Goal: Task Accomplishment & Management: Manage account settings

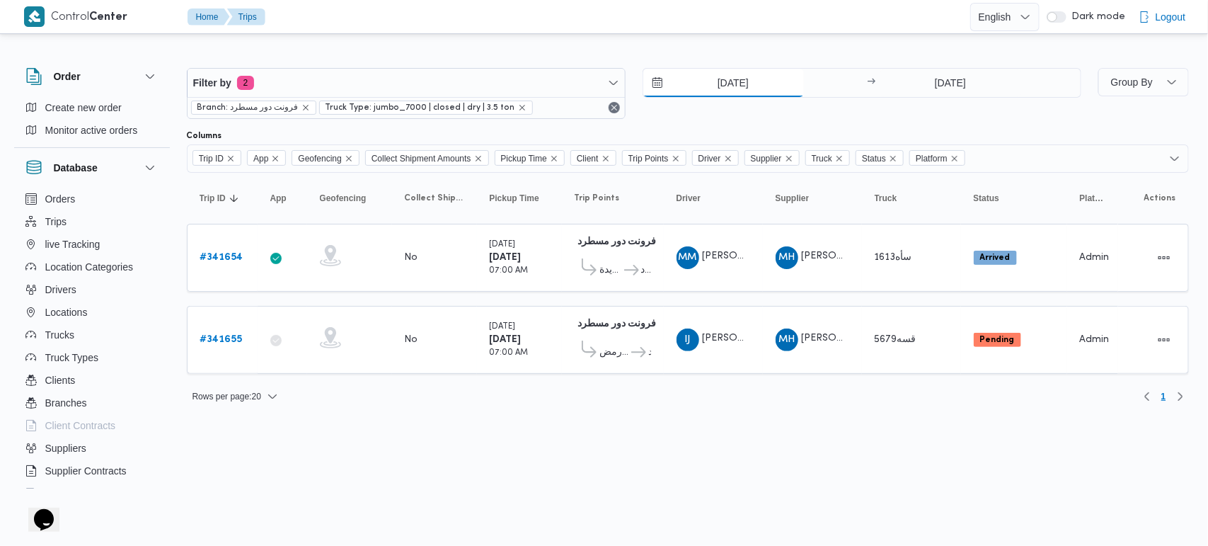
click at [727, 83] on input "[DATE]" at bounding box center [723, 83] width 161 height 28
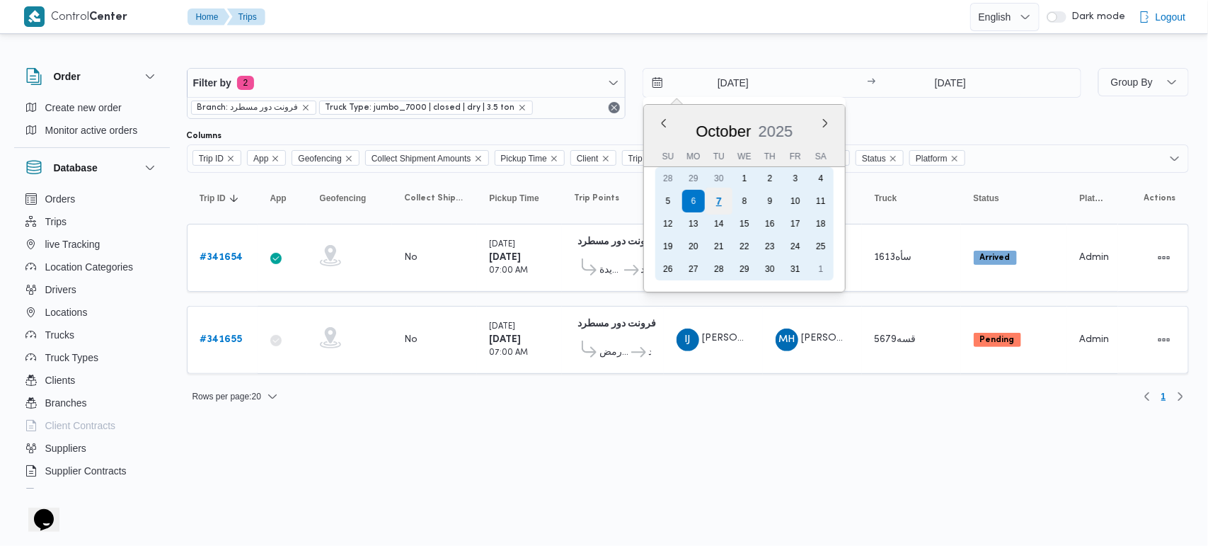
click at [723, 200] on div "7" at bounding box center [718, 201] width 27 height 27
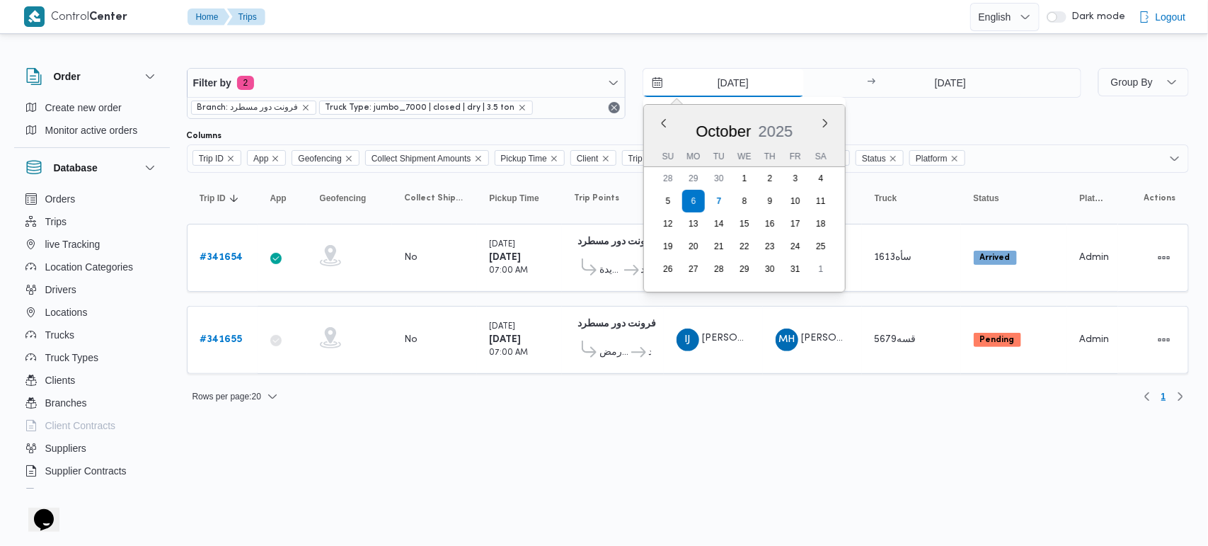
type input "[DATE]"
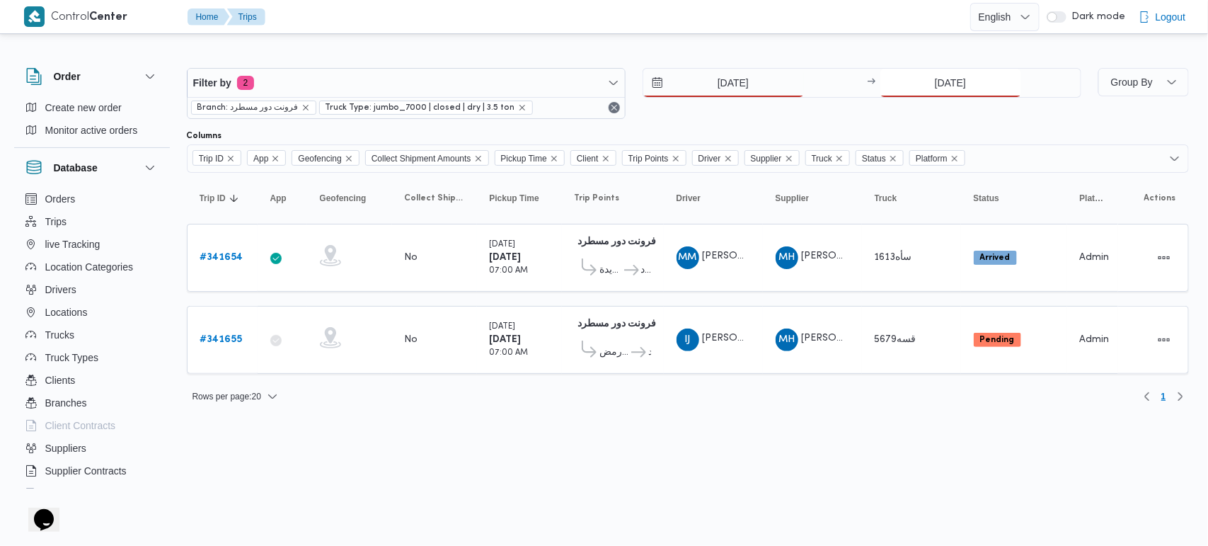
click at [915, 89] on input "[DATE]" at bounding box center [950, 83] width 141 height 28
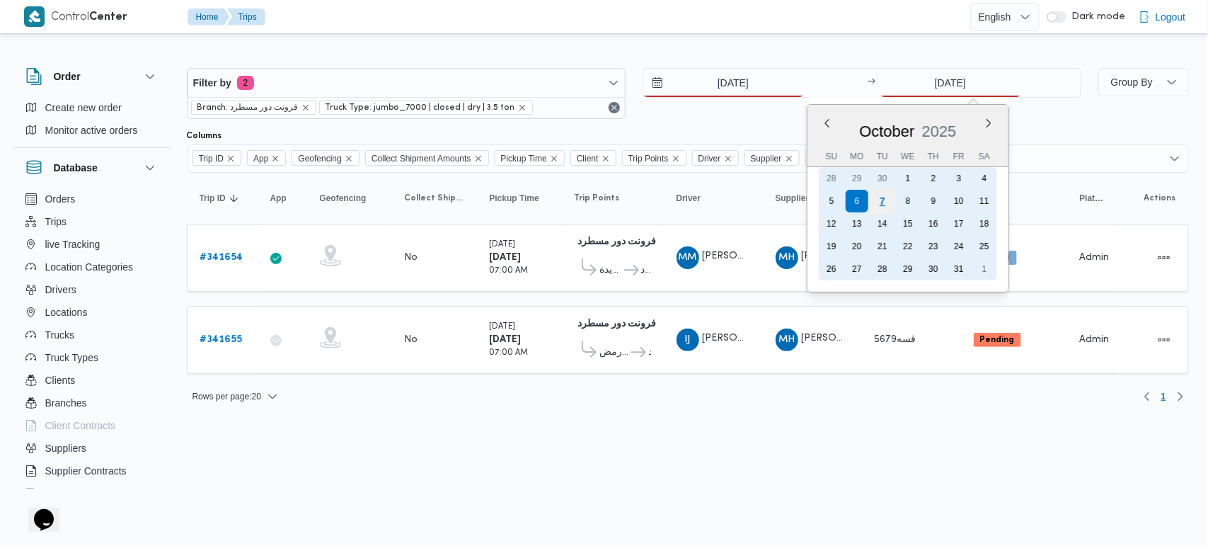
click at [885, 202] on div "7" at bounding box center [881, 201] width 27 height 27
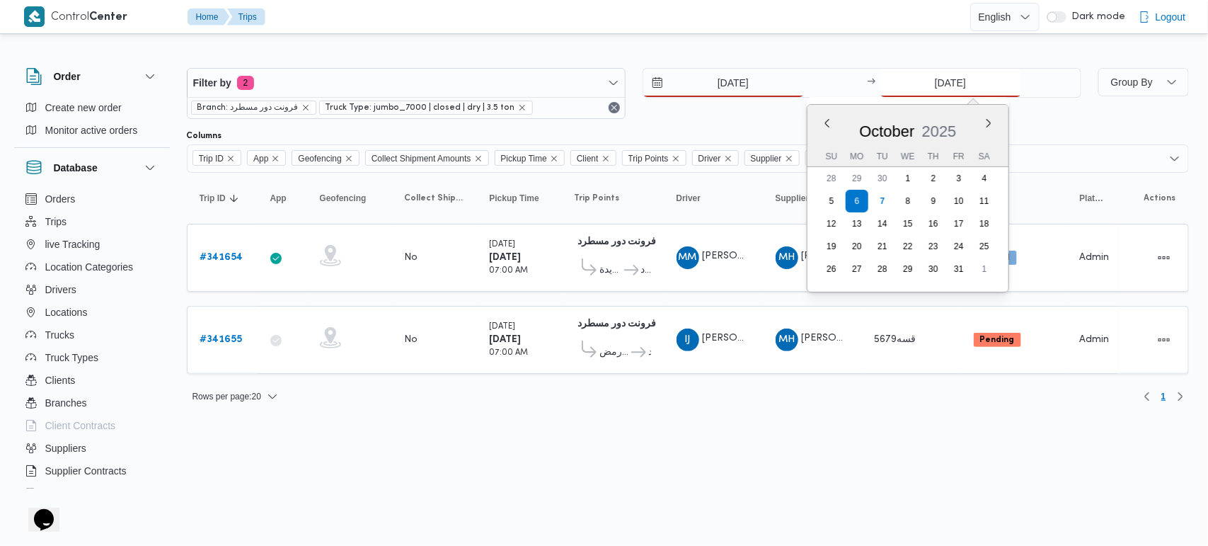
type input "[DATE]"
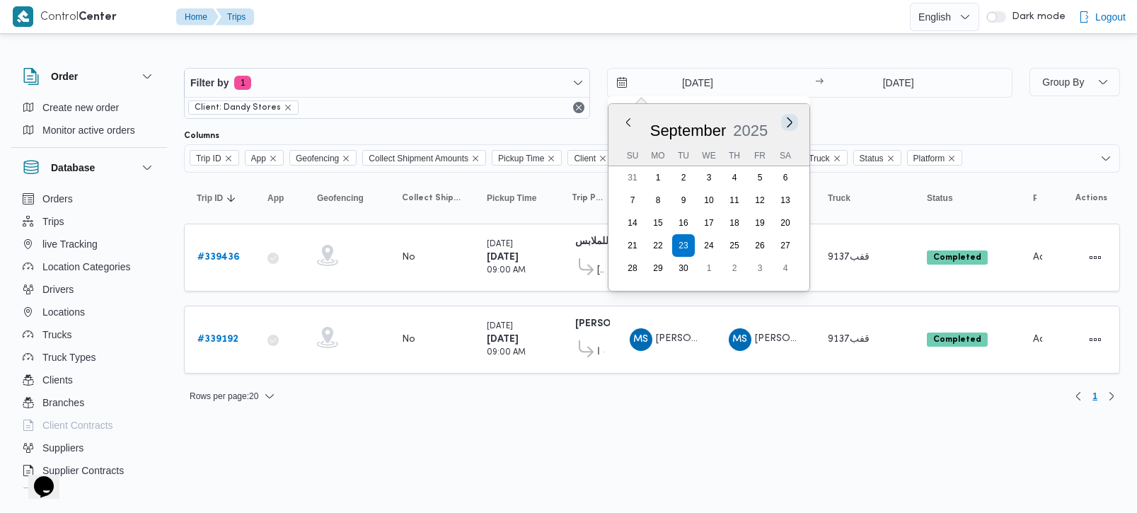
click at [787, 118] on button "Next month" at bounding box center [789, 121] width 13 height 13
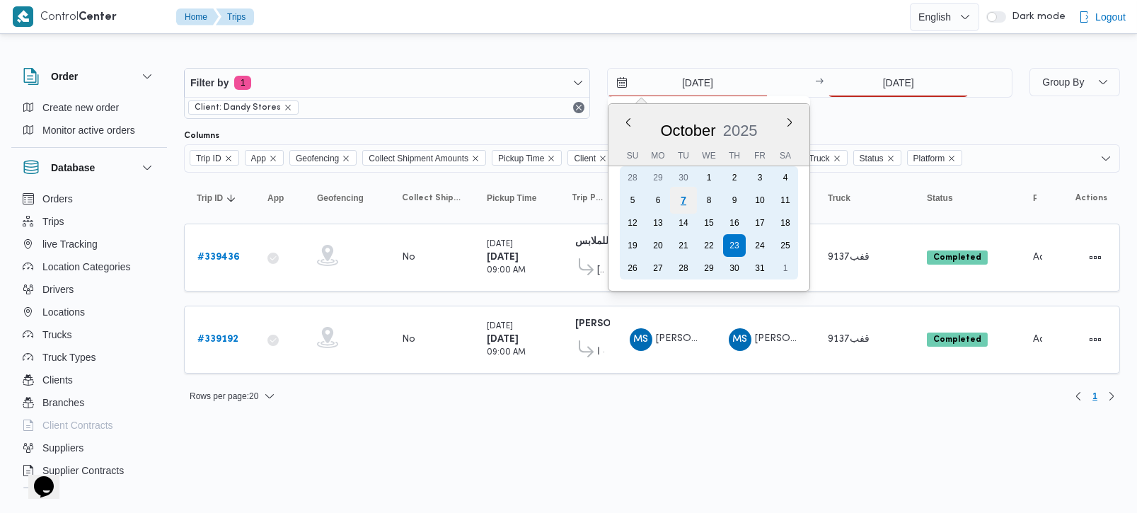
click at [688, 199] on div "7" at bounding box center [683, 200] width 27 height 27
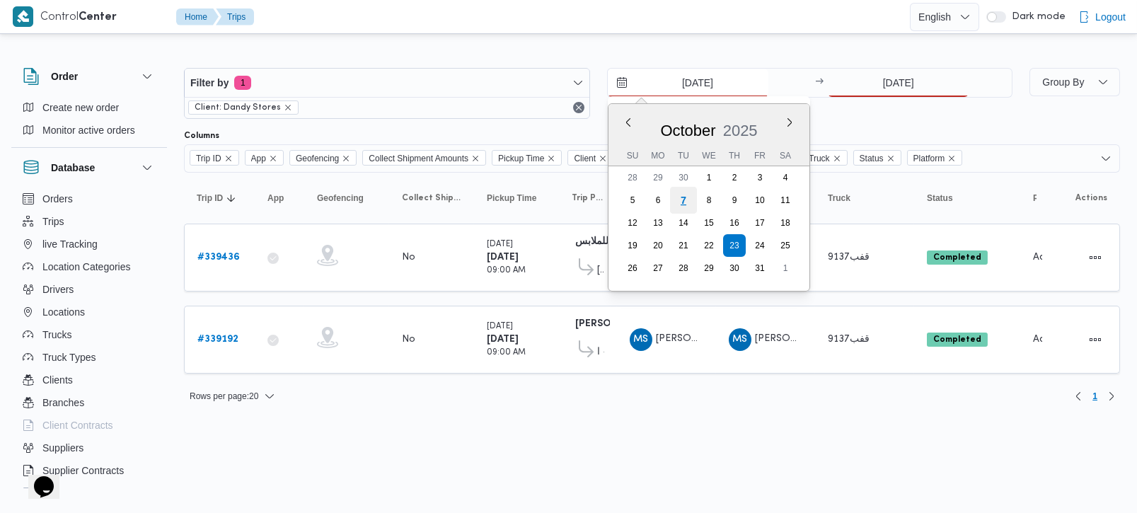
type input "[DATE]"
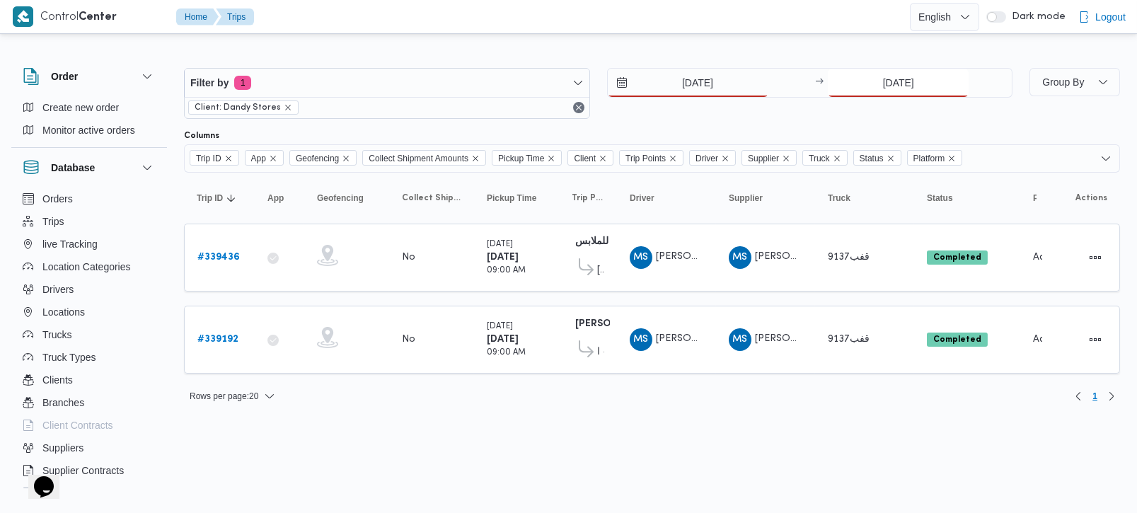
click at [914, 74] on input "23/9/2025" at bounding box center [898, 83] width 141 height 28
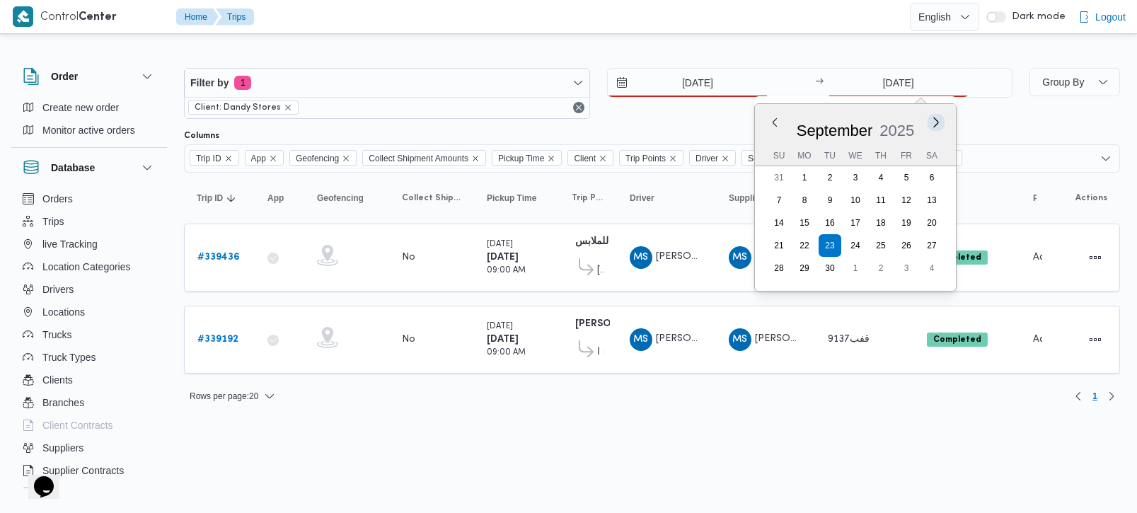
click at [934, 125] on button "Next month" at bounding box center [936, 121] width 13 height 13
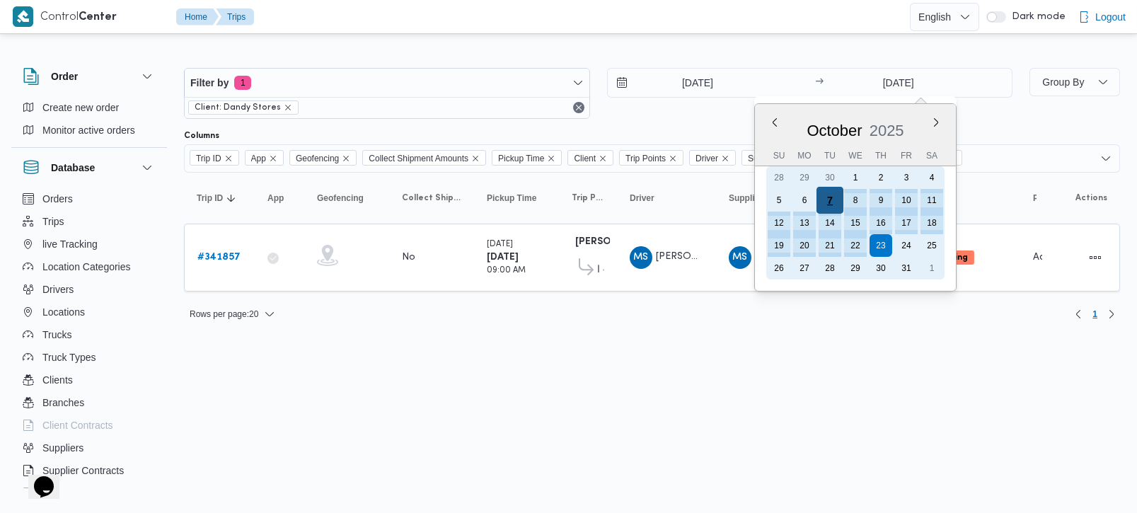
click at [827, 196] on div "7" at bounding box center [830, 200] width 27 height 27
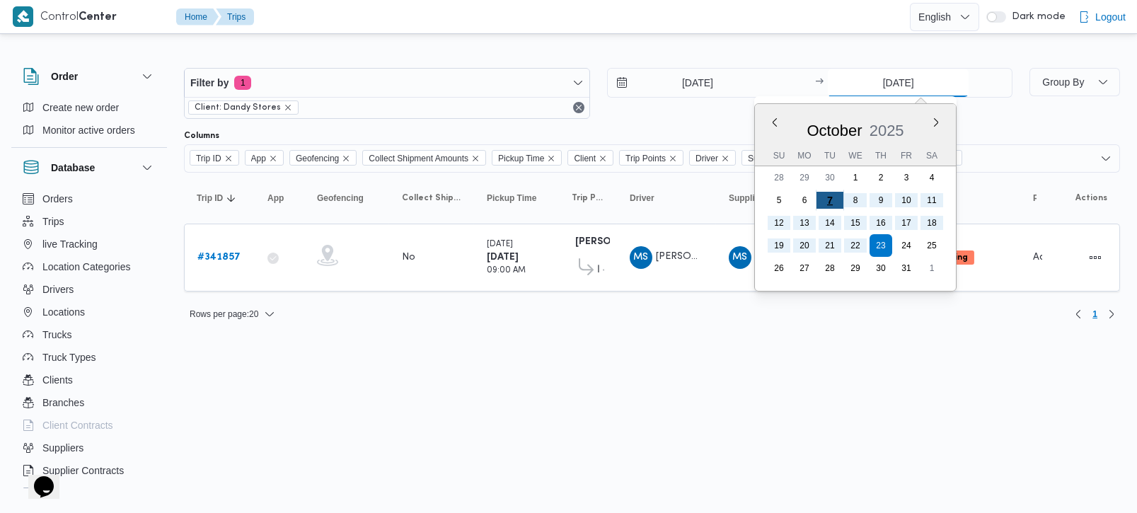
type input "7/10/2025"
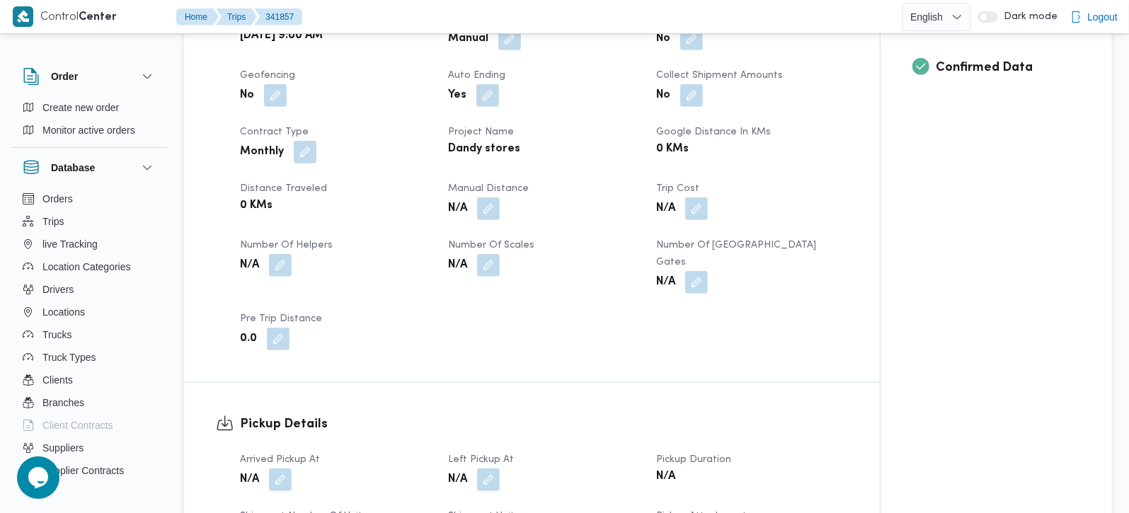
scroll to position [666, 0]
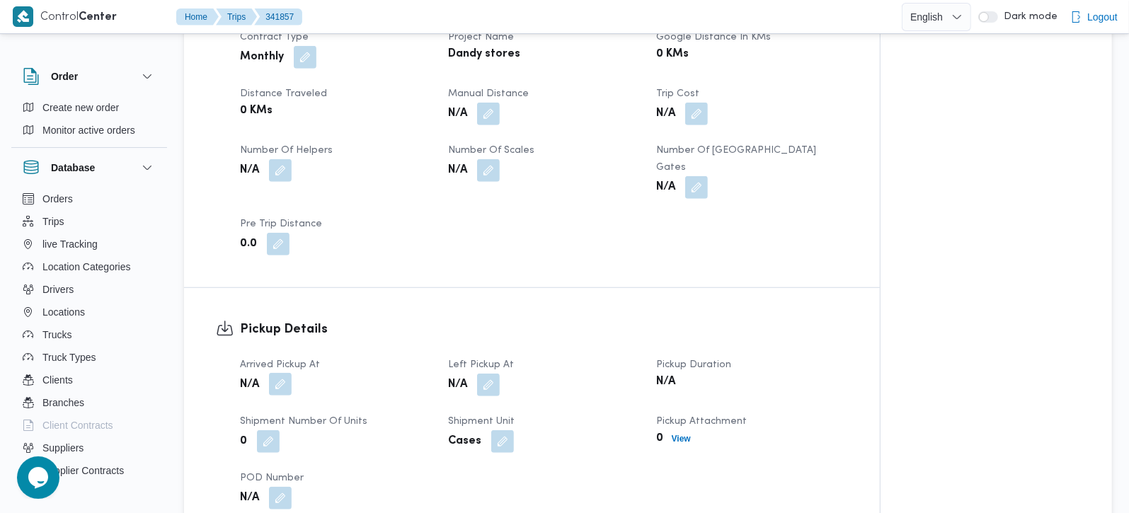
click at [277, 377] on button "button" at bounding box center [280, 384] width 23 height 23
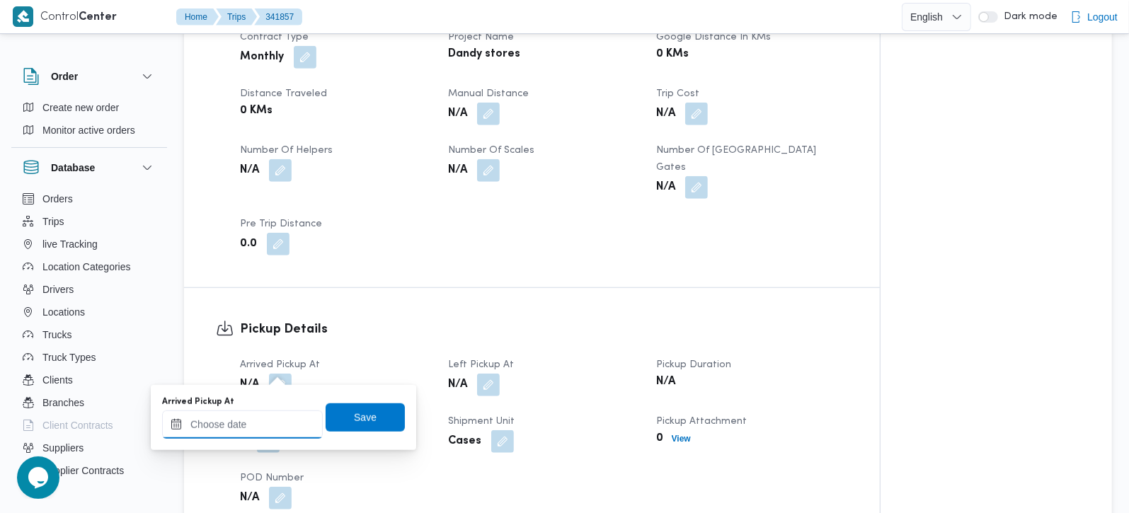
click at [265, 427] on input "Arrived Pickup At" at bounding box center [242, 425] width 161 height 28
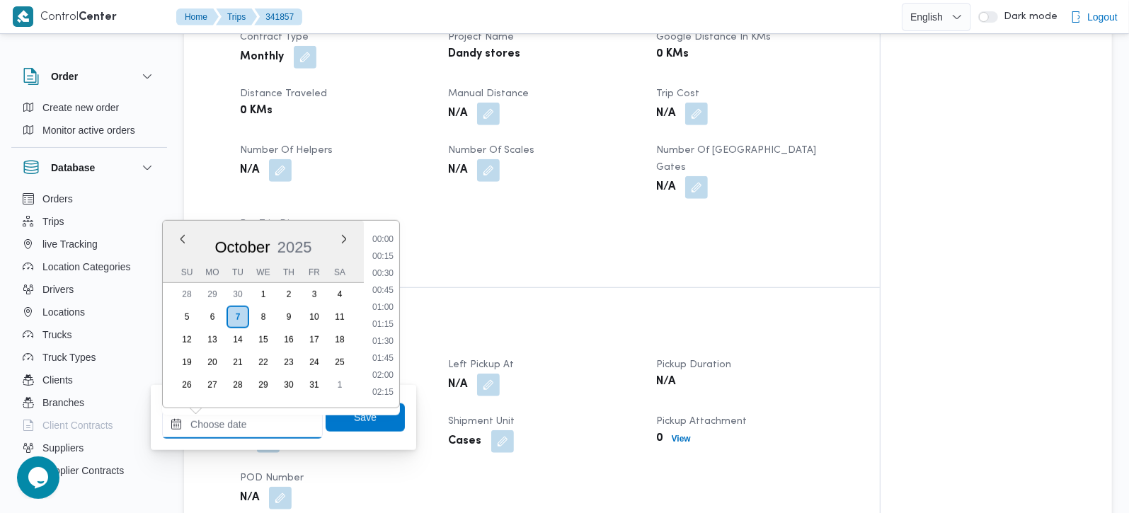
scroll to position [662, 0]
click at [381, 252] on li "10:00" at bounding box center [383, 256] width 33 height 14
type input "07/10/2025 10:00"
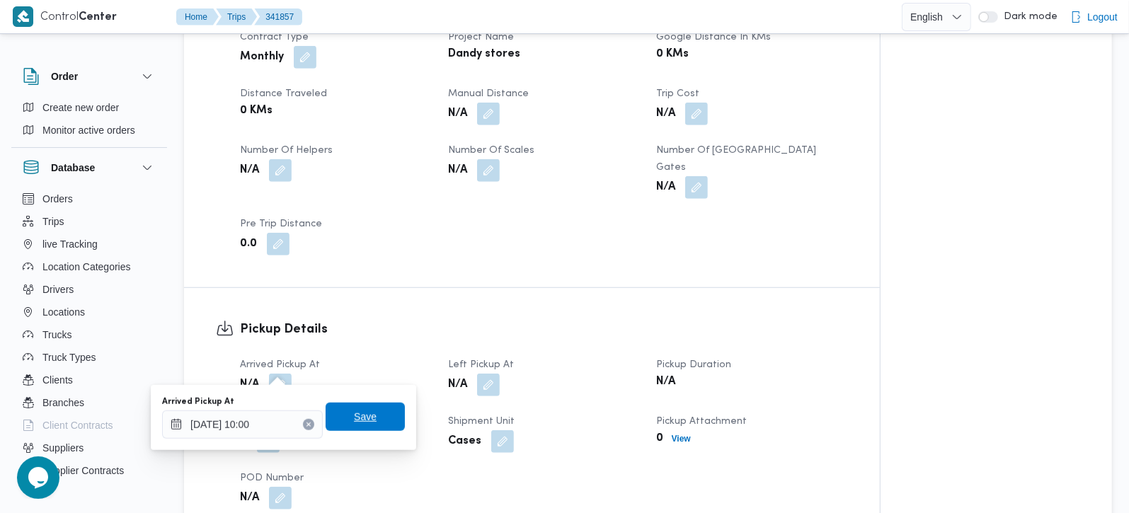
click at [354, 418] on span "Save" at bounding box center [365, 416] width 23 height 17
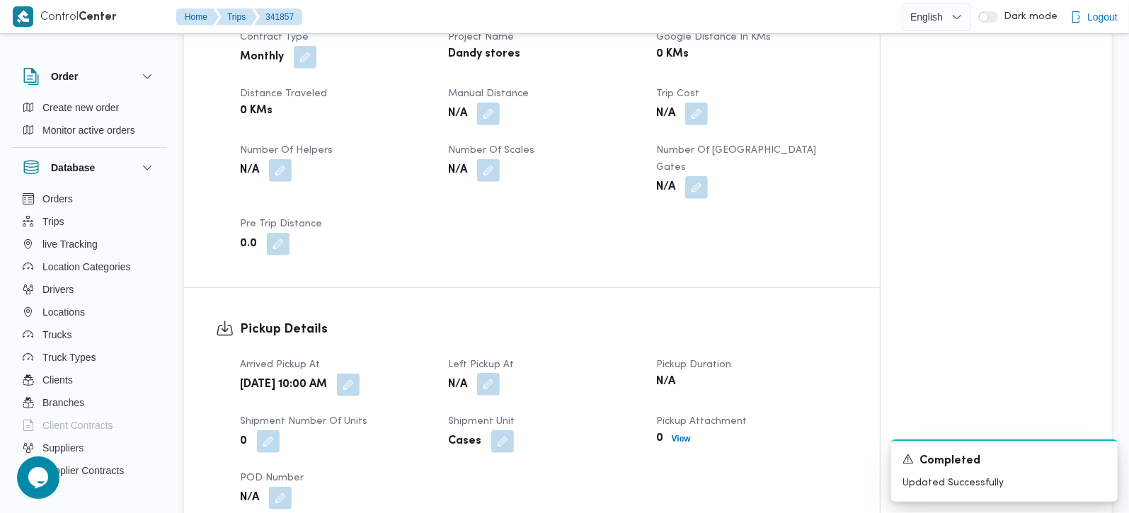
click at [496, 373] on button "button" at bounding box center [488, 384] width 23 height 23
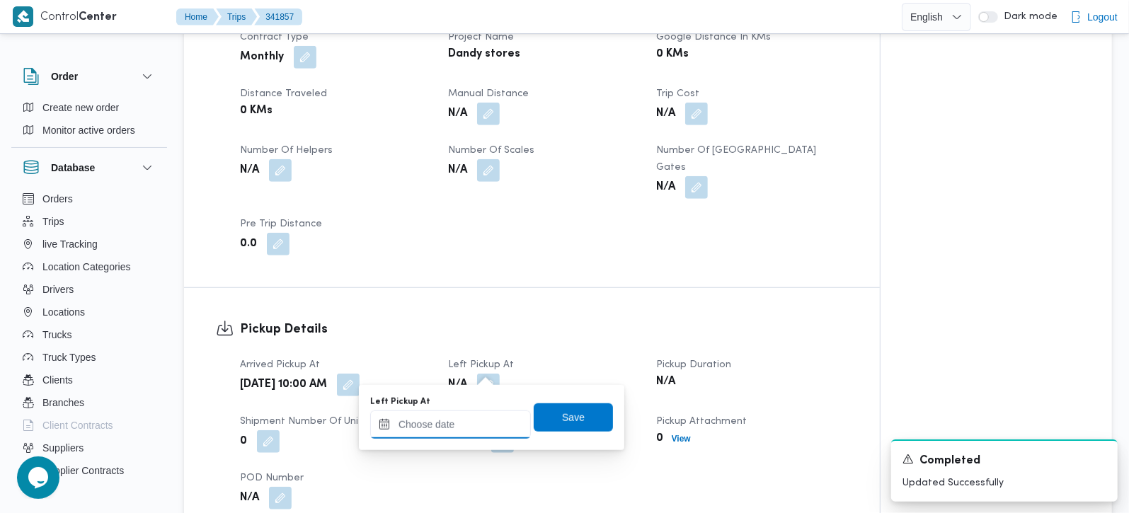
click at [477, 432] on input "Left Pickup At" at bounding box center [450, 425] width 161 height 28
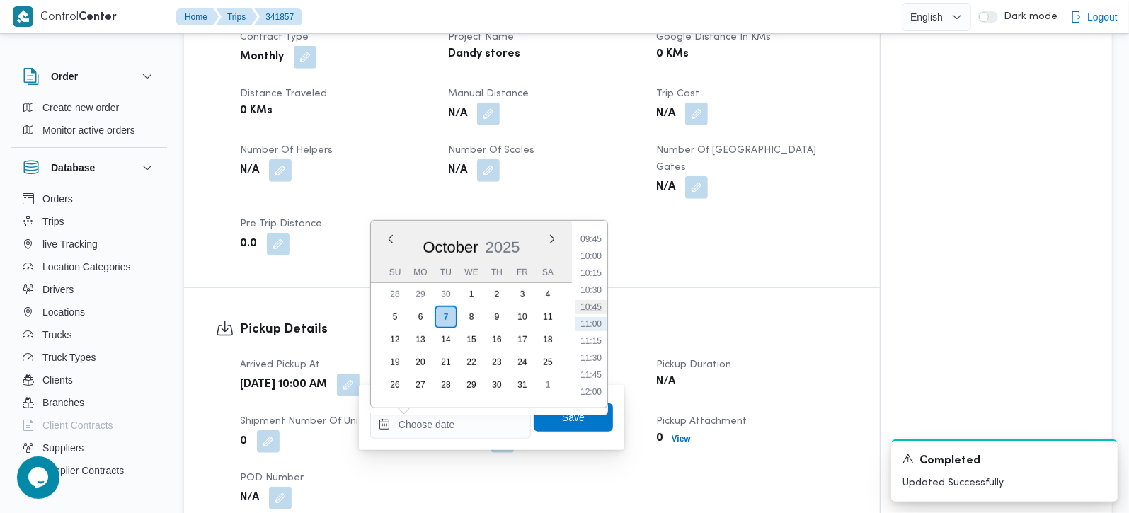
click at [598, 309] on li "10:45" at bounding box center [591, 307] width 33 height 14
type input "07/10/2025 10:45"
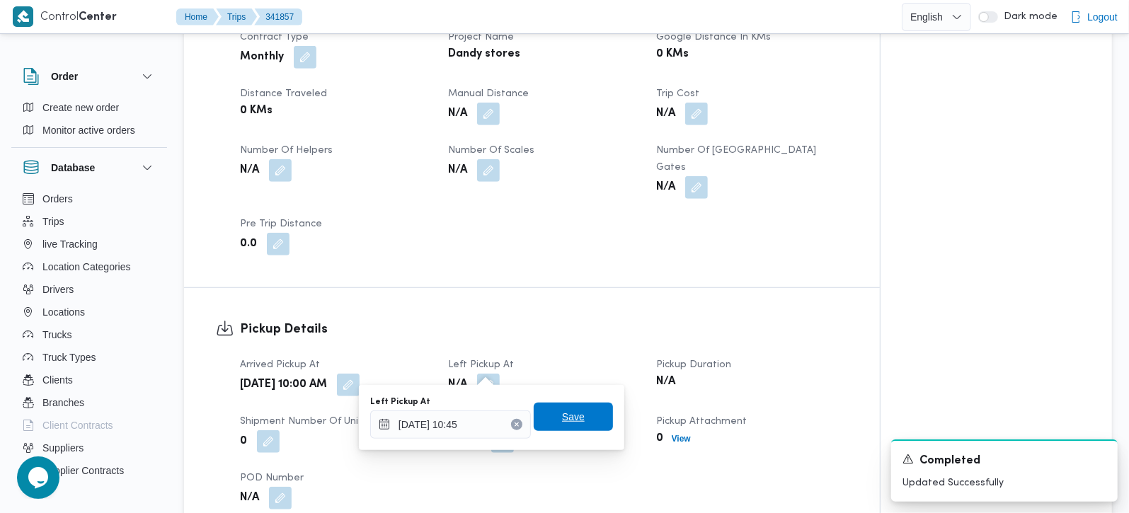
click at [573, 410] on span "Save" at bounding box center [573, 417] width 79 height 28
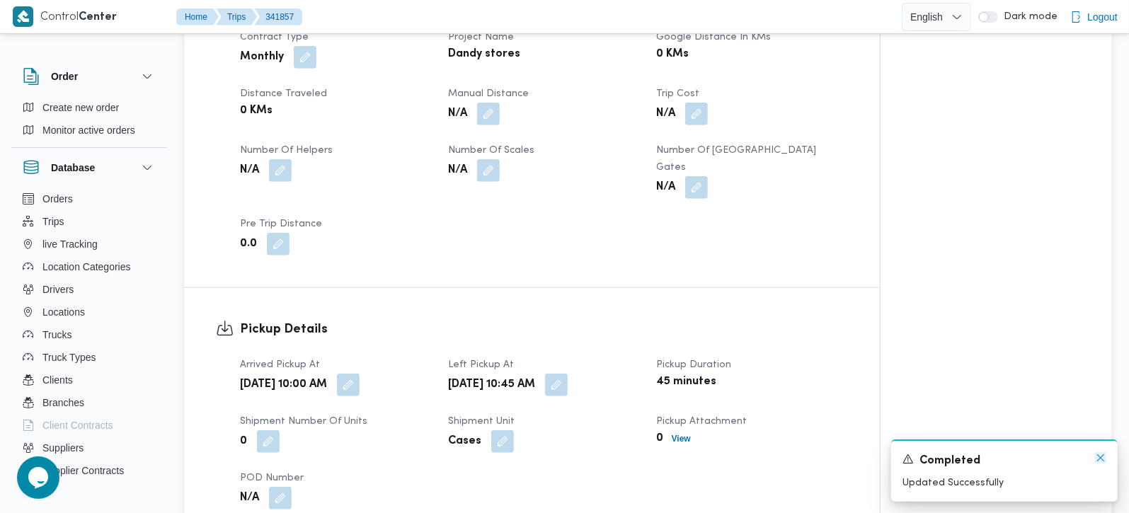
click at [1103, 459] on icon "Dismiss toast" at bounding box center [1100, 457] width 11 height 11
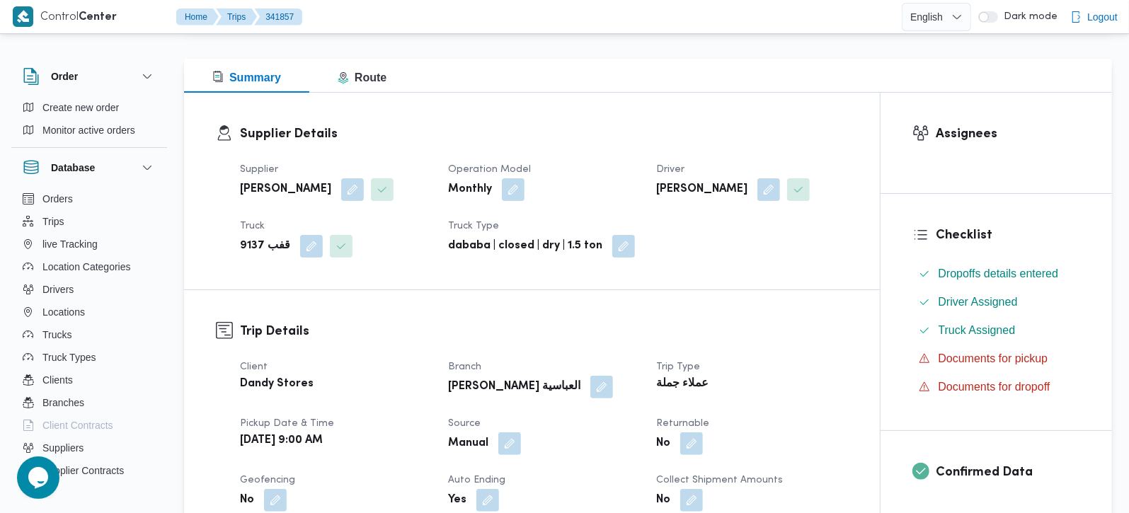
scroll to position [0, 0]
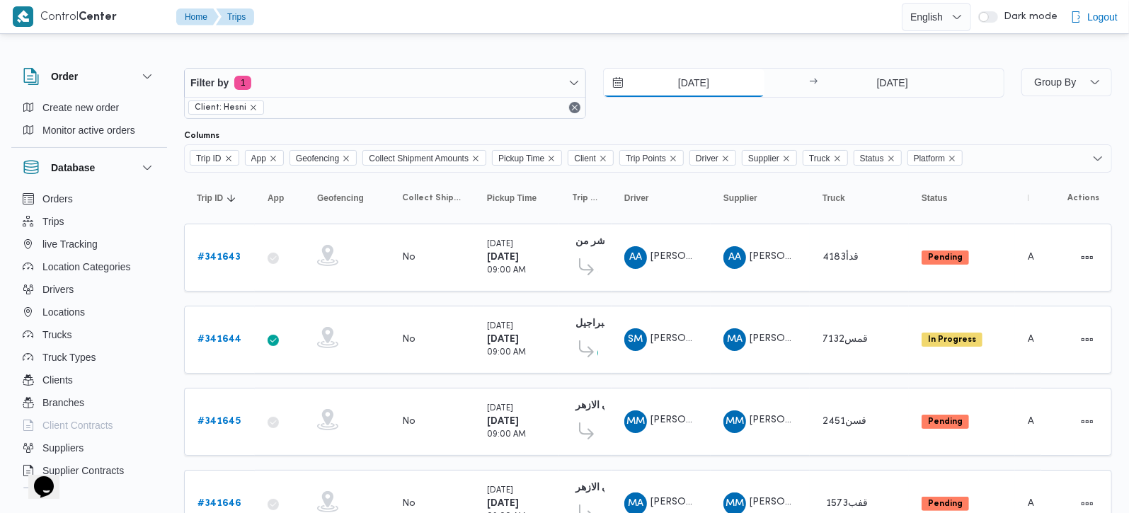
click at [682, 91] on input "[DATE]" at bounding box center [684, 83] width 161 height 28
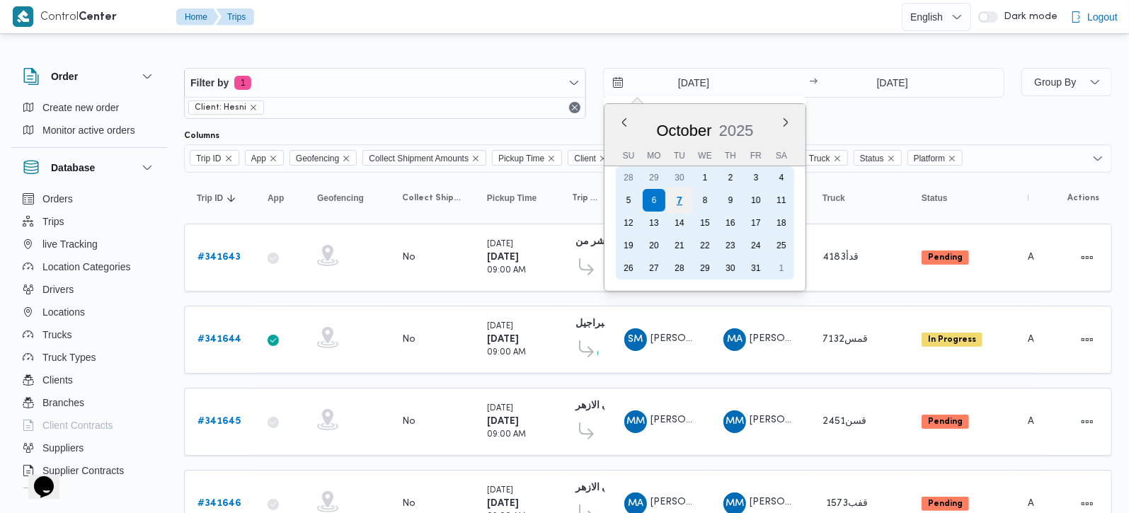
click at [678, 194] on div "7" at bounding box center [678, 200] width 27 height 27
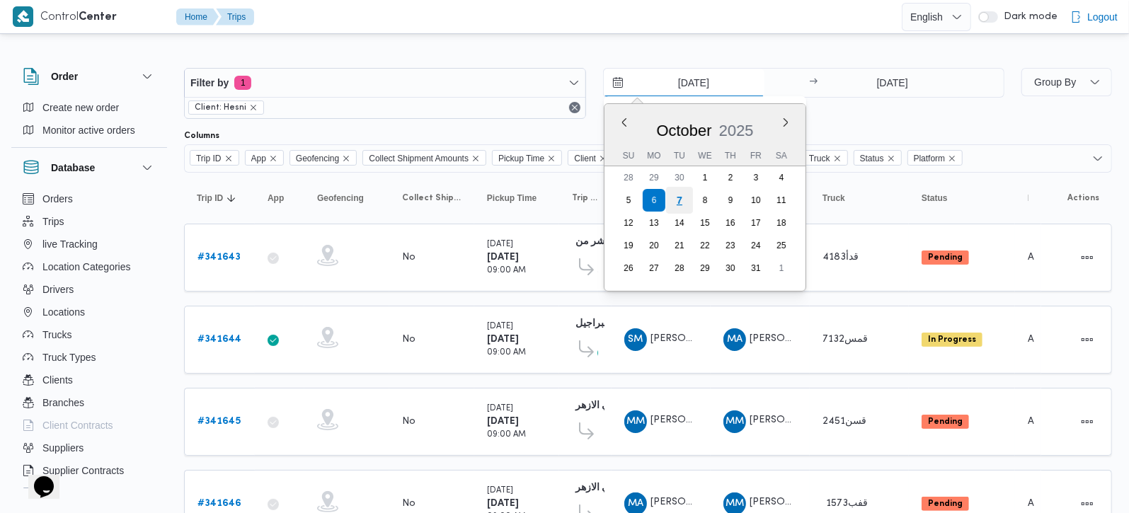
type input "[DATE]"
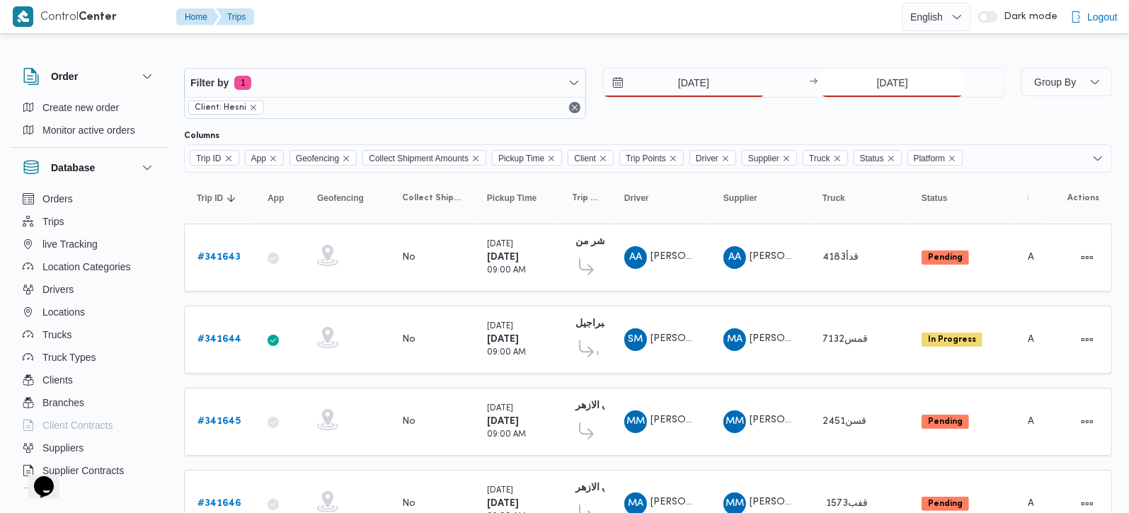
click at [868, 81] on input "6/10/2025" at bounding box center [892, 83] width 141 height 28
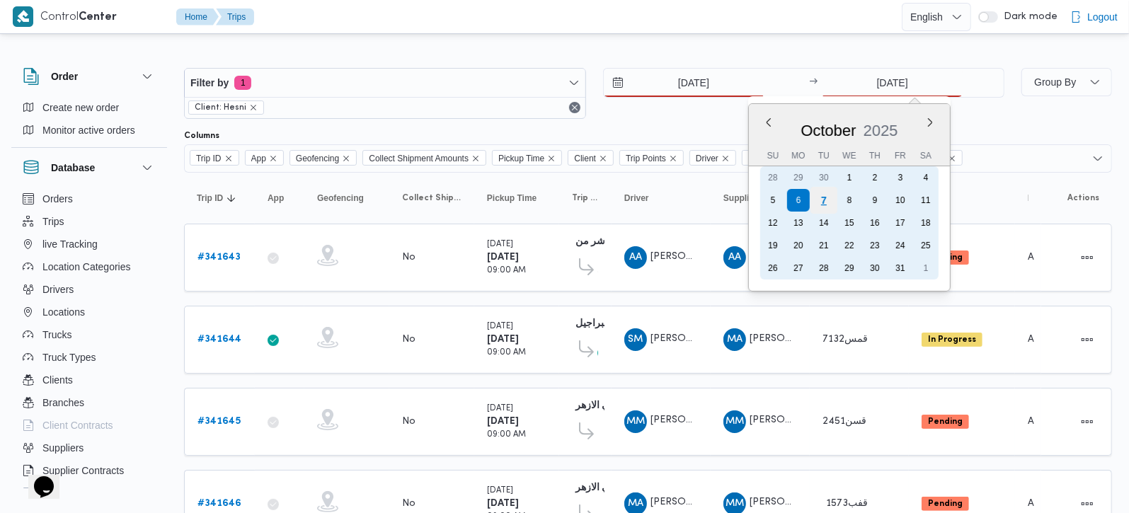
click at [826, 200] on div "7" at bounding box center [823, 200] width 27 height 27
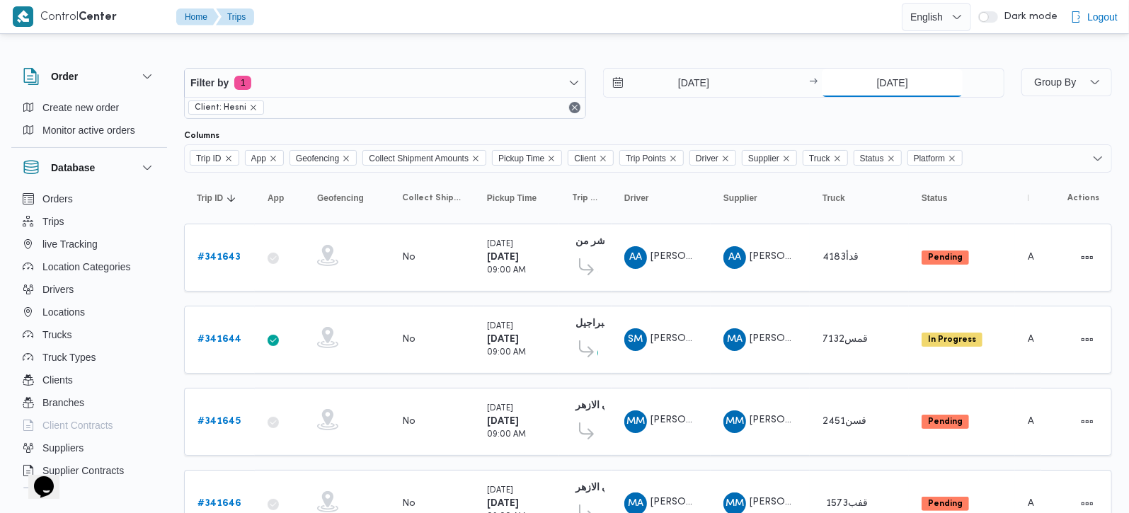
type input "7/10/2025"
click at [742, 116] on div "7/10/2025 → 7/10/2025" at bounding box center [804, 93] width 402 height 51
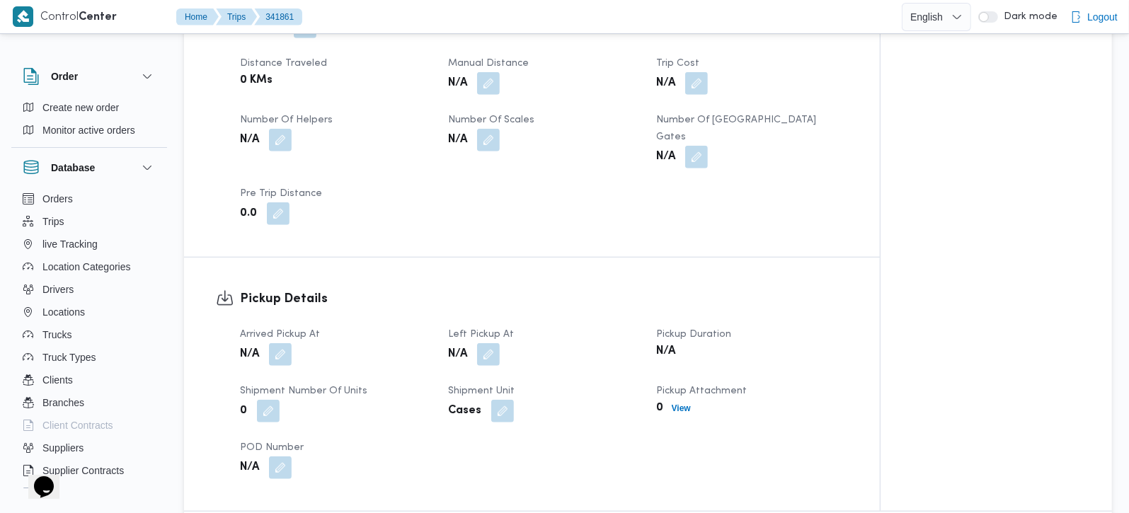
scroll to position [749, 0]
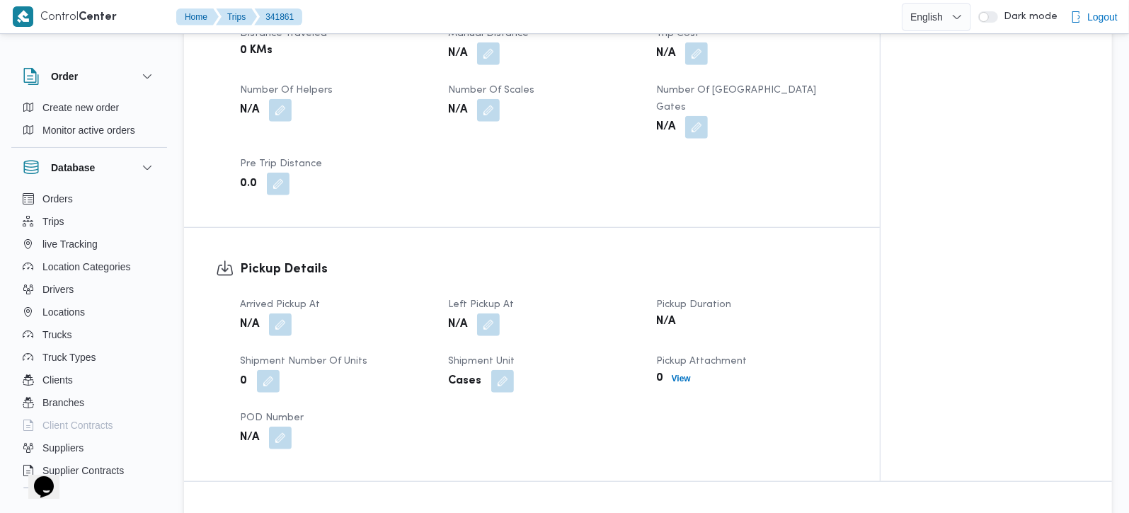
click at [284, 298] on div "Arrived Pickup At N/A Left Pickup At N/A Pickup Duration N/A Shipment Number of…" at bounding box center [543, 373] width 625 height 170
click at [279, 313] on button "button" at bounding box center [280, 324] width 23 height 23
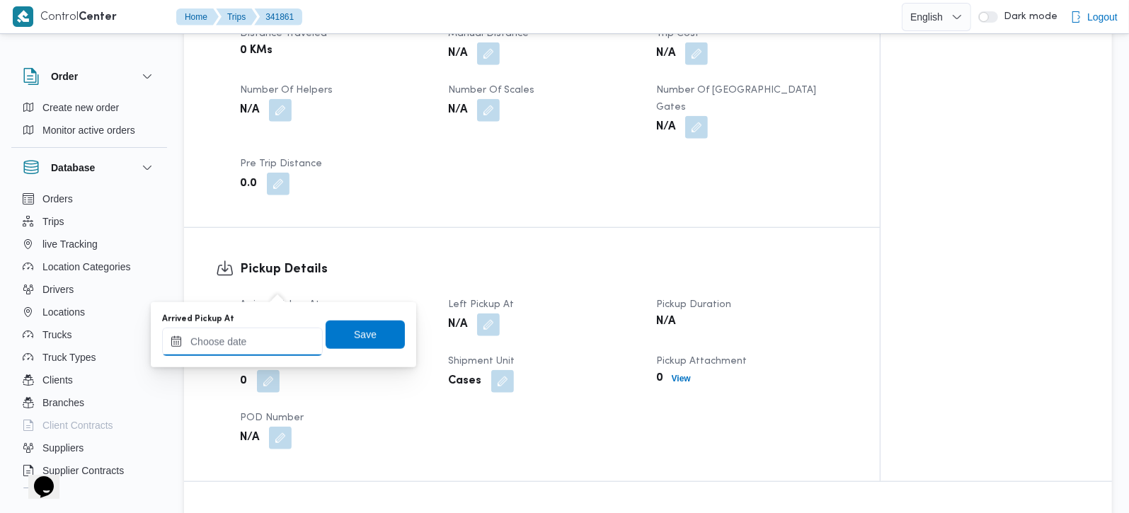
click at [256, 345] on input "Arrived Pickup At" at bounding box center [242, 342] width 161 height 28
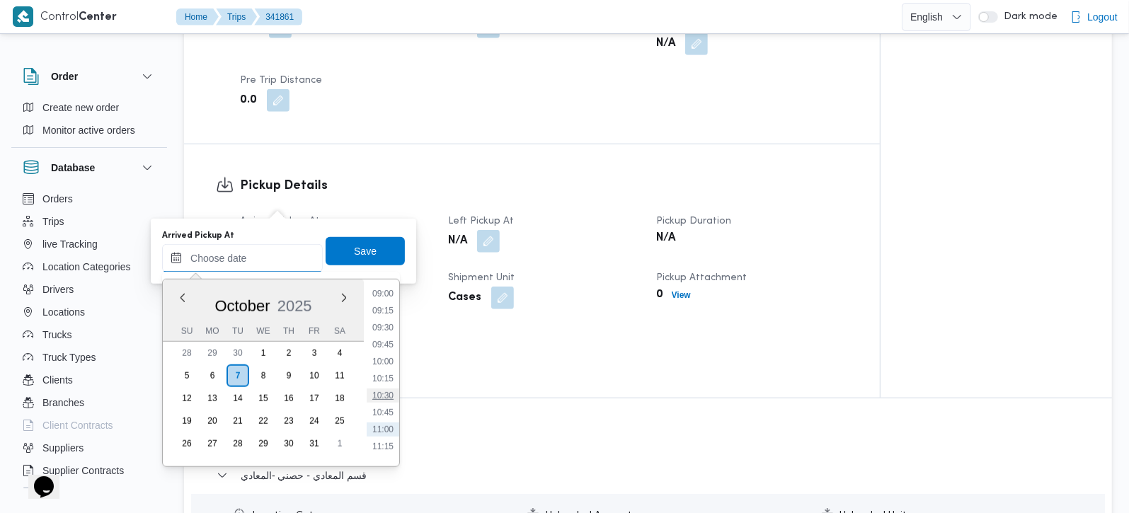
scroll to position [579, 0]
click at [374, 323] on li "09:00" at bounding box center [383, 330] width 33 height 14
type input "07/10/2025 09:00"
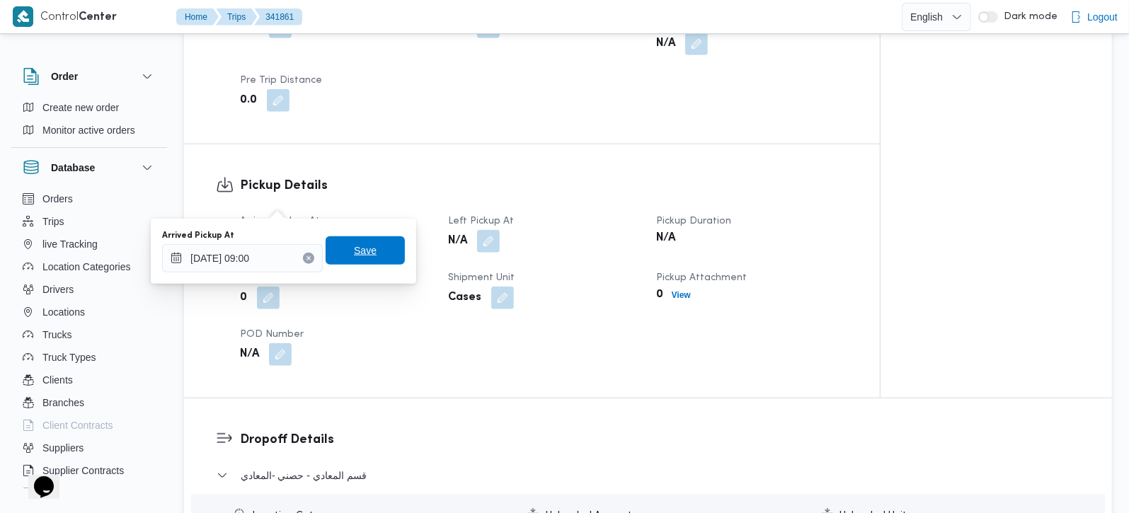
click at [365, 256] on span "Save" at bounding box center [365, 250] width 79 height 28
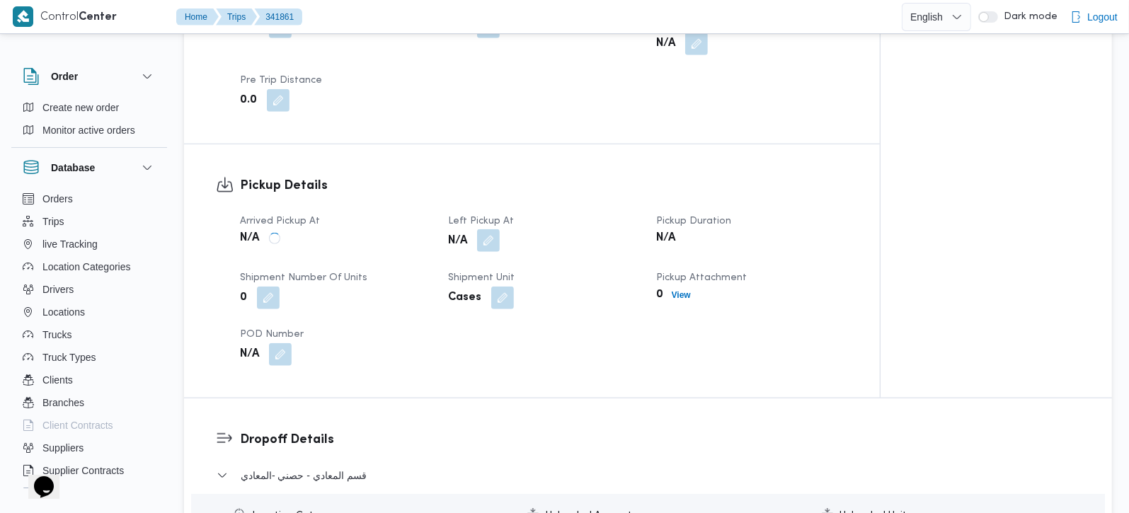
click at [486, 229] on button "button" at bounding box center [488, 240] width 23 height 23
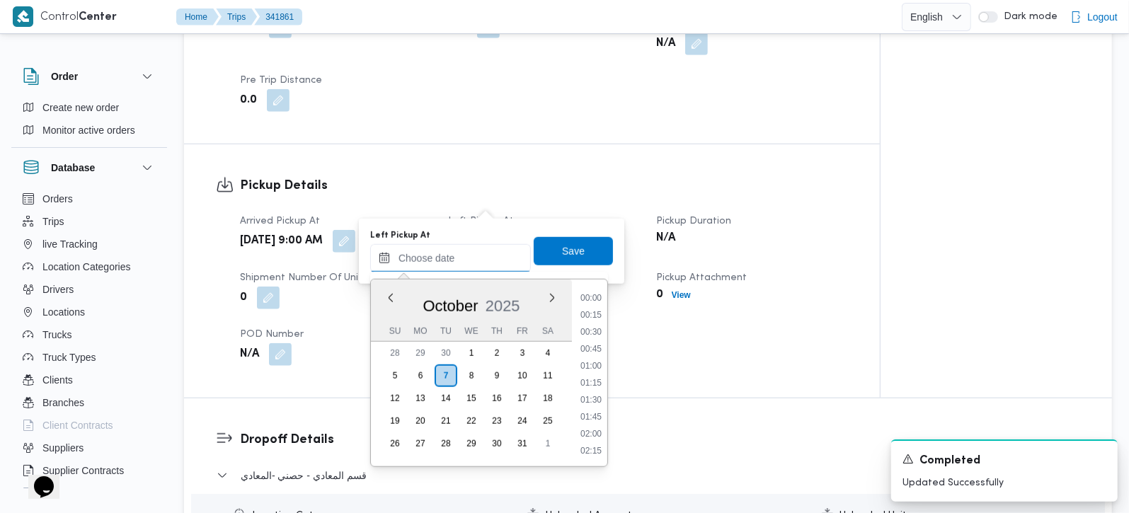
click at [461, 265] on input "Left Pickup At" at bounding box center [450, 258] width 161 height 28
drag, startPoint x: 594, startPoint y: 367, endPoint x: 580, endPoint y: 323, distance: 45.4
click at [594, 367] on li "09:30" at bounding box center [591, 364] width 33 height 14
type input "07/10/2025 09:30"
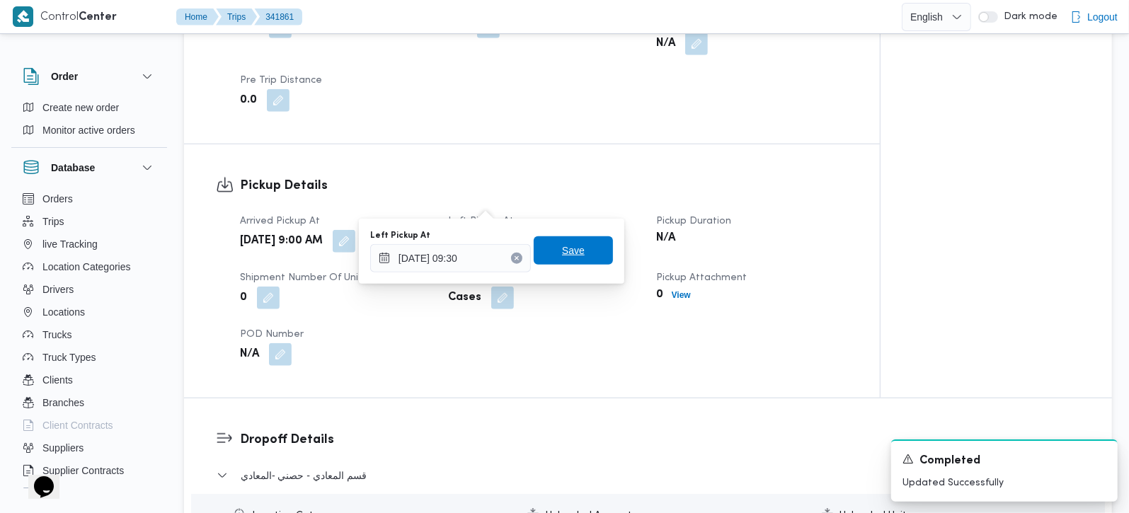
click at [562, 258] on span "Save" at bounding box center [573, 250] width 23 height 17
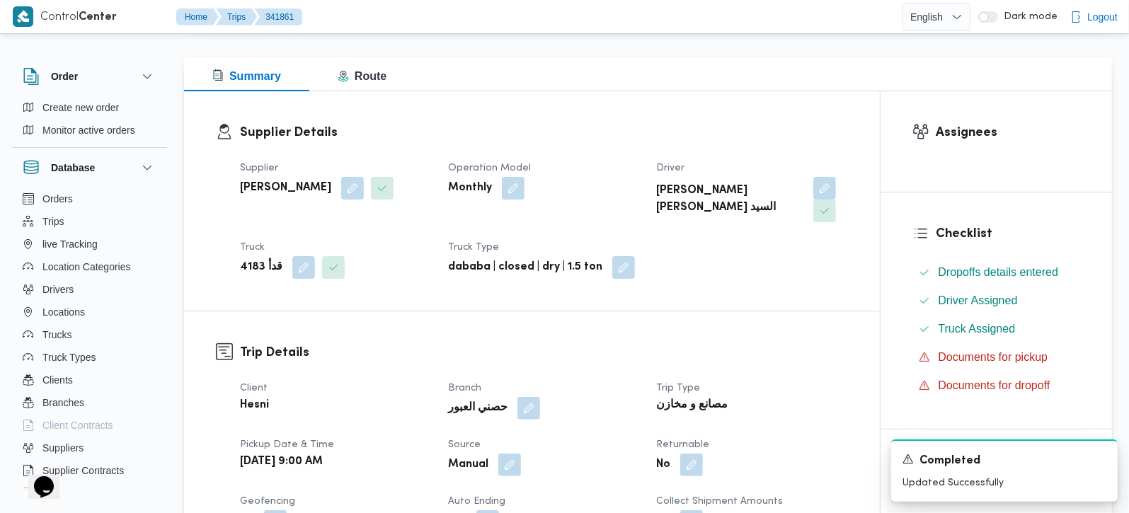
scroll to position [0, 0]
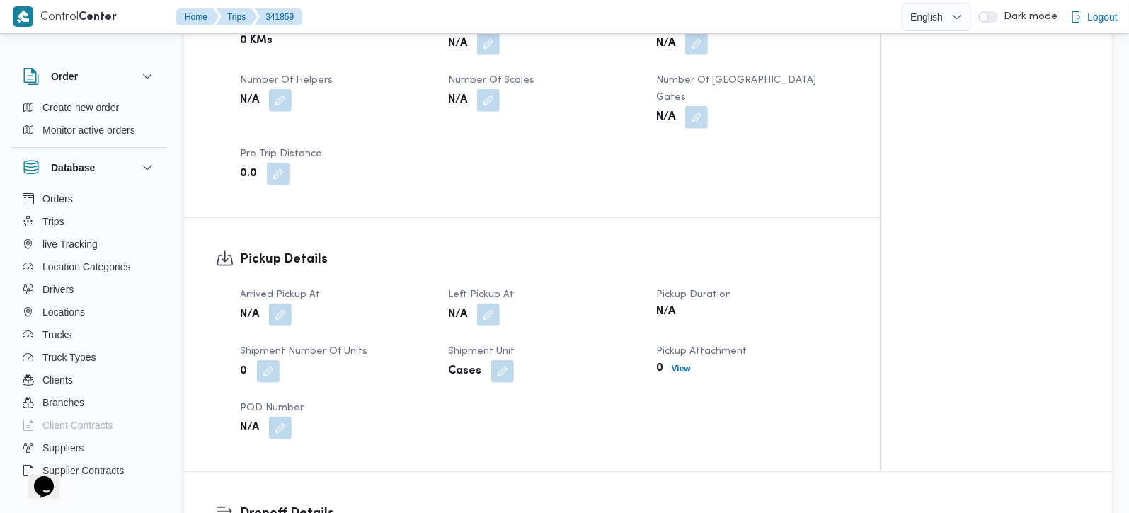
scroll to position [749, 0]
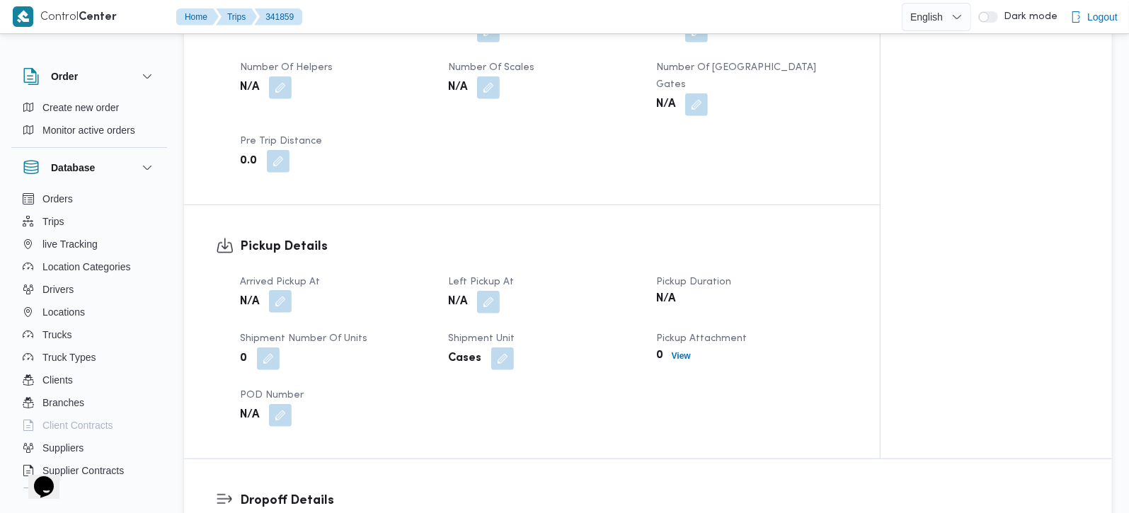
click at [285, 290] on button "button" at bounding box center [280, 301] width 23 height 23
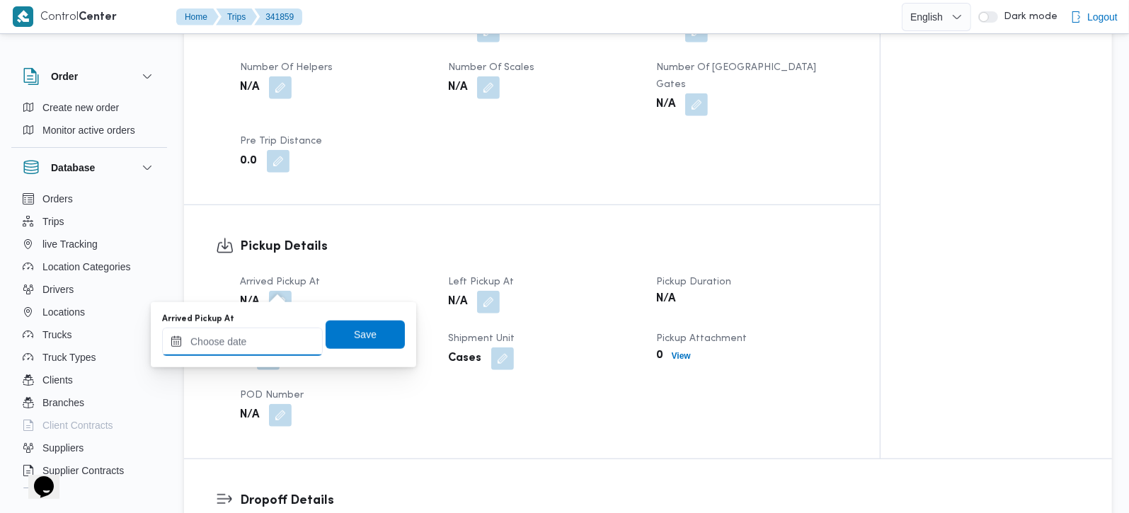
drag, startPoint x: 281, startPoint y: 338, endPoint x: 323, endPoint y: 327, distance: 43.1
click at [281, 338] on input "Arrived Pickup At" at bounding box center [242, 342] width 161 height 28
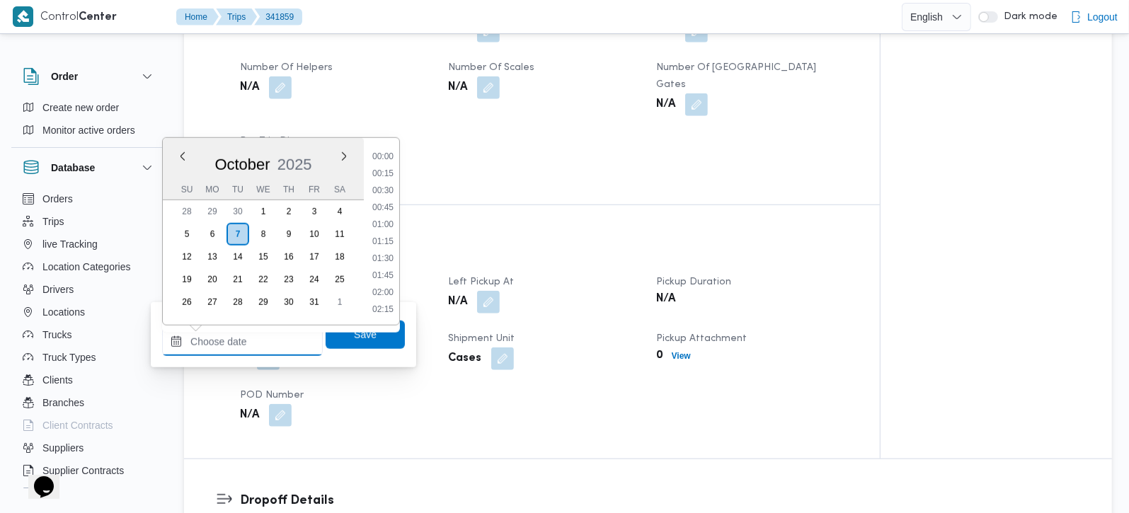
scroll to position [662, 0]
click at [379, 161] on li "09:45" at bounding box center [383, 156] width 33 height 14
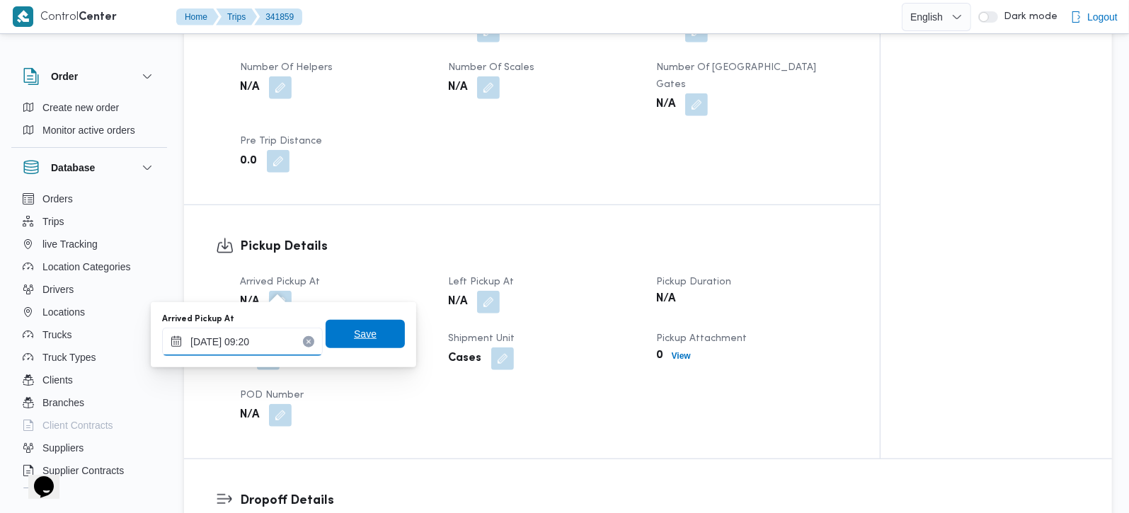
type input "07/10/2025 09:20"
click at [369, 331] on span "Save" at bounding box center [365, 334] width 79 height 28
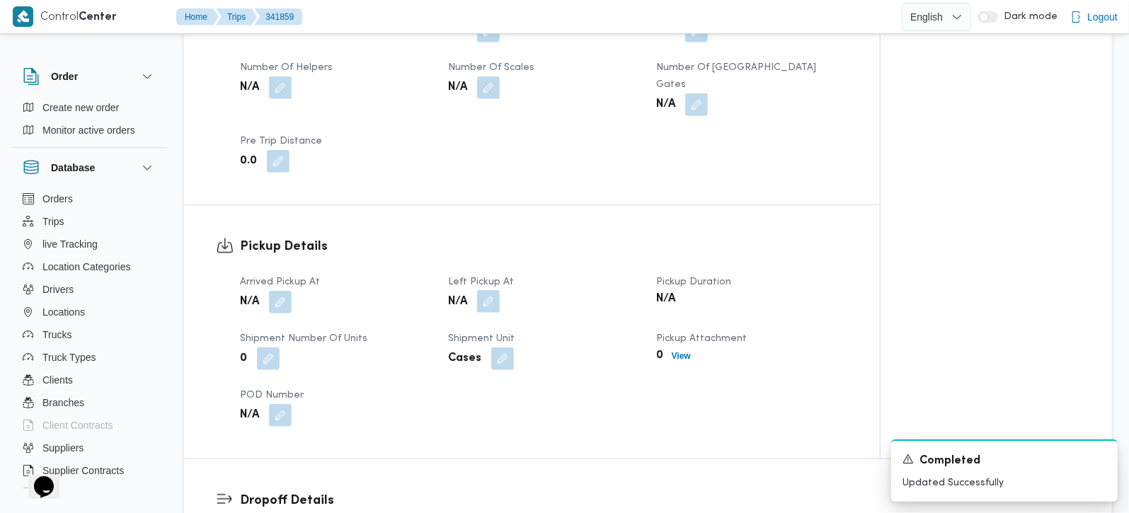
click at [490, 290] on button "button" at bounding box center [488, 301] width 23 height 23
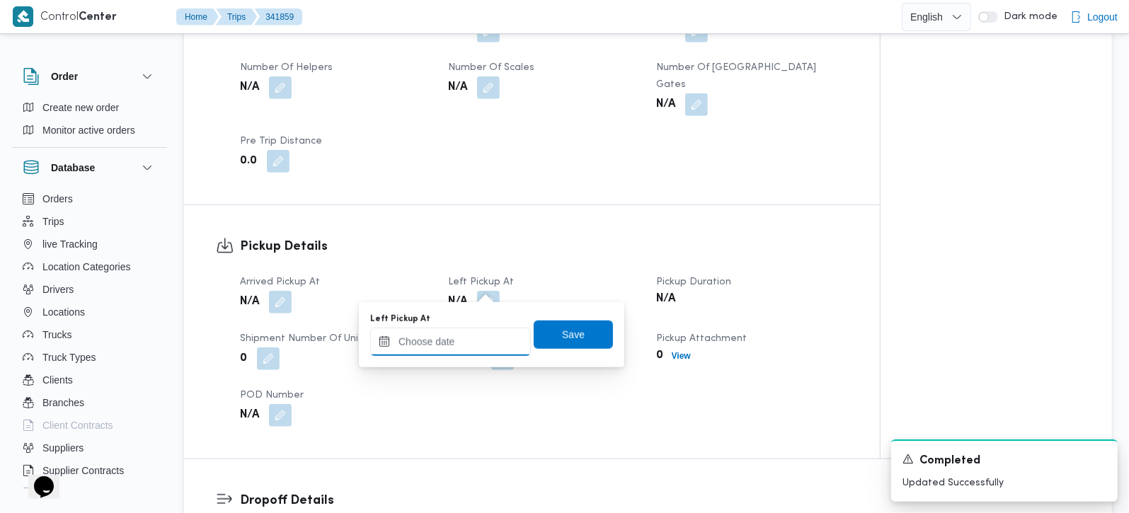
click at [470, 345] on input "Left Pickup At" at bounding box center [450, 342] width 161 height 28
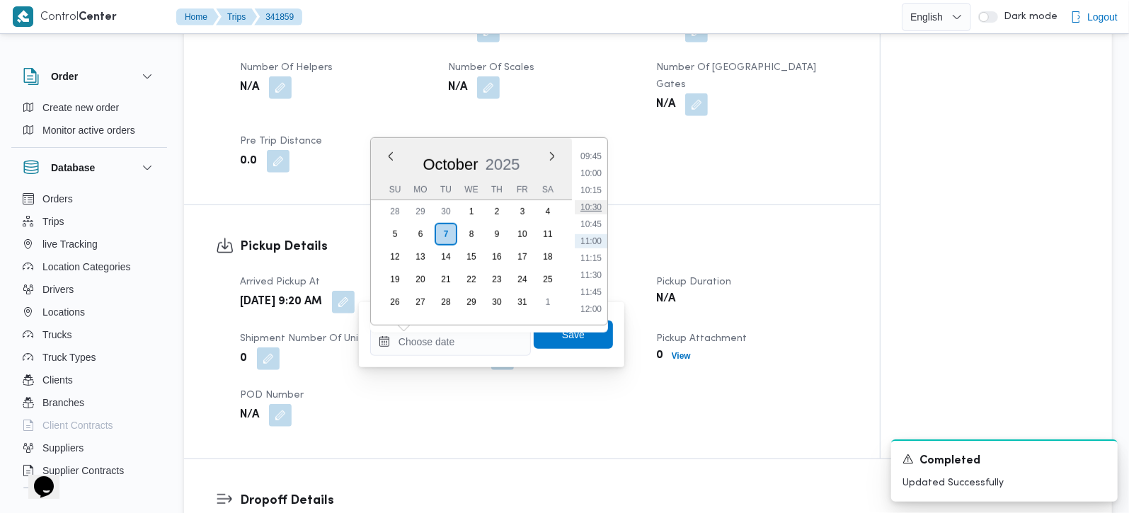
click at [595, 203] on li "10:30" at bounding box center [591, 207] width 33 height 14
type input "07/10/2025 10:30"
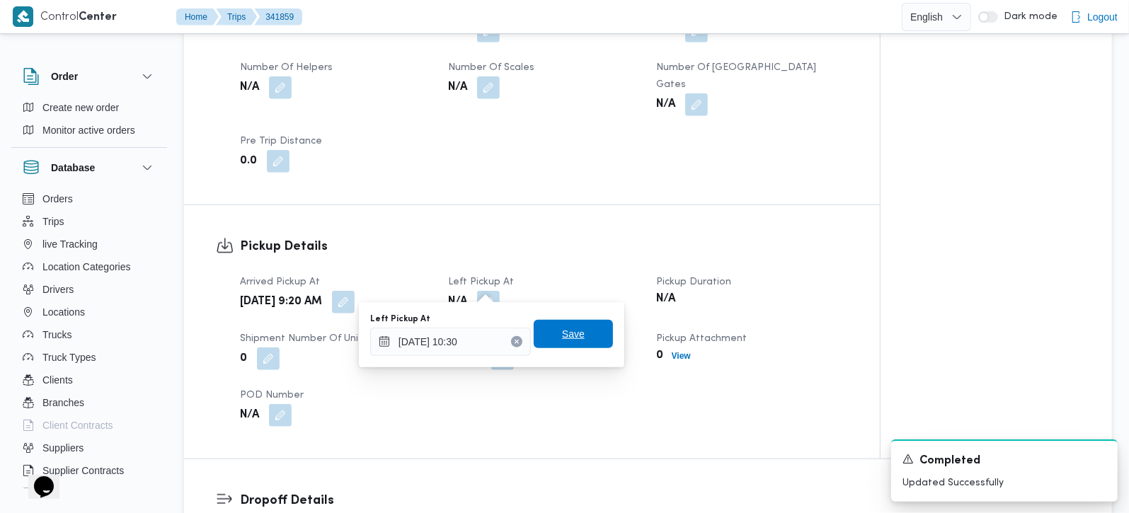
click at [558, 343] on span "Save" at bounding box center [573, 334] width 79 height 28
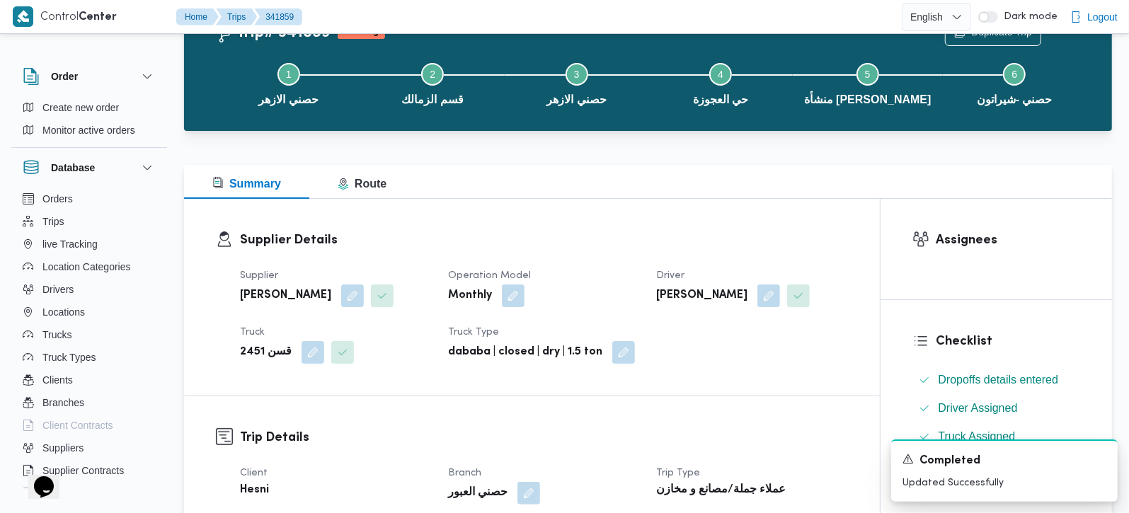
scroll to position [0, 0]
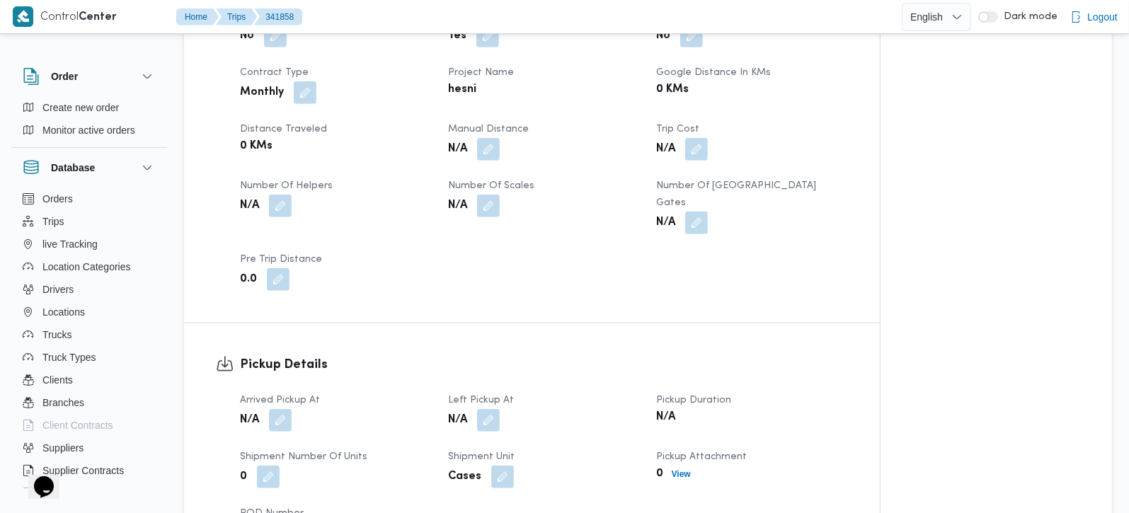
scroll to position [666, 0]
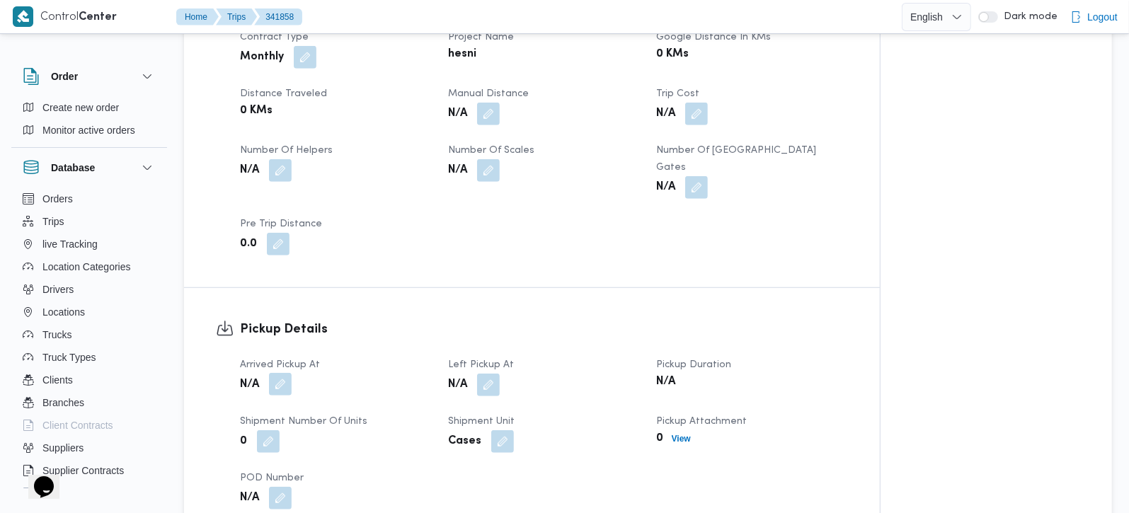
click at [289, 373] on button "button" at bounding box center [280, 384] width 23 height 23
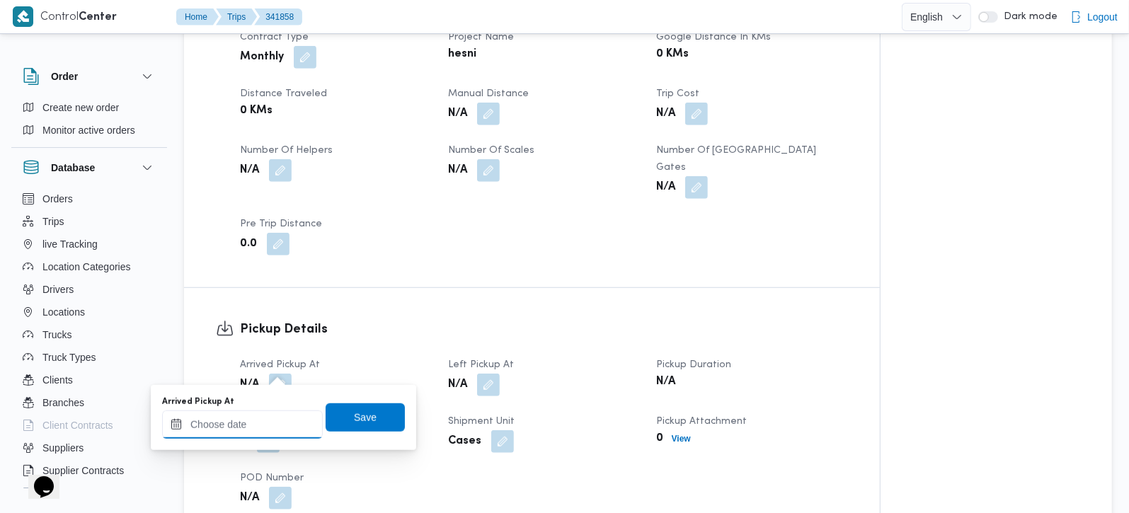
click at [272, 411] on input "Arrived Pickup At" at bounding box center [242, 425] width 161 height 28
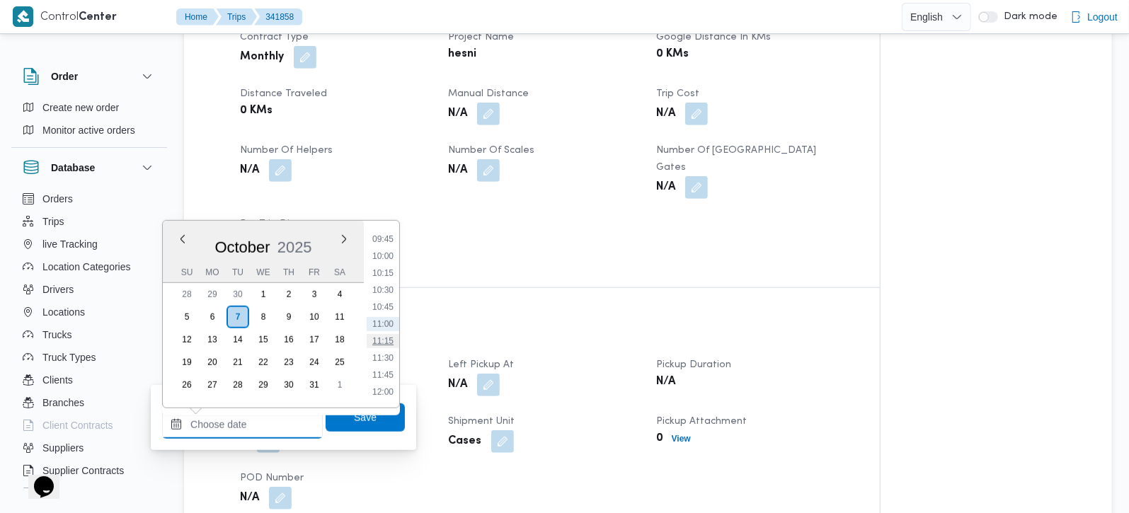
scroll to position [579, 0]
click at [376, 272] on li "09:00" at bounding box center [383, 272] width 33 height 14
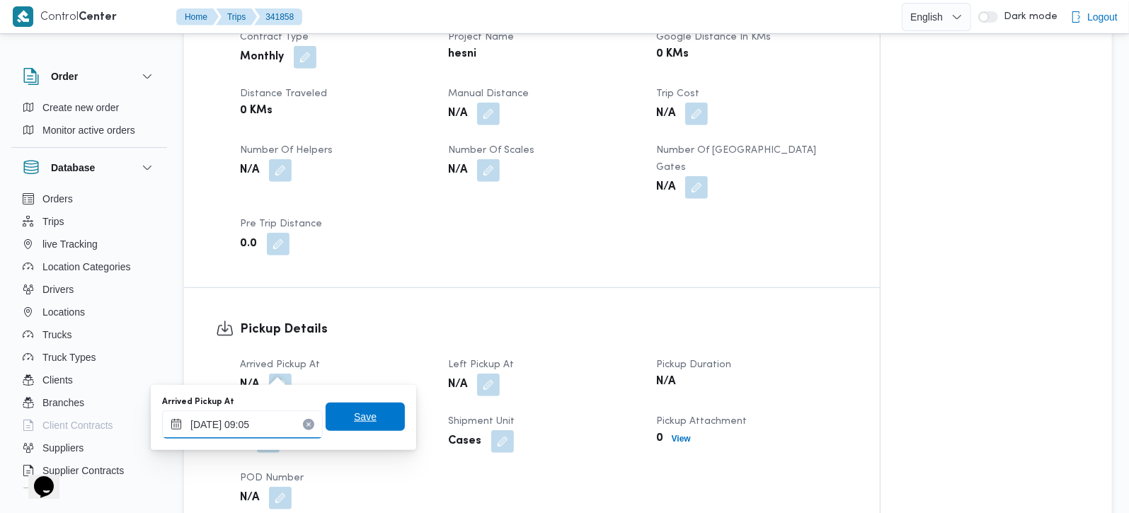
type input "07/10/2025 09:05"
click at [354, 421] on span "Save" at bounding box center [365, 416] width 23 height 17
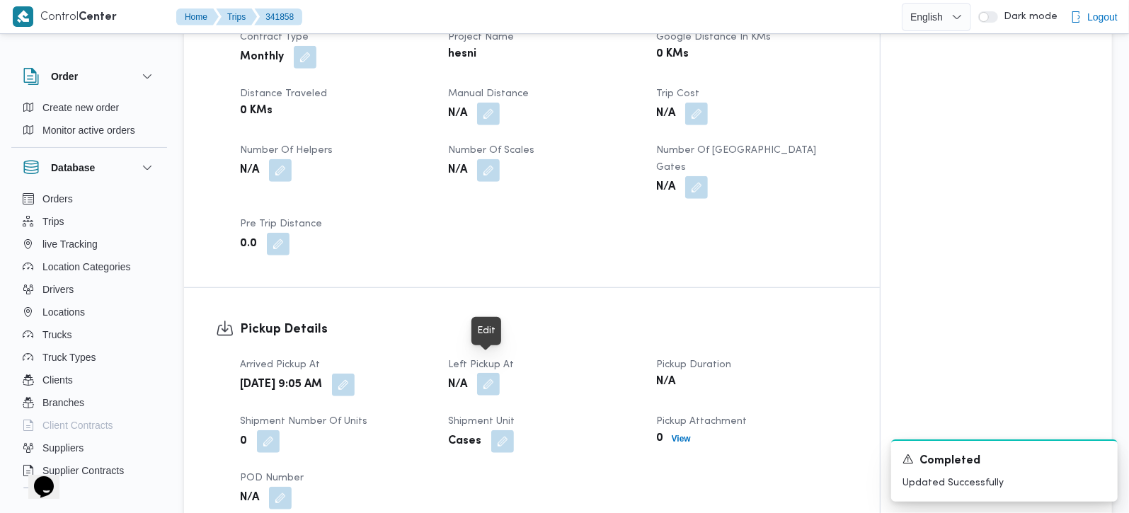
click at [496, 373] on button "button" at bounding box center [488, 384] width 23 height 23
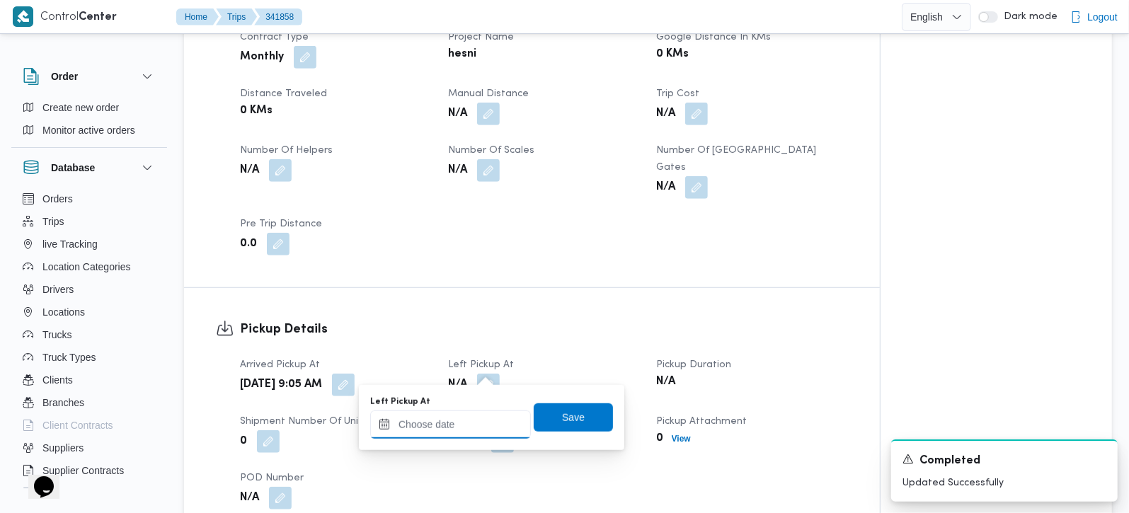
click at [486, 425] on input "Left Pickup At" at bounding box center [450, 425] width 161 height 28
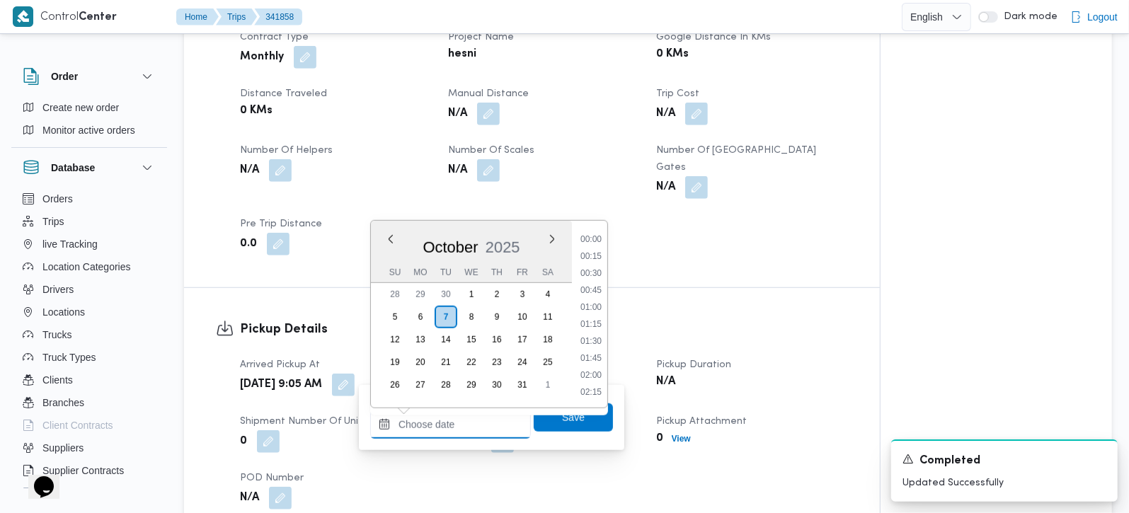
scroll to position [662, 0]
click at [598, 258] on li "10:00" at bounding box center [591, 256] width 33 height 14
type input "07/10/2025 10:00"
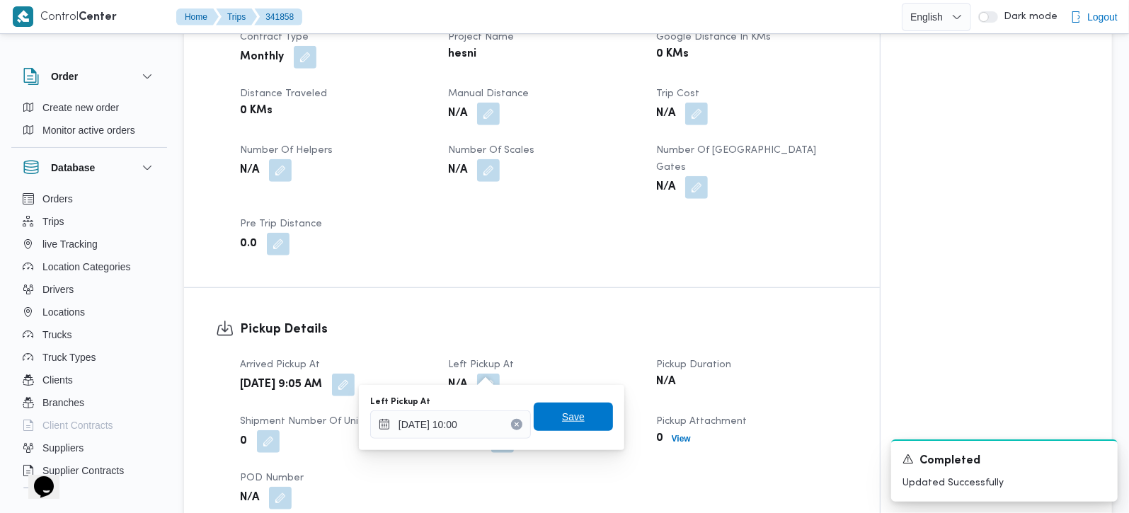
click at [578, 416] on span "Save" at bounding box center [573, 417] width 79 height 28
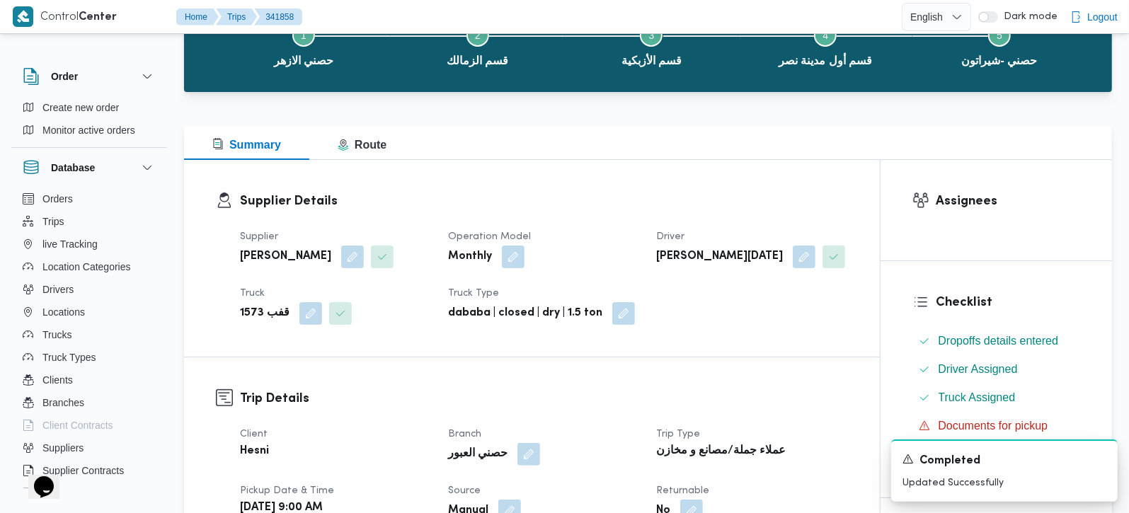
scroll to position [0, 0]
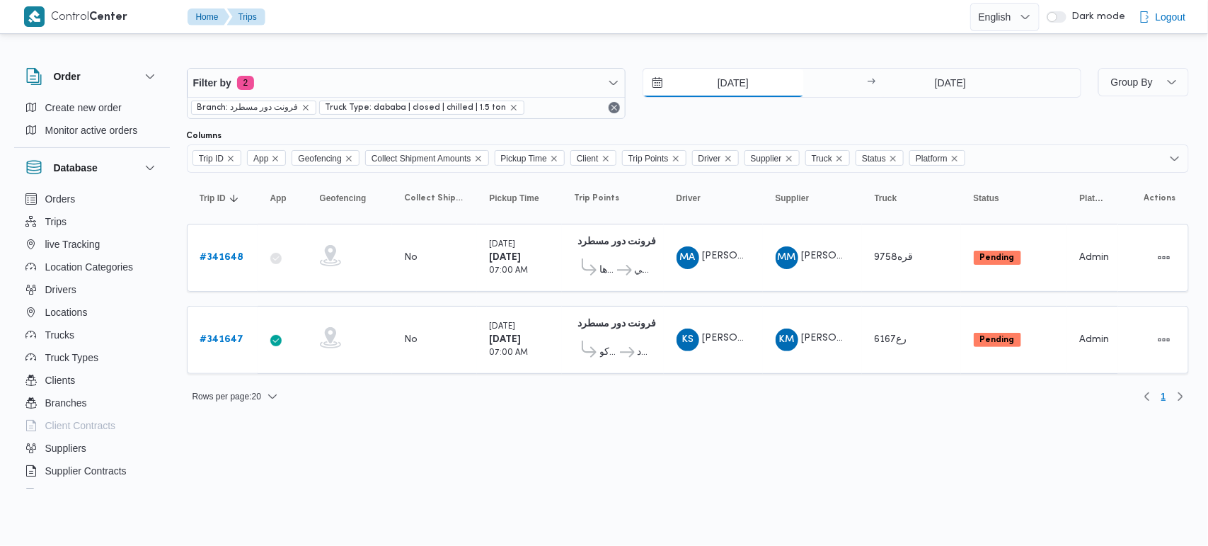
click at [733, 82] on input "[DATE]" at bounding box center [723, 83] width 161 height 28
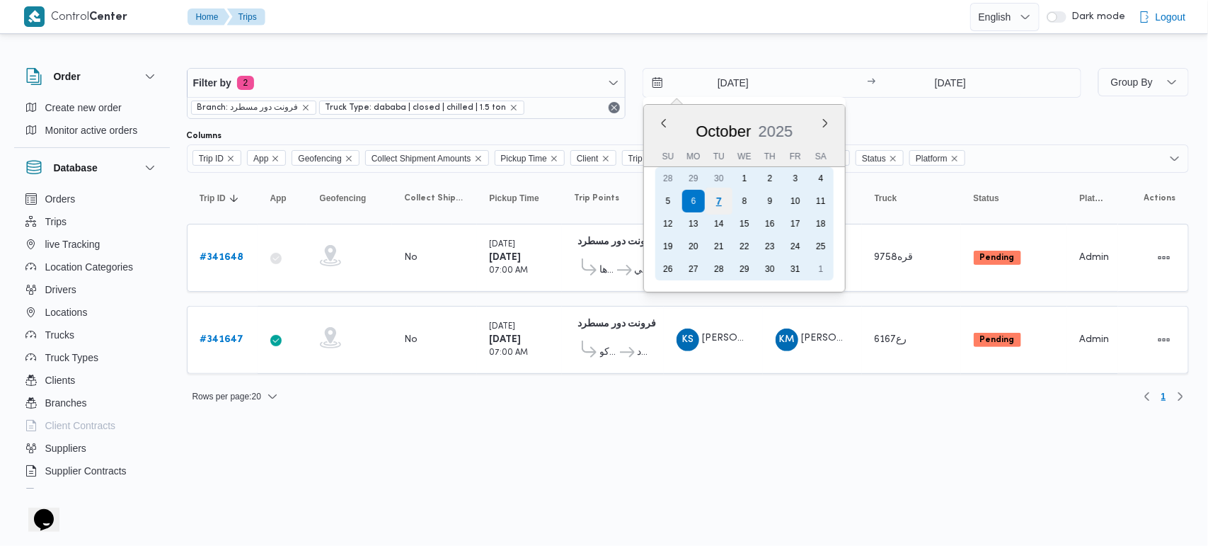
click at [716, 202] on div "7" at bounding box center [718, 201] width 27 height 27
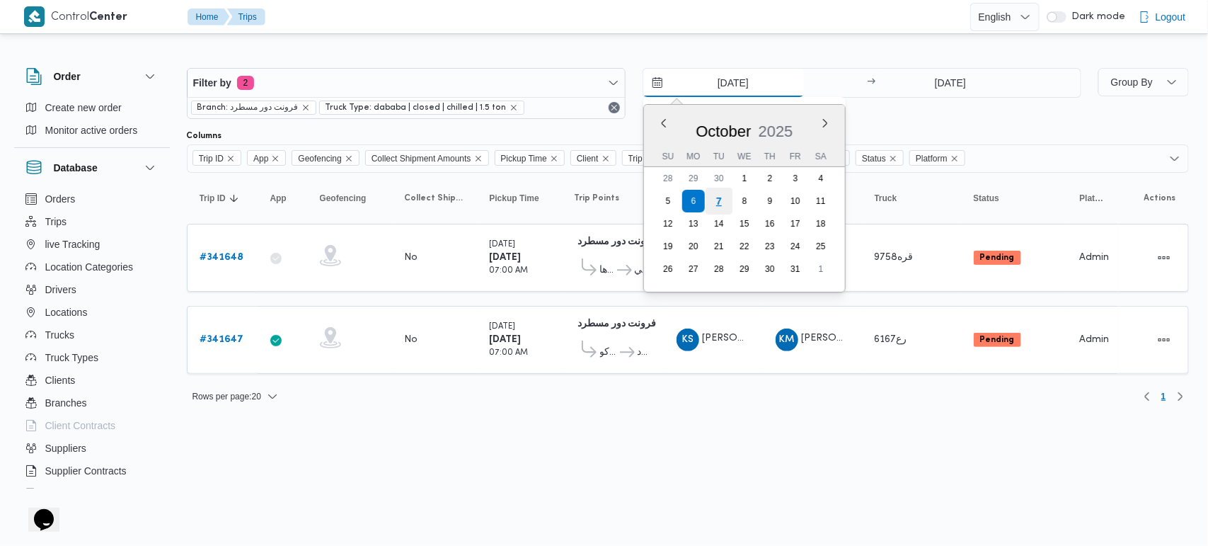
type input "[DATE]"
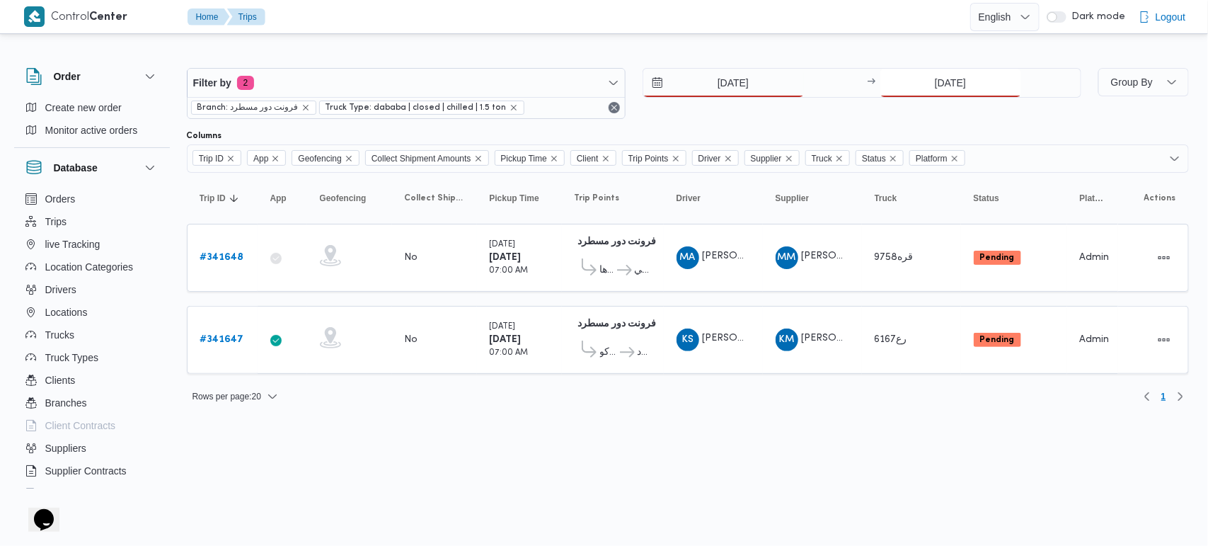
click at [959, 81] on input "[DATE]" at bounding box center [950, 83] width 141 height 28
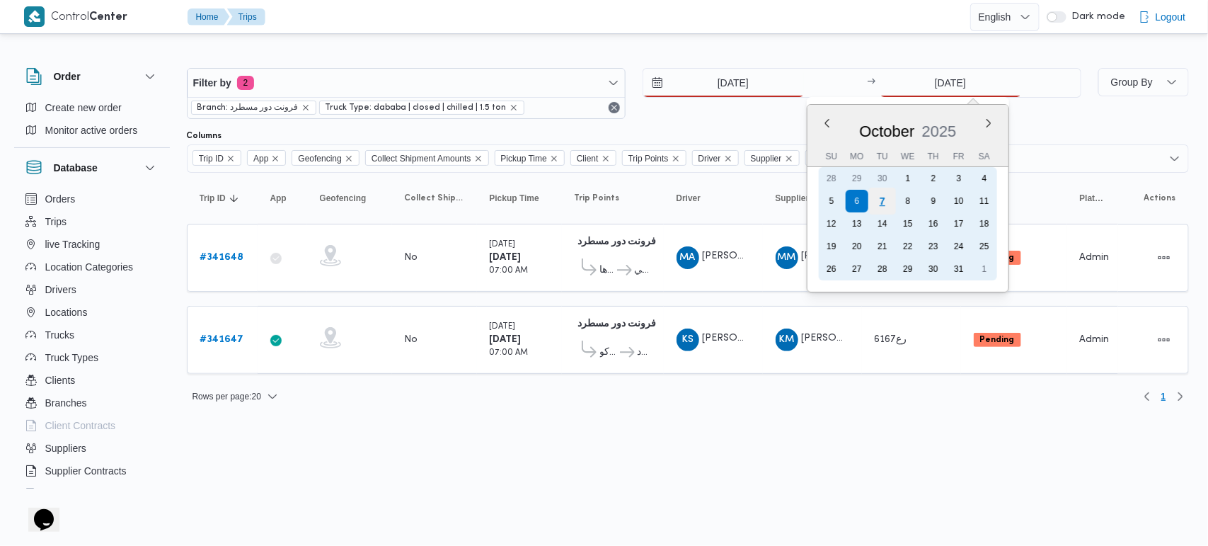
click at [886, 199] on div "7" at bounding box center [881, 201] width 27 height 27
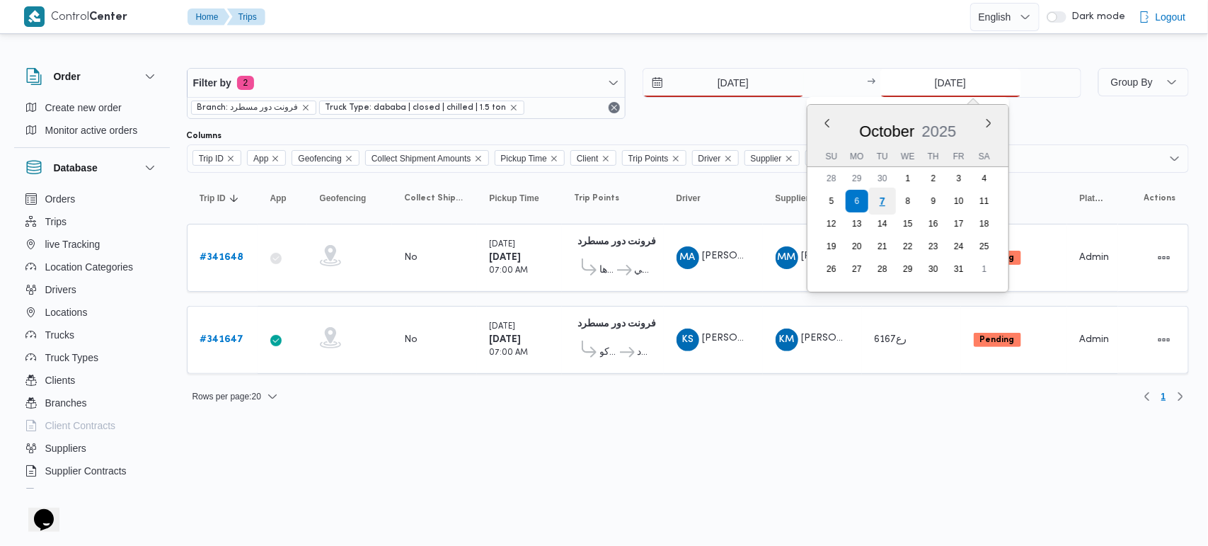
type input "7/10/2025"
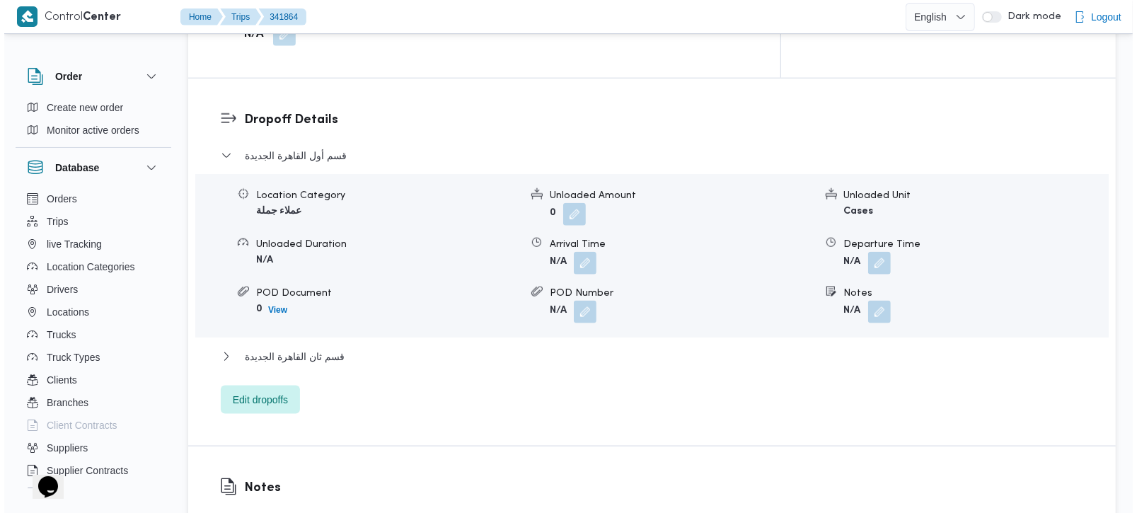
scroll to position [1166, 0]
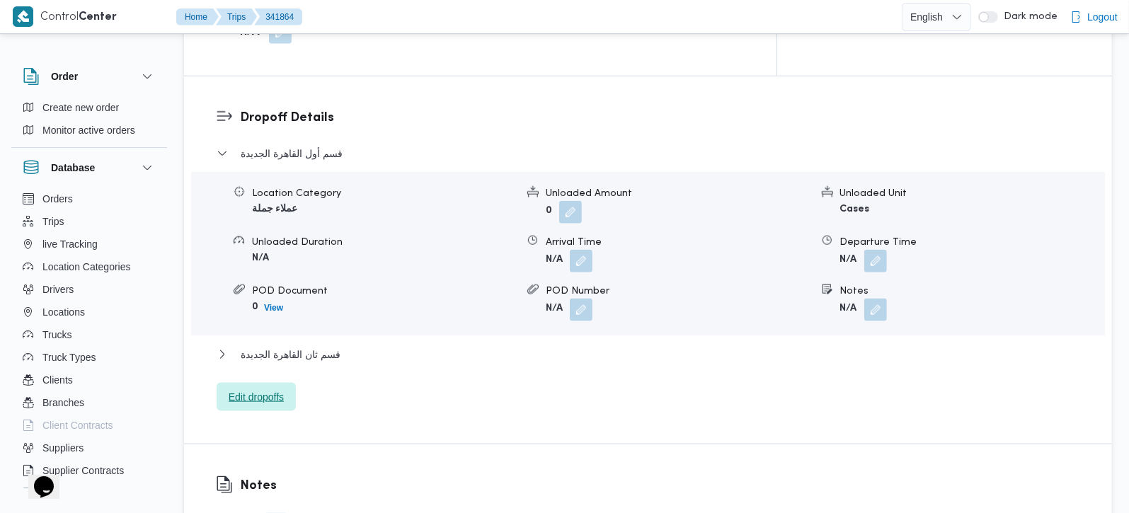
click at [275, 389] on span "Edit dropoffs" at bounding box center [256, 397] width 55 height 17
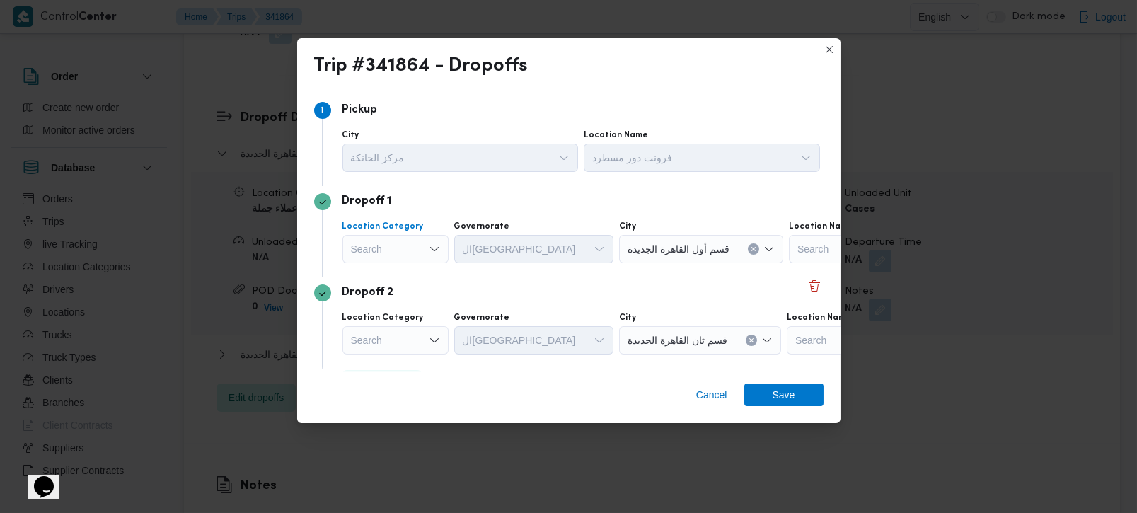
click at [396, 256] on div "Search" at bounding box center [396, 249] width 106 height 28
click at [394, 270] on span "مصانع و مخازن" at bounding box center [404, 274] width 72 height 17
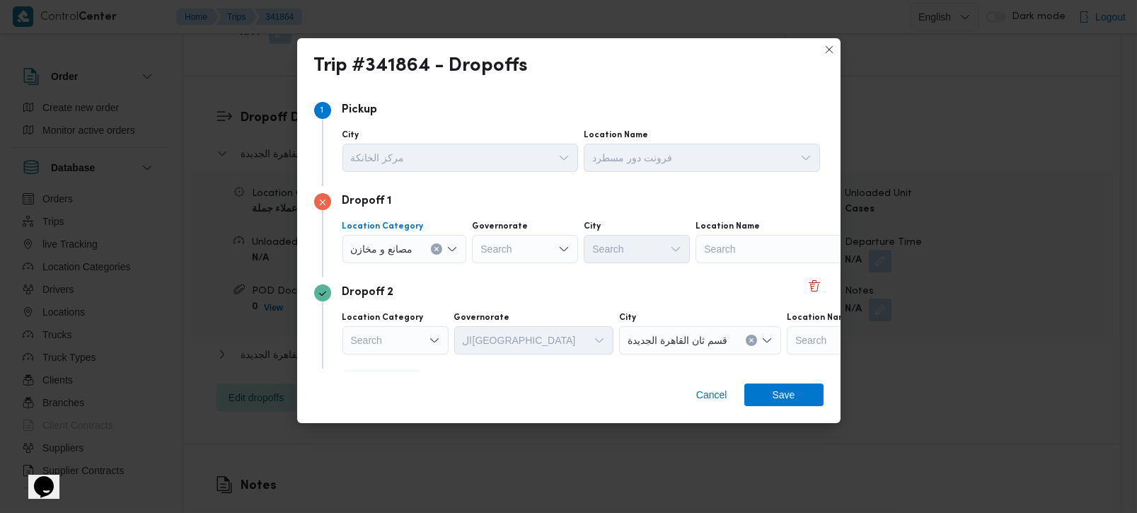
click at [437, 248] on icon "Clear input" at bounding box center [437, 250] width 4 height 4
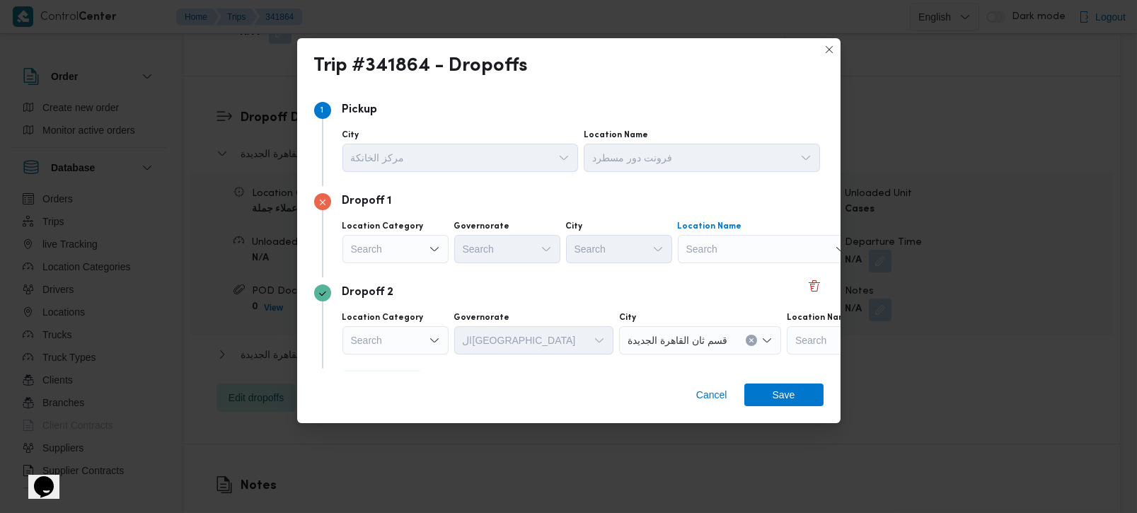
click at [702, 246] on div "Search" at bounding box center [766, 249] width 177 height 28
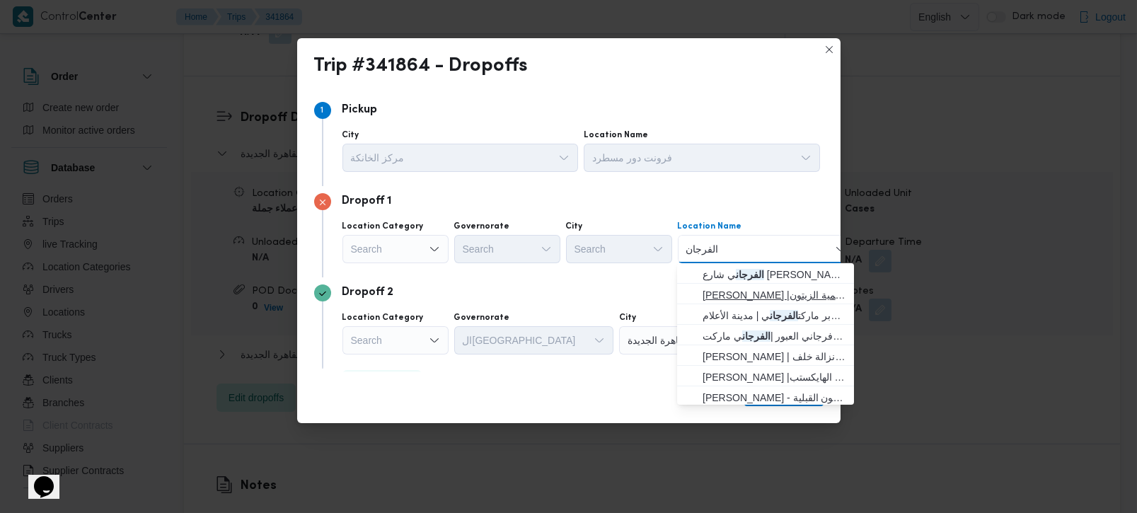
type input "الفرجان"
click at [749, 289] on span "فرجاني النعام | الفرجان ى | حلمية الزيتون" at bounding box center [774, 295] width 143 height 17
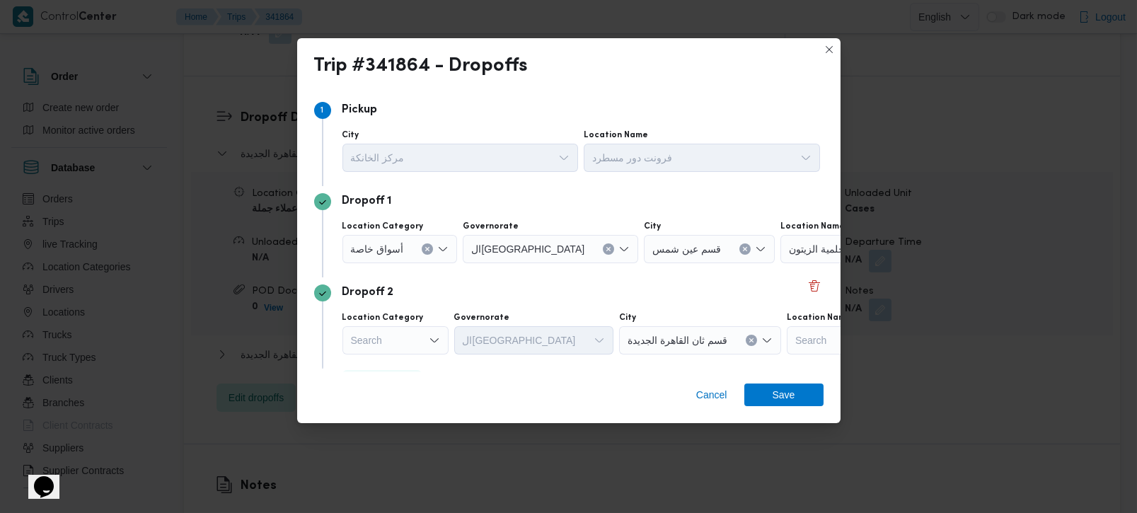
click at [473, 299] on div "Dropoff 2" at bounding box center [569, 293] width 510 height 17
click at [402, 336] on div "Search" at bounding box center [396, 340] width 106 height 28
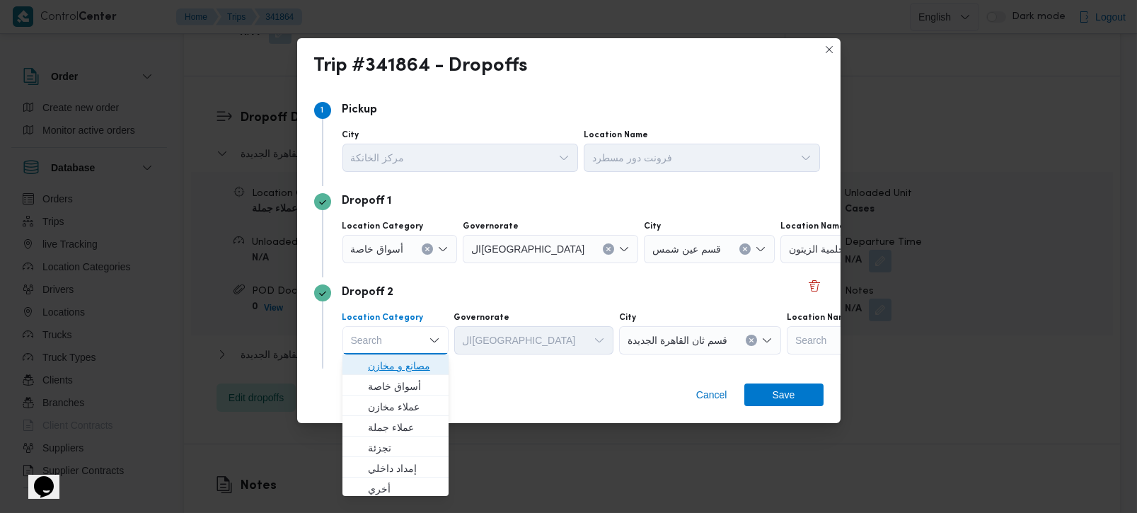
click at [413, 365] on span "مصانع و مخازن" at bounding box center [404, 365] width 72 height 17
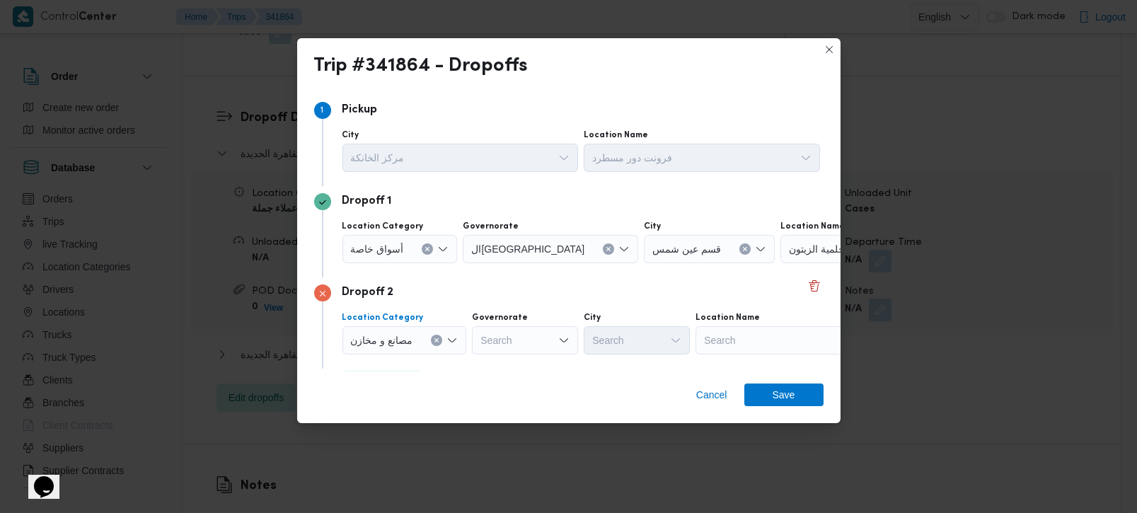
click at [432, 340] on button "Clear input" at bounding box center [436, 340] width 11 height 11
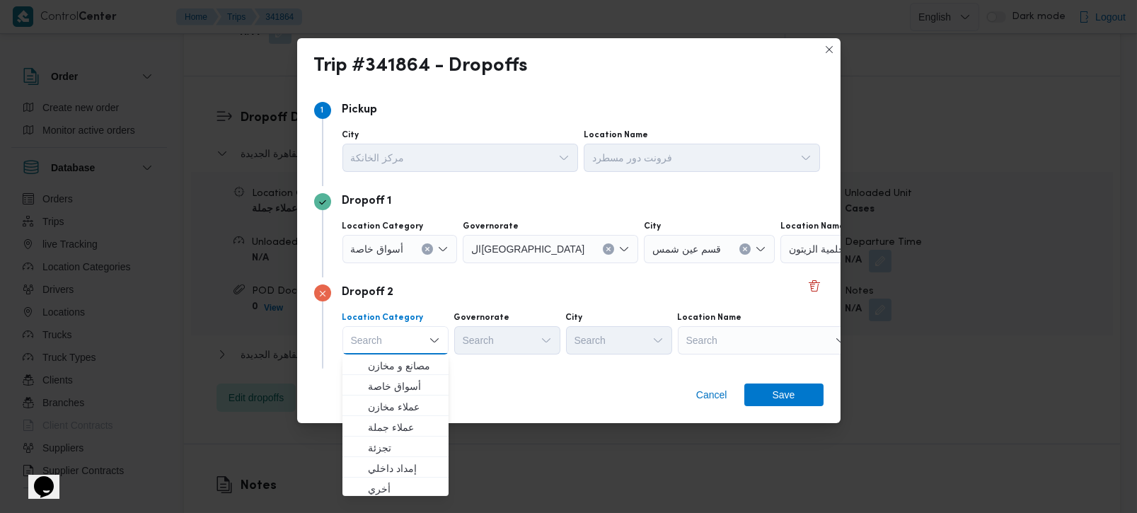
click at [681, 350] on div "Search" at bounding box center [766, 340] width 177 height 28
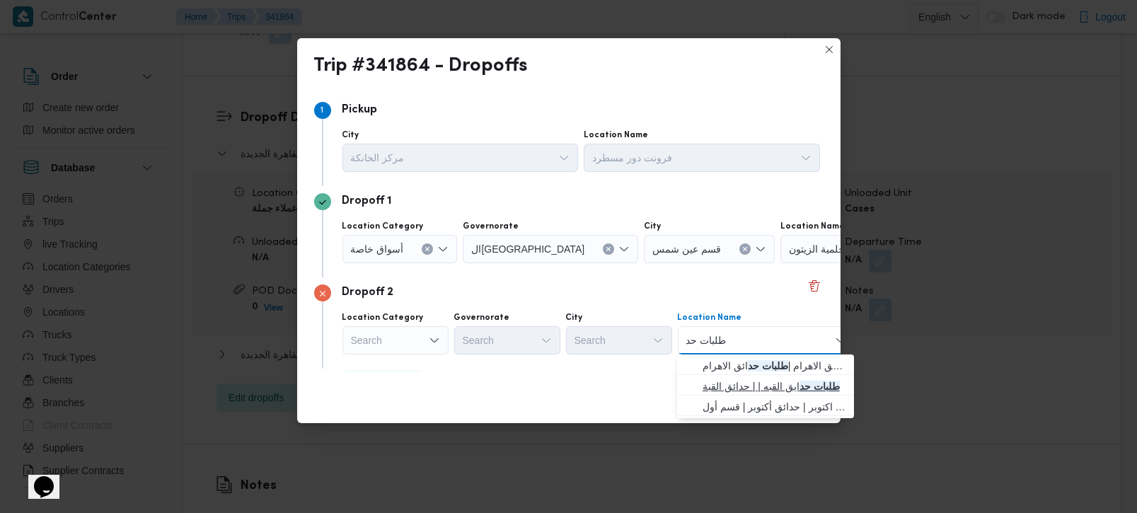
type input "طلبات حد"
click at [751, 384] on span "طلبات حد ايق القبه | | حدائق القبة" at bounding box center [774, 386] width 143 height 17
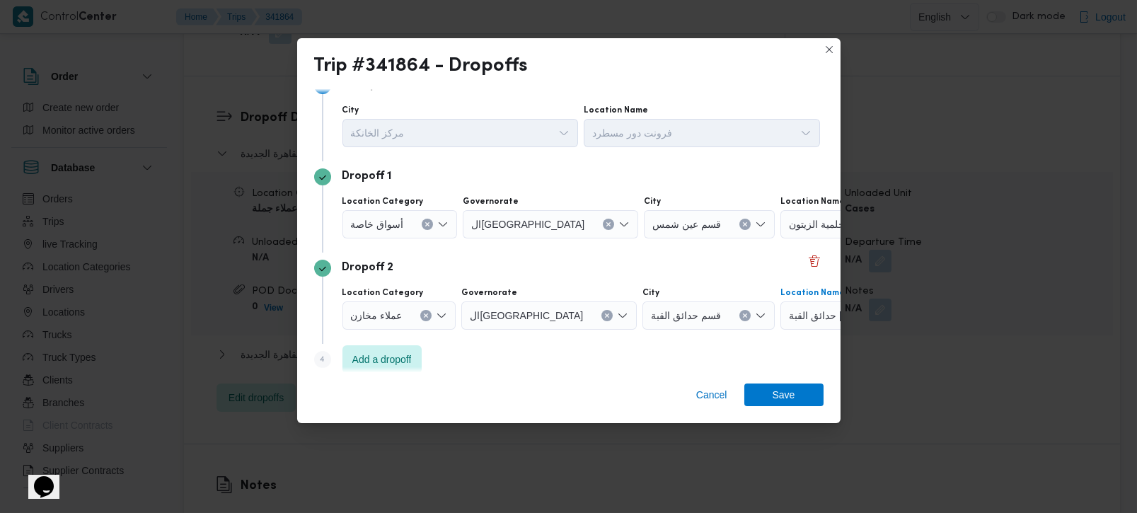
scroll to position [38, 0]
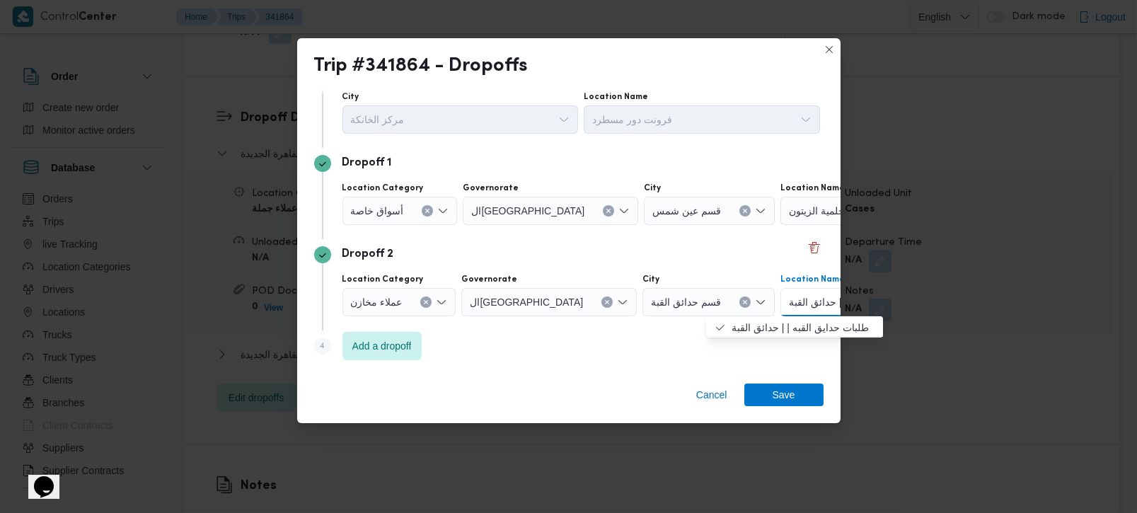
click at [638, 333] on div "Step 4 is disabled 4 Add a dropoff" at bounding box center [569, 349] width 510 height 37
click at [394, 343] on span "Add a dropoff" at bounding box center [381, 345] width 59 height 17
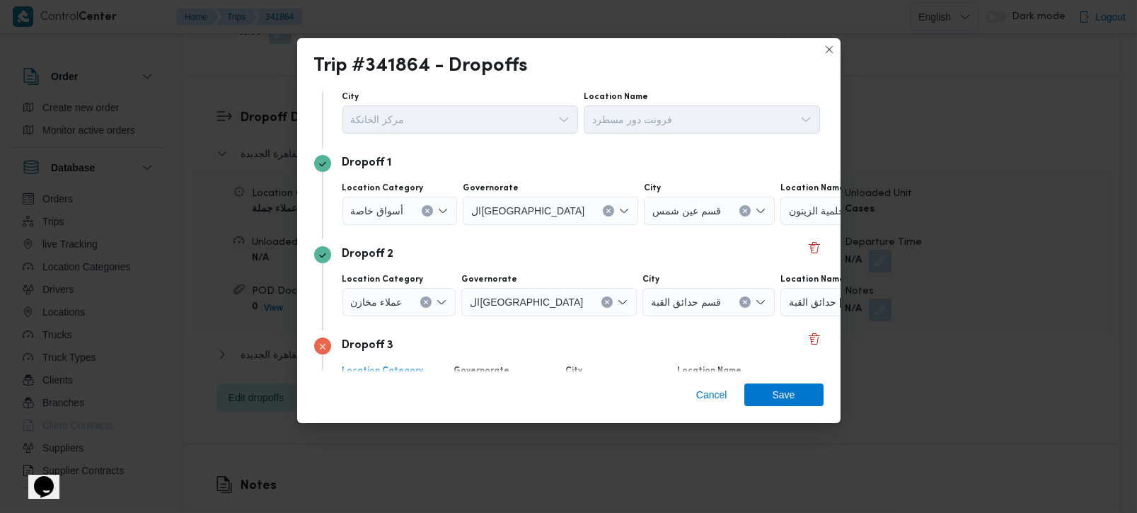
scroll to position [130, 0]
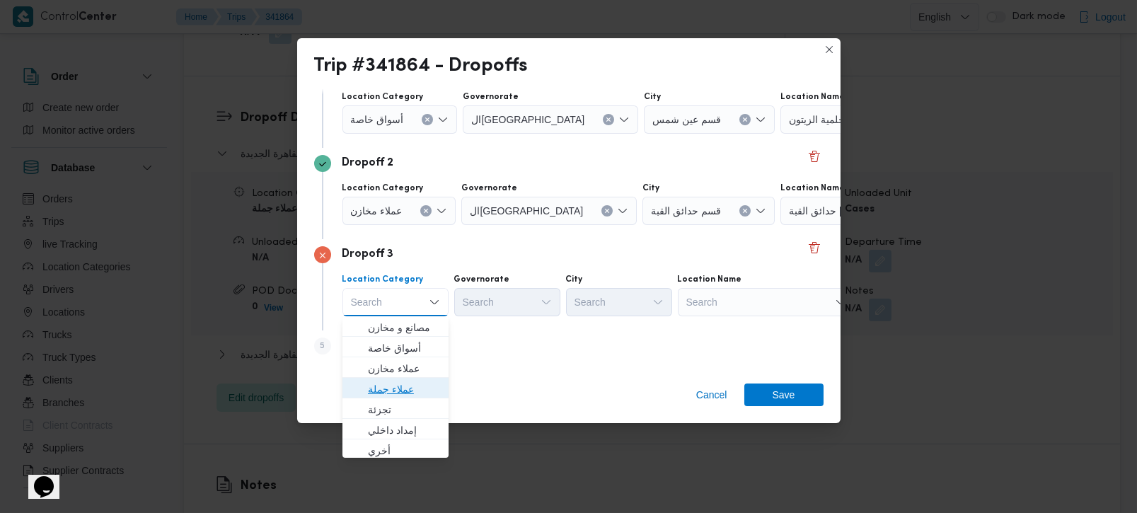
click at [408, 386] on span "عملاء جملة" at bounding box center [404, 389] width 72 height 17
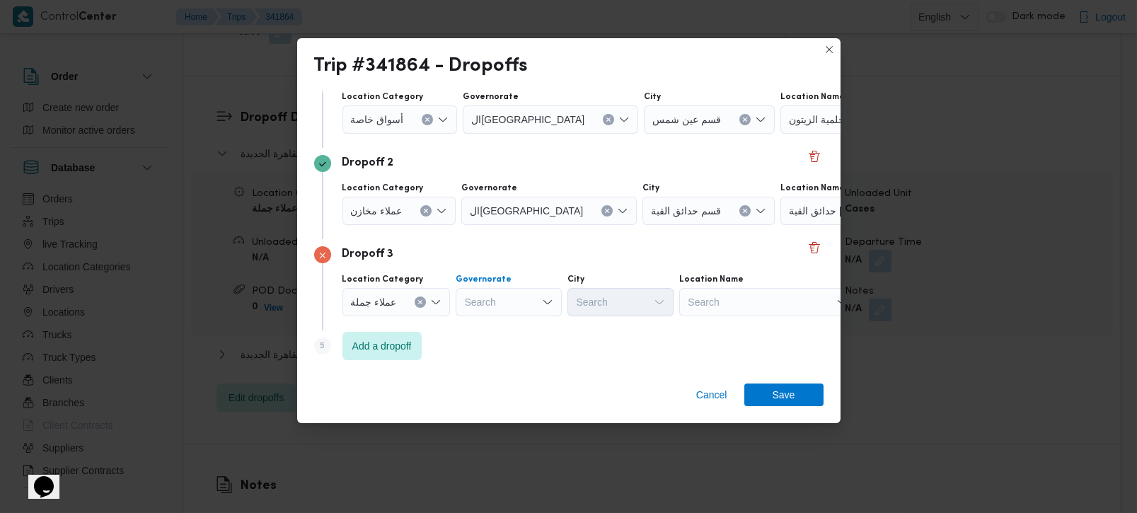
click at [512, 302] on div "Search" at bounding box center [509, 302] width 106 height 28
type input "ة"
type input "رة"
click at [507, 352] on span "القاه رة" at bounding box center [516, 348] width 72 height 17
click at [637, 309] on div "Search" at bounding box center [690, 302] width 106 height 28
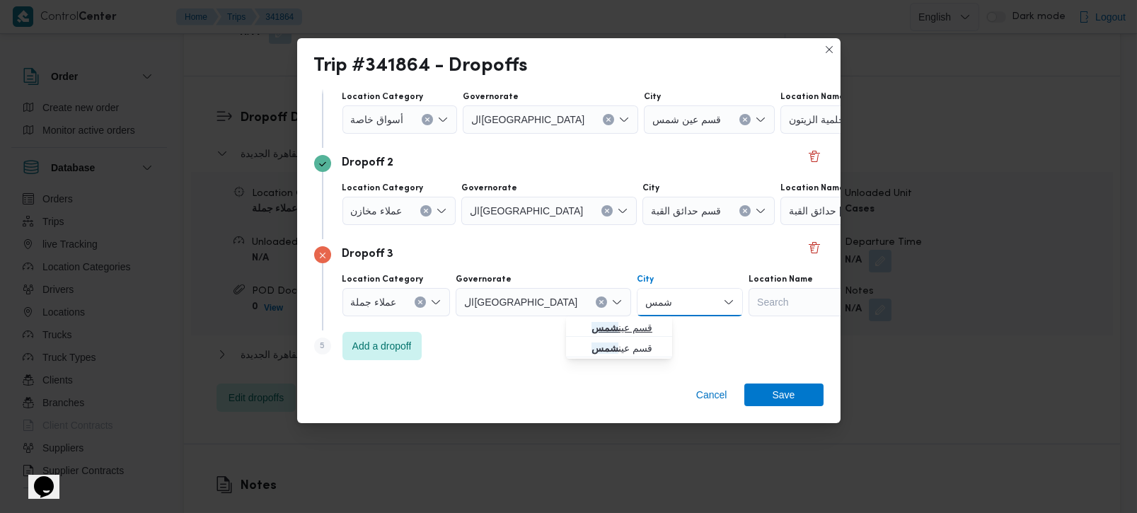
type input "شمس"
click at [628, 320] on span "قسم عين شمس" at bounding box center [628, 327] width 72 height 17
click at [624, 343] on div "Step 5 is disabled 5 Add a dropoff" at bounding box center [569, 349] width 510 height 37
click at [372, 362] on div "Step 5 is disabled 5 Add a dropoff" at bounding box center [569, 349] width 510 height 37
click at [374, 347] on span "Add a dropoff" at bounding box center [381, 345] width 59 height 17
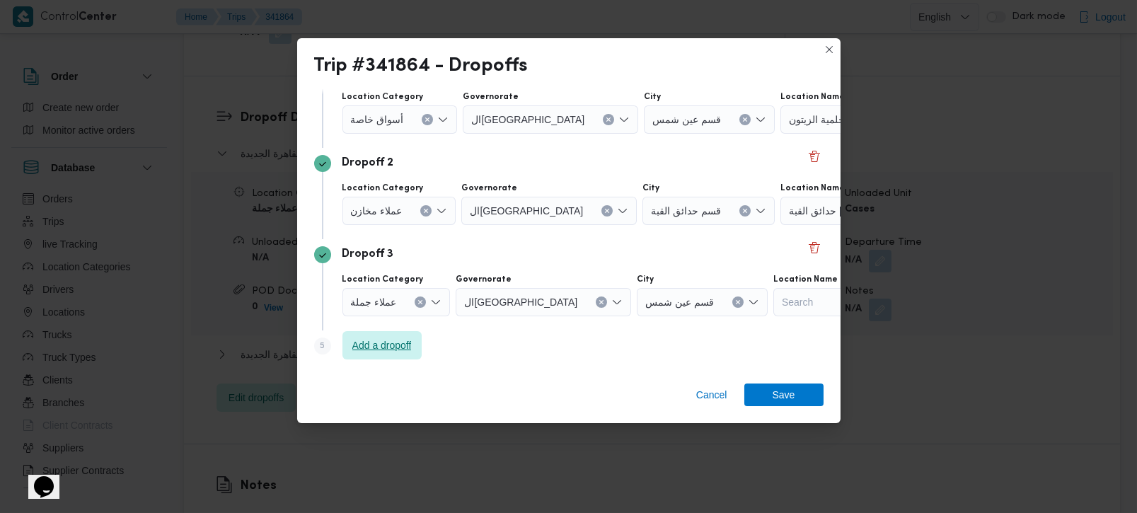
scroll to position [221, 0]
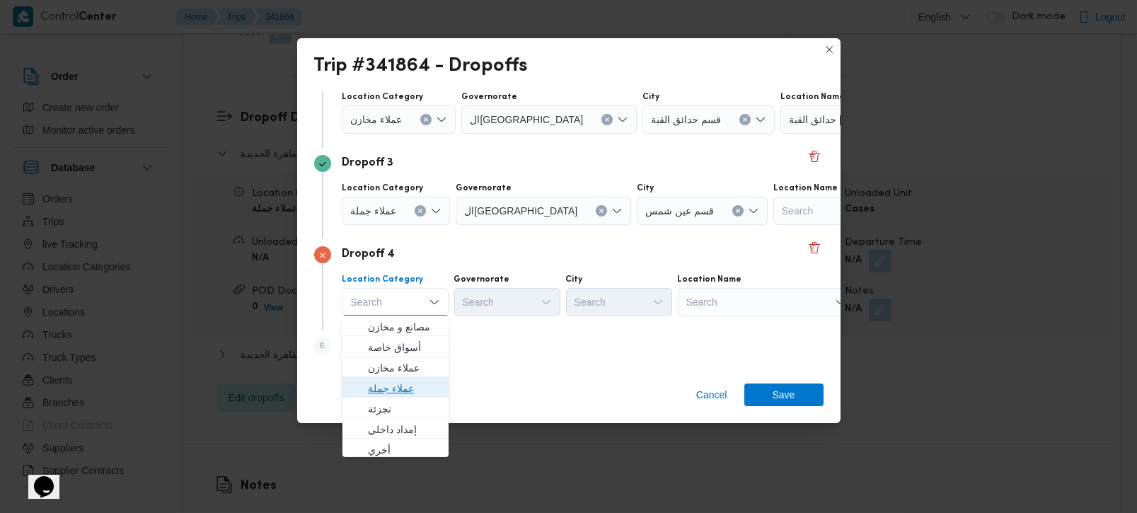
click at [379, 380] on span "عملاء جملة" at bounding box center [404, 388] width 72 height 17
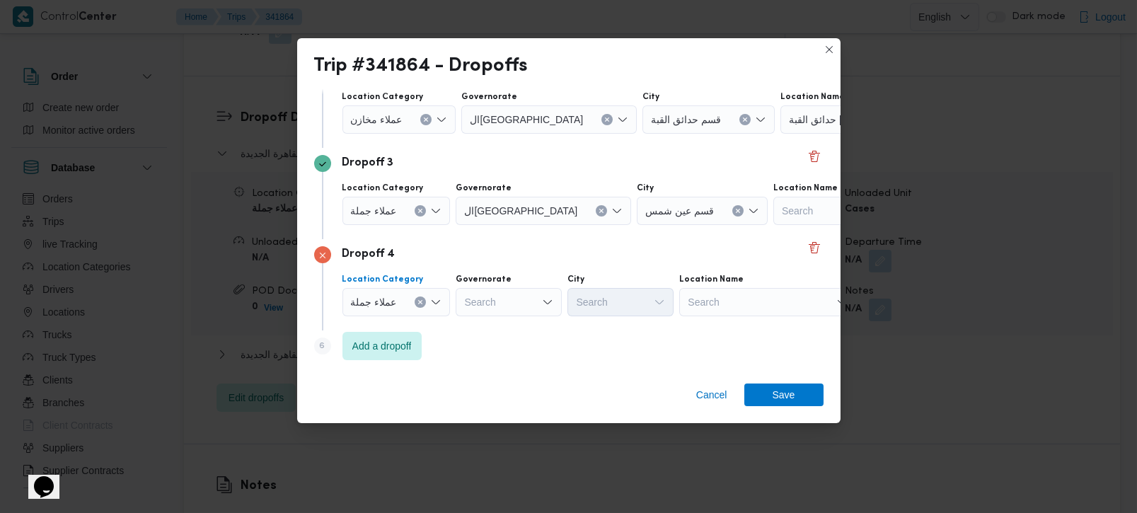
click at [483, 305] on div "Search" at bounding box center [509, 302] width 106 height 28
type input "رة"
click at [493, 351] on span "القاه رة" at bounding box center [516, 347] width 72 height 17
click at [640, 298] on div "Search" at bounding box center [690, 302] width 106 height 28
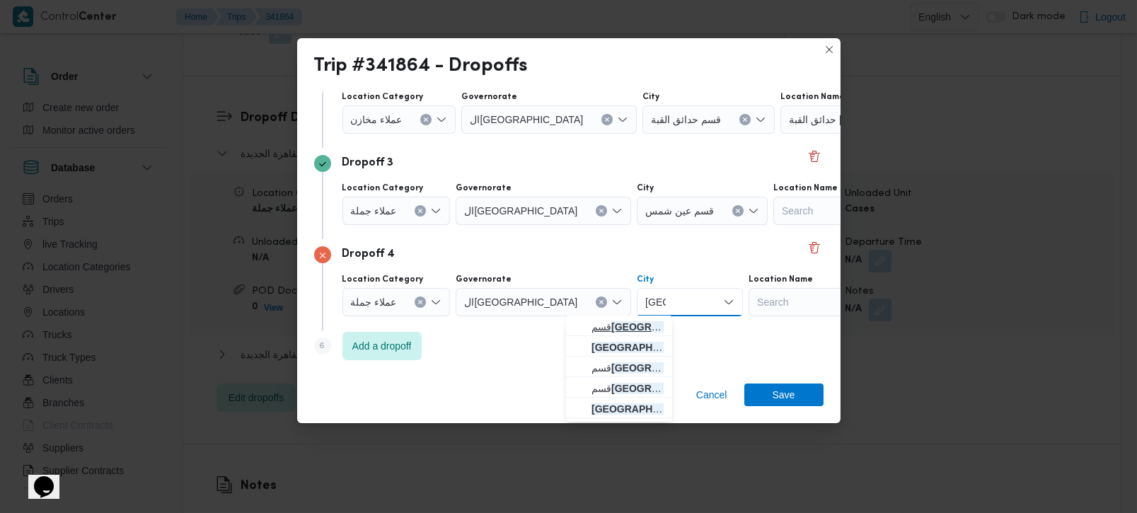
type input "مصر"
click at [643, 331] on span "قسم مصر الجديدة" at bounding box center [628, 326] width 72 height 17
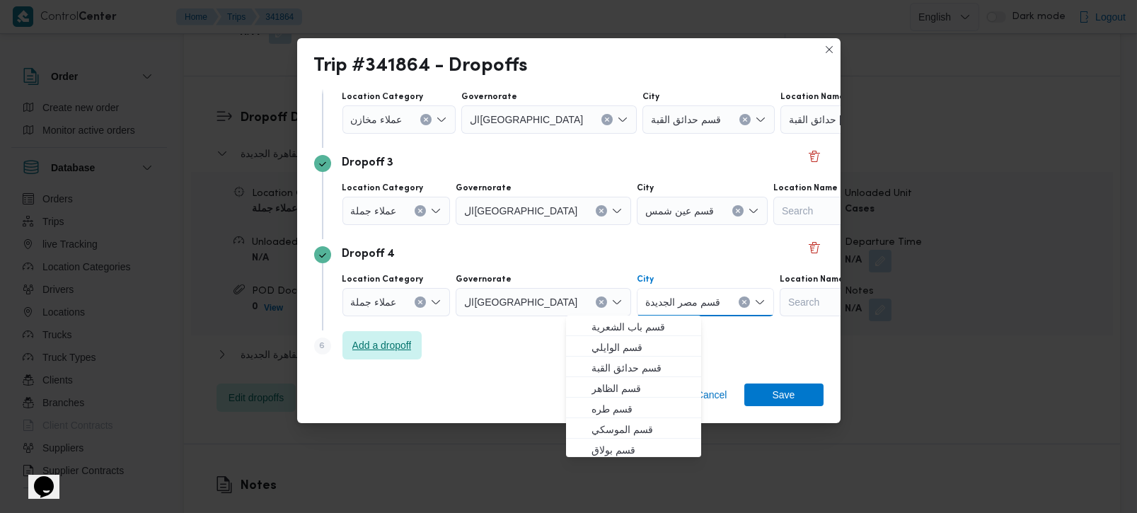
click at [351, 355] on span "Add a dropoff" at bounding box center [382, 345] width 79 height 28
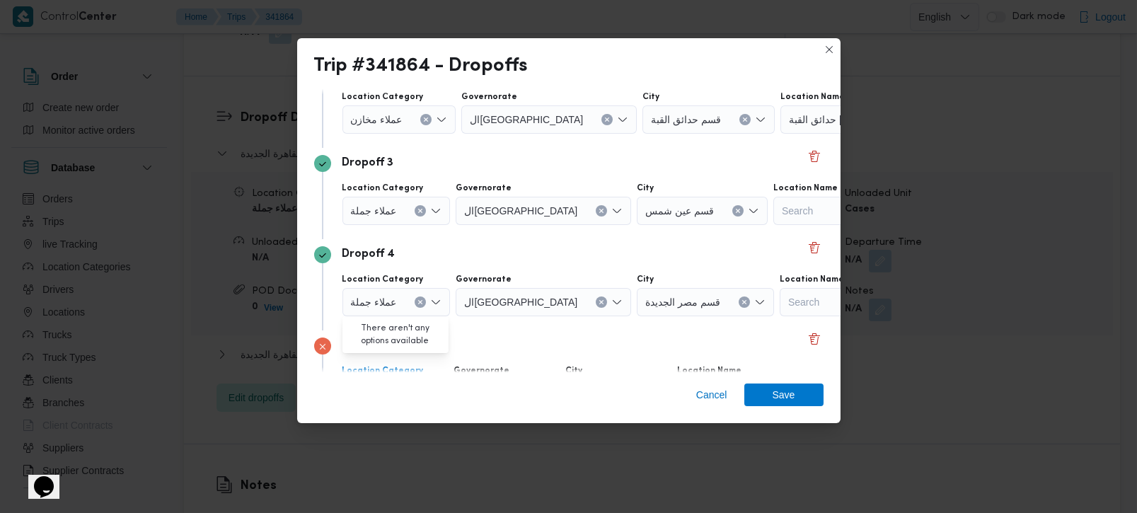
scroll to position [312, 0]
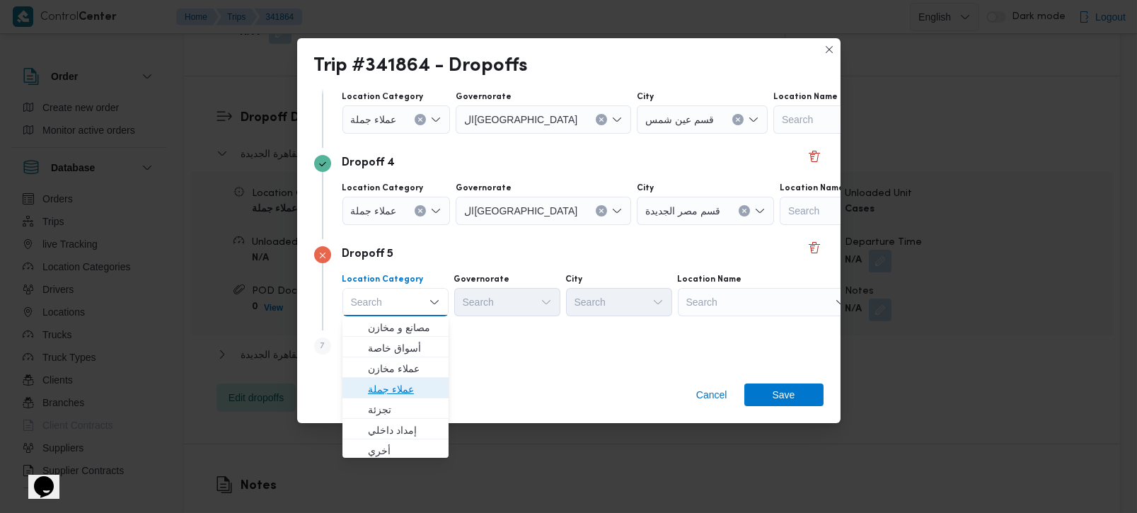
click at [392, 389] on span "عملاء جملة" at bounding box center [404, 389] width 72 height 17
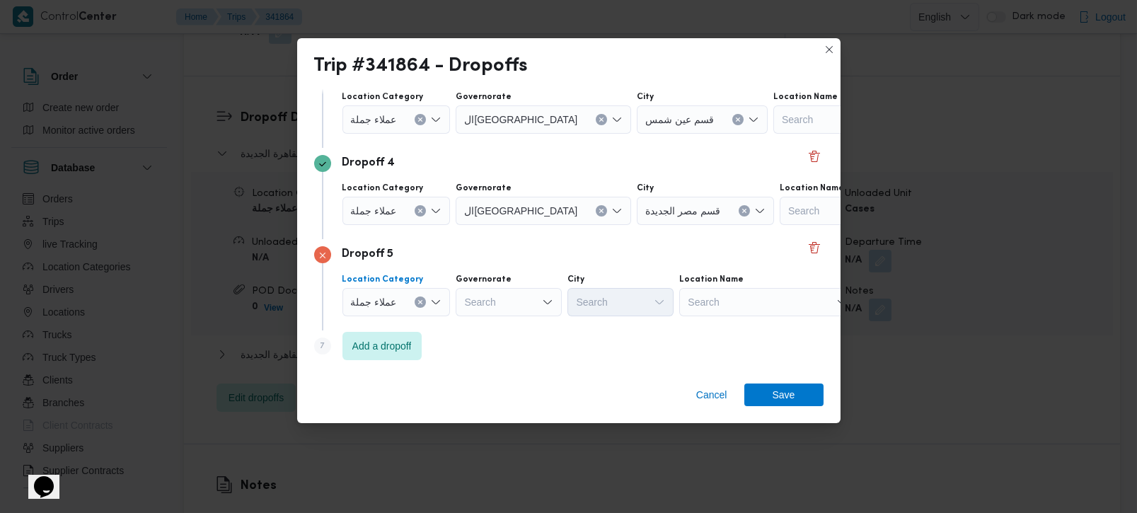
click at [516, 304] on div "Search" at bounding box center [509, 302] width 106 height 28
type input "رة"
click at [498, 353] on span "القاه رة" at bounding box center [516, 348] width 72 height 17
click at [645, 301] on input "City" at bounding box center [645, 302] width 1 height 17
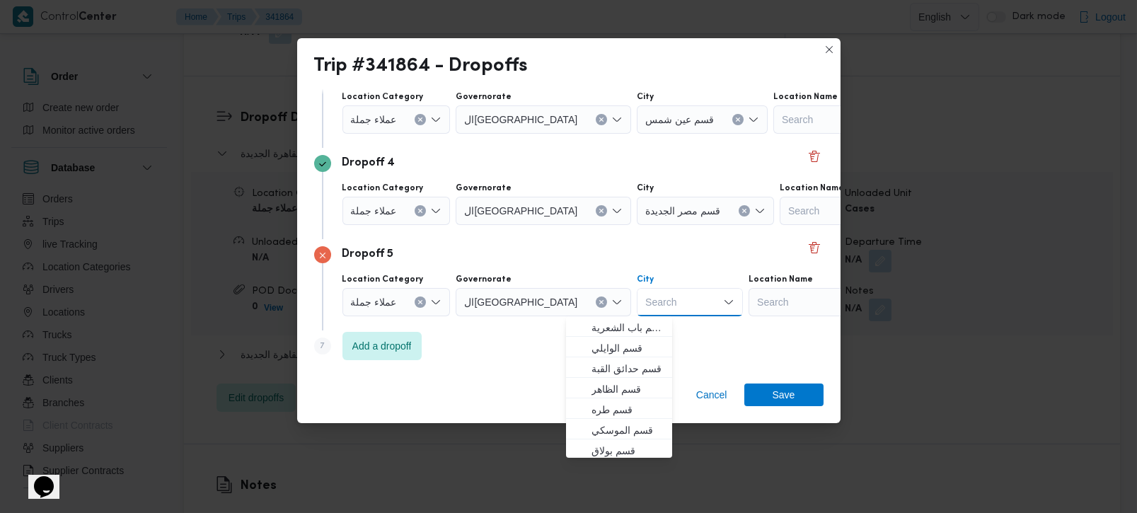
type input "م"
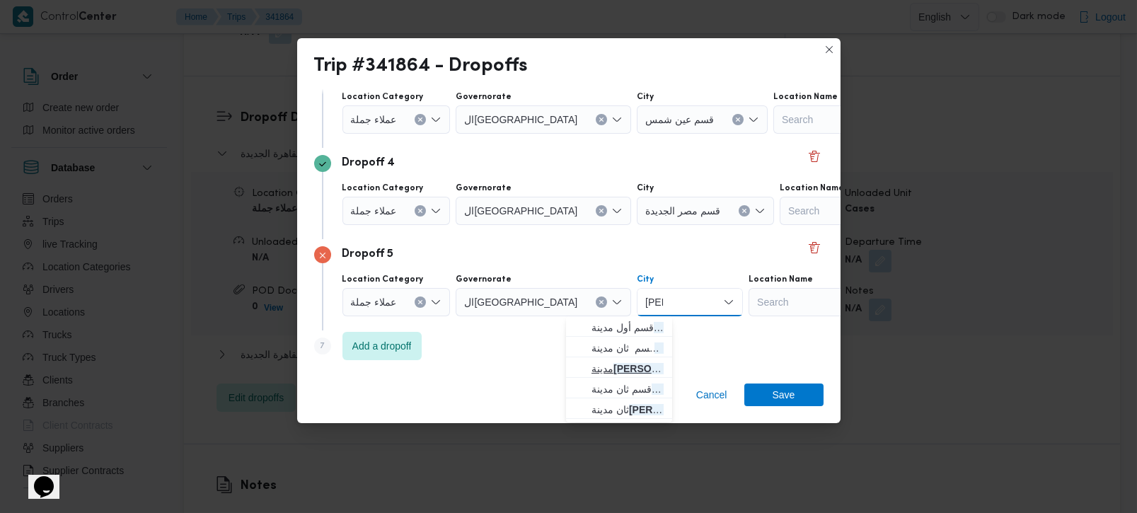
type input "نصر"
click at [641, 365] on span "مدينة نصر" at bounding box center [628, 368] width 72 height 17
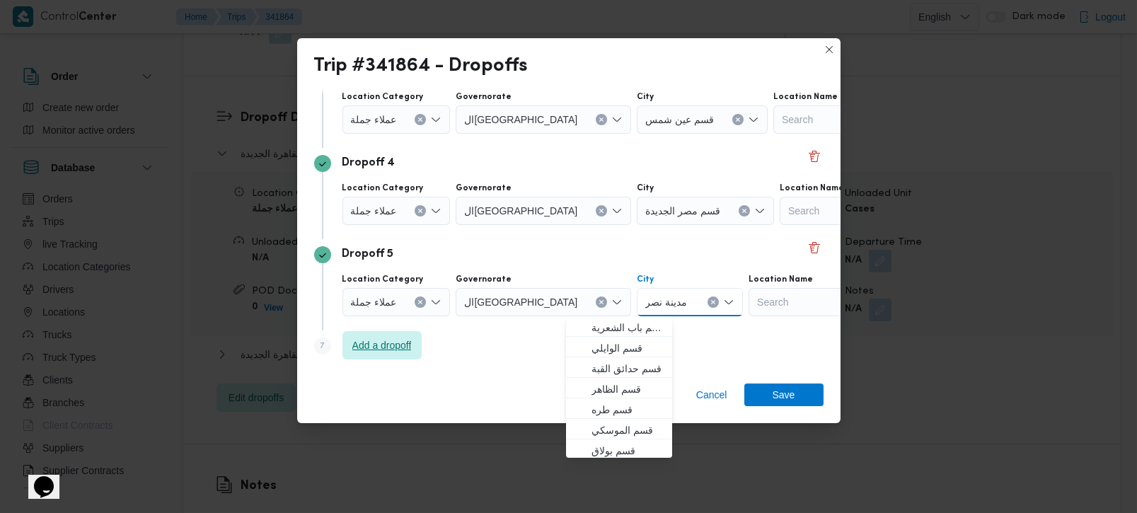
click at [390, 351] on span "Add a dropoff" at bounding box center [381, 345] width 59 height 17
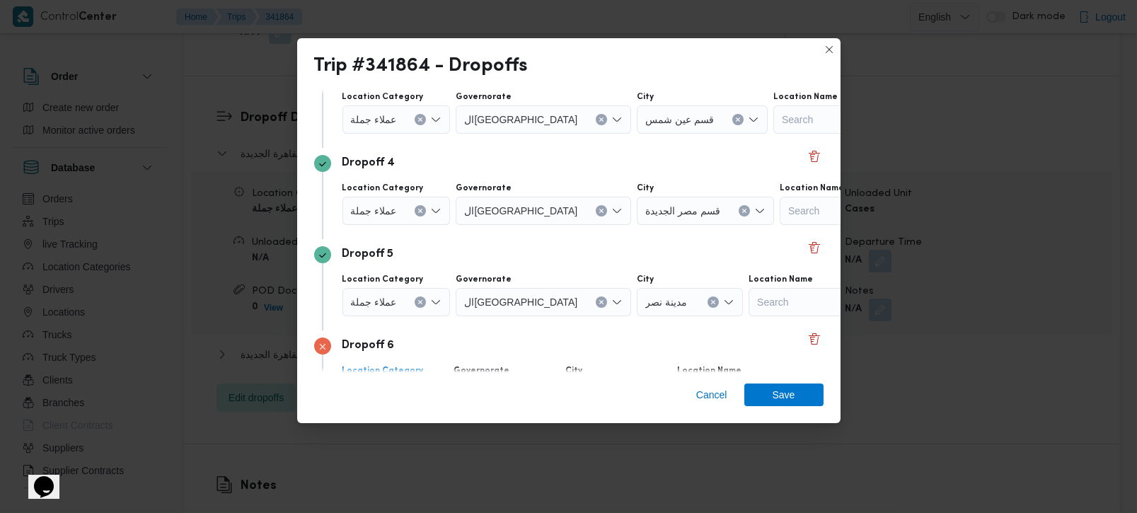
scroll to position [403, 0]
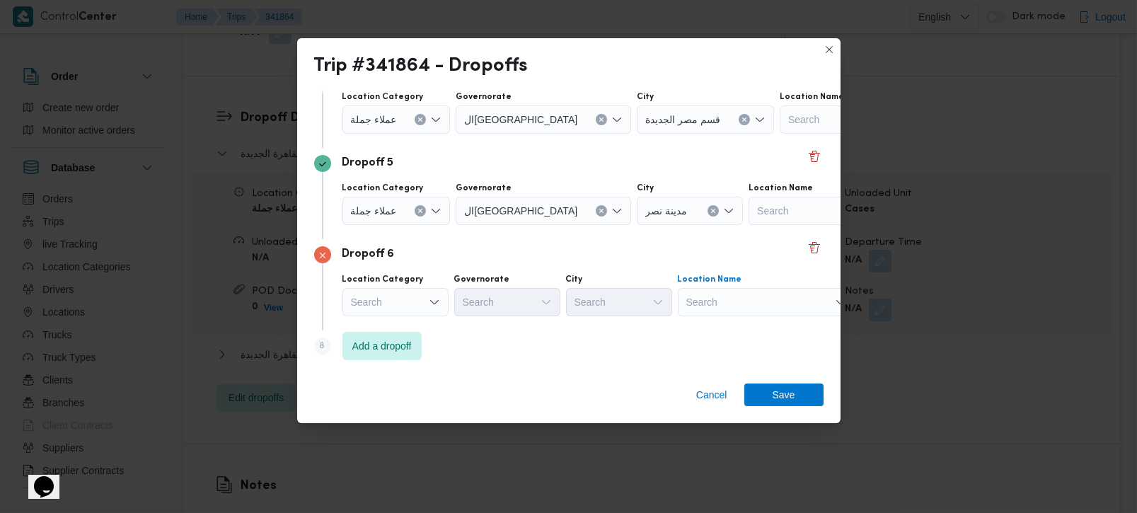
click at [720, 311] on div "Search" at bounding box center [766, 302] width 177 height 28
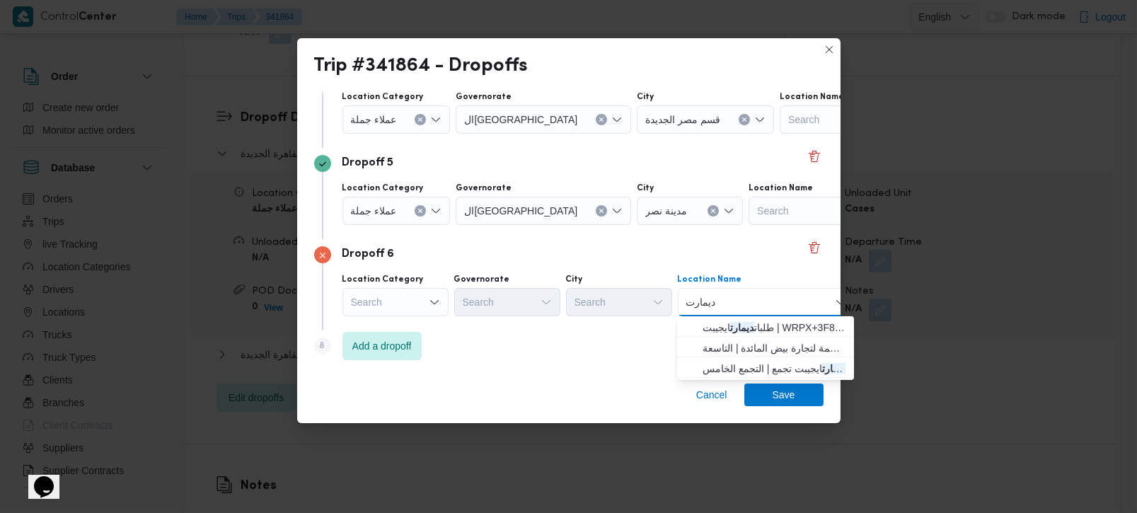
type input "ديمارت"
click at [747, 322] on mark "ديمارت" at bounding box center [742, 327] width 24 height 11
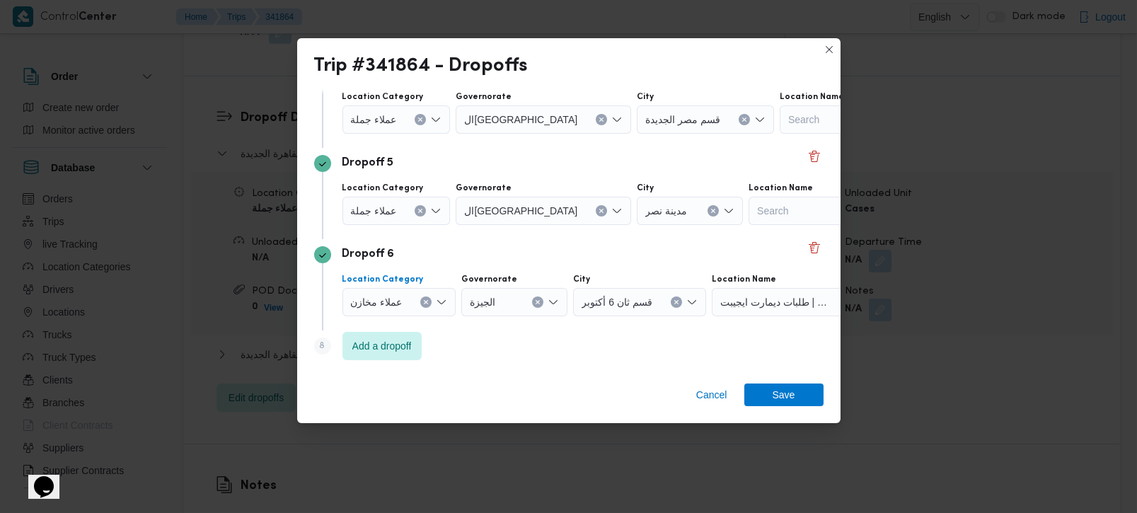
click at [428, 299] on button "Clear input" at bounding box center [425, 302] width 11 height 11
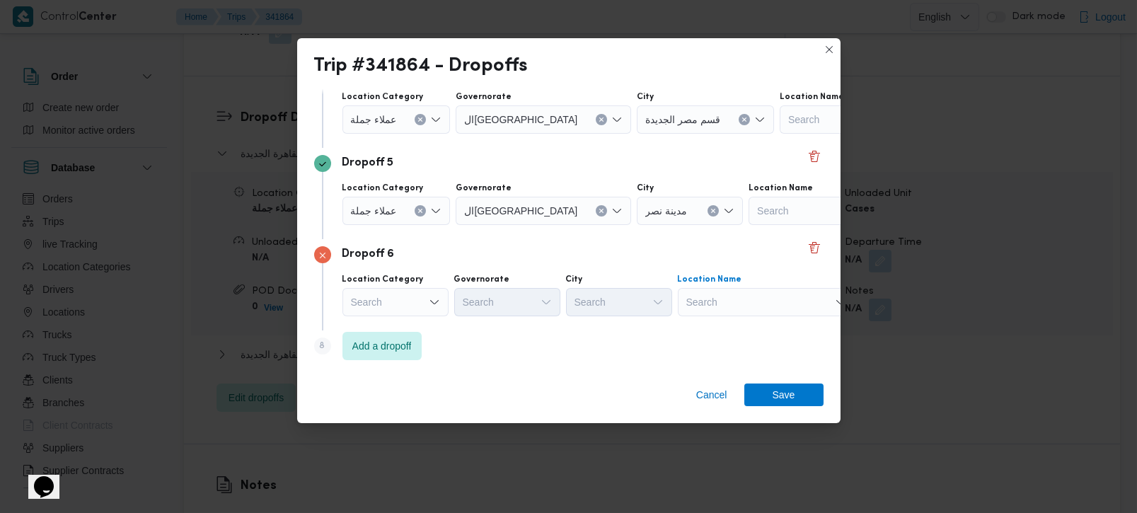
click at [757, 305] on div "Search" at bounding box center [766, 302] width 177 height 28
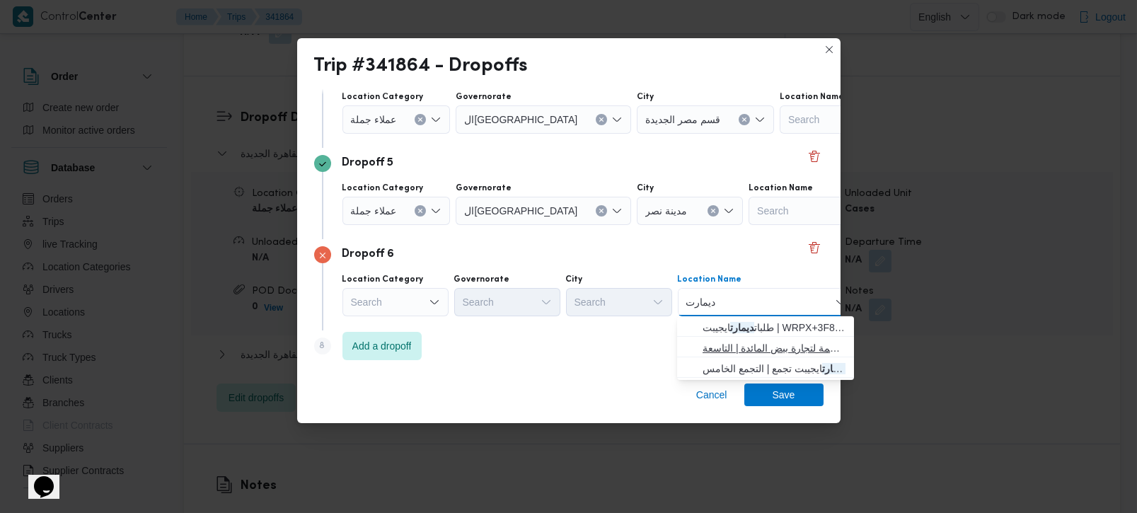
type input "ديمارت"
click at [781, 340] on span "طلبات ديمارت ايجيبت نصر | بورصة العاصمة لتجارة بيض المائدة | التاسعة" at bounding box center [774, 348] width 143 height 17
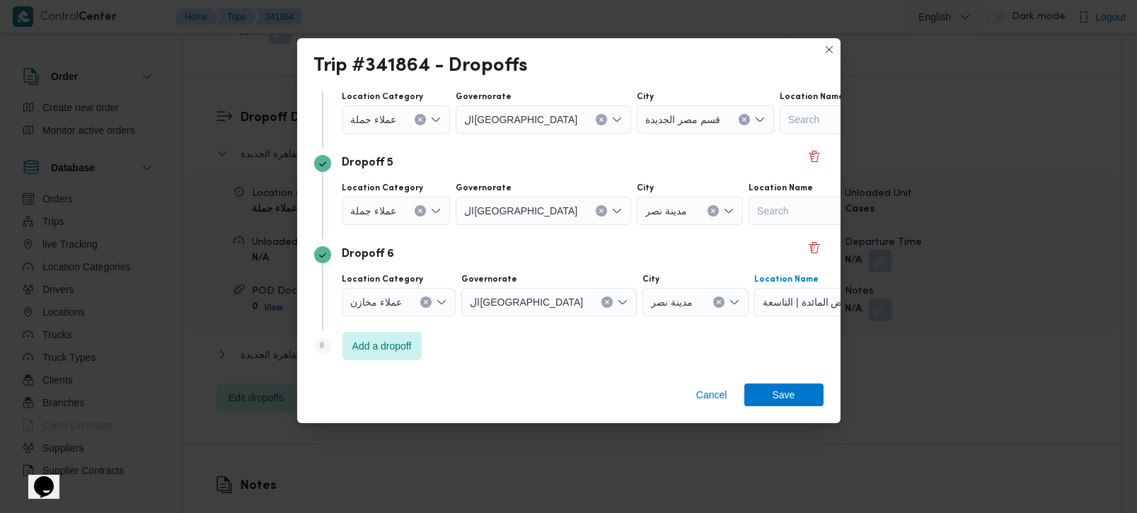
click at [423, 304] on button "Clear input" at bounding box center [425, 302] width 11 height 11
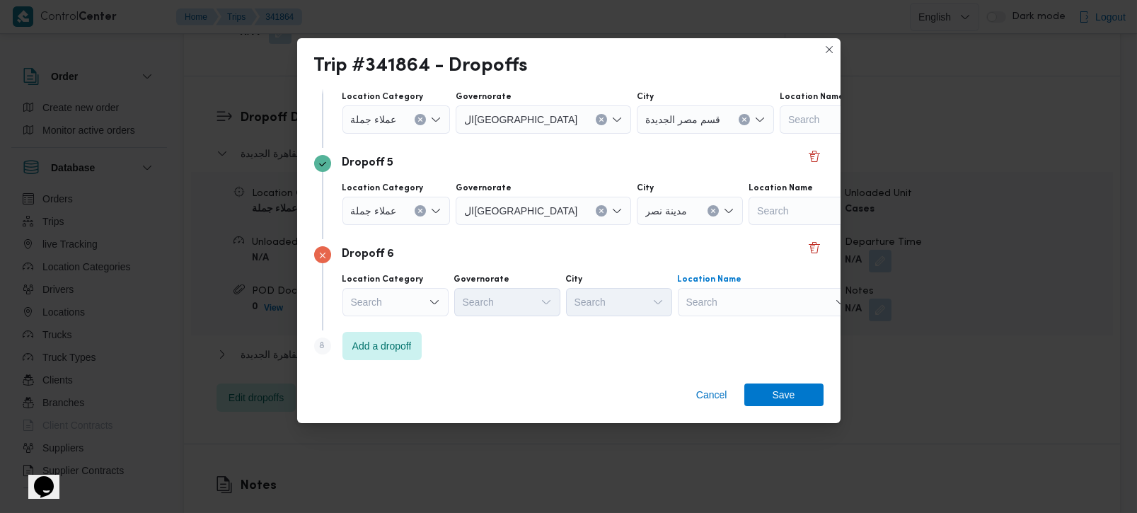
click at [733, 305] on div "Search" at bounding box center [766, 302] width 177 height 28
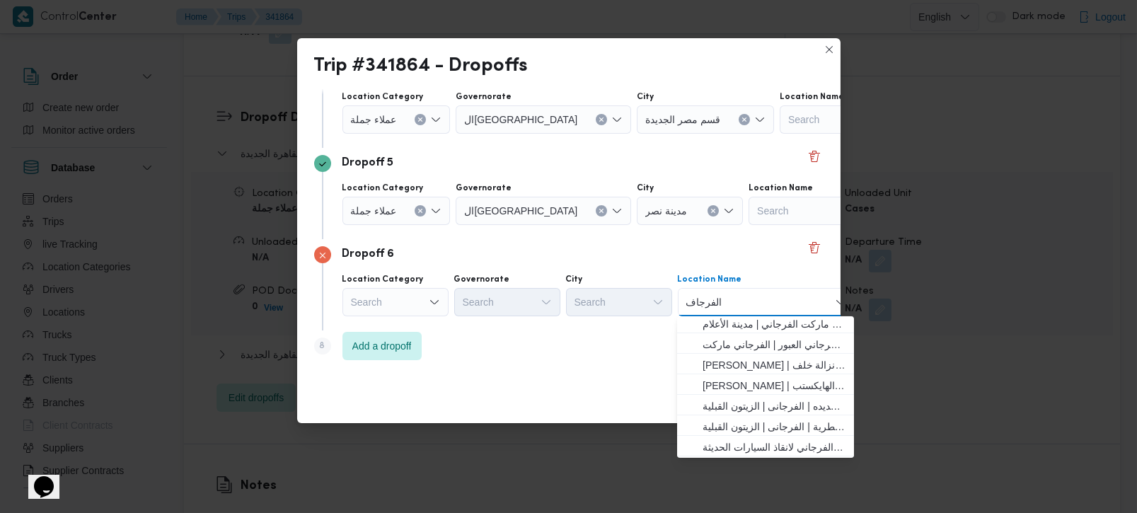
scroll to position [0, 0]
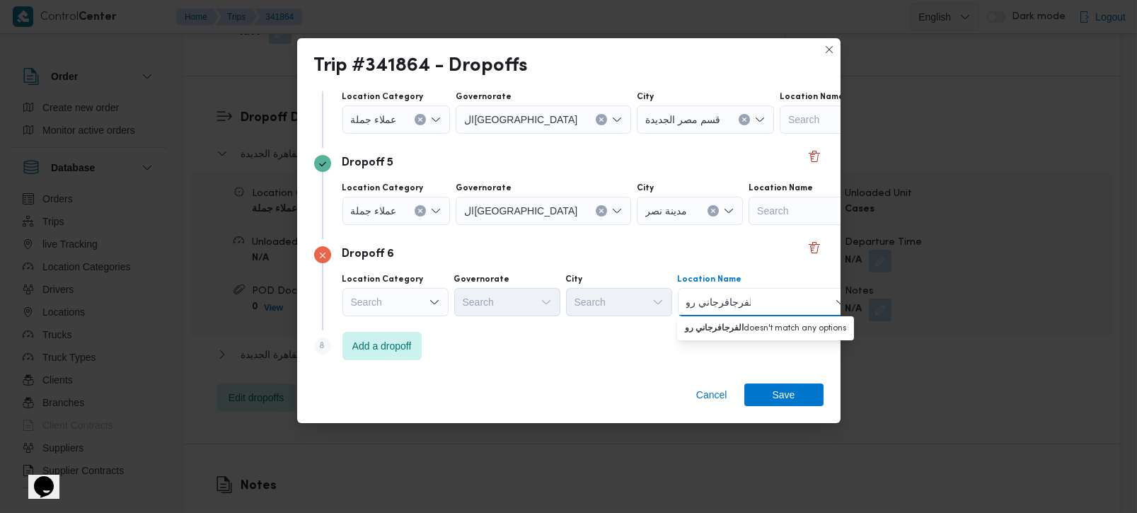
drag, startPoint x: 728, startPoint y: 294, endPoint x: 800, endPoint y: 293, distance: 72.2
click at [800, 293] on div "الفرجافرجاني رو الفرجافرجاني رو Combo box. Selected. الفرجافرجاني رو. Selected.…" at bounding box center [766, 302] width 177 height 28
drag, startPoint x: 728, startPoint y: 298, endPoint x: 771, endPoint y: 299, distance: 43.9
click at [771, 299] on div "افرجاني رو افرجاني رو Combo box. Selected. افرجاني رو. Selected. Combo box inpu…" at bounding box center [766, 302] width 177 height 28
drag, startPoint x: 735, startPoint y: 296, endPoint x: 757, endPoint y: 294, distance: 22.0
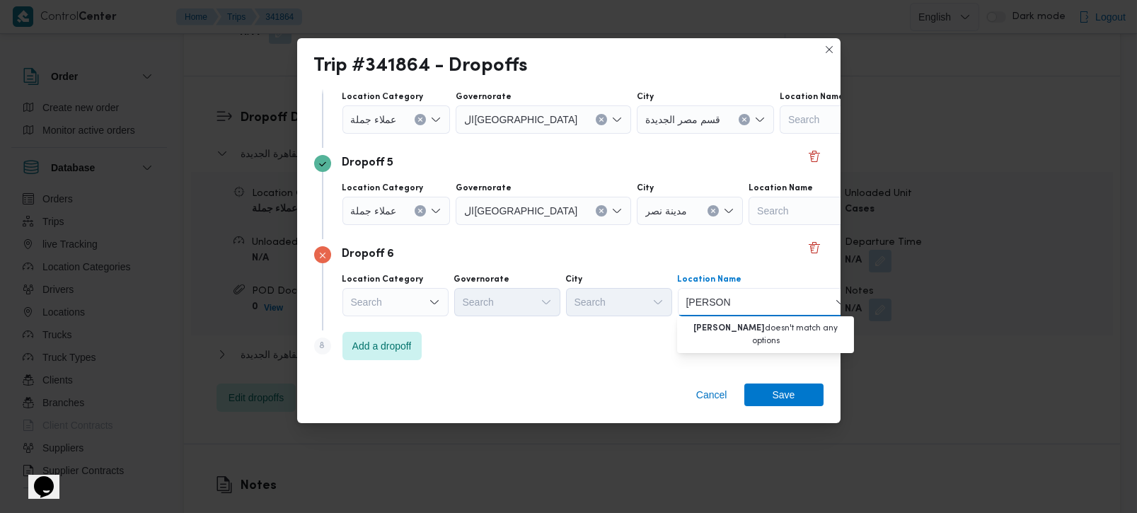
click at [757, 294] on div "افرجاني رو افرجاني رو Combo box. Selected. افرجاني رو. Selected. Combo box inpu…" at bounding box center [766, 302] width 177 height 28
click at [688, 299] on input "فرجاني رو" at bounding box center [707, 302] width 41 height 17
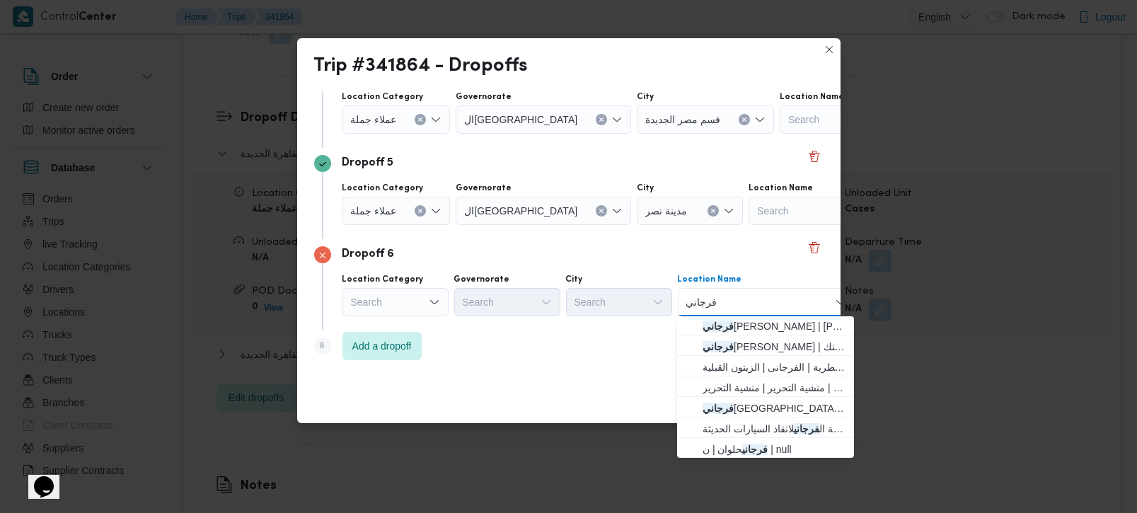
scroll to position [251, 0]
type input "ؤ"
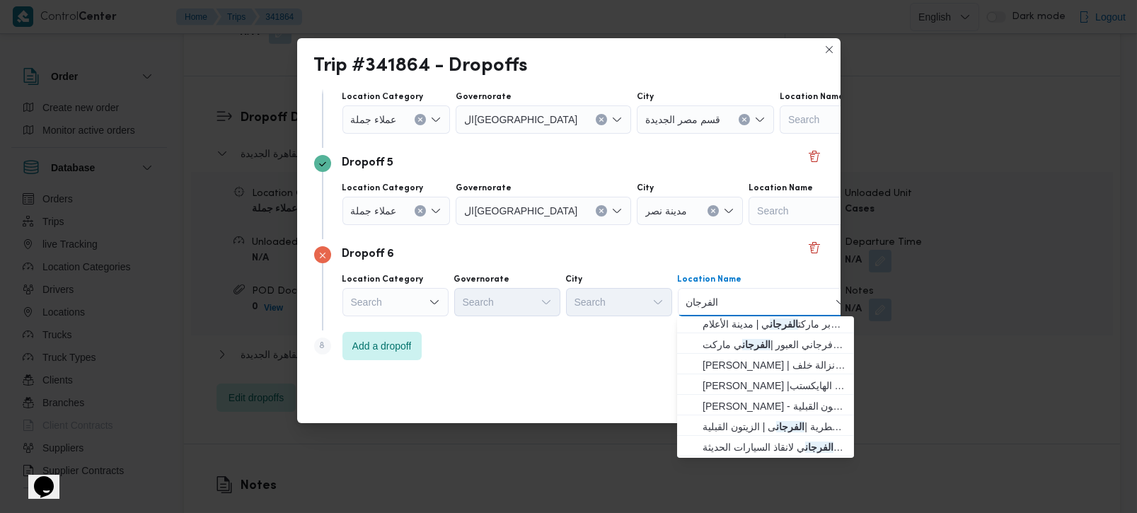
drag, startPoint x: 711, startPoint y: 303, endPoint x: 730, endPoint y: 302, distance: 19.1
click at [730, 302] on div "الفرجان الفرجان Combo box. Selected. الفرجان. Selected. Combo box input. Search…" at bounding box center [766, 302] width 177 height 28
drag, startPoint x: 709, startPoint y: 305, endPoint x: 742, endPoint y: 306, distance: 32.6
click at [742, 306] on div "لفرجان لفرجان Combo box. Selected. لفرجان. Selected. Combo box input. Search. T…" at bounding box center [766, 302] width 177 height 28
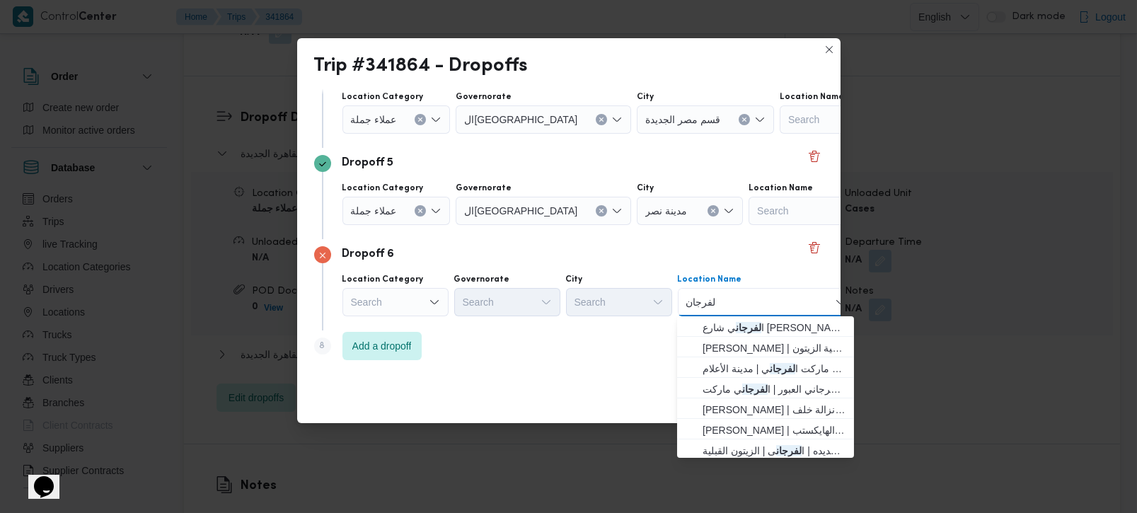
type input "فرجان"
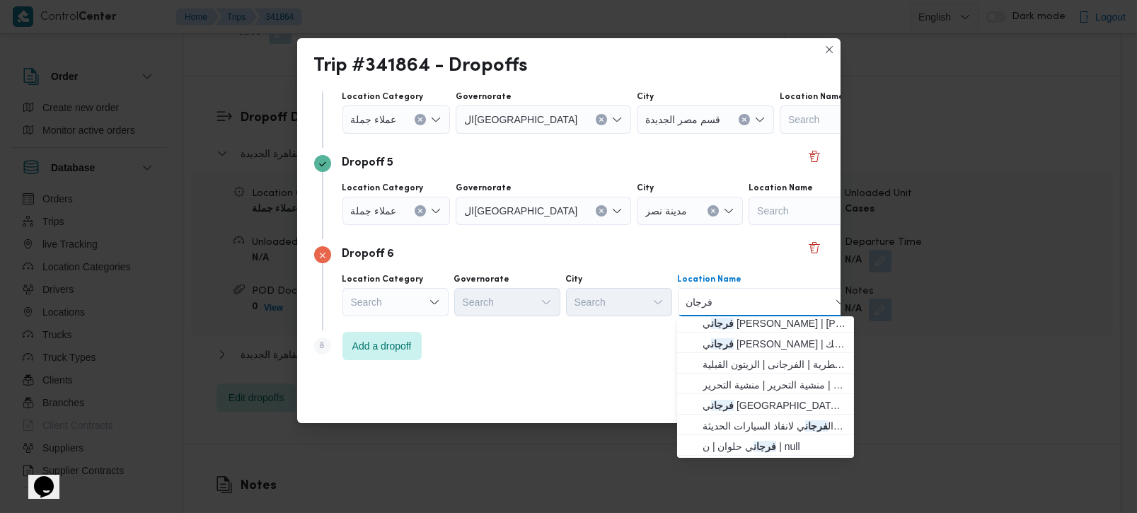
click at [696, 307] on input "فرجان" at bounding box center [699, 302] width 25 height 17
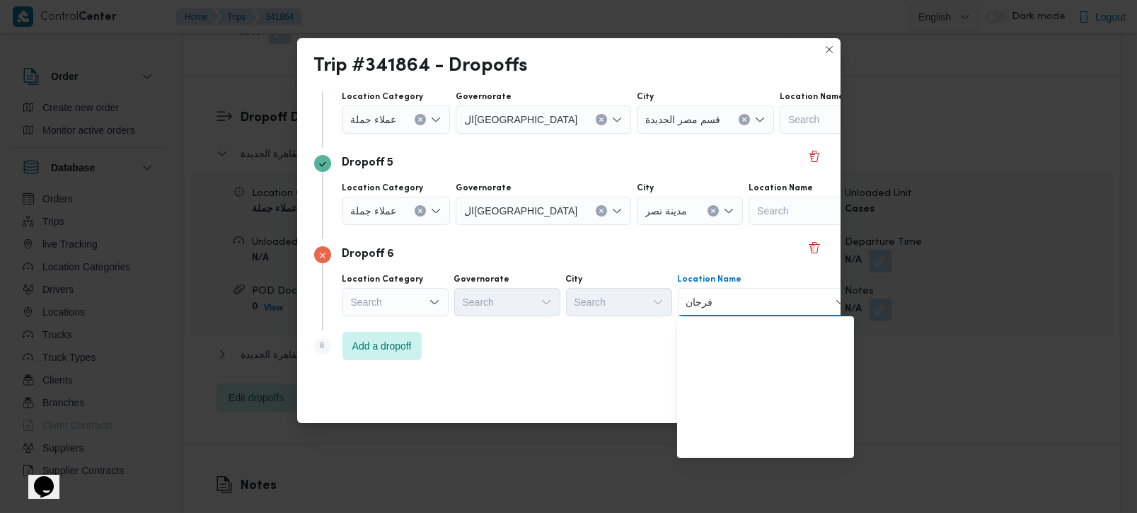
click at [696, 307] on input "فرجان" at bounding box center [699, 302] width 25 height 17
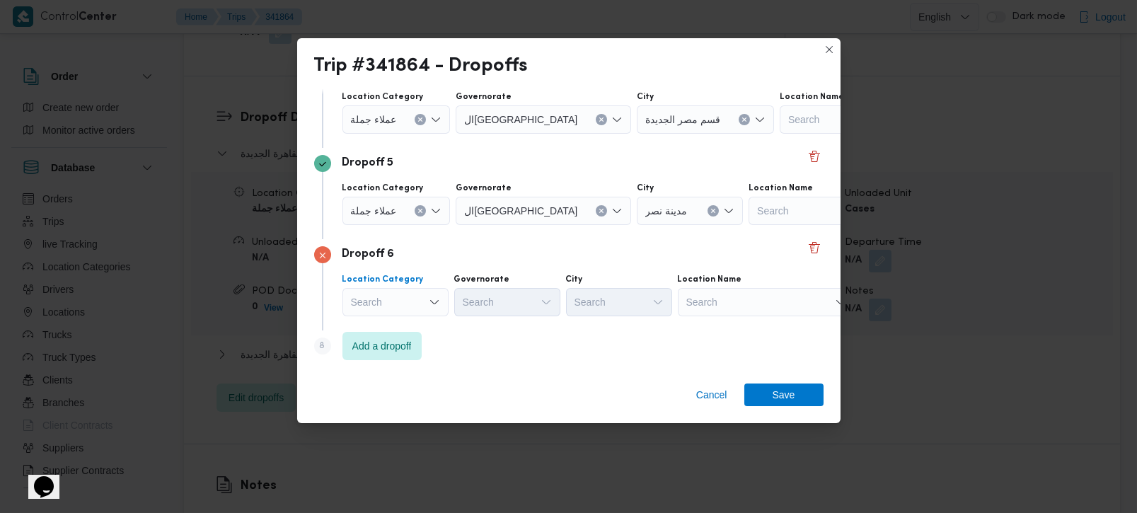
click at [422, 309] on div "Search" at bounding box center [396, 302] width 106 height 28
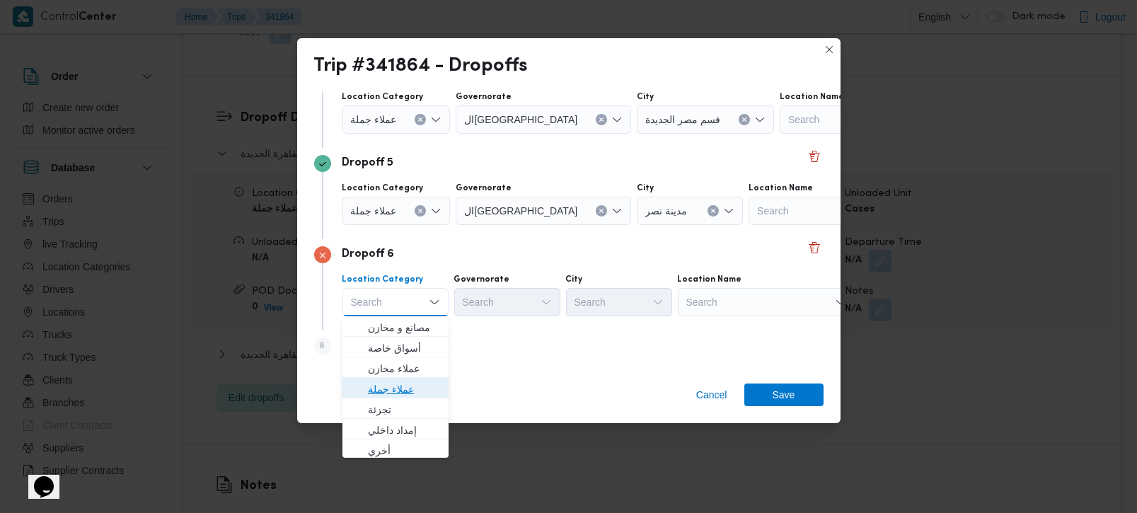
click at [394, 381] on span "عملاء جملة" at bounding box center [404, 389] width 72 height 17
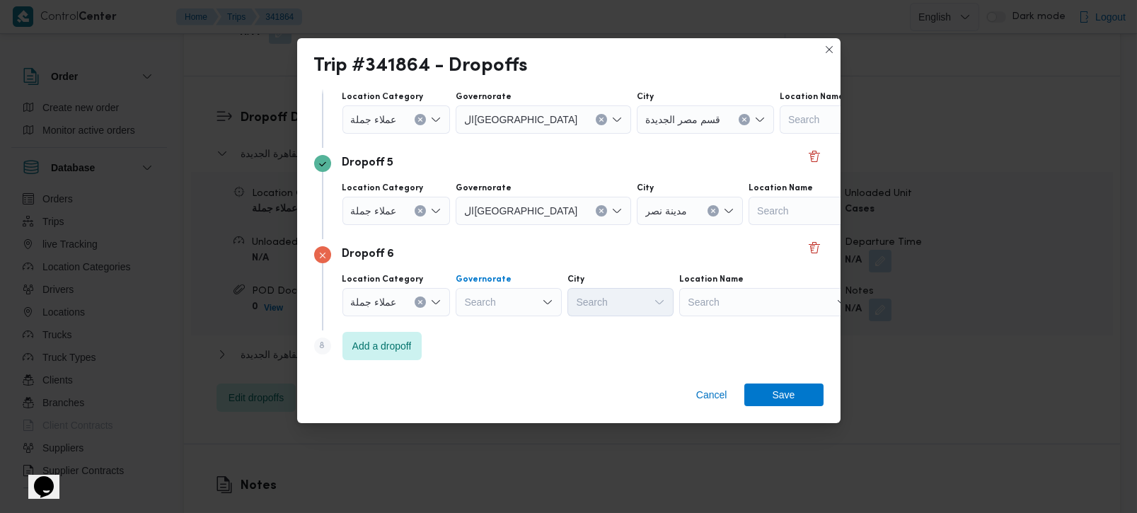
click at [473, 294] on div "Search" at bounding box center [509, 302] width 106 height 28
type input "رة"
drag, startPoint x: 501, startPoint y: 351, endPoint x: 603, endPoint y: 295, distance: 116.2
click at [501, 350] on span "القاه رة" at bounding box center [516, 348] width 72 height 17
click at [637, 292] on div "Search" at bounding box center [690, 302] width 106 height 28
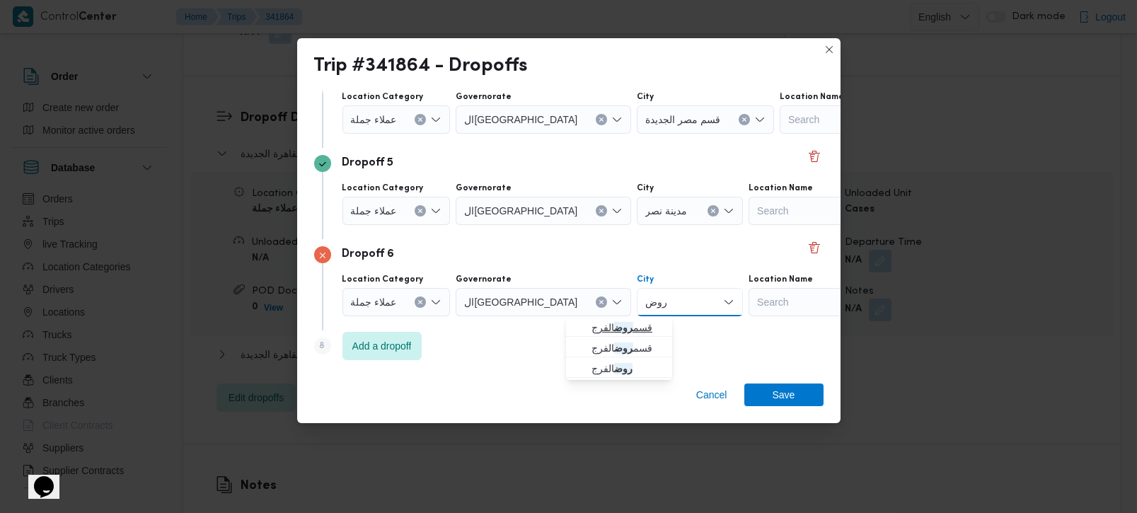
type input "روض"
click at [621, 328] on mark "روض" at bounding box center [623, 327] width 19 height 11
click at [643, 384] on div "Cancel Save" at bounding box center [569, 397] width 544 height 51
click at [389, 346] on span "Add a dropoff" at bounding box center [381, 345] width 59 height 17
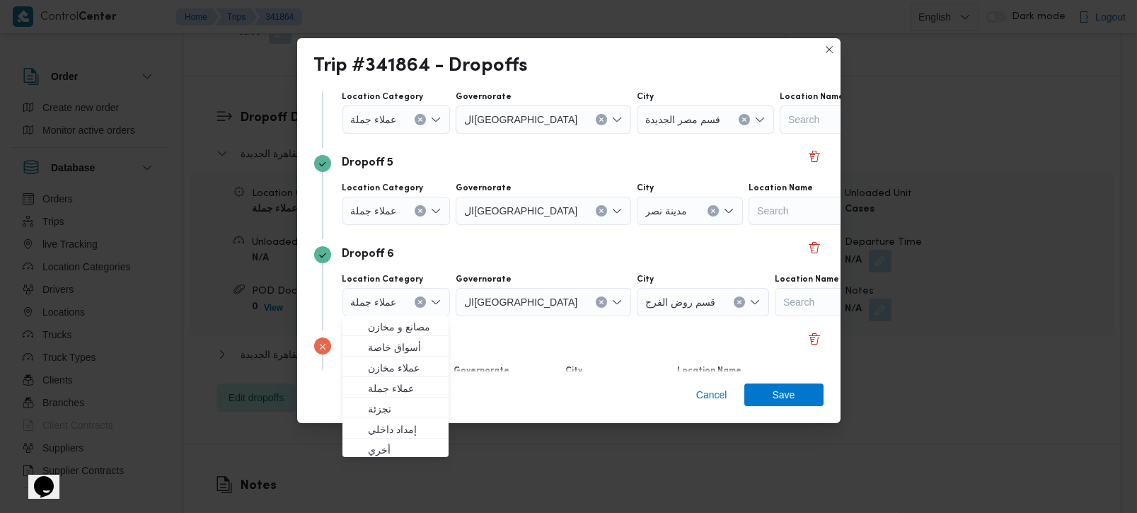
scroll to position [495, 0]
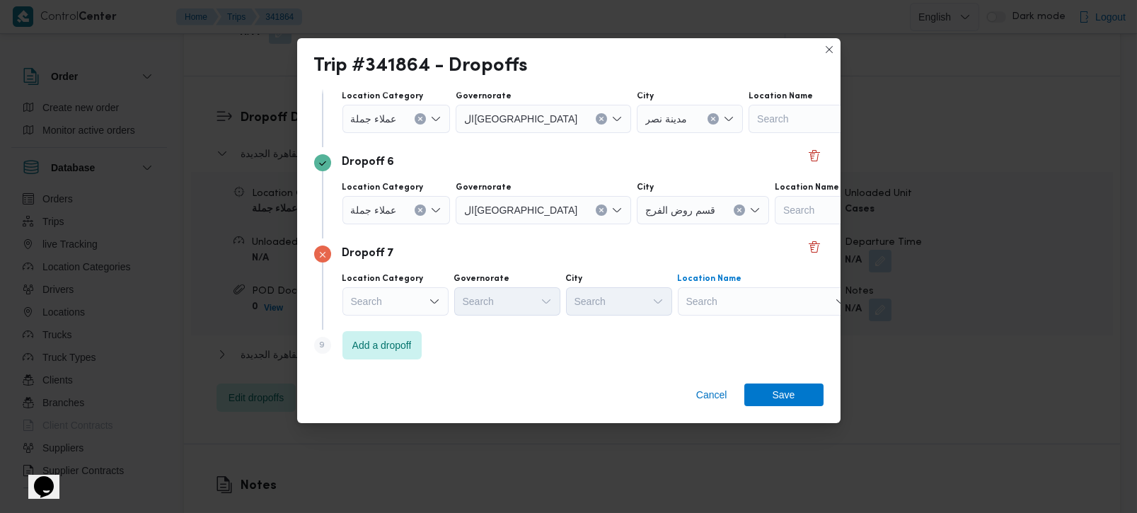
click at [711, 294] on div "Search" at bounding box center [766, 301] width 177 height 28
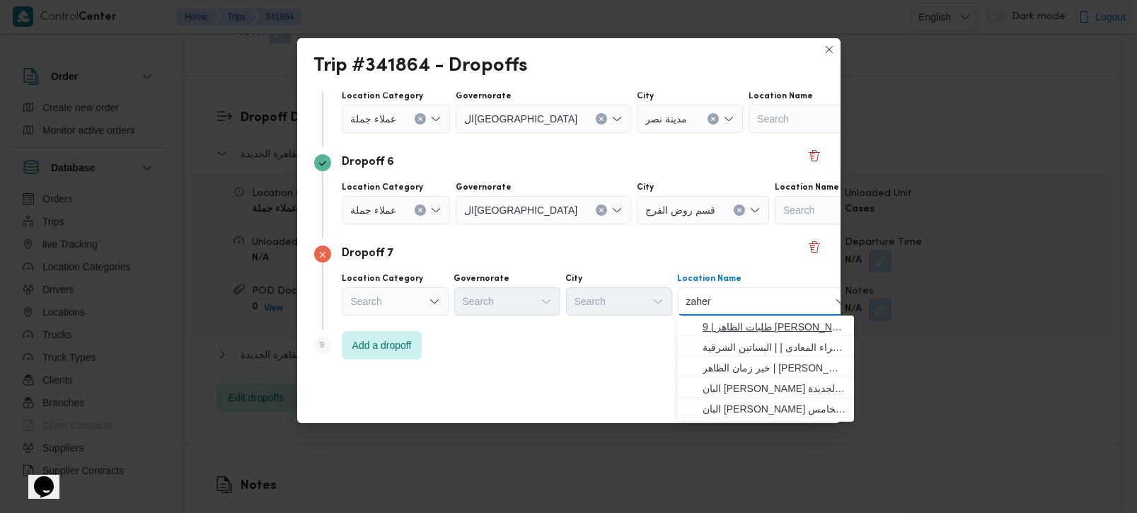
type input "zaher"
drag, startPoint x: 808, startPoint y: 326, endPoint x: 801, endPoint y: 338, distance: 13.0
click at [808, 326] on span "طلبات الظاهر | 9 يوسف إدريس | القبيسي" at bounding box center [774, 326] width 143 height 17
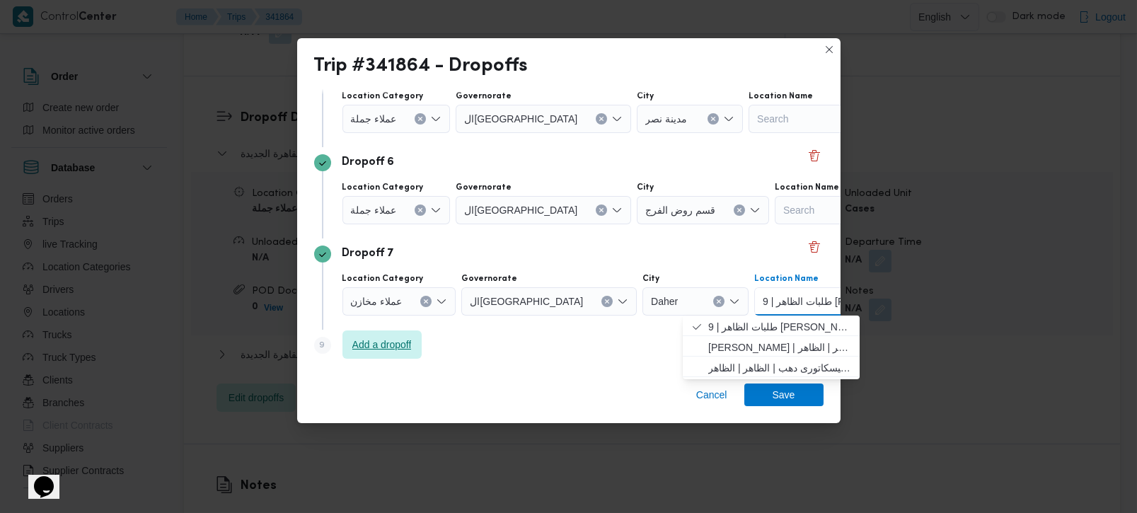
click at [409, 342] on span "Add a dropoff" at bounding box center [381, 344] width 59 height 17
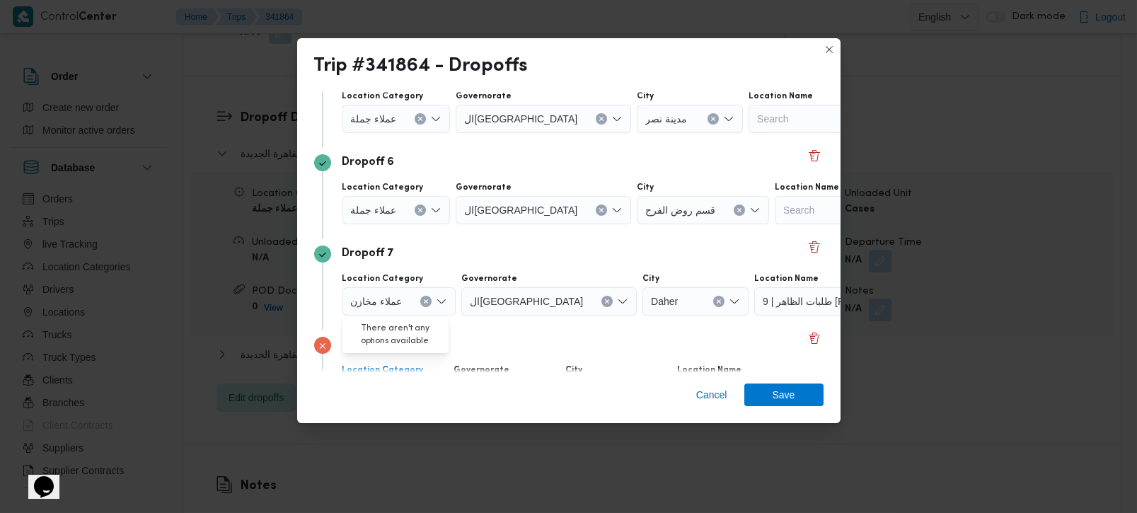
scroll to position [586, 0]
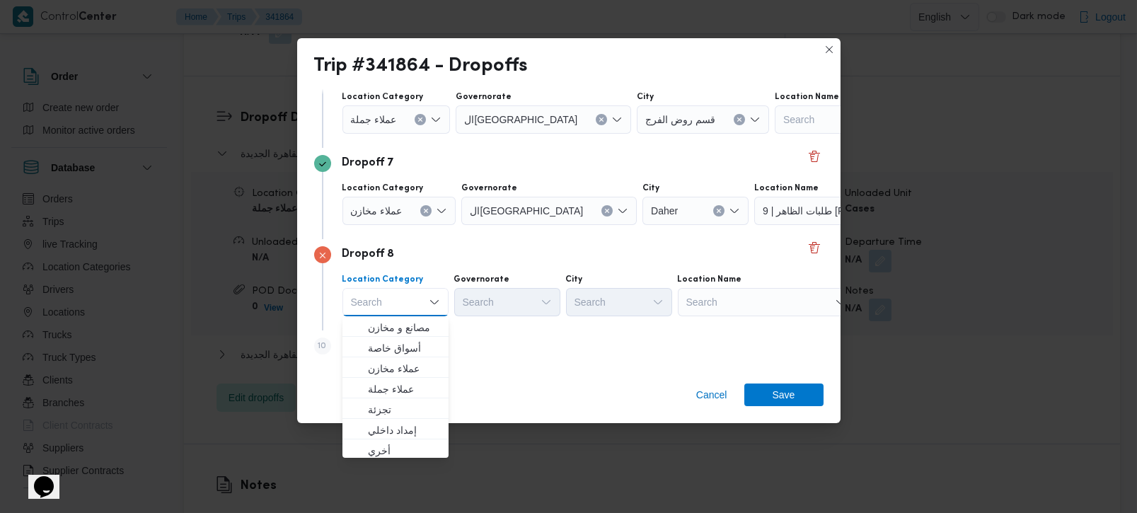
click at [737, 310] on div "Search" at bounding box center [766, 302] width 177 height 28
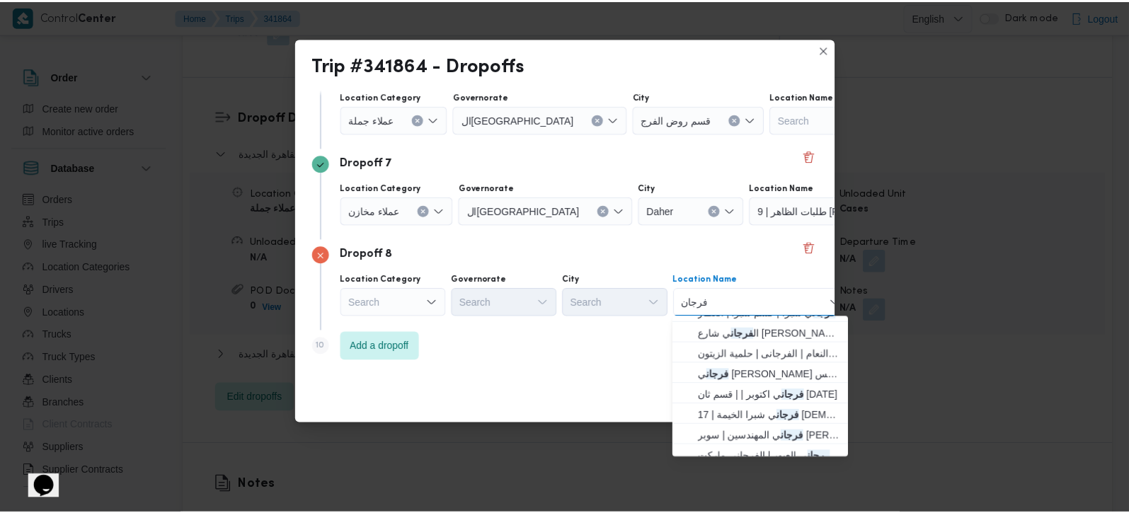
scroll to position [0, 0]
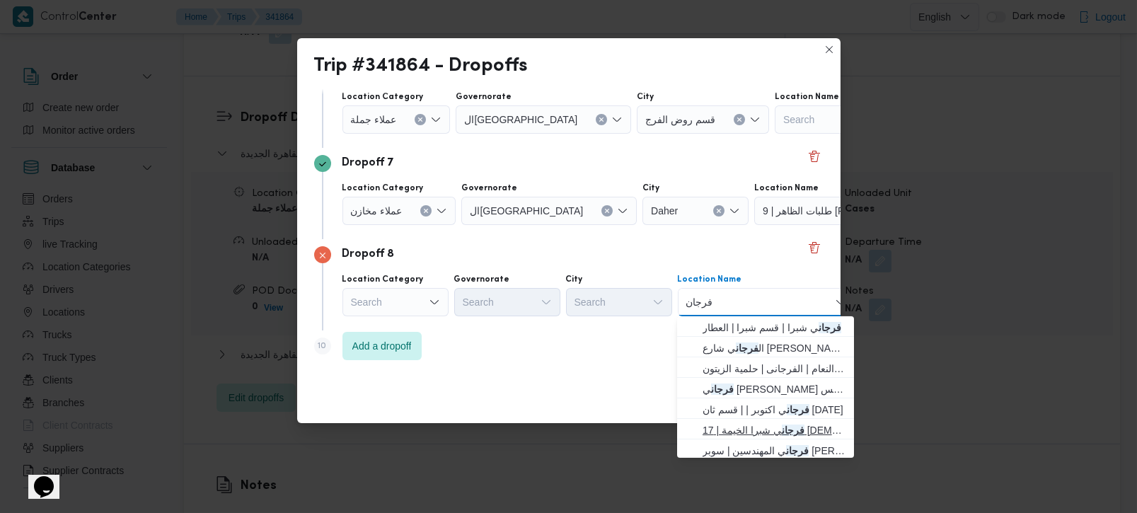
type input "فرجان"
click at [771, 427] on span "فرجان ي شبرا الخيمة | 17 مسجد بدر | بيجام" at bounding box center [774, 430] width 143 height 17
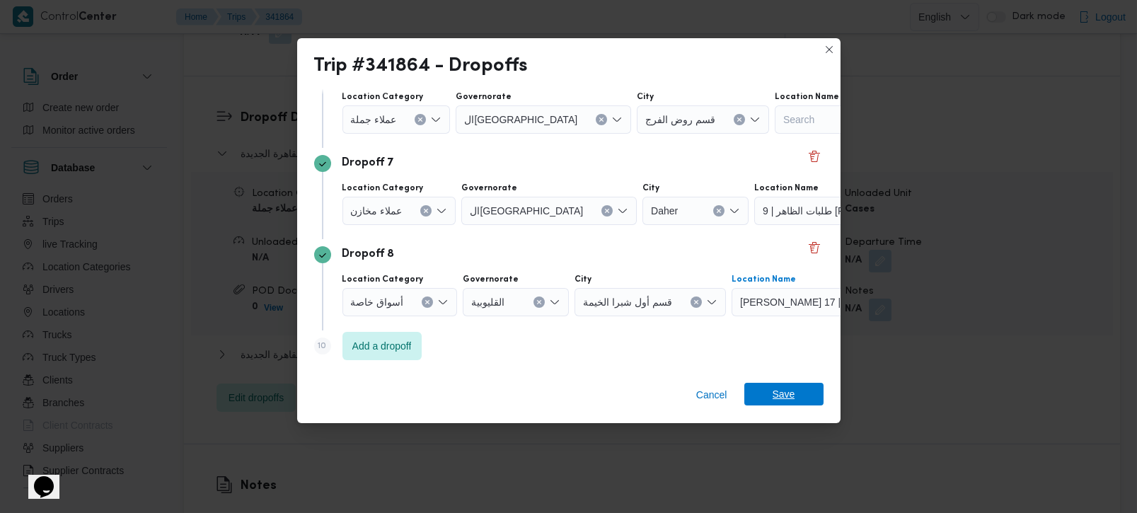
click at [803, 403] on span "Save" at bounding box center [784, 394] width 79 height 23
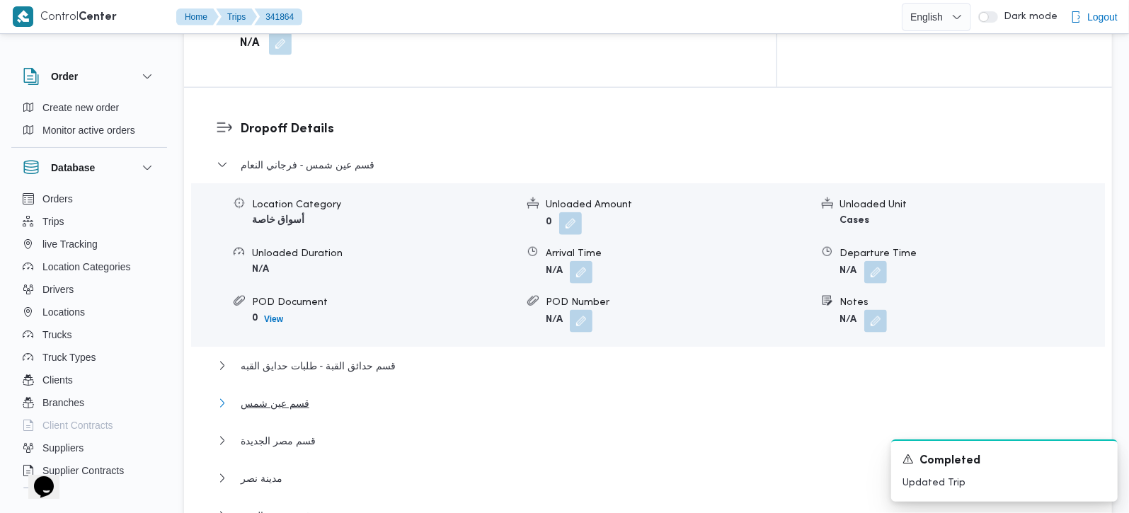
click at [285, 395] on span "قسم عين شمس" at bounding box center [275, 403] width 69 height 17
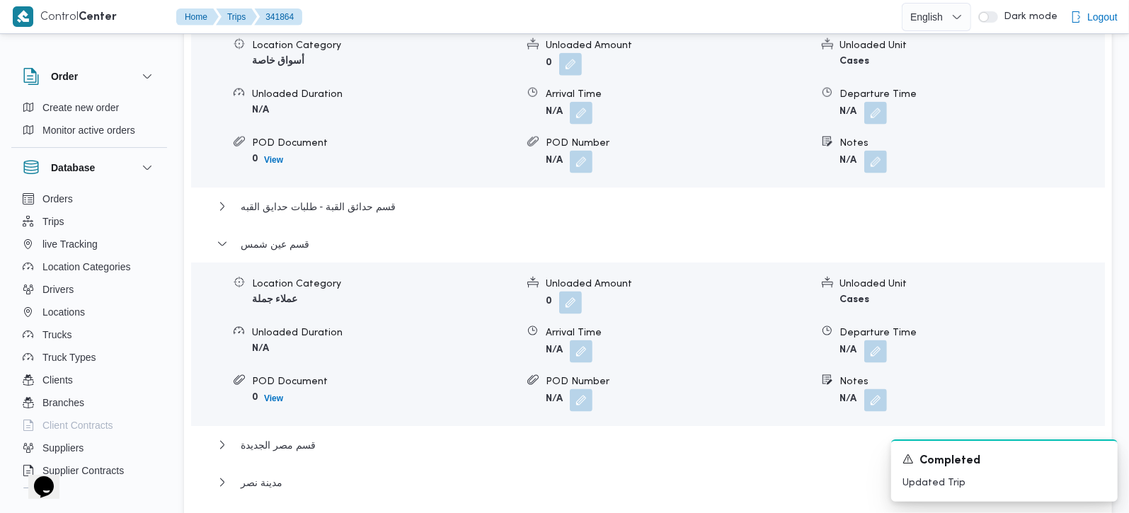
scroll to position [1332, 0]
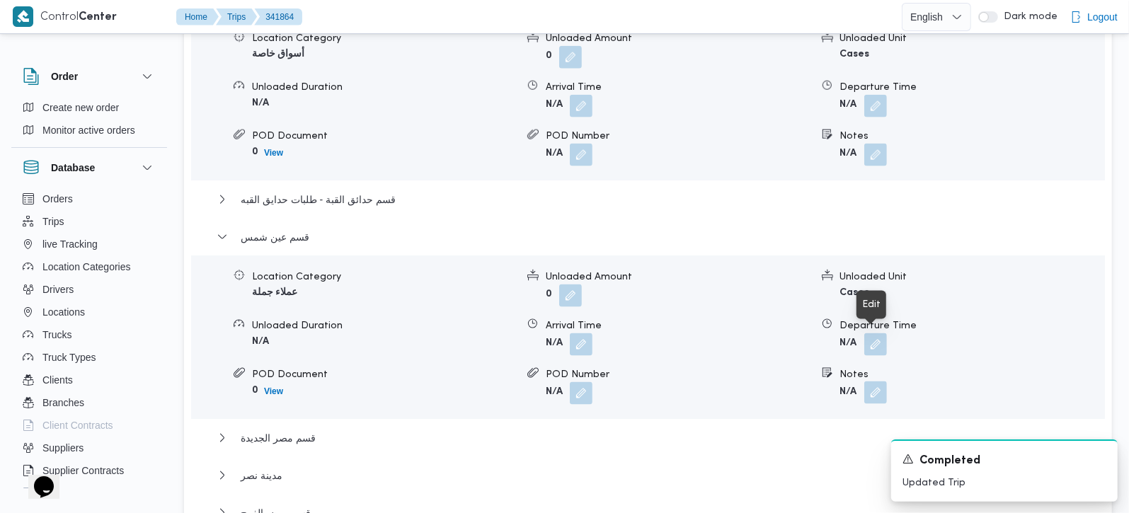
click at [871, 381] on button "button" at bounding box center [875, 392] width 23 height 23
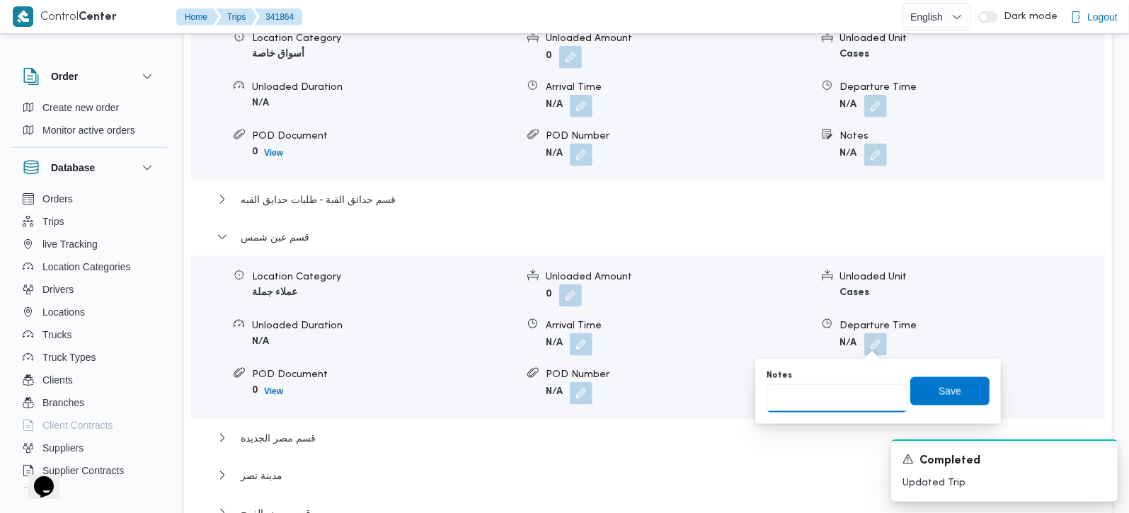
click at [846, 389] on input "Notes" at bounding box center [837, 398] width 141 height 28
type input "الفرجاني و طلبات"
click at [935, 377] on span "Save" at bounding box center [949, 391] width 79 height 28
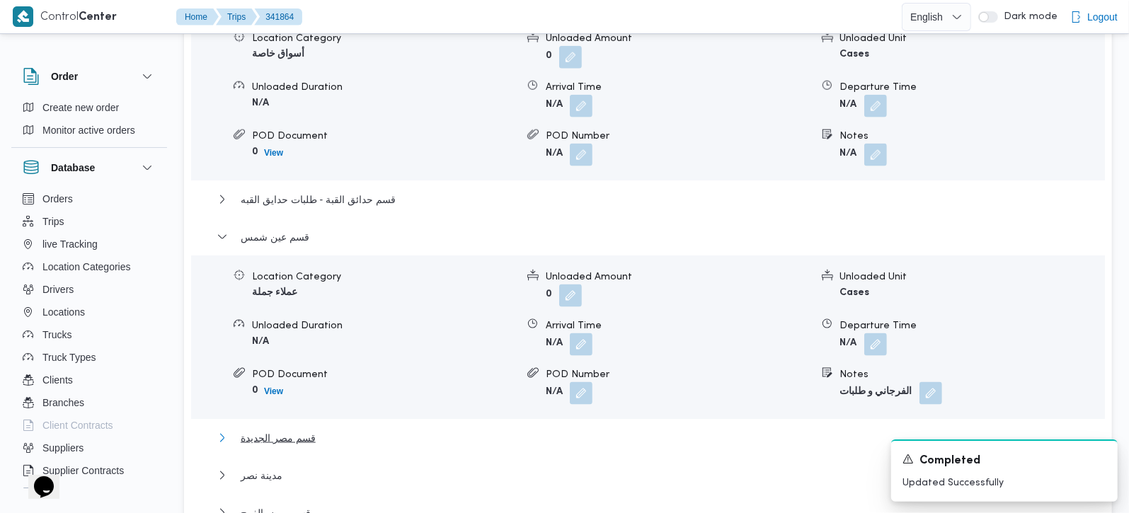
click at [304, 430] on span "قسم مصر الجديدة" at bounding box center [278, 438] width 75 height 17
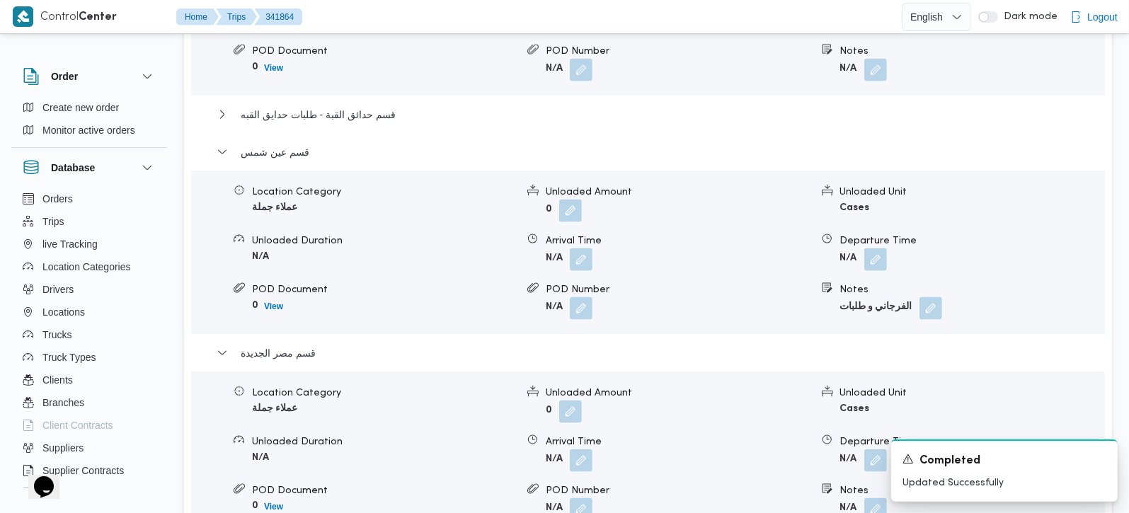
scroll to position [1498, 0]
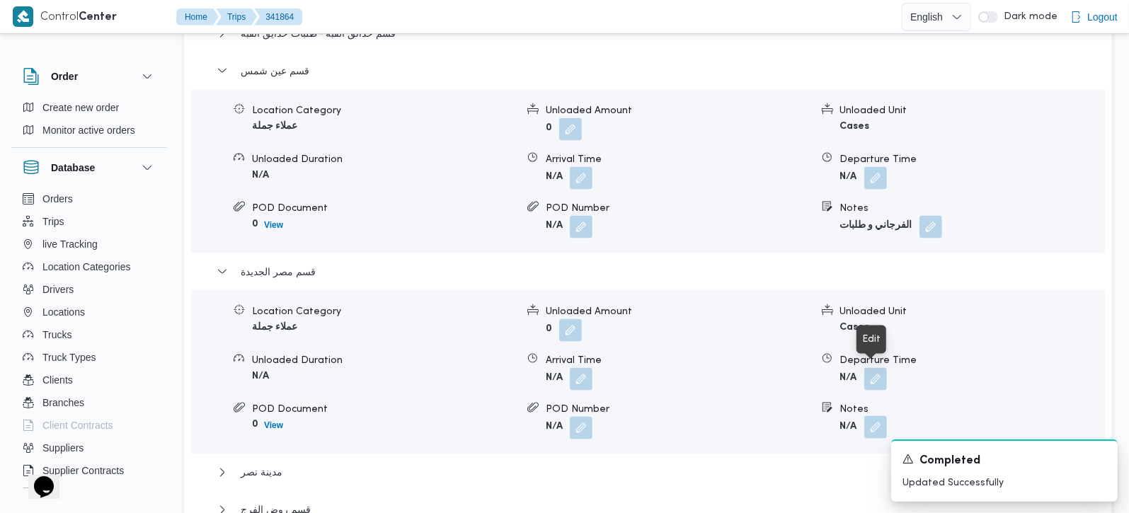
click at [877, 416] on button "button" at bounding box center [875, 427] width 23 height 23
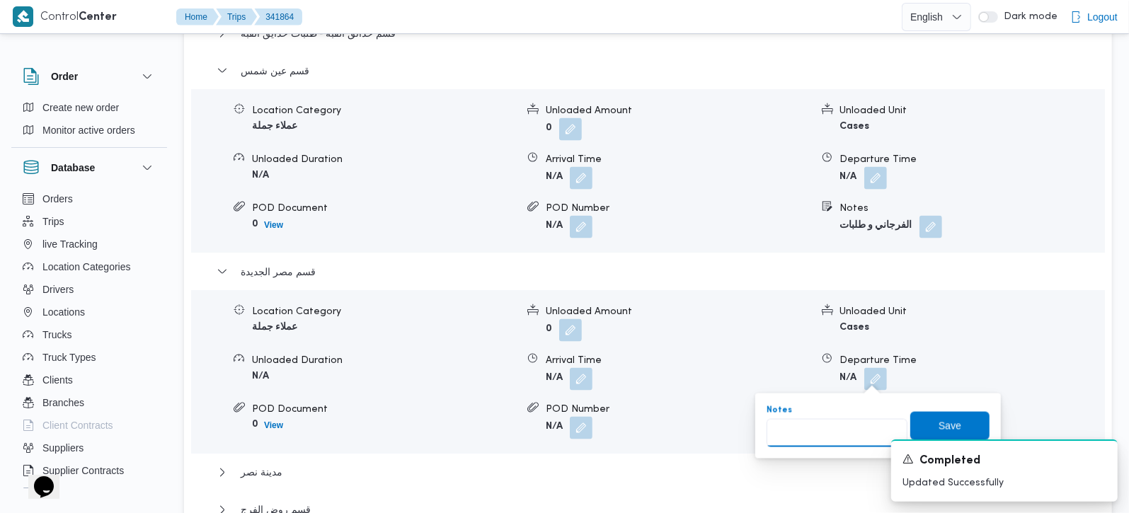
click at [831, 441] on input "Notes" at bounding box center [837, 433] width 141 height 28
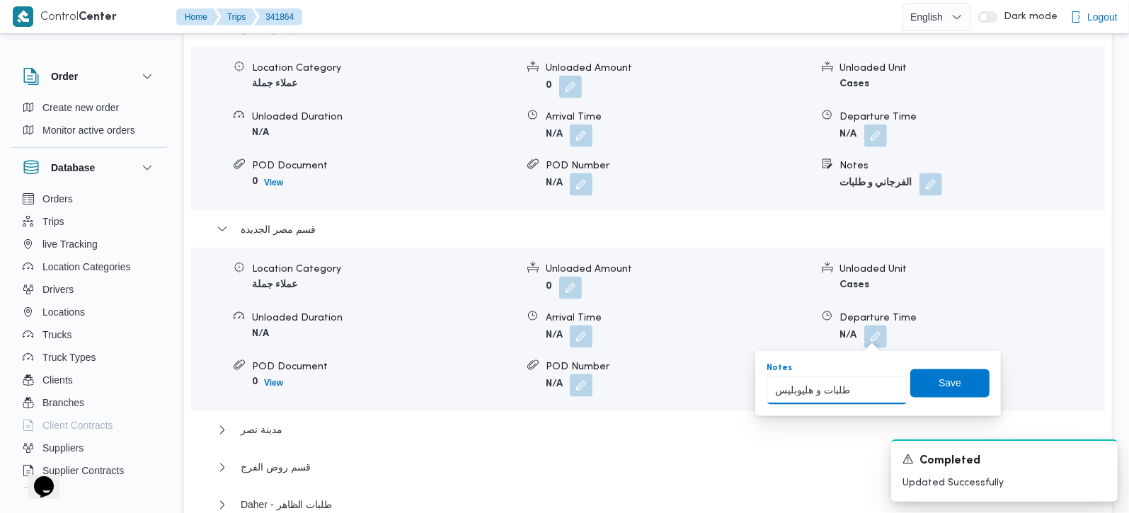
scroll to position [1582, 0]
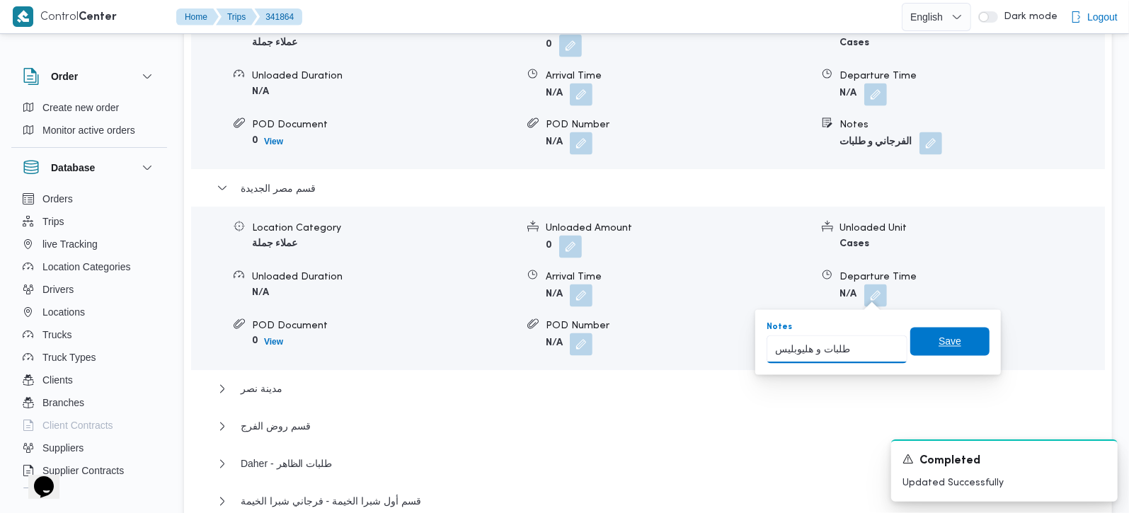
type input "طلبات و هليوبليس"
click at [912, 345] on span "Save" at bounding box center [949, 342] width 79 height 28
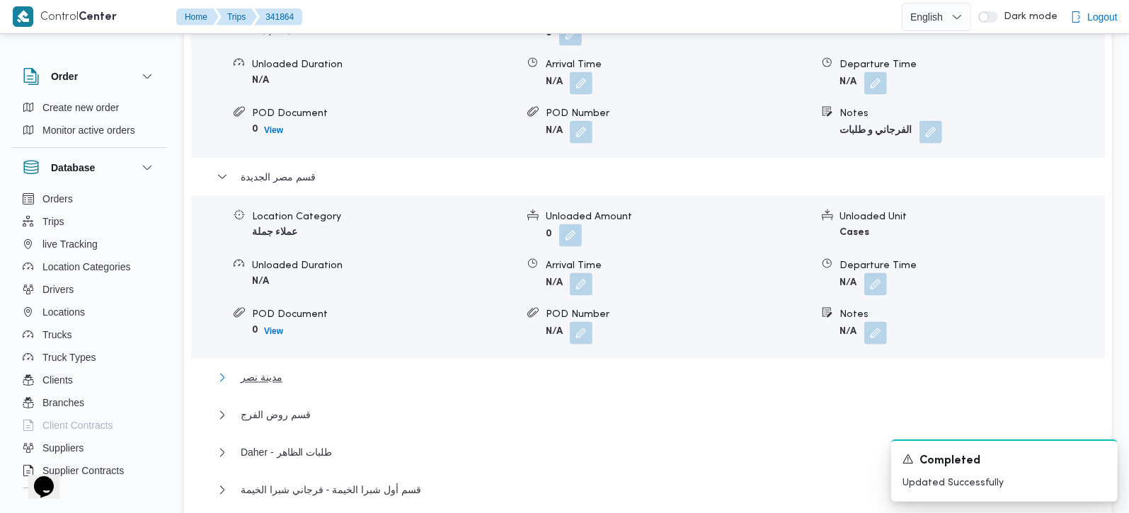
click at [247, 369] on span "مدينة نصر" at bounding box center [262, 377] width 42 height 17
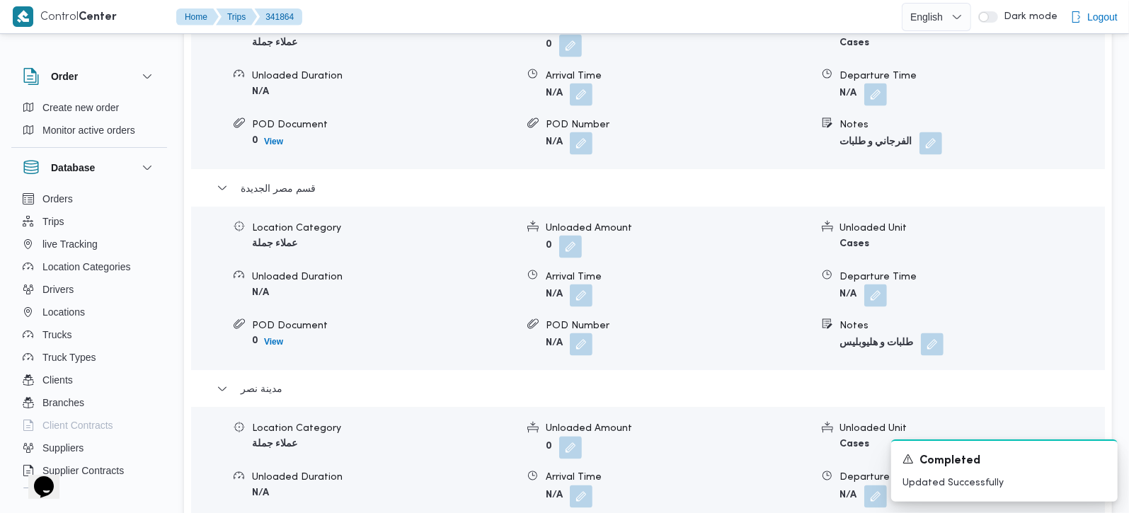
scroll to position [1748, 0]
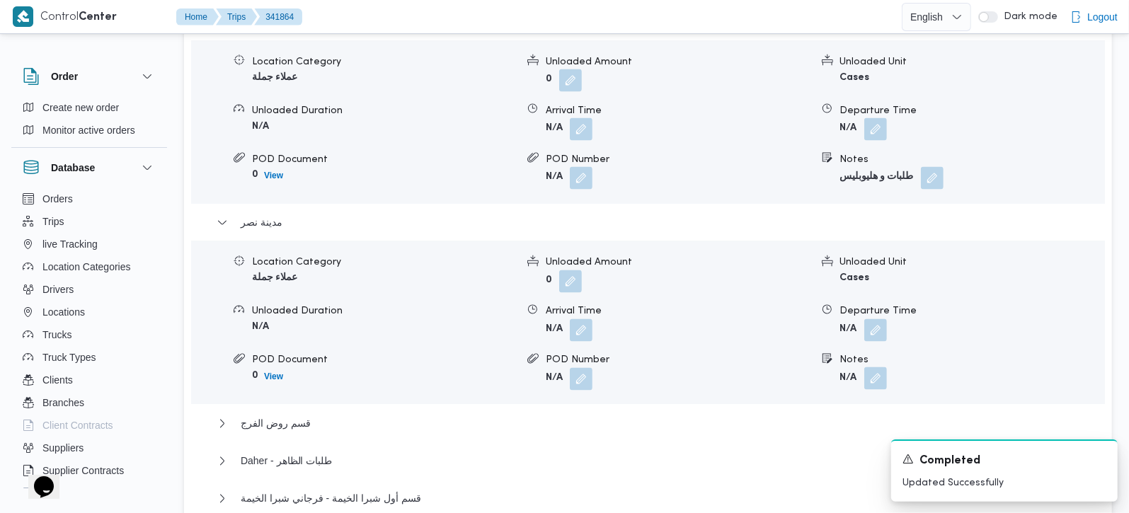
click at [878, 367] on button "button" at bounding box center [875, 378] width 23 height 23
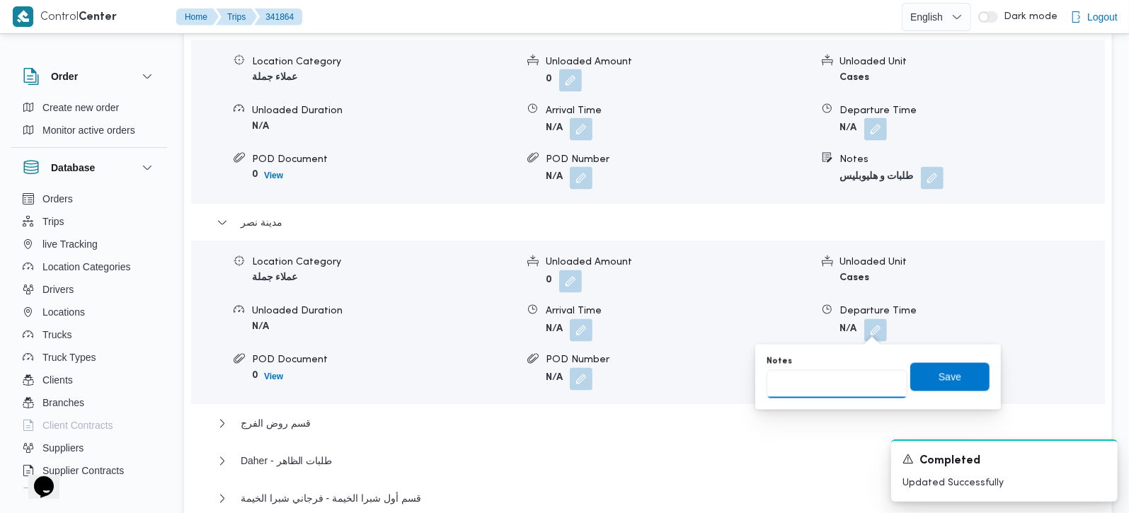
click at [837, 385] on input "Notes" at bounding box center [837, 384] width 141 height 28
type input "طلبات و سيتي ستارز و ديمارت"
click at [939, 374] on span "Save" at bounding box center [950, 376] width 23 height 17
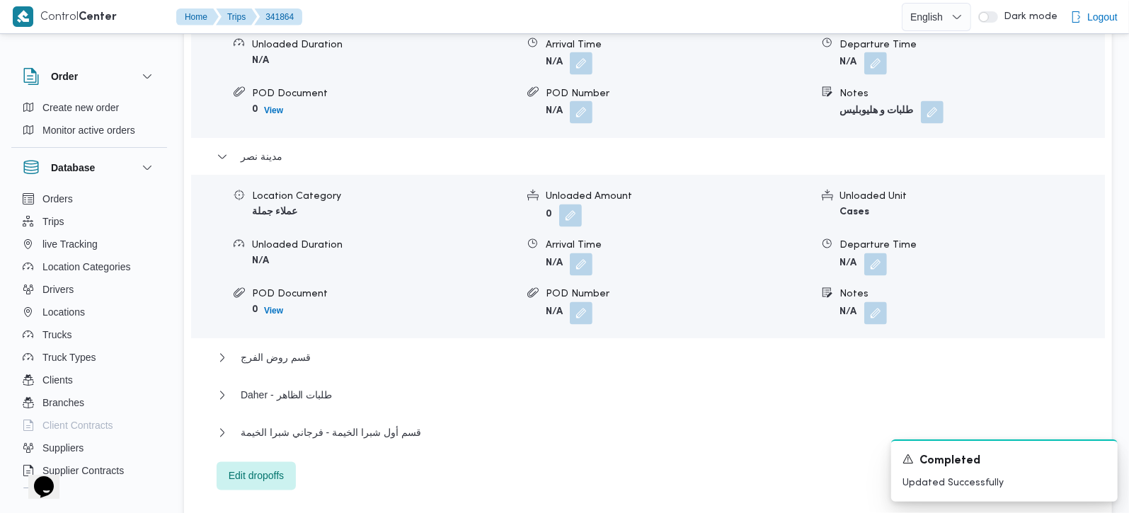
scroll to position [1832, 0]
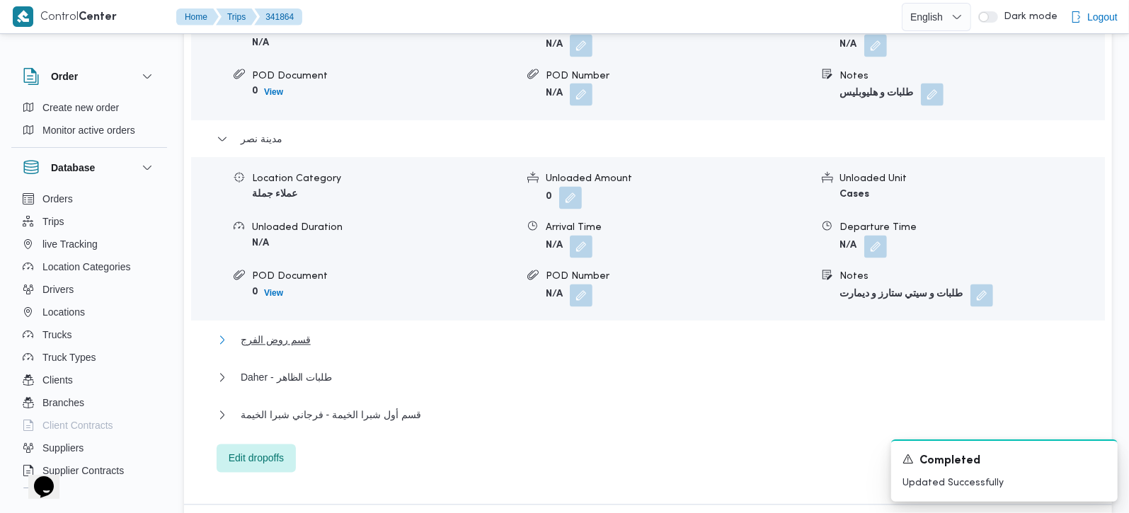
click at [280, 332] on span "قسم روض الفرج" at bounding box center [276, 340] width 70 height 17
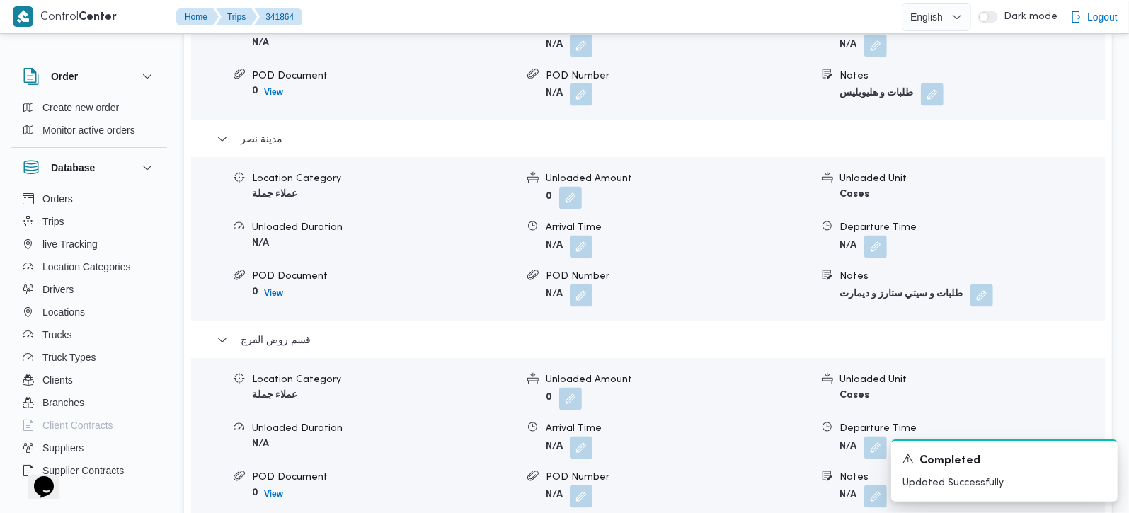
scroll to position [1915, 0]
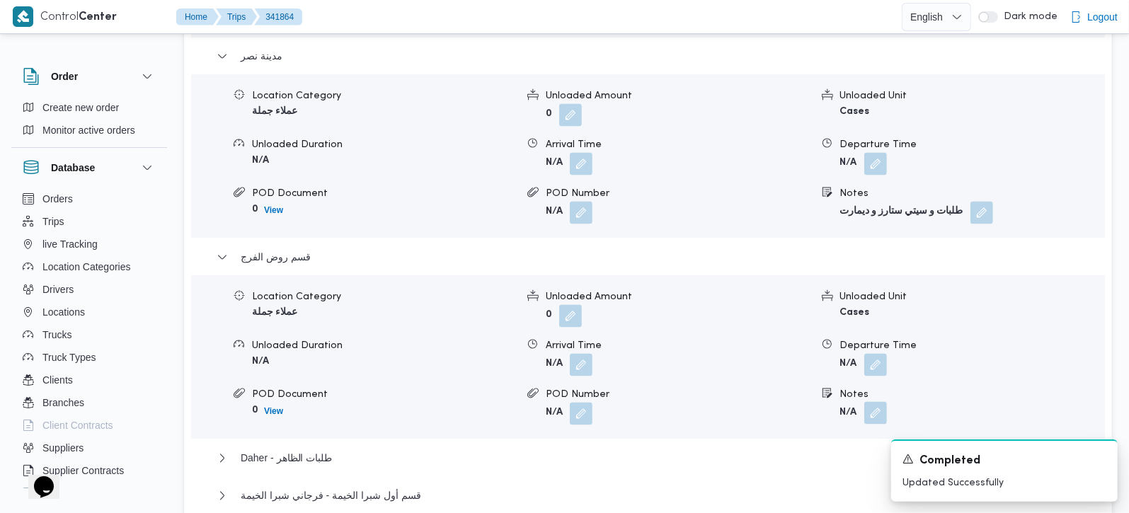
click at [880, 402] on button "button" at bounding box center [875, 413] width 23 height 23
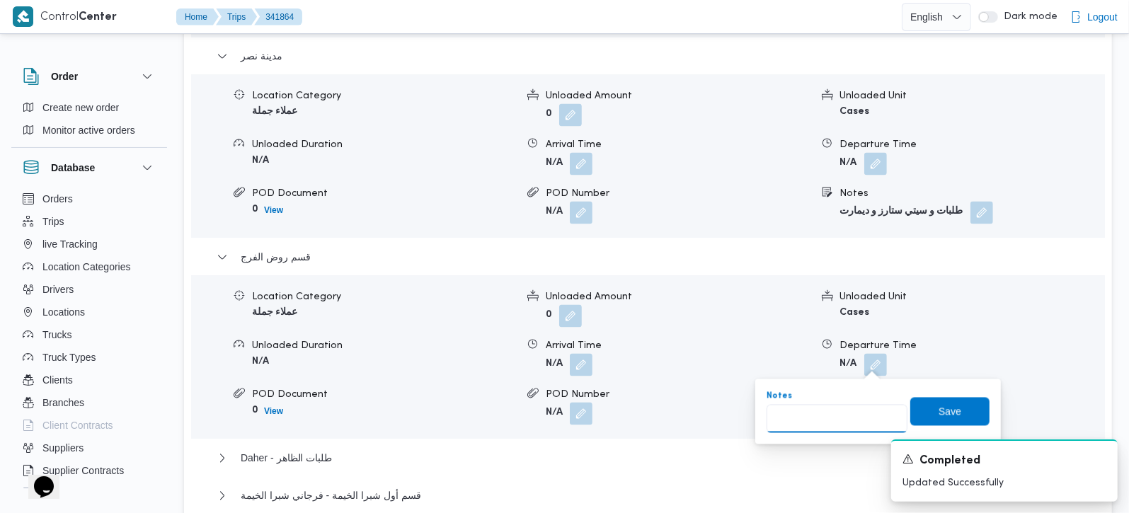
click at [834, 416] on input "Notes" at bounding box center [837, 419] width 141 height 28
type input "الفرجاني"
click at [926, 413] on span "Save" at bounding box center [949, 411] width 79 height 28
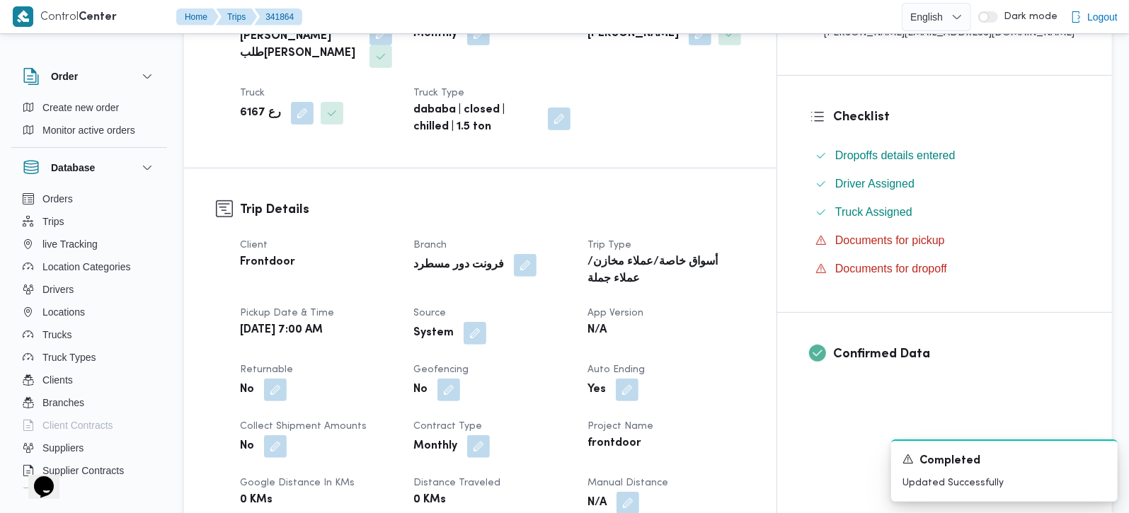
scroll to position [249, 0]
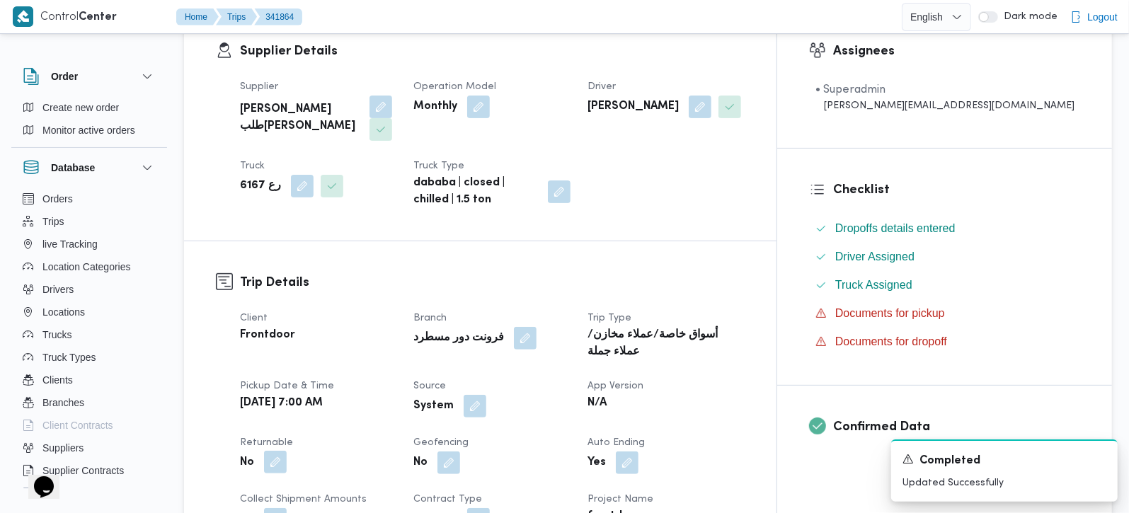
click at [281, 451] on button "button" at bounding box center [275, 462] width 23 height 23
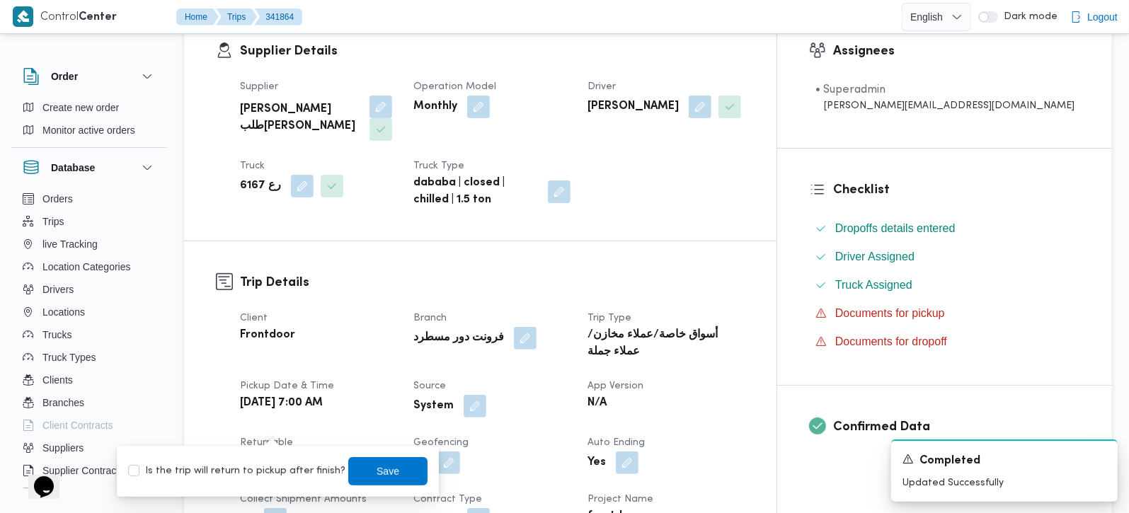
click at [265, 464] on label "Is the trip will return to pickup after finish?" at bounding box center [236, 471] width 217 height 17
checkbox input "true"
click at [377, 470] on span "Save" at bounding box center [388, 470] width 23 height 17
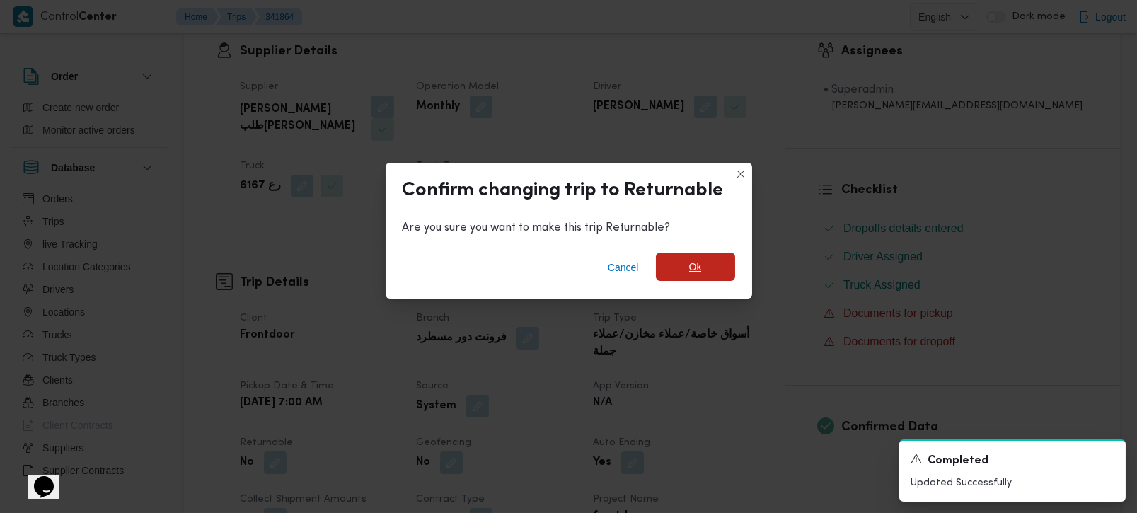
click at [681, 277] on span "Ok" at bounding box center [695, 267] width 79 height 28
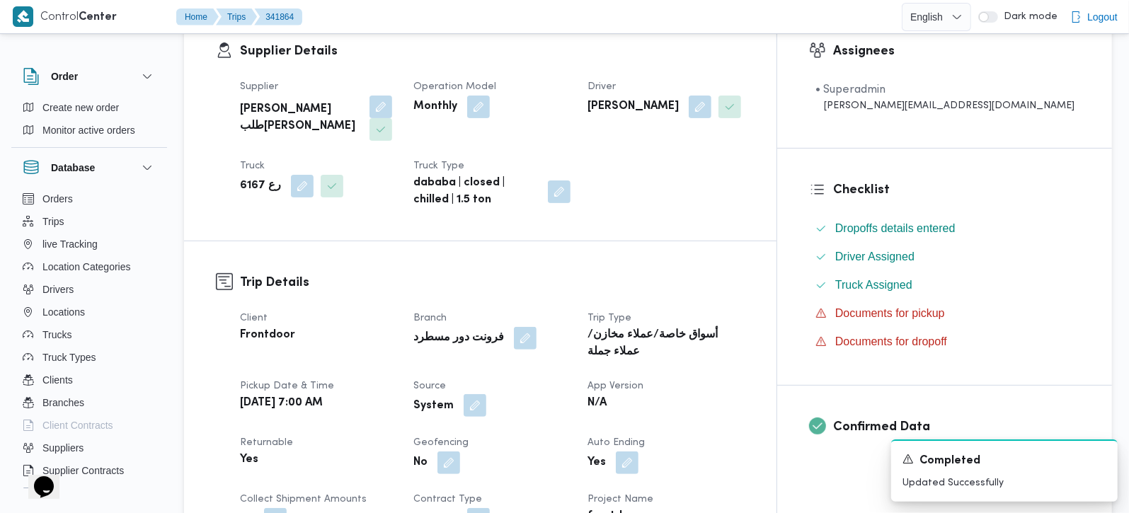
click at [486, 394] on button "button" at bounding box center [475, 405] width 23 height 23
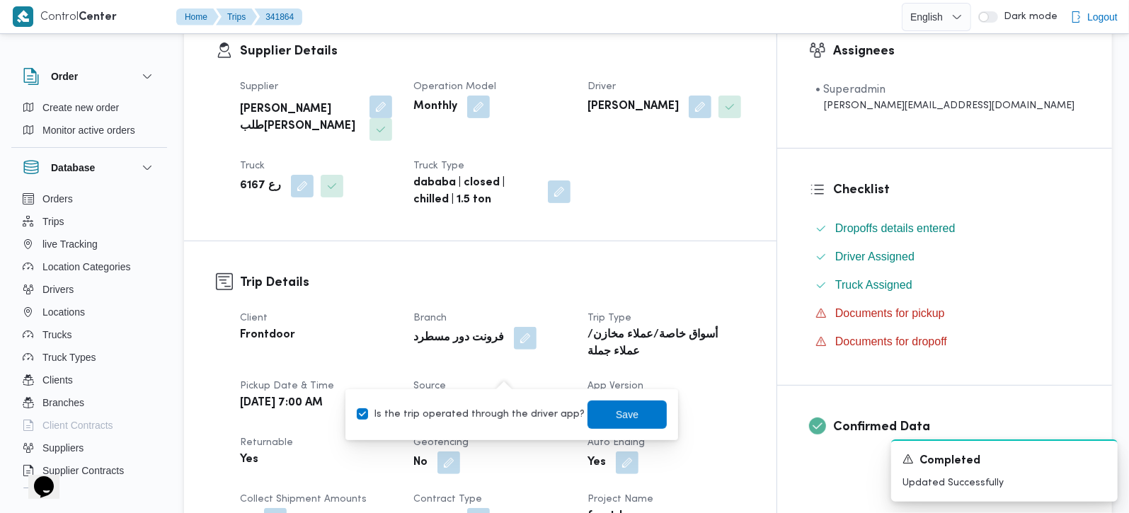
click at [513, 418] on label "Is the trip operated through the driver app?" at bounding box center [471, 414] width 228 height 17
checkbox input "false"
click at [636, 410] on span "Save" at bounding box center [626, 414] width 79 height 28
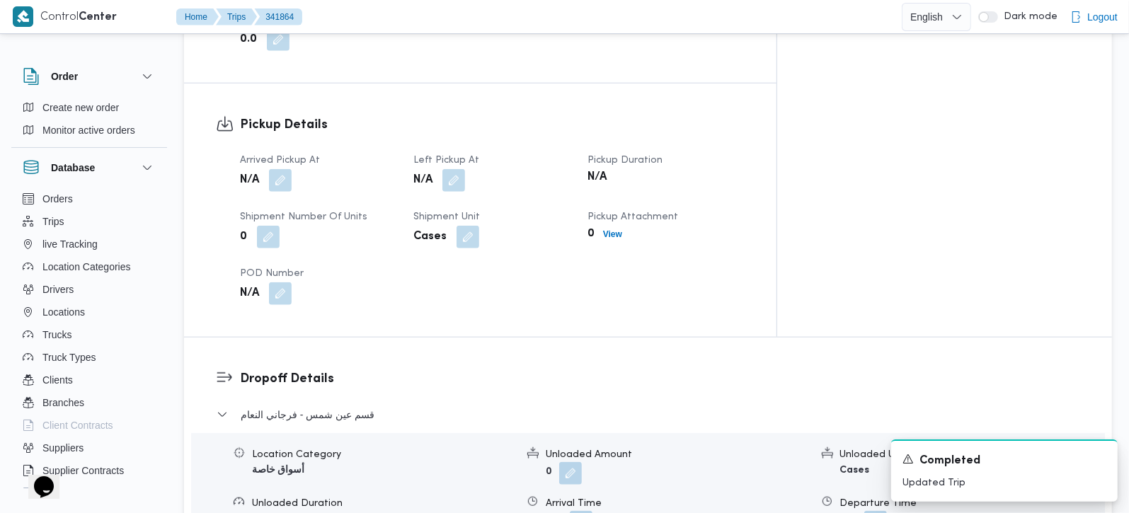
scroll to position [859, 0]
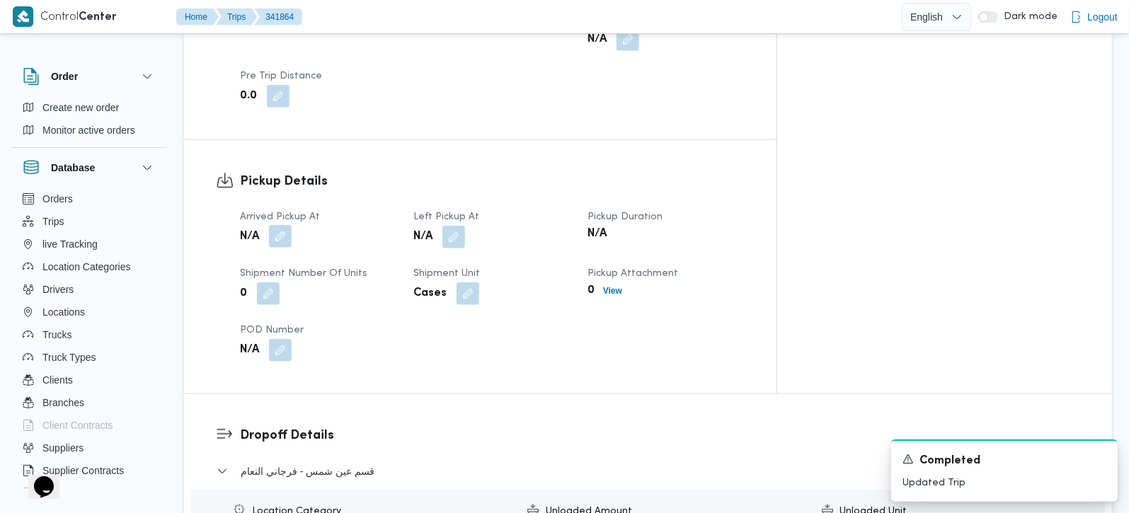
click at [277, 225] on button "button" at bounding box center [280, 236] width 23 height 23
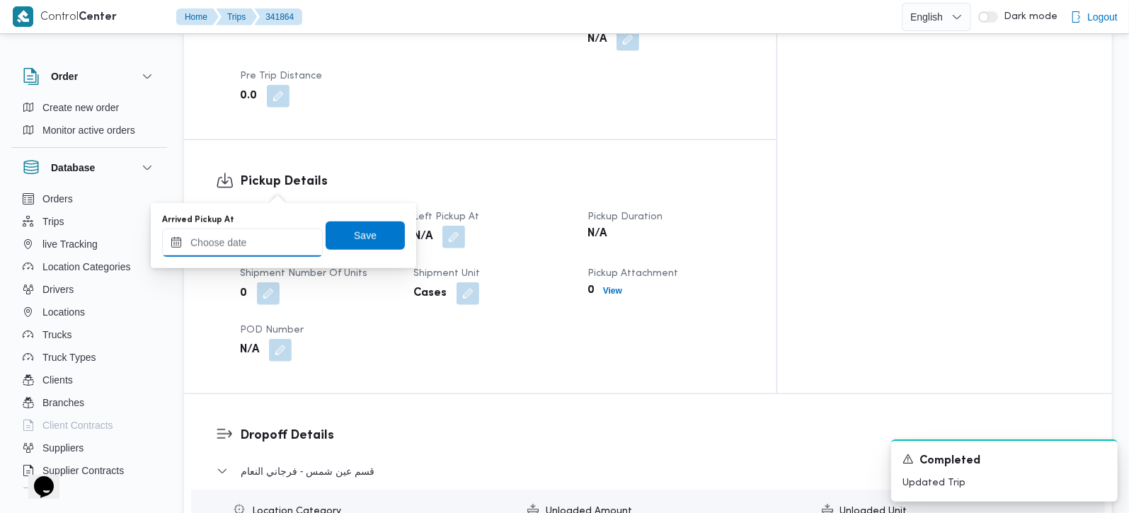
click at [270, 249] on input "Arrived Pickup At" at bounding box center [242, 243] width 161 height 28
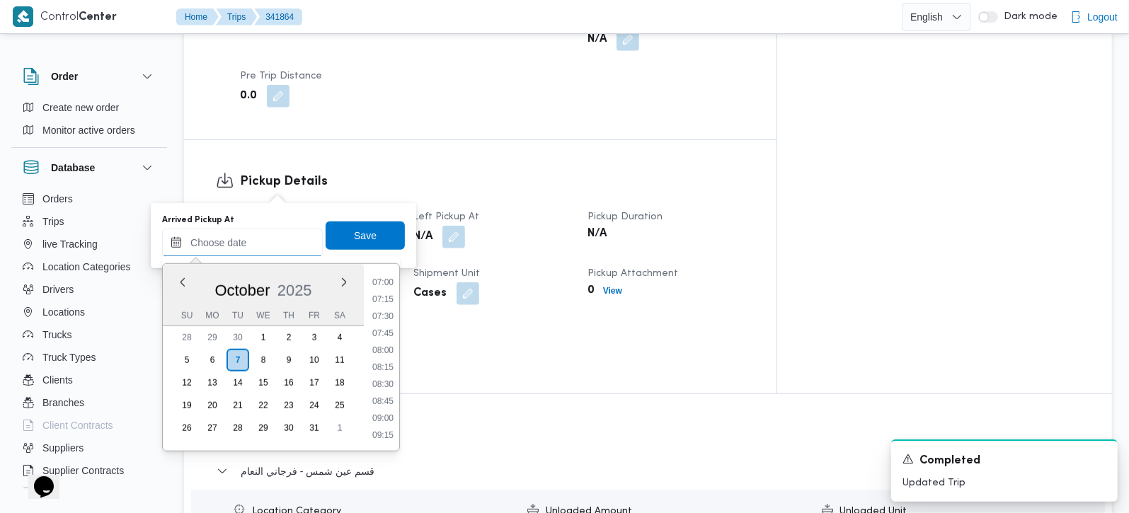
scroll to position [447, 0]
click at [387, 338] on li "07:30" at bounding box center [383, 345] width 33 height 14
type input "07/10/2025 07:30"
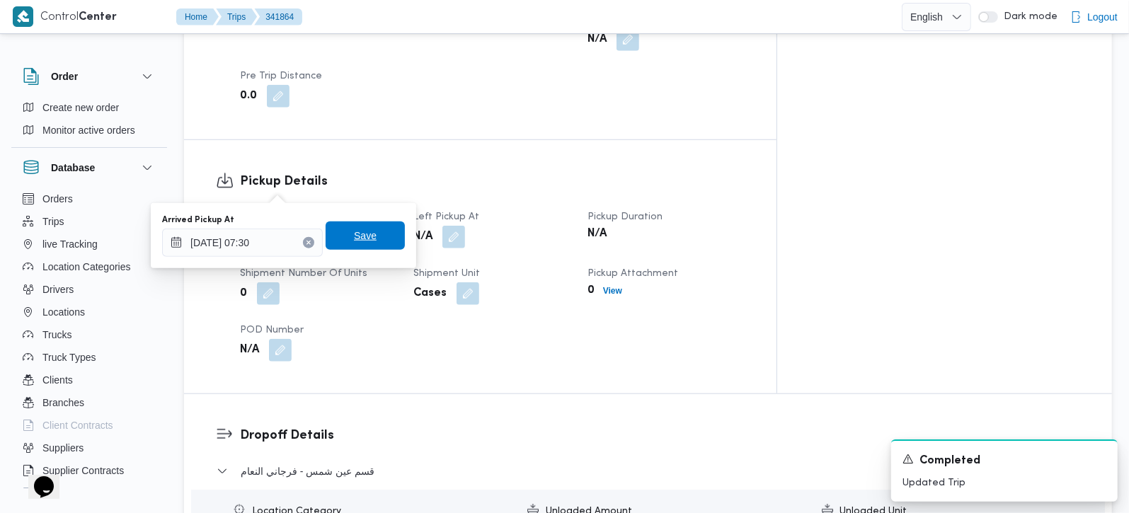
click at [355, 243] on span "Save" at bounding box center [365, 236] width 79 height 28
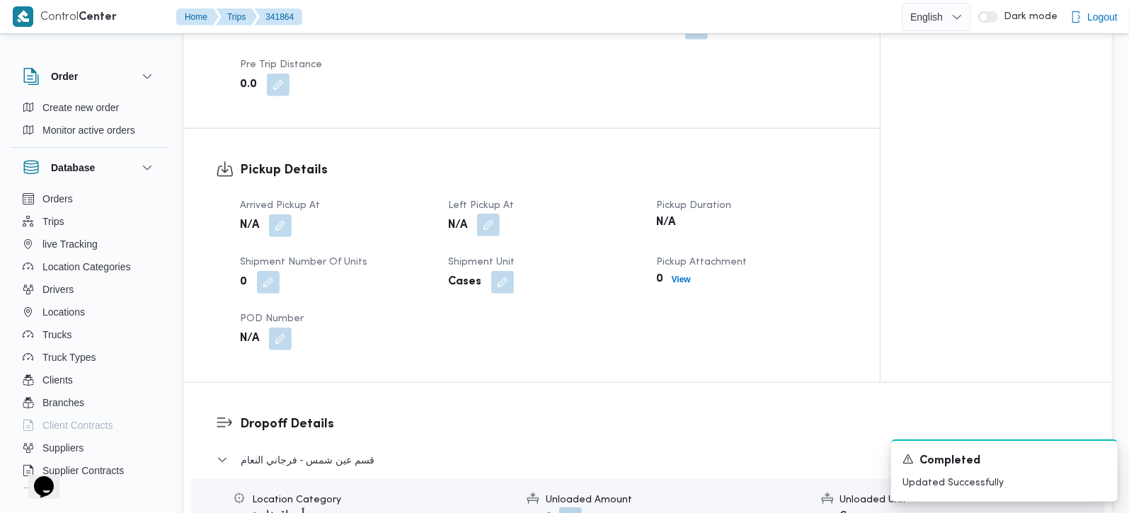
click at [483, 214] on button "button" at bounding box center [488, 225] width 23 height 23
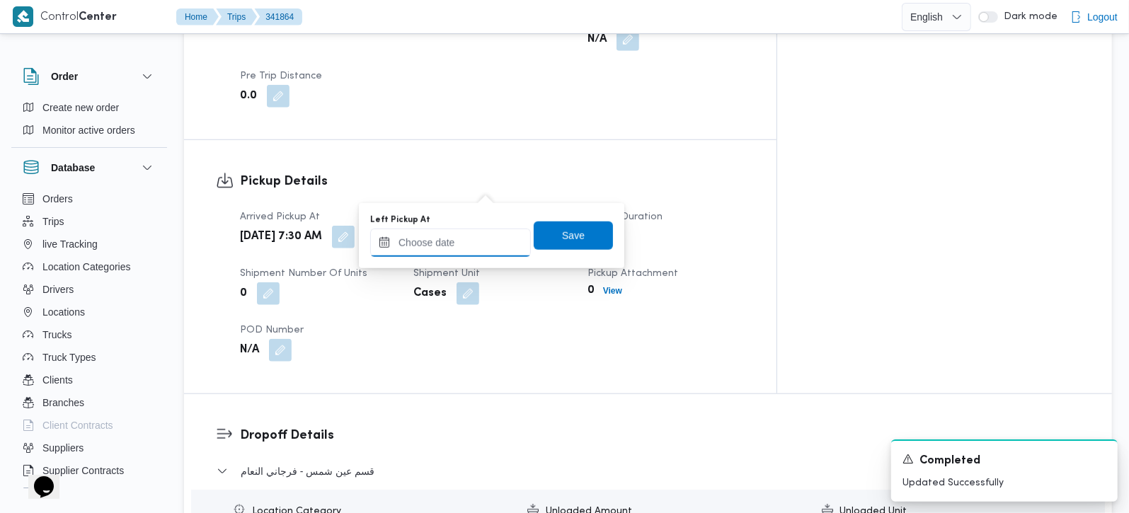
drag, startPoint x: 483, startPoint y: 195, endPoint x: 459, endPoint y: 251, distance: 60.2
click at [454, 247] on input "Left Pickup At" at bounding box center [450, 243] width 161 height 28
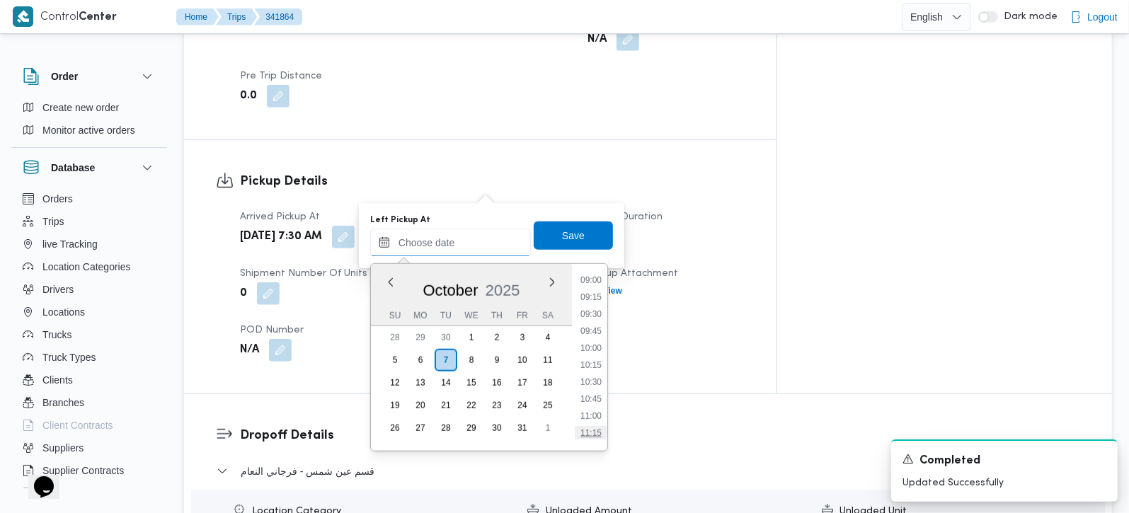
scroll to position [530, 0]
click at [600, 325] on li "08:30" at bounding box center [591, 330] width 33 height 14
type input "[DATE] 08:30"
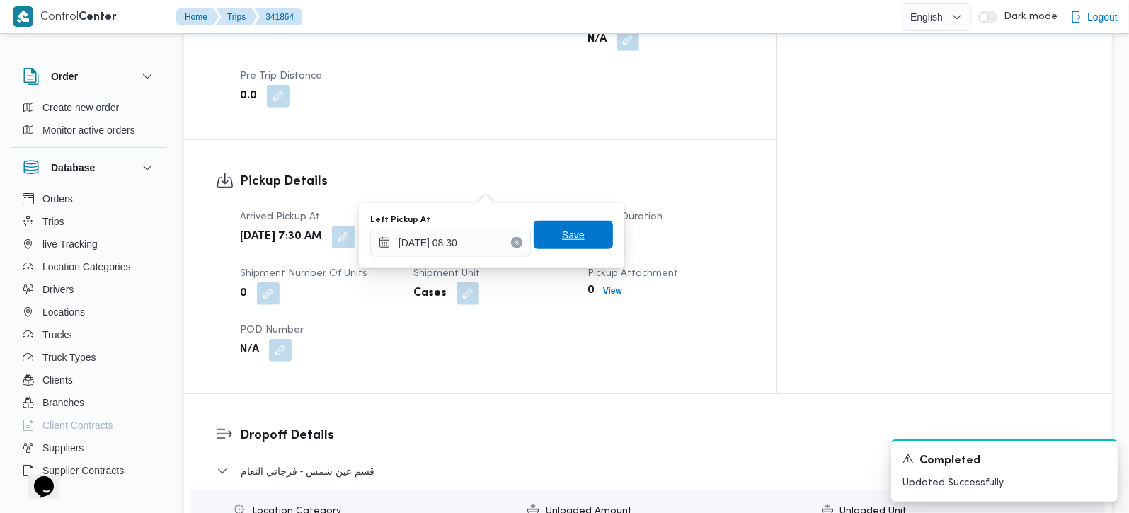
click at [562, 239] on span "Save" at bounding box center [573, 234] width 23 height 17
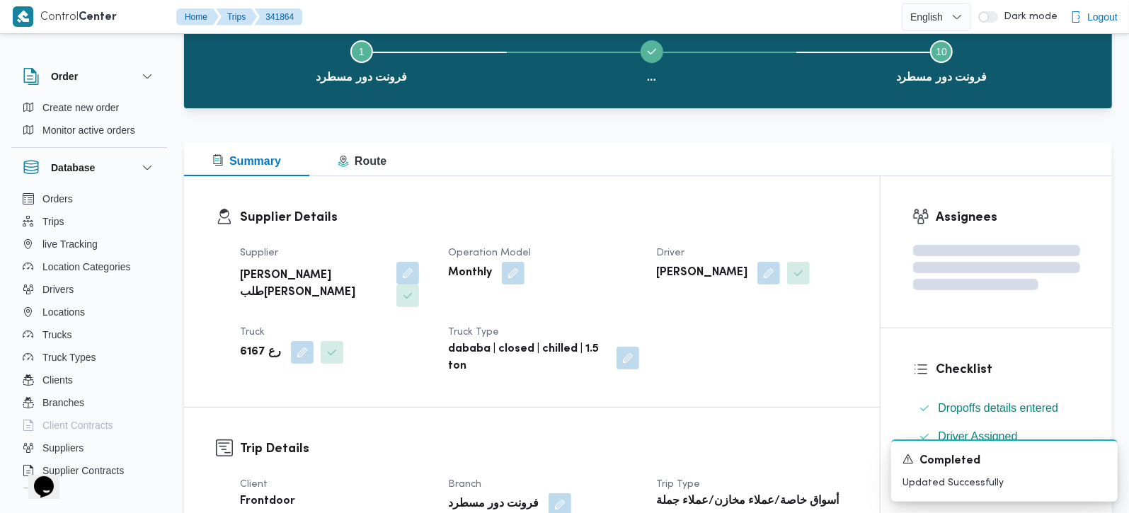
scroll to position [0, 0]
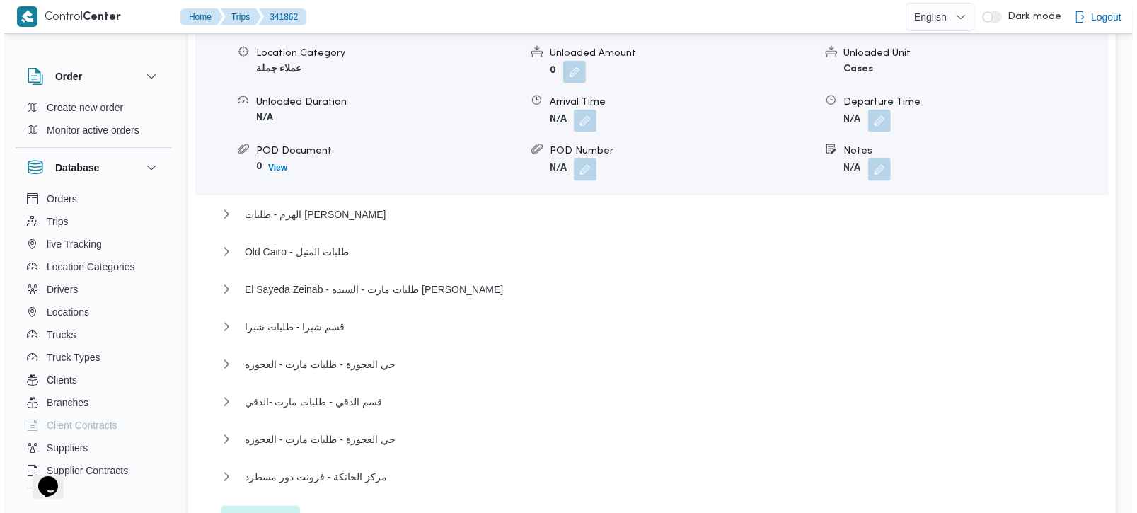
scroll to position [1332, 0]
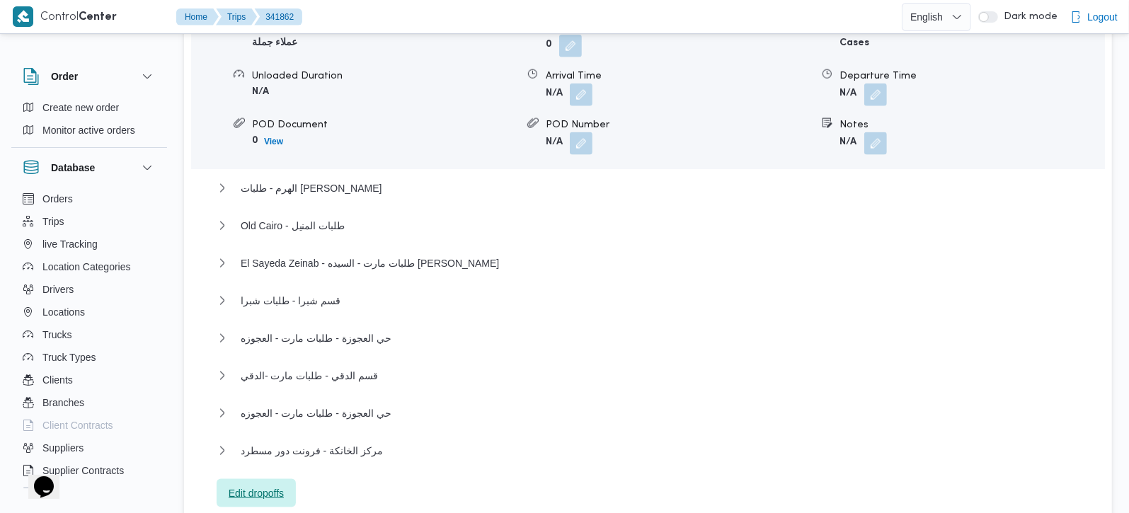
click at [276, 479] on span "Edit dropoffs" at bounding box center [256, 493] width 79 height 28
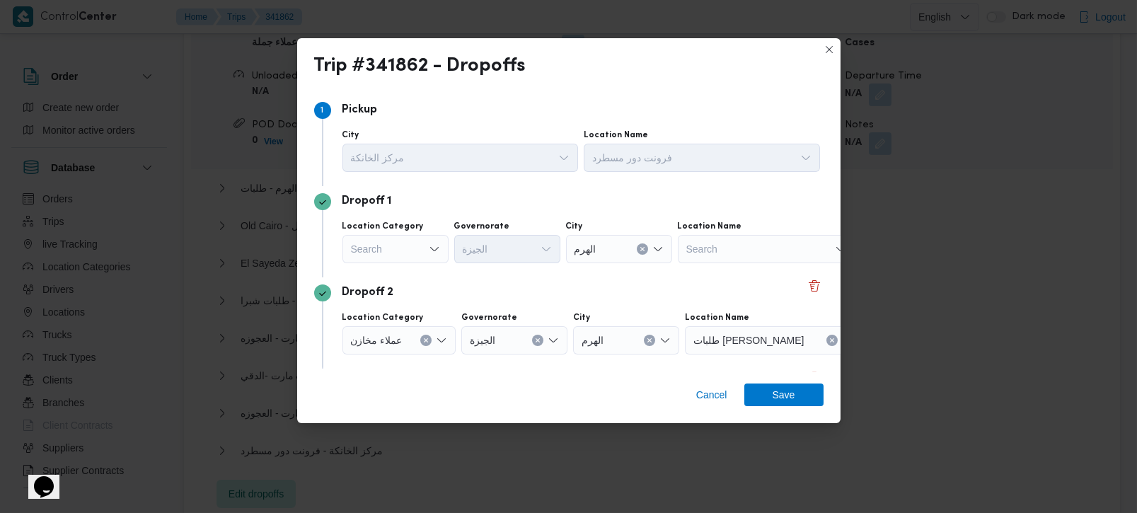
click at [435, 239] on div "Search" at bounding box center [396, 249] width 106 height 28
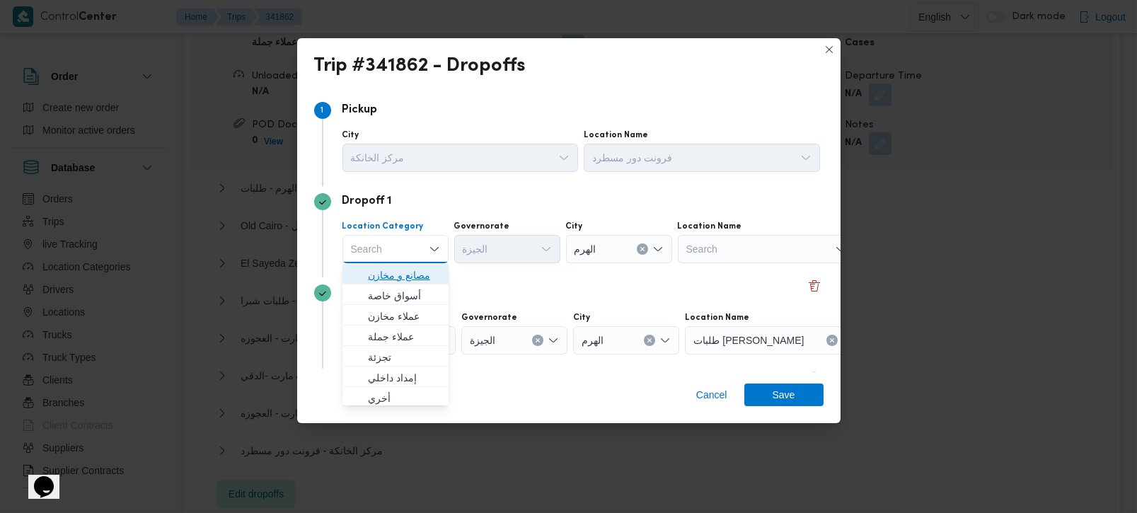
click at [392, 272] on span "مصانع و مخازن" at bounding box center [404, 275] width 72 height 17
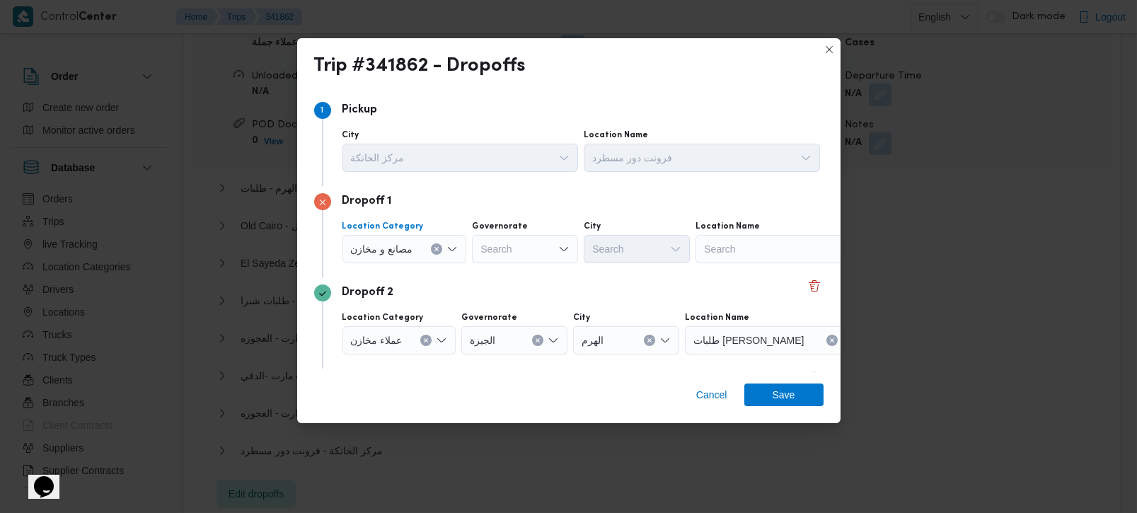
click at [437, 248] on icon "Clear input" at bounding box center [437, 250] width 4 height 4
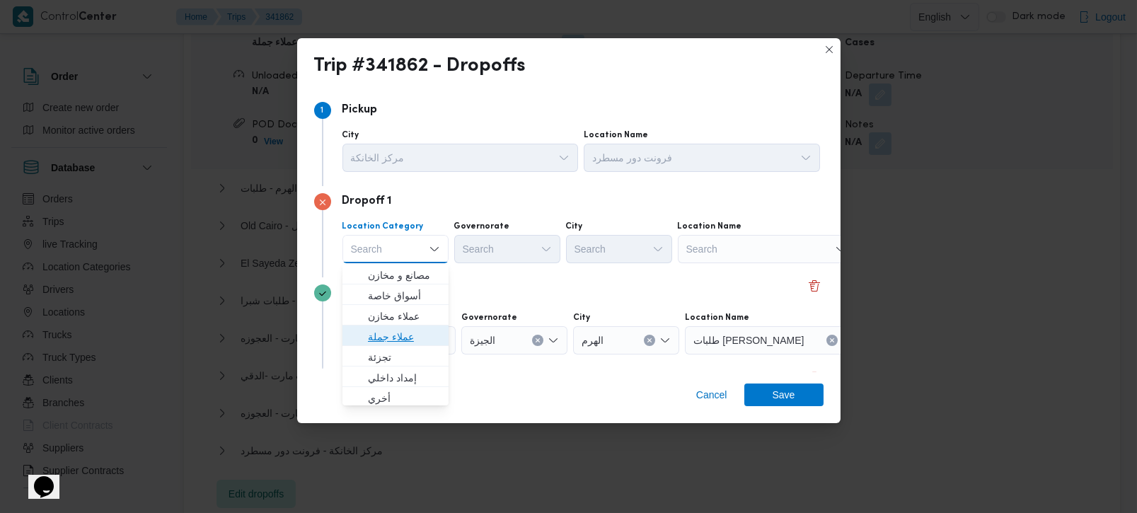
click at [375, 337] on span "عملاء جملة" at bounding box center [404, 336] width 72 height 17
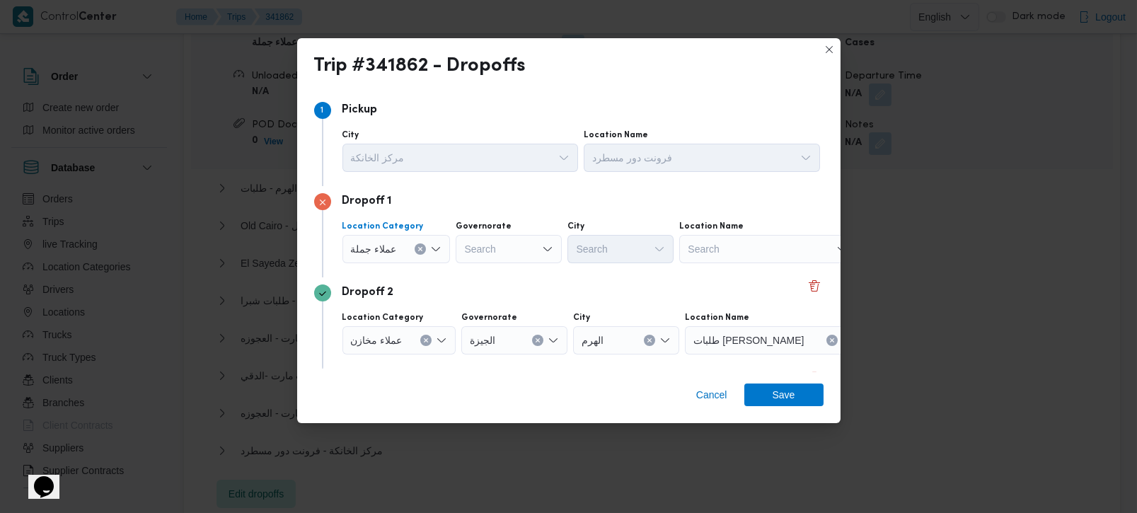
click at [532, 252] on div "Search" at bounding box center [509, 249] width 106 height 28
type input "رة"
click at [501, 288] on span "القاه رة" at bounding box center [516, 295] width 72 height 17
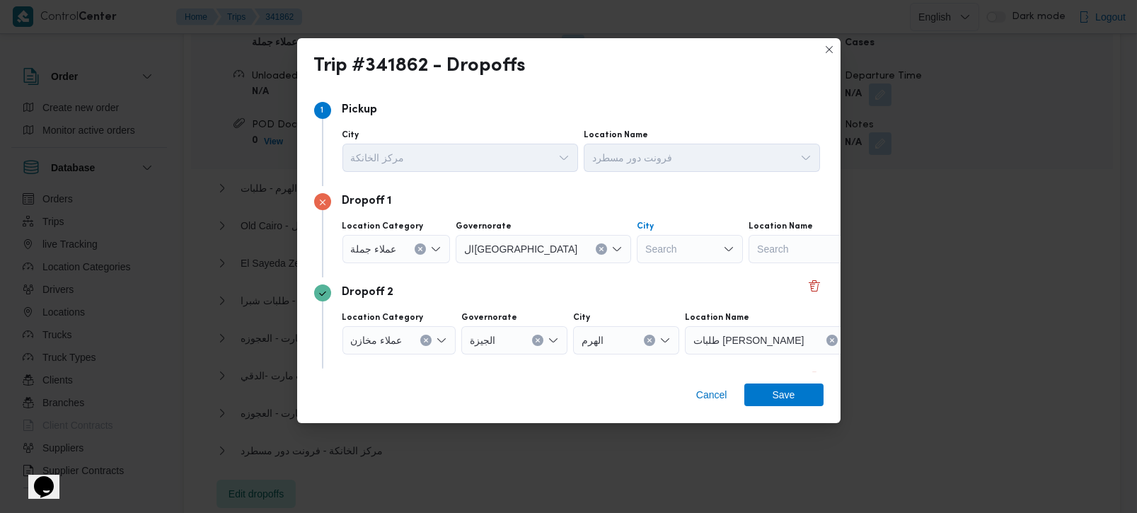
click at [637, 254] on div "Search" at bounding box center [690, 249] width 106 height 28
type input "المقط"
click at [621, 270] on span "قسم المقط م" at bounding box center [628, 275] width 72 height 17
click at [614, 183] on div "Step 1 1 Pickup City مركز الخانكة Location Name فرونت دور مسطرد" at bounding box center [569, 140] width 510 height 91
click at [425, 341] on icon "Clear input" at bounding box center [427, 341] width 4 height 4
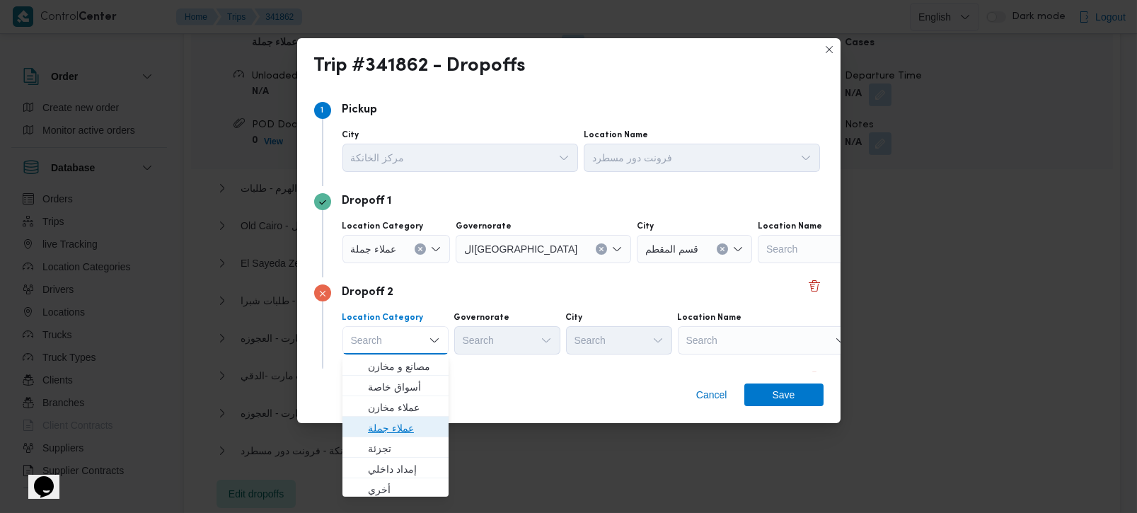
click at [398, 426] on span "عملاء جملة" at bounding box center [404, 428] width 72 height 17
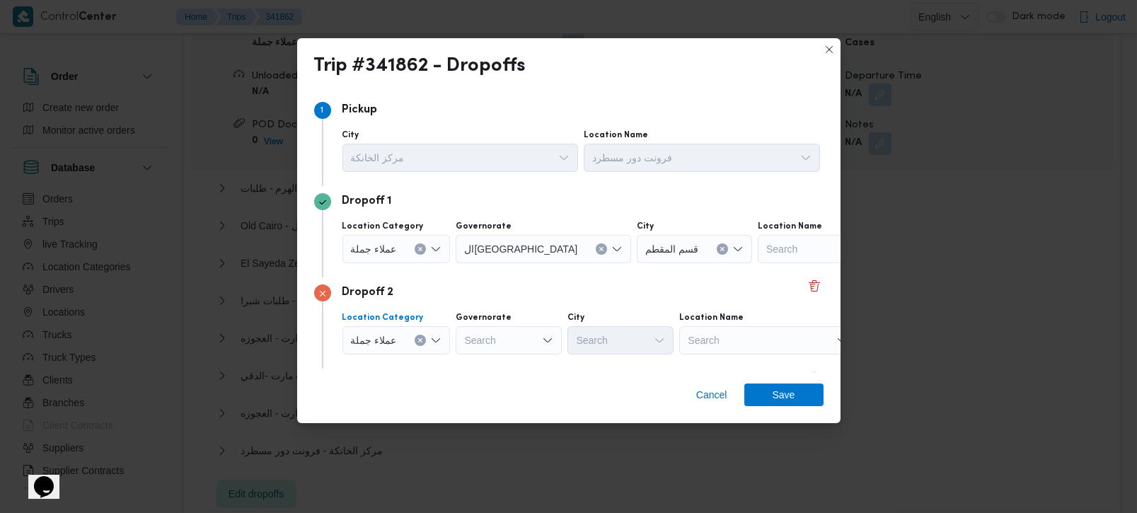
click at [520, 343] on div "Search" at bounding box center [509, 340] width 106 height 28
type input "رة"
click at [502, 387] on span "القاهرة" at bounding box center [516, 387] width 72 height 17
click at [637, 351] on div "Search" at bounding box center [690, 340] width 106 height 28
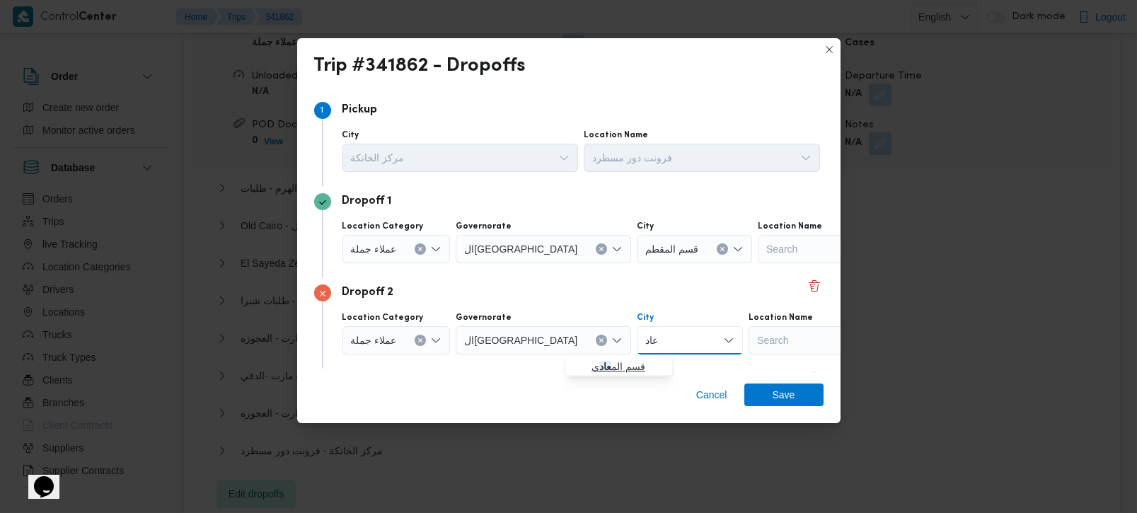
type input "عاد"
click at [619, 367] on span "قسم الم عاد ي" at bounding box center [628, 366] width 72 height 17
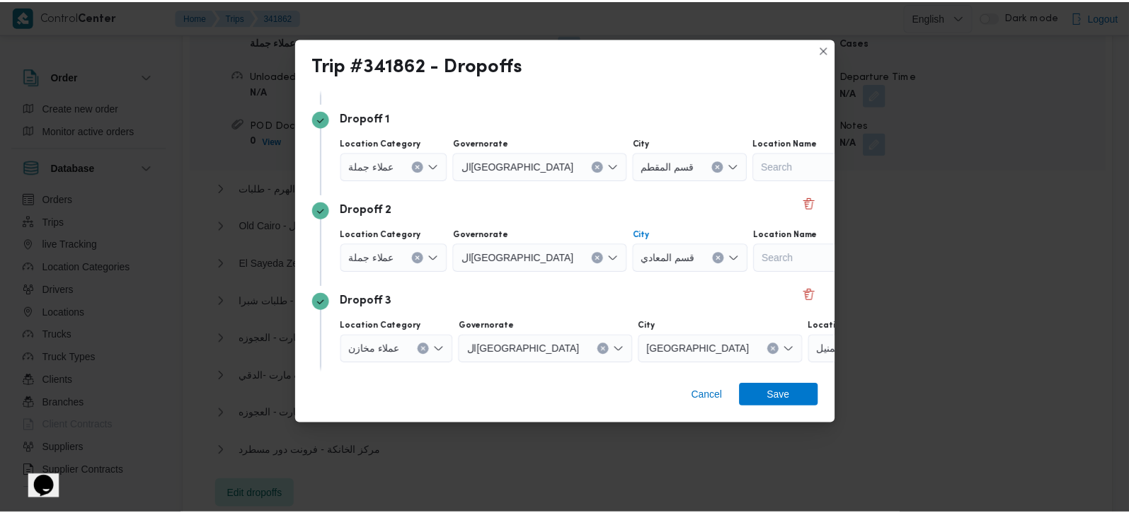
scroll to position [166, 0]
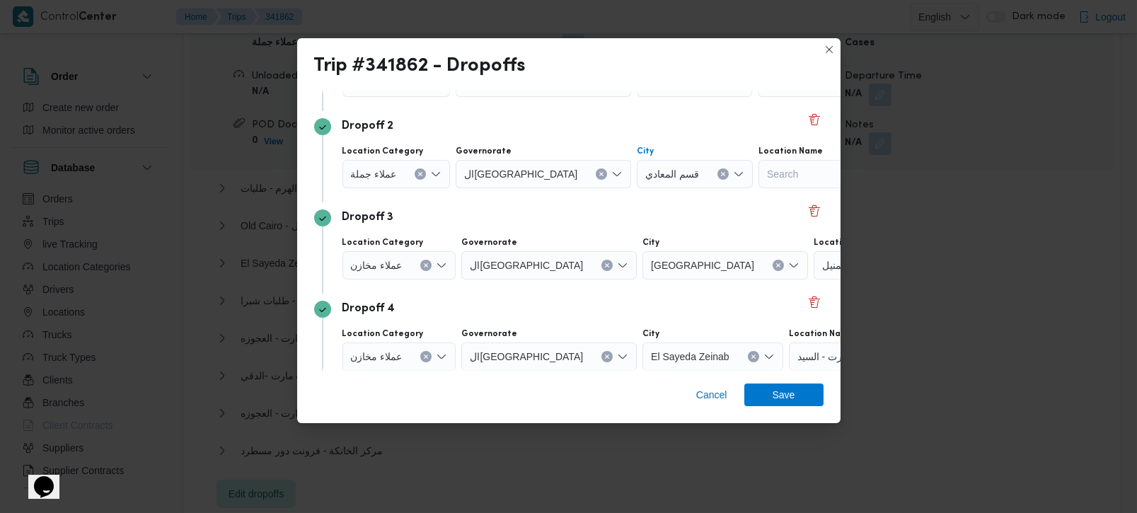
click at [423, 263] on icon "Clear input" at bounding box center [426, 266] width 6 height 6
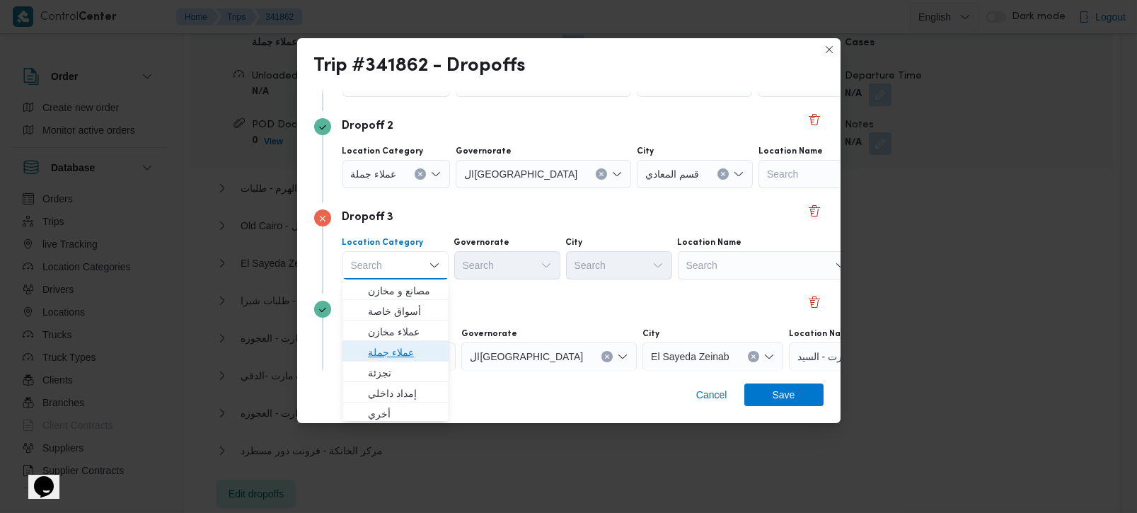
click at [408, 351] on span "عملاء جملة" at bounding box center [404, 352] width 72 height 17
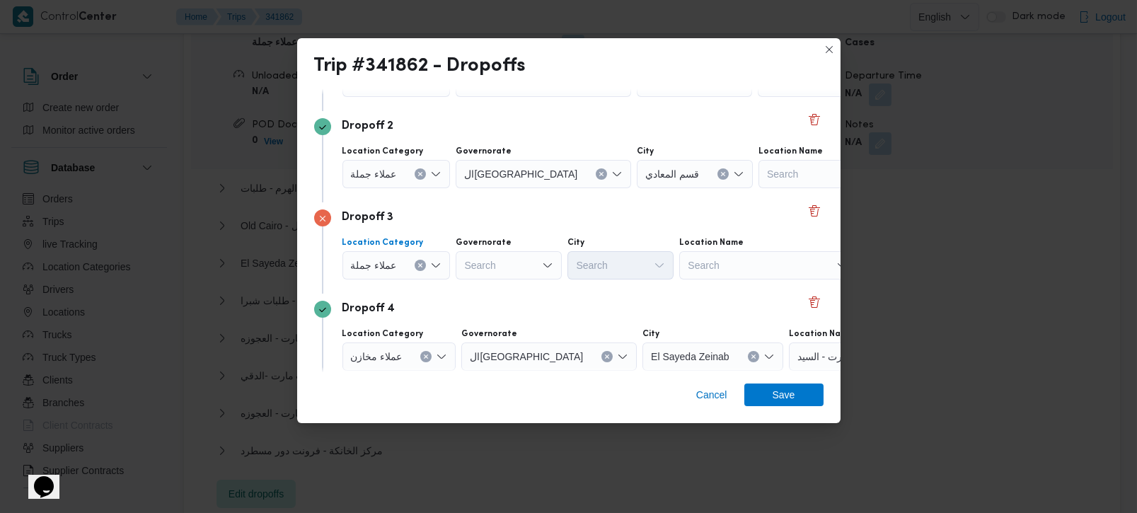
click at [507, 270] on div "Search" at bounding box center [509, 265] width 106 height 28
type input "رة"
click at [500, 314] on span "القاه رة" at bounding box center [516, 311] width 72 height 17
click at [637, 263] on div "Search" at bounding box center [690, 265] width 106 height 28
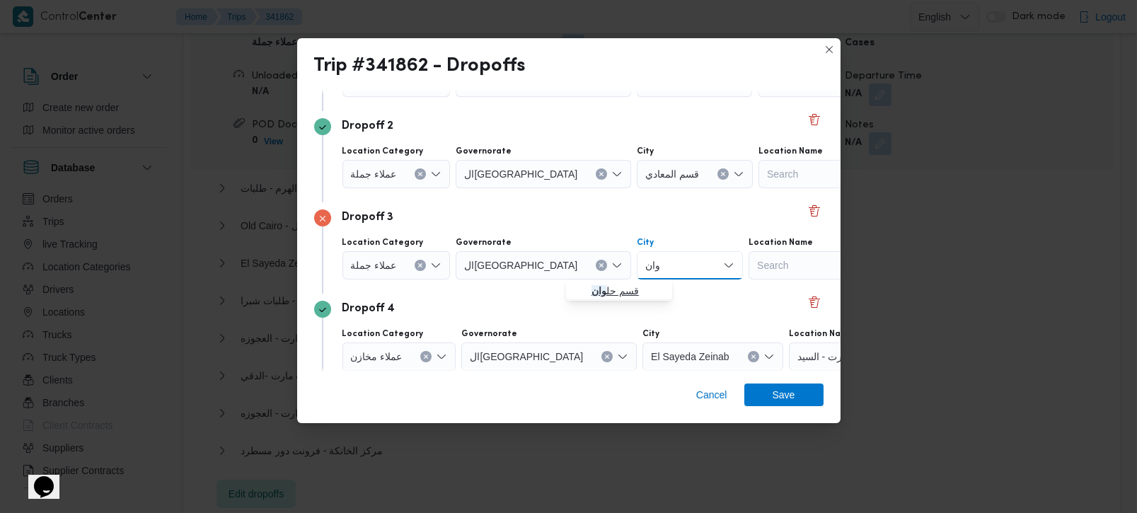
type input "وان"
click at [610, 291] on span "قسم حل وان" at bounding box center [628, 290] width 72 height 17
click at [635, 302] on div "Dropoff 4" at bounding box center [569, 309] width 510 height 17
click at [779, 400] on span "Save" at bounding box center [784, 394] width 23 height 23
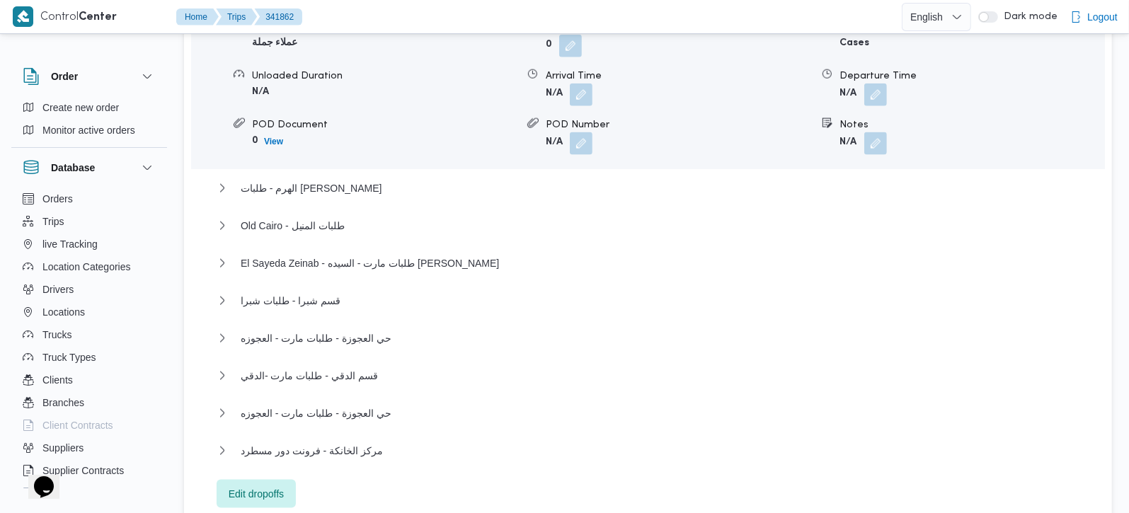
click at [378, 19] on div "Control Center Home Trips 341862 English عربي Dark mode Logout Order Create new…" at bounding box center [564, 22] width 1129 height 2708
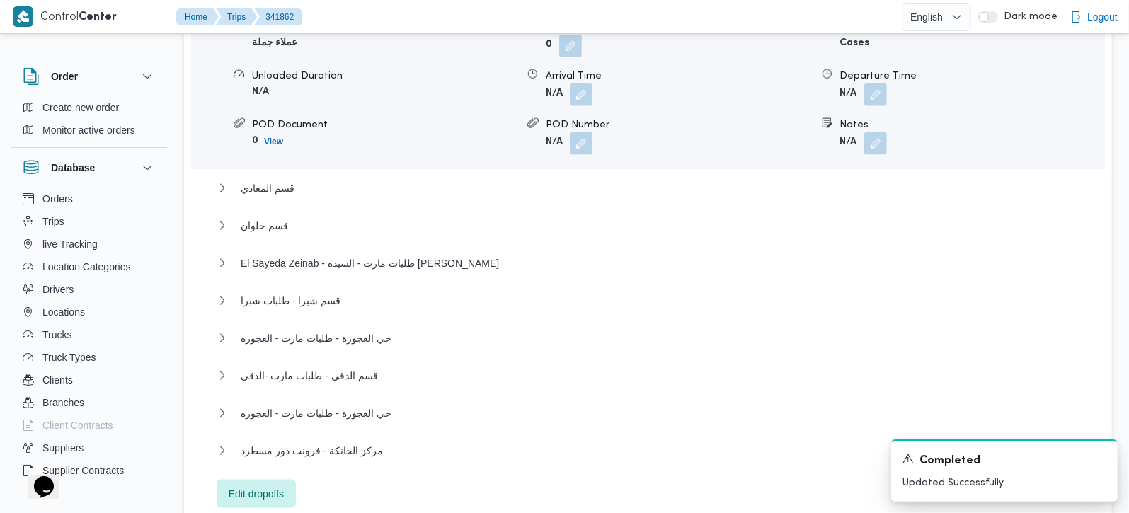
click at [367, 470] on div "Dropoff Details قسم المقطم Location Category عملاء جملة Unloaded Amount 0 Unloa…" at bounding box center [648, 225] width 928 height 630
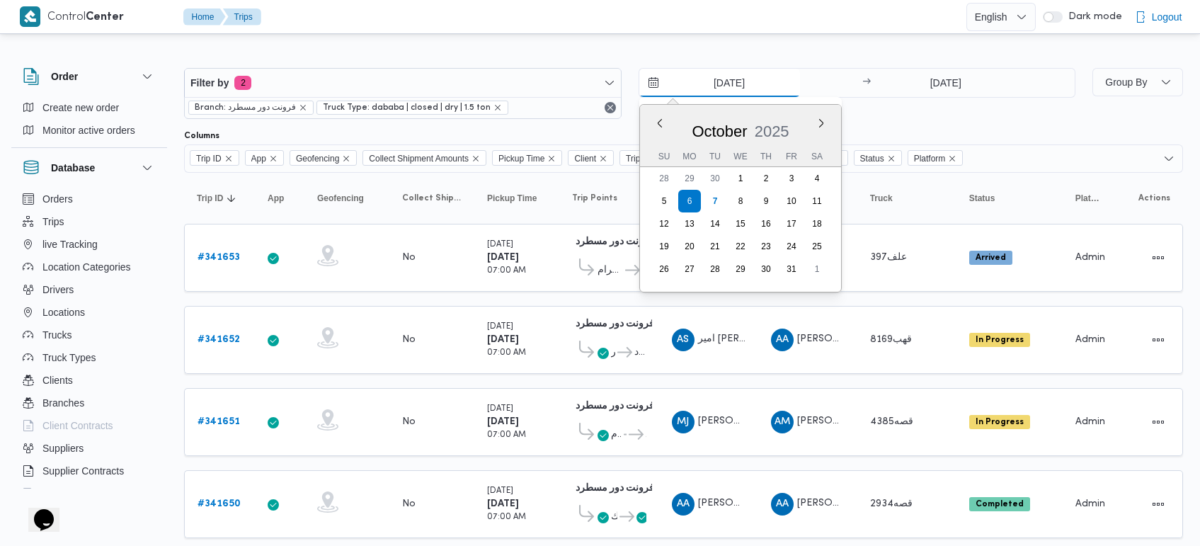
click at [713, 92] on input "[DATE]" at bounding box center [719, 83] width 161 height 28
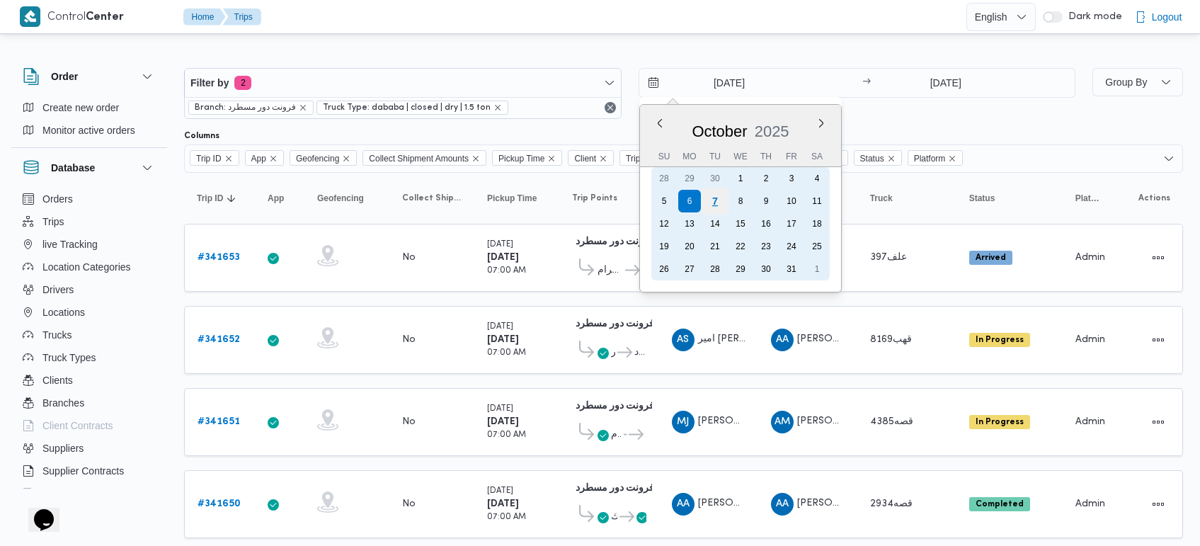
click at [718, 204] on div "7" at bounding box center [714, 201] width 27 height 27
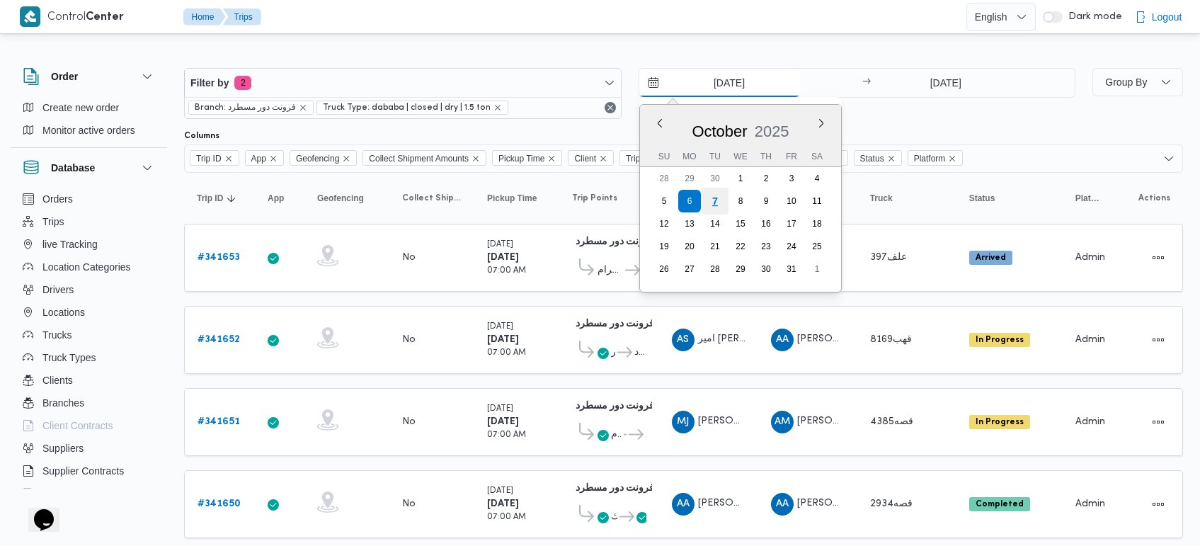
type input "[DATE]"
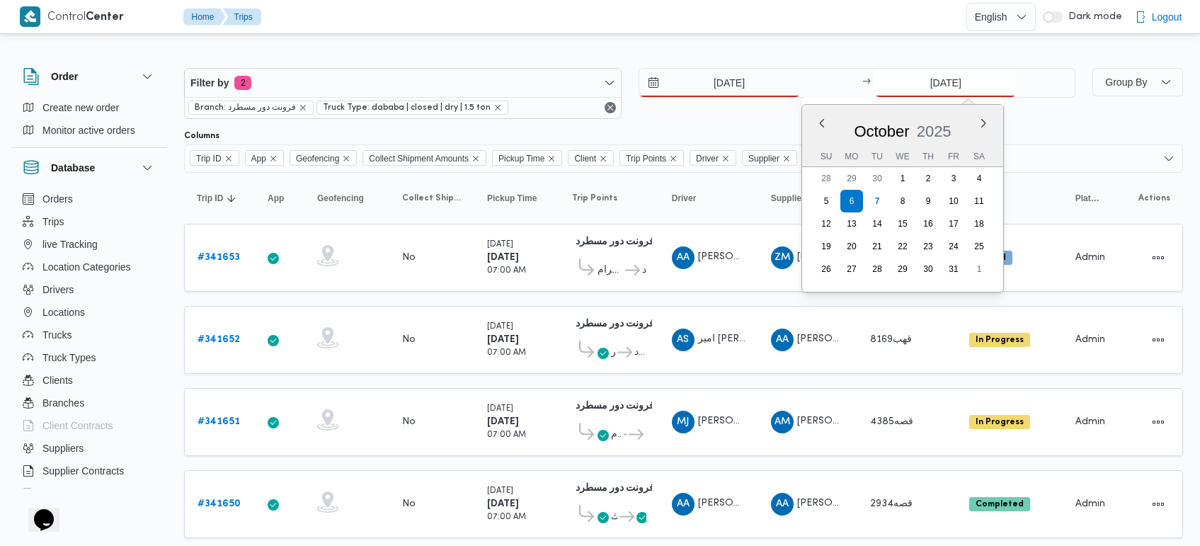
click at [938, 90] on input "[DATE]" at bounding box center [945, 83] width 141 height 28
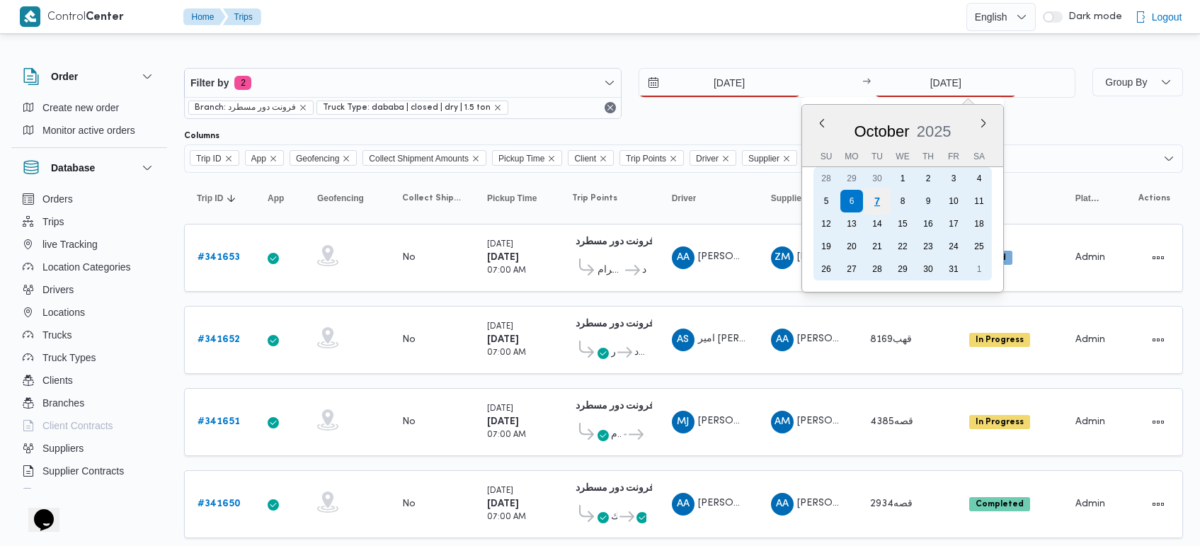
click at [878, 205] on div "7" at bounding box center [876, 201] width 27 height 27
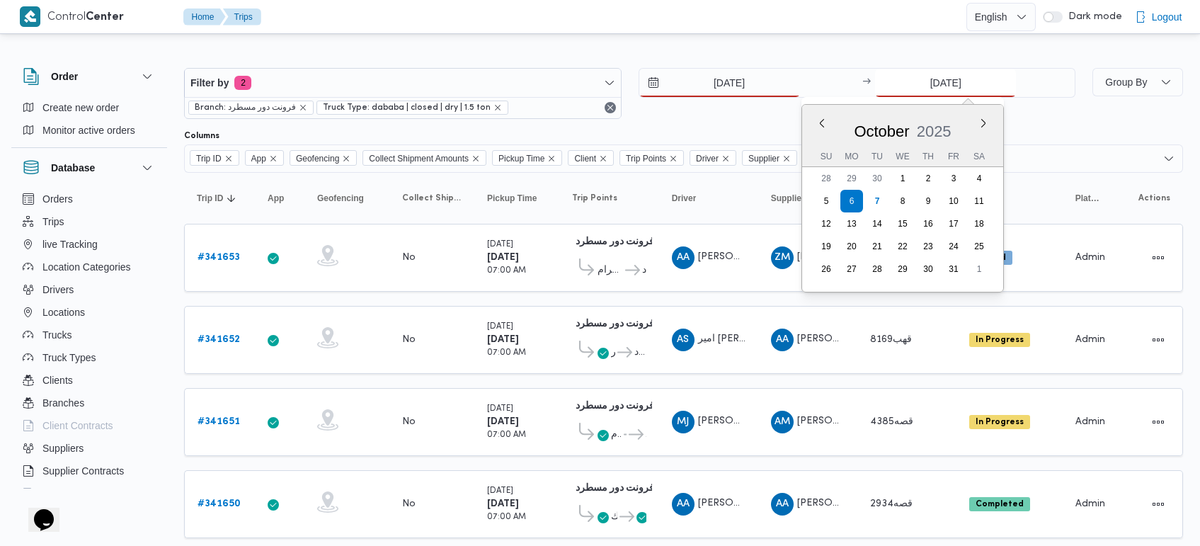
type input "[DATE]"
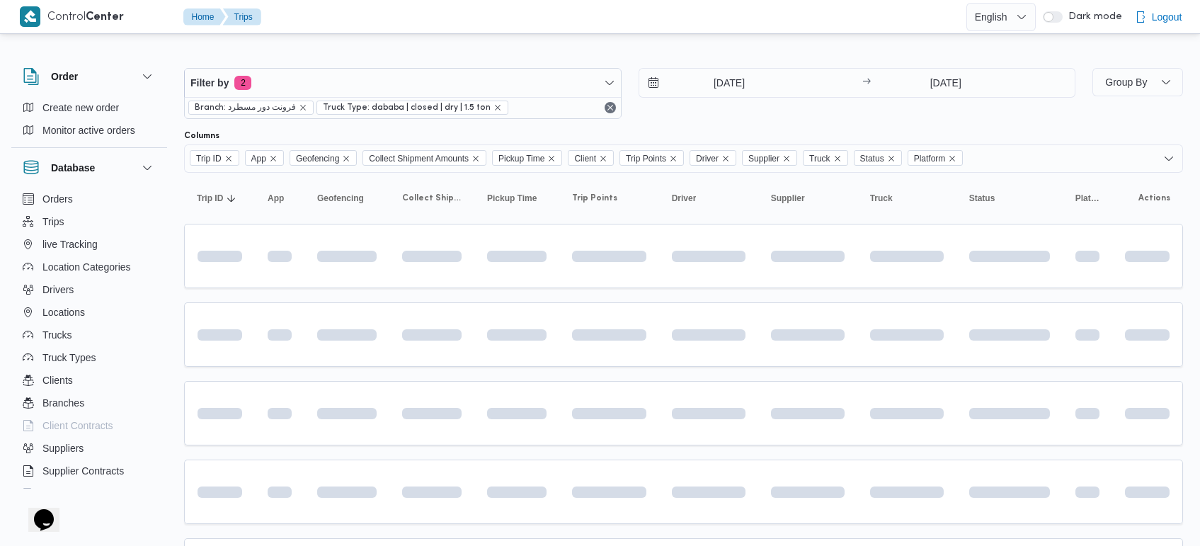
click at [720, 51] on div at bounding box center [683, 56] width 999 height 23
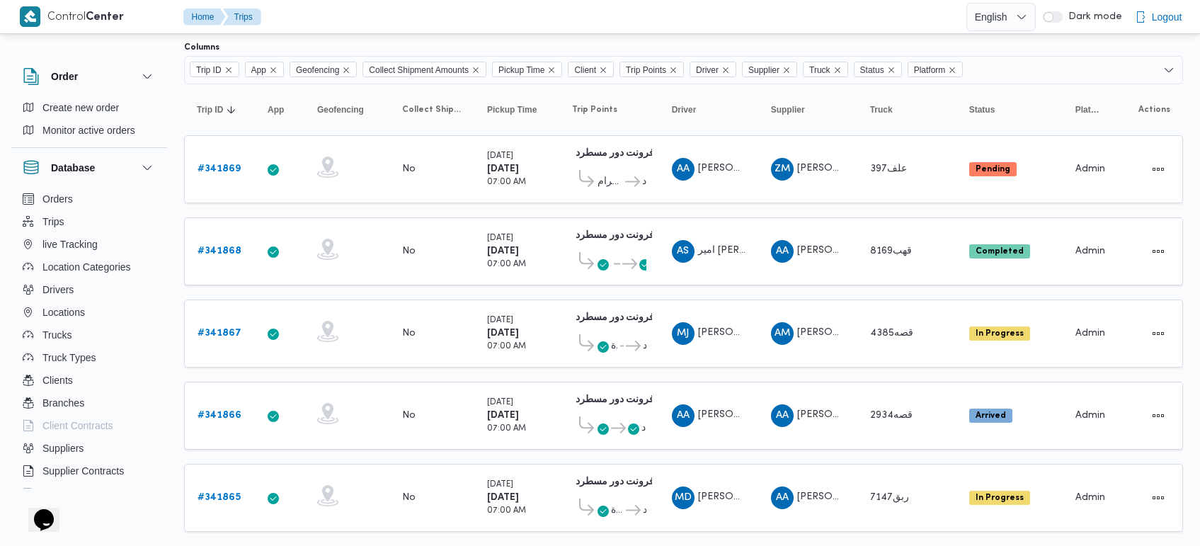
scroll to position [117, 0]
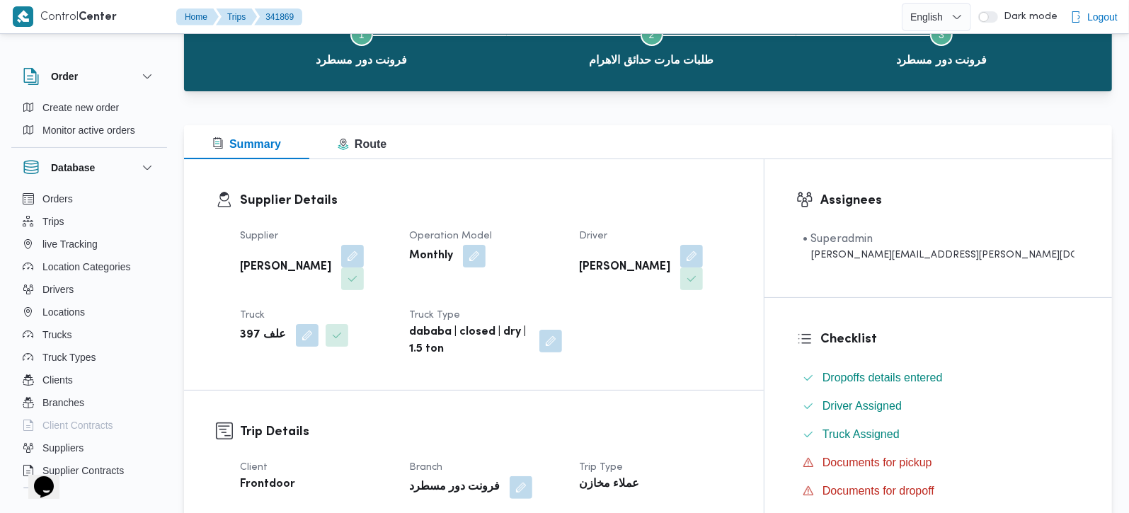
scroll to position [249, 0]
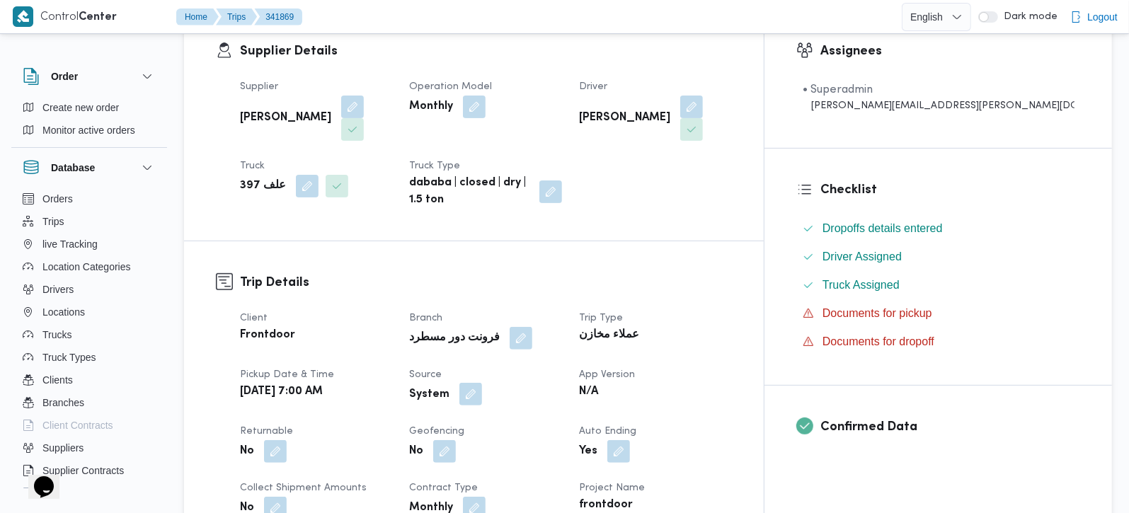
click at [482, 383] on button "button" at bounding box center [470, 394] width 23 height 23
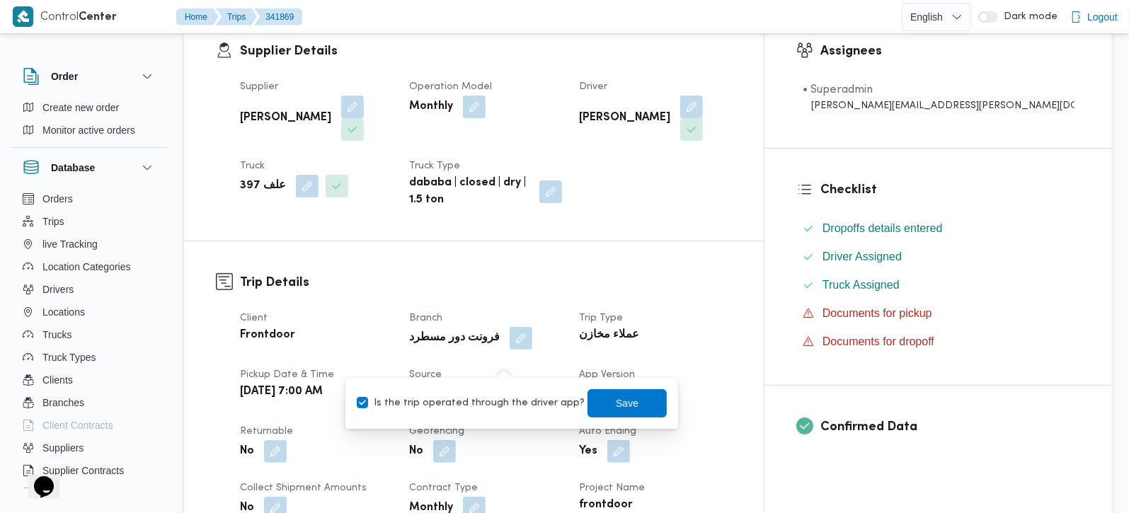
click at [497, 398] on label "Is the trip operated through the driver app?" at bounding box center [471, 403] width 228 height 17
checkbox input "false"
click at [616, 408] on span "Save" at bounding box center [627, 402] width 23 height 17
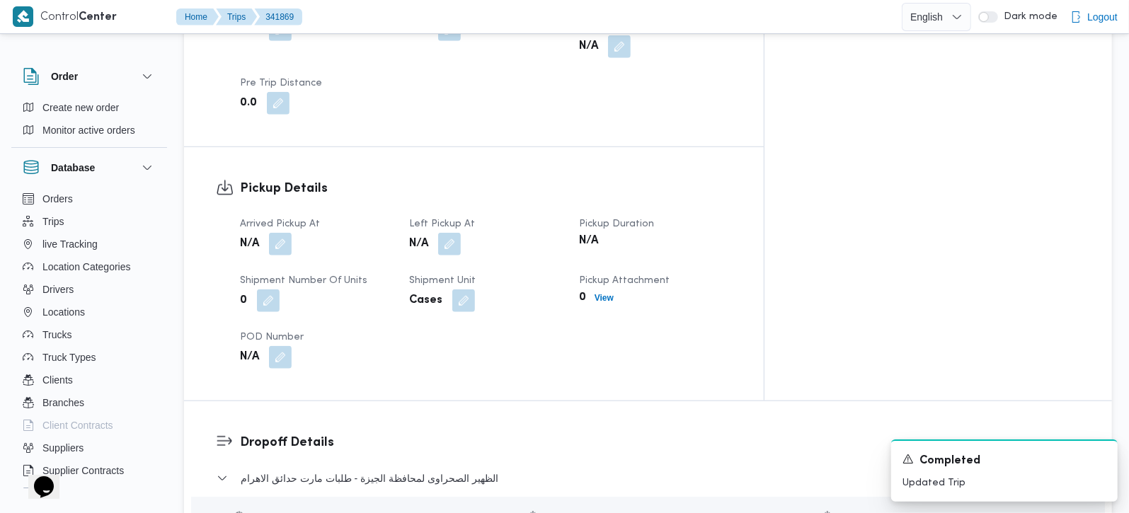
scroll to position [832, 0]
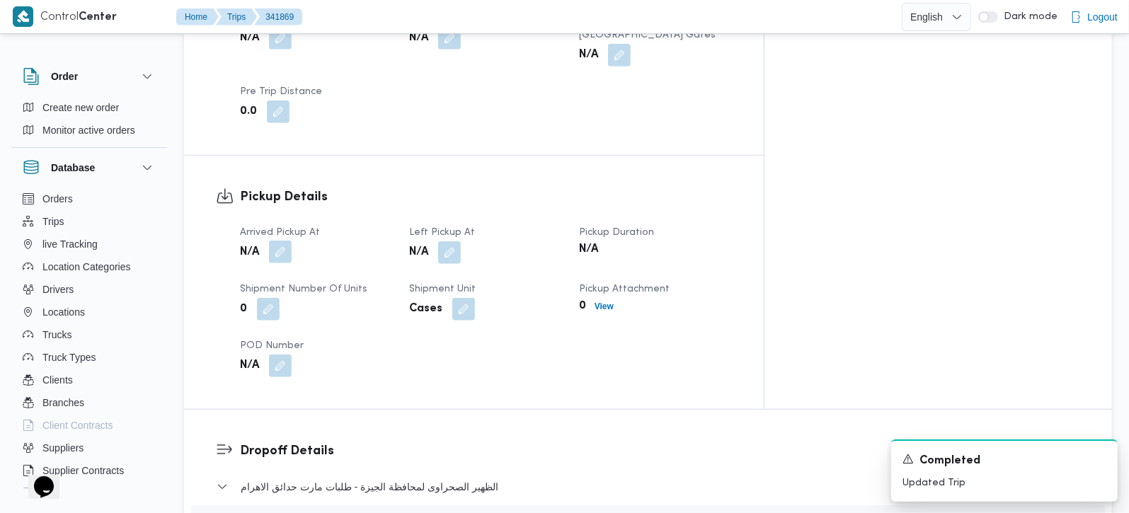
click at [284, 241] on button "button" at bounding box center [280, 252] width 23 height 23
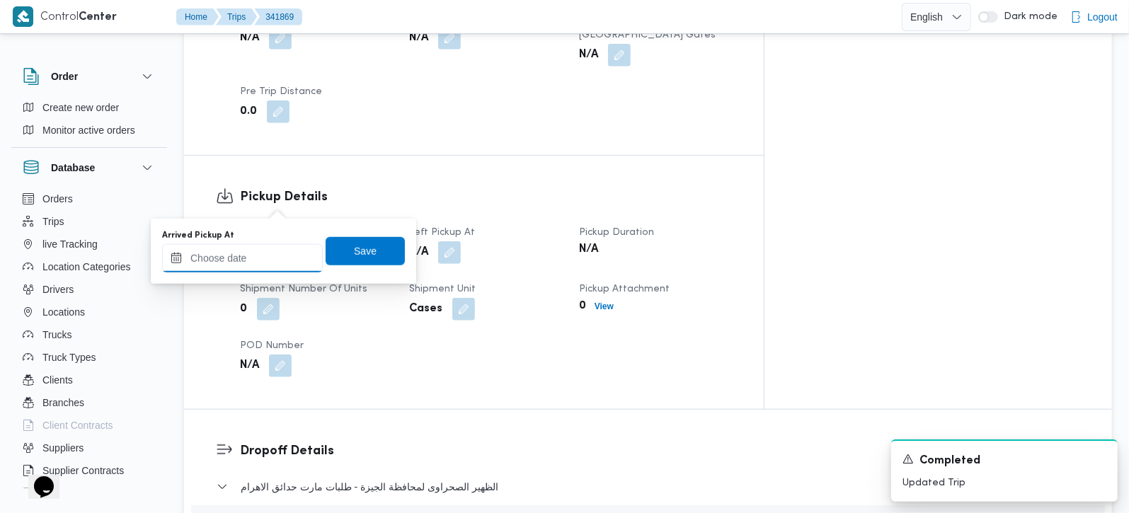
click at [262, 248] on input "Arrived Pickup At" at bounding box center [242, 258] width 161 height 28
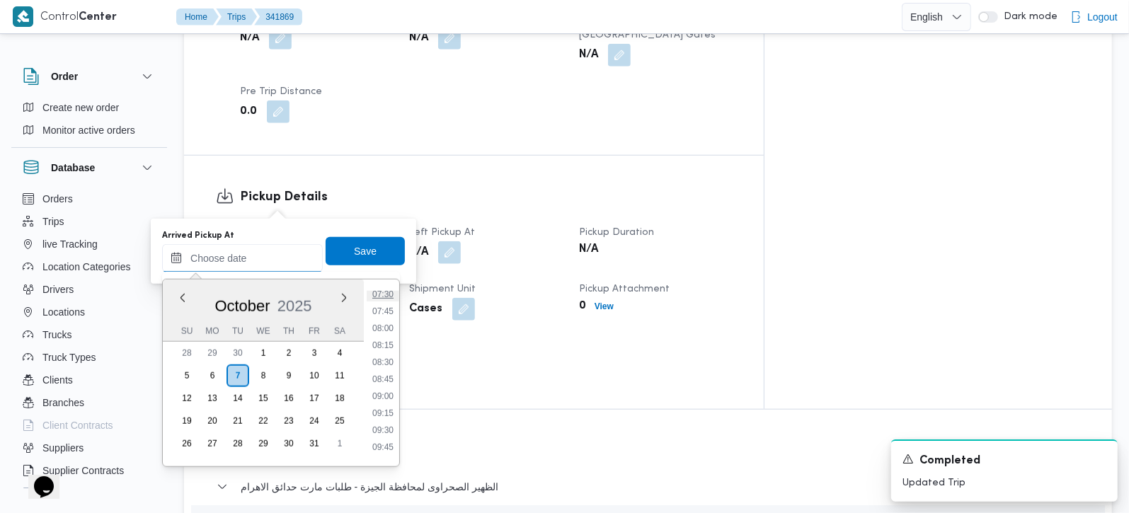
scroll to position [430, 0]
click at [387, 353] on li "07:15" at bounding box center [383, 360] width 33 height 14
type input "07/10/2025 07:15"
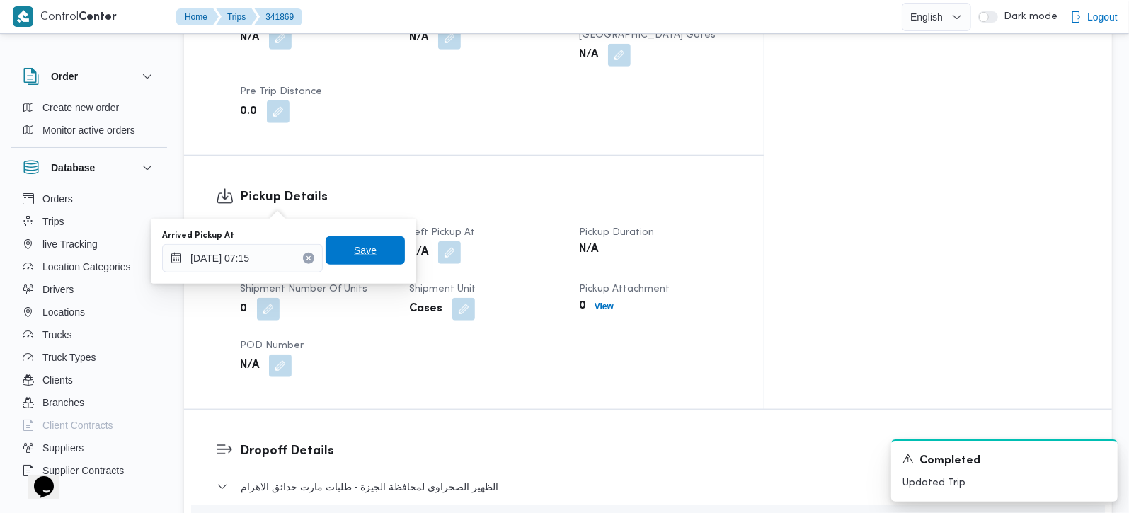
click at [357, 256] on span "Save" at bounding box center [365, 250] width 23 height 17
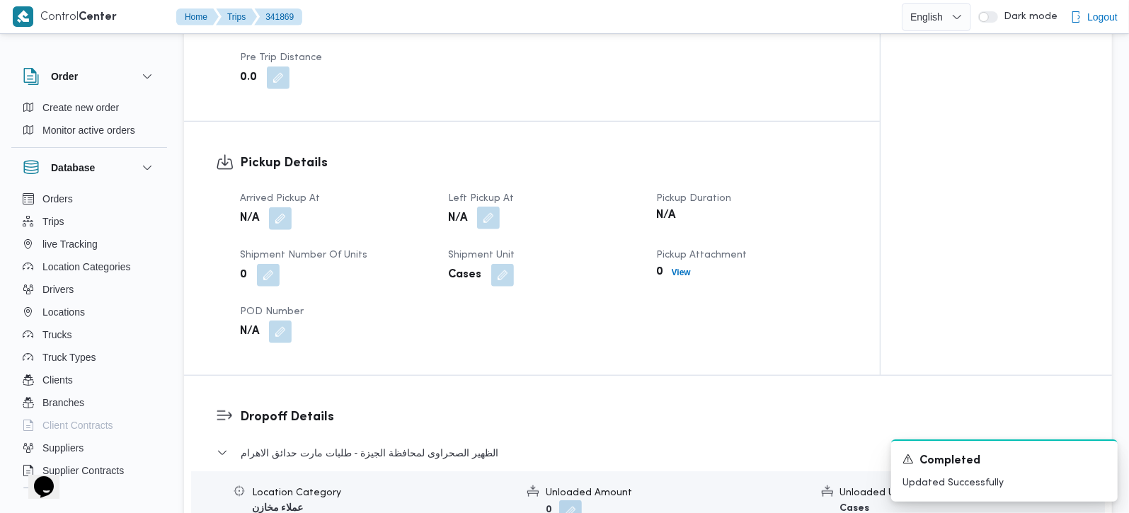
click at [493, 211] on button "button" at bounding box center [488, 218] width 23 height 23
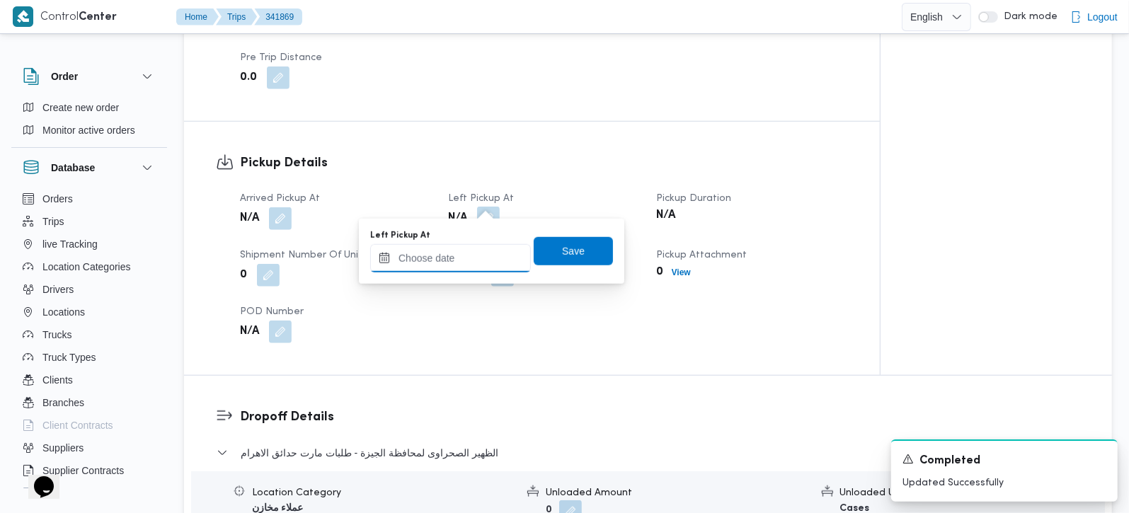
click at [464, 262] on input "Left Pickup At" at bounding box center [450, 258] width 161 height 28
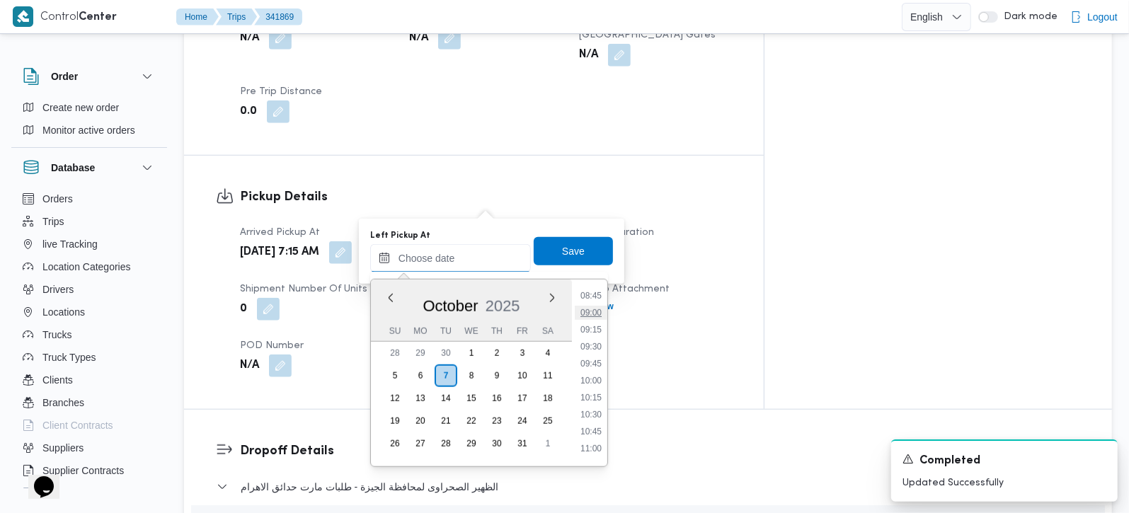
scroll to position [513, 0]
click at [592, 341] on li "08:15" at bounding box center [591, 345] width 33 height 14
type input "07/10/2025 08:15"
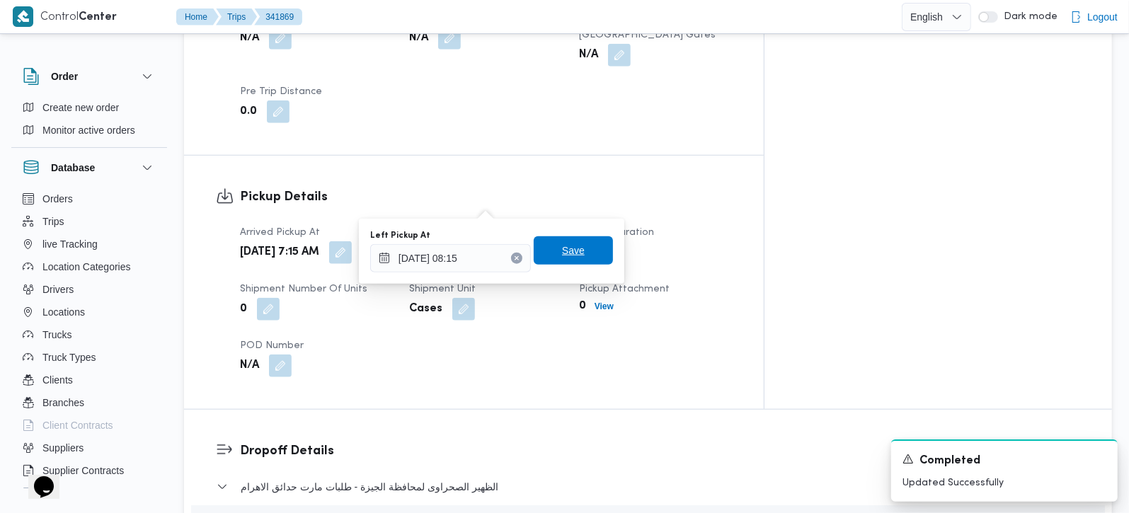
click at [562, 257] on span "Save" at bounding box center [573, 250] width 23 height 17
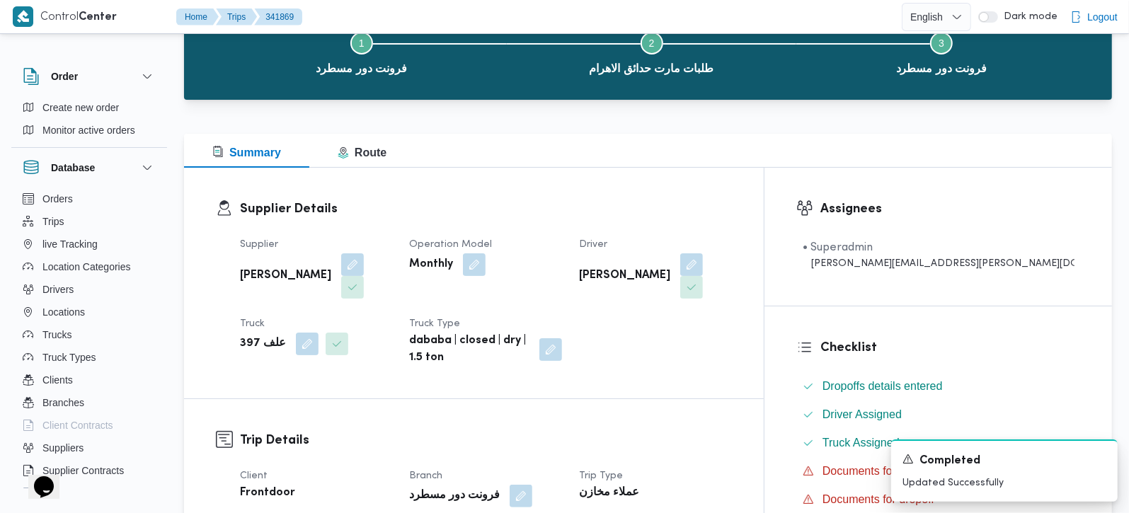
scroll to position [0, 0]
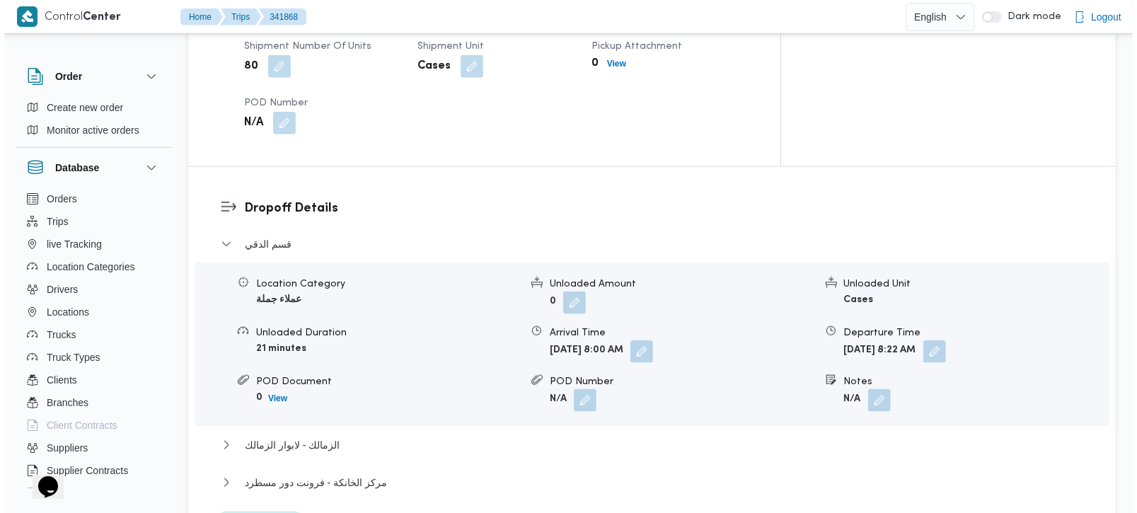
scroll to position [1082, 0]
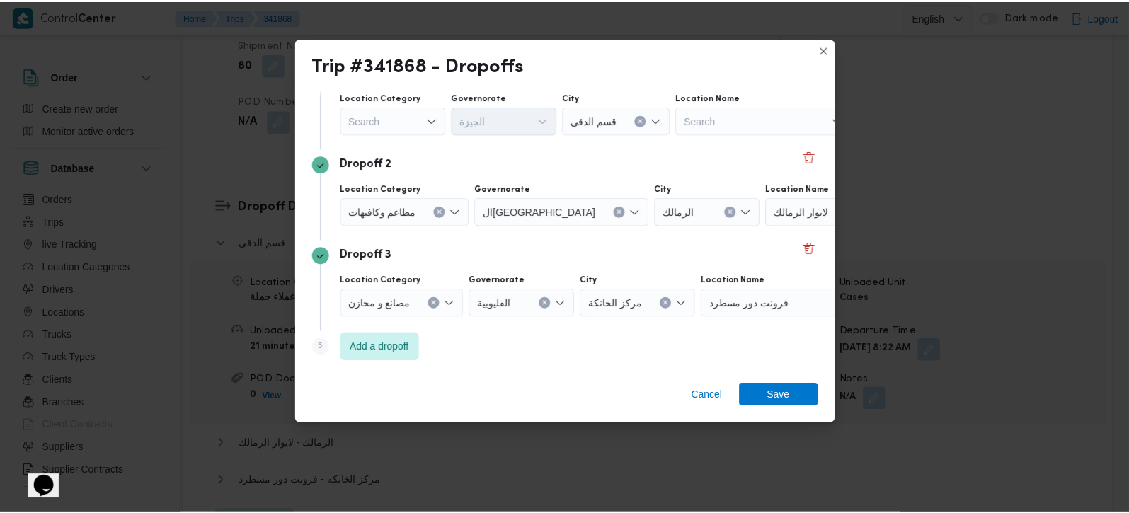
scroll to position [130, 0]
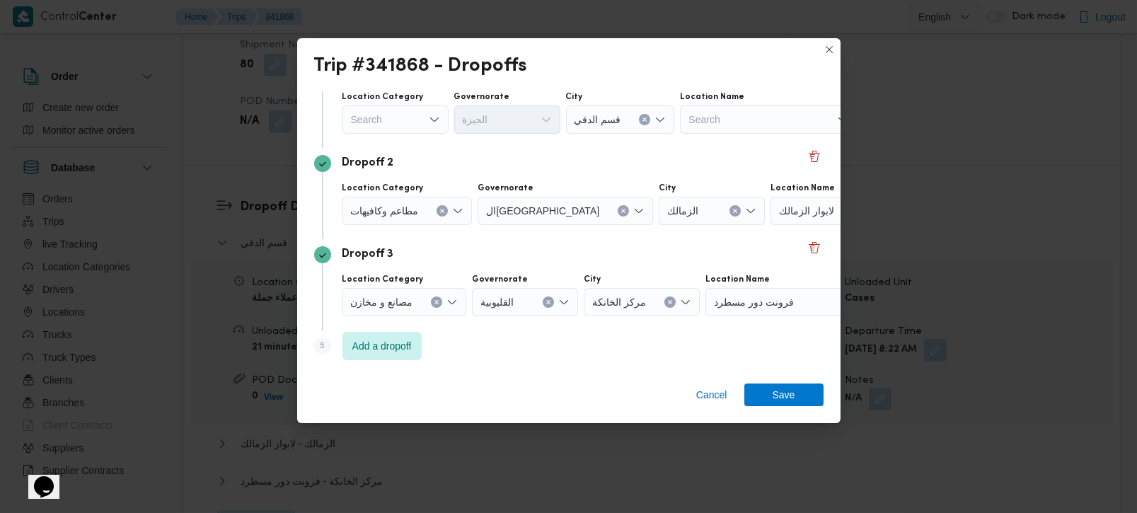
click at [444, 206] on button "Clear input" at bounding box center [442, 210] width 11 height 11
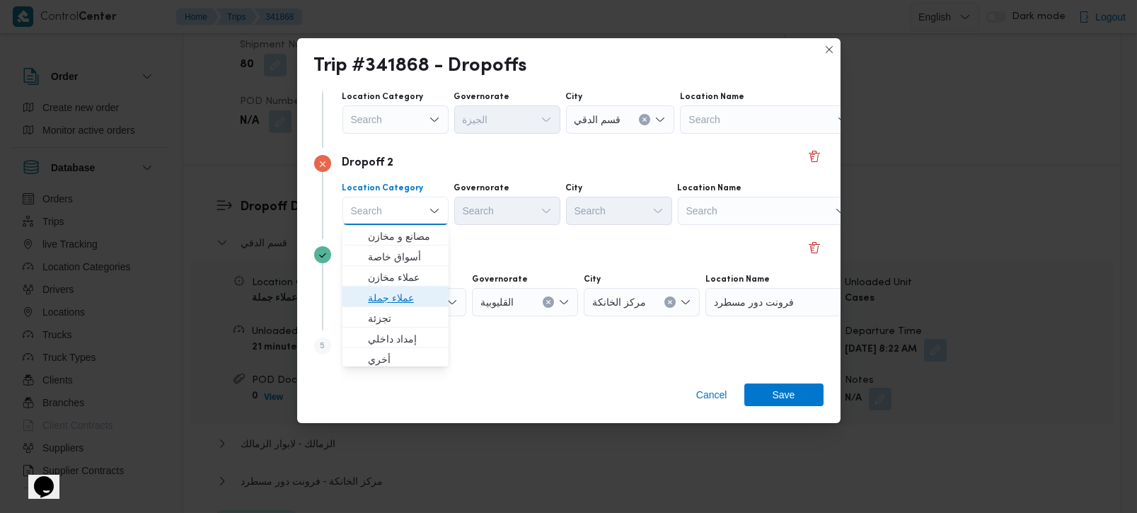
click at [399, 303] on span "عملاء جملة" at bounding box center [404, 297] width 72 height 17
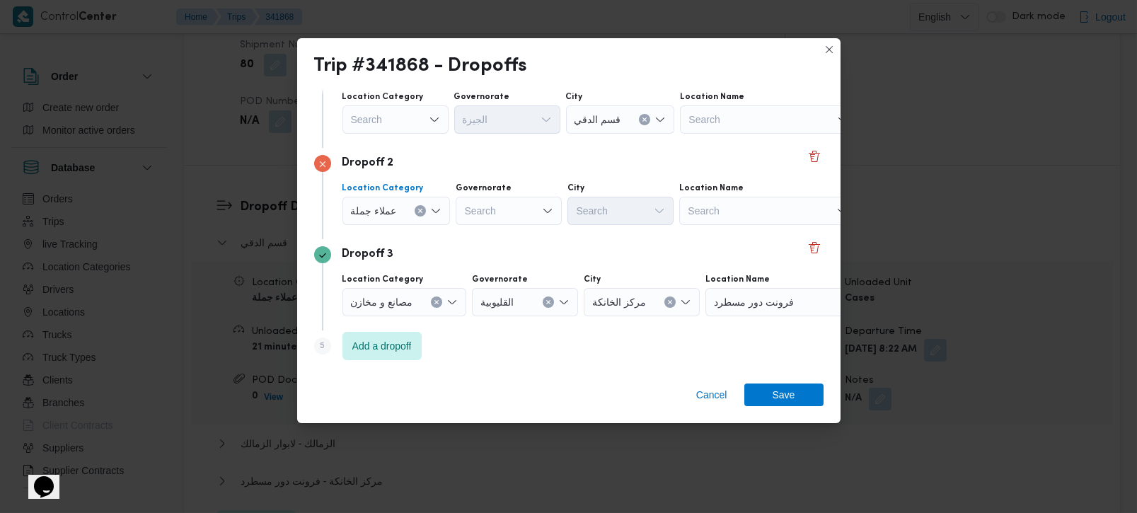
click at [504, 209] on div "Search" at bounding box center [509, 211] width 106 height 28
type input "[DEMOGRAPHIC_DATA]"
click at [507, 229] on span "الجي زة" at bounding box center [516, 236] width 72 height 17
click at [609, 211] on div "Search" at bounding box center [621, 211] width 106 height 28
type input "زم"
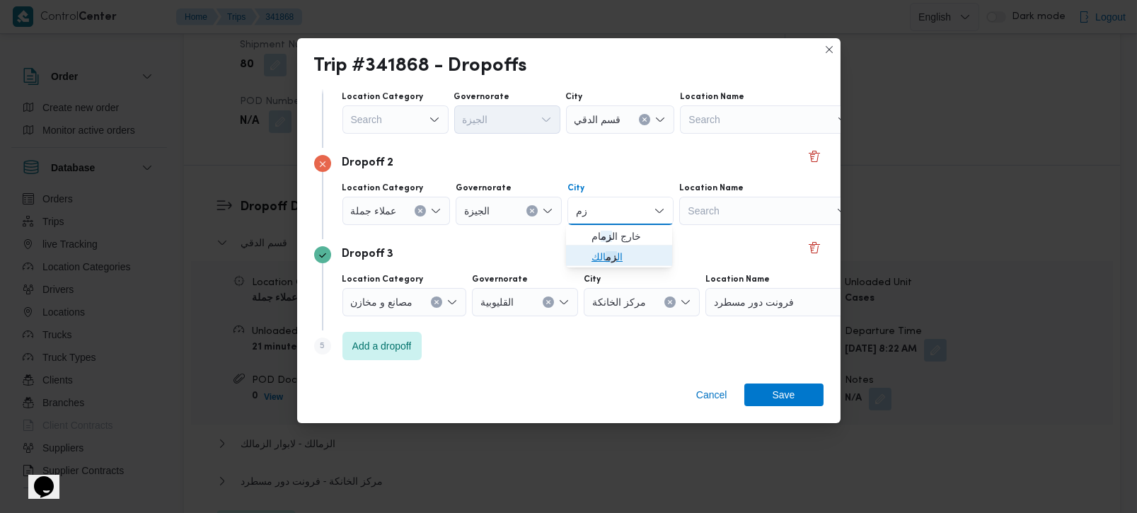
drag, startPoint x: 614, startPoint y: 256, endPoint x: 622, endPoint y: 263, distance: 10.1
click at [614, 256] on span "ال زم الك" at bounding box center [628, 256] width 72 height 17
click at [782, 386] on span "Save" at bounding box center [784, 394] width 23 height 23
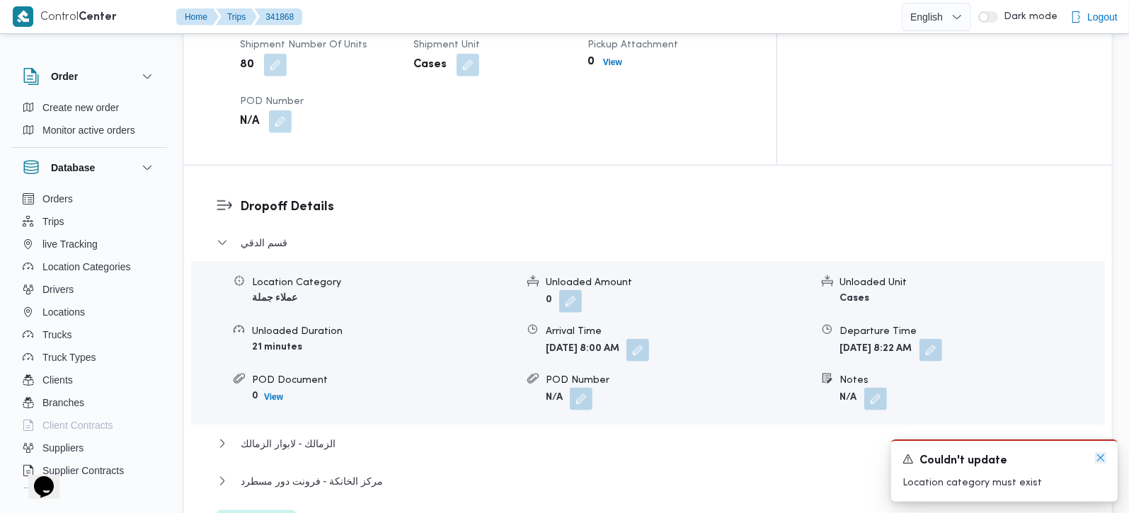
click at [1097, 456] on icon "Dismiss toast" at bounding box center [1100, 457] width 7 height 7
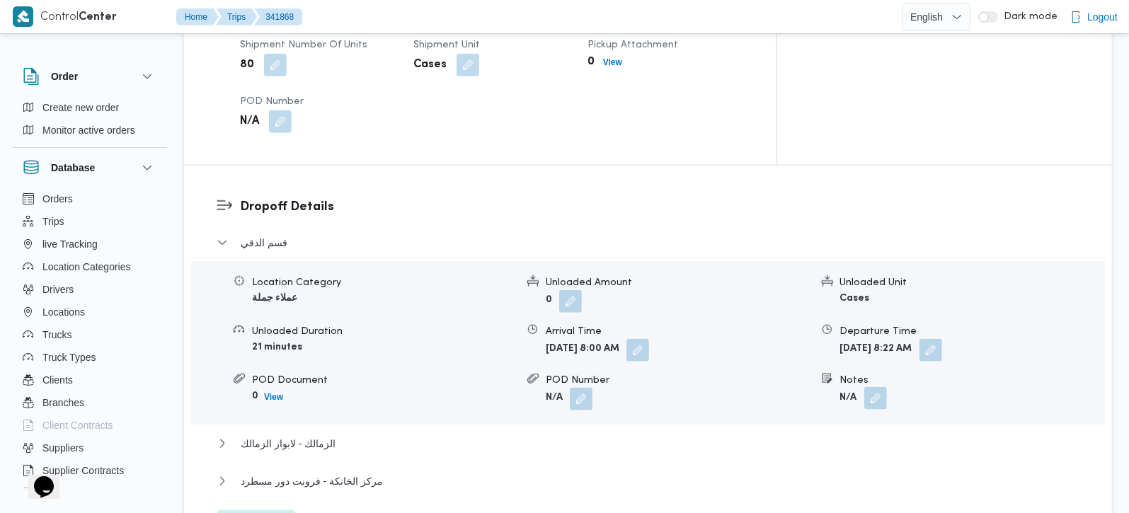
click at [877, 387] on button "button" at bounding box center [875, 398] width 23 height 23
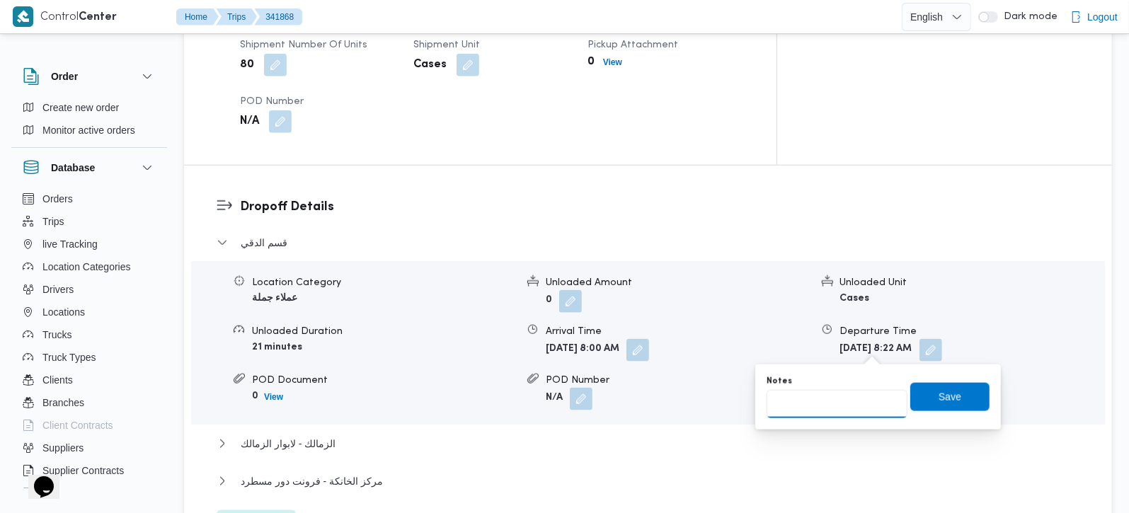
click at [846, 407] on input "Notes" at bounding box center [837, 404] width 141 height 28
type input "مترو الدقي و خير زمان نوال"
click at [939, 395] on span "Save" at bounding box center [950, 396] width 23 height 17
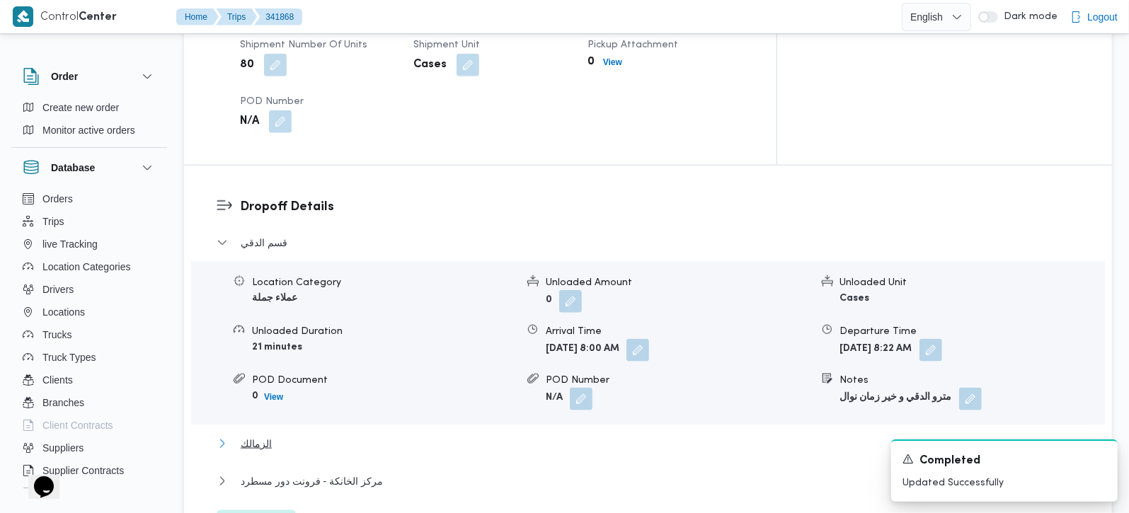
click at [265, 435] on span "الزمالك" at bounding box center [256, 443] width 31 height 17
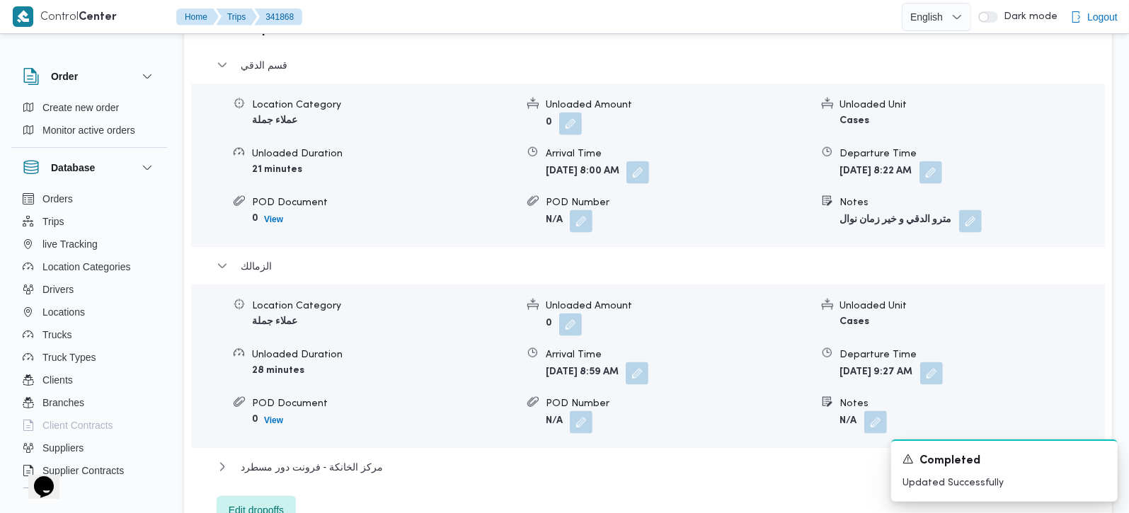
scroll to position [1416, 0]
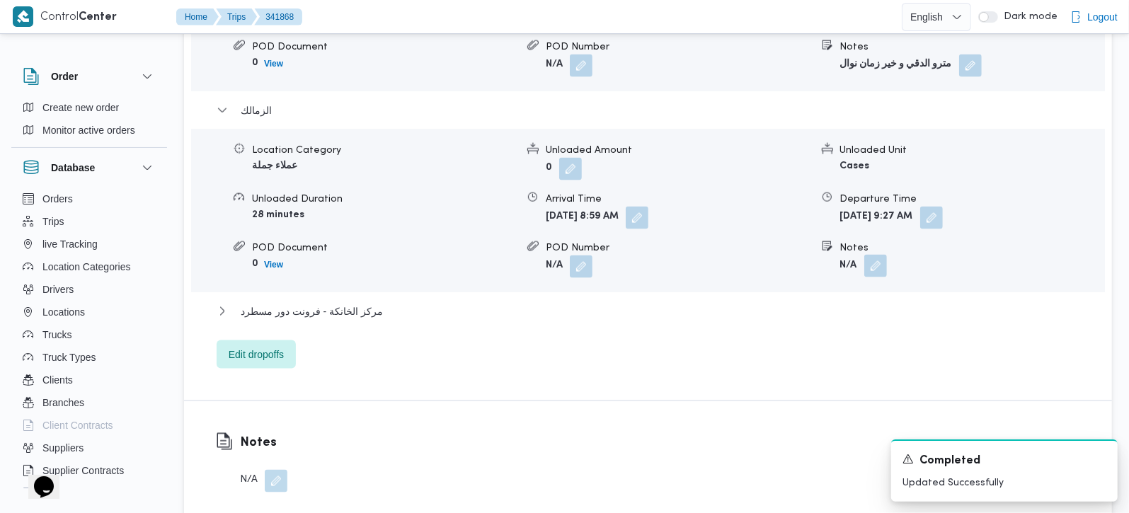
click at [880, 255] on button "button" at bounding box center [875, 266] width 23 height 23
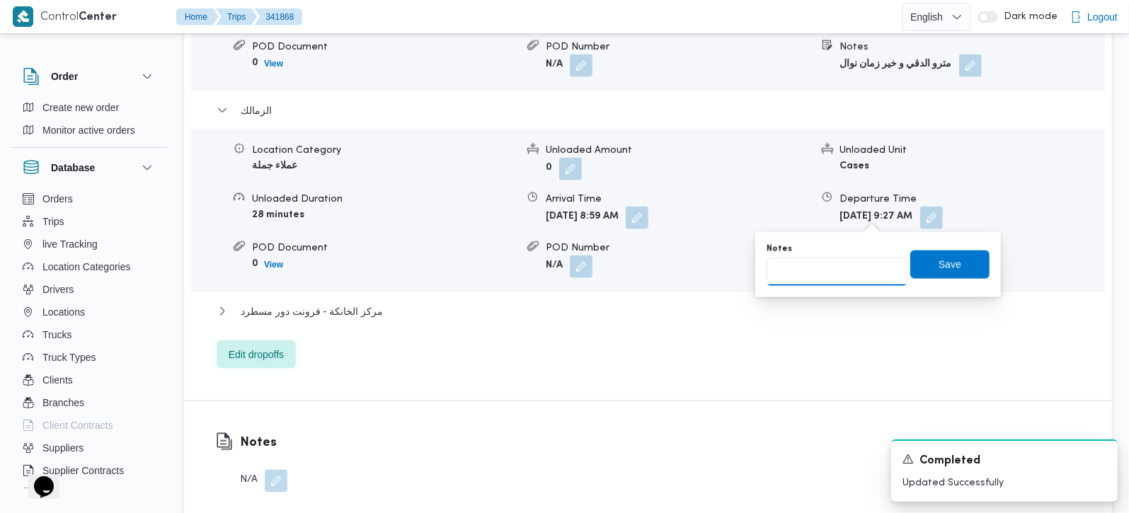
click at [842, 268] on input "Notes" at bounding box center [837, 272] width 141 height 28
click at [795, 272] on input "يوكل و [PERSON_NAME]" at bounding box center [837, 272] width 141 height 28
type input "يوكل و سيركل كيه"
click at [940, 265] on span "Save" at bounding box center [950, 264] width 23 height 17
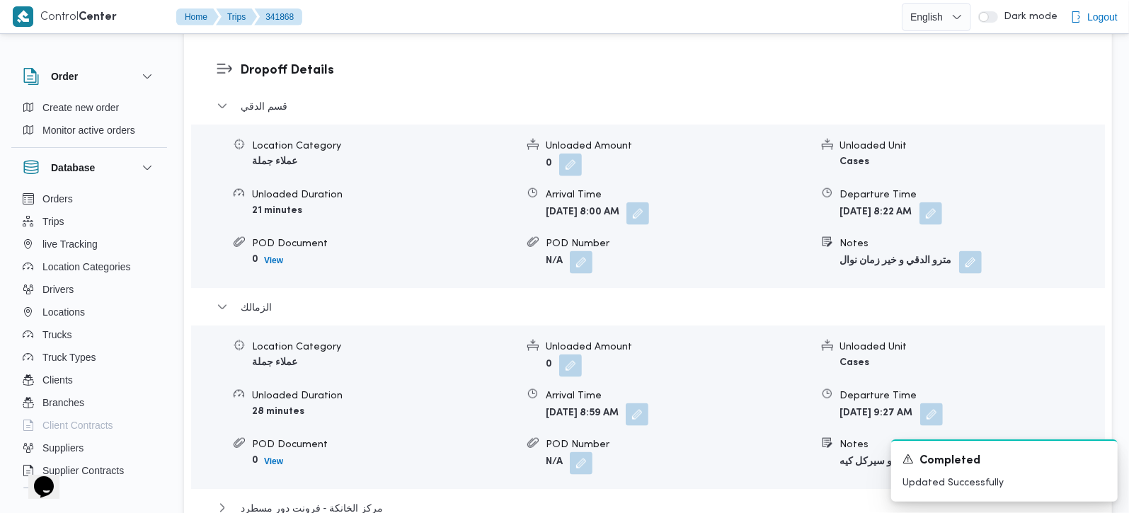
scroll to position [1249, 0]
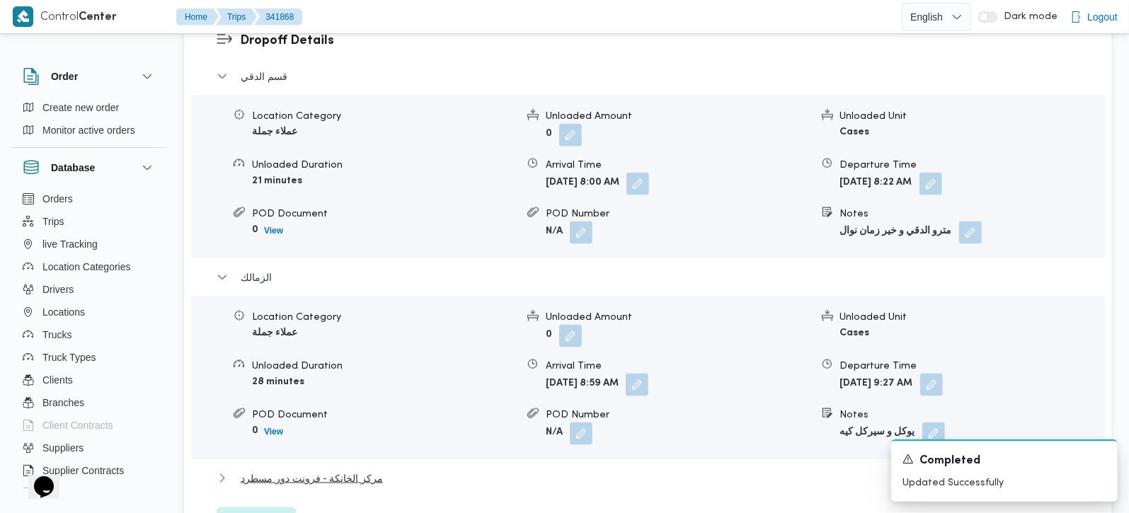
click at [299, 470] on span "مركز الخانكة - فرونت دور مسطرد" at bounding box center [312, 478] width 142 height 17
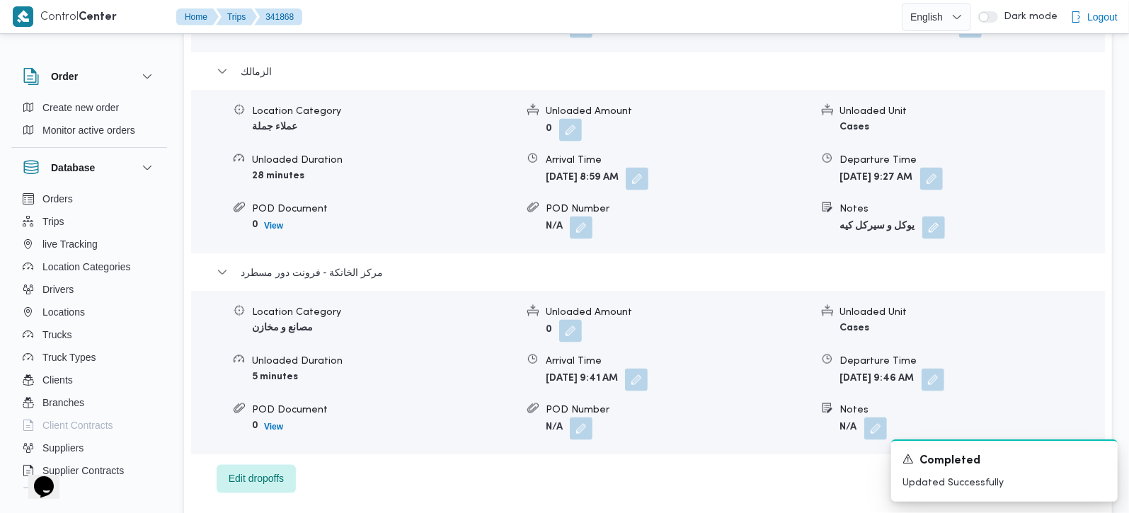
scroll to position [1498, 0]
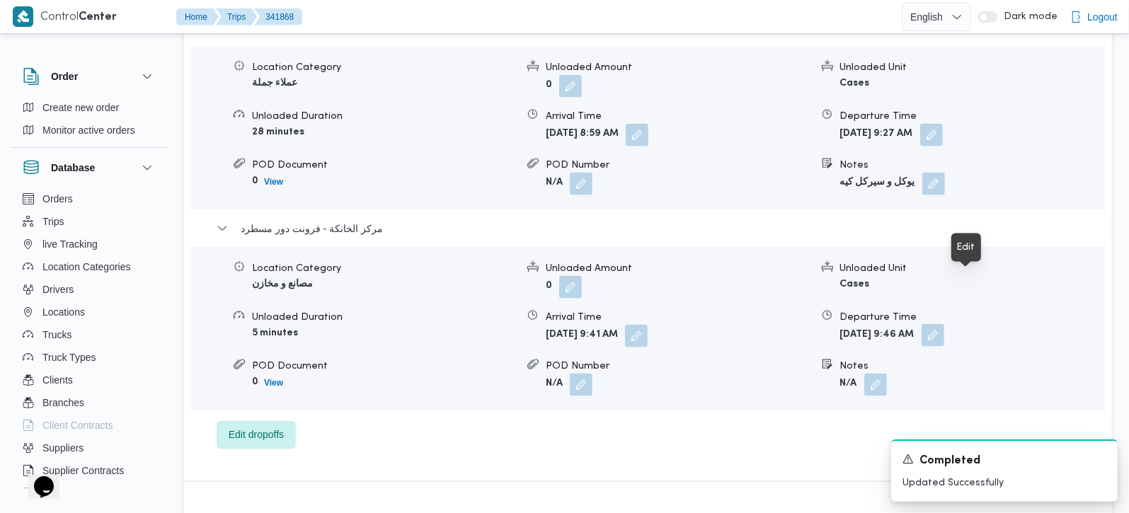
click at [944, 324] on button "button" at bounding box center [933, 335] width 23 height 23
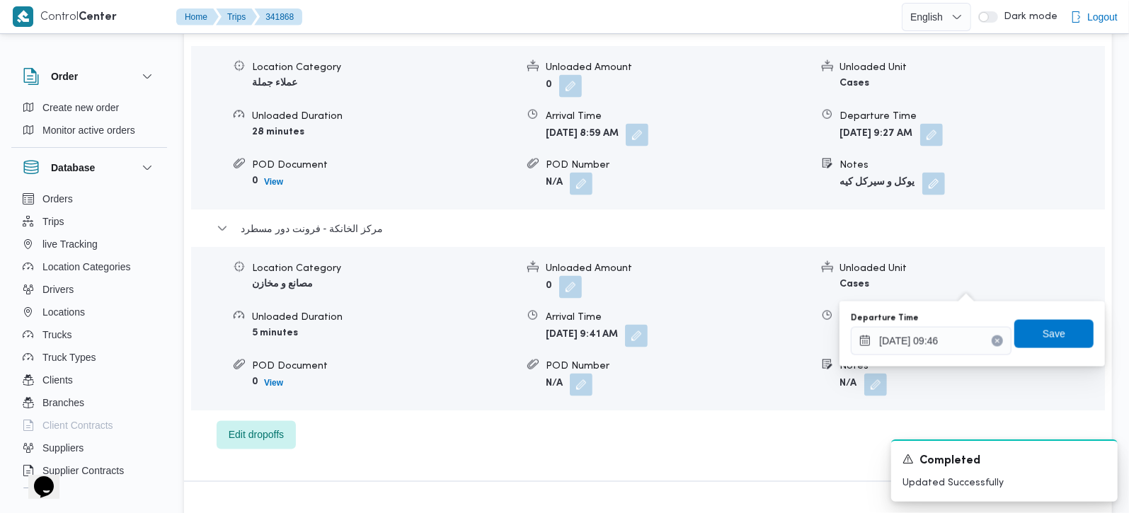
click at [994, 338] on icon "Clear input" at bounding box center [997, 341] width 6 height 6
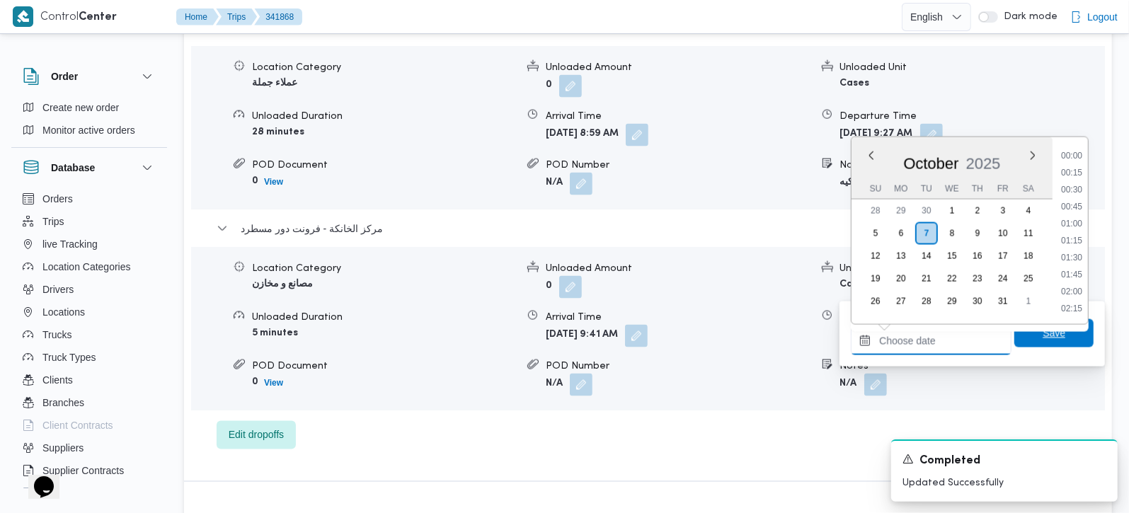
scroll to position [680, 0]
type input "[DATE] 09:46"
click at [670, 362] on div "قسم الدقي Location Category عملاء جملة Unloaded Amount 0 Unloaded Unit Cases Un…" at bounding box center [648, 133] width 863 height 631
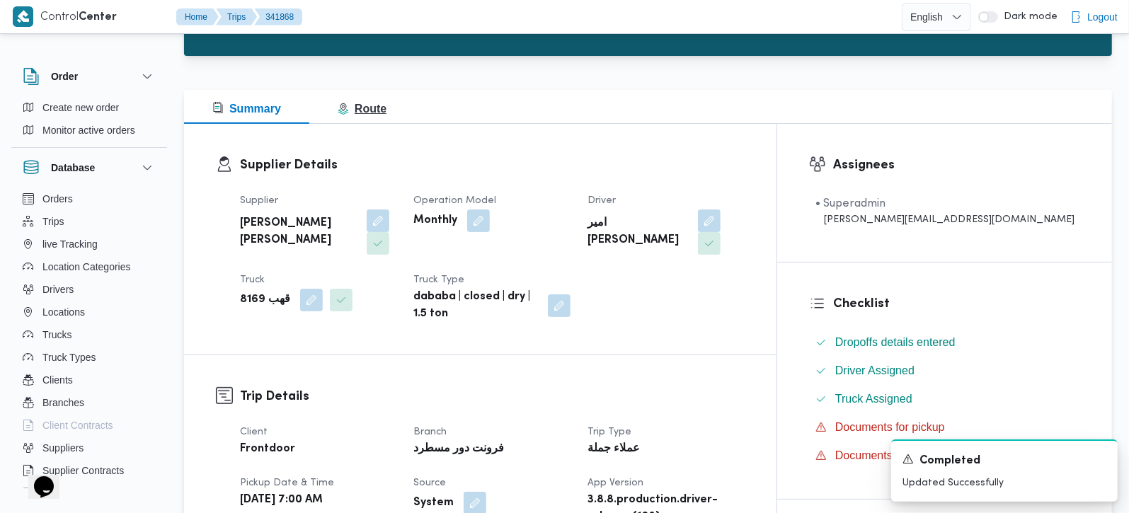
scroll to position [83, 0]
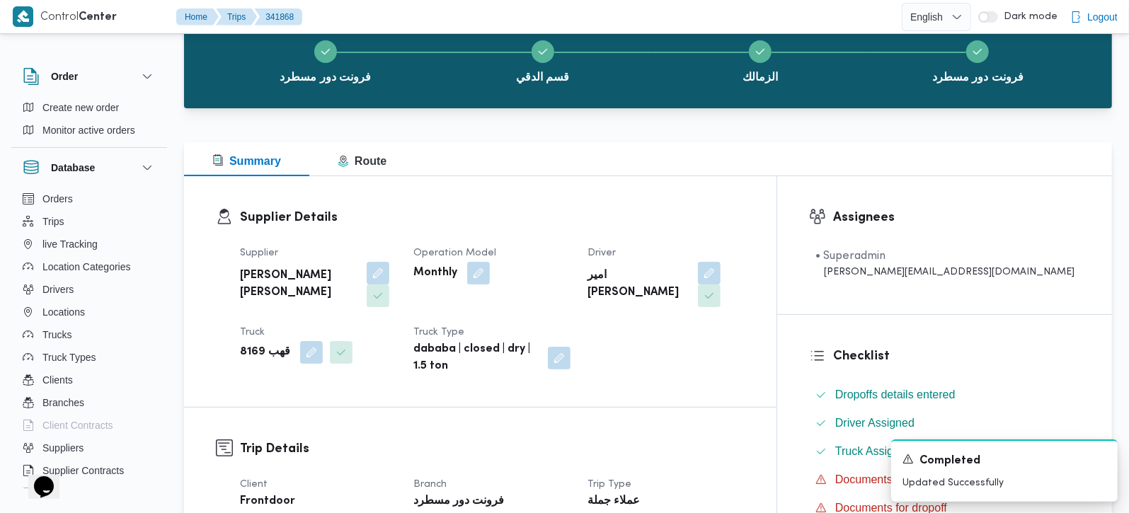
click at [362, 176] on div "Supplier Details Supplier [PERSON_NAME] [PERSON_NAME] Operation Model Monthly D…" at bounding box center [480, 291] width 592 height 231
click at [367, 166] on span "Route" at bounding box center [362, 161] width 49 height 12
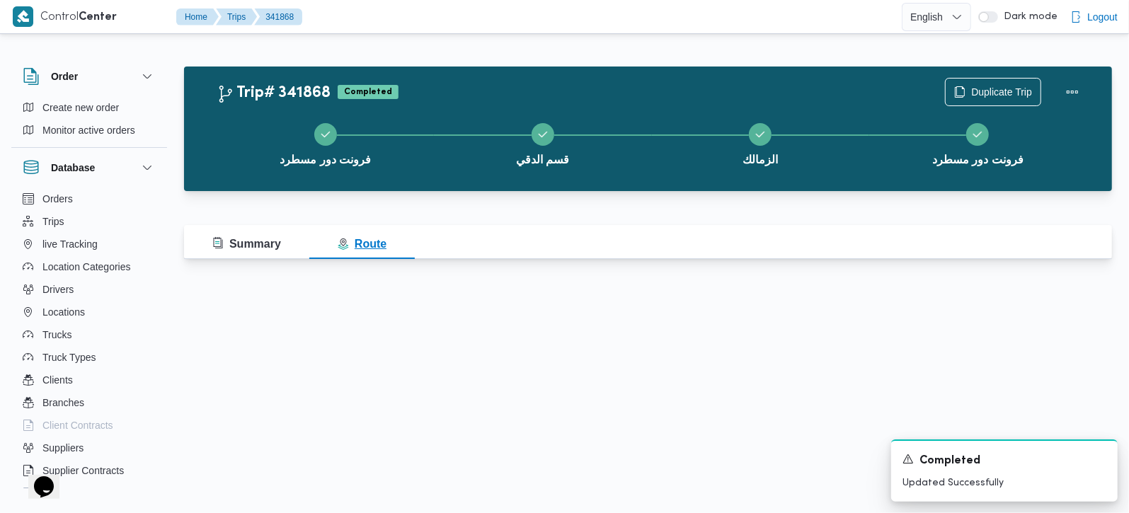
scroll to position [0, 0]
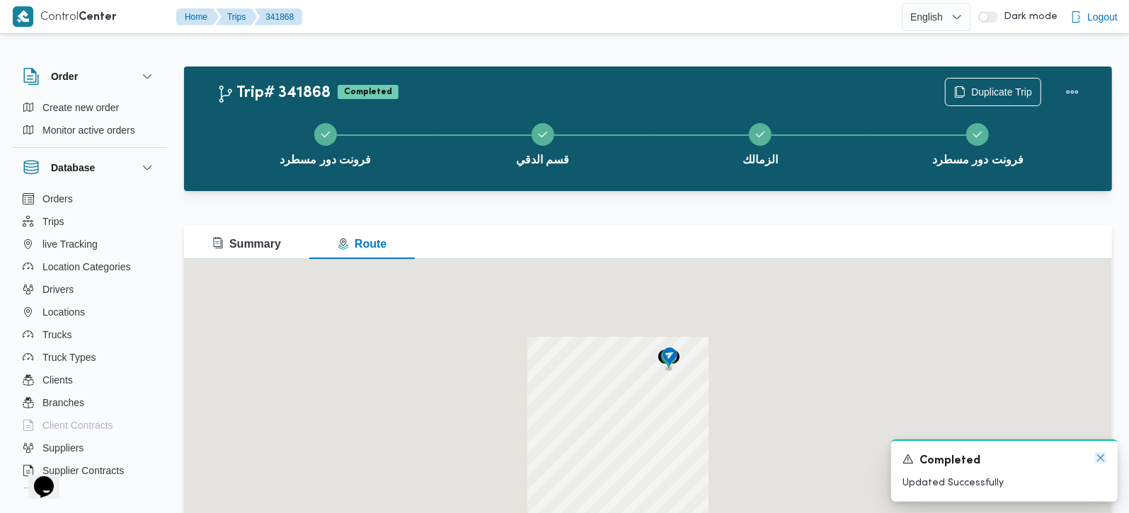
click at [1100, 461] on icon "Dismiss toast" at bounding box center [1100, 457] width 11 height 11
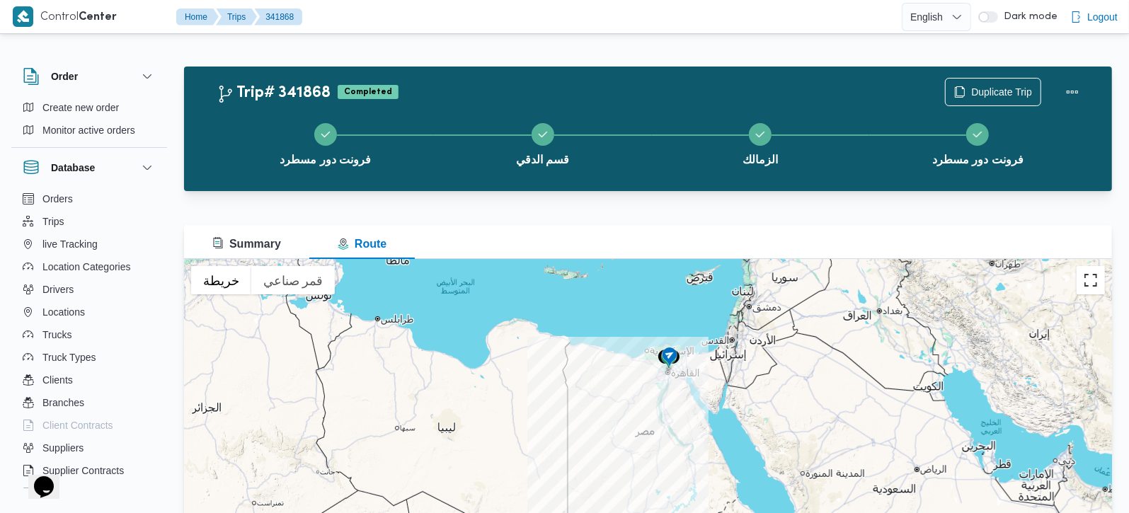
click at [1097, 281] on button "تبديل إلى العرض ملء الشاشة" at bounding box center [1091, 280] width 28 height 28
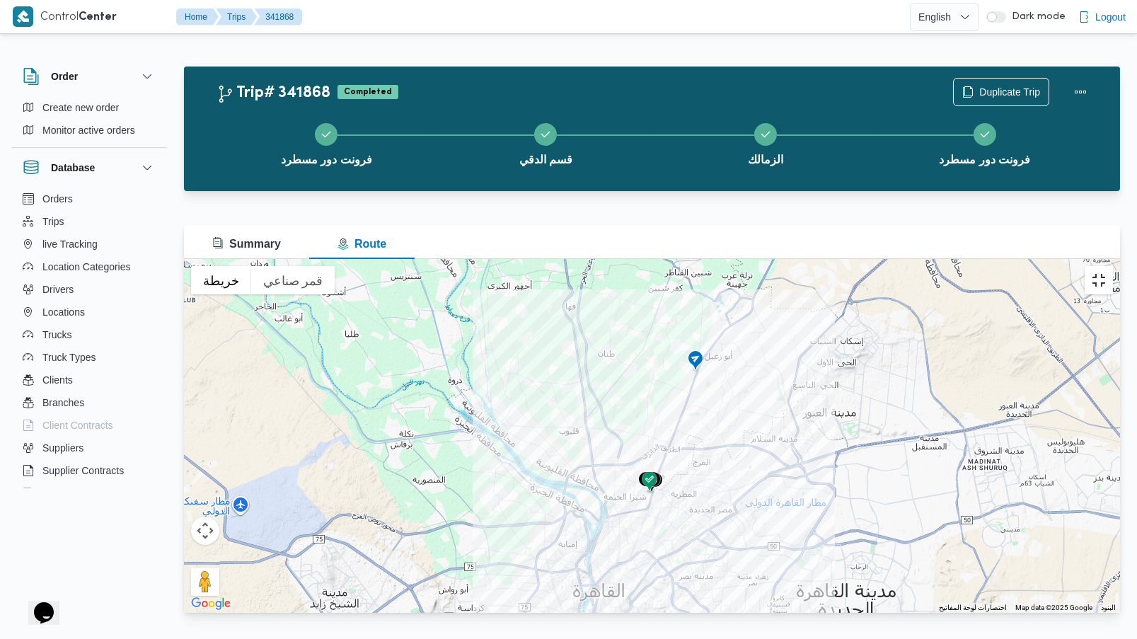
click at [1103, 266] on button "تبديل إلى العرض ملء الشاشة" at bounding box center [1099, 280] width 28 height 28
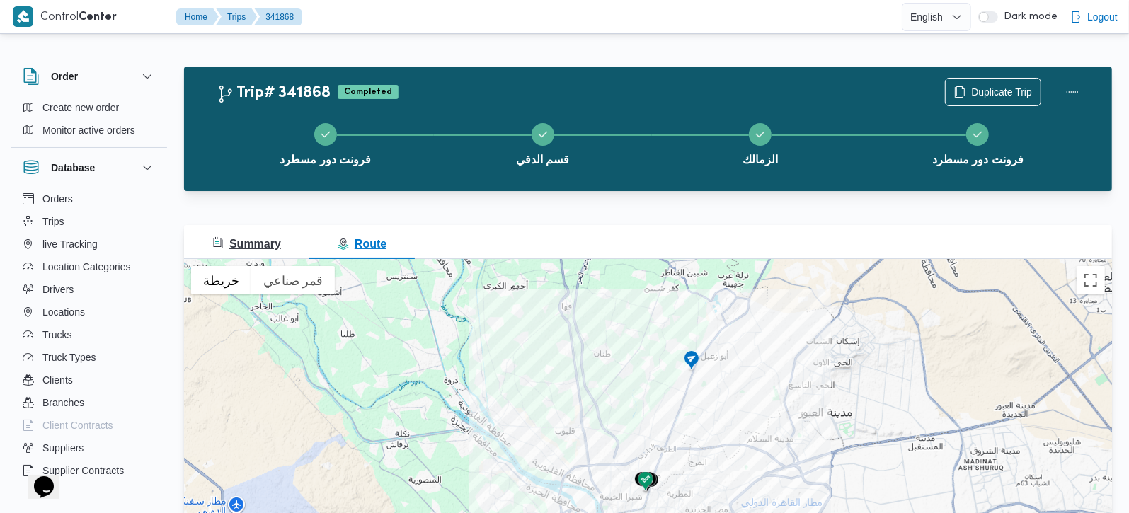
click at [247, 243] on span "Summary" at bounding box center [246, 244] width 69 height 12
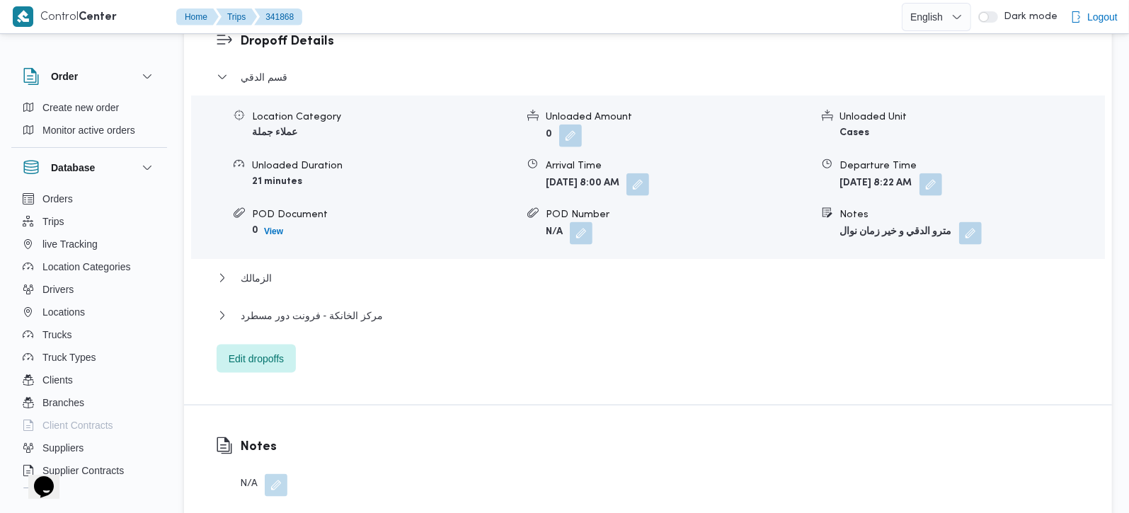
scroll to position [1249, 0]
click at [296, 306] on span "مركز الخانكة - فرونت دور مسطرد" at bounding box center [312, 314] width 142 height 17
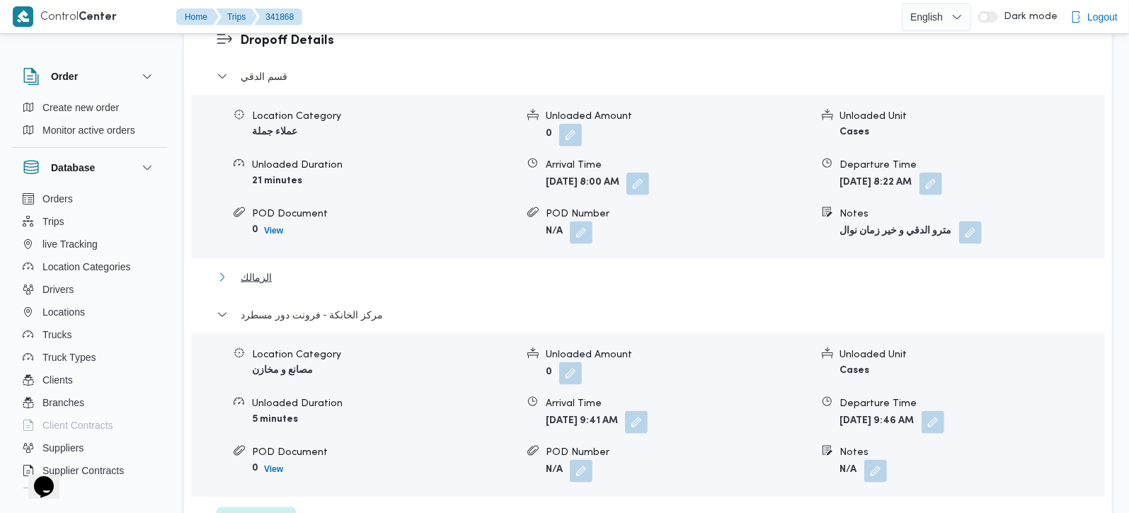
click at [253, 269] on span "الزمالك" at bounding box center [256, 277] width 31 height 17
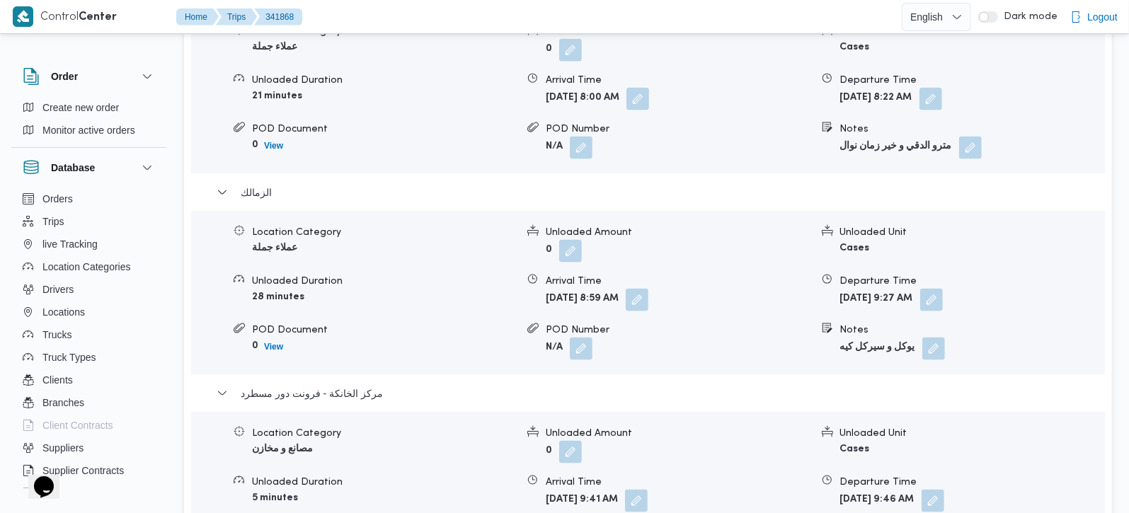
scroll to position [1416, 0]
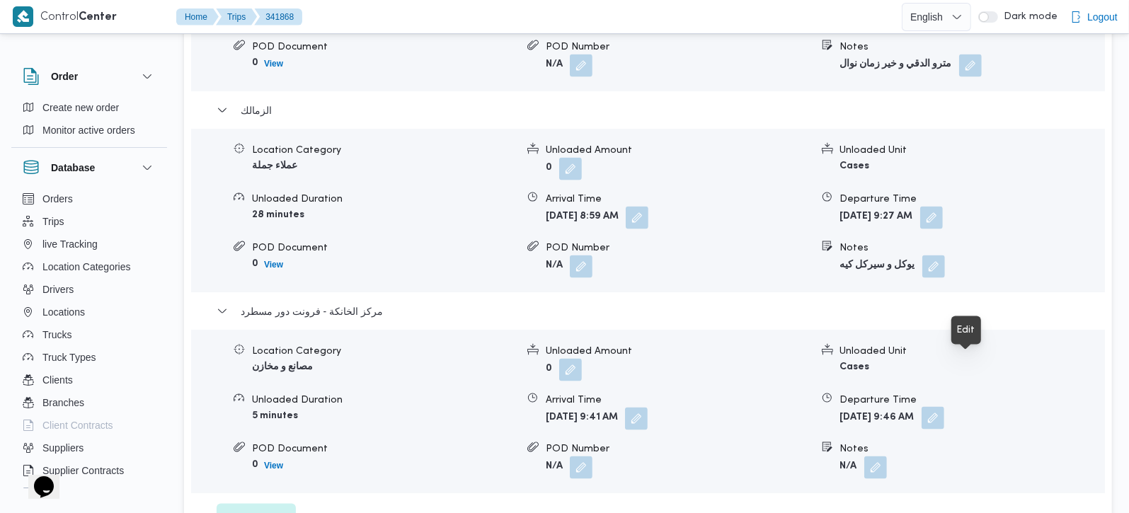
click at [944, 407] on button "button" at bounding box center [933, 418] width 23 height 23
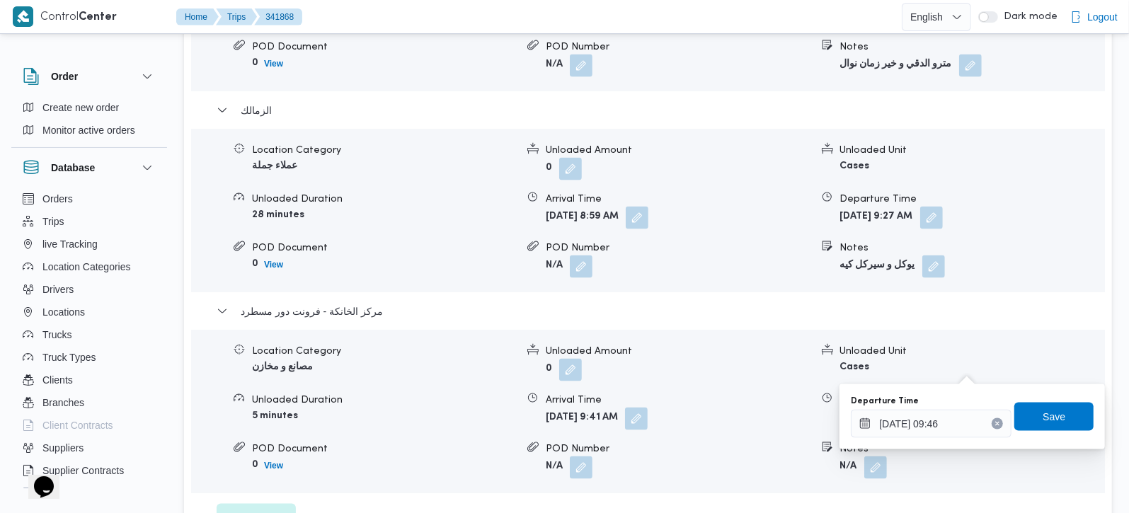
click at [996, 423] on icon "Clear input" at bounding box center [998, 425] width 4 height 4
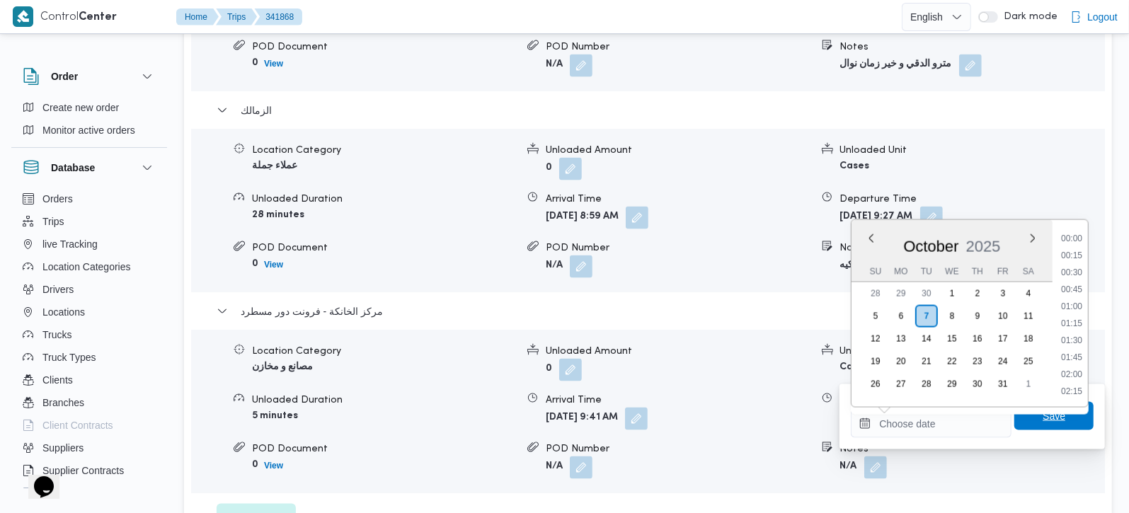
scroll to position [0, 0]
click at [1030, 424] on span "Save" at bounding box center [1053, 416] width 79 height 28
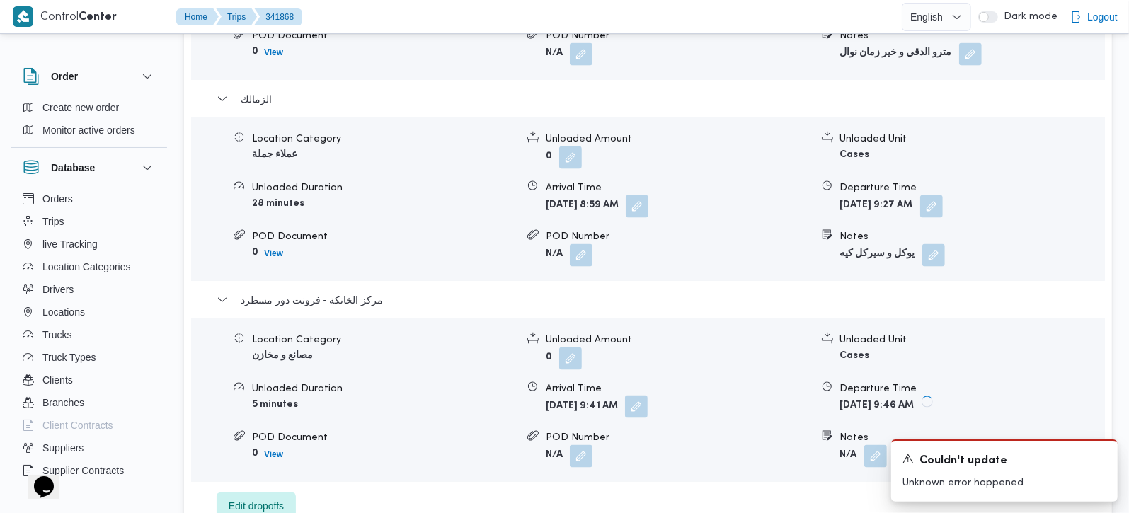
click at [648, 396] on button "button" at bounding box center [636, 407] width 23 height 23
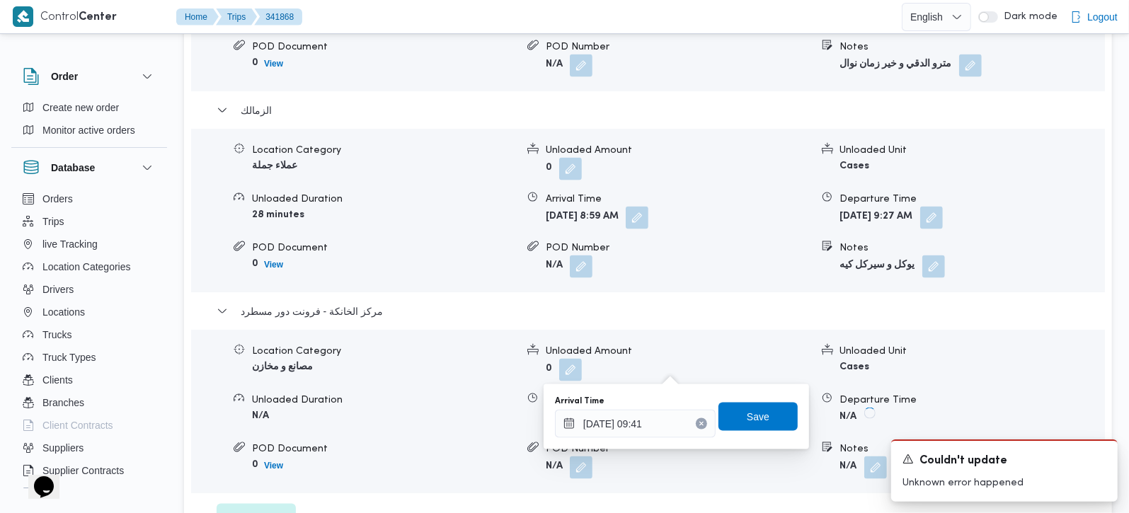
click at [699, 424] on icon "Clear input" at bounding box center [701, 425] width 4 height 4
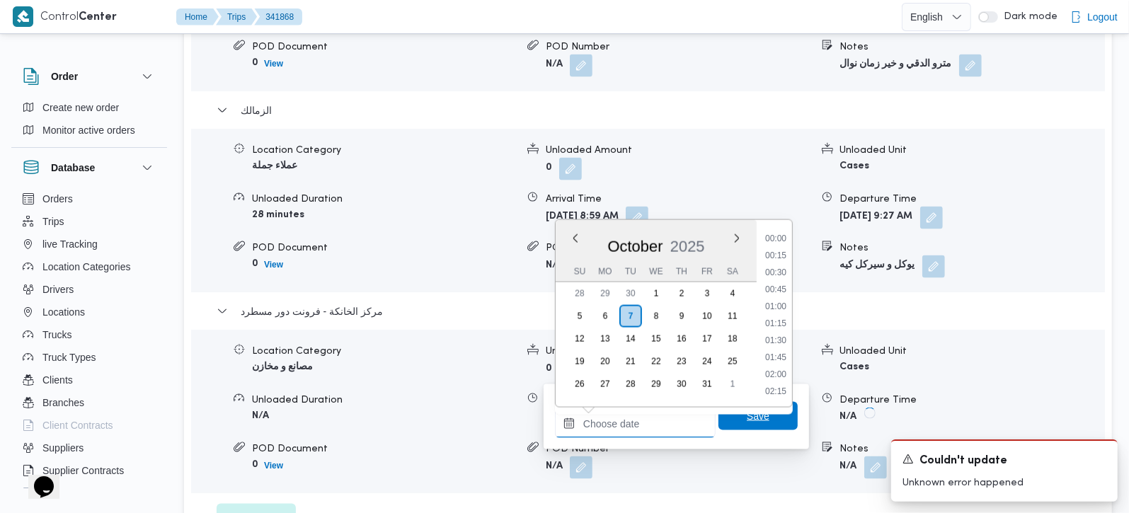
scroll to position [680, 0]
click at [723, 424] on span "Save" at bounding box center [757, 416] width 79 height 28
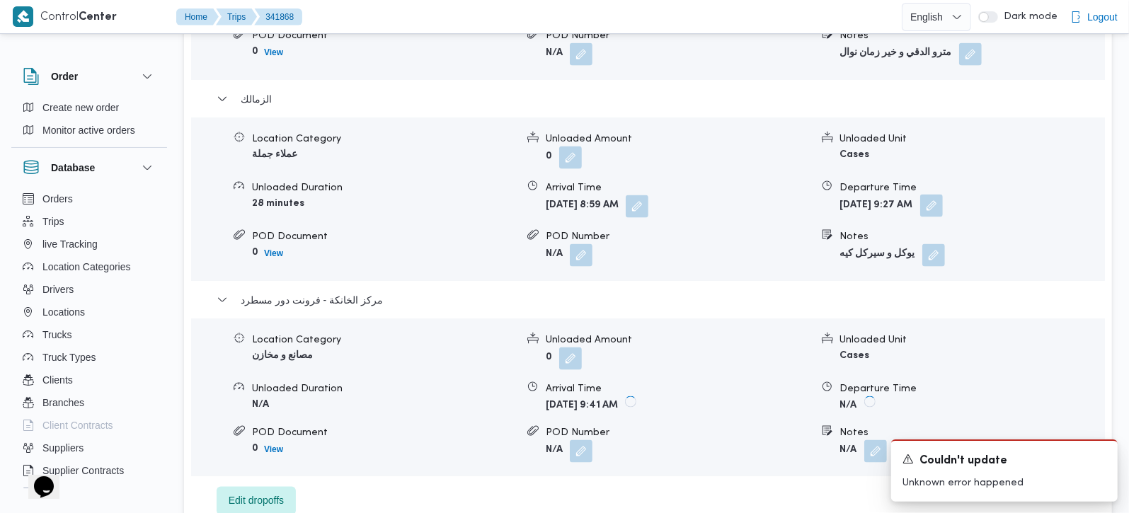
click at [943, 195] on button "button" at bounding box center [931, 206] width 23 height 23
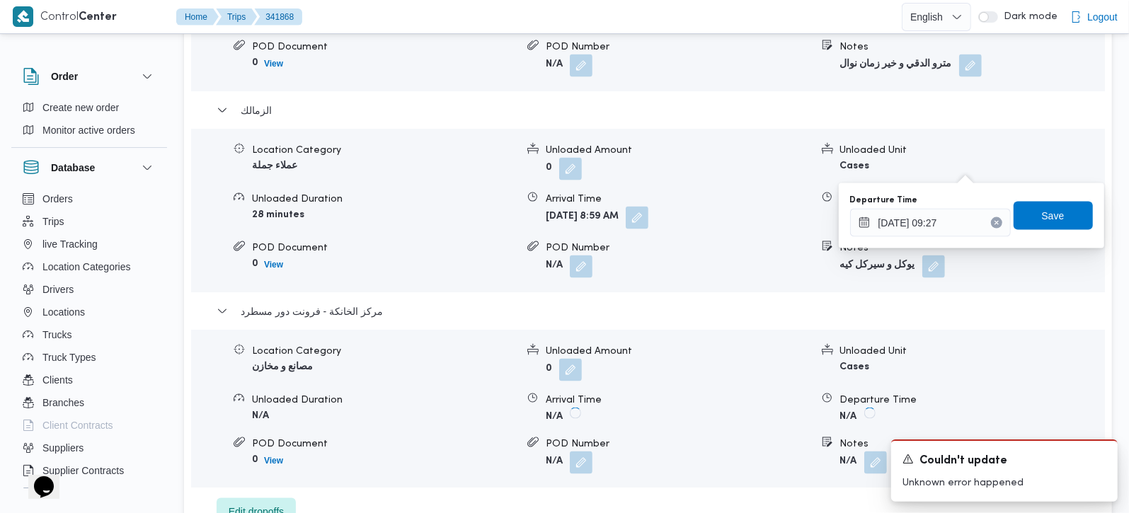
click at [991, 228] on button "Clear input" at bounding box center [996, 222] width 11 height 11
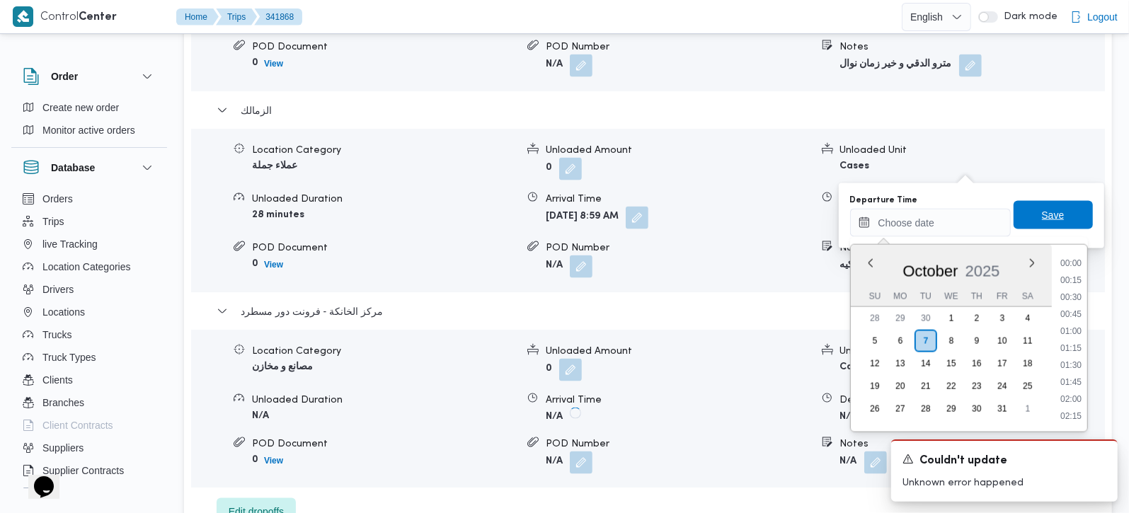
scroll to position [0, 0]
click at [1026, 220] on span "Save" at bounding box center [1053, 215] width 79 height 28
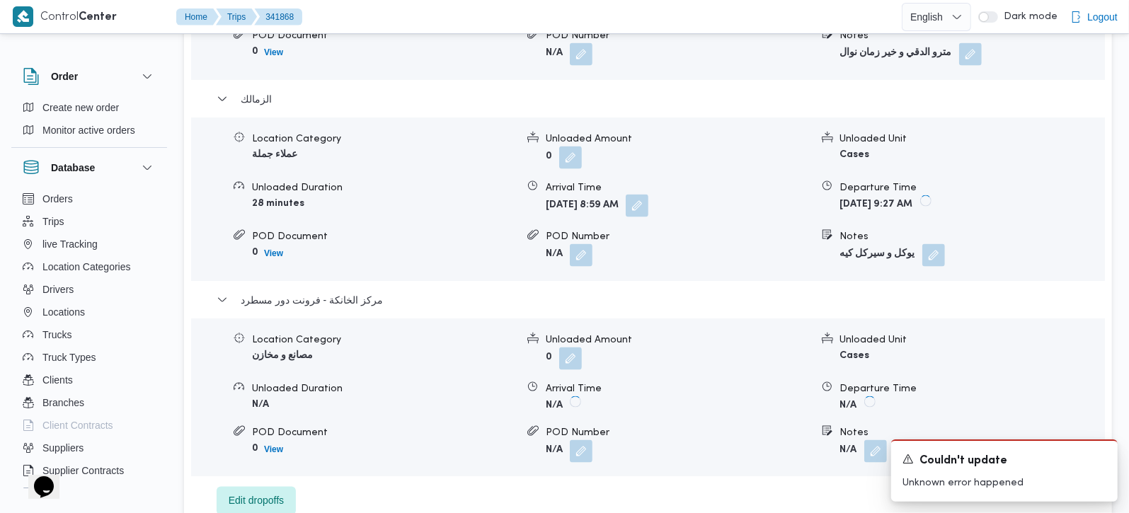
click at [648, 195] on button "button" at bounding box center [637, 206] width 23 height 23
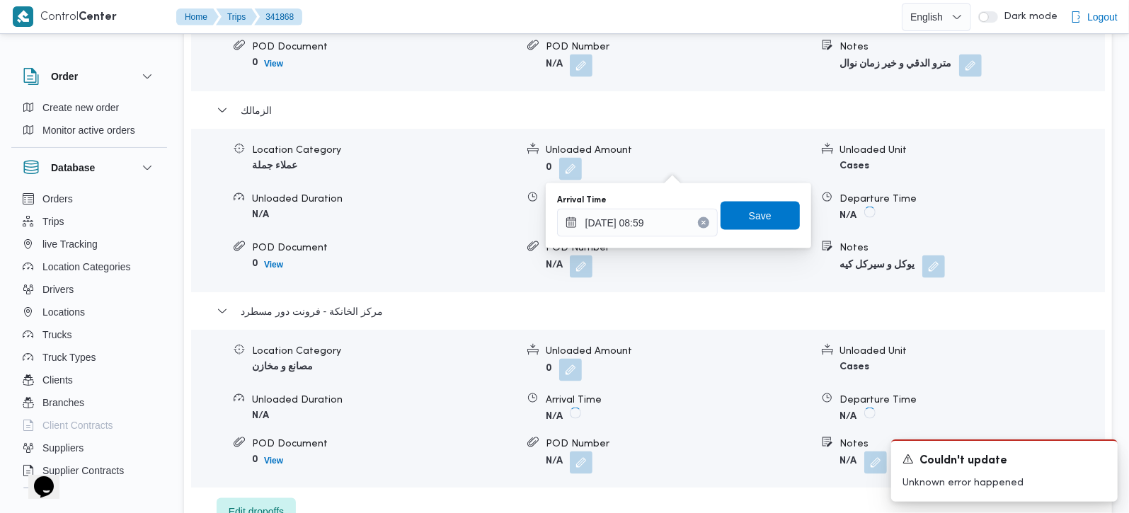
click at [701, 222] on icon "Clear input" at bounding box center [703, 224] width 4 height 4
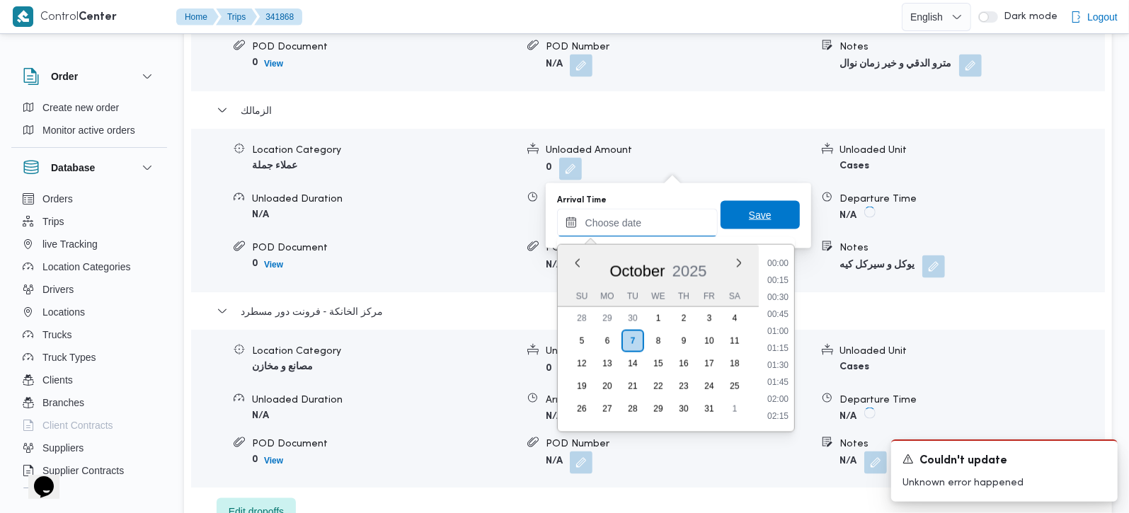
scroll to position [680, 0]
click at [728, 220] on span "Save" at bounding box center [760, 215] width 79 height 28
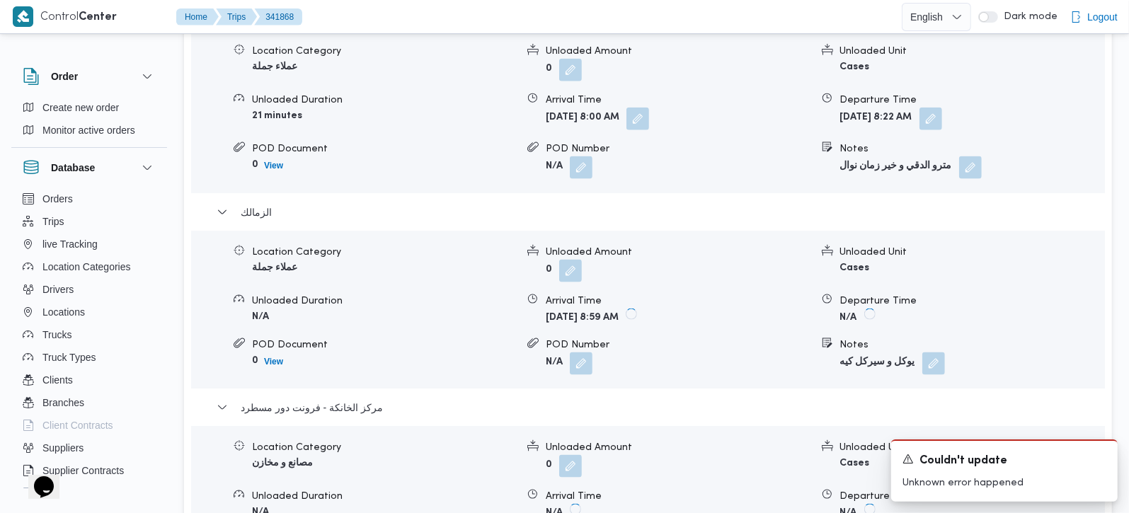
scroll to position [1249, 0]
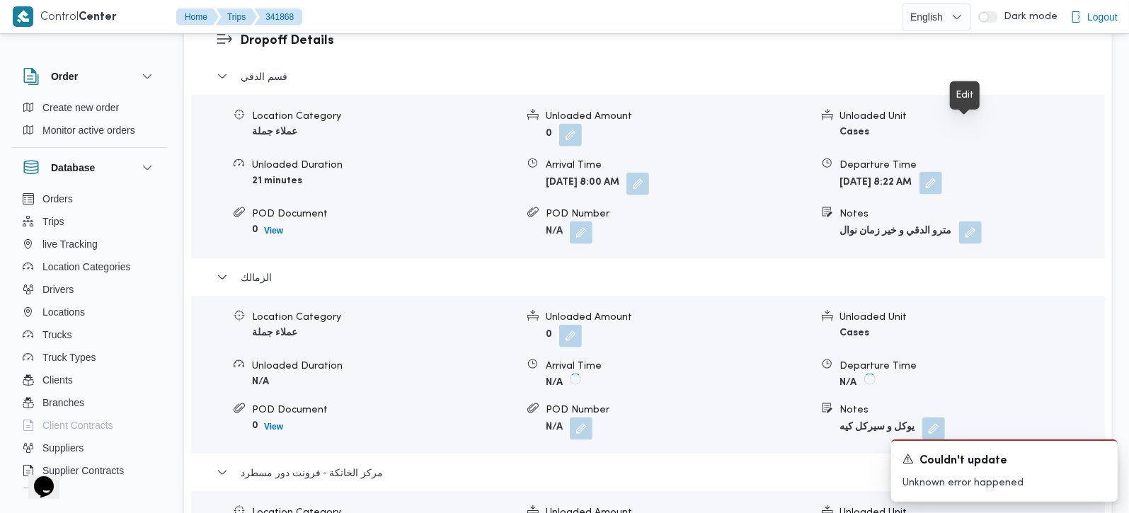
click at [942, 172] on button "button" at bounding box center [930, 183] width 23 height 23
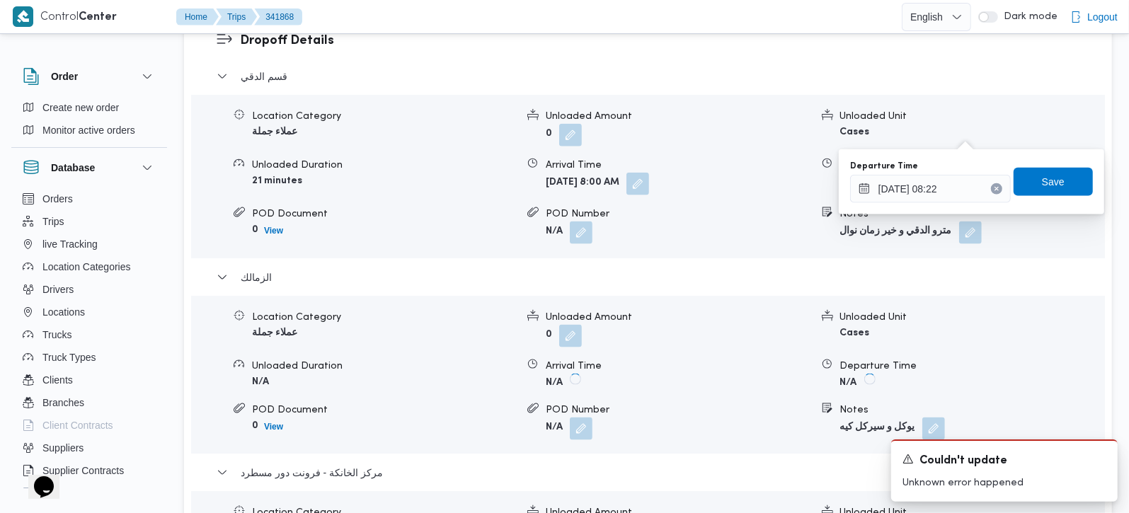
click at [991, 190] on button "Clear input" at bounding box center [996, 188] width 11 height 11
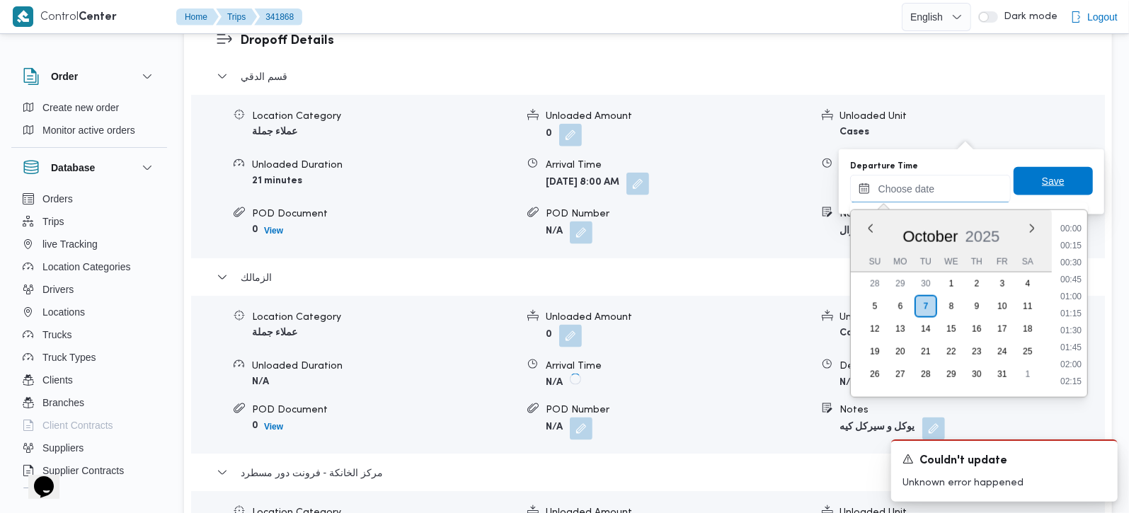
scroll to position [680, 0]
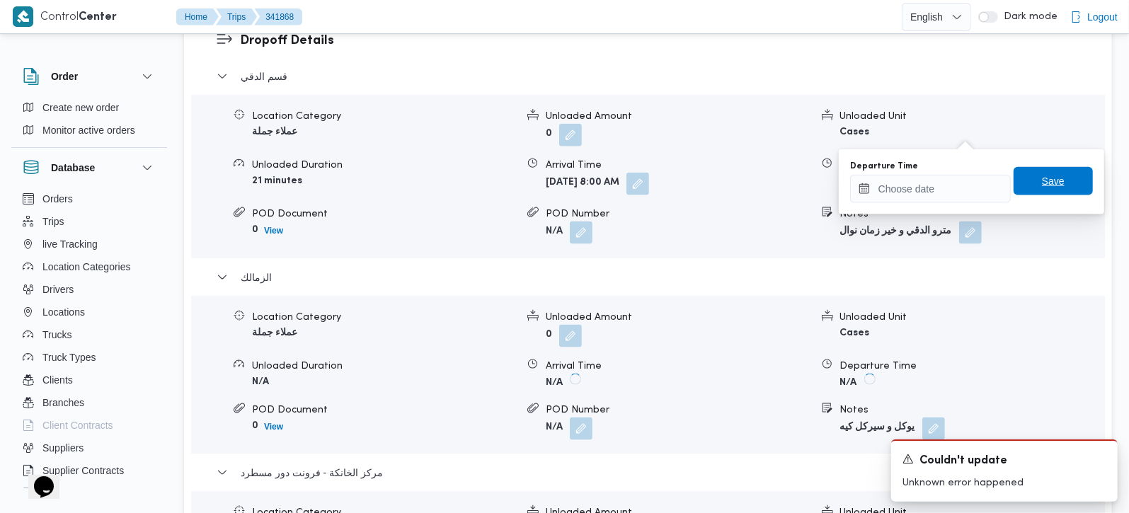
click at [1043, 183] on span "Save" at bounding box center [1053, 181] width 23 height 17
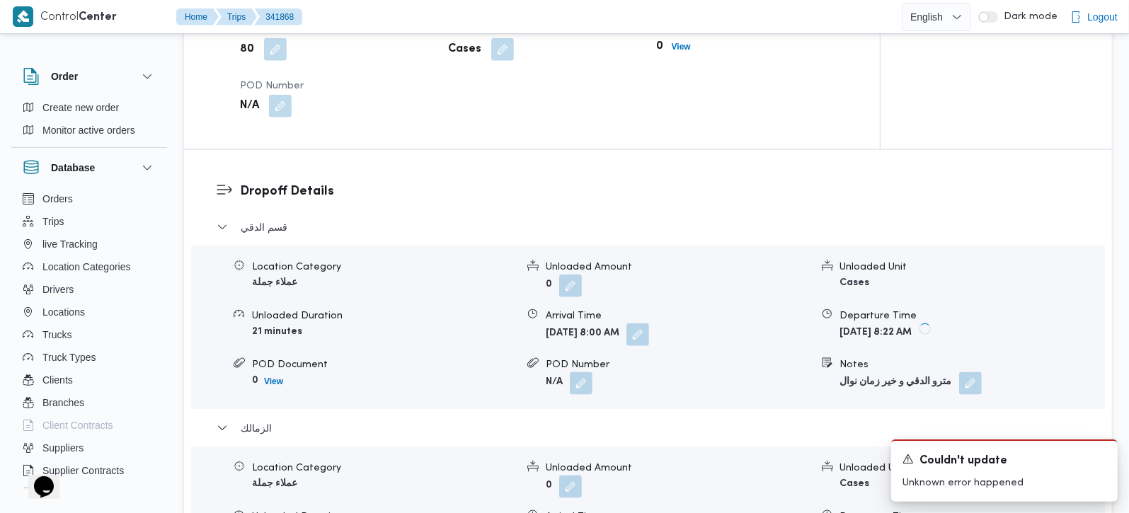
scroll to position [1082, 0]
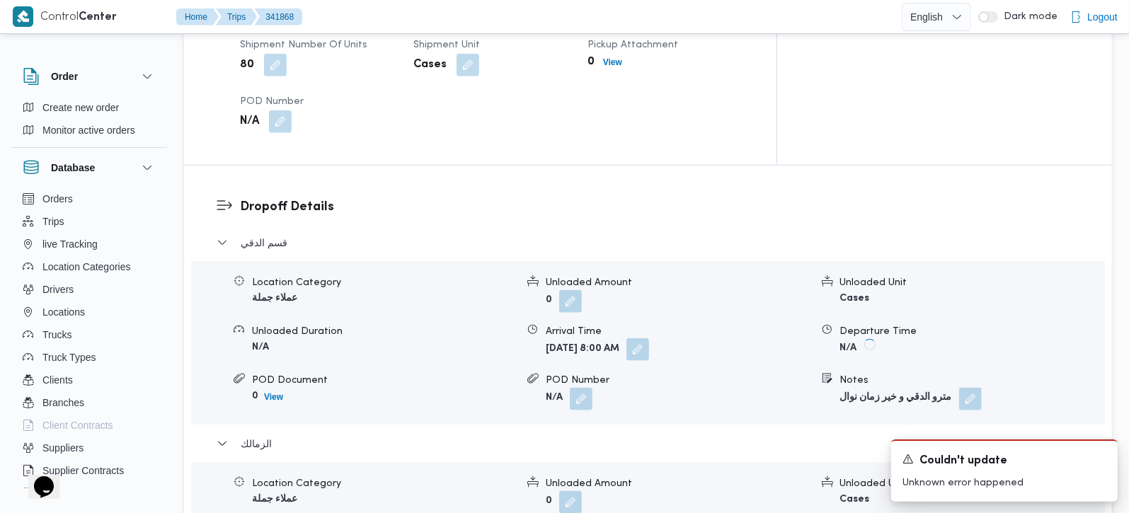
click at [649, 338] on button "button" at bounding box center [637, 349] width 23 height 23
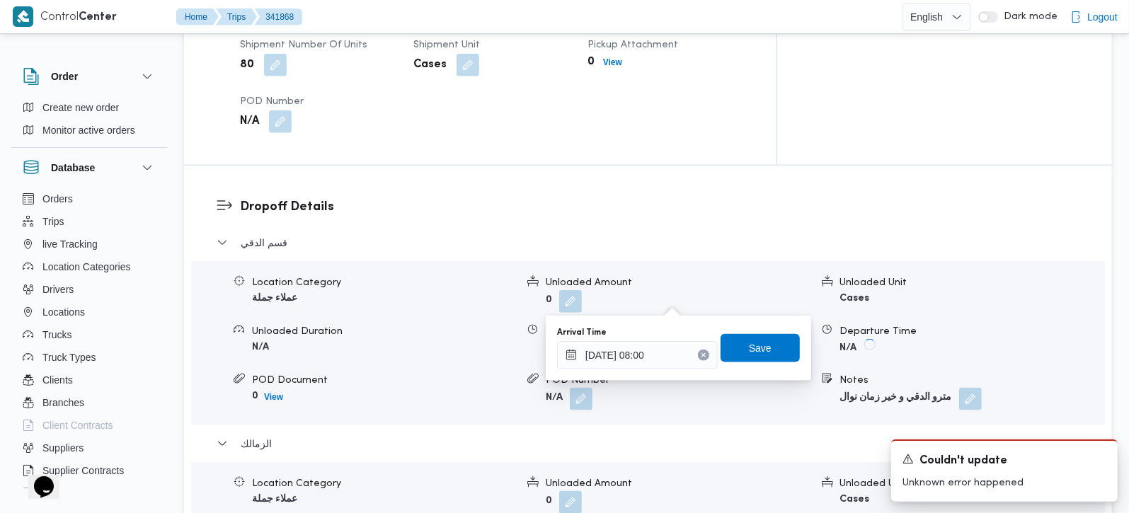
click at [701, 352] on icon "Clear input" at bounding box center [704, 355] width 6 height 6
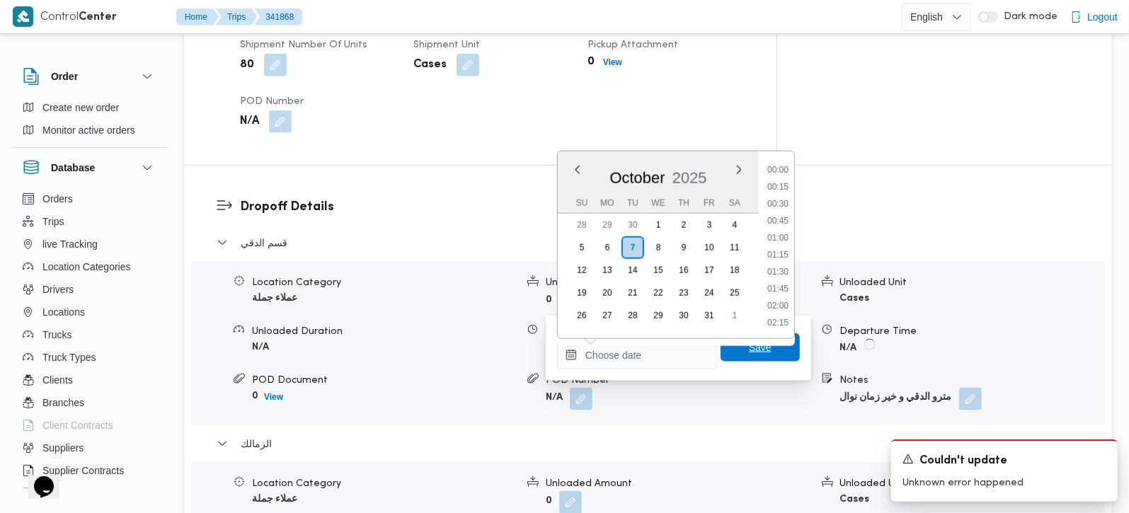
click at [727, 343] on span "Save" at bounding box center [760, 347] width 79 height 28
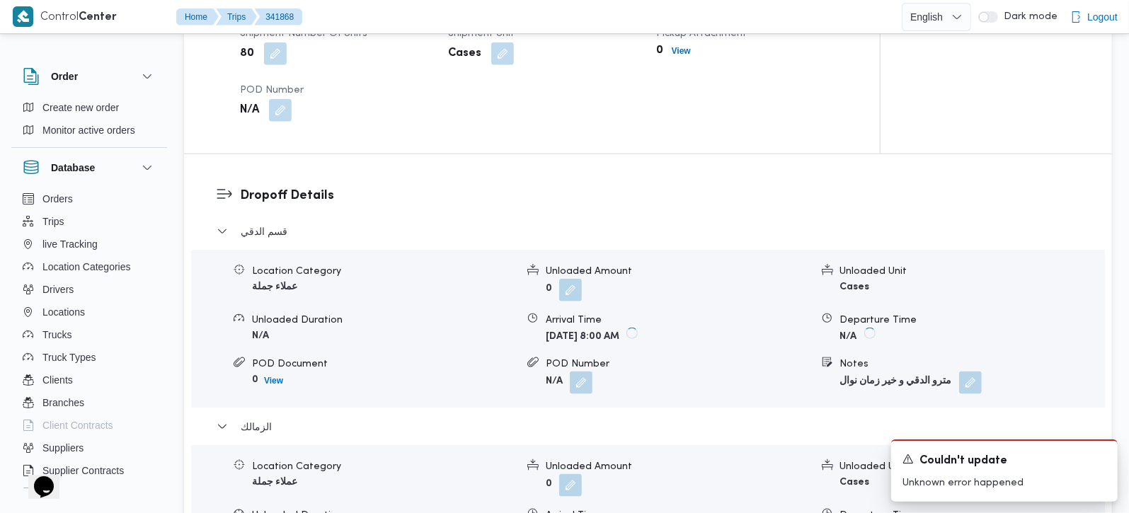
scroll to position [916, 0]
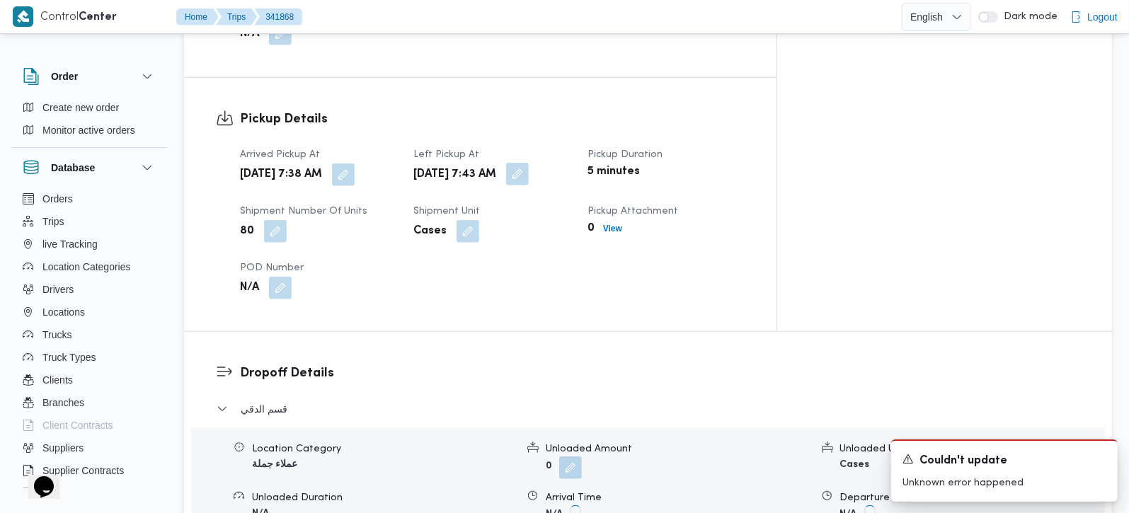
click at [529, 163] on span at bounding box center [514, 174] width 30 height 23
click at [529, 163] on button "button" at bounding box center [517, 174] width 23 height 23
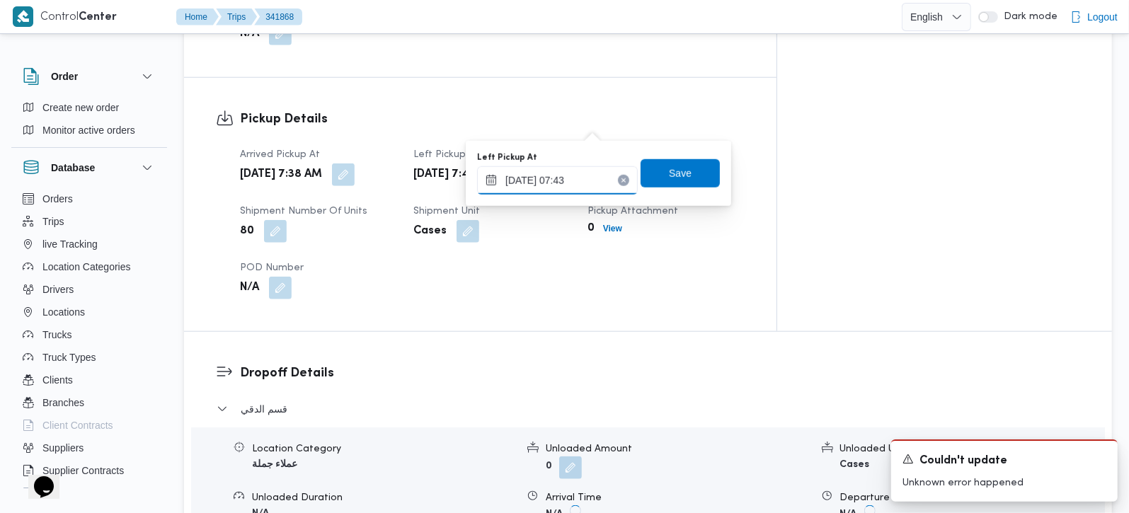
click at [575, 169] on input "[DATE] 07:43" at bounding box center [557, 180] width 161 height 28
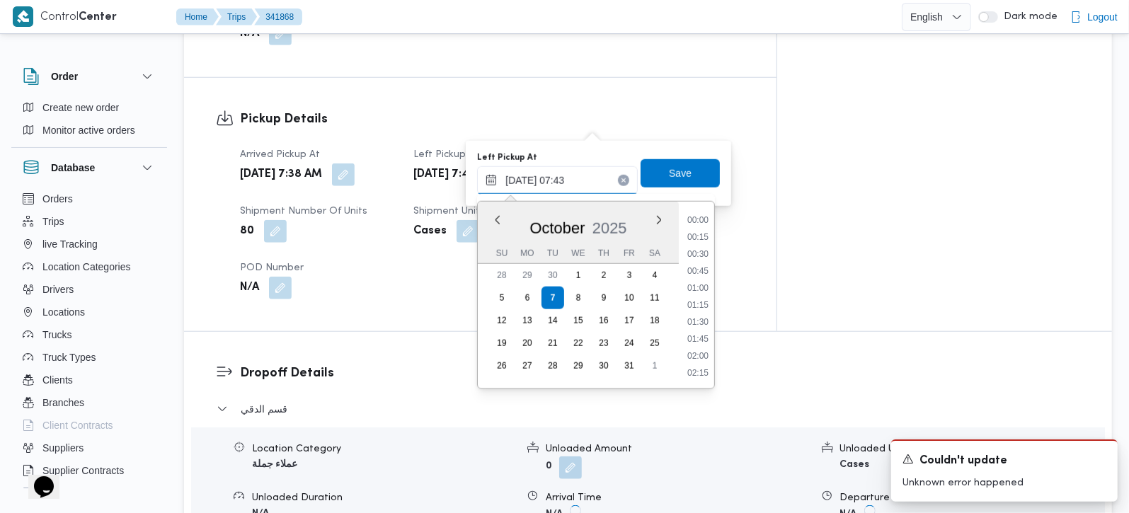
scroll to position [425, 0]
click at [704, 337] on li "08:00" at bounding box center [698, 339] width 33 height 14
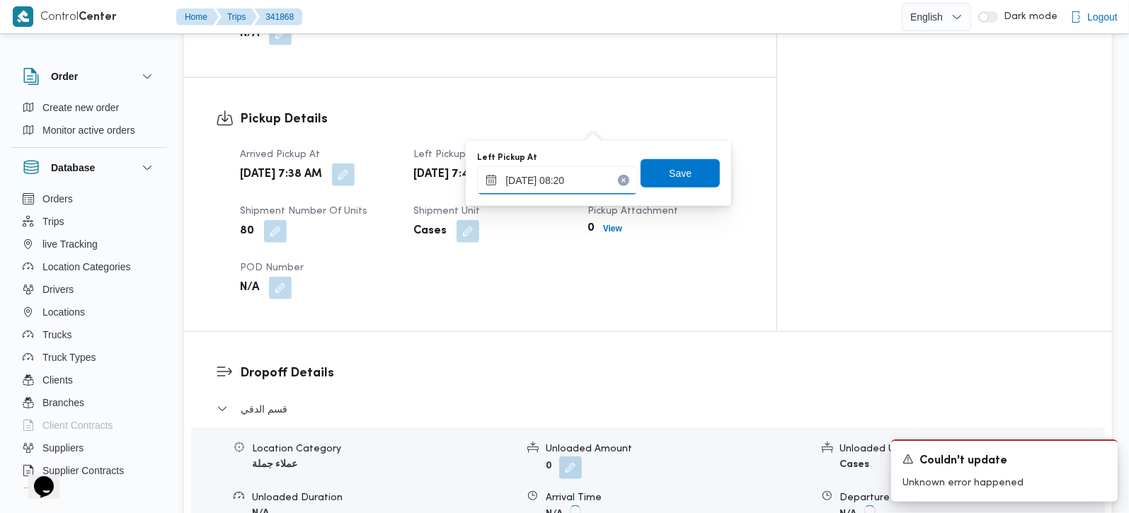
type input "[DATE] 08:20"
click at [673, 188] on div "Left Pickup At [DATE] 08:20 Save" at bounding box center [599, 173] width 246 height 45
click at [669, 173] on span "Save" at bounding box center [680, 172] width 23 height 17
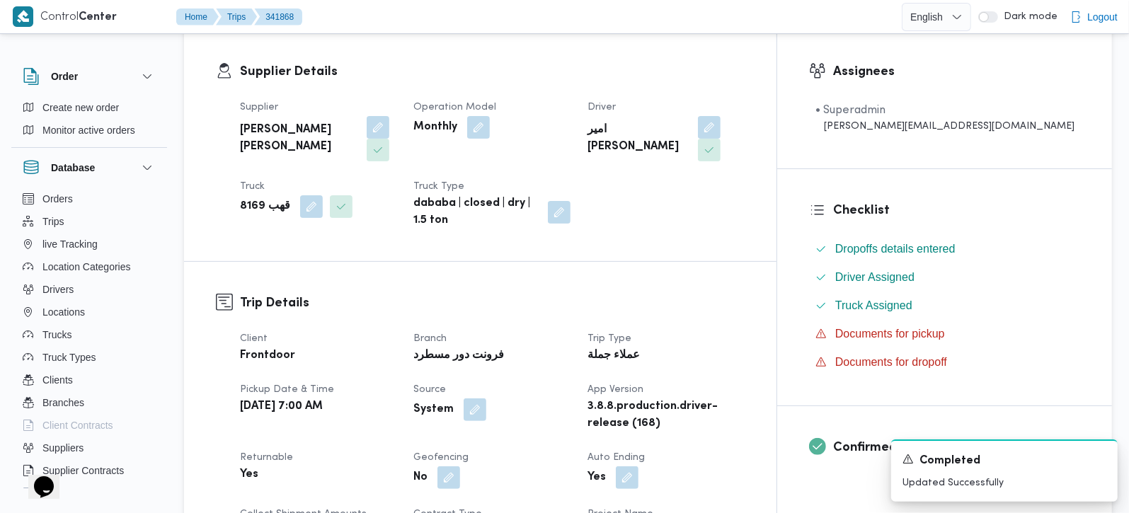
scroll to position [0, 0]
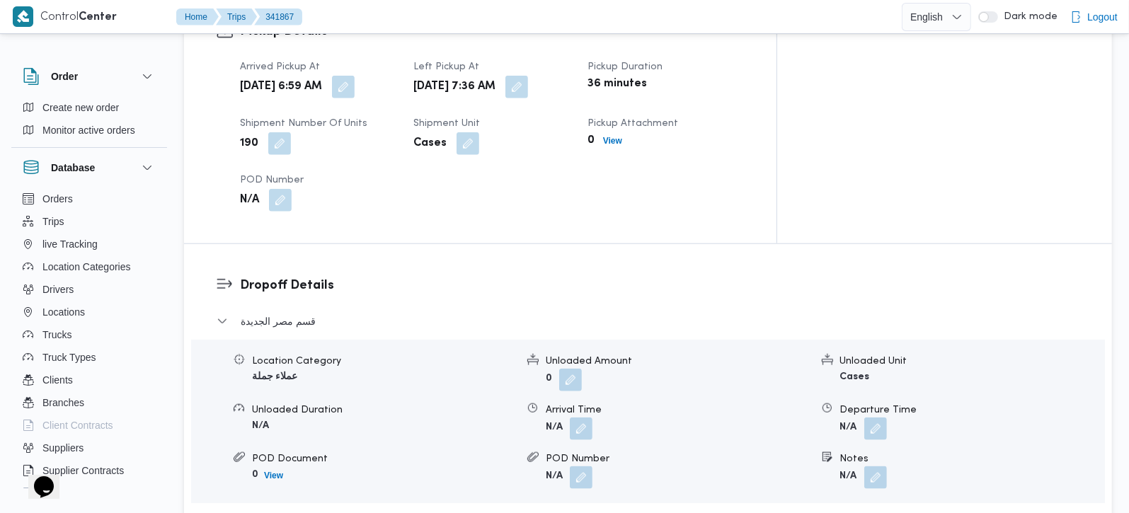
scroll to position [1166, 0]
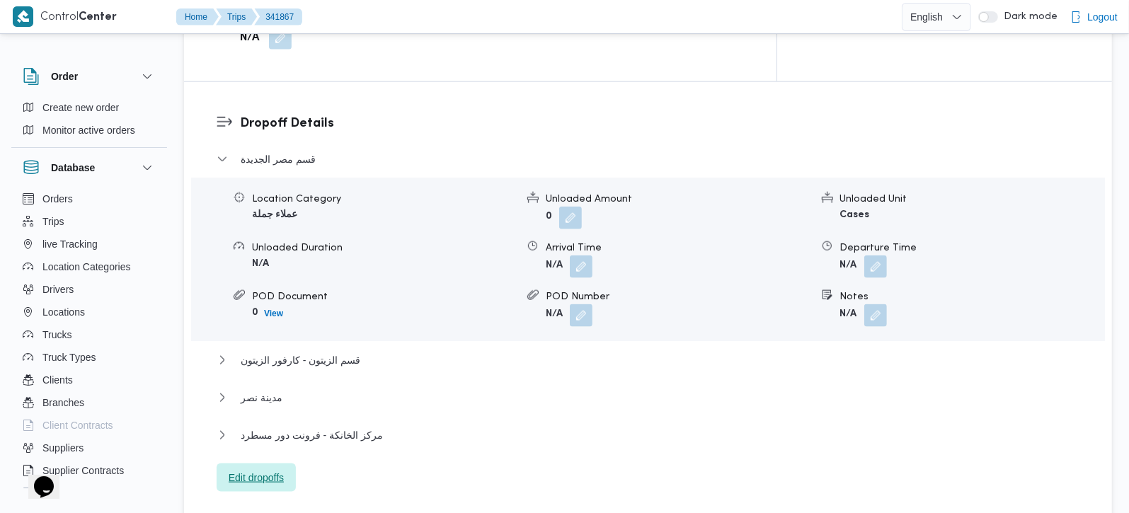
click at [263, 469] on span "Edit dropoffs" at bounding box center [256, 477] width 55 height 17
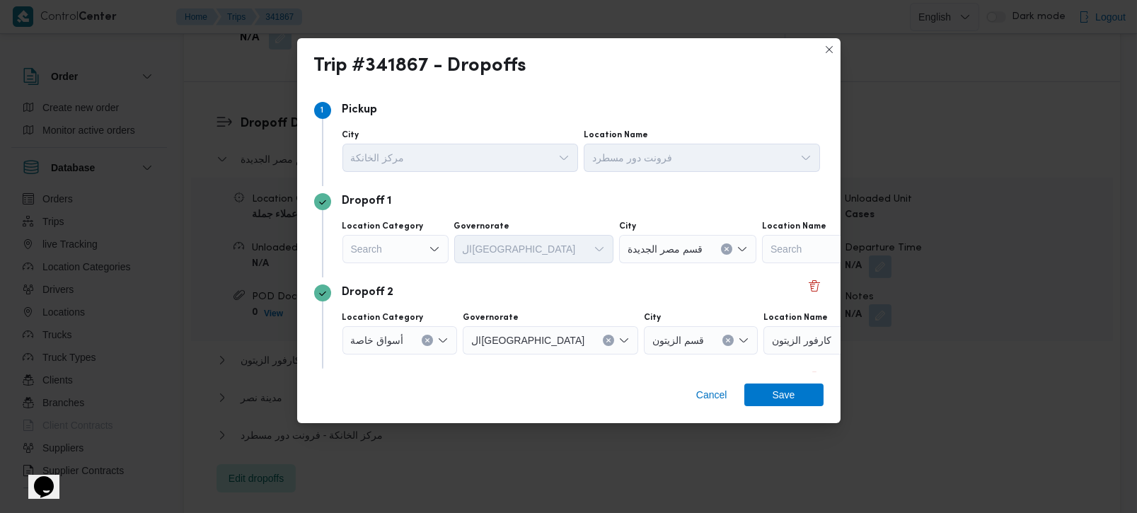
click at [416, 239] on div "Search" at bounding box center [396, 249] width 106 height 28
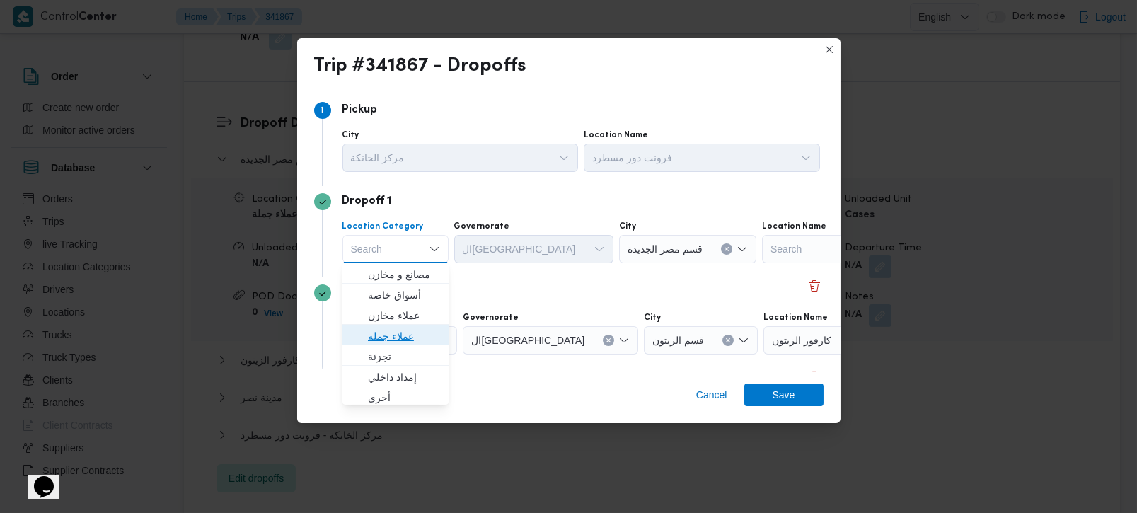
click at [412, 328] on span "عملاء جملة" at bounding box center [404, 336] width 72 height 17
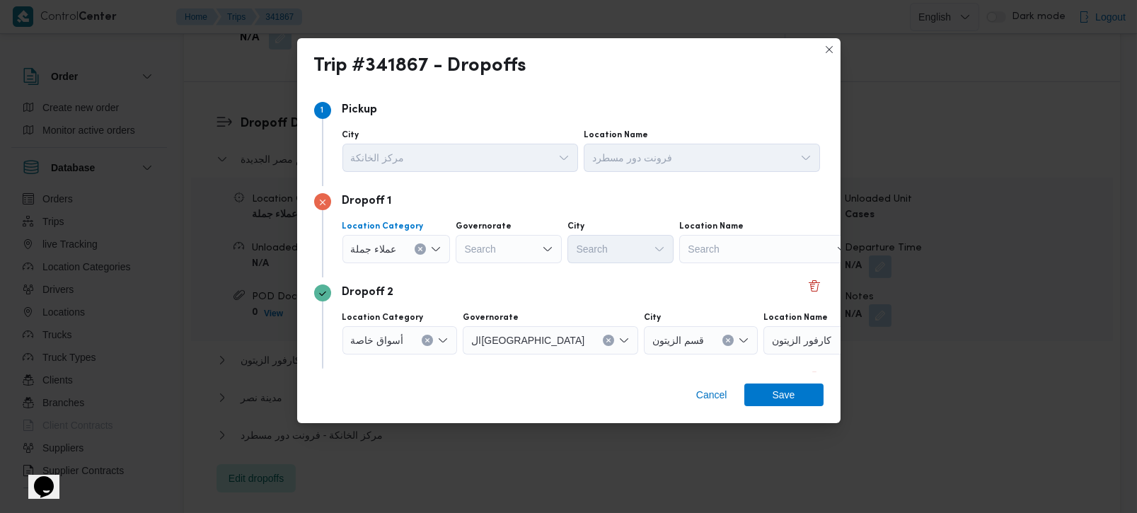
click at [480, 247] on div "Search" at bounding box center [509, 249] width 106 height 28
type input "[DEMOGRAPHIC_DATA]"
click at [510, 276] on span "الجي زة" at bounding box center [516, 274] width 72 height 17
click at [609, 253] on div "Search" at bounding box center [621, 249] width 106 height 28
type input "دق"
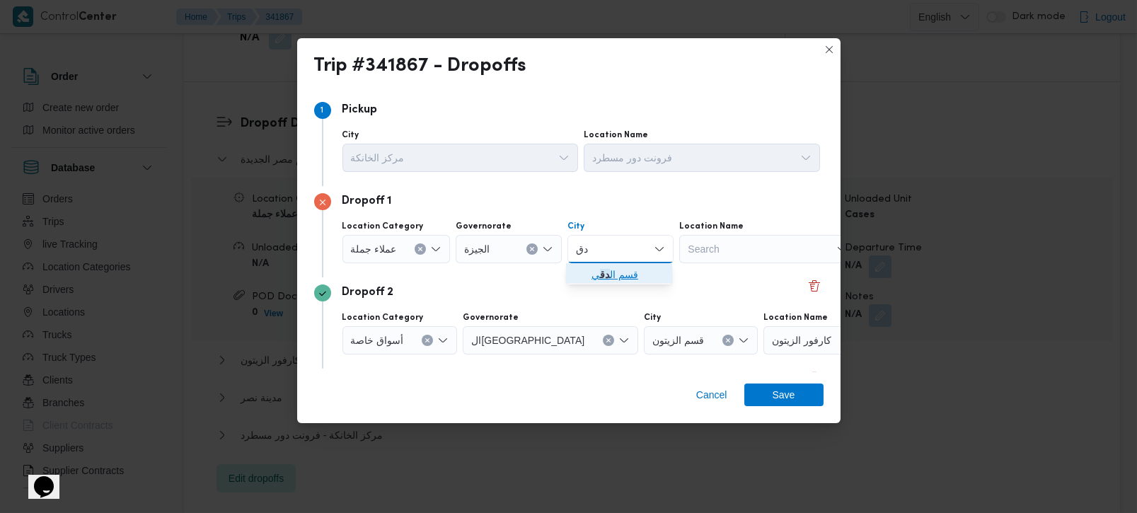
click at [642, 274] on span "قسم ال دق ي" at bounding box center [628, 274] width 72 height 17
click at [780, 389] on span "Save" at bounding box center [784, 394] width 23 height 23
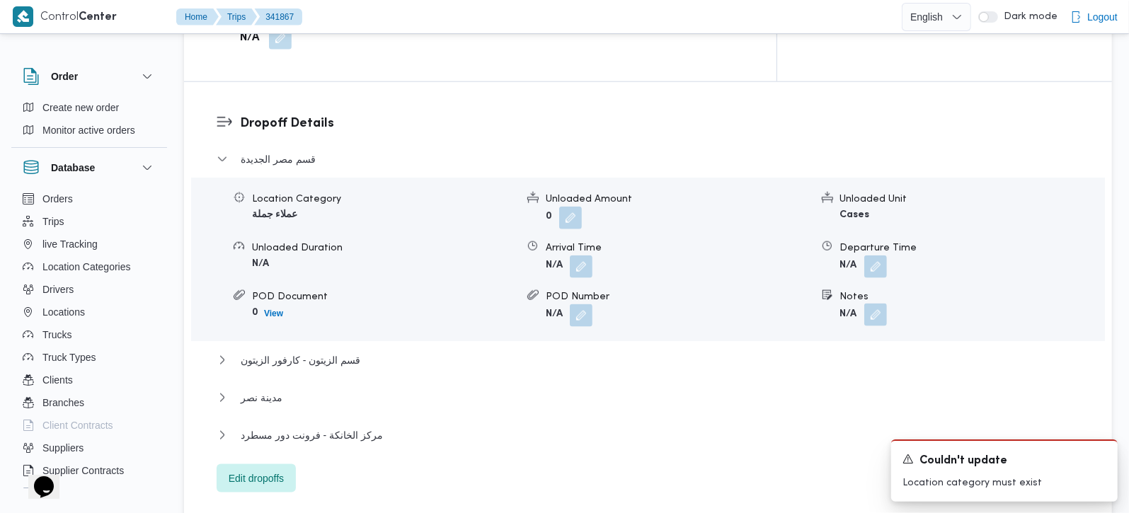
click at [876, 304] on button "button" at bounding box center [875, 315] width 23 height 23
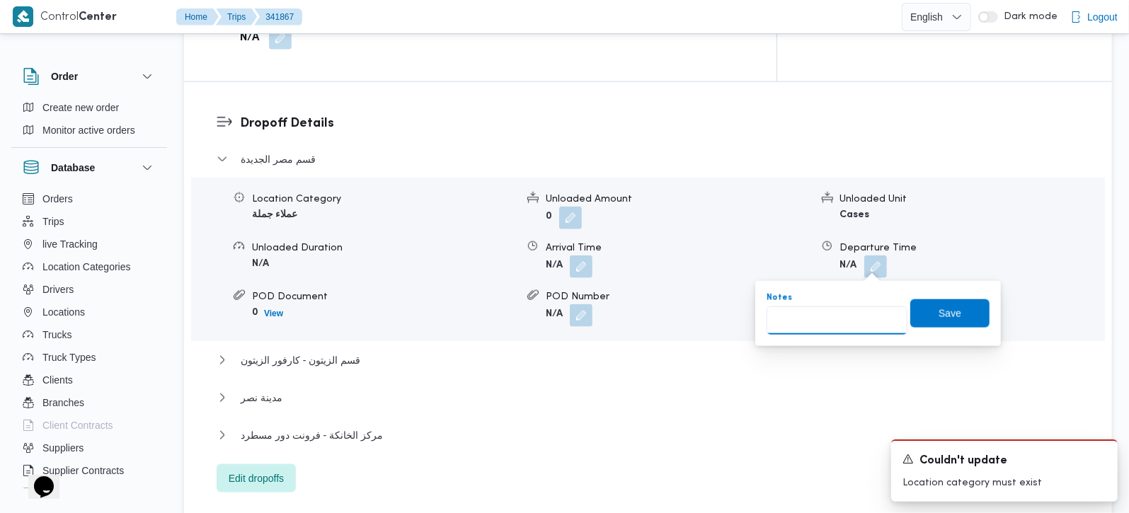
click at [845, 328] on input "Notes" at bounding box center [837, 320] width 141 height 28
type input "ويليز الدقي و سعودي الحكمة و خير زمان المدينة [GEOGRAPHIC_DATA] و خير زمان الزه…"
click at [939, 314] on span "Save" at bounding box center [950, 312] width 23 height 17
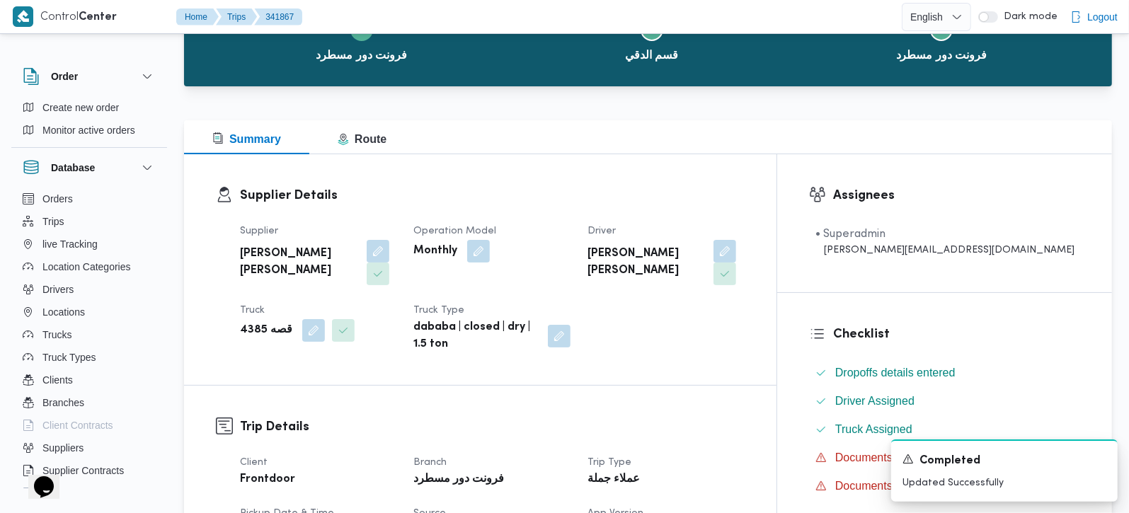
scroll to position [0, 0]
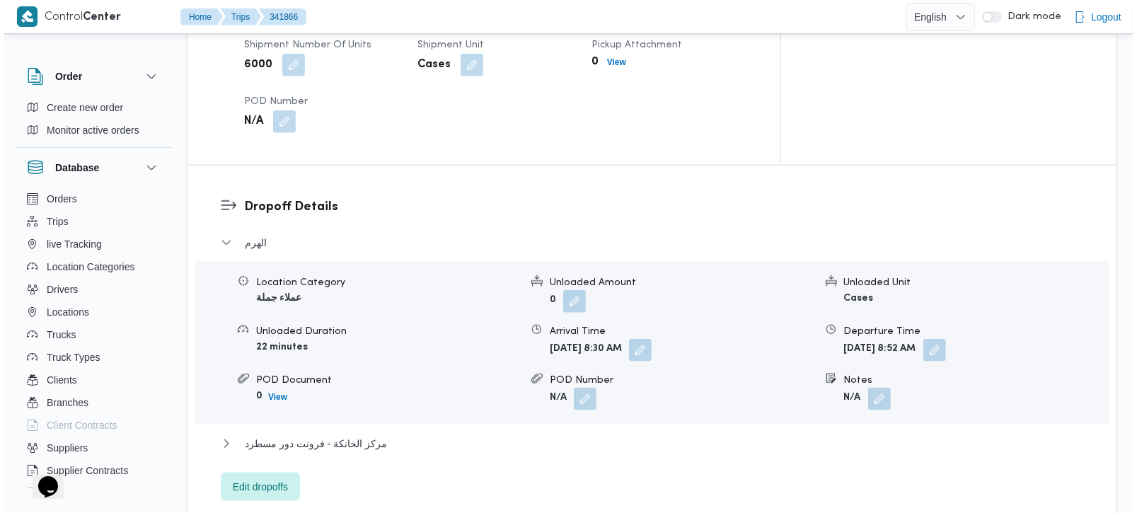
scroll to position [1166, 0]
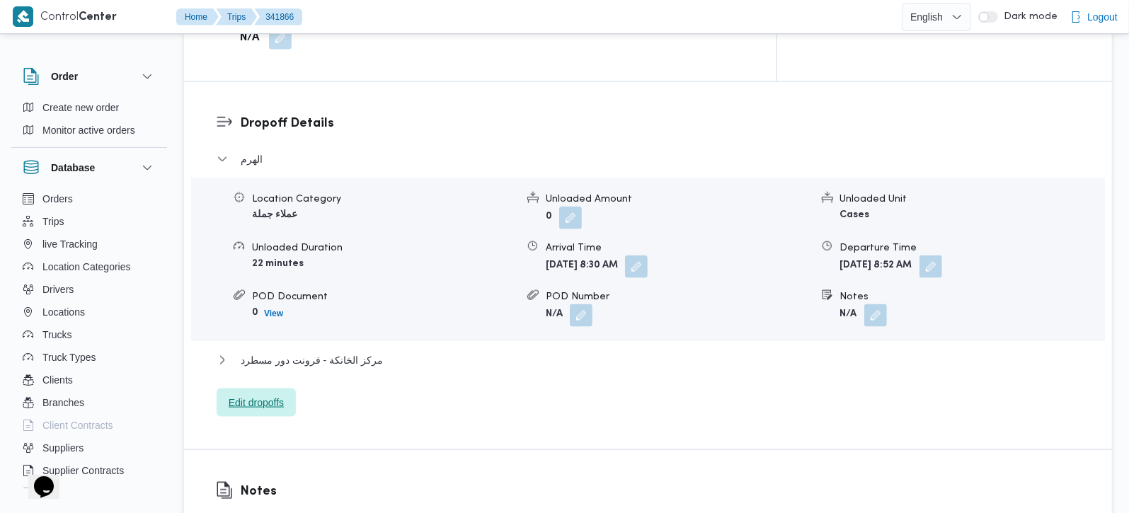
click at [247, 394] on span "Edit dropoffs" at bounding box center [256, 402] width 55 height 17
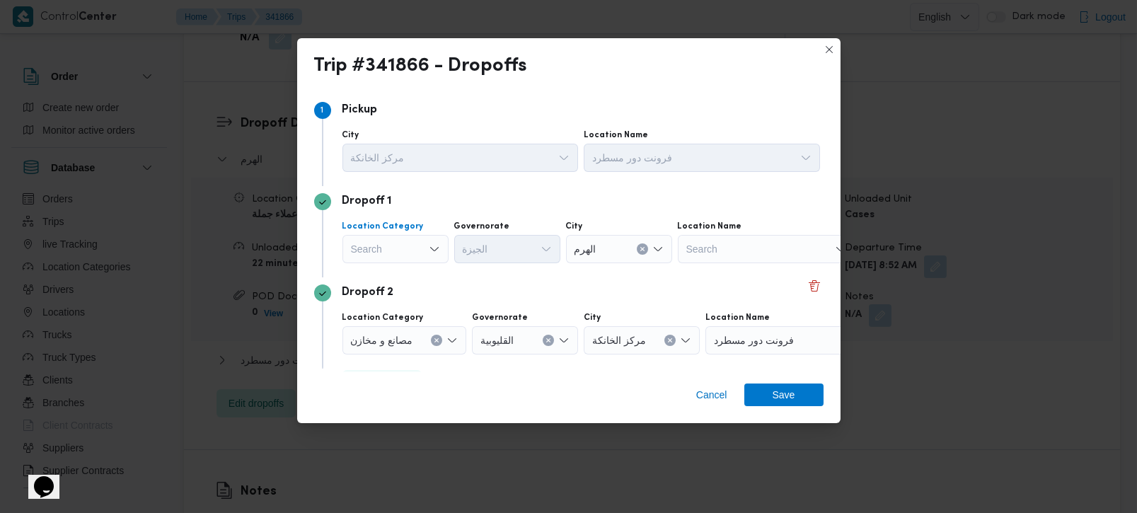
click at [393, 256] on div "Search" at bounding box center [396, 249] width 106 height 28
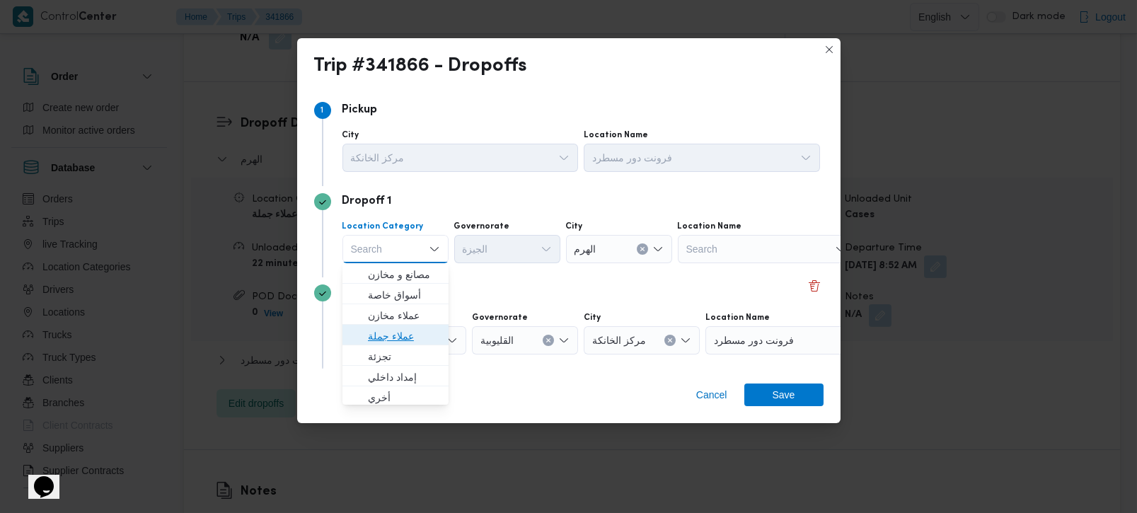
click at [384, 343] on span "عملاء جملة" at bounding box center [404, 336] width 72 height 17
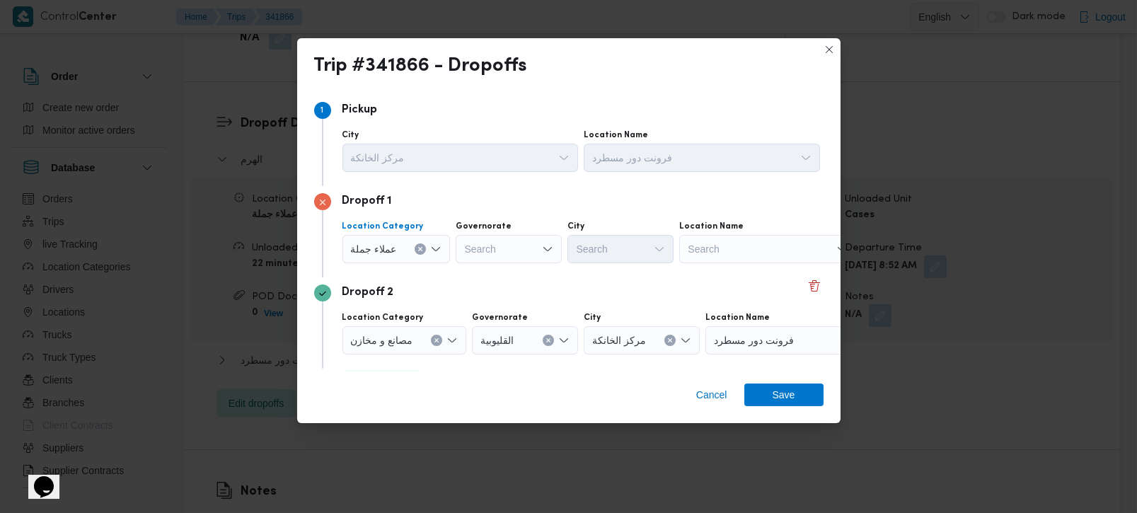
click at [542, 249] on icon "Open list of options" at bounding box center [547, 248] width 11 height 11
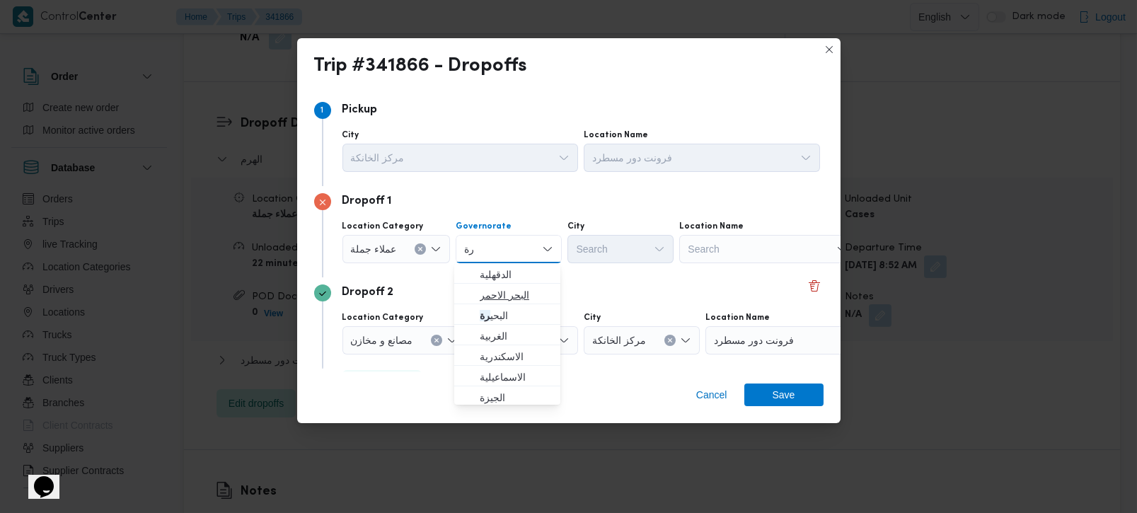
type input "رة"
click at [503, 293] on span "البحر الاحمر" at bounding box center [516, 295] width 72 height 17
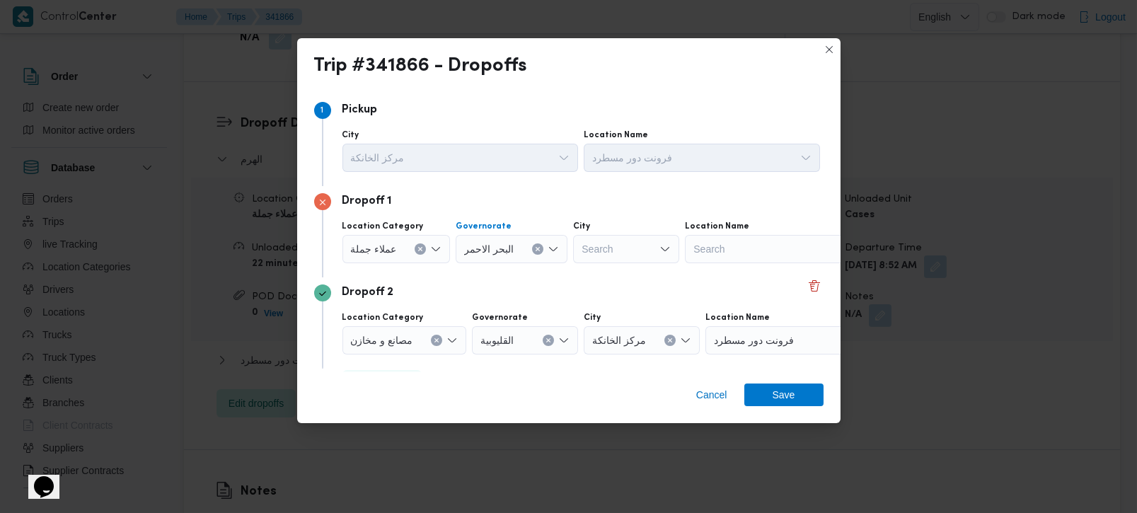
click at [534, 244] on button "Clear input" at bounding box center [537, 248] width 11 height 11
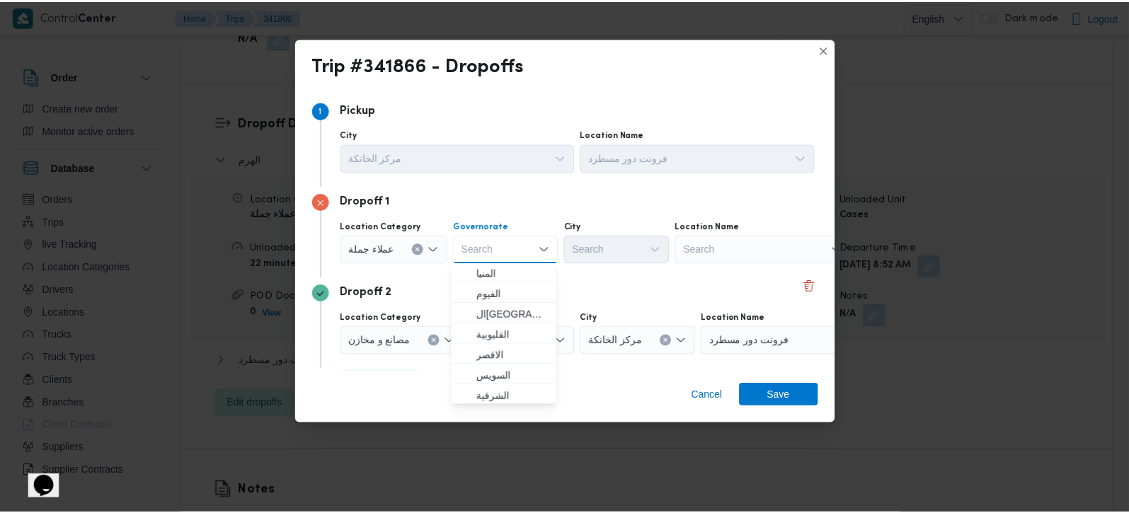
scroll to position [166, 0]
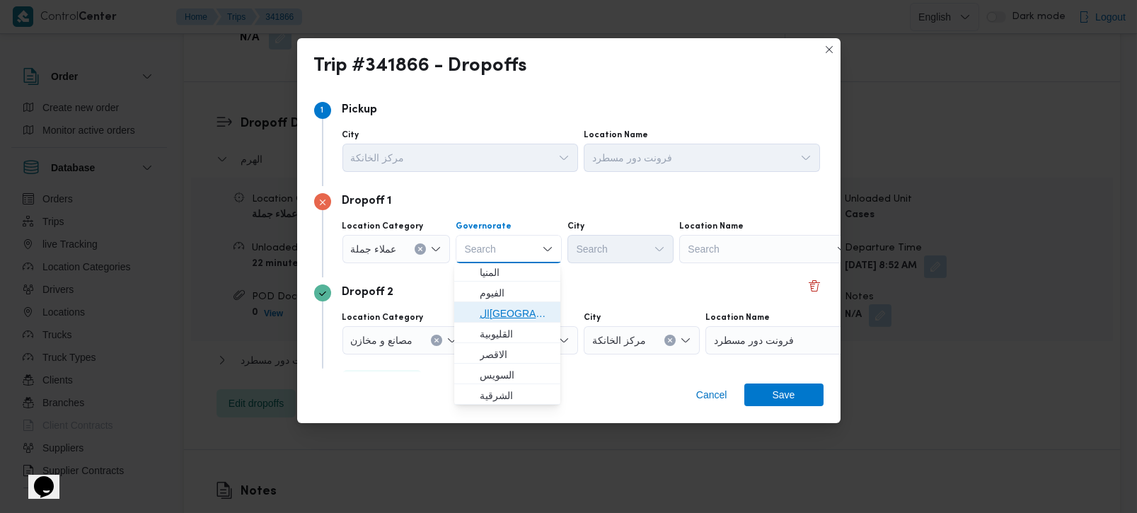
click at [497, 314] on span "ال[GEOGRAPHIC_DATA]" at bounding box center [516, 313] width 72 height 17
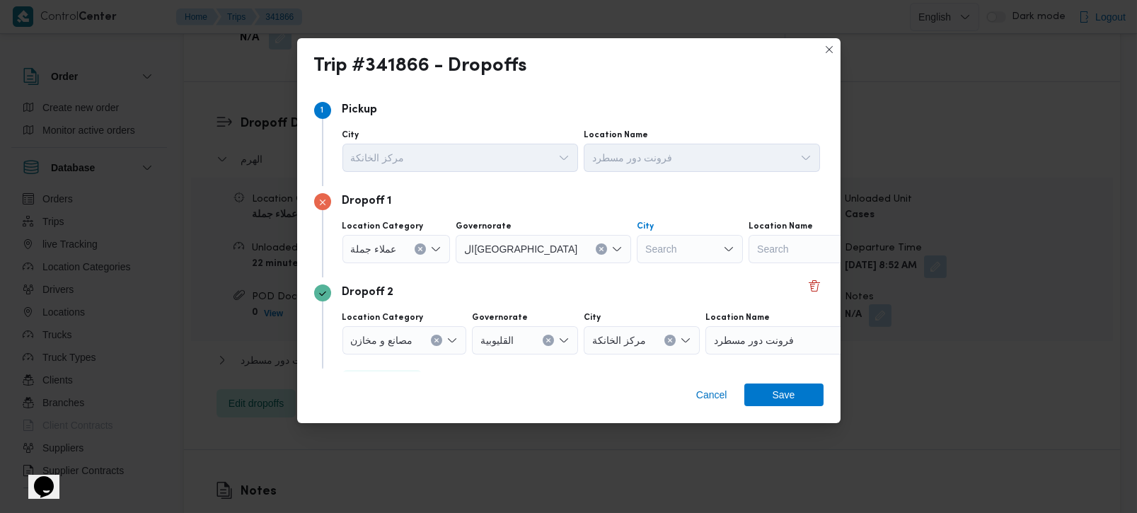
click at [637, 251] on div "Search" at bounding box center [690, 249] width 106 height 28
type input "م"
type input "نصر"
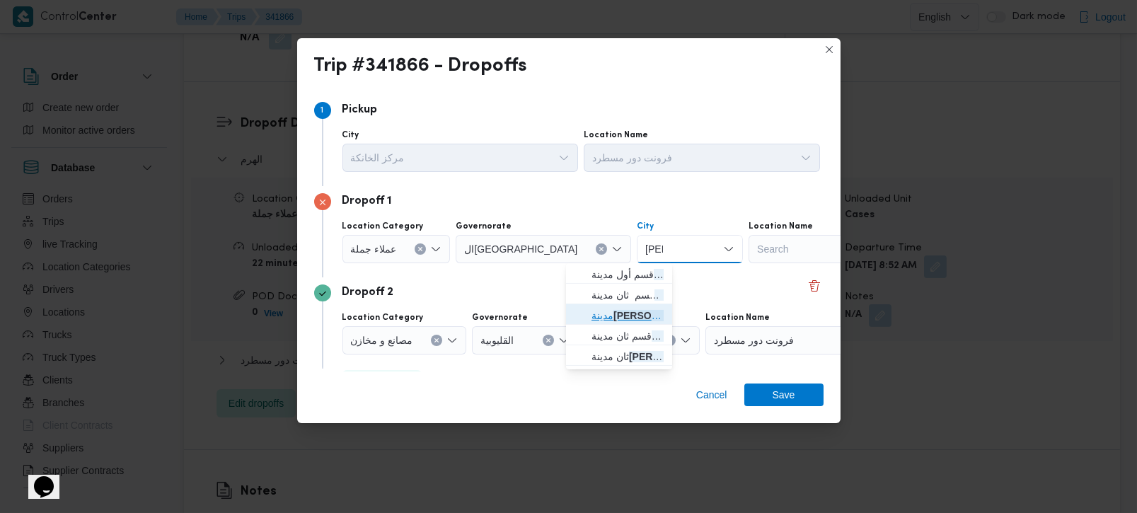
click at [620, 309] on span "مدينة نصر" at bounding box center [628, 315] width 72 height 17
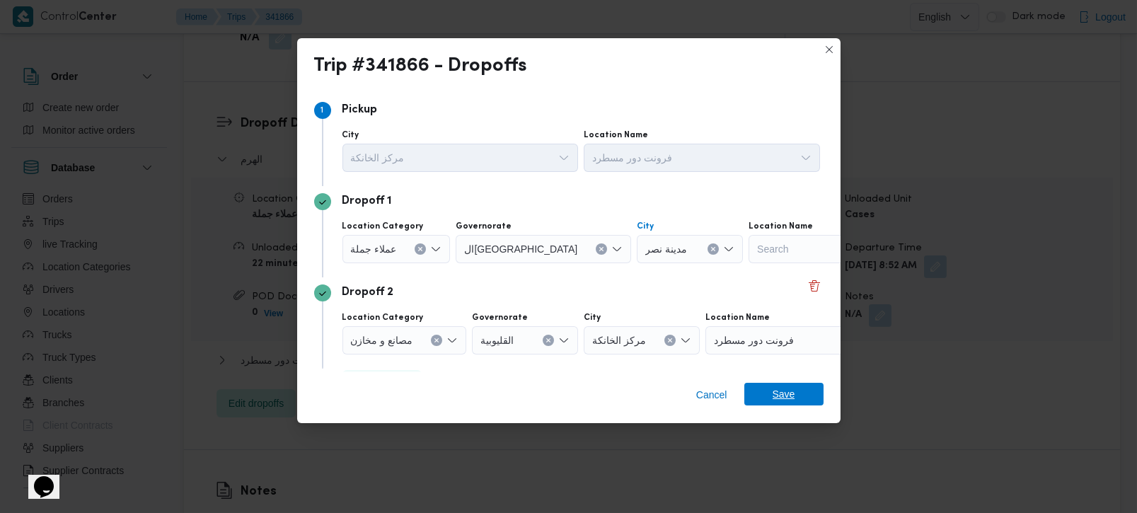
click at [762, 389] on span "Save" at bounding box center [784, 394] width 79 height 23
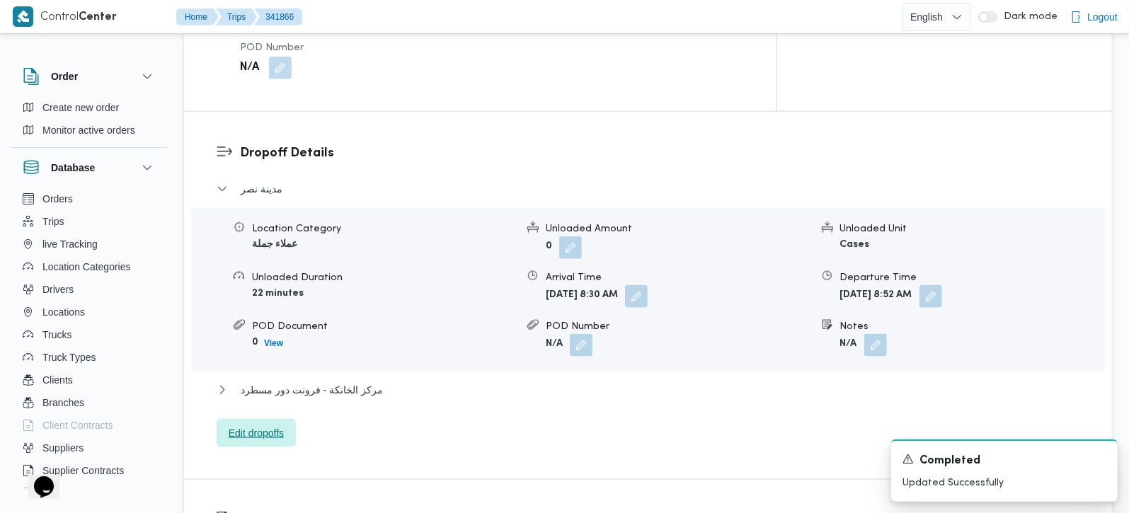
scroll to position [1166, 0]
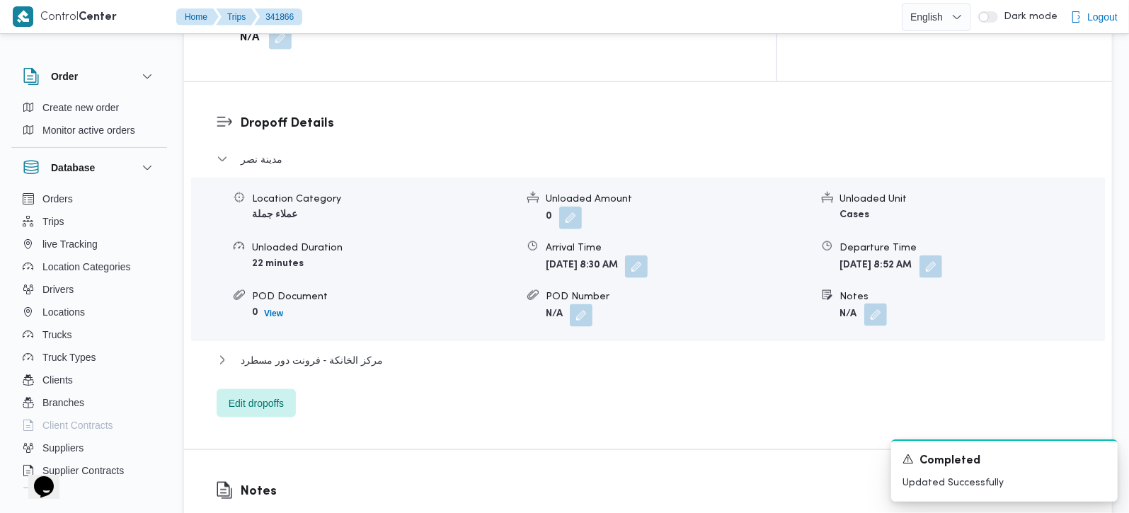
click at [872, 304] on button "button" at bounding box center [875, 315] width 23 height 23
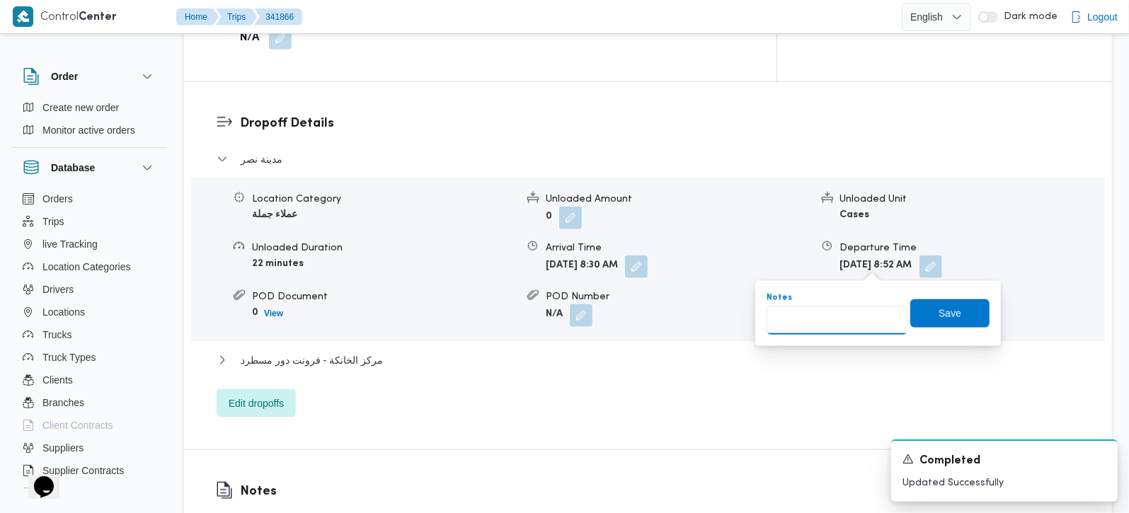
click at [837, 328] on input "Notes" at bounding box center [837, 320] width 141 height 28
type input "سيتي ستار و طيبة مول و سيركل كيه السنهوري"
click at [962, 299] on span "Save" at bounding box center [949, 313] width 79 height 28
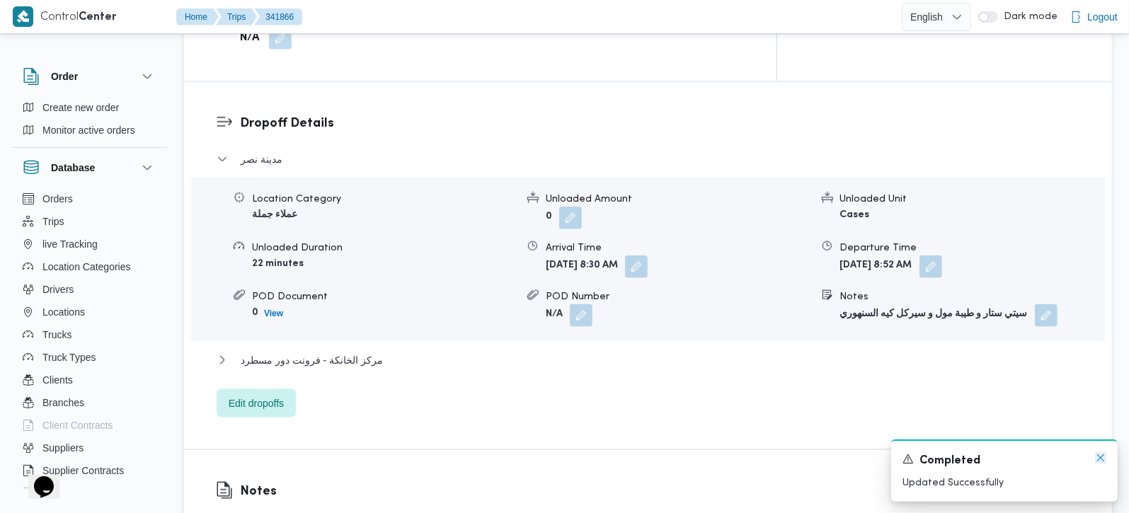
click at [1103, 464] on icon "Dismiss toast" at bounding box center [1100, 457] width 11 height 11
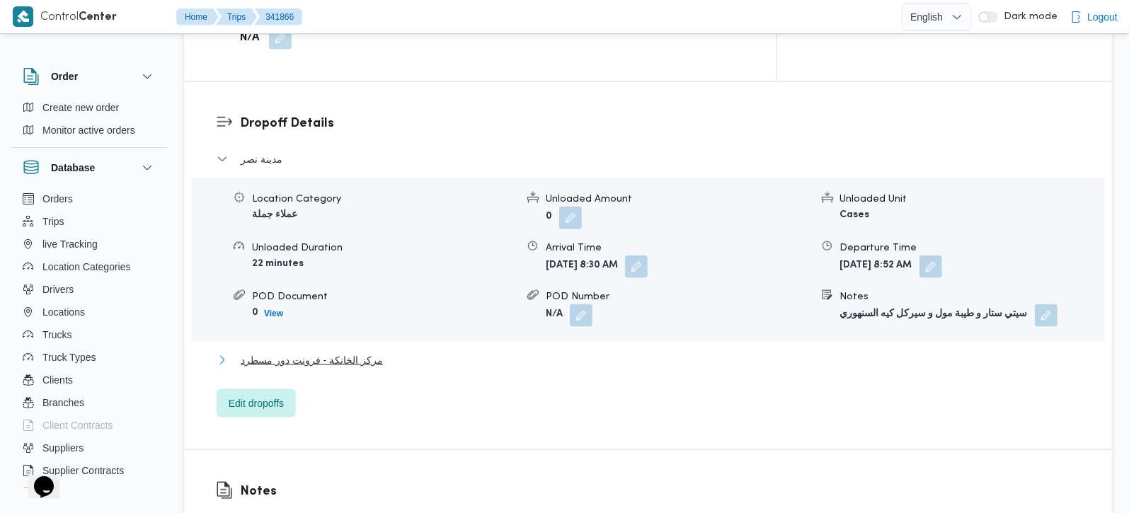
click at [284, 352] on span "مركز الخانكة - فرونت دور مسطرد" at bounding box center [312, 360] width 142 height 17
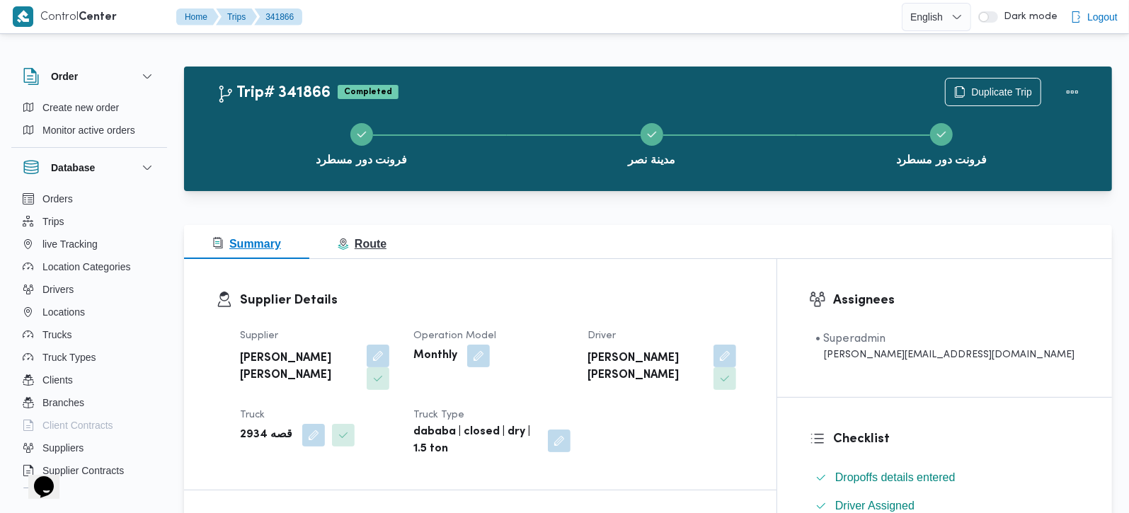
click at [356, 248] on span "Route" at bounding box center [362, 244] width 49 height 12
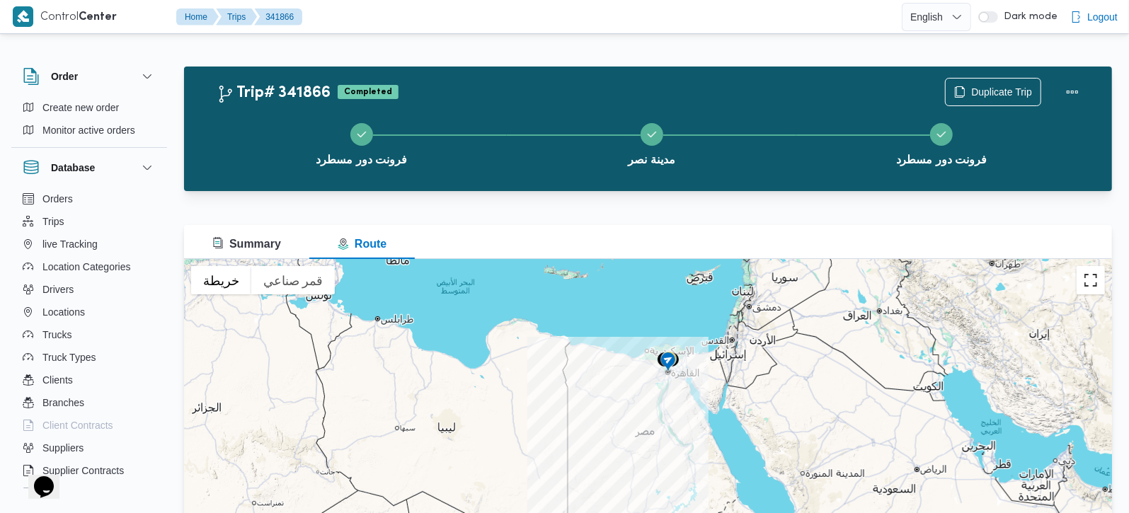
click at [1079, 280] on button "تبديل إلى العرض ملء الشاشة" at bounding box center [1091, 280] width 28 height 28
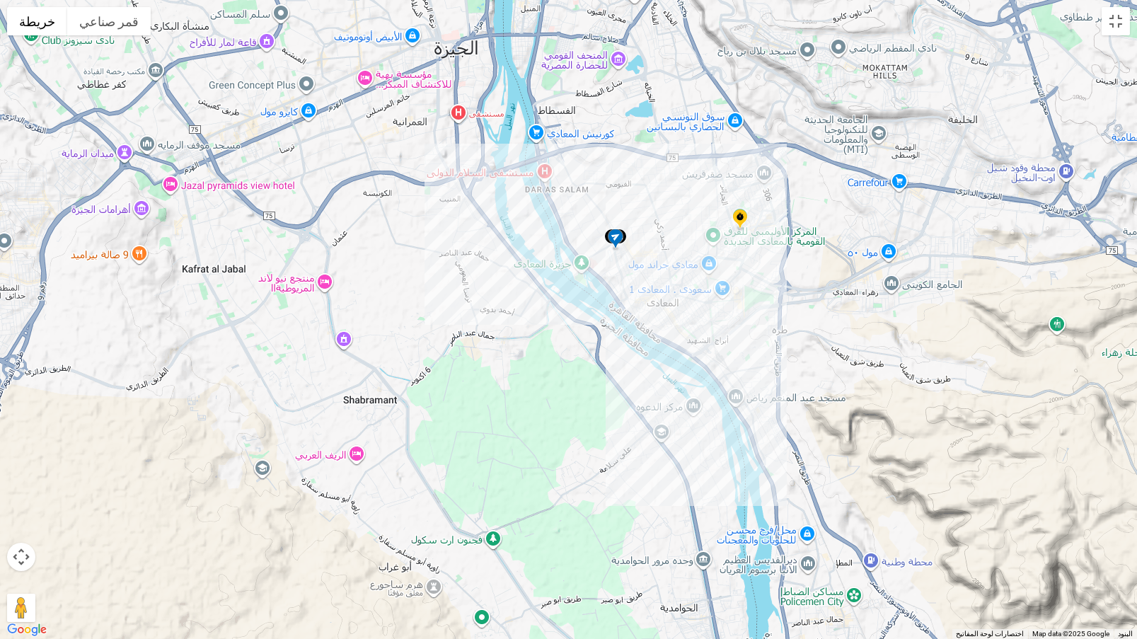
drag, startPoint x: 652, startPoint y: 194, endPoint x: 661, endPoint y: 247, distance: 53.9
click at [661, 247] on div at bounding box center [568, 319] width 1137 height 639
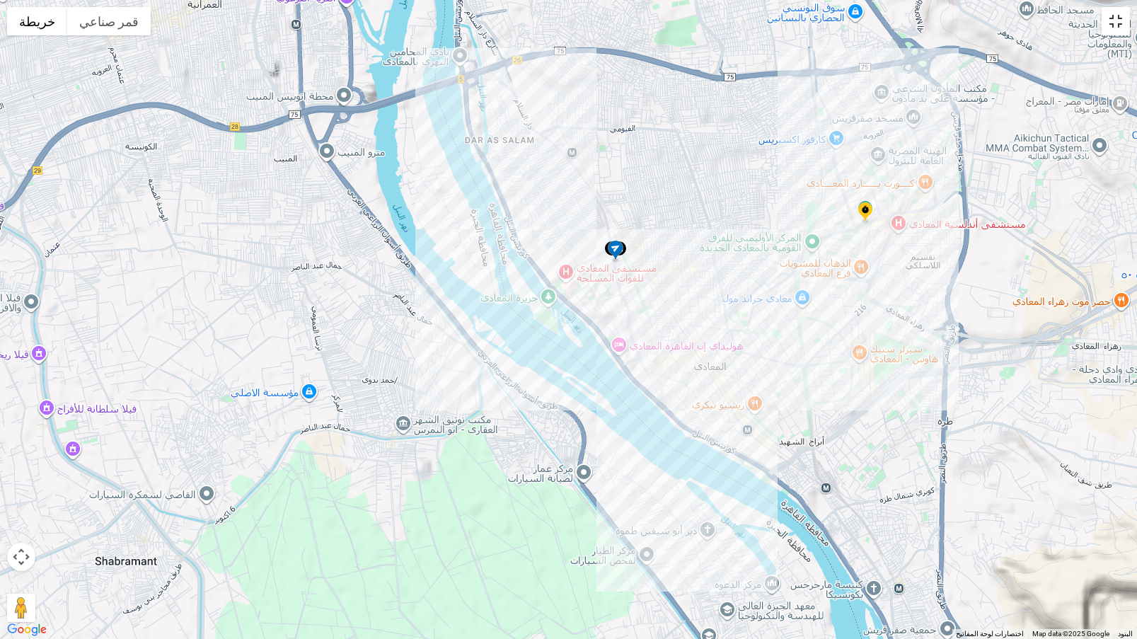
click at [1112, 13] on button "تبديل إلى العرض ملء الشاشة" at bounding box center [1116, 21] width 28 height 28
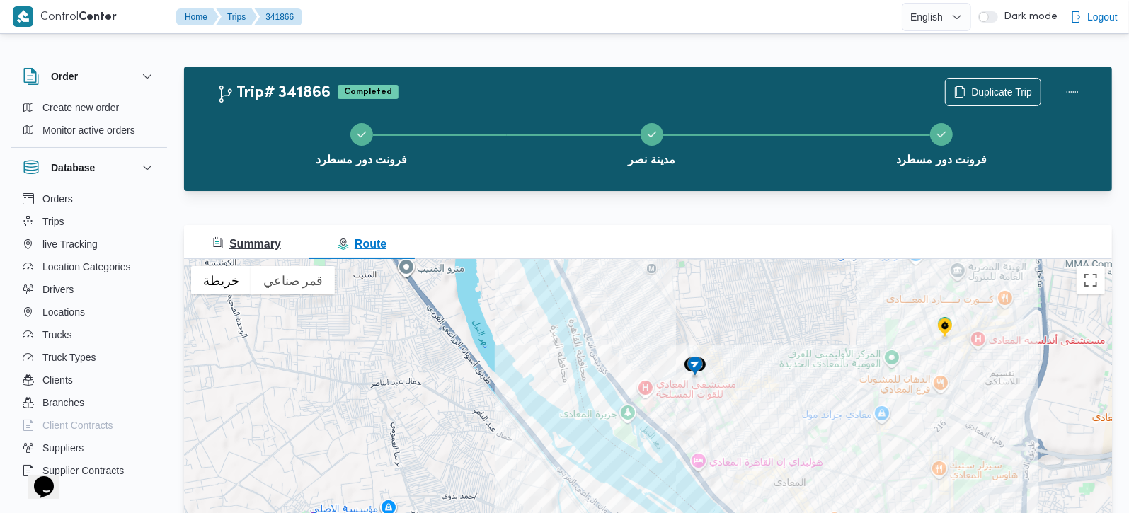
click at [270, 240] on span "Summary" at bounding box center [246, 244] width 69 height 12
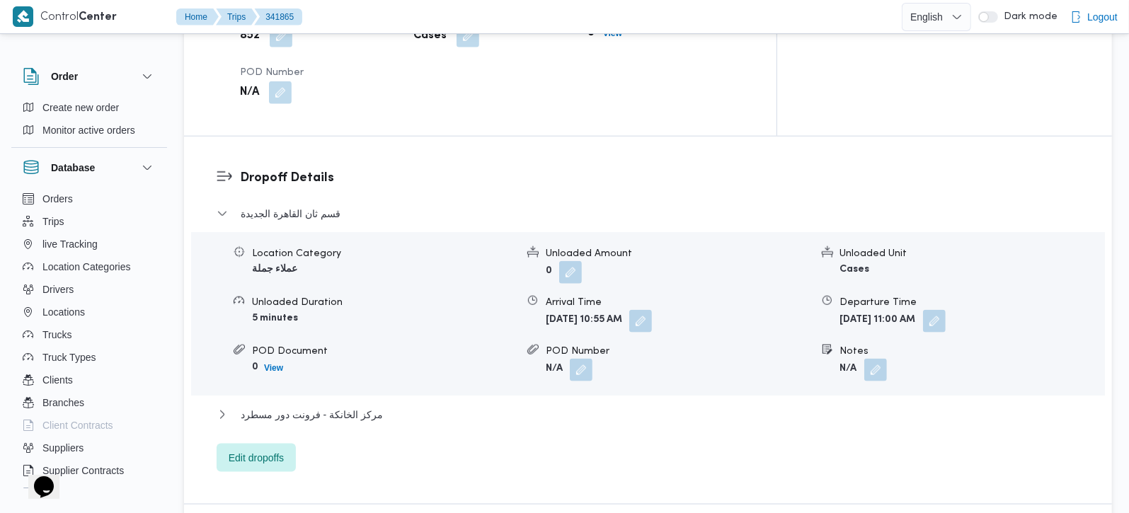
scroll to position [1166, 0]
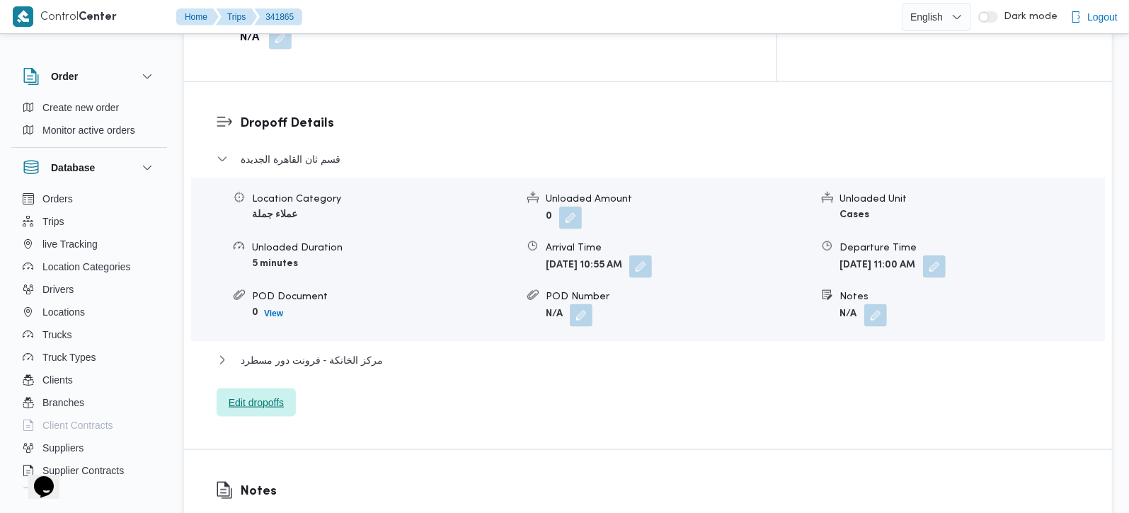
click at [262, 389] on span "Edit dropoffs" at bounding box center [256, 403] width 79 height 28
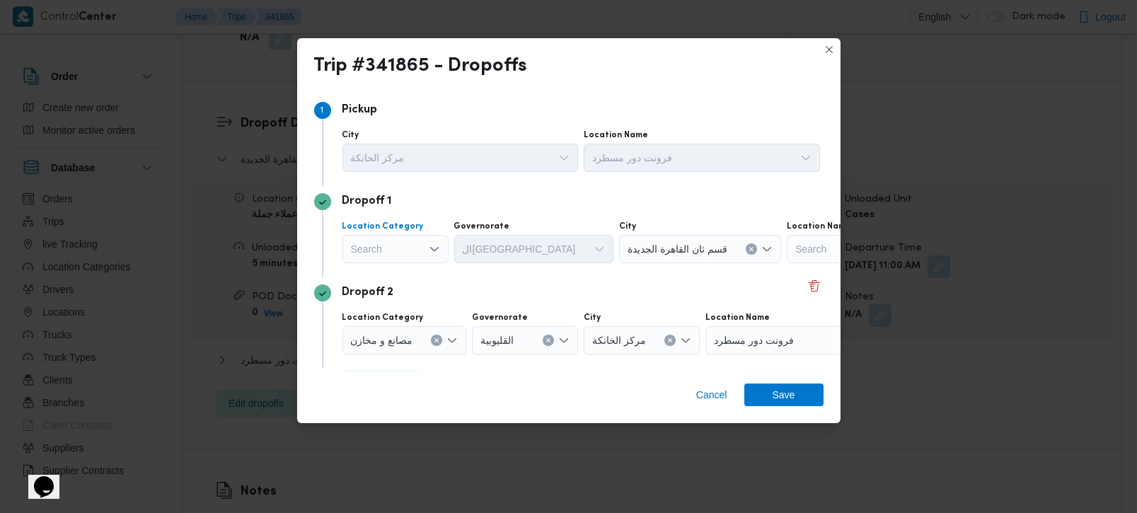
click at [401, 253] on div "Search" at bounding box center [396, 249] width 106 height 28
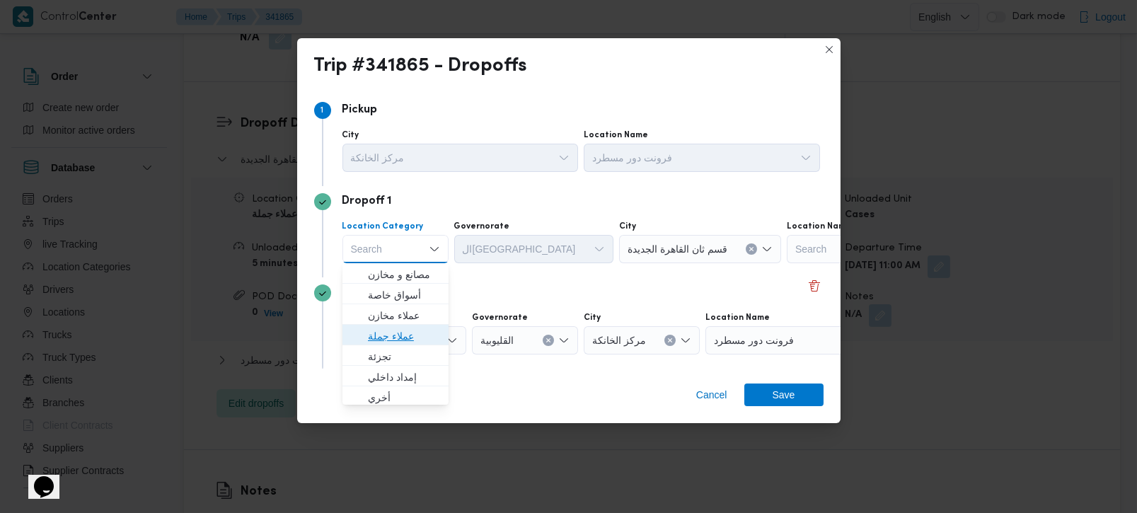
click at [389, 341] on span "عملاء جملة" at bounding box center [404, 336] width 72 height 17
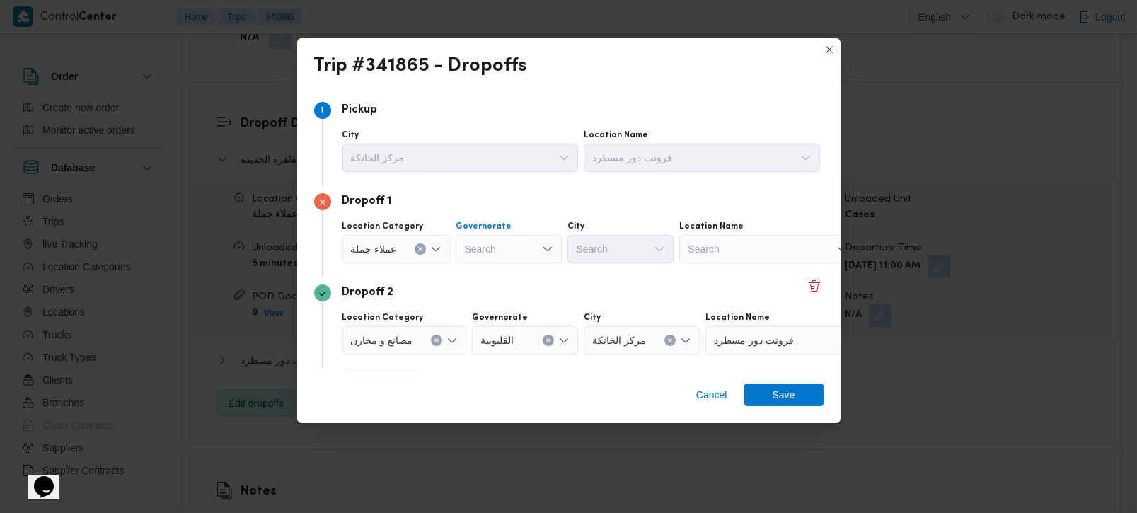
click at [489, 258] on div "Search" at bounding box center [509, 249] width 106 height 28
type input "[DEMOGRAPHIC_DATA]"
click at [500, 268] on span "الجي زة" at bounding box center [516, 274] width 72 height 17
click at [617, 246] on div "Search" at bounding box center [621, 249] width 106 height 28
type input "رم"
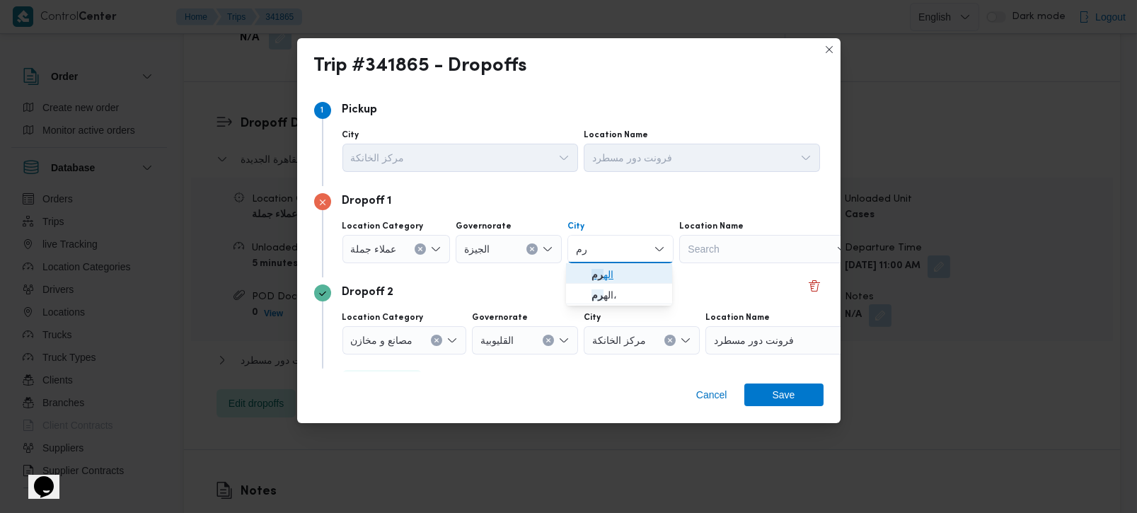
click at [628, 272] on span "اله رم" at bounding box center [628, 274] width 72 height 17
click at [795, 391] on span "Save" at bounding box center [784, 394] width 79 height 23
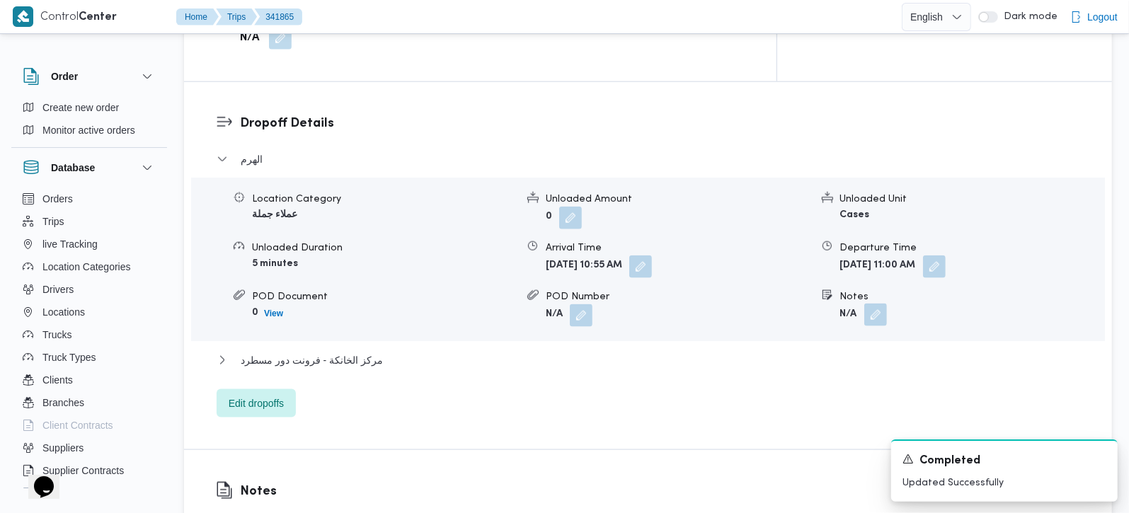
click at [873, 304] on button "button" at bounding box center [875, 315] width 23 height 23
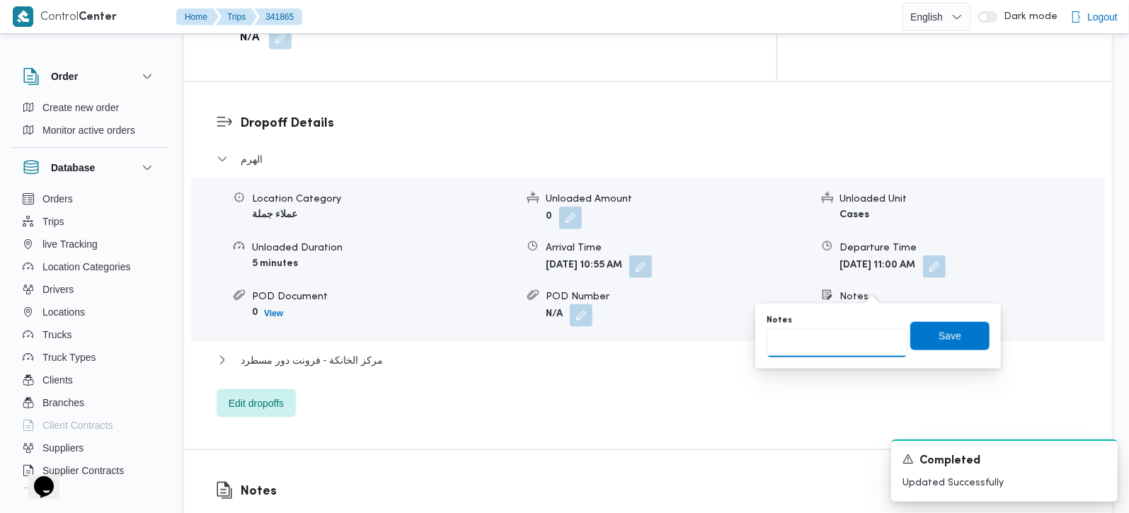
click at [827, 353] on input "Notes" at bounding box center [837, 343] width 141 height 28
type input "خير زمان حدائق الاهرام و طلبات و خير زمان داردينيا"
click at [919, 338] on span "Save" at bounding box center [949, 335] width 79 height 28
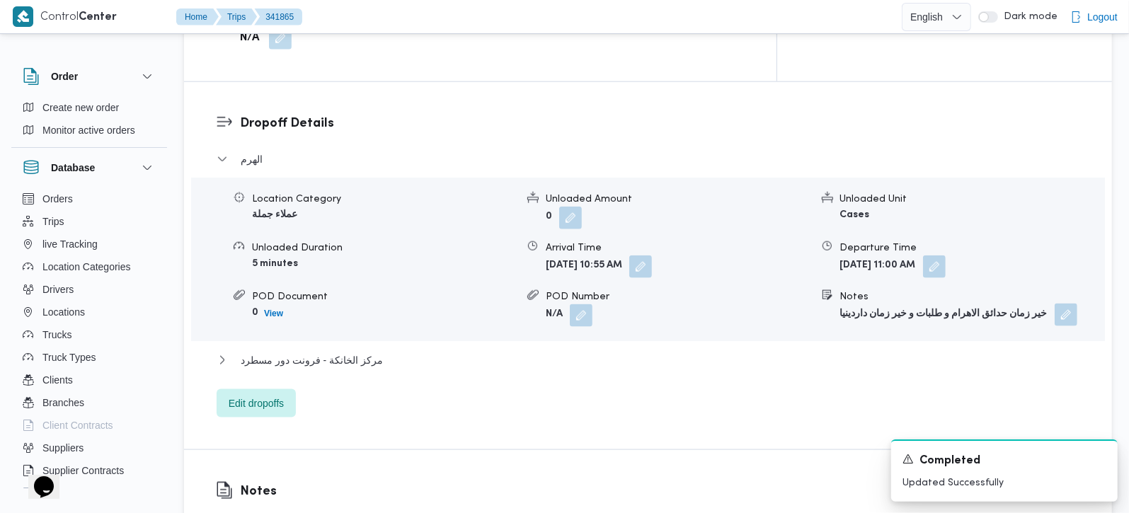
click at [1058, 304] on button "button" at bounding box center [1066, 315] width 23 height 23
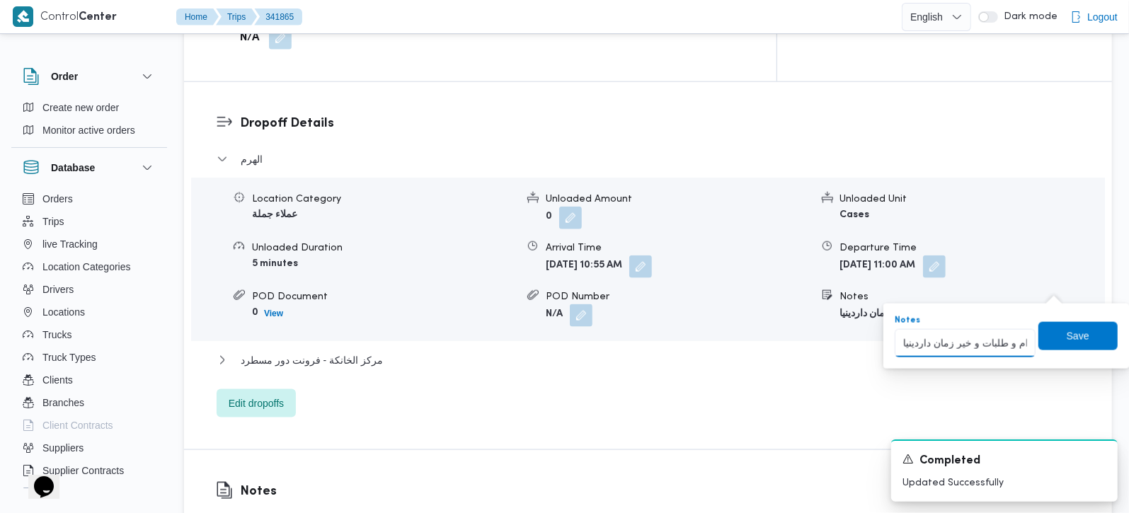
click at [931, 343] on input "خير زمان حدائق الاهرام و طلبات و خير زمان داردينيا" at bounding box center [965, 343] width 141 height 28
type input "خير زمان حدائق الاهرام و طلبات و خير زمان جاردينيا"
click at [1070, 343] on span "Save" at bounding box center [1078, 335] width 23 height 17
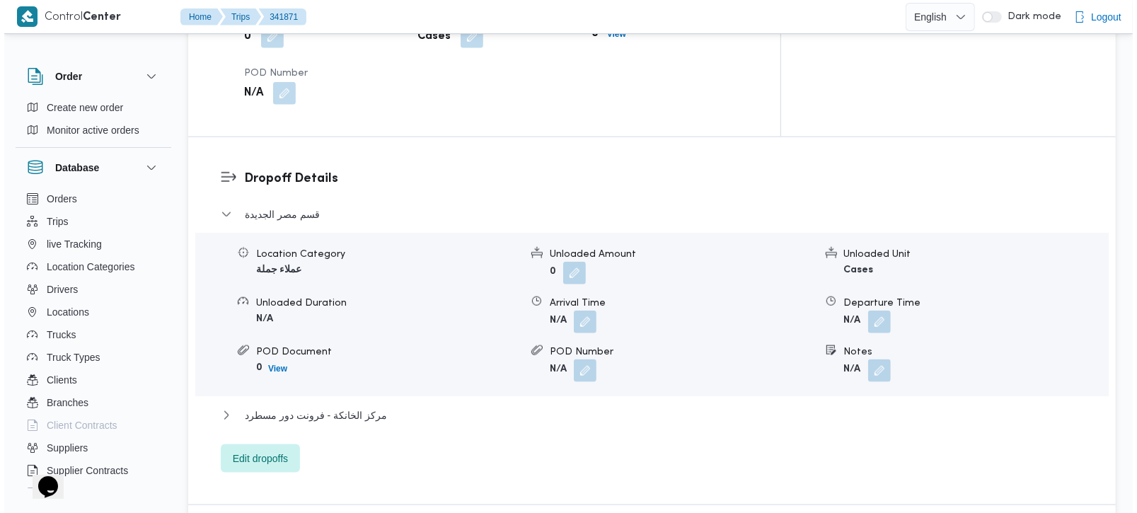
scroll to position [1166, 0]
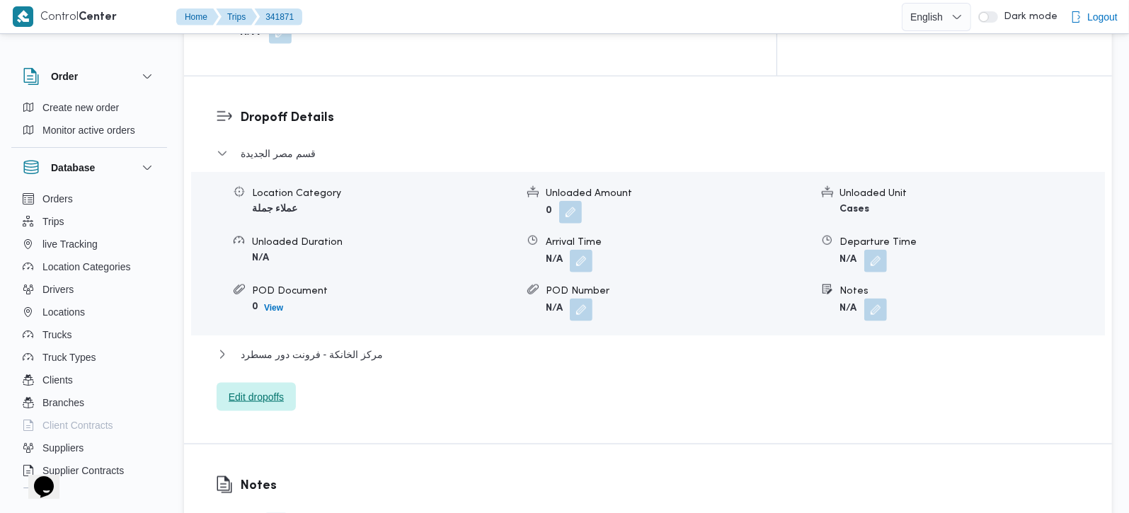
click at [261, 383] on span "Edit dropoffs" at bounding box center [256, 397] width 79 height 28
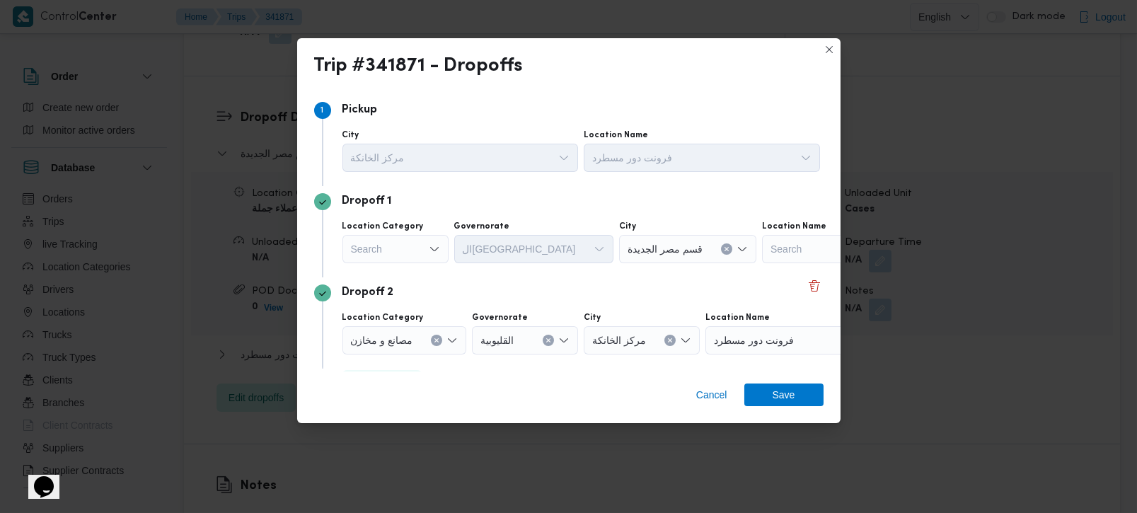
click at [419, 252] on div "Search" at bounding box center [396, 249] width 106 height 28
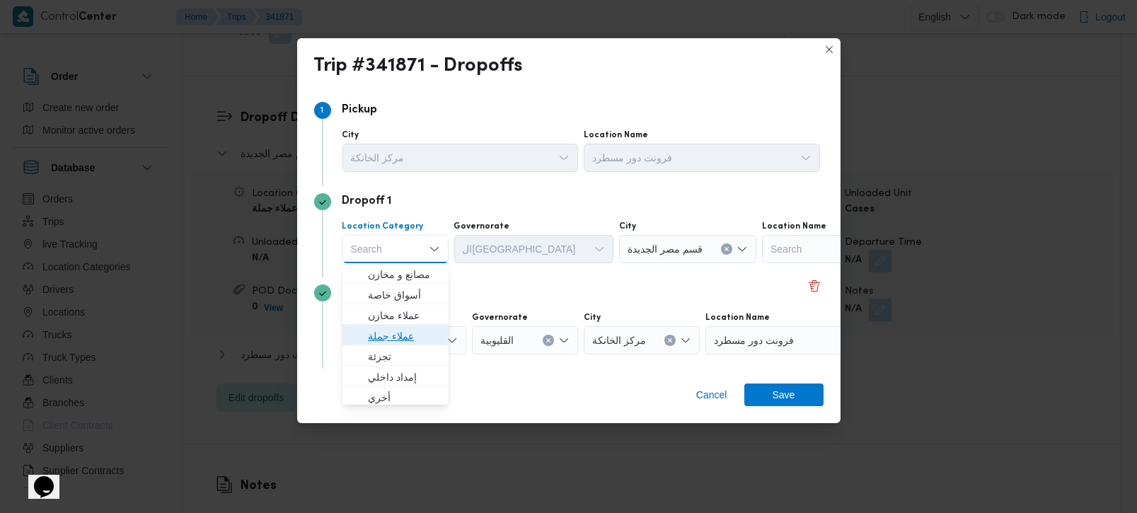
click at [404, 336] on span "عملاء جملة" at bounding box center [404, 336] width 72 height 17
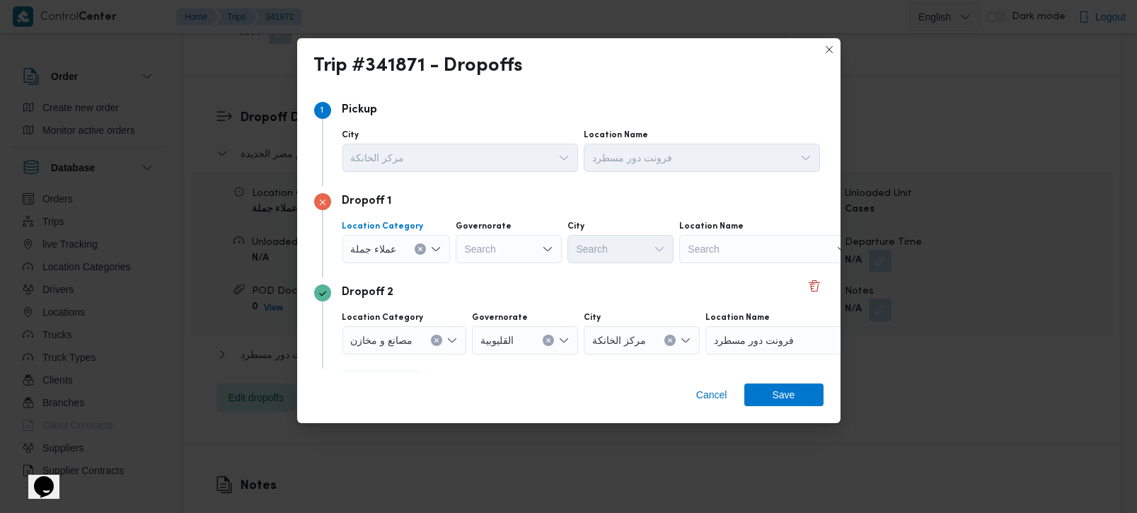
click at [419, 243] on div "عملاء جملة Combo box. Selected. عملاء جملة. Press Backspace to delete عملاء جمل…" at bounding box center [397, 249] width 108 height 28
click at [688, 256] on div at bounding box center [688, 249] width 7 height 23
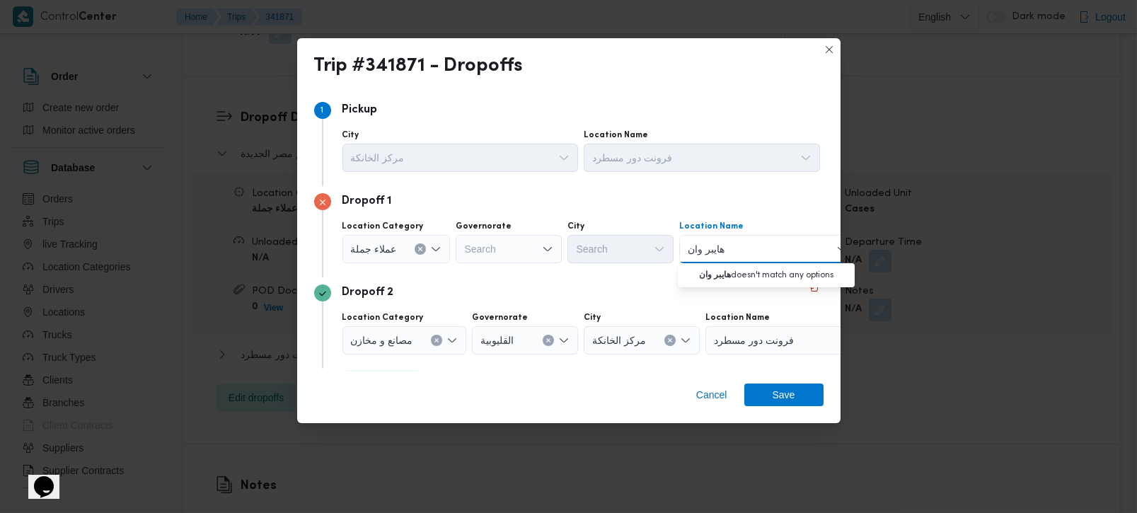
click at [423, 249] on button "Clear input" at bounding box center [420, 248] width 11 height 11
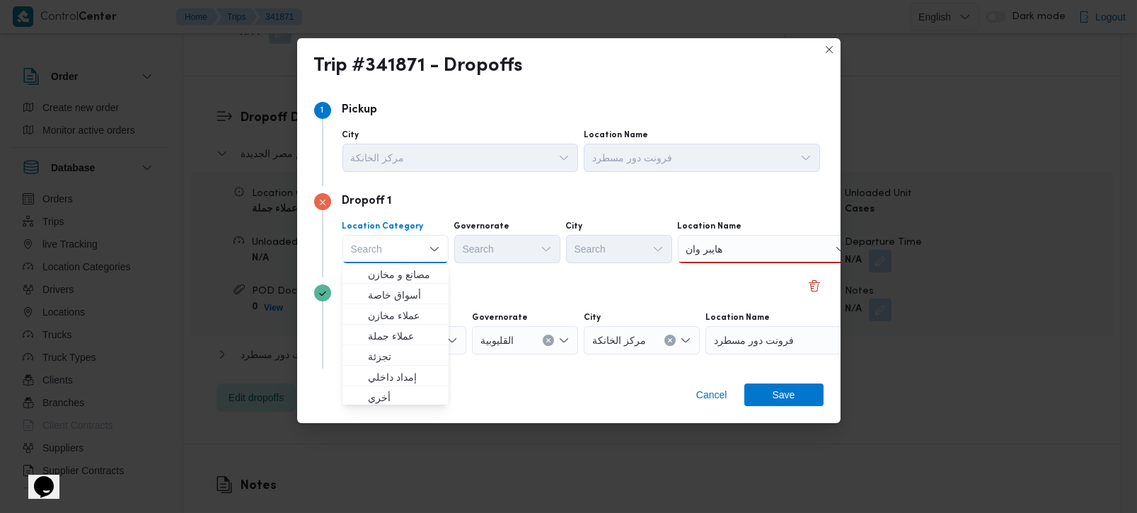
click at [766, 248] on div "هايبر وان هايبر وان" at bounding box center [766, 249] width 177 height 28
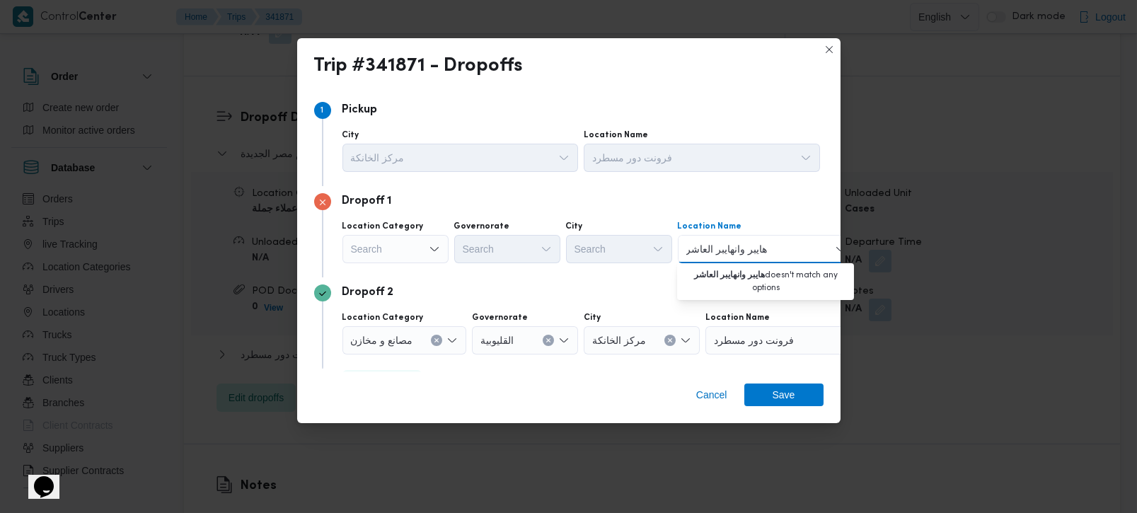
drag, startPoint x: 744, startPoint y: 251, endPoint x: 636, endPoint y: 258, distance: 108.5
click at [636, 258] on div "Location Category Search Governorate Search City Search Location Name هايبر وان…" at bounding box center [581, 242] width 483 height 48
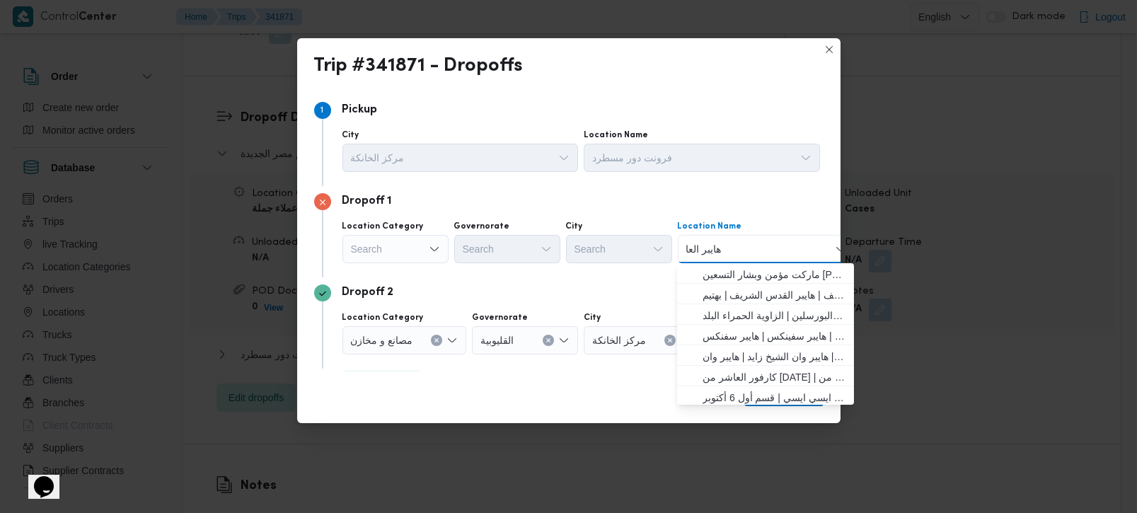
type input "هايبر العاش"
type input "هايبر"
click at [785, 298] on span "كارفور العاشر من رمضان | كارفور هايبر ماركت العاشر من رمضان | null" at bounding box center [774, 294] width 143 height 17
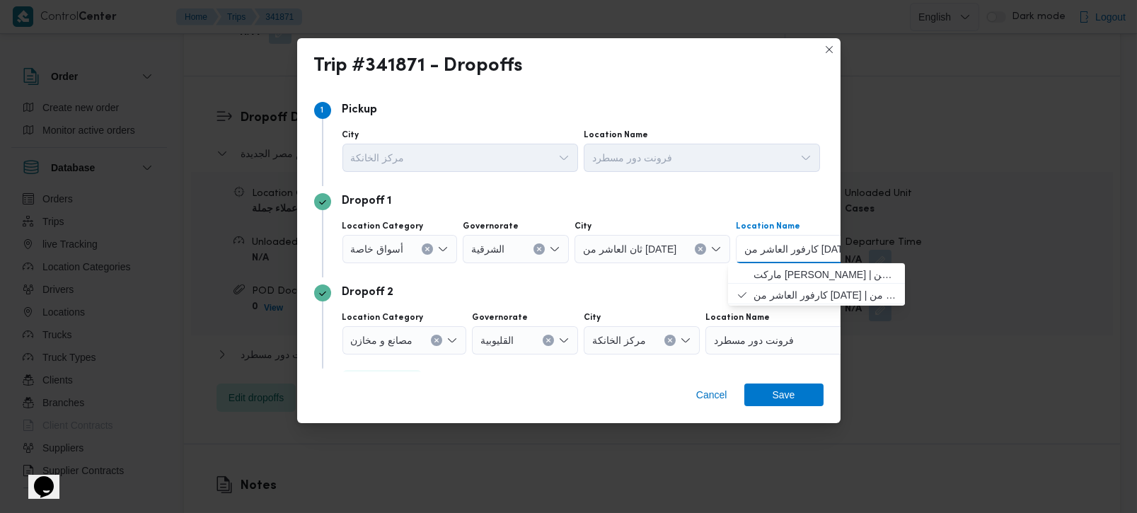
click at [436, 336] on button "Clear input" at bounding box center [436, 340] width 11 height 11
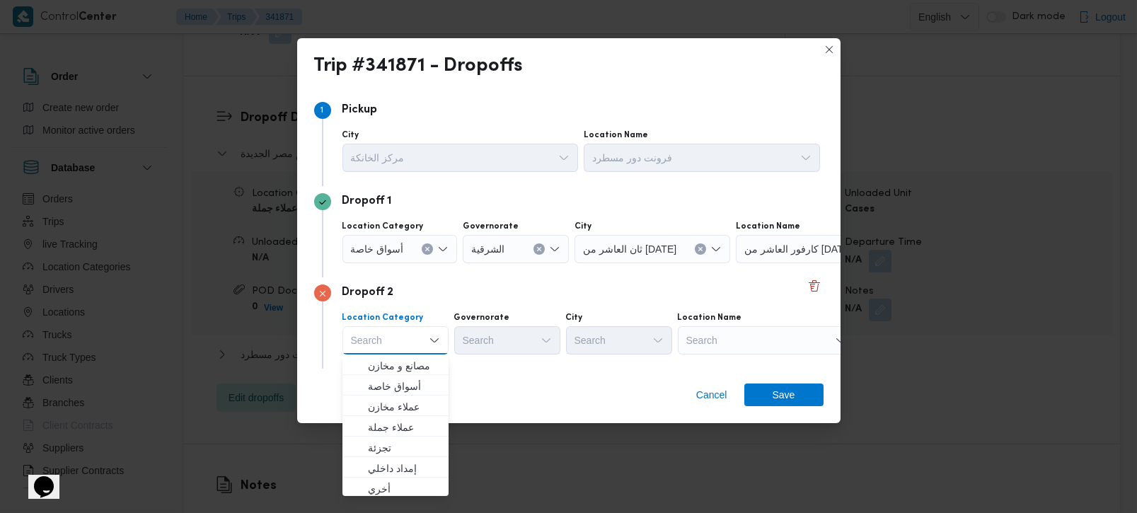
click at [737, 343] on div "Search" at bounding box center [766, 340] width 177 height 28
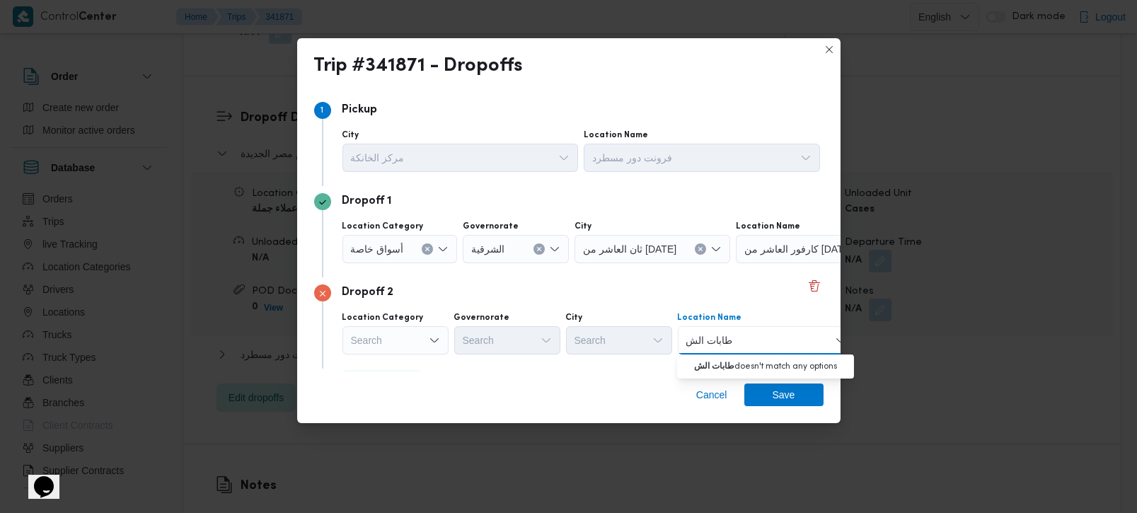
click at [721, 338] on input "طابات الش" at bounding box center [710, 340] width 47 height 17
type input "طلبات الش"
click at [768, 365] on mark "طلبات الش" at bounding box center [784, 365] width 43 height 11
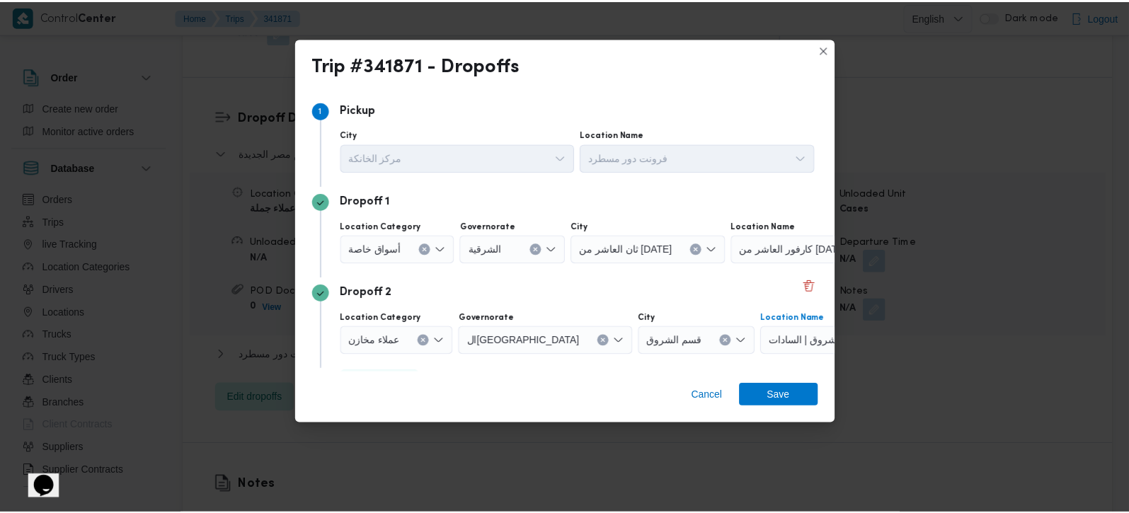
scroll to position [38, 0]
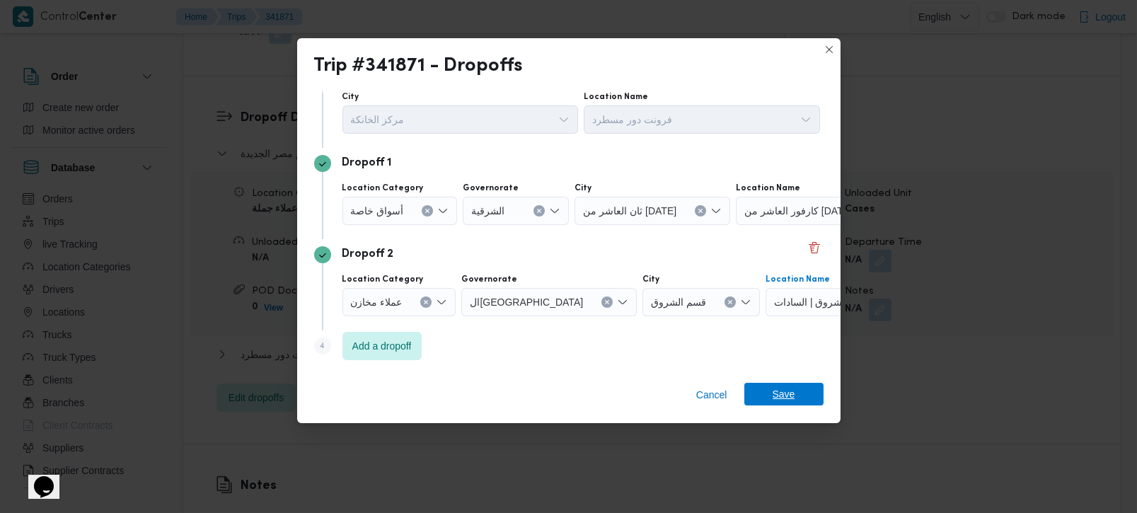
click at [806, 394] on span "Save" at bounding box center [784, 394] width 79 height 23
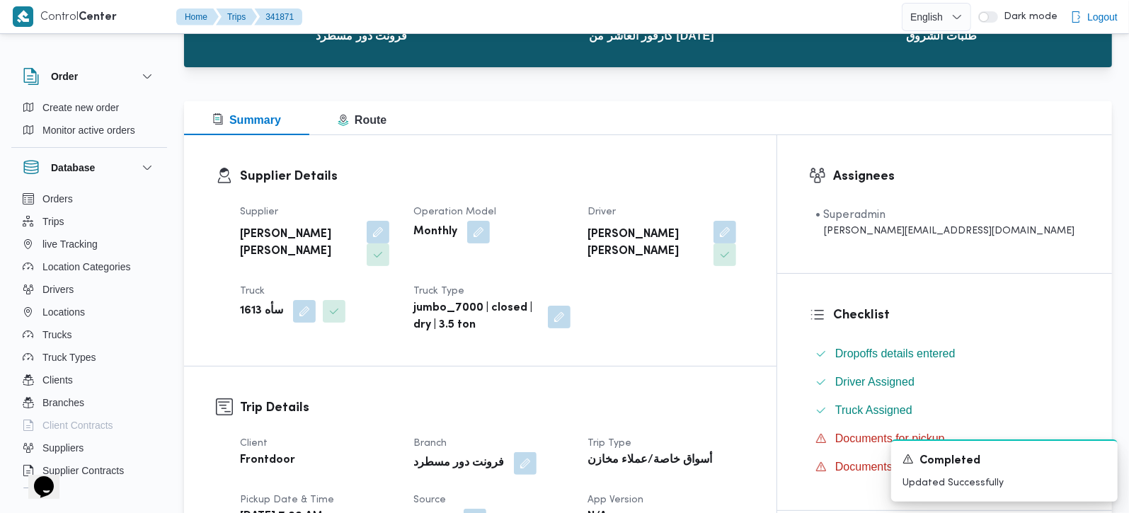
scroll to position [333, 0]
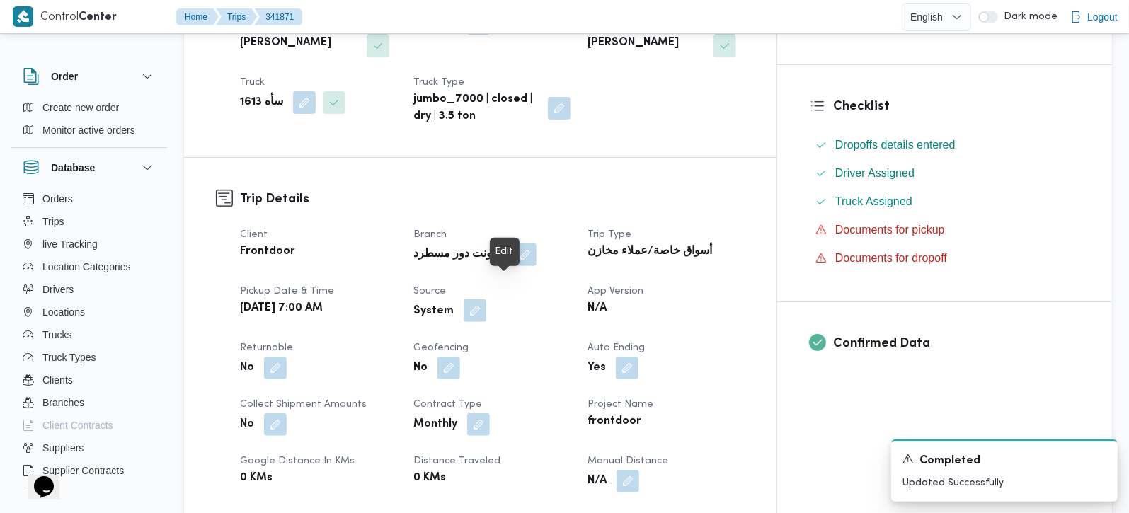
click at [486, 299] on button "button" at bounding box center [475, 310] width 23 height 23
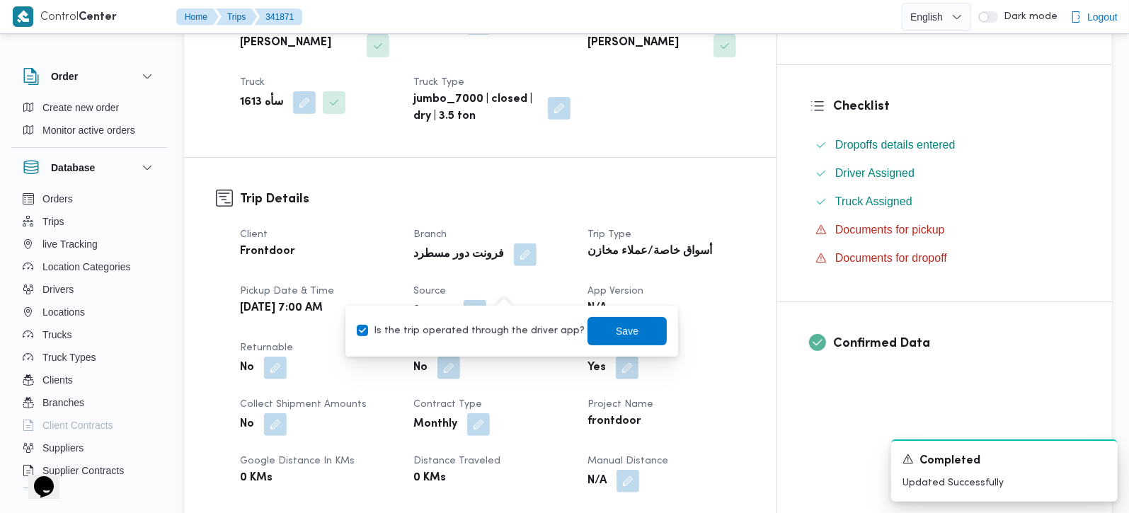
click at [495, 323] on label "Is the trip operated through the driver app?" at bounding box center [471, 331] width 228 height 17
checkbox input "false"
click at [616, 329] on span "Save" at bounding box center [627, 330] width 23 height 17
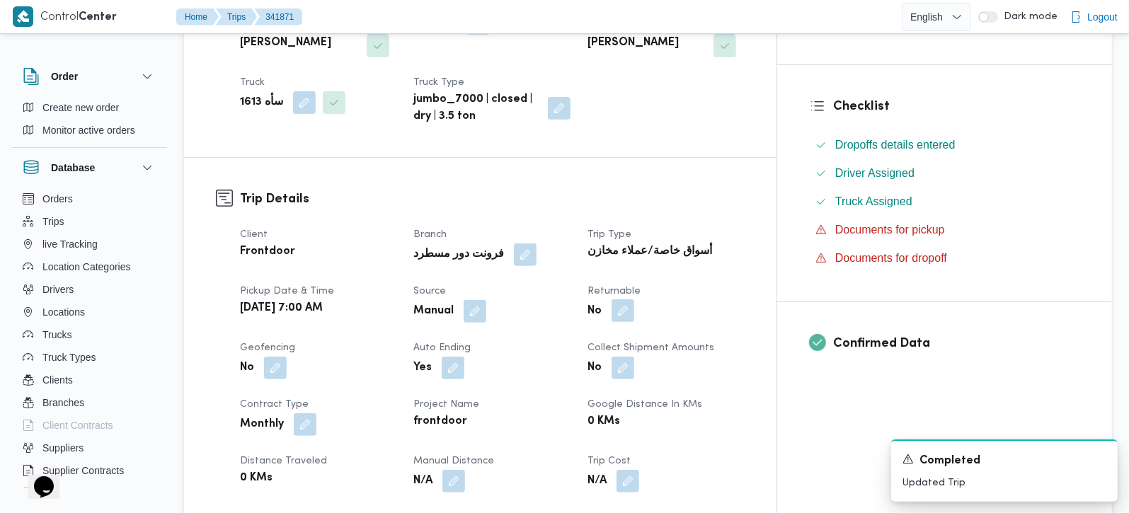
click at [634, 299] on button "button" at bounding box center [623, 310] width 23 height 23
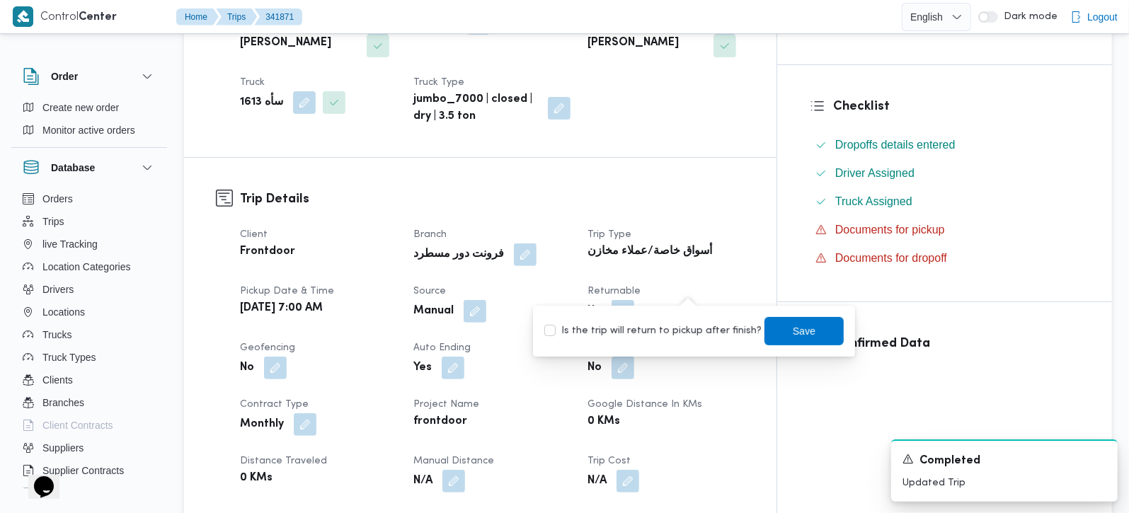
click at [682, 333] on label "Is the trip will return to pickup after finish?" at bounding box center [652, 331] width 217 height 17
checkbox input "true"
click at [795, 334] on span "Save" at bounding box center [804, 330] width 23 height 17
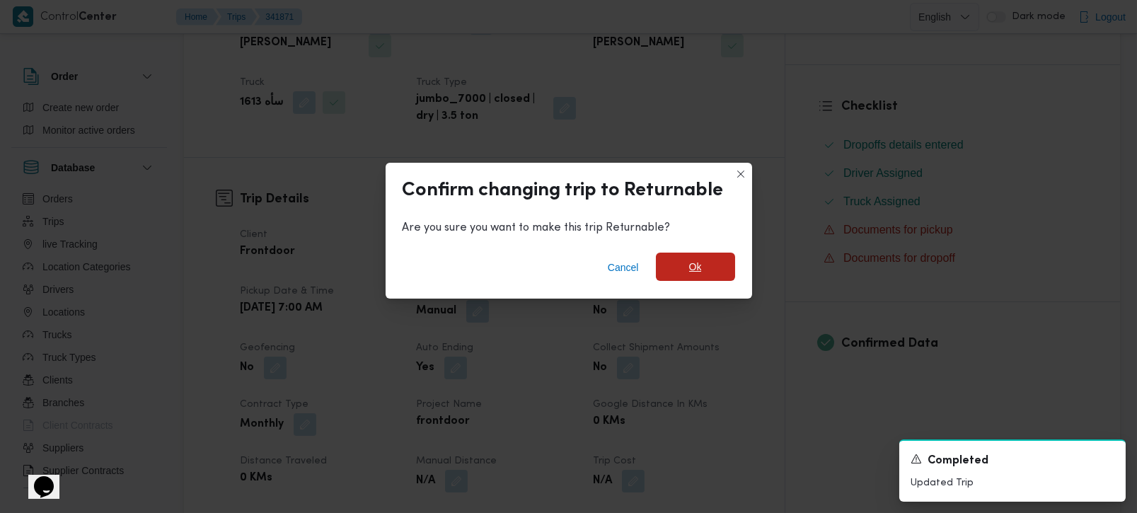
click at [713, 274] on span "Ok" at bounding box center [695, 267] width 79 height 28
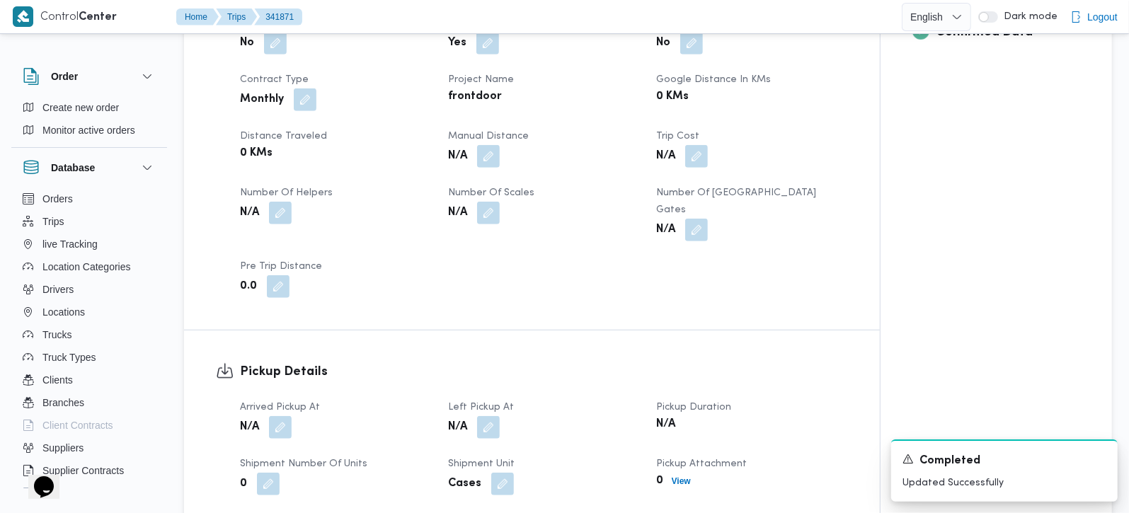
scroll to position [749, 0]
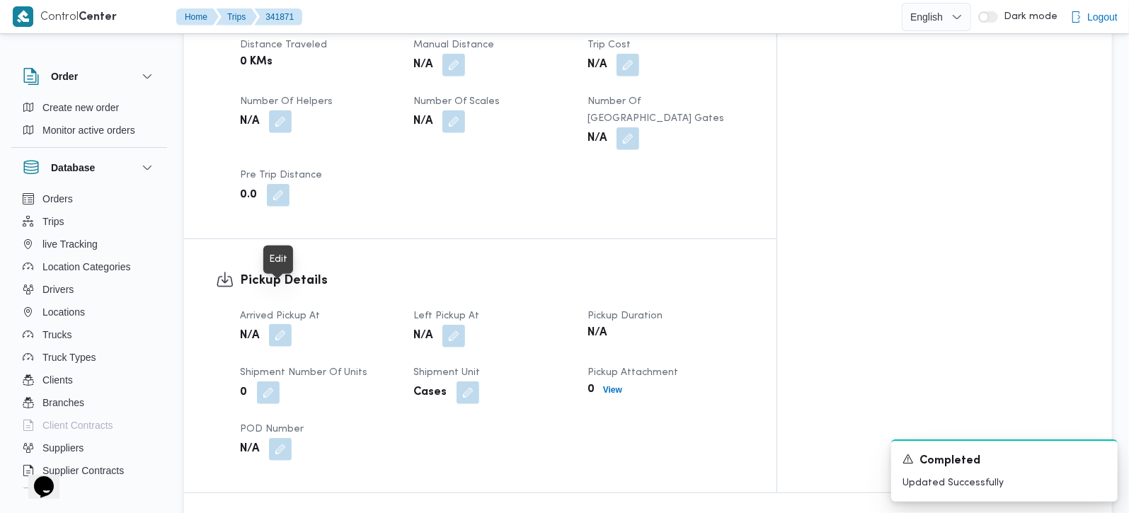
click at [277, 324] on button "button" at bounding box center [280, 335] width 23 height 23
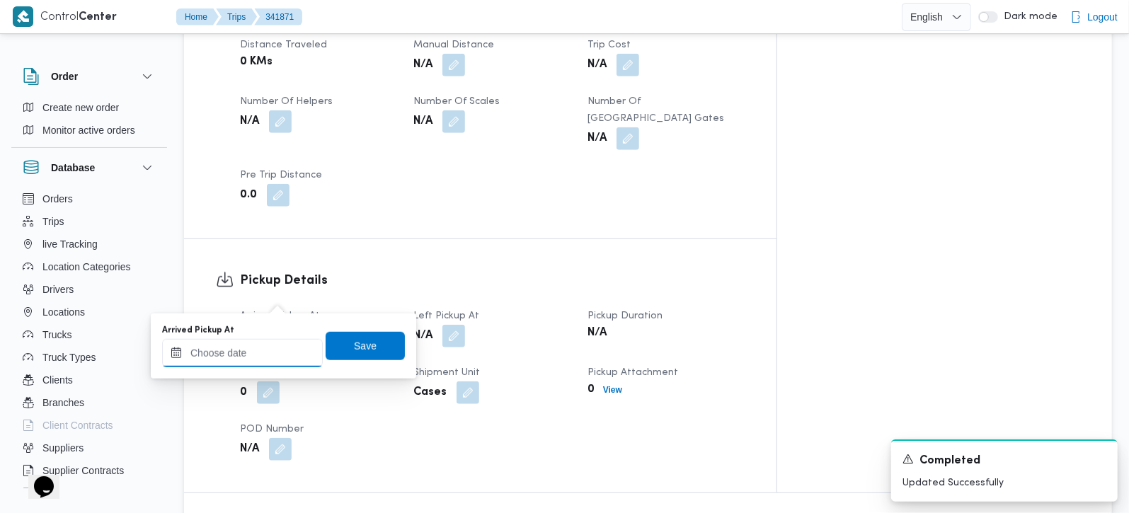
click at [272, 352] on input "Arrived Pickup At" at bounding box center [242, 353] width 161 height 28
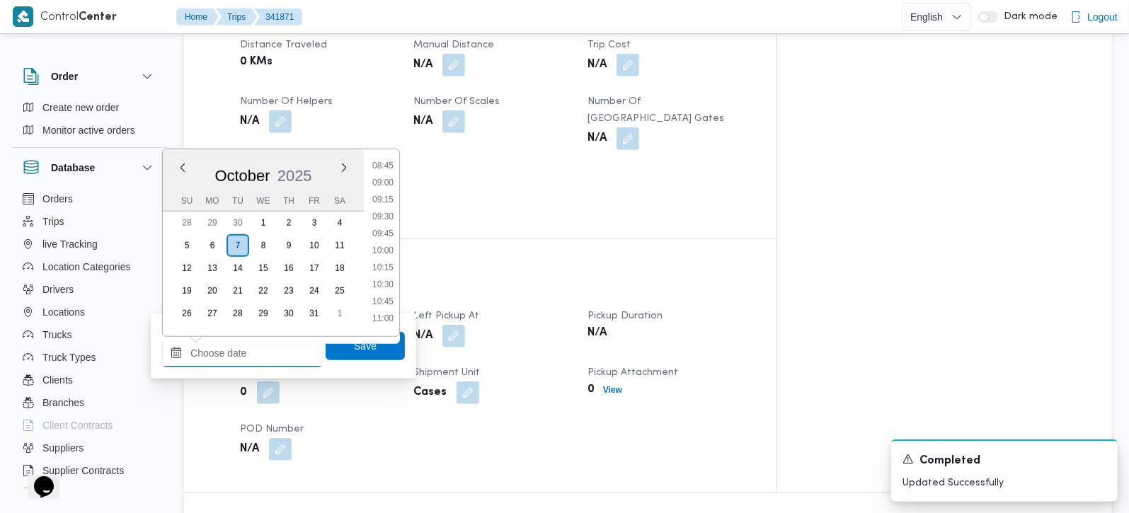
scroll to position [513, 0]
click at [383, 164] on li "07:30" at bounding box center [383, 164] width 33 height 14
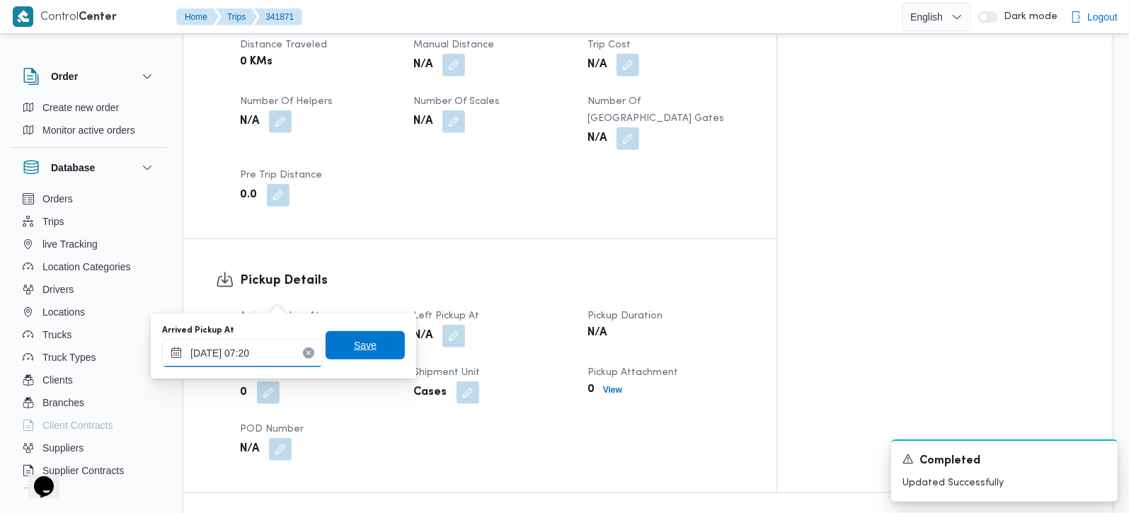
type input "07/10/2025 07:20"
click at [384, 340] on span "Save" at bounding box center [365, 345] width 79 height 28
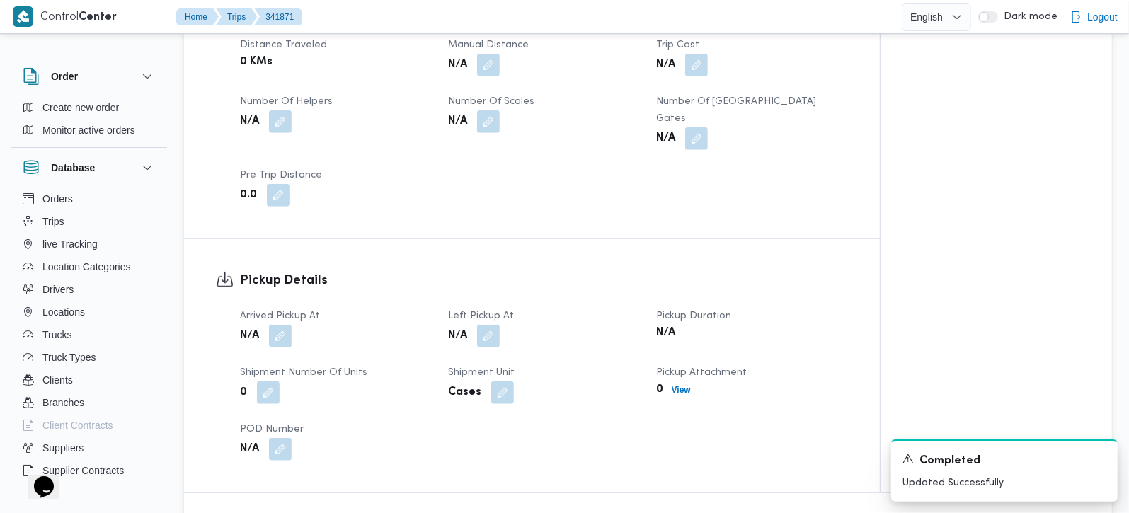
click at [502, 323] on div "N/A" at bounding box center [544, 335] width 194 height 25
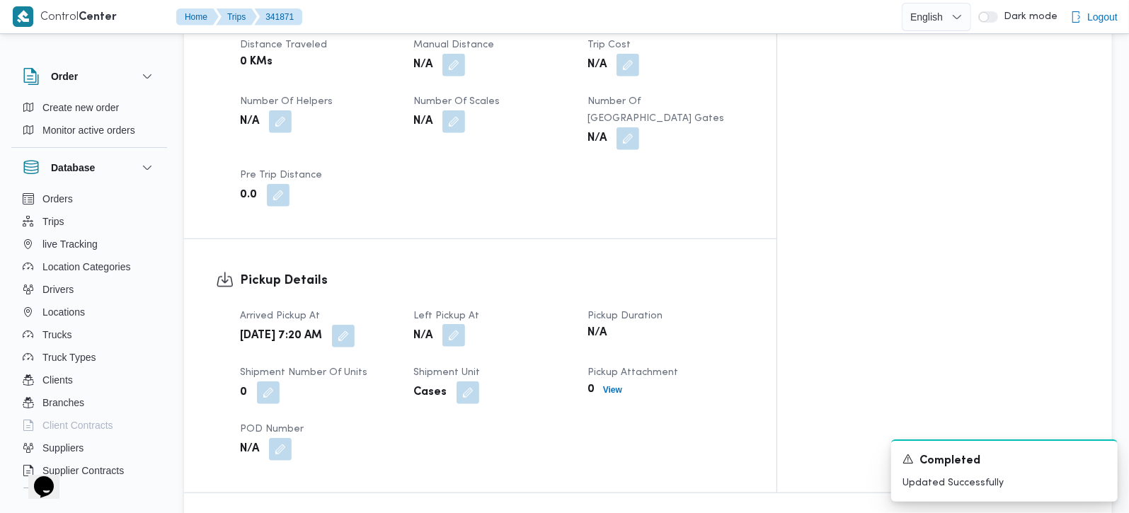
click at [465, 324] on button "button" at bounding box center [453, 335] width 23 height 23
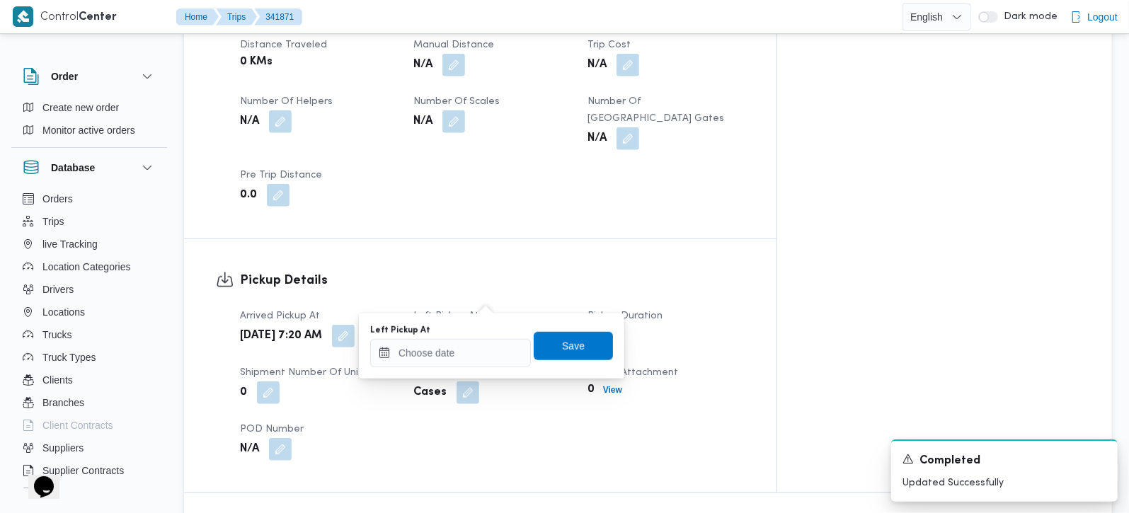
click at [481, 337] on div "Left Pickup At" at bounding box center [450, 346] width 161 height 42
drag, startPoint x: 475, startPoint y: 355, endPoint x: 499, endPoint y: 345, distance: 26.3
click at [475, 355] on input "Left Pickup At" at bounding box center [450, 353] width 161 height 28
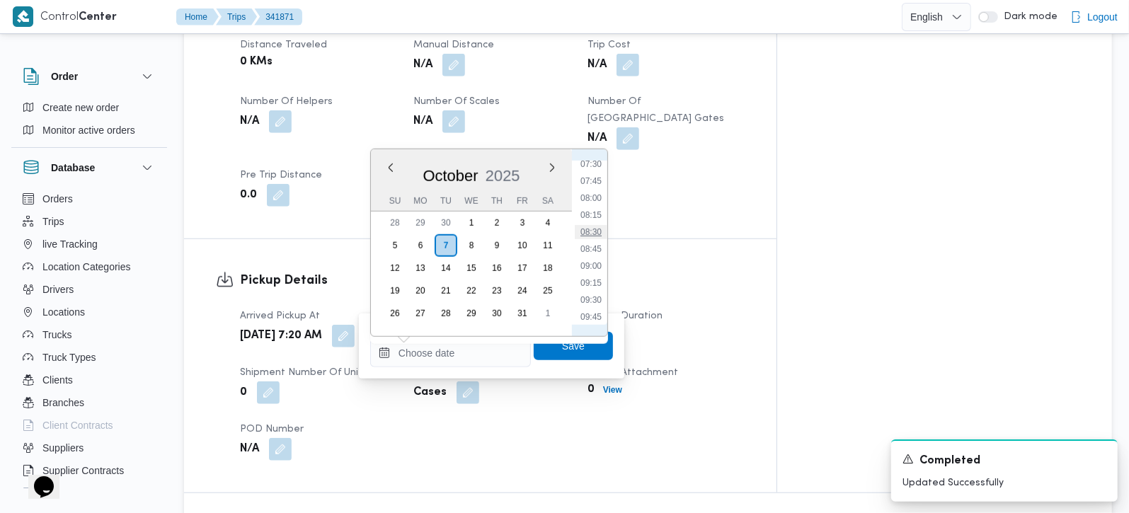
click at [598, 228] on li "08:30" at bounding box center [591, 232] width 33 height 14
type input "07/10/2025 08:30"
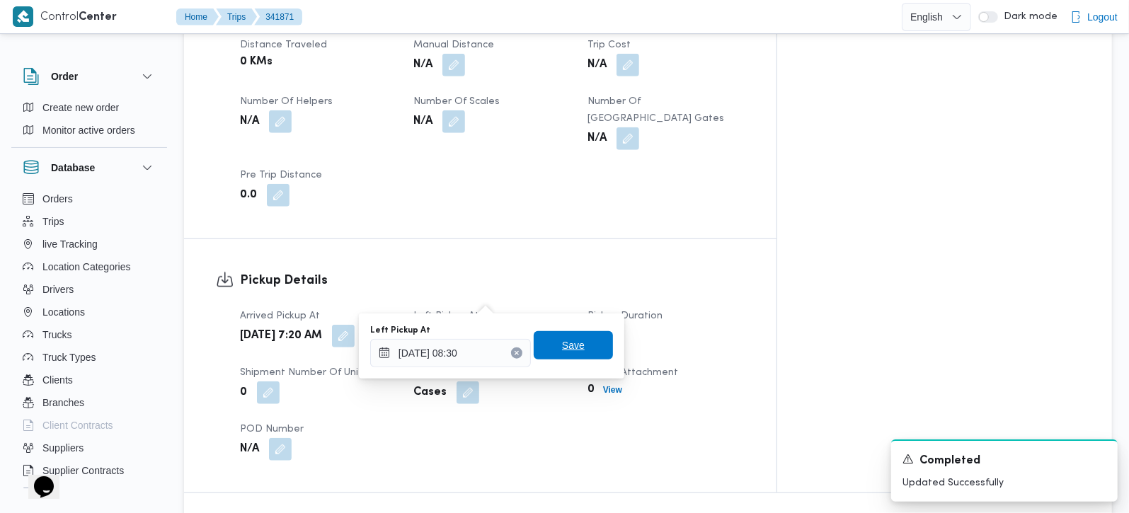
click at [576, 342] on span "Save" at bounding box center [573, 345] width 79 height 28
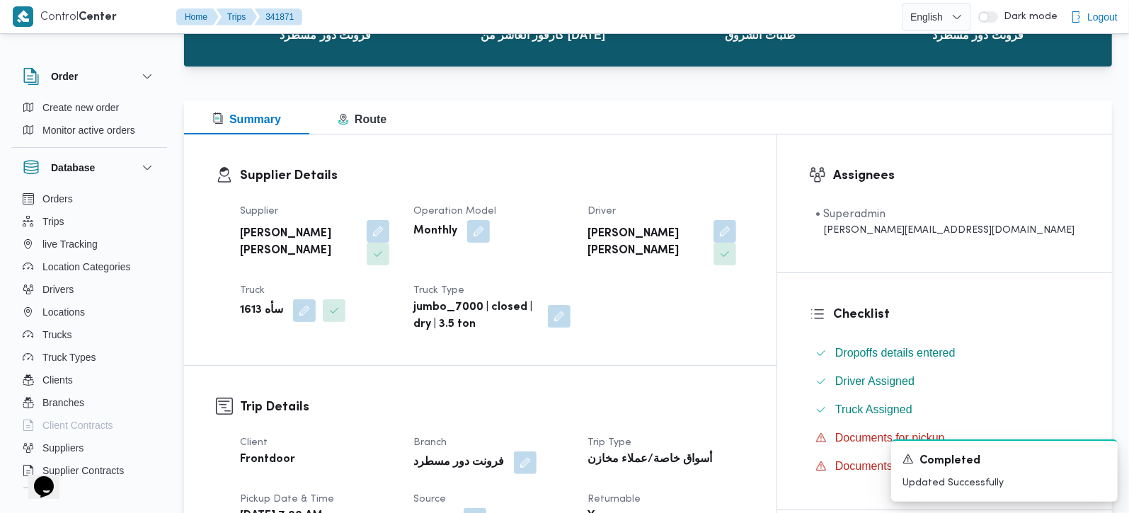
scroll to position [0, 0]
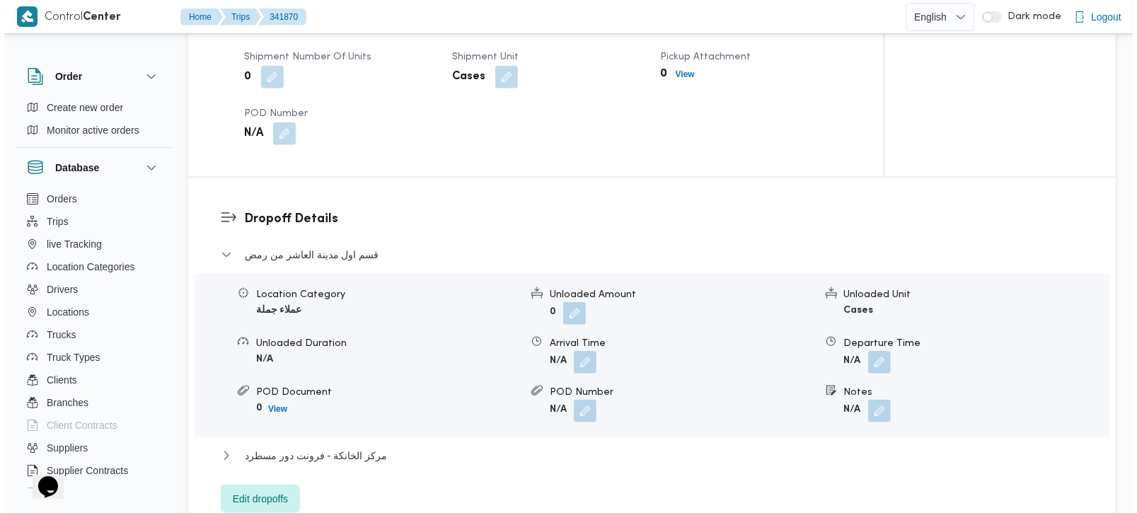
scroll to position [1082, 0]
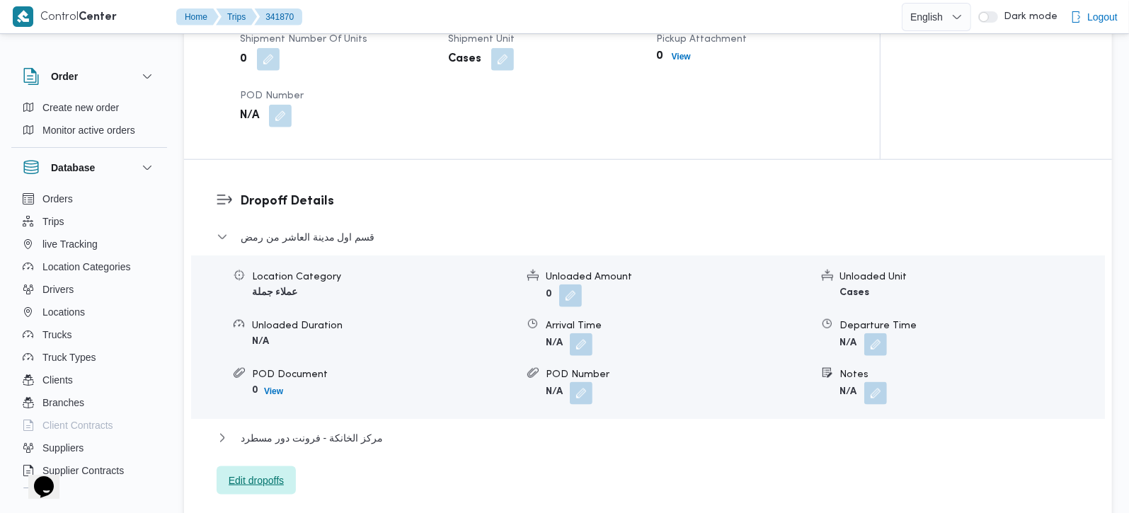
click at [249, 472] on span "Edit dropoffs" at bounding box center [256, 480] width 55 height 17
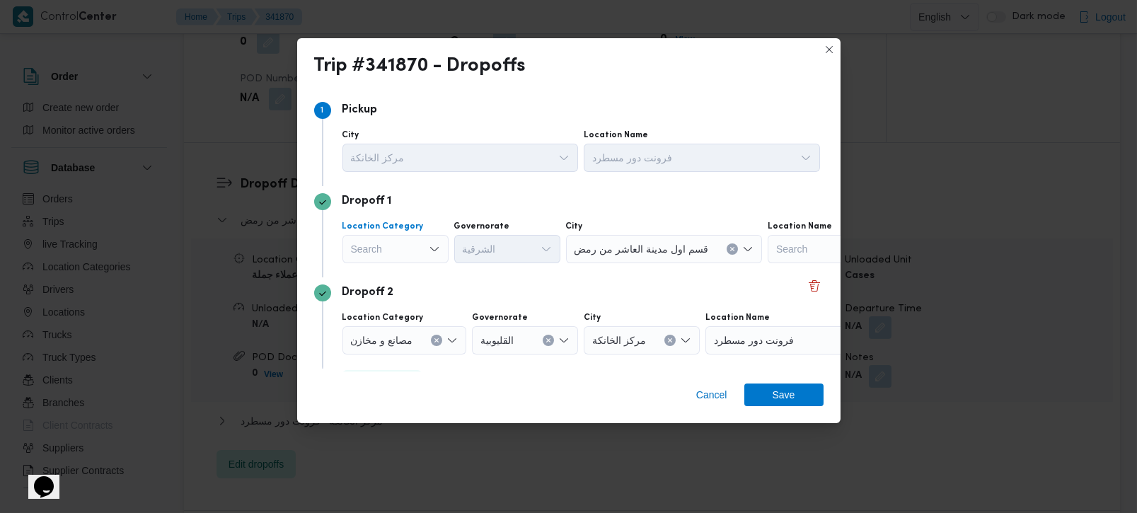
click at [418, 253] on div "Search" at bounding box center [396, 249] width 106 height 28
click at [418, 277] on span "مصانع و مخازن" at bounding box center [404, 275] width 72 height 17
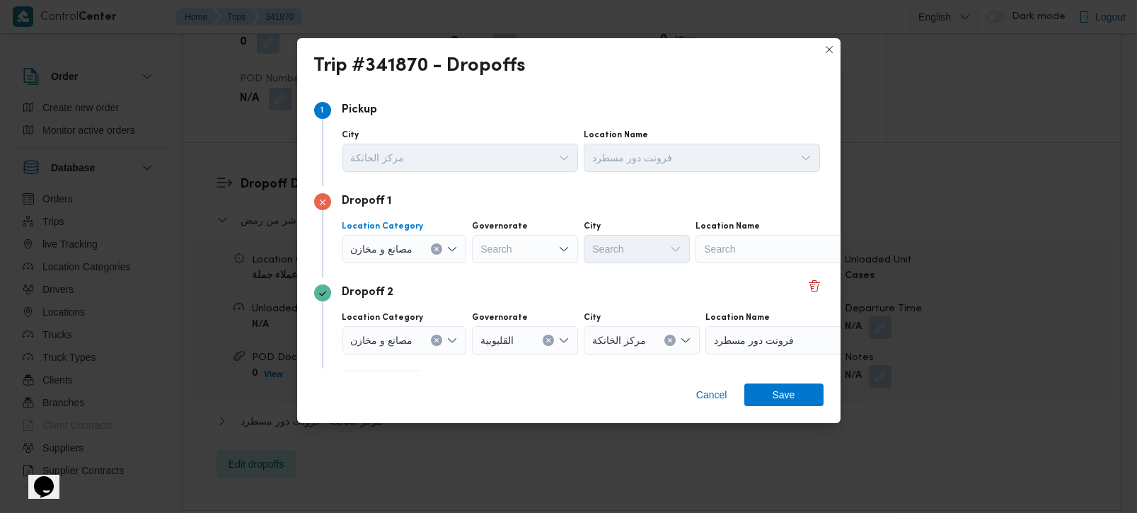
click at [437, 246] on icon "Clear input" at bounding box center [437, 249] width 6 height 6
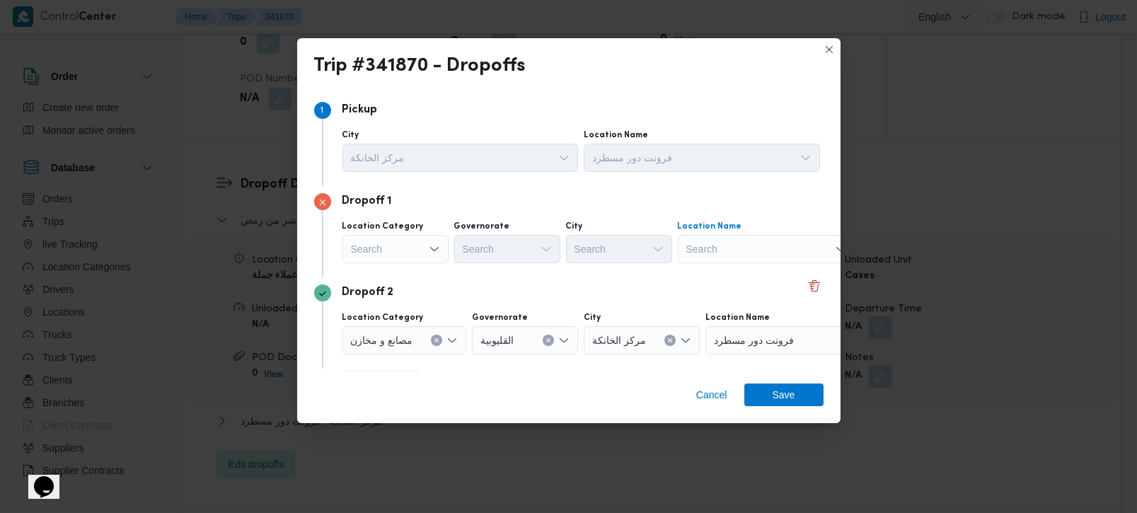
click at [738, 256] on div "Search" at bounding box center [766, 249] width 177 height 28
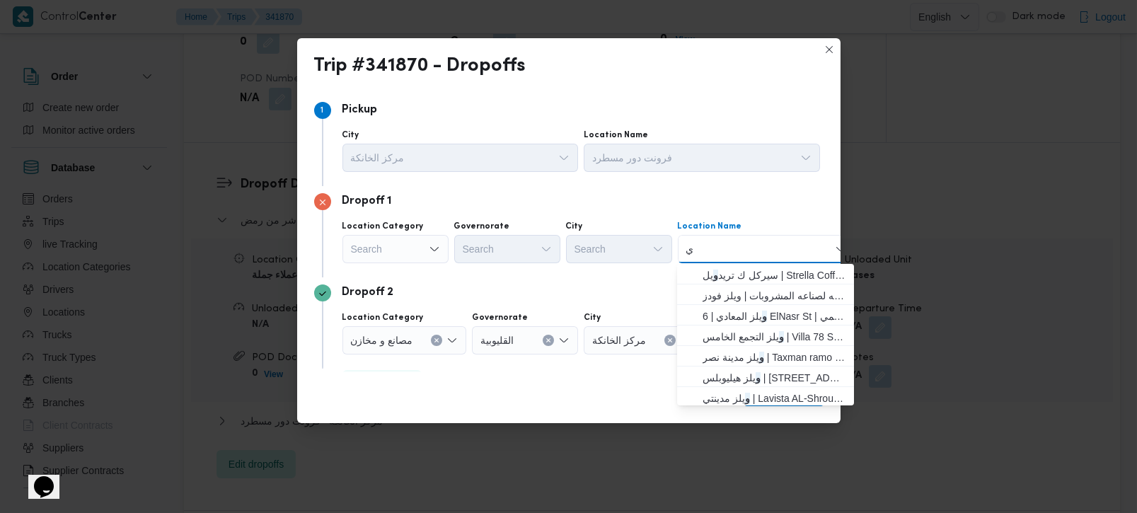
type input "و"
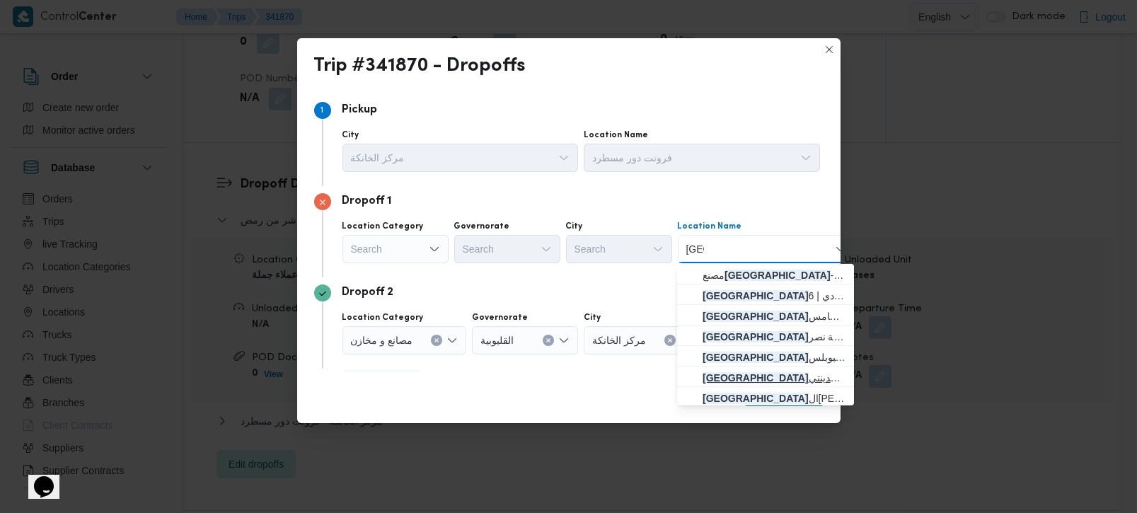
type input "ويلز"
click at [801, 372] on span "ويلز مدينتي | Lavista AL-Shrouk | null" at bounding box center [774, 377] width 143 height 17
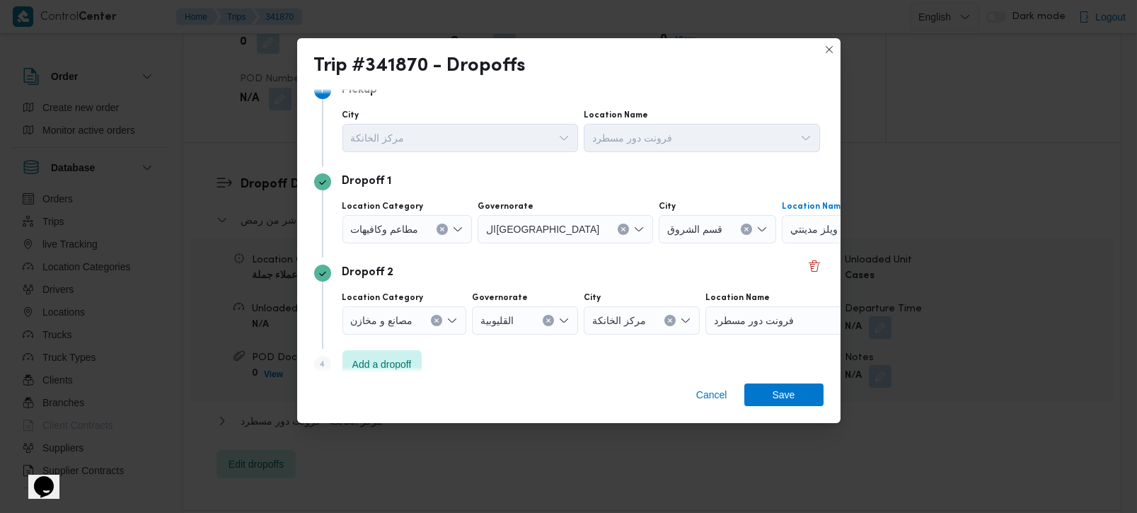
scroll to position [38, 0]
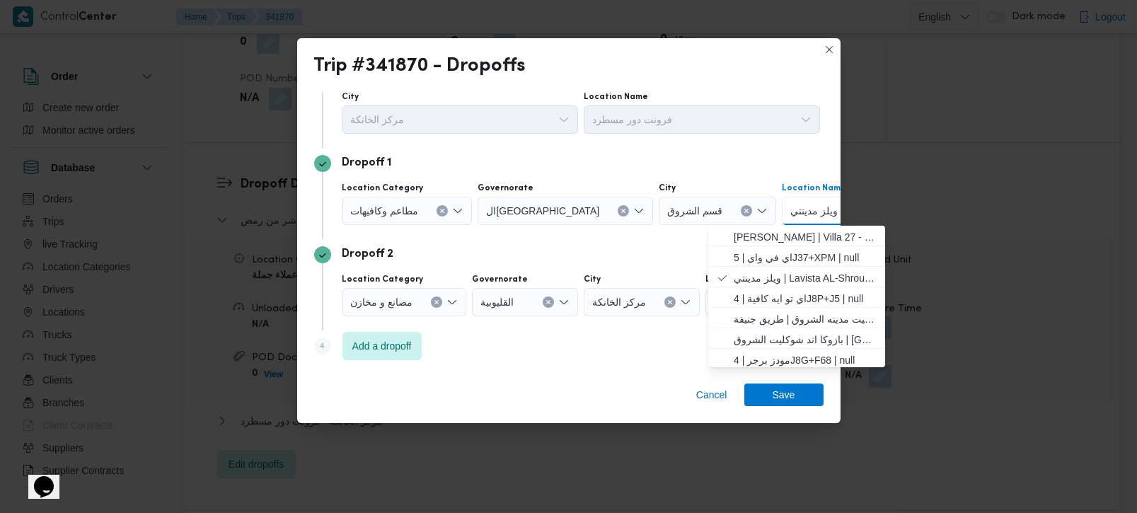
click at [435, 301] on icon "Clear input" at bounding box center [437, 303] width 4 height 4
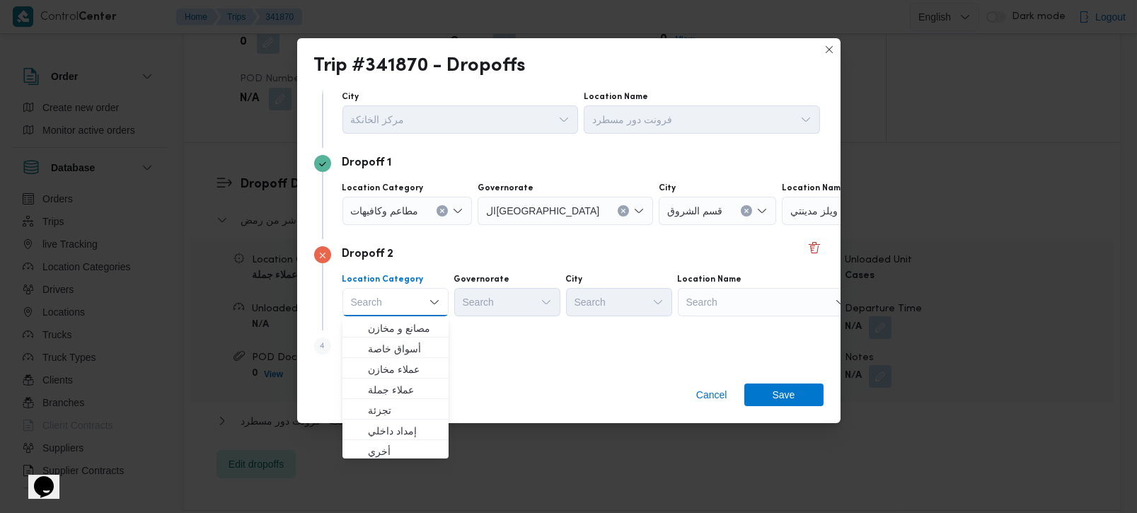
click at [777, 304] on div "Search" at bounding box center [766, 302] width 177 height 28
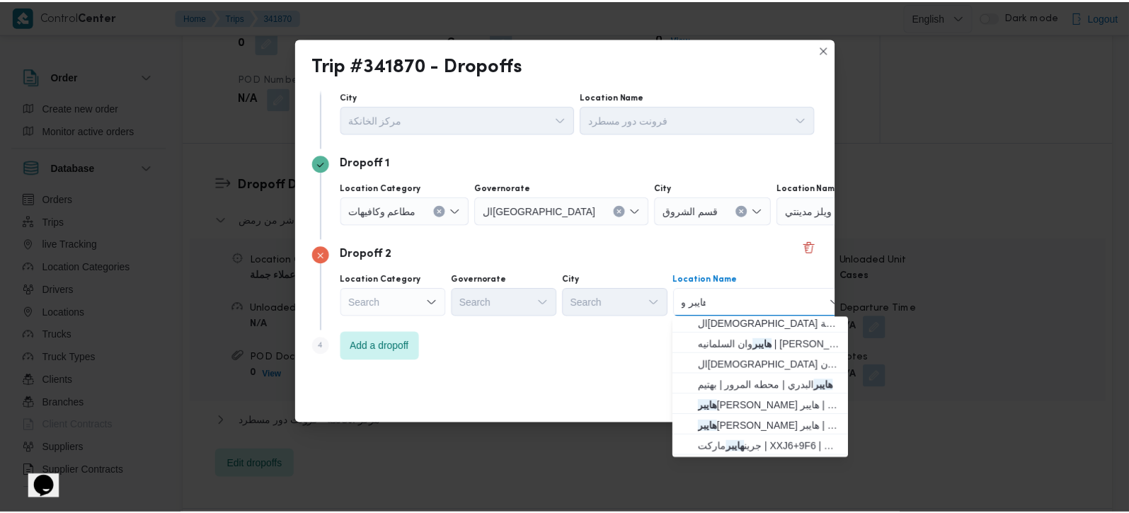
scroll to position [0, 0]
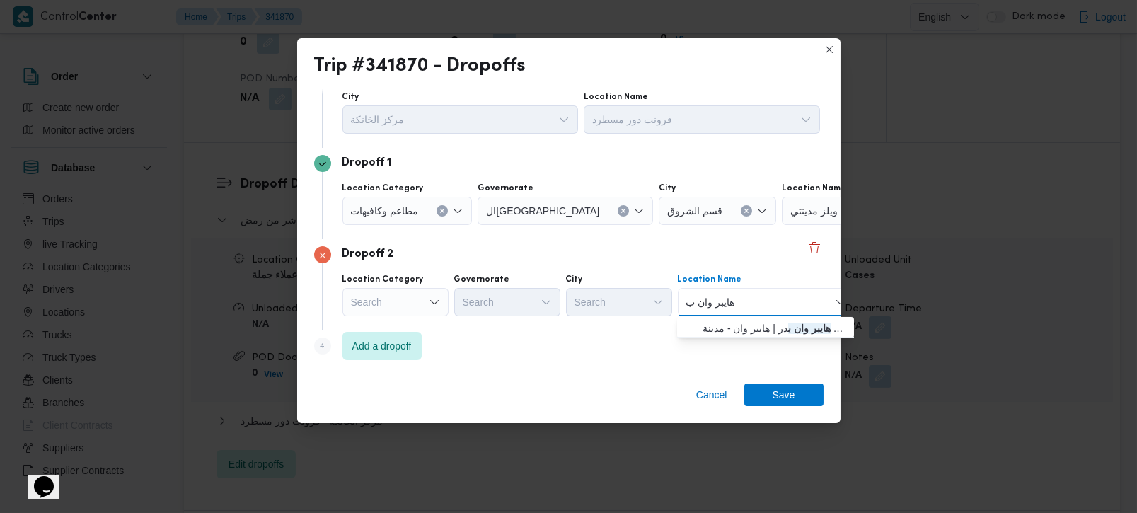
type input "هايبر وان ب"
click at [814, 323] on mark "هايبر وان ب" at bounding box center [809, 328] width 42 height 11
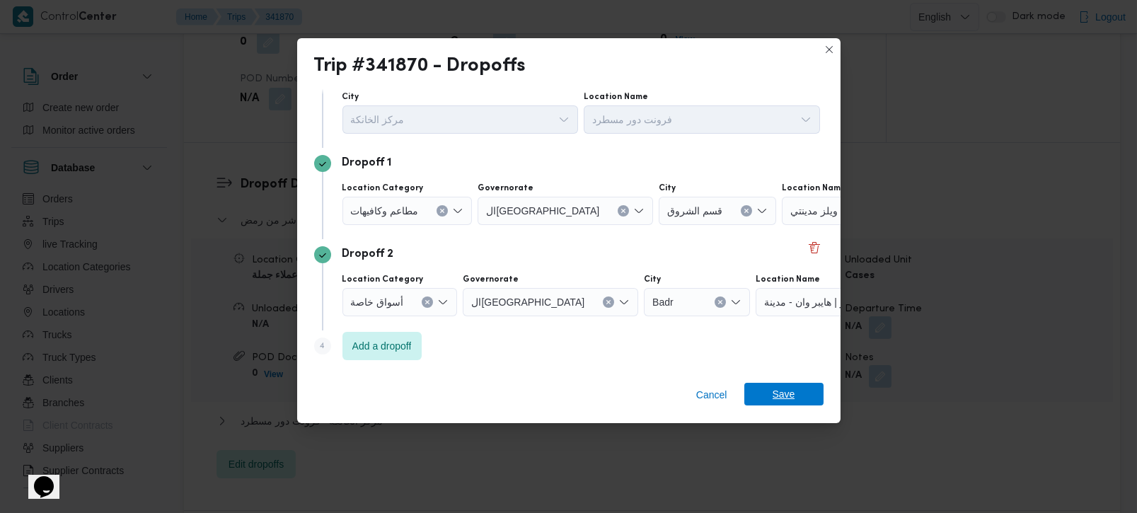
click at [793, 396] on span "Save" at bounding box center [784, 394] width 23 height 23
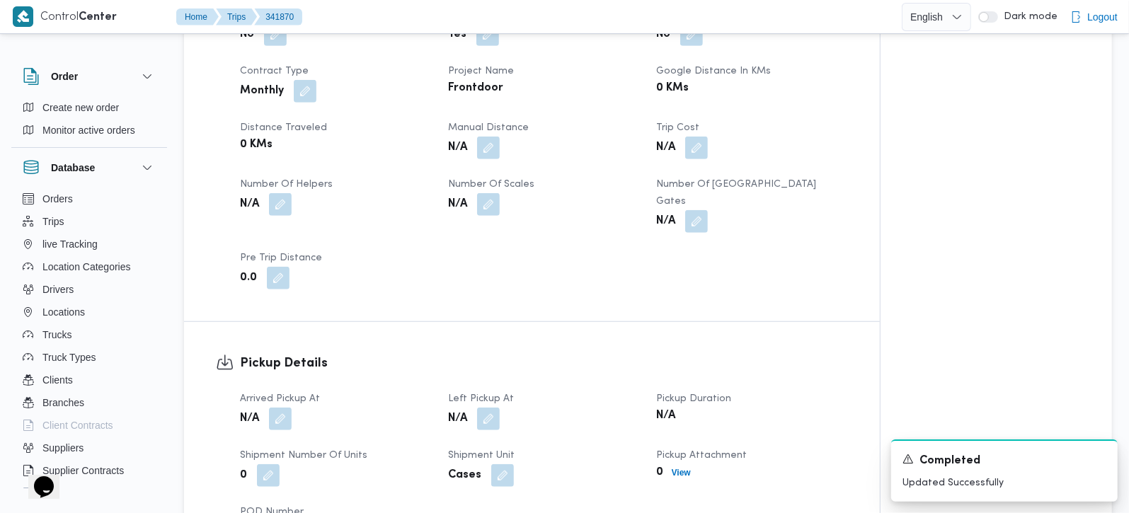
scroll to position [333, 0]
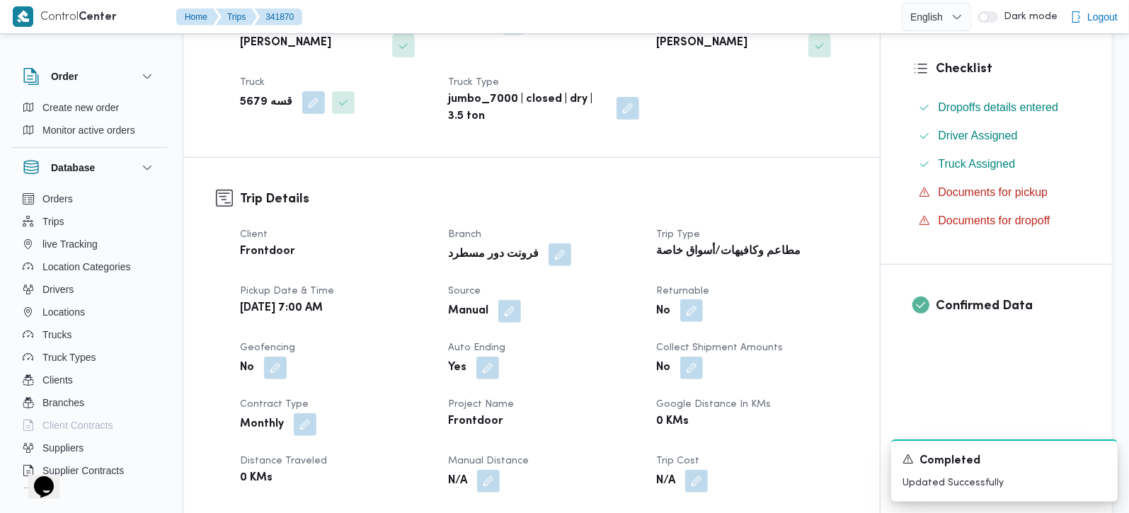
click at [701, 299] on button "button" at bounding box center [691, 310] width 23 height 23
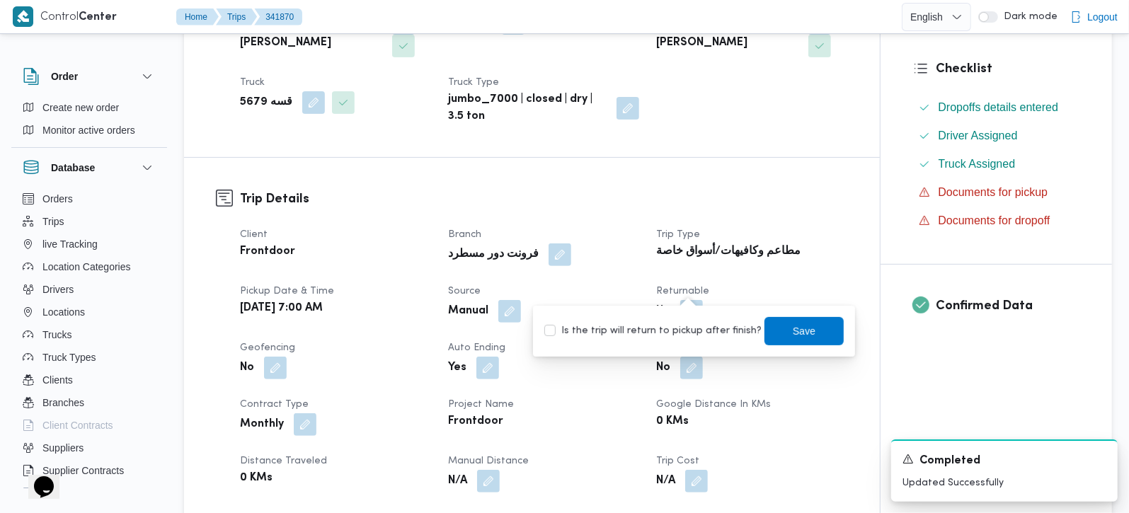
click at [680, 335] on label "Is the trip will return to pickup after finish?" at bounding box center [652, 331] width 217 height 17
checkbox input "true"
click at [793, 327] on span "Save" at bounding box center [804, 330] width 23 height 17
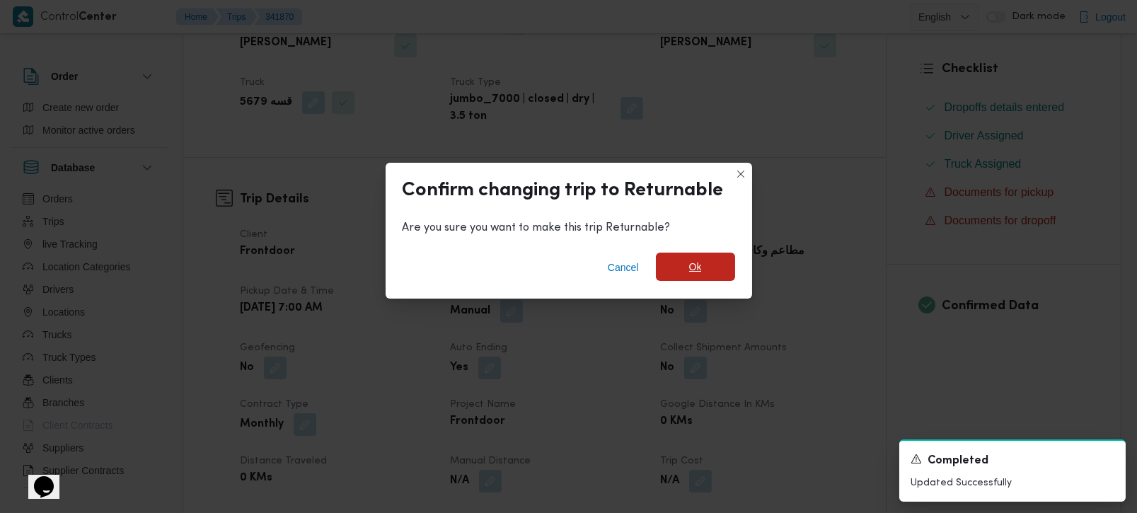
click at [677, 275] on span "Ok" at bounding box center [695, 267] width 79 height 28
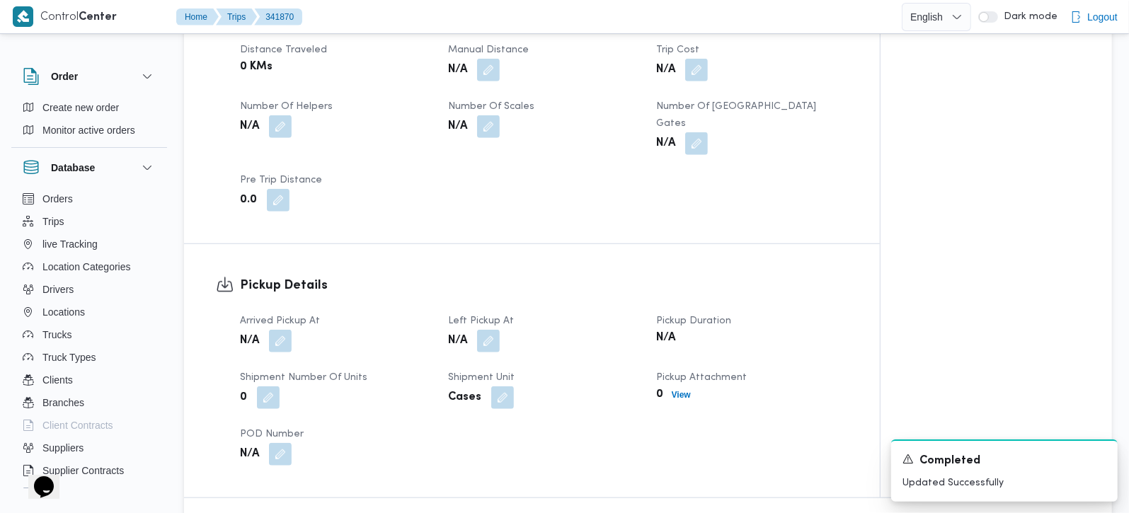
scroll to position [749, 0]
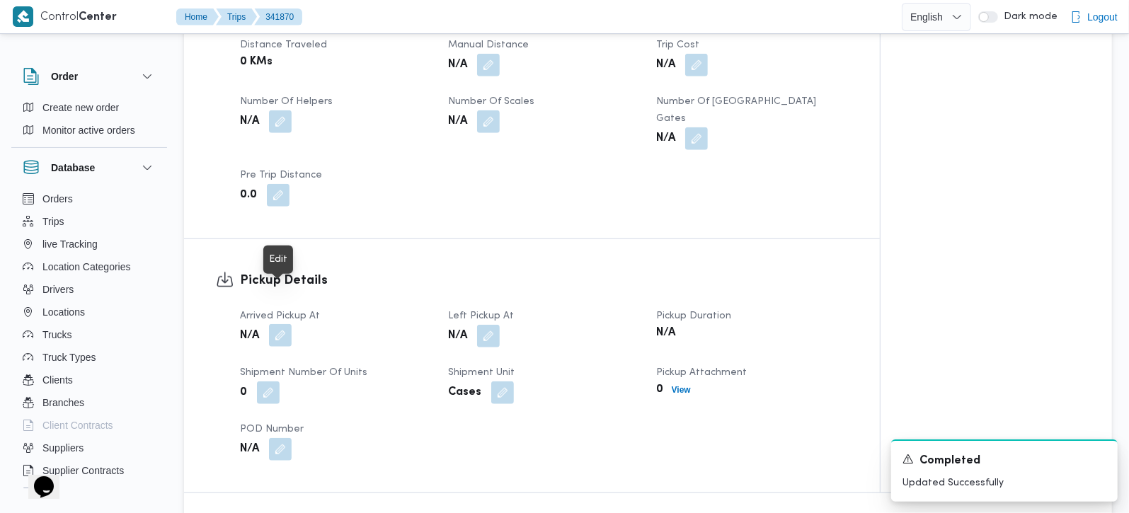
click at [272, 324] on button "button" at bounding box center [280, 335] width 23 height 23
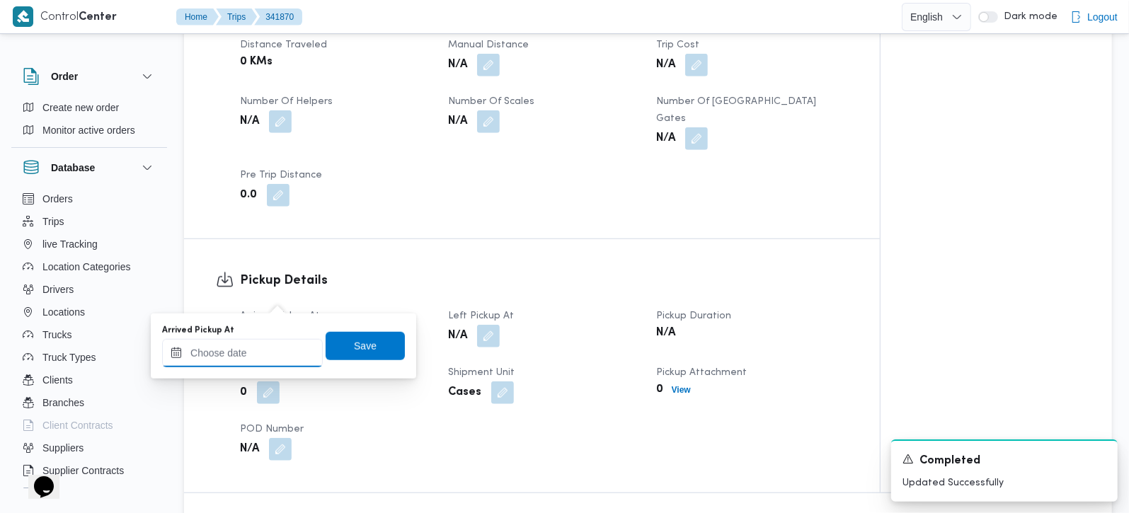
click at [246, 352] on input "Arrived Pickup At" at bounding box center [242, 353] width 161 height 28
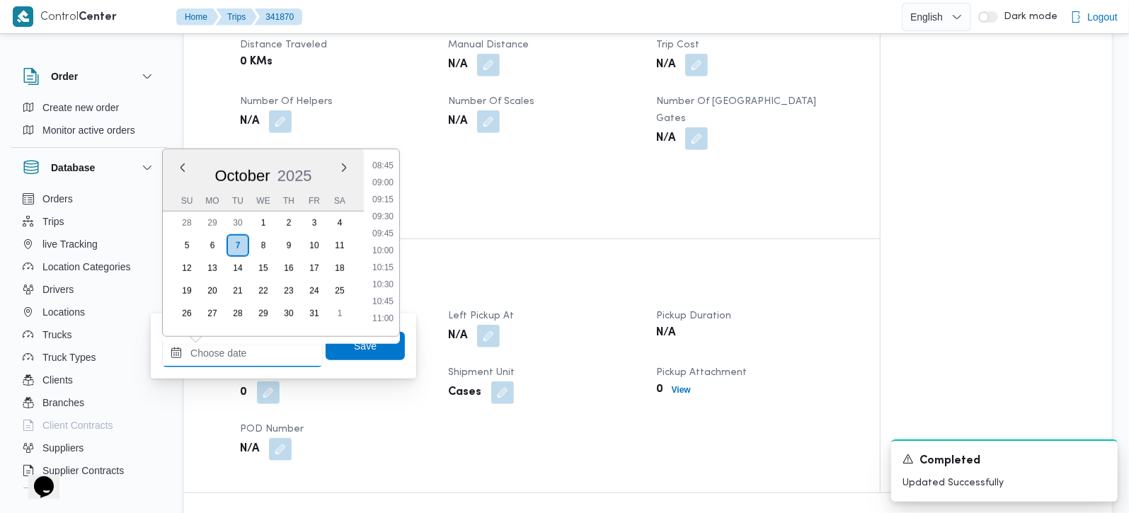
scroll to position [513, 0]
click at [394, 162] on li "07:30" at bounding box center [383, 164] width 33 height 14
type input "07/10/2025 07:30"
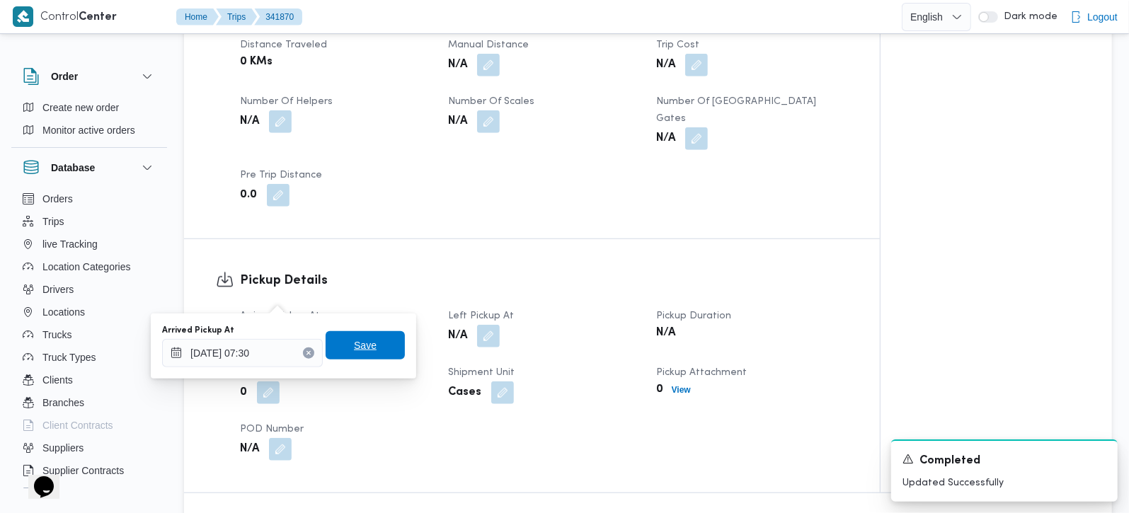
click at [354, 341] on span "Save" at bounding box center [365, 345] width 23 height 17
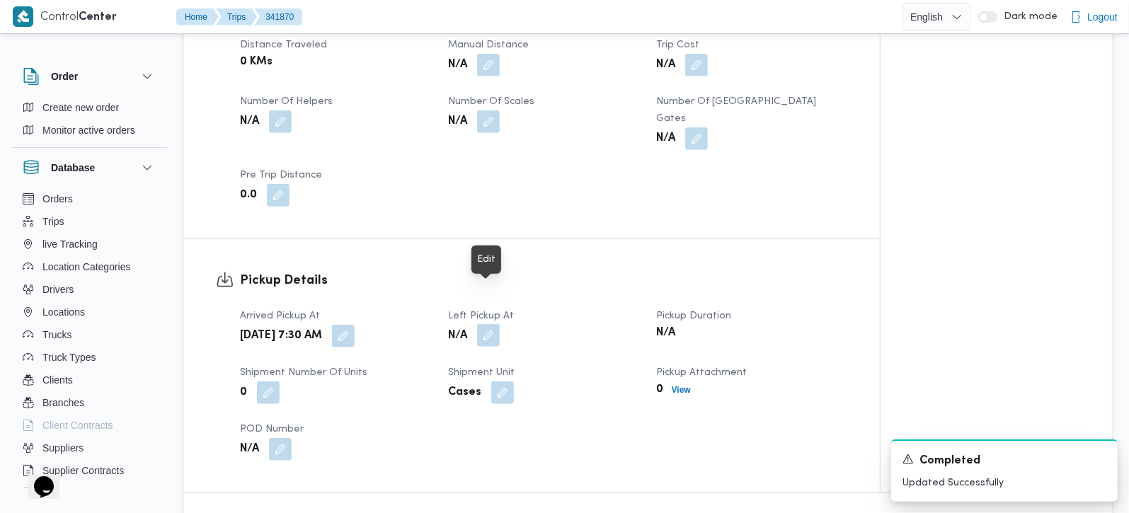
click at [489, 324] on button "button" at bounding box center [488, 335] width 23 height 23
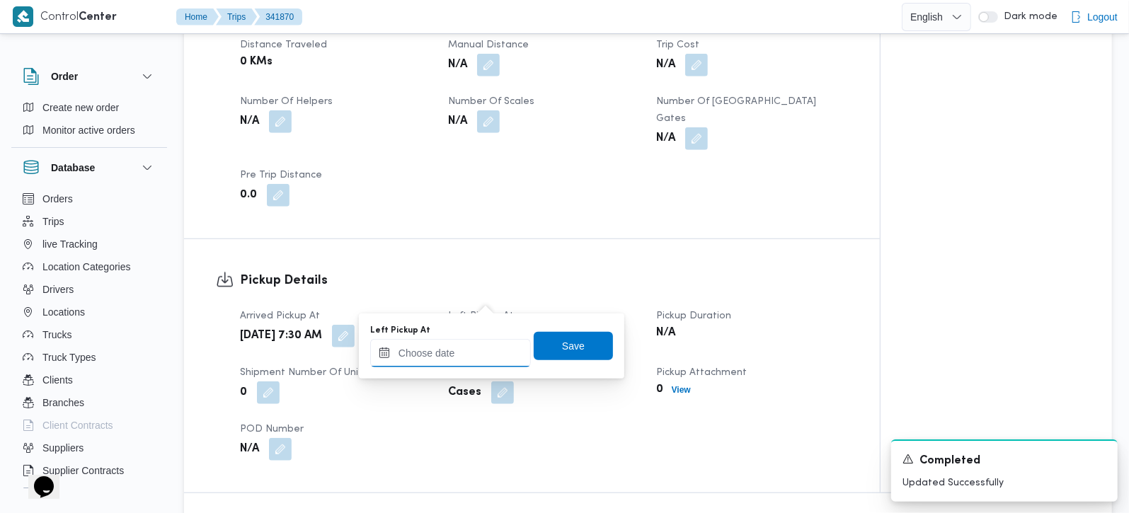
click at [471, 350] on input "Left Pickup At" at bounding box center [450, 353] width 161 height 28
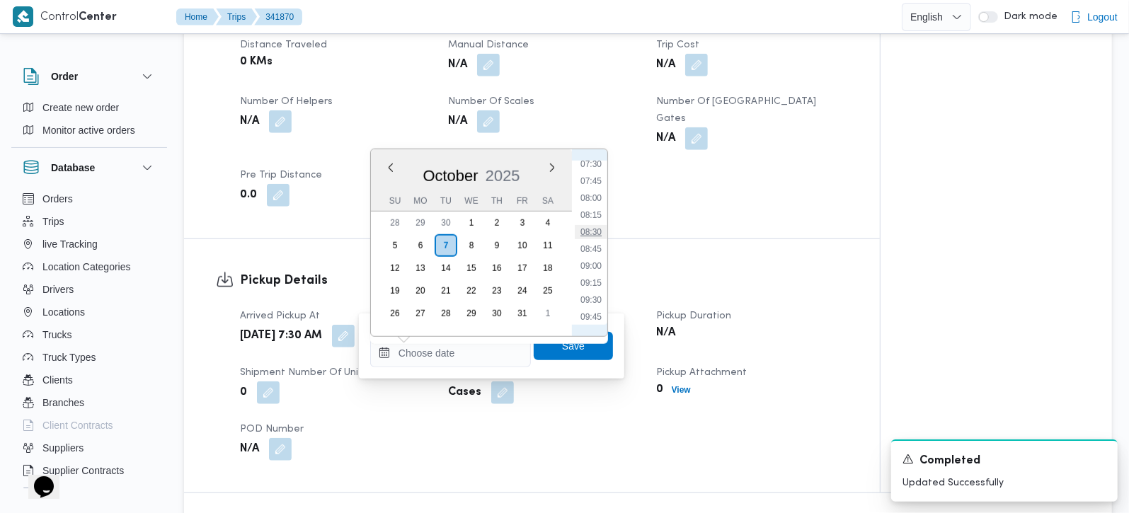
click at [603, 233] on li "08:30" at bounding box center [591, 232] width 33 height 14
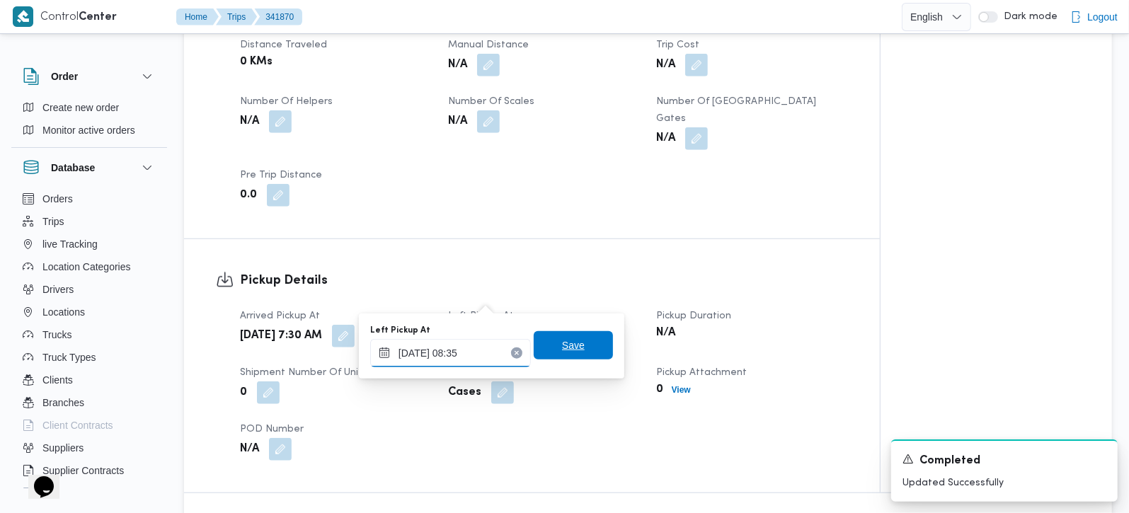
type input "07/10/2025 08:35"
click at [565, 345] on span "Save" at bounding box center [573, 345] width 23 height 17
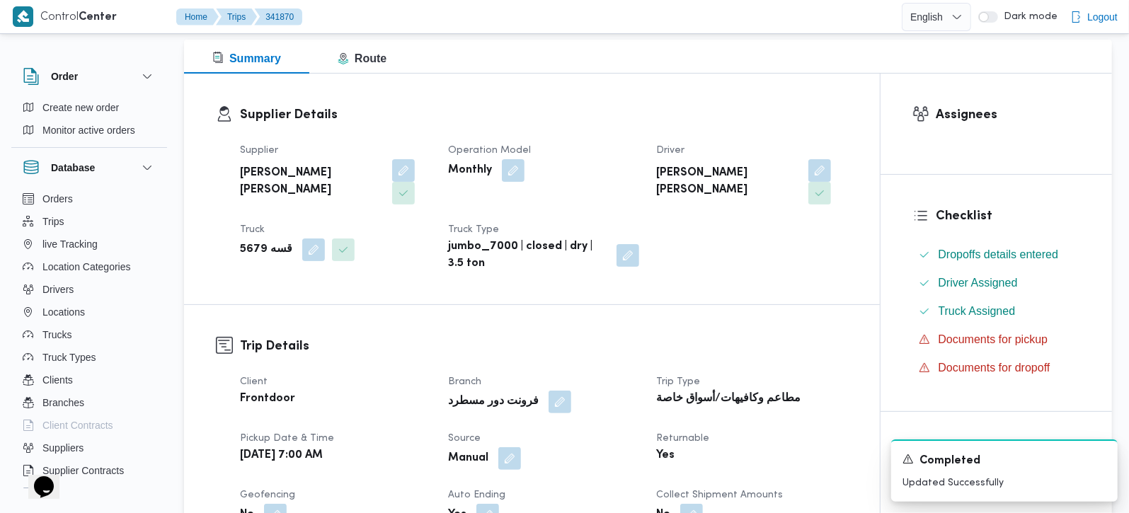
scroll to position [0, 0]
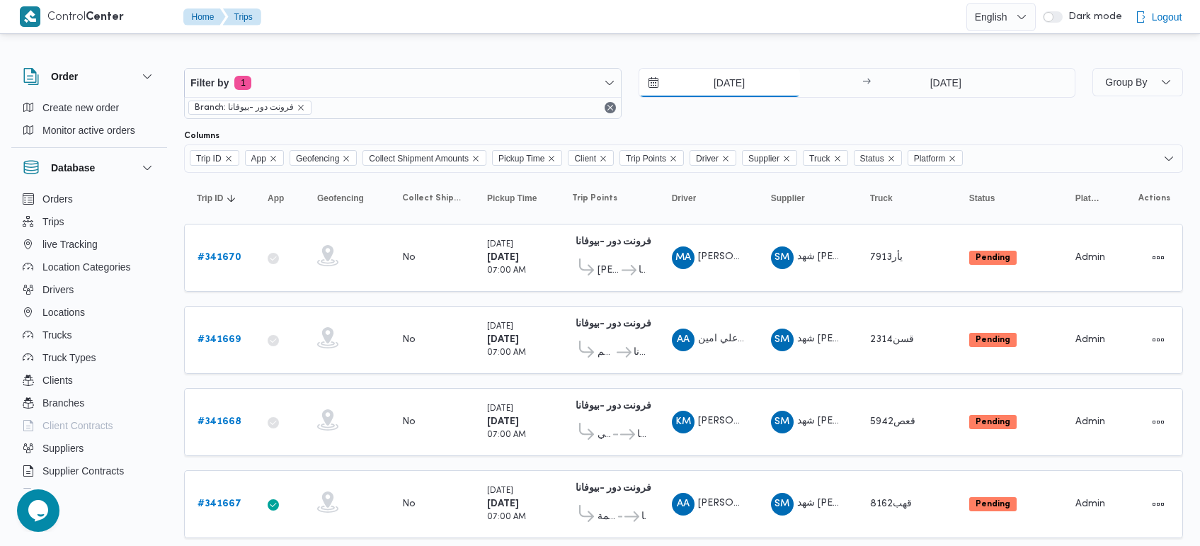
click at [722, 81] on input "[DATE]" at bounding box center [719, 83] width 161 height 28
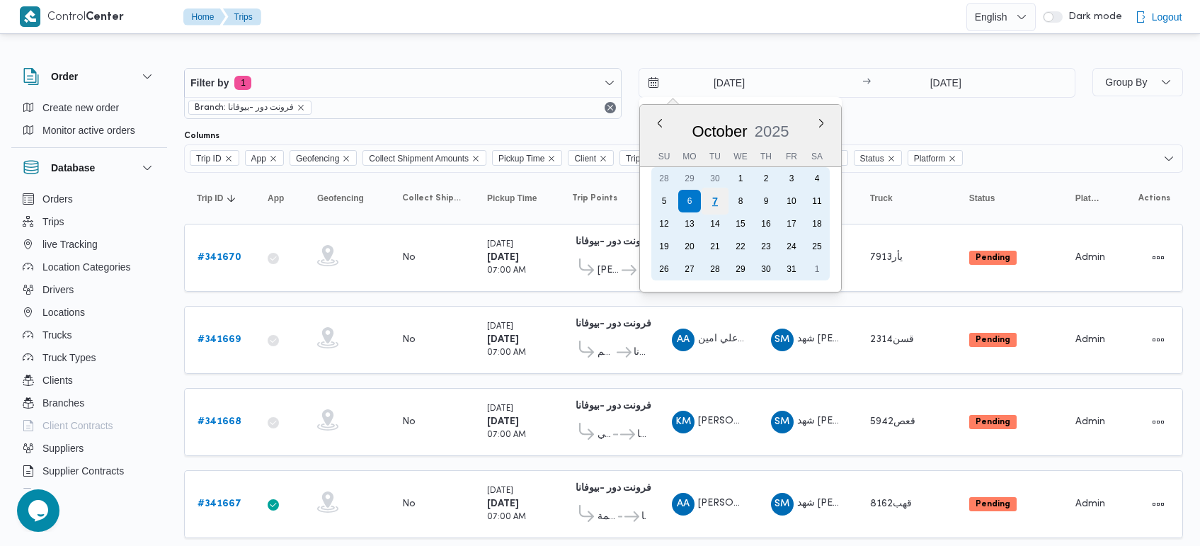
click at [715, 199] on div "7" at bounding box center [714, 201] width 27 height 27
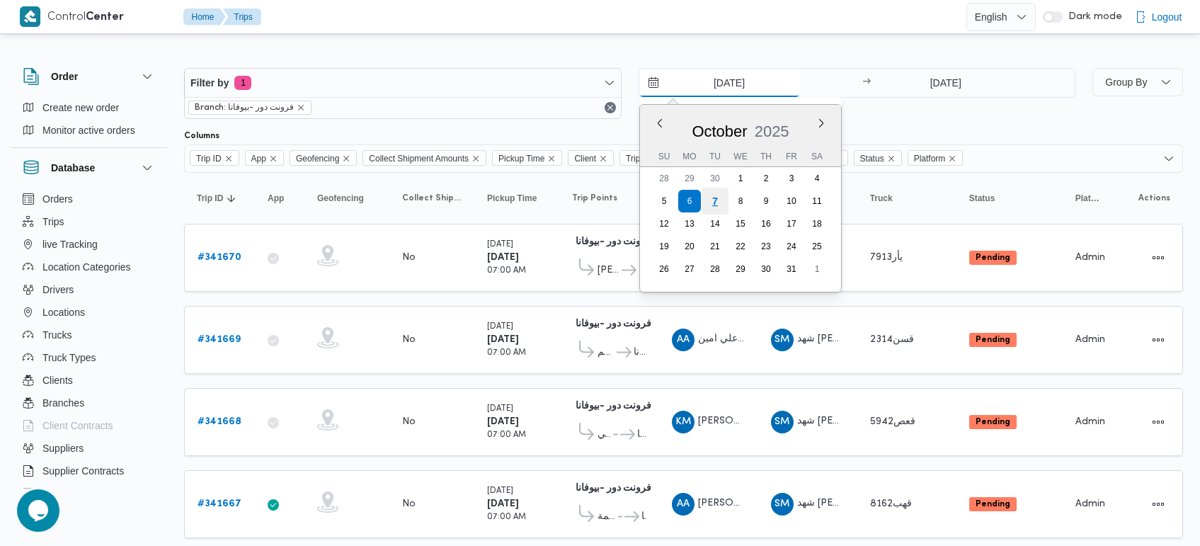
type input "[DATE]"
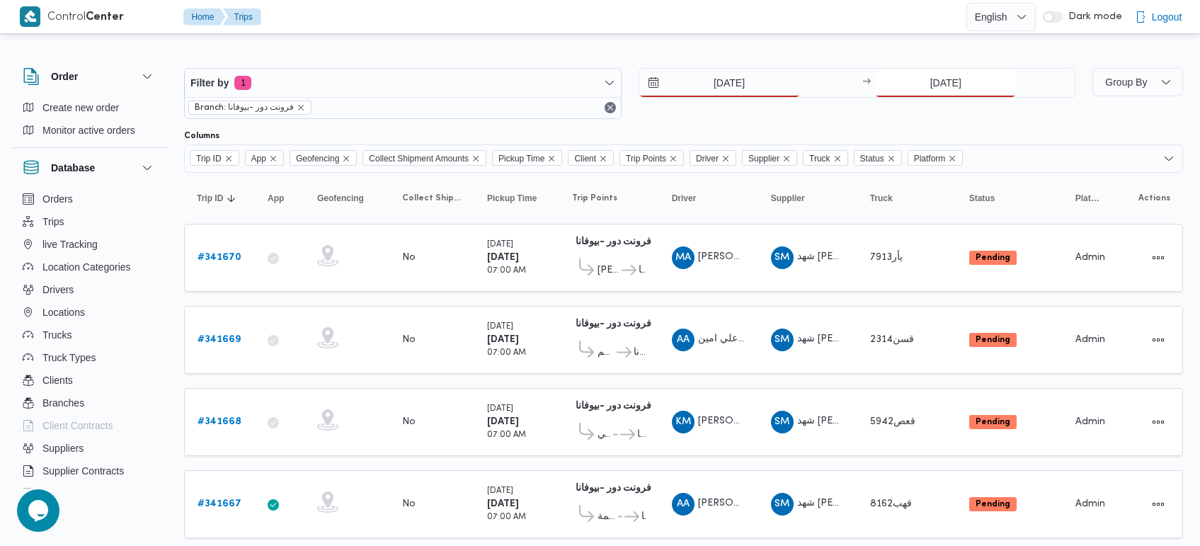
click at [929, 76] on input "6/10/2025" at bounding box center [945, 83] width 141 height 28
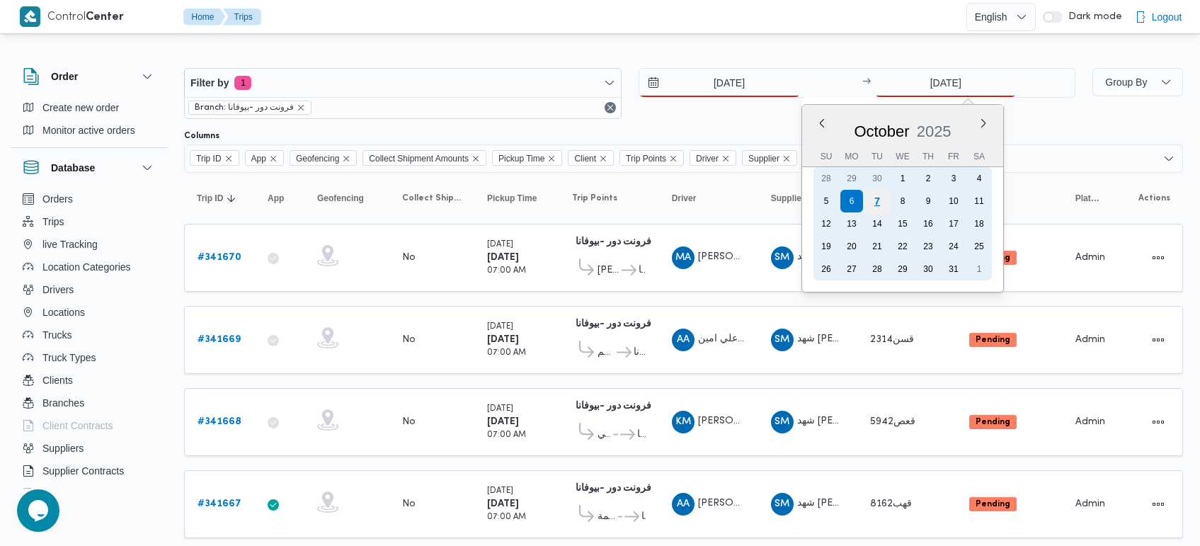
click at [879, 203] on div "7" at bounding box center [876, 201] width 27 height 27
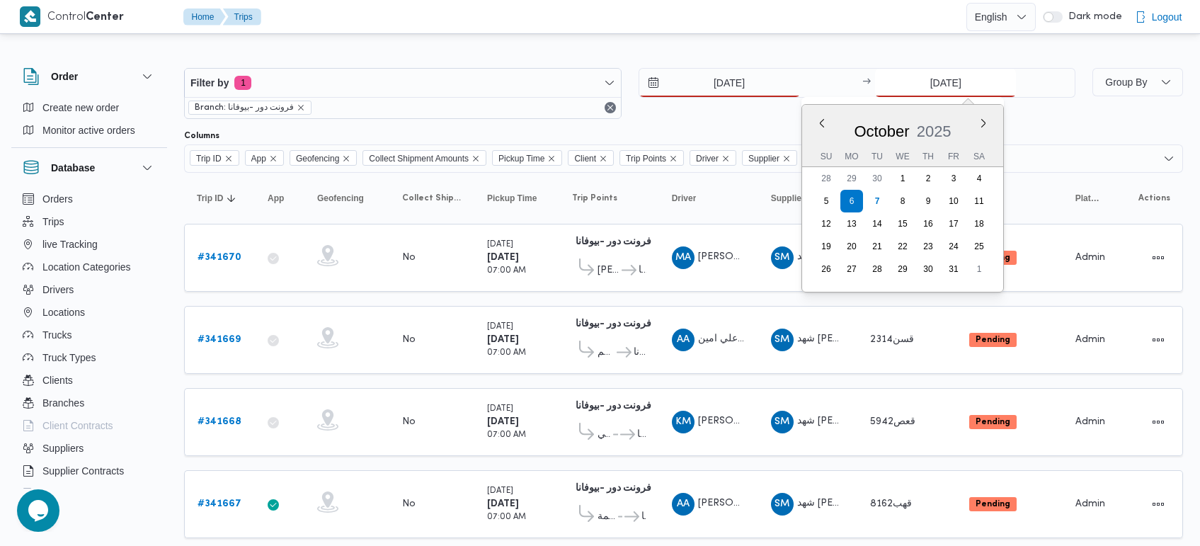
type input "[DATE]"
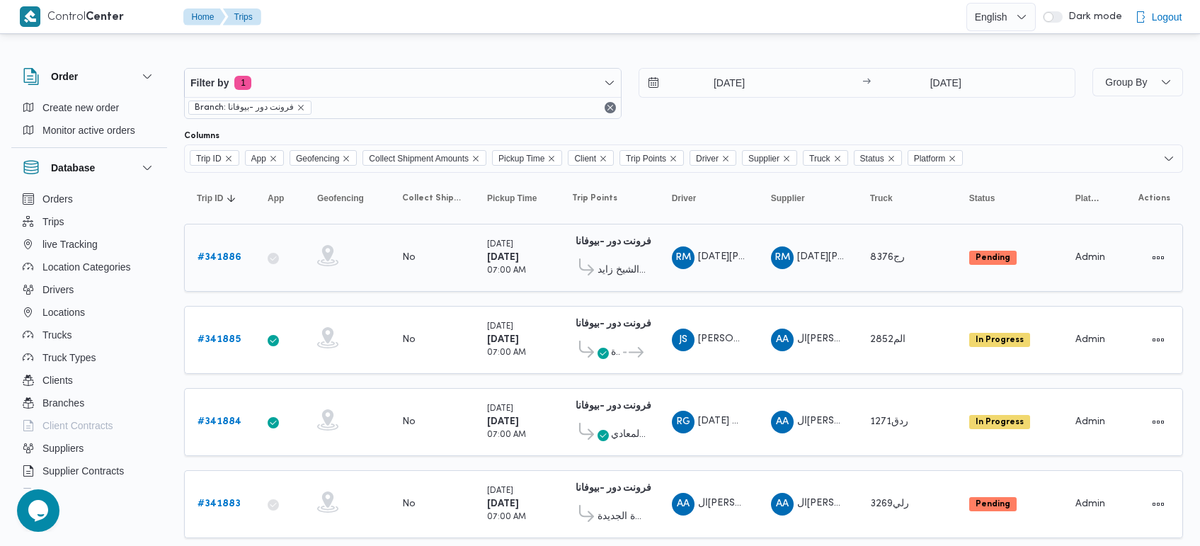
scroll to position [88, 0]
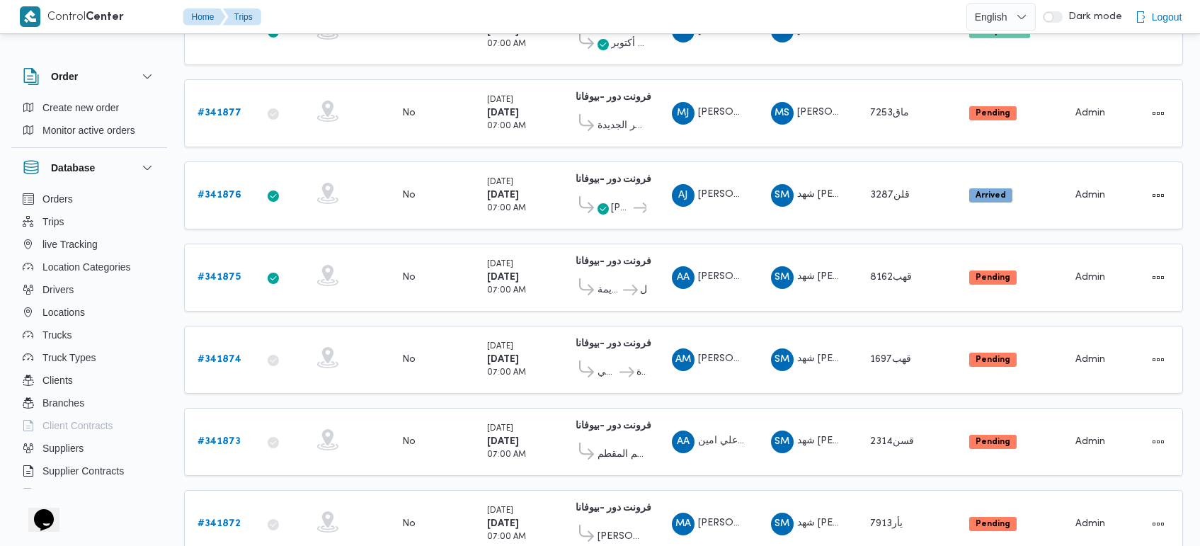
scroll to position [925, 0]
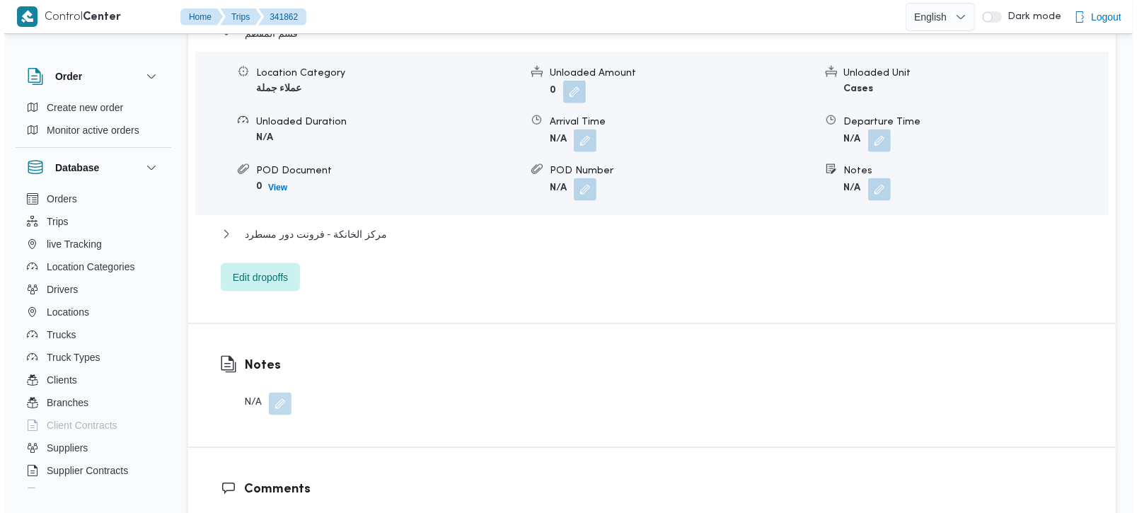
scroll to position [1287, 0]
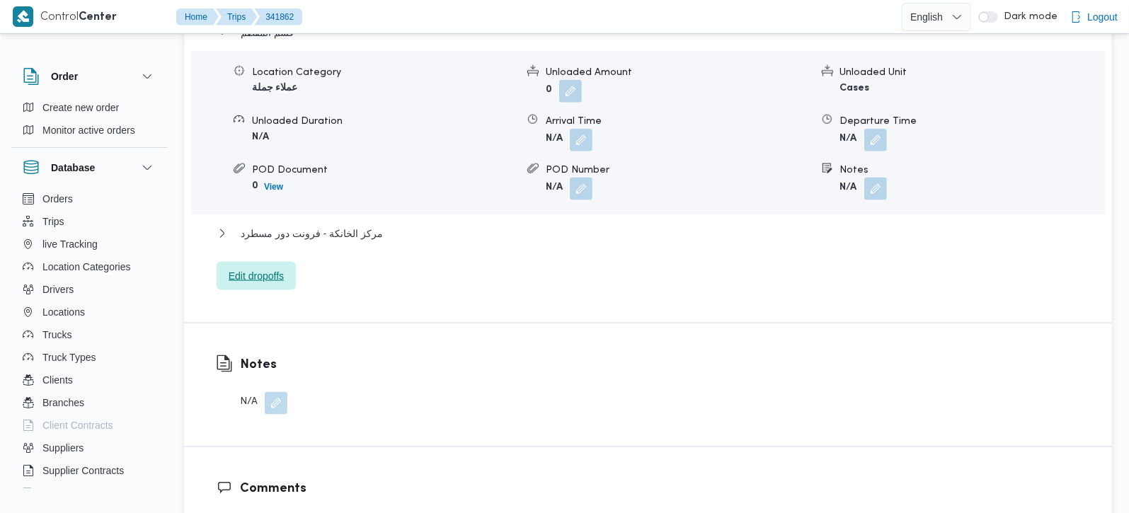
click at [257, 268] on span "Edit dropoffs" at bounding box center [256, 276] width 55 height 17
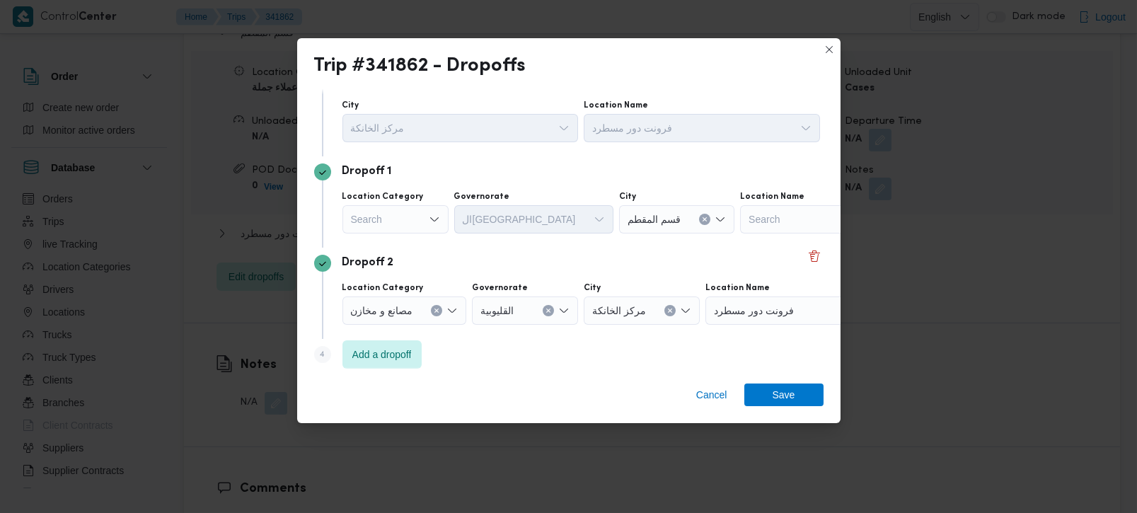
scroll to position [38, 0]
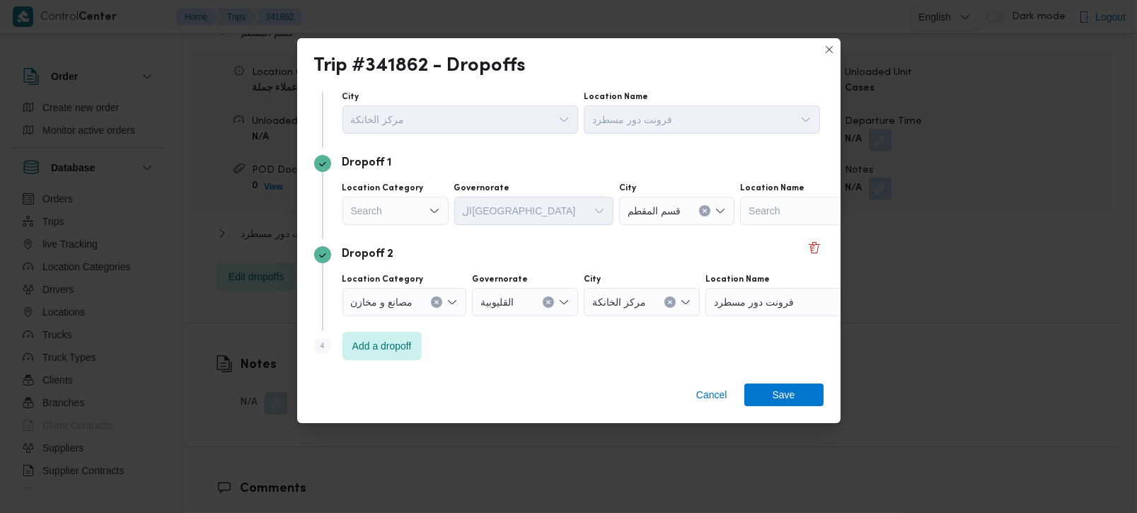
click at [436, 304] on icon "Clear input" at bounding box center [437, 303] width 4 height 4
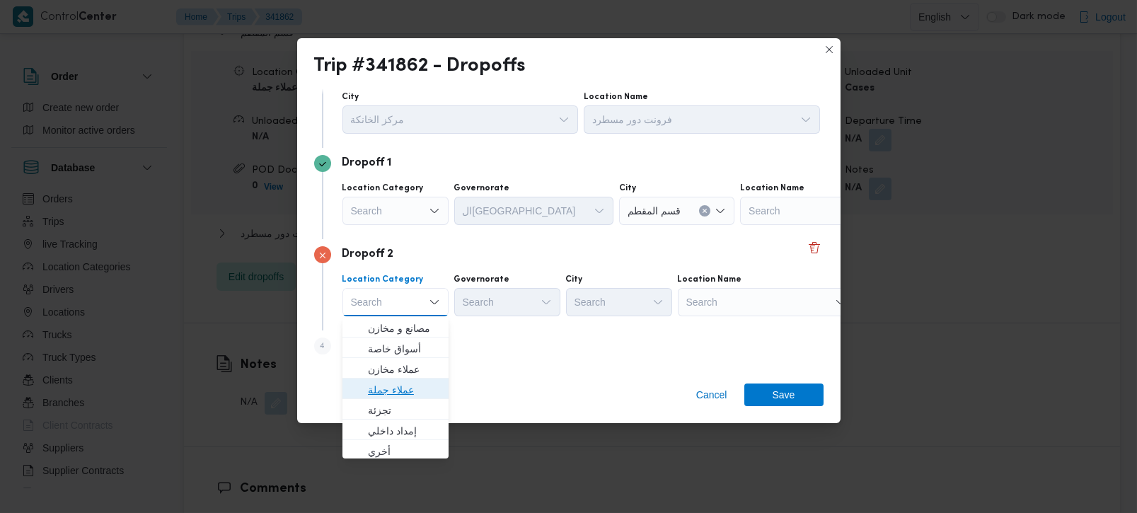
click at [419, 381] on span "عملاء جملة" at bounding box center [404, 389] width 72 height 17
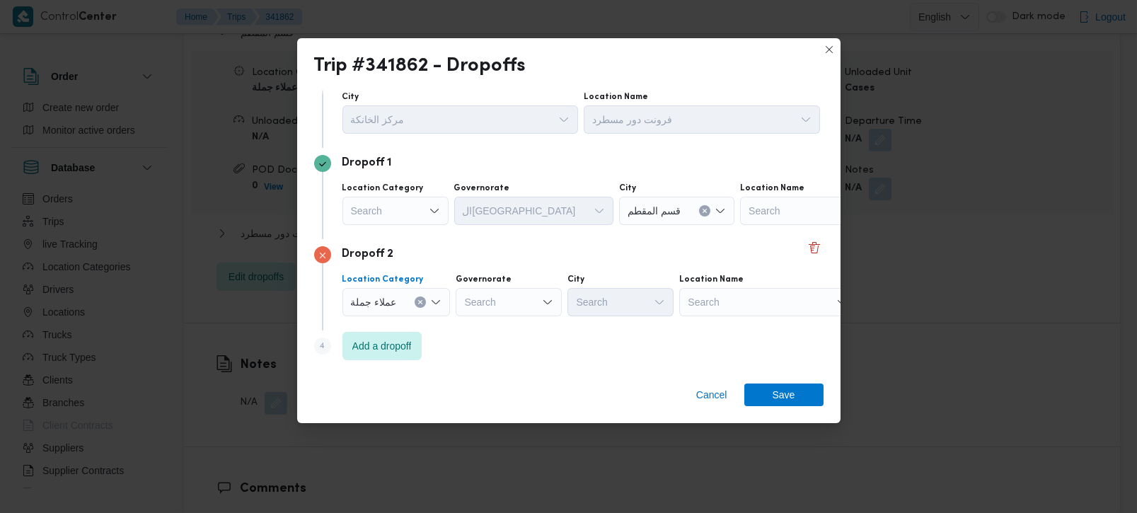
click at [498, 296] on div "Search" at bounding box center [509, 302] width 106 height 28
type input "رة"
click at [505, 353] on span "القاه رة" at bounding box center [516, 348] width 72 height 17
click at [637, 309] on div "Search" at bounding box center [690, 302] width 106 height 28
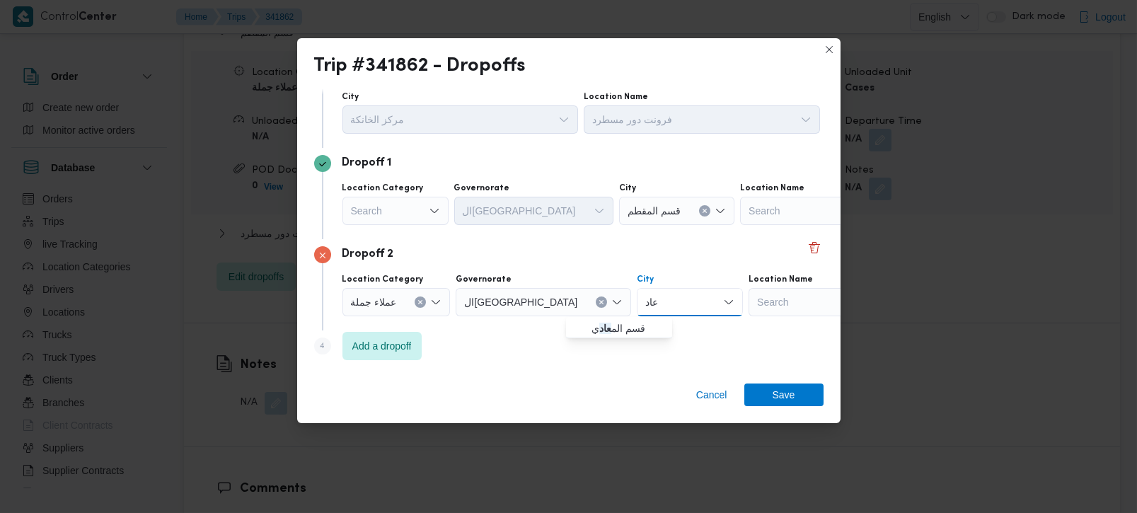
type input "عاد"
click at [633, 338] on div "Step 4 is disabled 4 Add a dropoff" at bounding box center [569, 349] width 510 height 37
click at [637, 296] on div "عاد عاد" at bounding box center [690, 302] width 106 height 28
click at [598, 322] on span "قسم الم عاد ي" at bounding box center [628, 328] width 72 height 17
click at [412, 345] on span "Add a dropoff" at bounding box center [381, 345] width 59 height 17
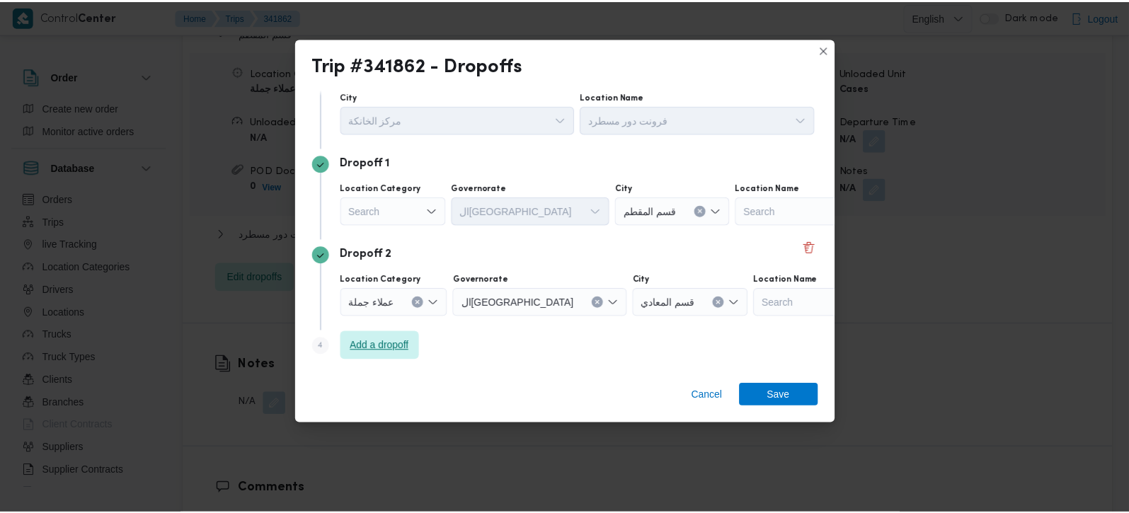
scroll to position [130, 0]
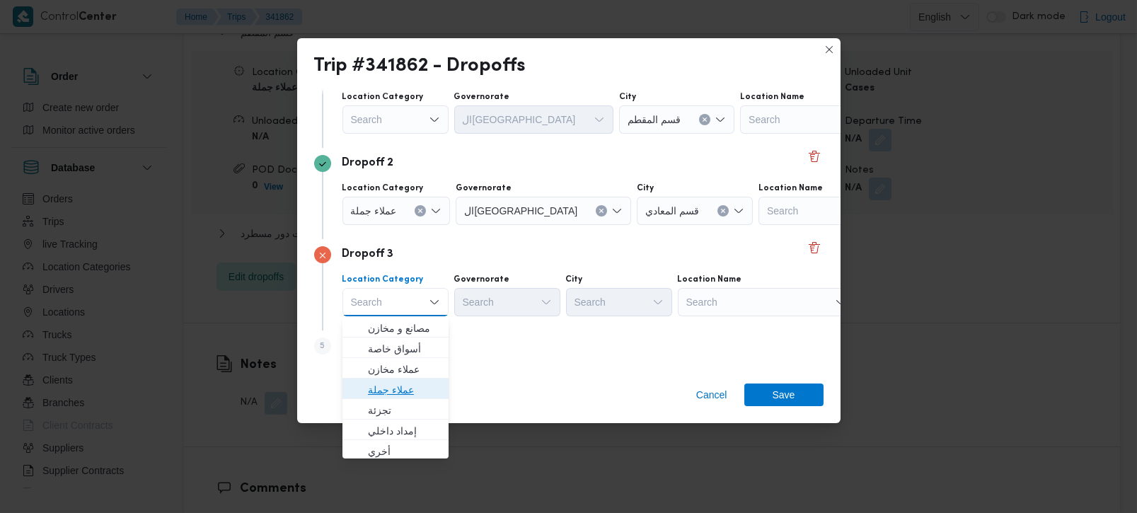
click at [403, 388] on span "عملاء جملة" at bounding box center [404, 389] width 72 height 17
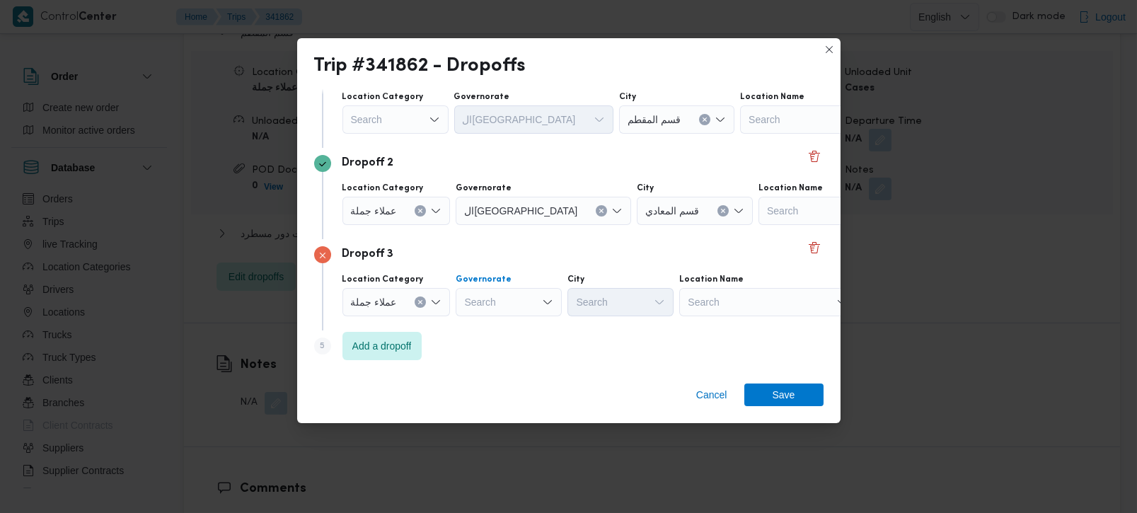
click at [477, 306] on div "Search" at bounding box center [509, 302] width 106 height 28
type input "رة"
click at [503, 350] on span "القاه رة" at bounding box center [516, 348] width 72 height 17
click at [637, 303] on div "Search" at bounding box center [690, 302] width 106 height 28
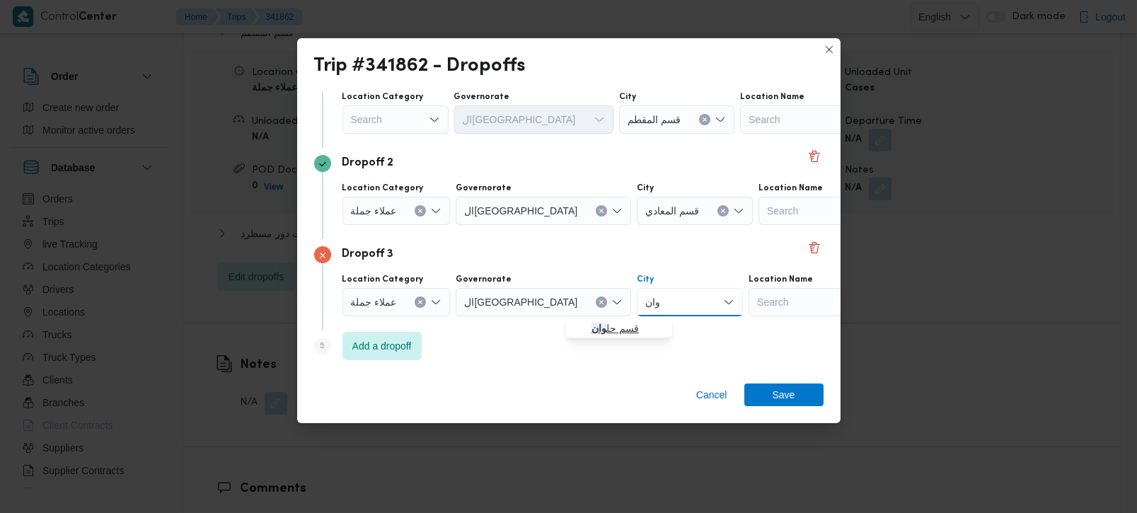
type input "وان"
click at [624, 328] on span "قسم حل وان" at bounding box center [628, 328] width 72 height 17
click at [645, 365] on div "Step 5 is disabled 5 Add a dropoff" at bounding box center [569, 349] width 510 height 37
click at [817, 394] on span "Save" at bounding box center [784, 394] width 79 height 23
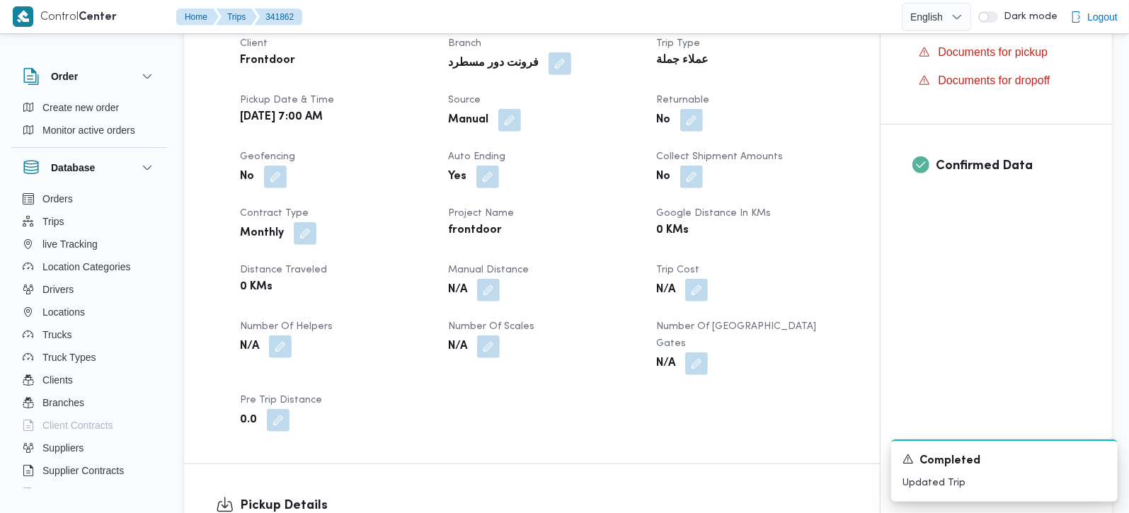
scroll to position [288, 0]
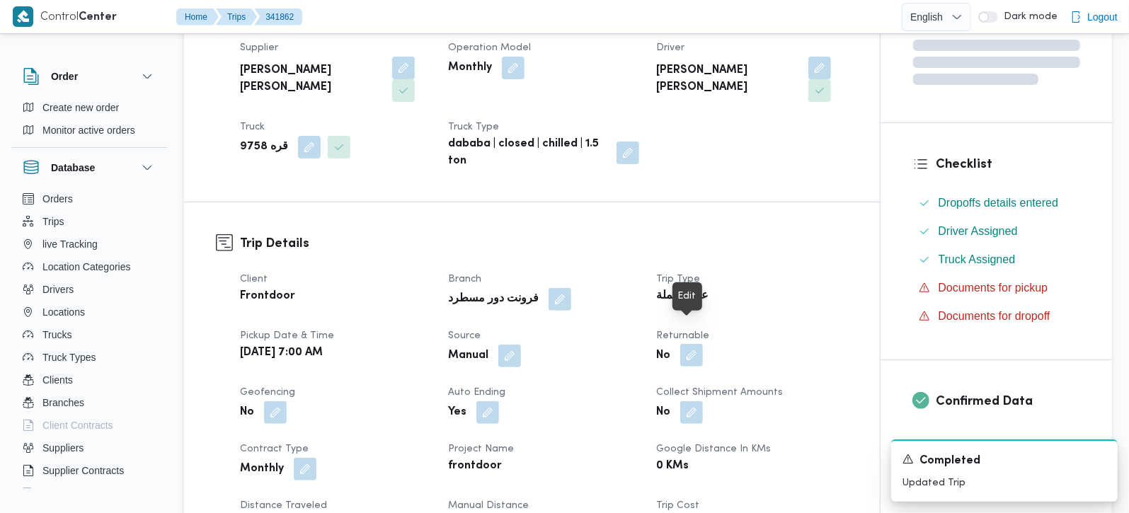
click at [691, 344] on button "button" at bounding box center [691, 355] width 23 height 23
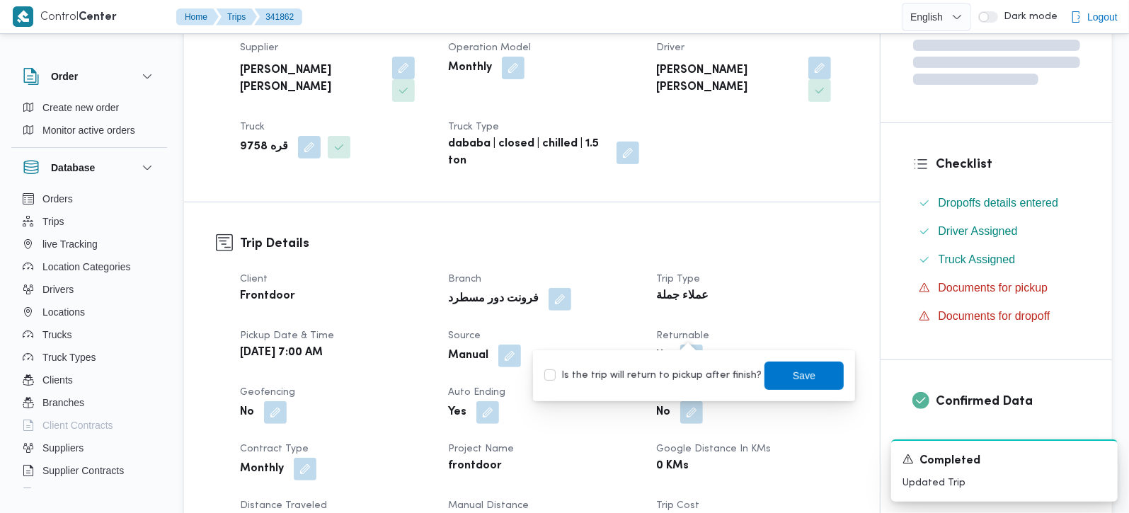
click at [685, 371] on label "Is the trip will return to pickup after finish?" at bounding box center [652, 375] width 217 height 17
checkbox input "true"
click at [775, 362] on span "Save" at bounding box center [803, 375] width 79 height 28
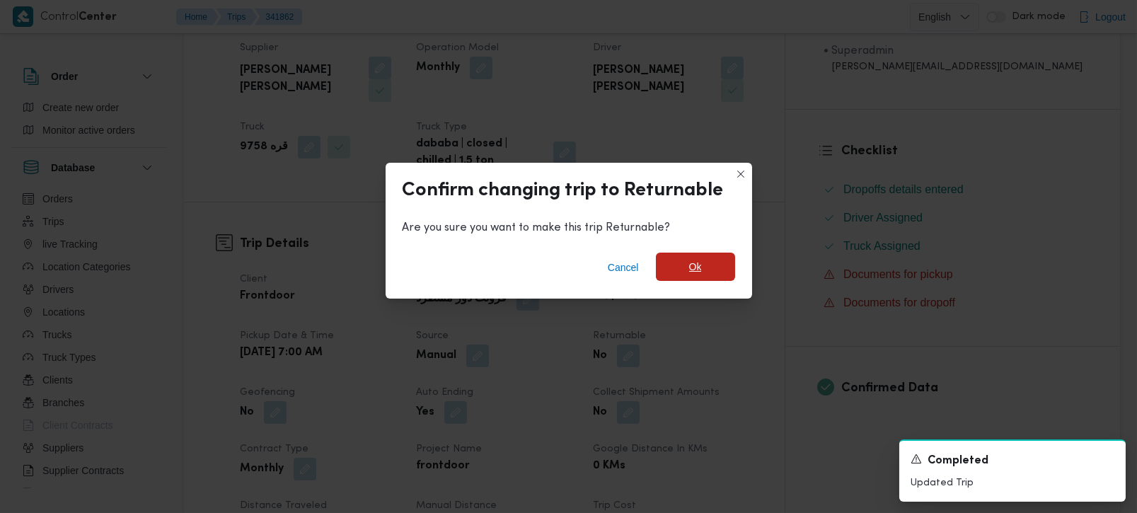
click at [677, 262] on span "Ok" at bounding box center [695, 267] width 79 height 28
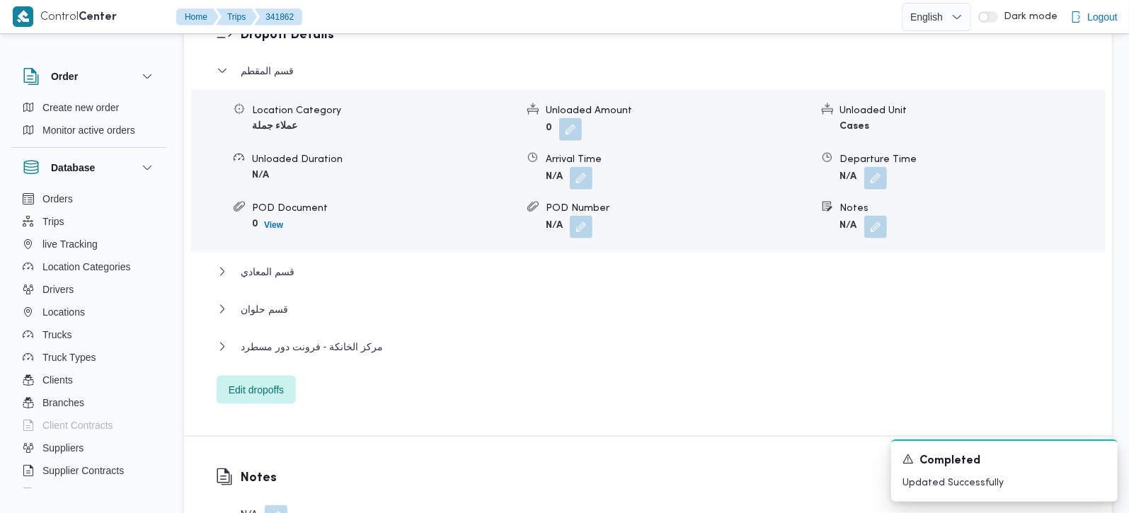
scroll to position [1287, 0]
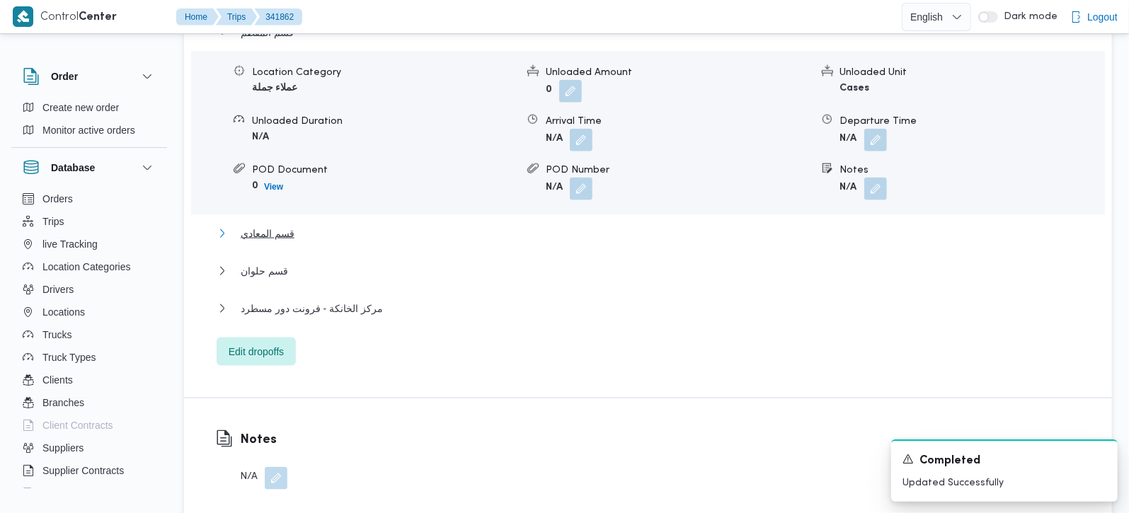
click at [289, 225] on span "قسم المعادي" at bounding box center [268, 233] width 54 height 17
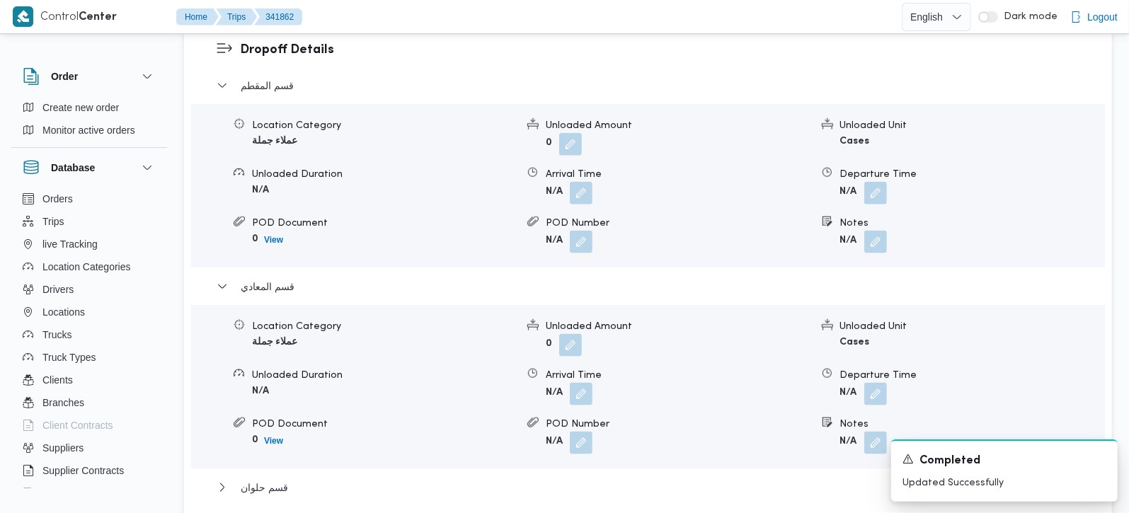
scroll to position [1204, 0]
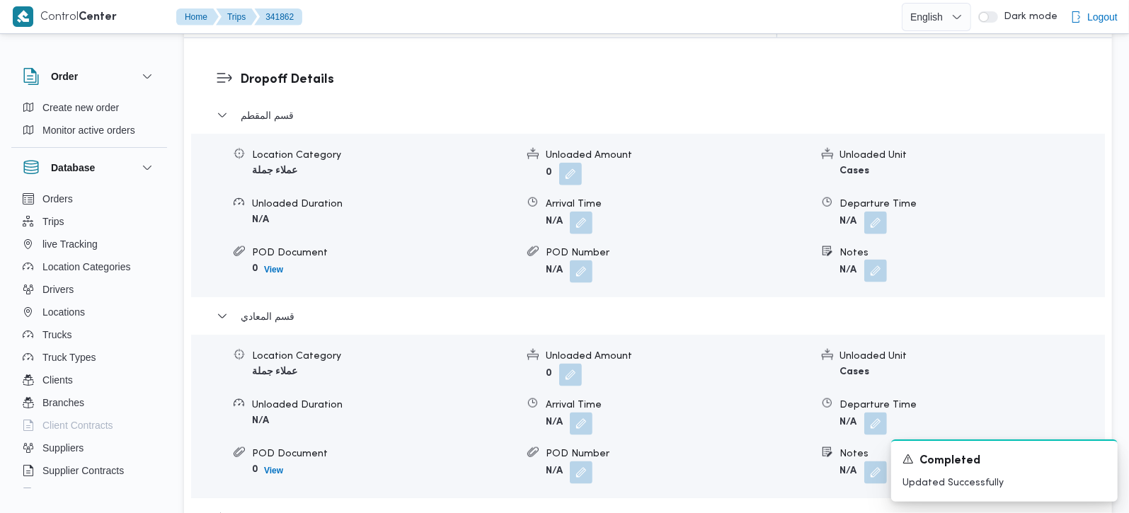
click at [875, 260] on button "button" at bounding box center [875, 271] width 23 height 23
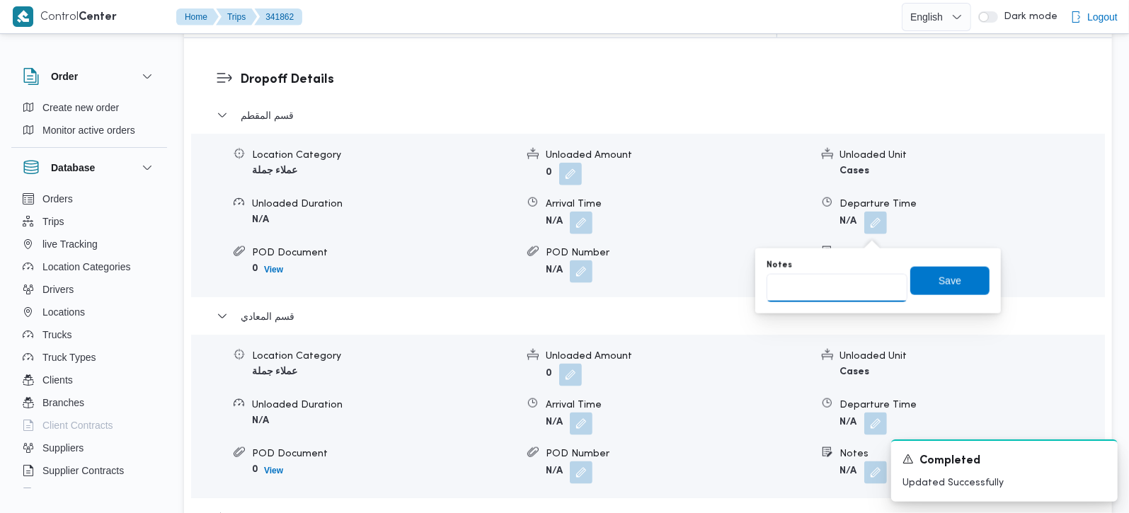
click at [831, 299] on input "Notes" at bounding box center [837, 288] width 141 height 28
type input "طلبات المقطم و الهضبة الوسطى"
click at [951, 281] on span "Save" at bounding box center [949, 280] width 79 height 28
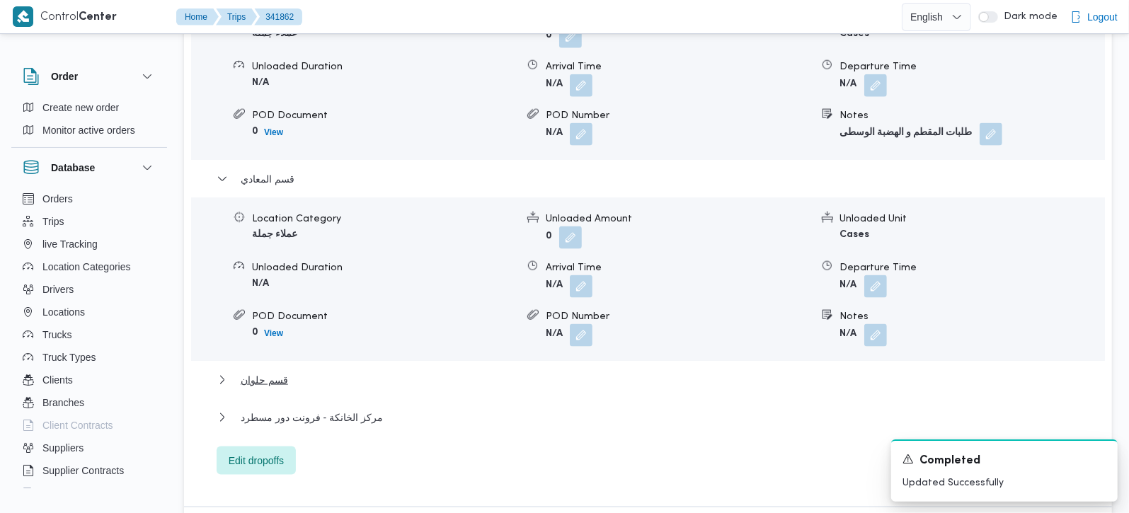
scroll to position [1370, 0]
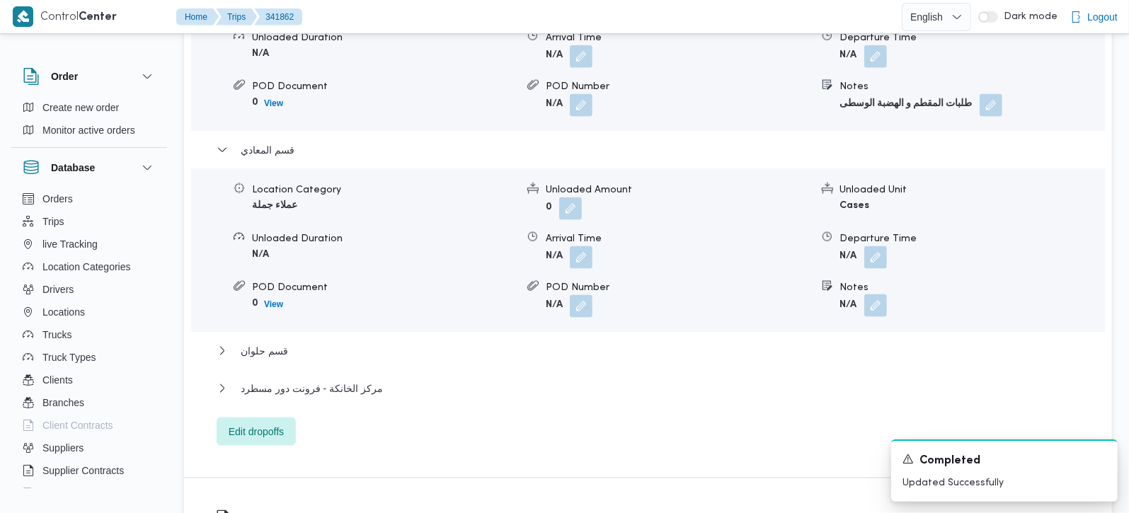
click at [880, 294] on button "button" at bounding box center [875, 305] width 23 height 23
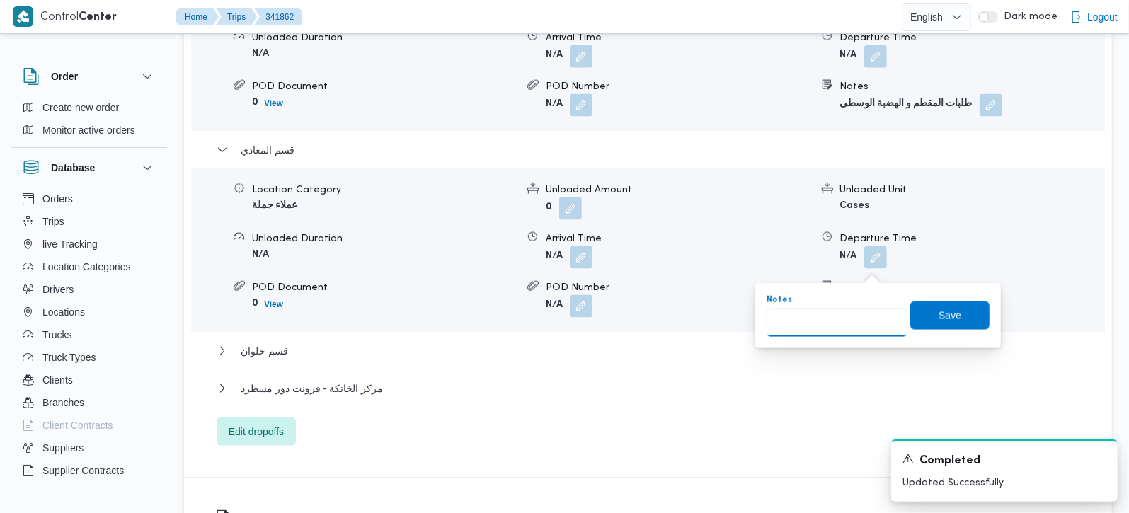
click at [844, 318] on input "Notes" at bounding box center [837, 323] width 141 height 28
type input "طلبات زهراء المعادي و المعادي و كورنيشش المعادي"
click at [965, 306] on span "Save" at bounding box center [949, 315] width 79 height 28
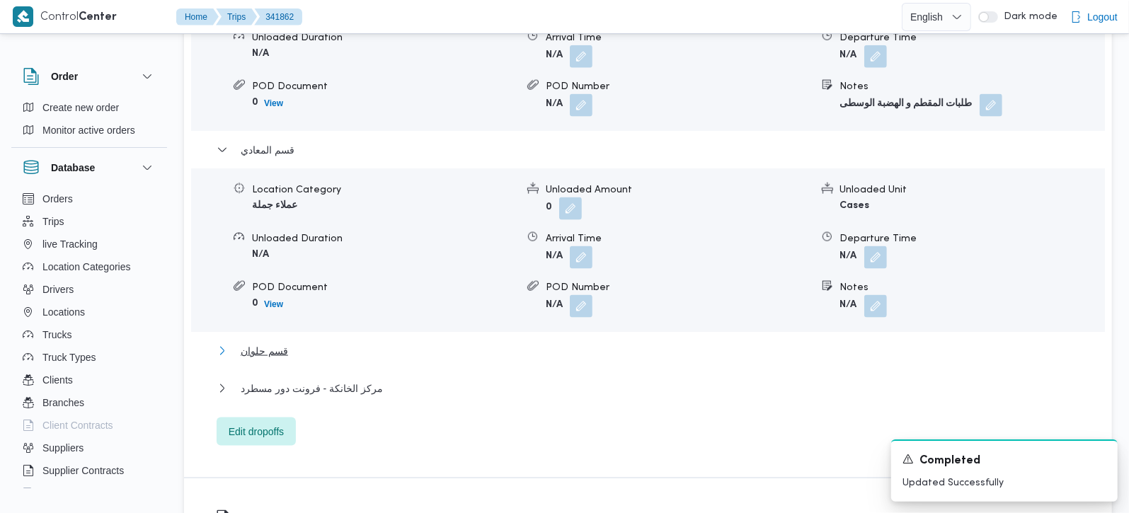
click at [265, 343] on span "قسم حلوان" at bounding box center [264, 351] width 47 height 17
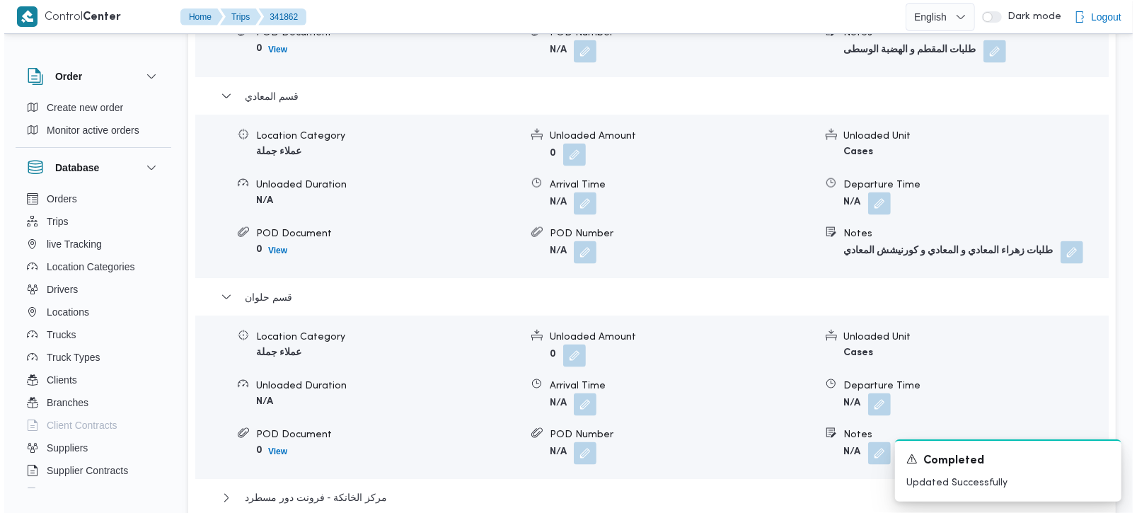
scroll to position [1454, 0]
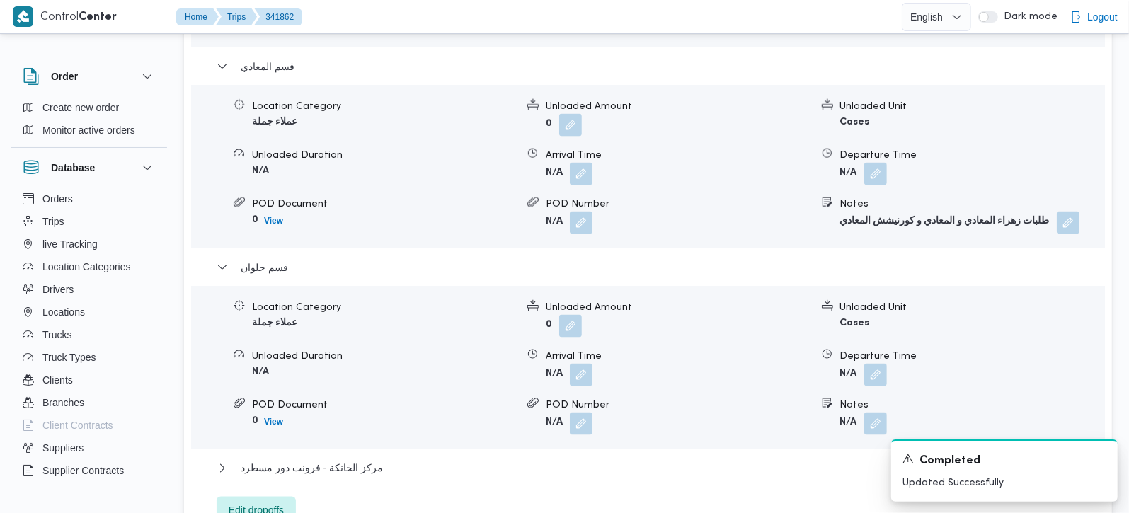
click at [268, 503] on span "Edit dropoffs" at bounding box center [256, 511] width 55 height 17
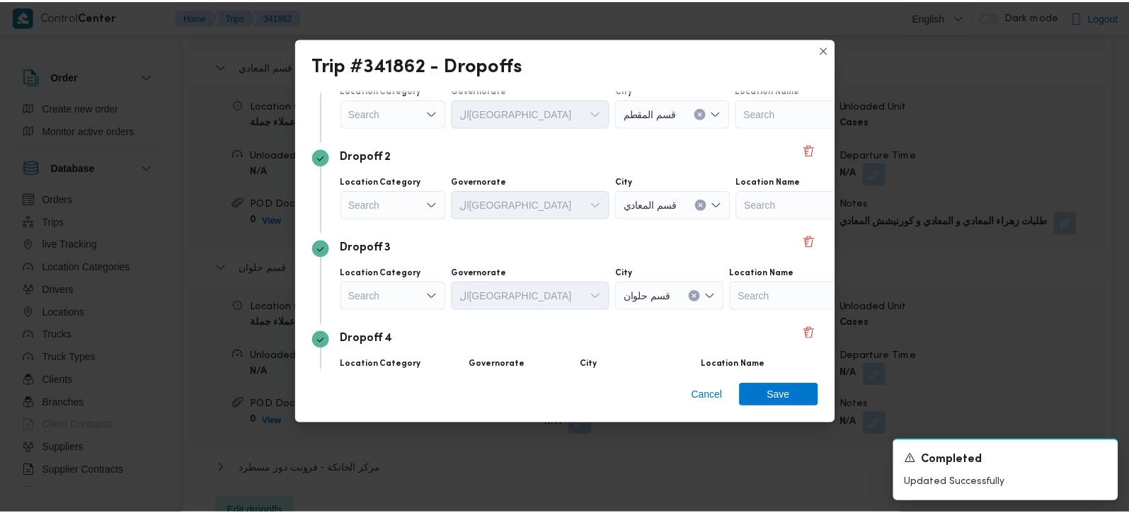
scroll to position [220, 0]
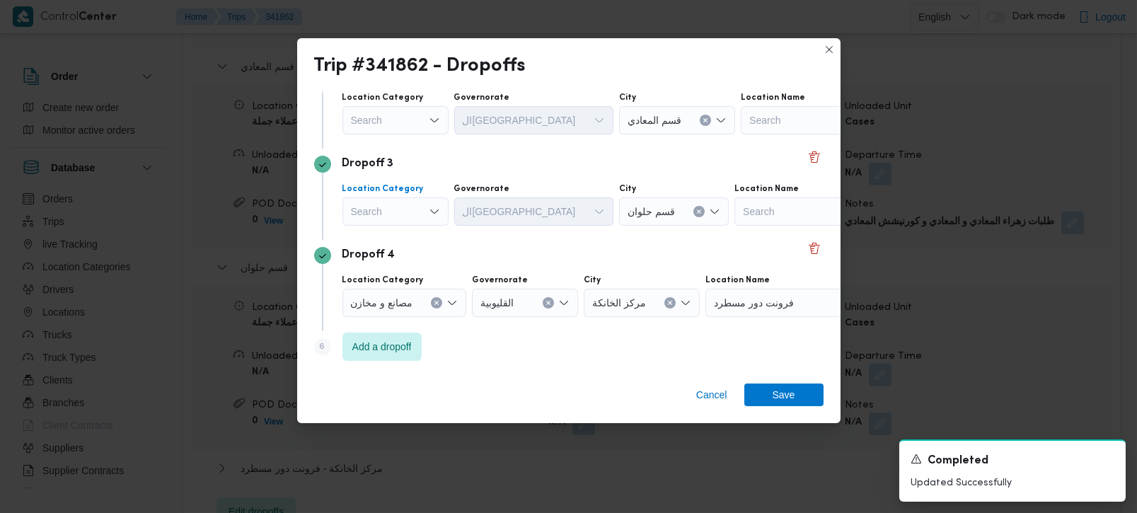
click at [437, 206] on icon "Open list of options" at bounding box center [434, 211] width 11 height 11
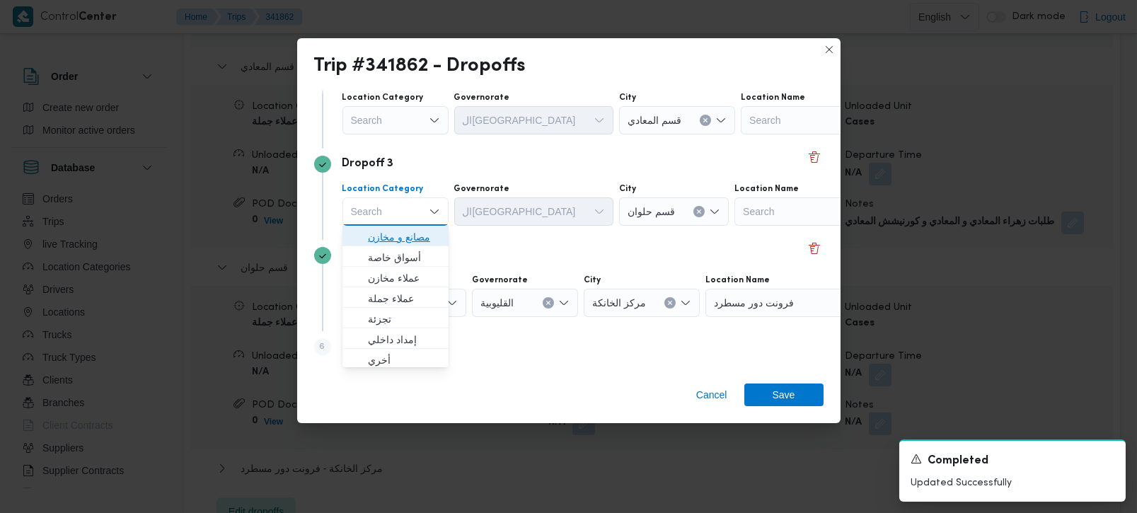
click at [424, 236] on span "مصانع و مخازن" at bounding box center [404, 237] width 72 height 17
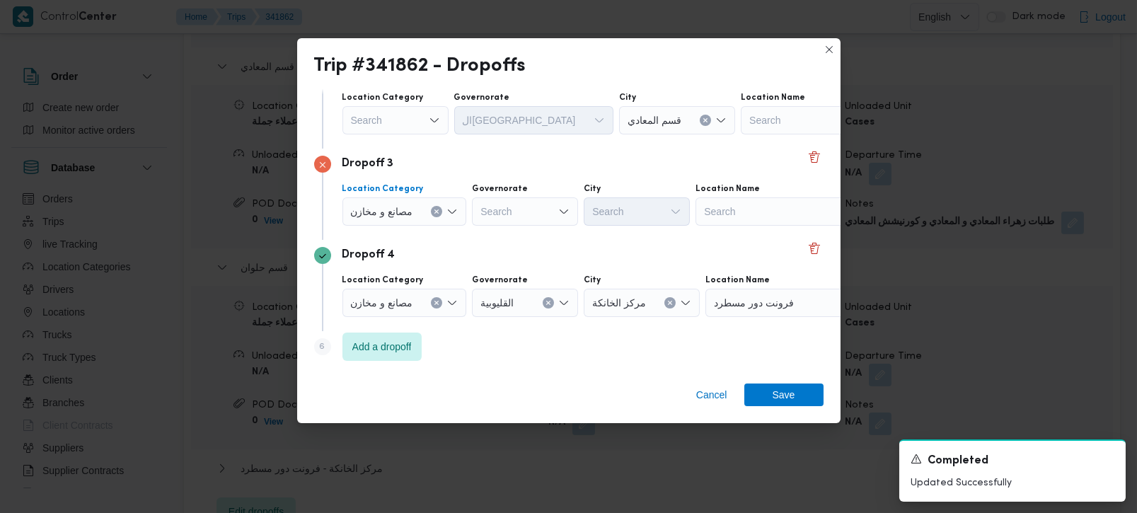
click at [435, 206] on button "Clear input" at bounding box center [436, 211] width 11 height 11
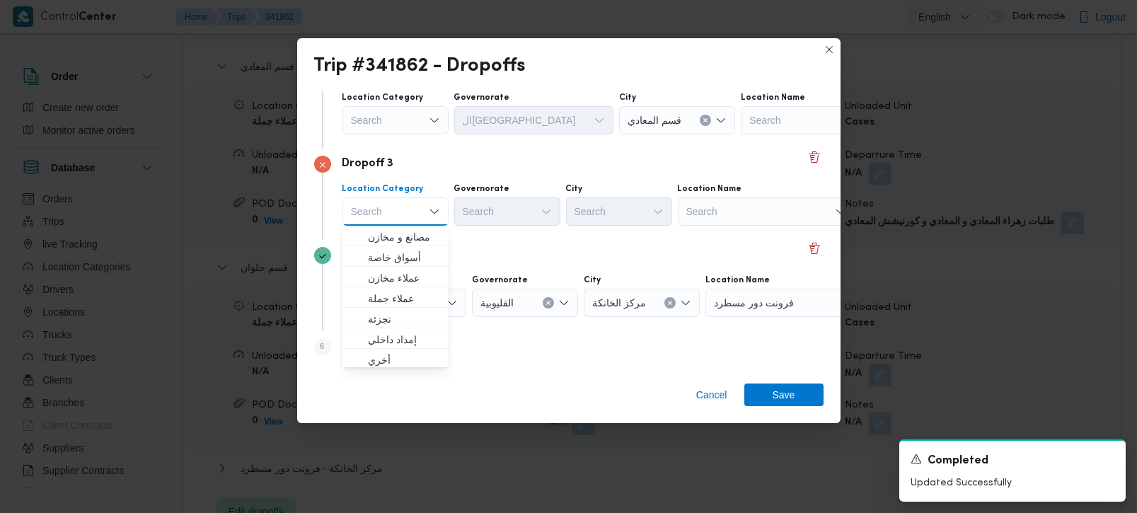
click at [740, 222] on div "Search" at bounding box center [766, 211] width 177 height 28
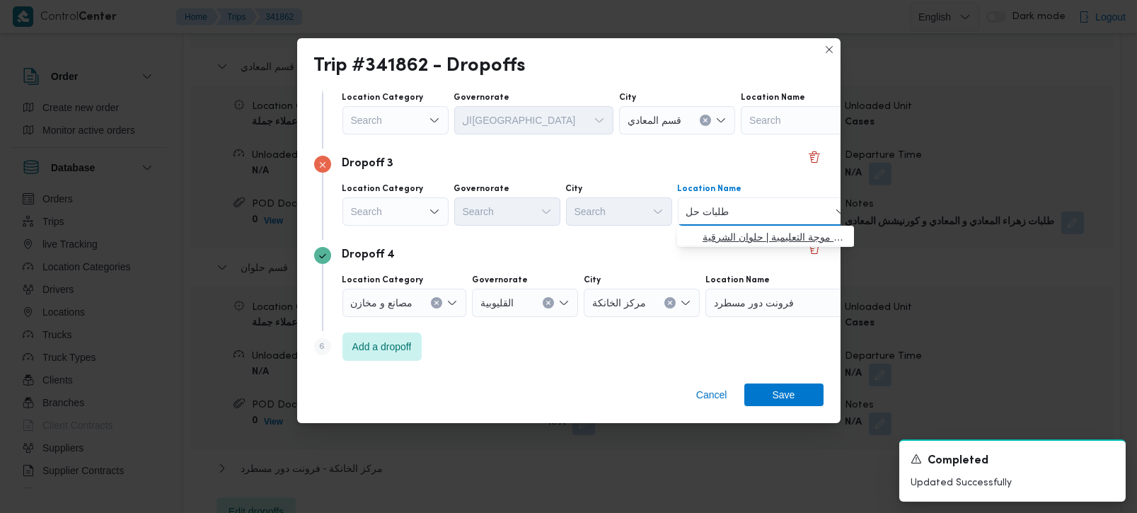
type input "طلبات حل"
click at [728, 227] on span "طلبات حل وان | قاعاة موجة التعليمية | حلوان الشرقية" at bounding box center [766, 237] width 166 height 23
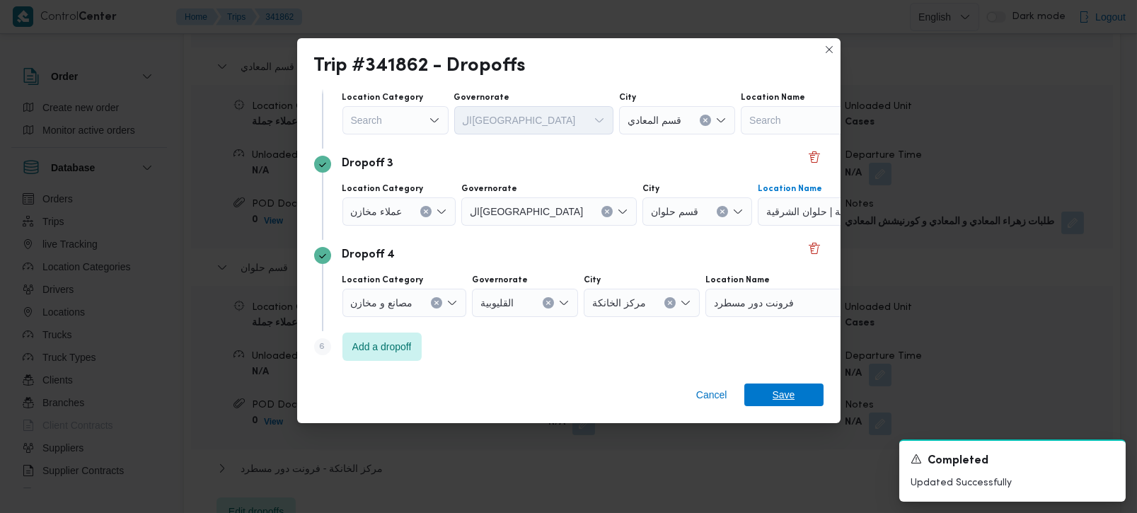
drag, startPoint x: 779, startPoint y: 389, endPoint x: 768, endPoint y: 380, distance: 14.6
click at [779, 390] on span "Save" at bounding box center [784, 395] width 23 height 23
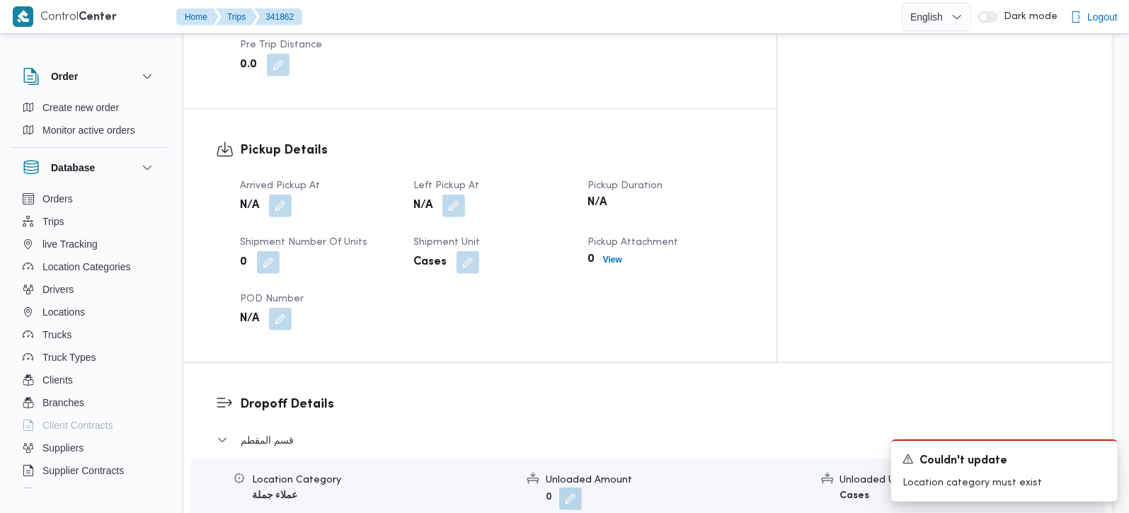
scroll to position [871, 0]
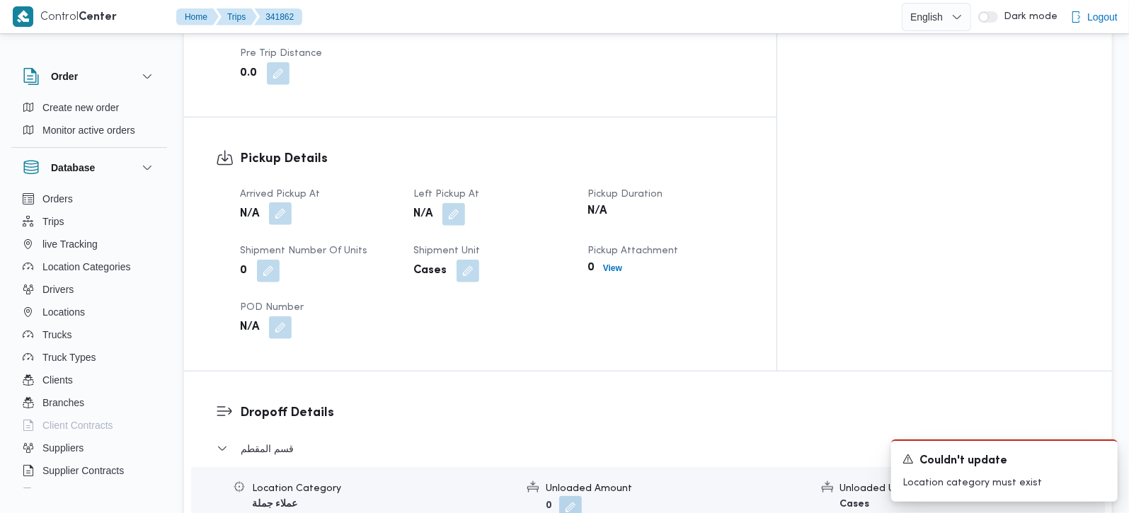
click at [272, 202] on button "button" at bounding box center [280, 213] width 23 height 23
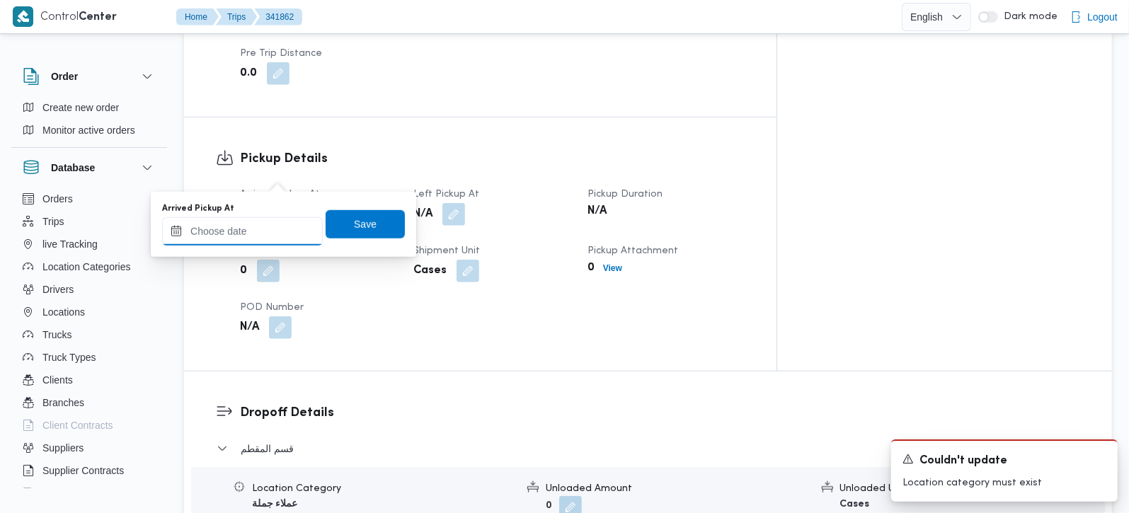
click at [263, 228] on input "Arrived Pickup At" at bounding box center [242, 231] width 161 height 28
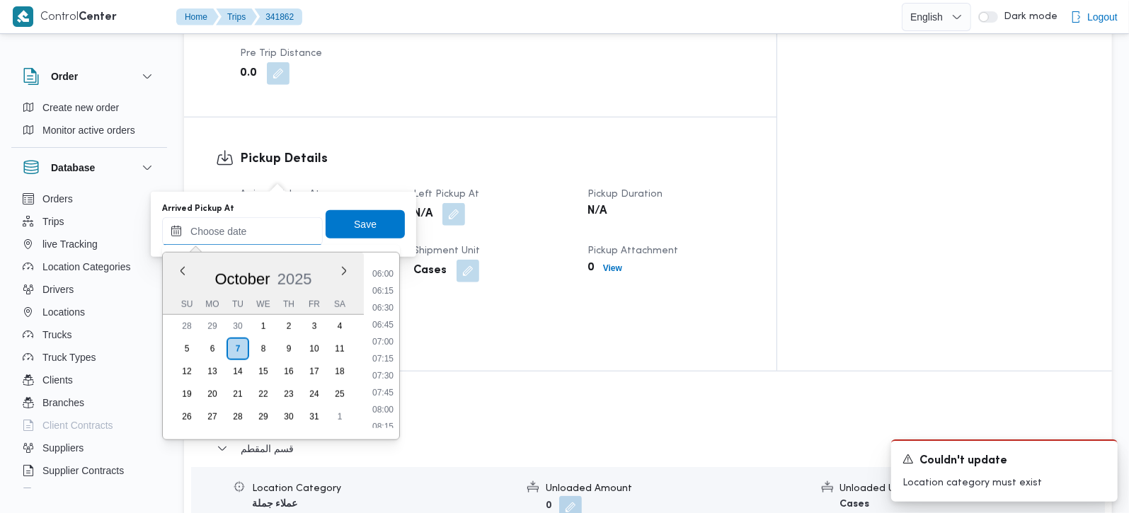
scroll to position [447, 0]
click at [381, 353] on li "07:45" at bounding box center [383, 351] width 33 height 14
type input "07/10/2025 07:45"
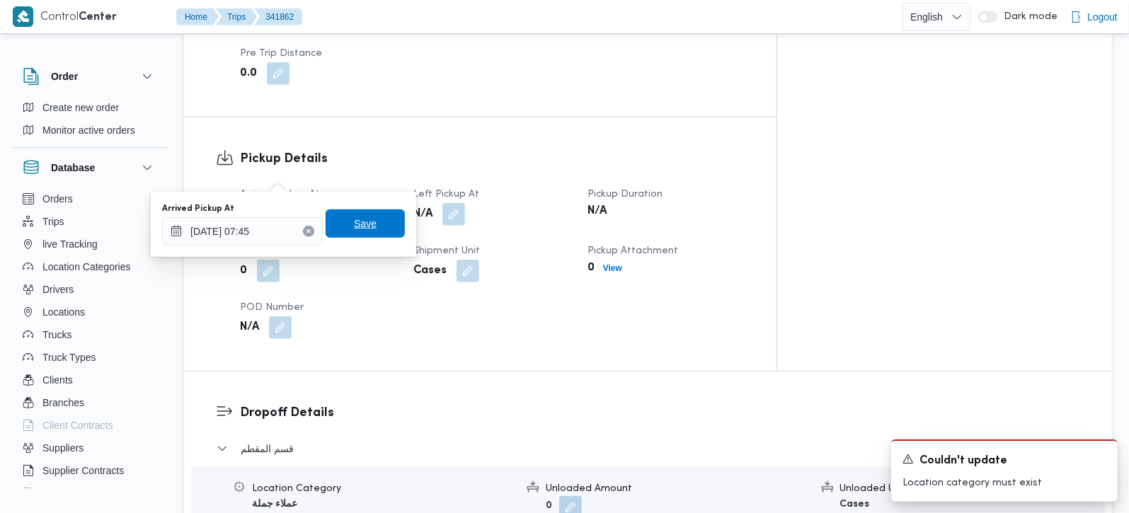
click at [357, 232] on span "Save" at bounding box center [365, 223] width 79 height 28
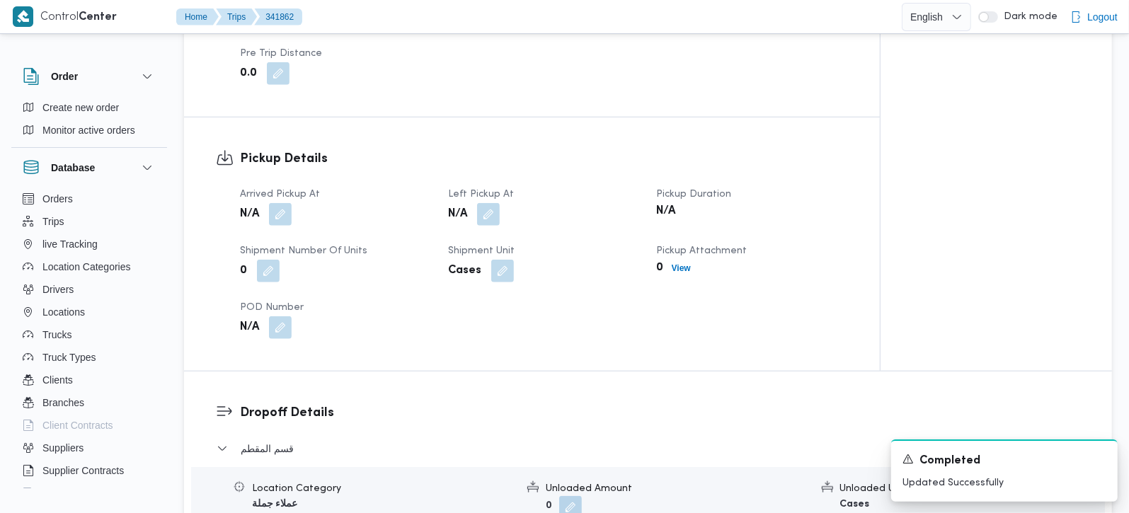
click at [483, 202] on div "N/A" at bounding box center [544, 214] width 194 height 25
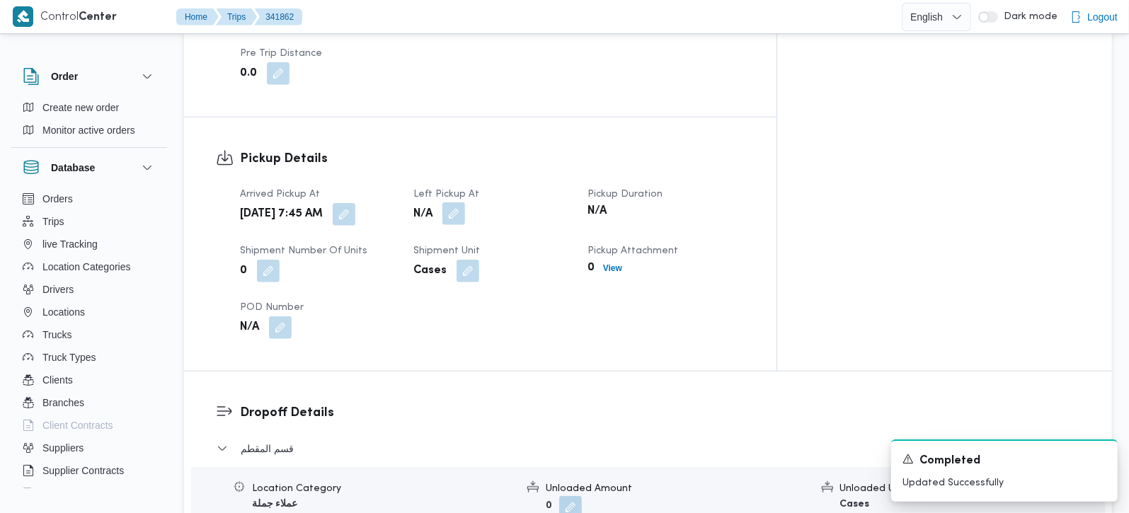
click at [465, 202] on button "button" at bounding box center [453, 213] width 23 height 23
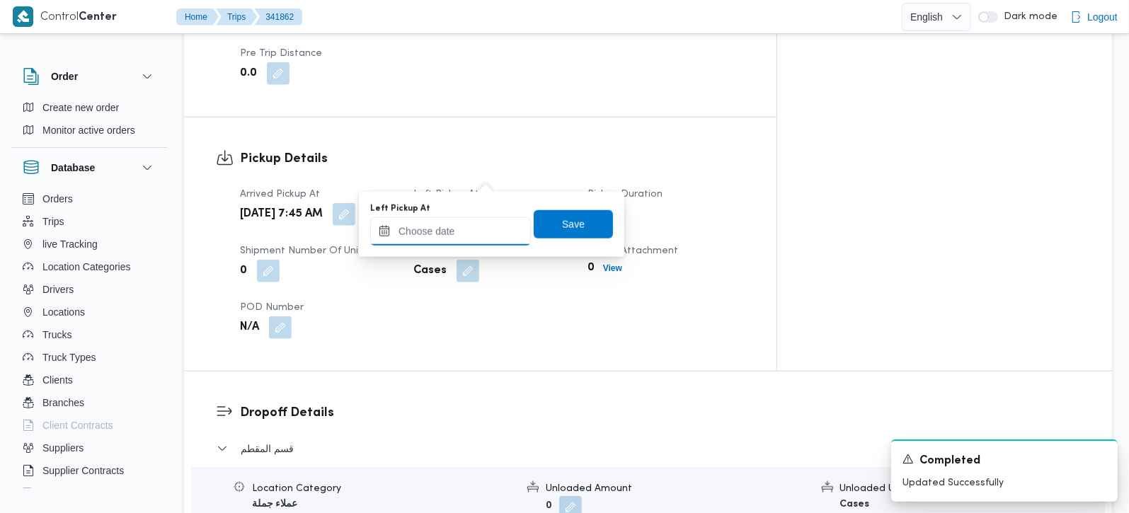
click at [477, 229] on input "Left Pickup At" at bounding box center [450, 231] width 161 height 28
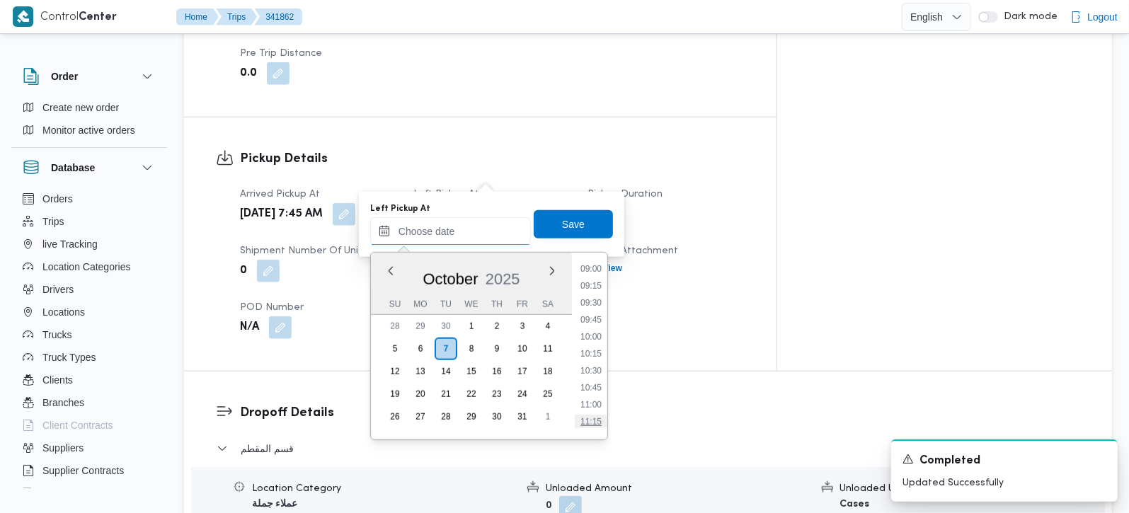
scroll to position [530, 0]
click at [602, 333] on li "08:45" at bounding box center [591, 335] width 33 height 14
type input "[DATE] 08:45"
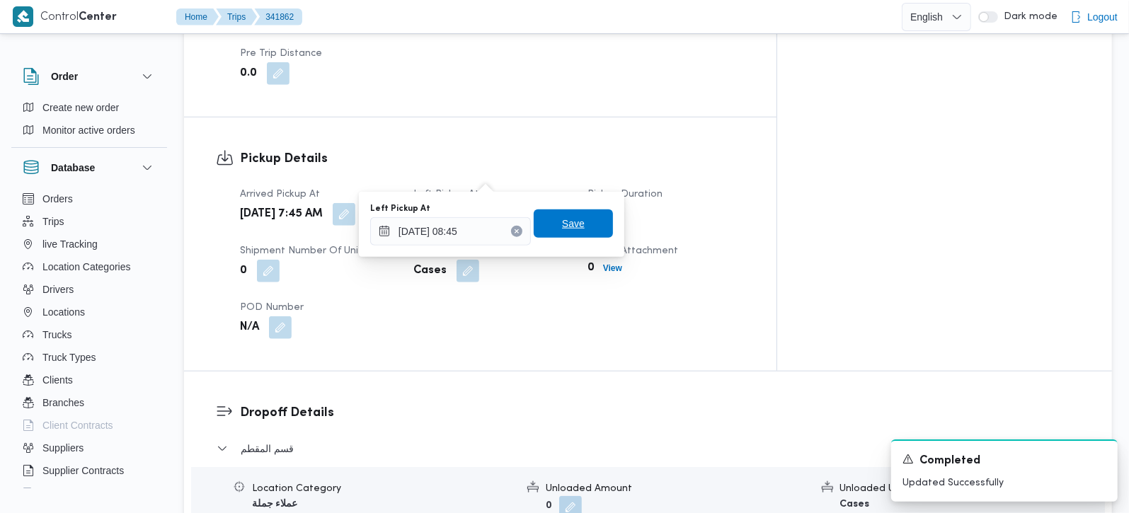
click at [568, 229] on span "Save" at bounding box center [573, 223] width 23 height 17
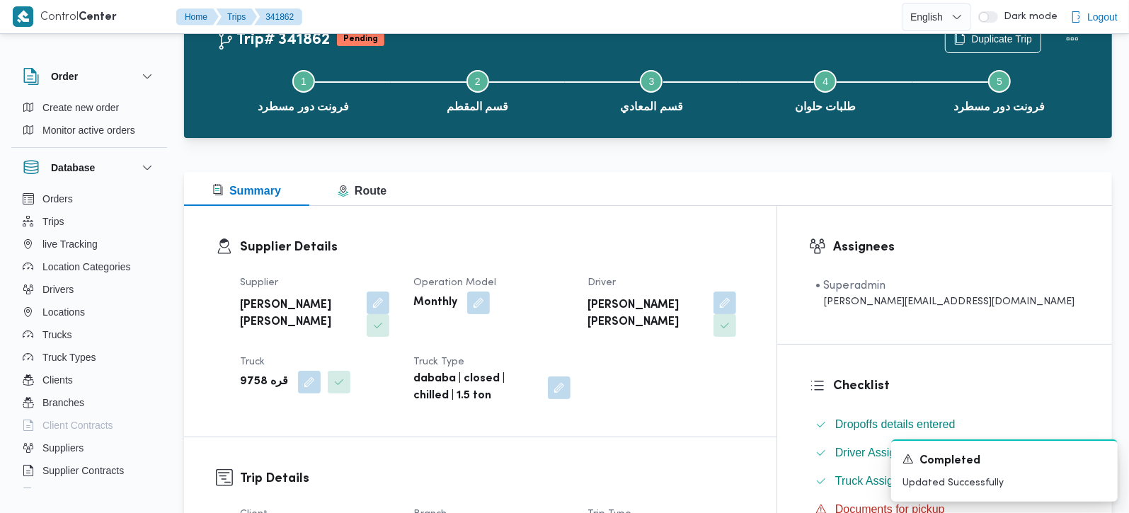
scroll to position [0, 0]
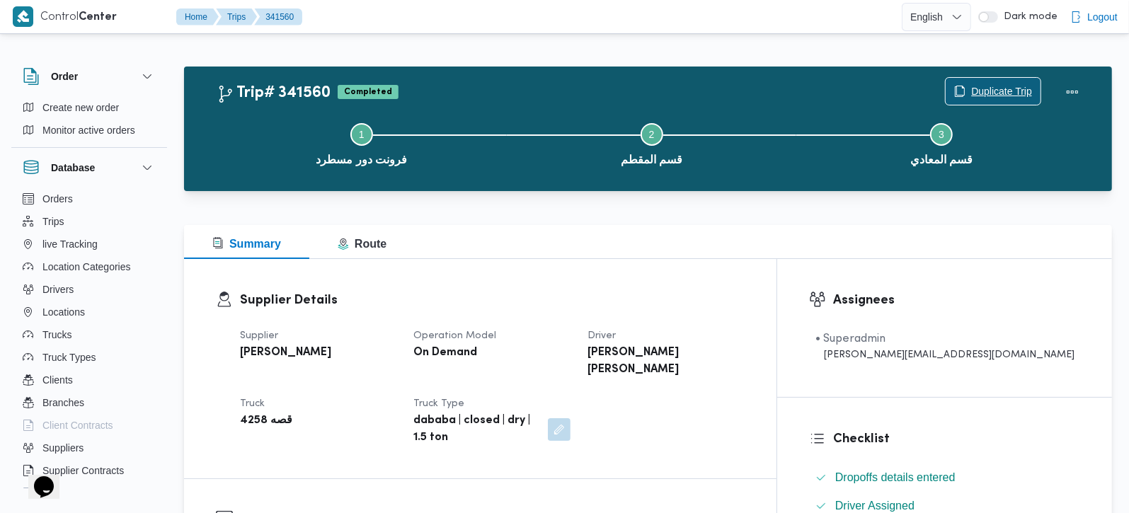
click at [985, 87] on span "Duplicate Trip" at bounding box center [1001, 91] width 61 height 17
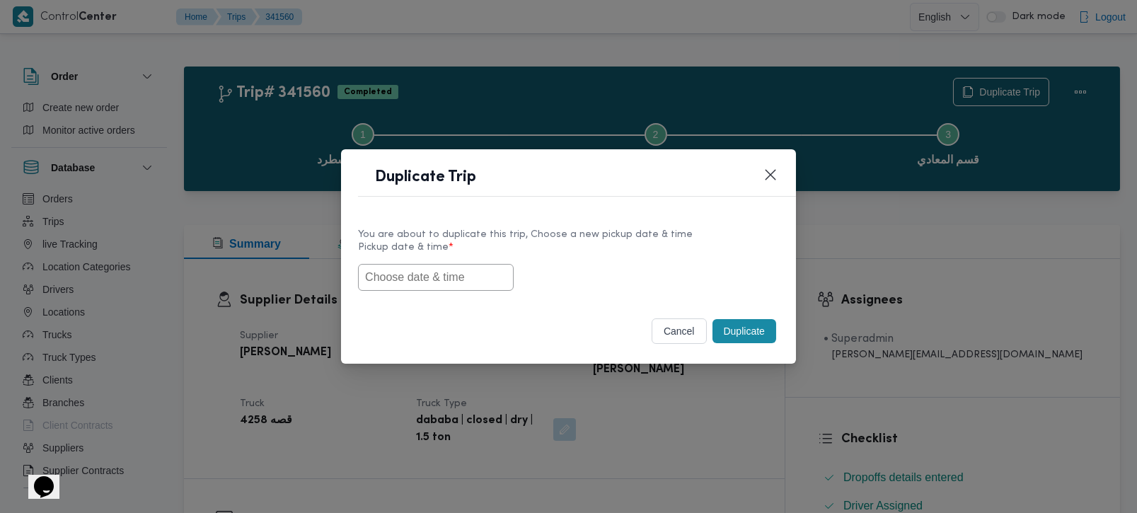
click at [483, 275] on input "text" at bounding box center [436, 277] width 156 height 27
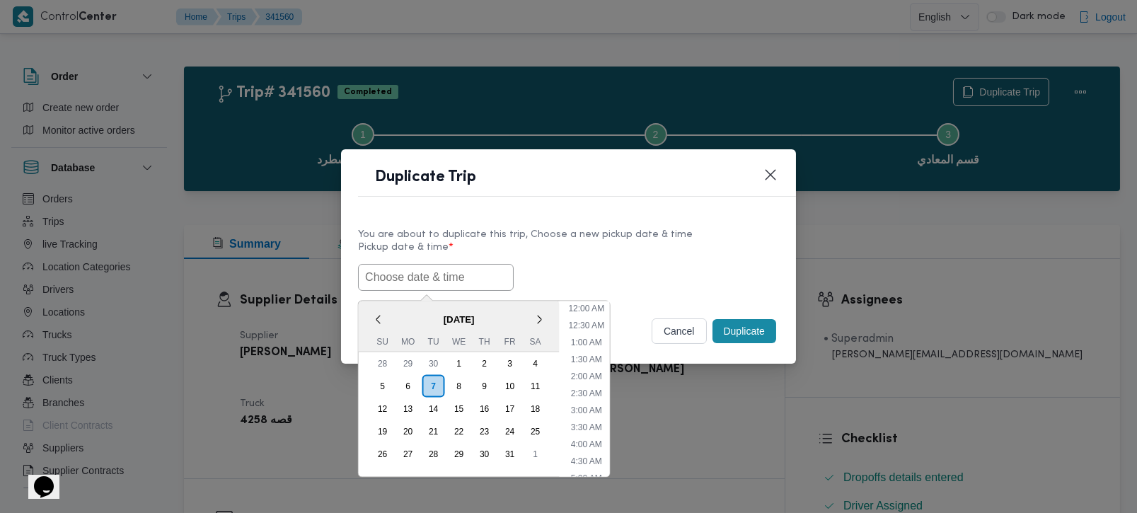
scroll to position [312, 0]
click at [402, 306] on span "[DATE]" at bounding box center [459, 318] width 201 height 25
click at [592, 438] on li "8:00 AM" at bounding box center [586, 434] width 42 height 14
type input "07/10/2025 8:00AM"
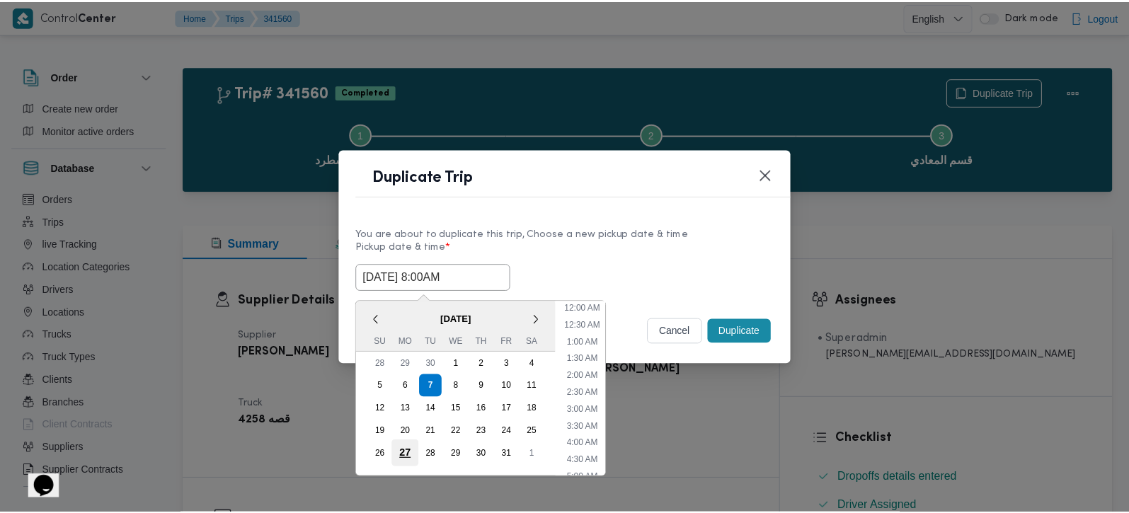
scroll to position [193, 0]
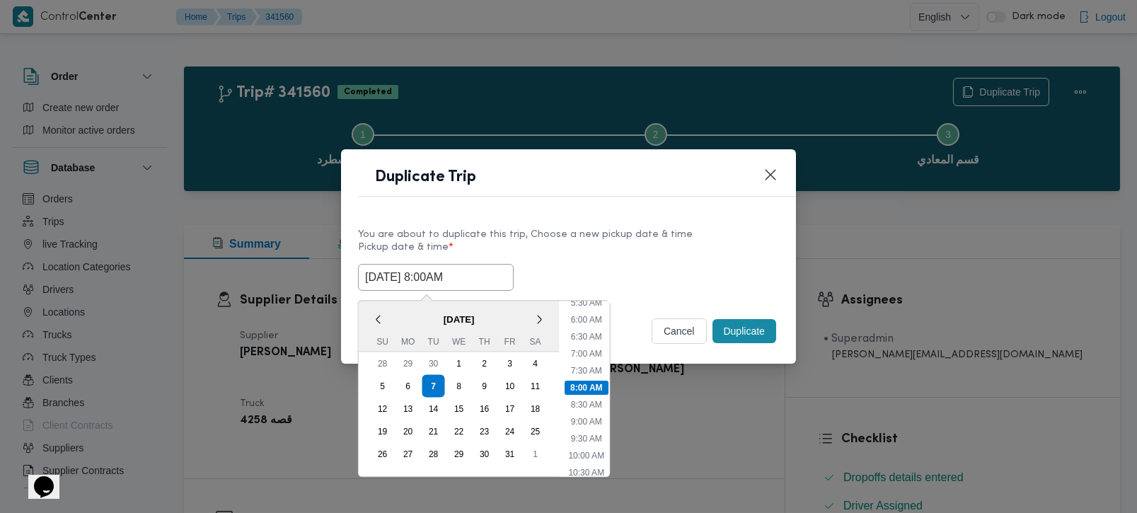
click at [751, 272] on div "Selected date: Tuesday, October 7th, 2025 at 8:00 AM 07/10/2025 8:00AM < Octobe…" at bounding box center [568, 277] width 421 height 27
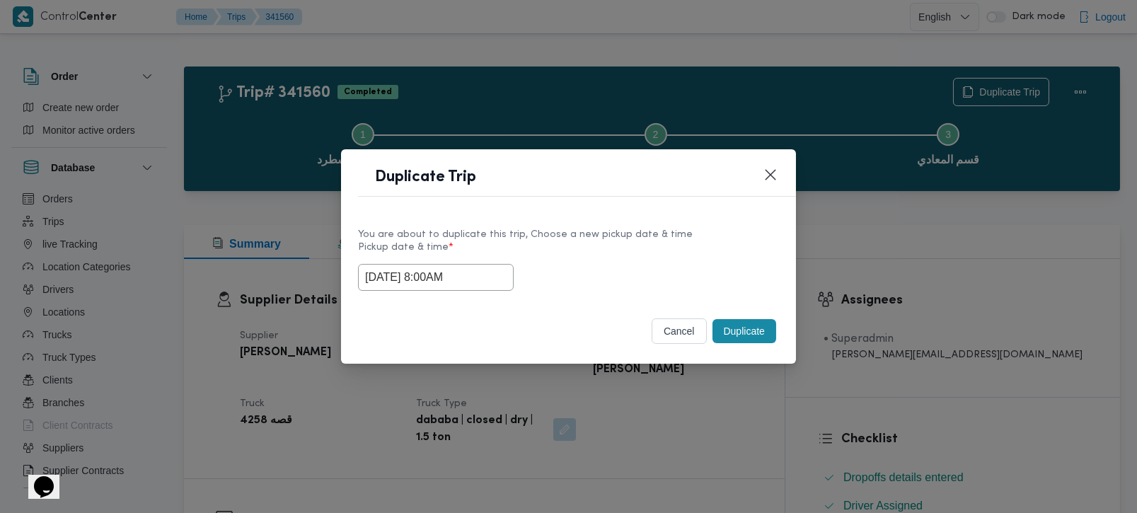
click at [762, 332] on button "Duplicate" at bounding box center [745, 331] width 64 height 24
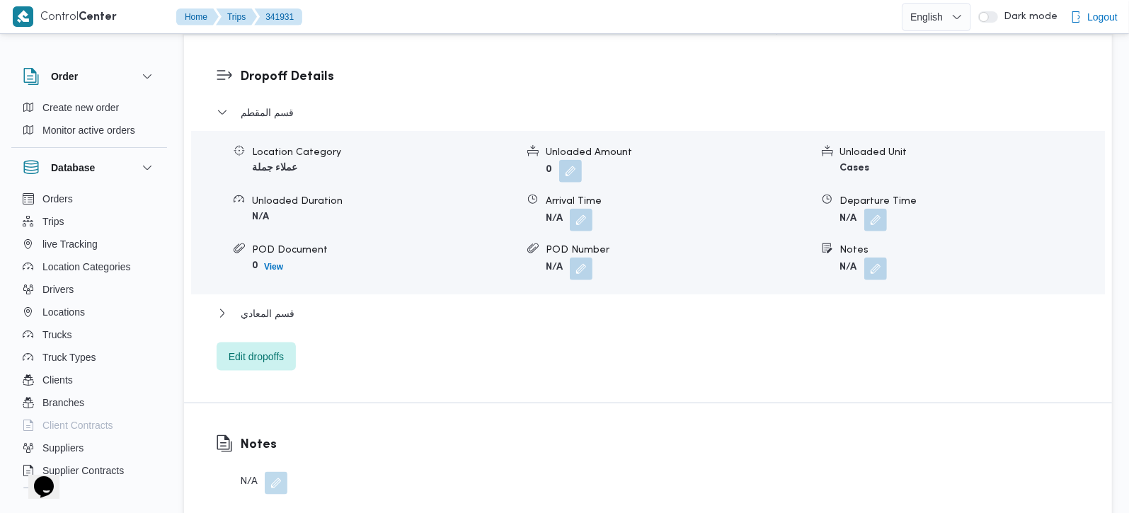
scroll to position [1166, 0]
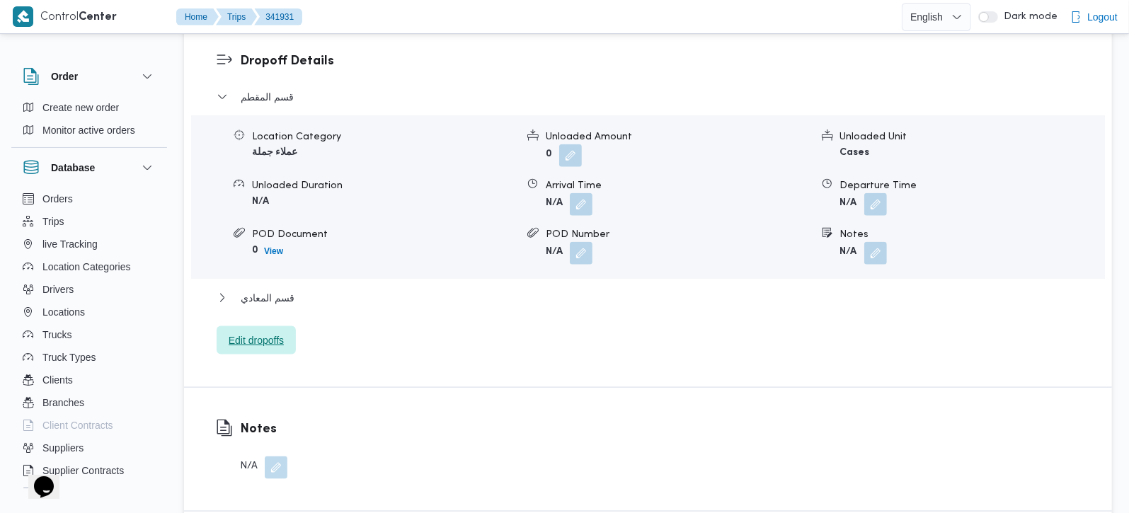
click at [261, 326] on span "Edit dropoffs" at bounding box center [256, 340] width 79 height 28
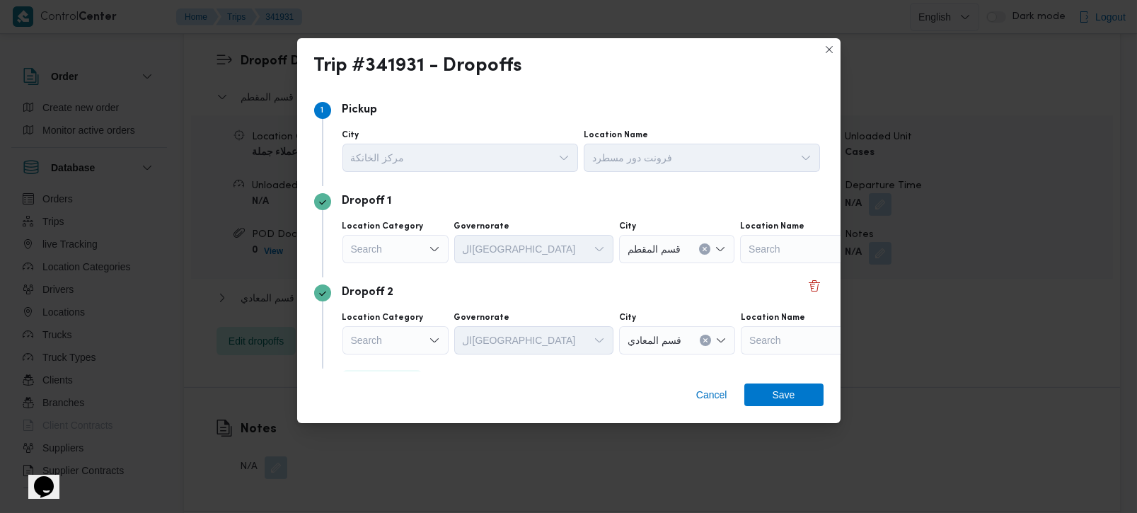
click at [429, 253] on icon "Open list of options" at bounding box center [434, 248] width 11 height 11
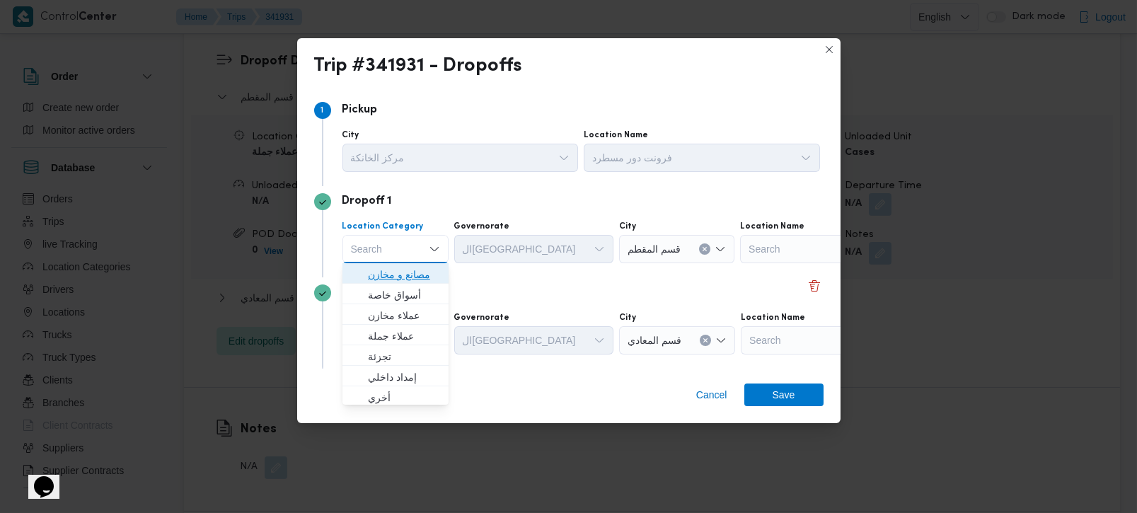
click at [427, 272] on span "مصانع و مخازن" at bounding box center [404, 274] width 72 height 17
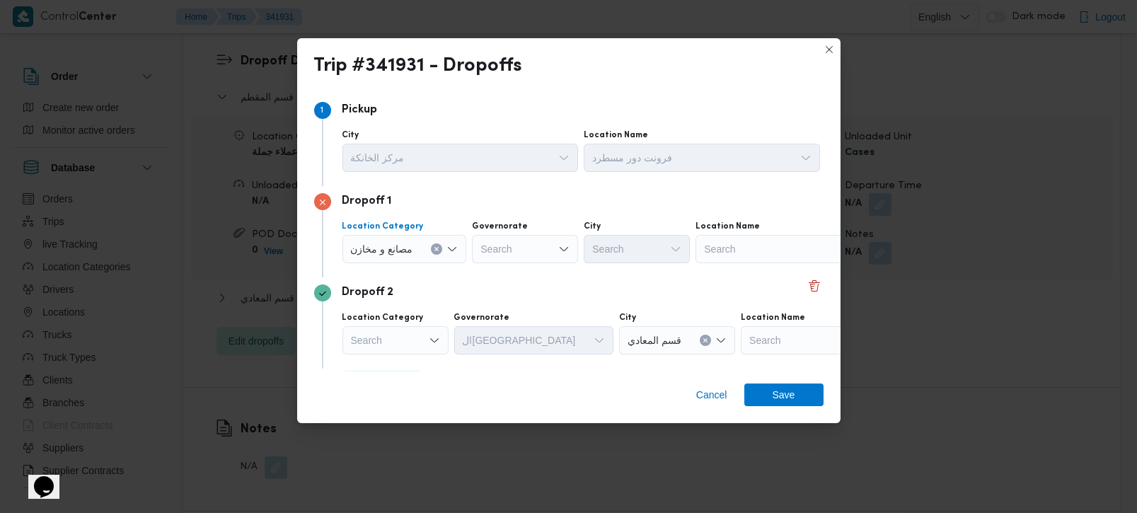
click at [437, 251] on icon "Clear input" at bounding box center [437, 249] width 6 height 6
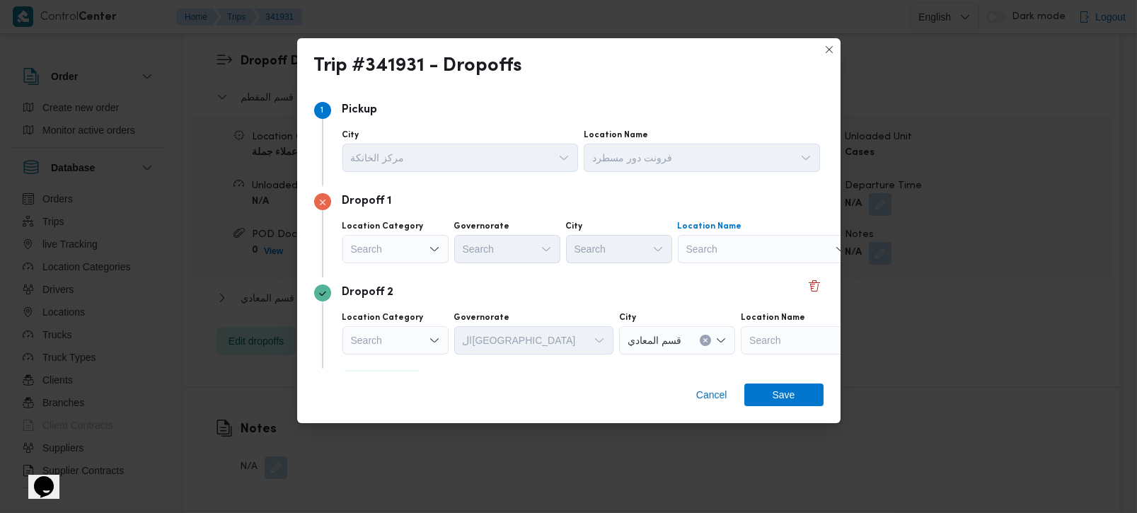
click at [762, 254] on div "Search" at bounding box center [766, 249] width 177 height 28
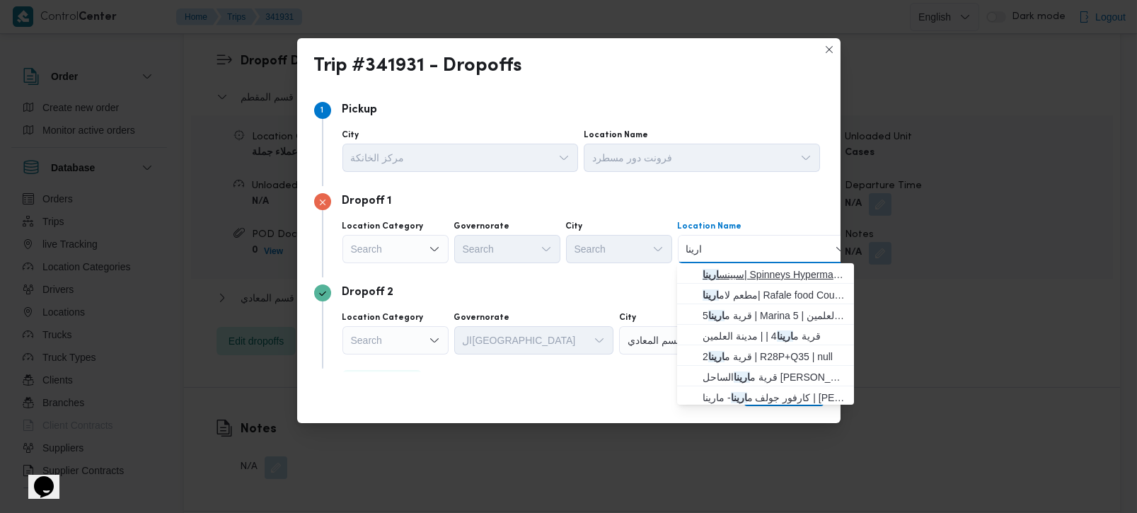
type input "ارينا"
click at [755, 275] on span "سبينس ارينا | Spinneys Hypermarket | null" at bounding box center [774, 274] width 143 height 17
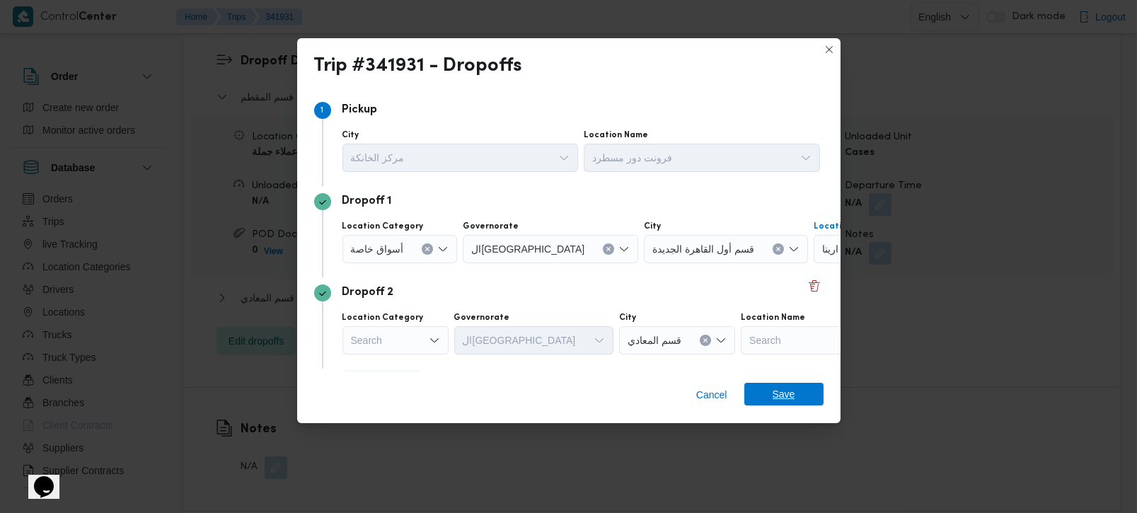
click at [768, 397] on span "Save" at bounding box center [784, 394] width 79 height 23
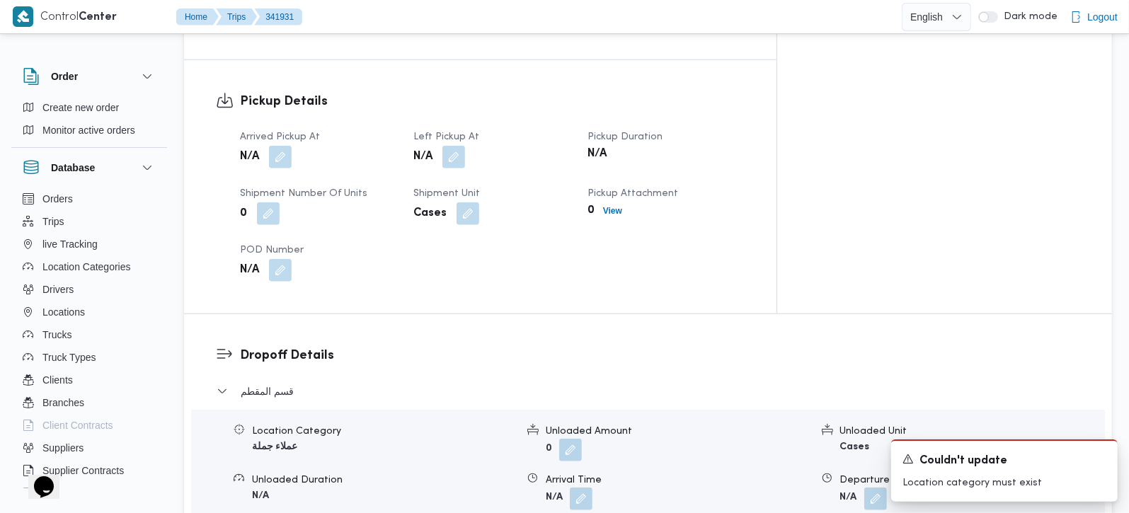
scroll to position [832, 0]
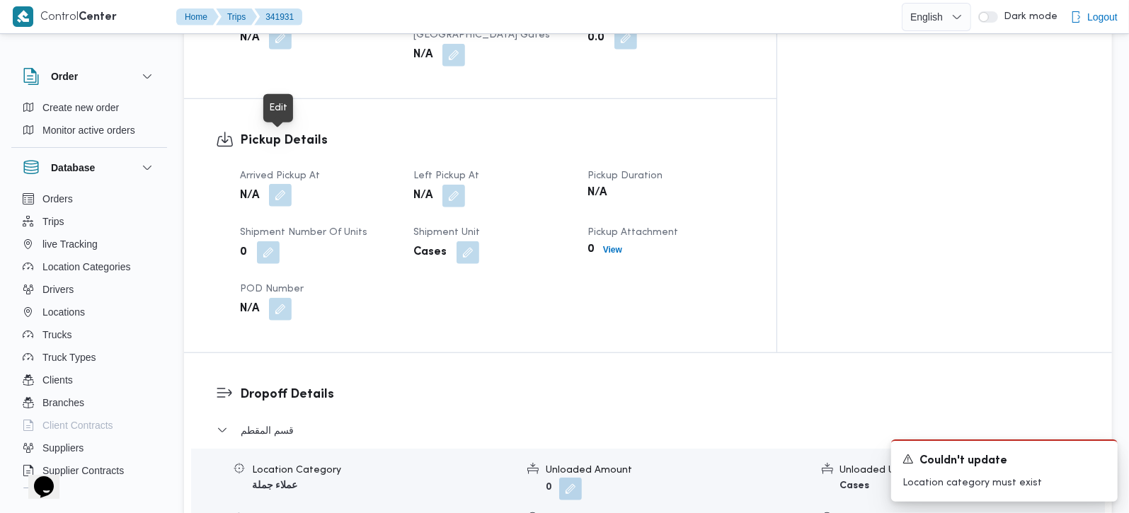
click at [289, 184] on button "button" at bounding box center [280, 195] width 23 height 23
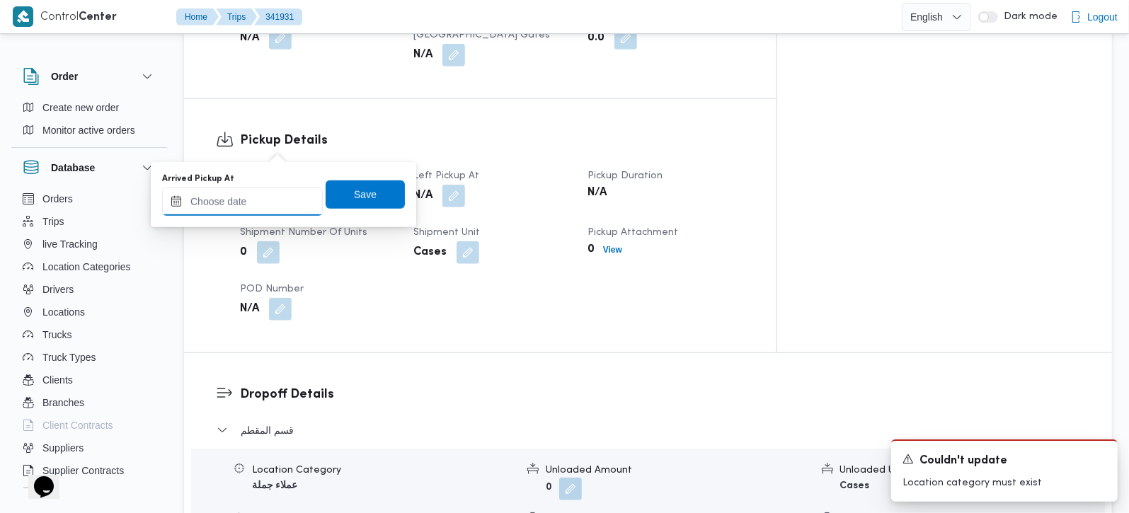
click at [257, 190] on input "Arrived Pickup At" at bounding box center [242, 202] width 161 height 28
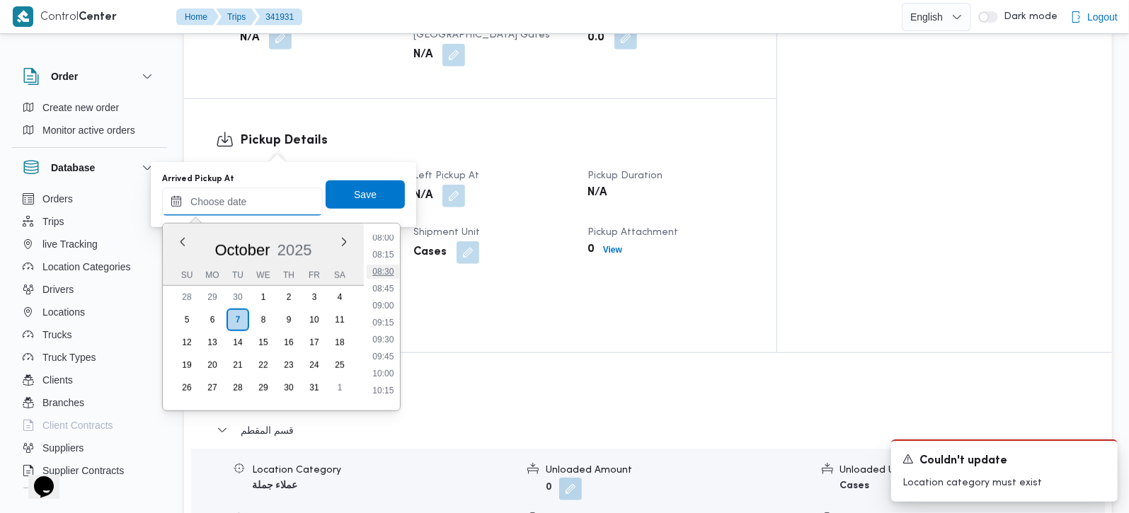
scroll to position [464, 0]
click at [388, 331] on li "08:15" at bounding box center [383, 338] width 33 height 14
type input "07/10/2025 08:15"
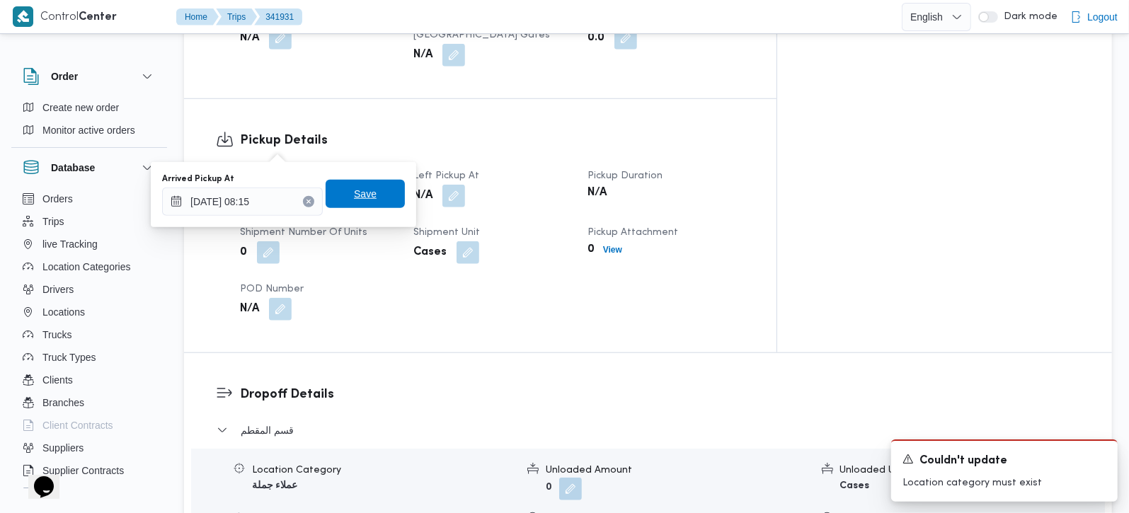
click at [357, 200] on span "Save" at bounding box center [365, 193] width 23 height 17
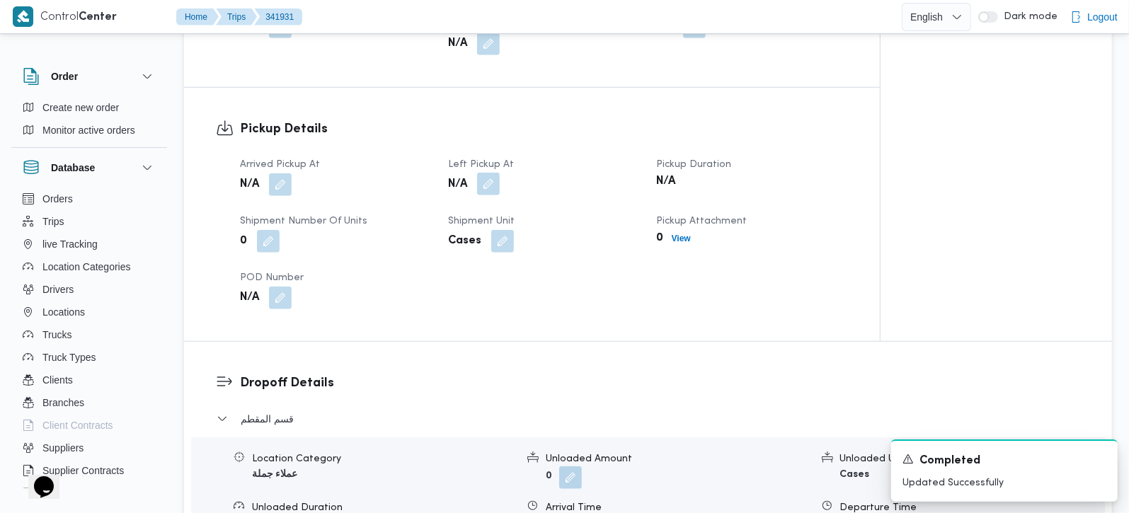
click at [483, 173] on button "button" at bounding box center [488, 184] width 23 height 23
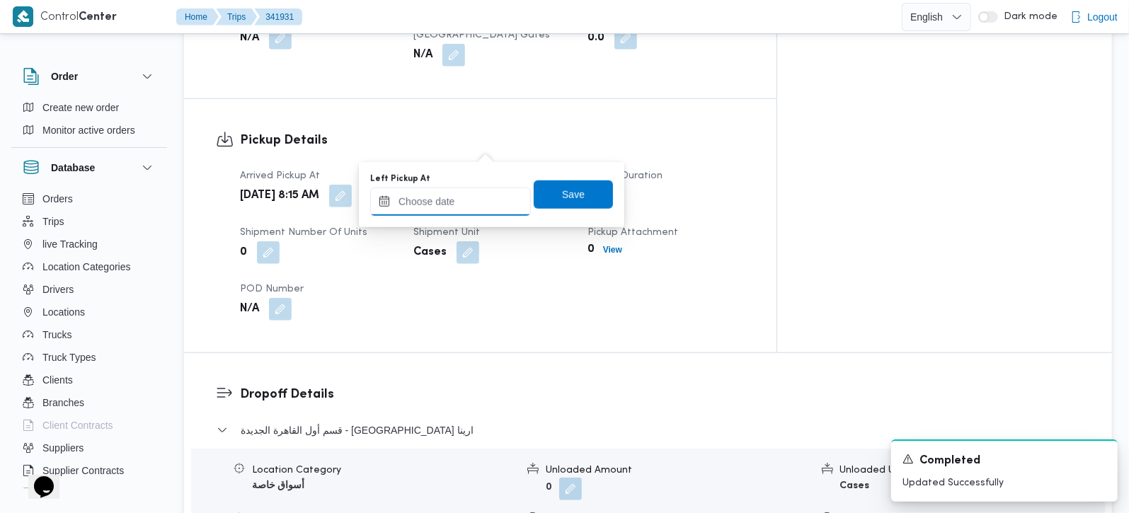
click at [446, 204] on input "Left Pickup At" at bounding box center [450, 202] width 161 height 28
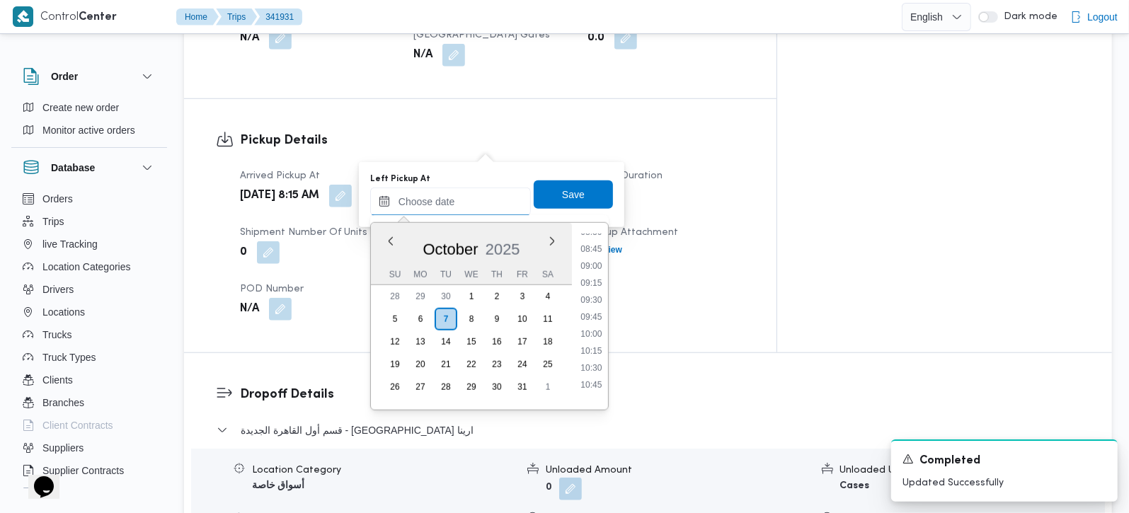
scroll to position [548, 0]
drag, startPoint x: 590, startPoint y: 300, endPoint x: 590, endPoint y: 291, distance: 9.2
click at [590, 300] on li "09:00" at bounding box center [591, 305] width 33 height 14
type input "07/10/2025 09:00"
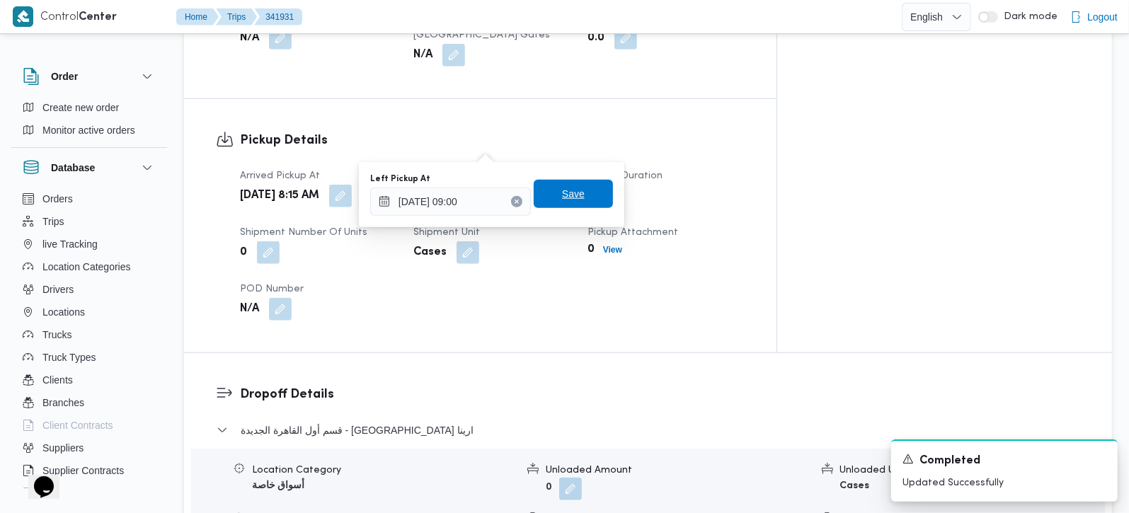
click at [566, 195] on span "Save" at bounding box center [573, 193] width 23 height 17
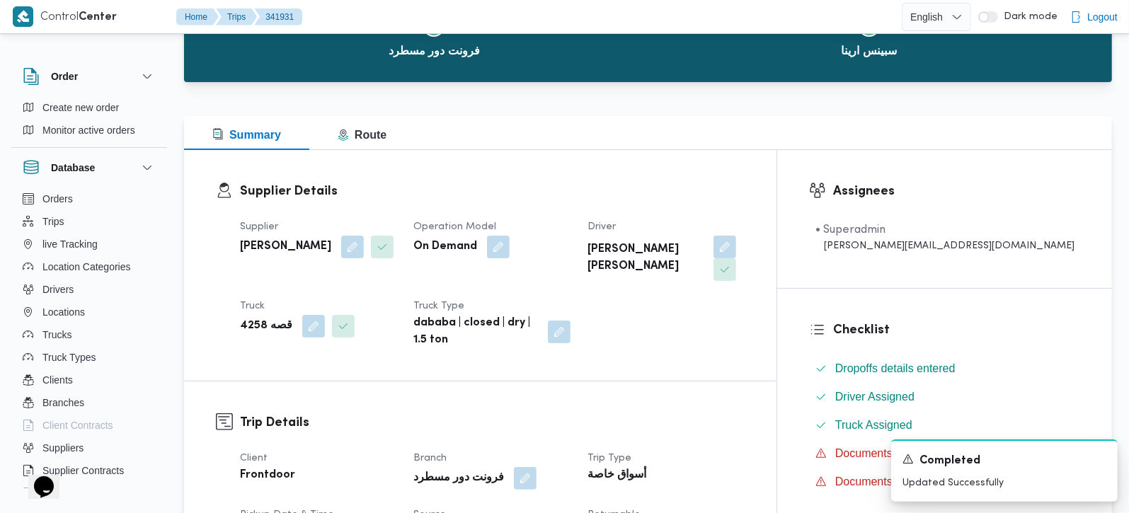
scroll to position [0, 0]
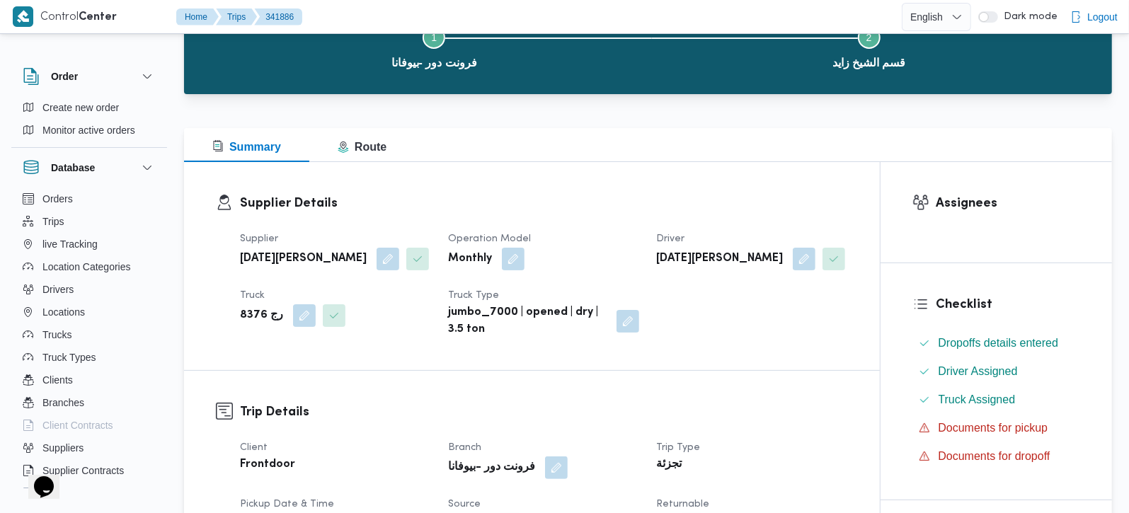
scroll to position [416, 0]
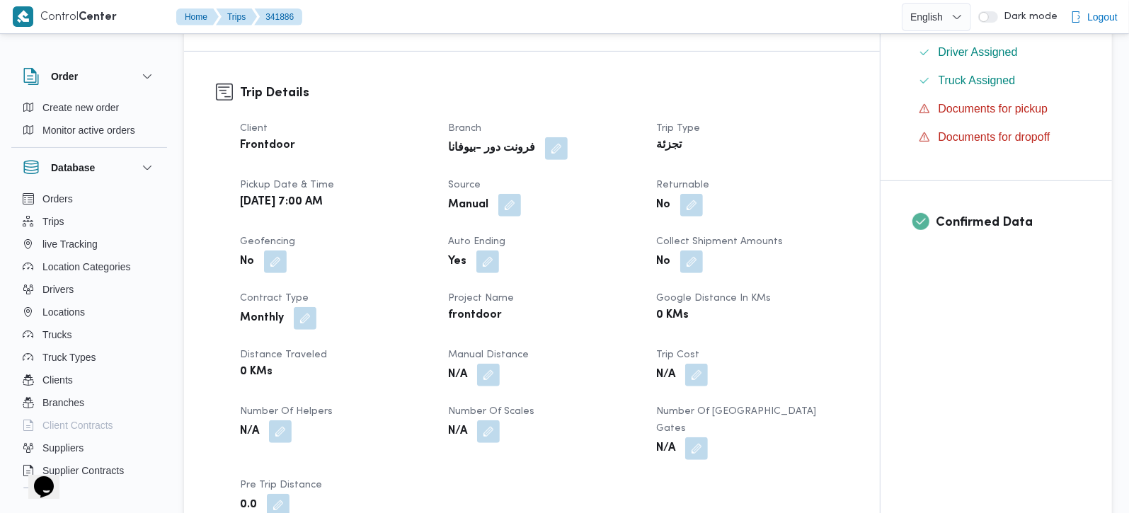
click at [688, 218] on div "Client Frontdoor Branch فرونت دور -بيوفانا Trip Type تجزئة Pickup date & time […" at bounding box center [543, 318] width 625 height 413
click at [690, 212] on button "button" at bounding box center [691, 204] width 23 height 23
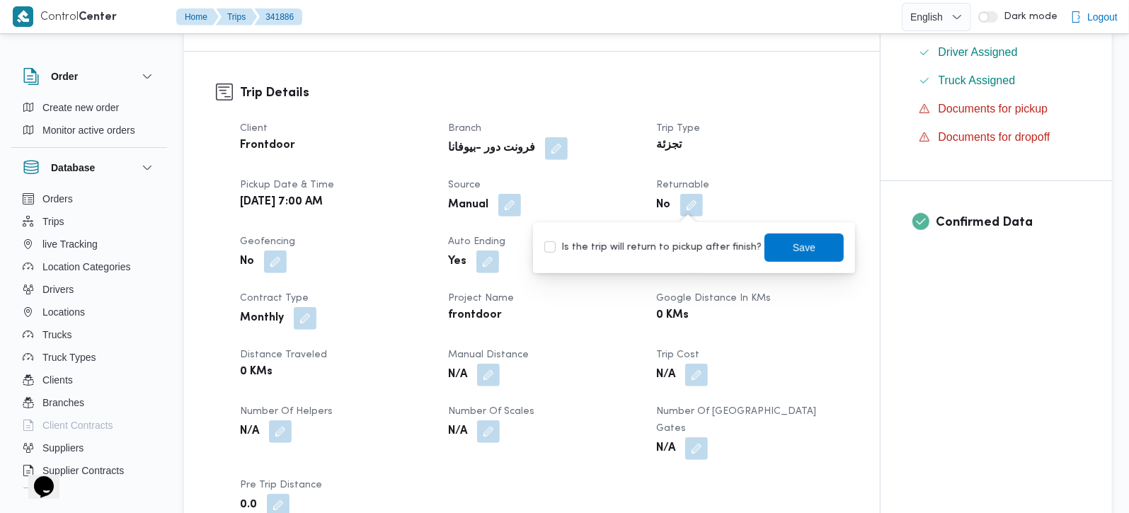
click at [687, 254] on label "Is the trip will return to pickup after finish?" at bounding box center [652, 247] width 217 height 17
checkbox input "true"
click at [764, 251] on span "Save" at bounding box center [803, 247] width 79 height 28
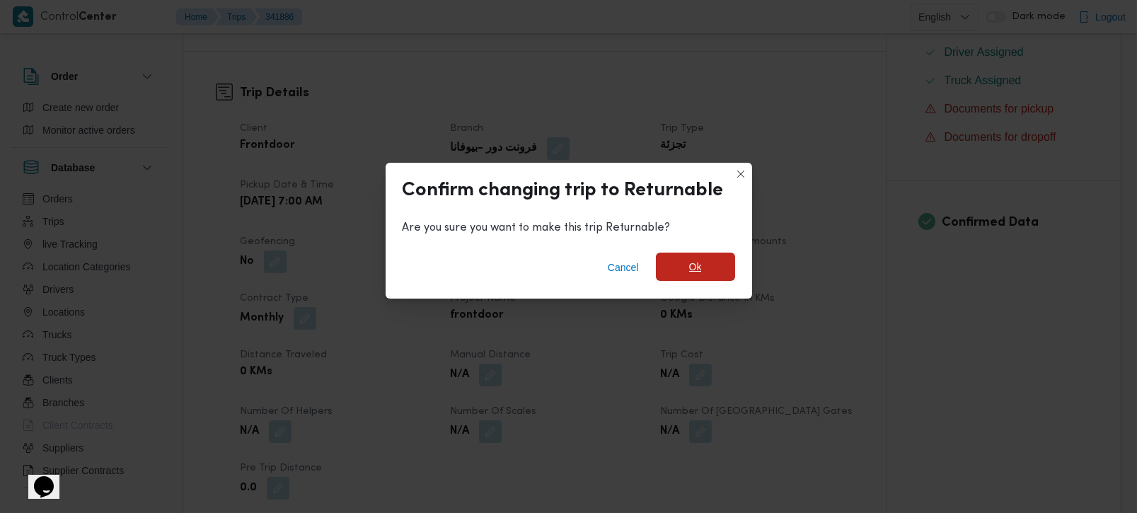
click at [699, 275] on span "Ok" at bounding box center [695, 266] width 13 height 17
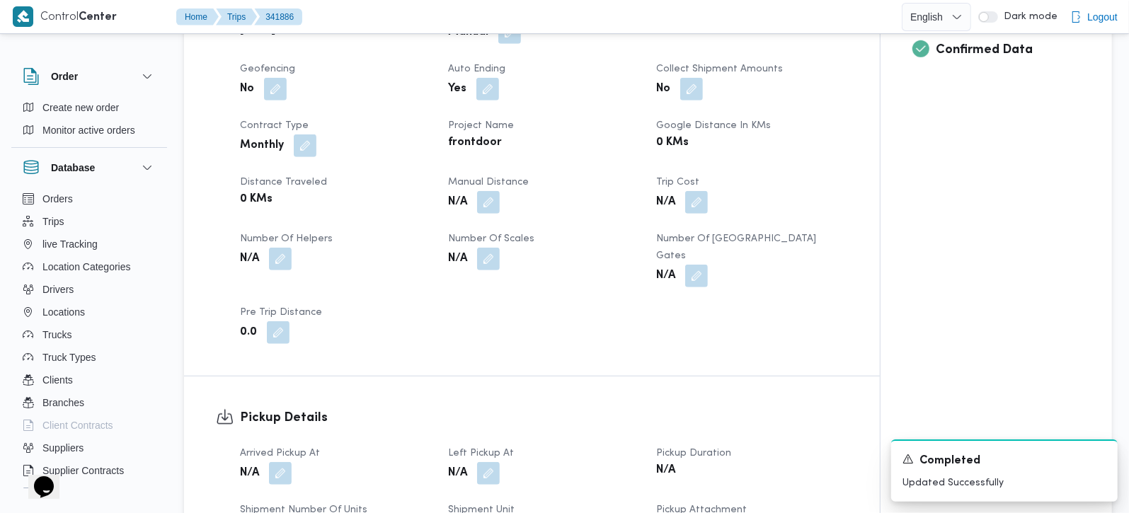
scroll to position [749, 0]
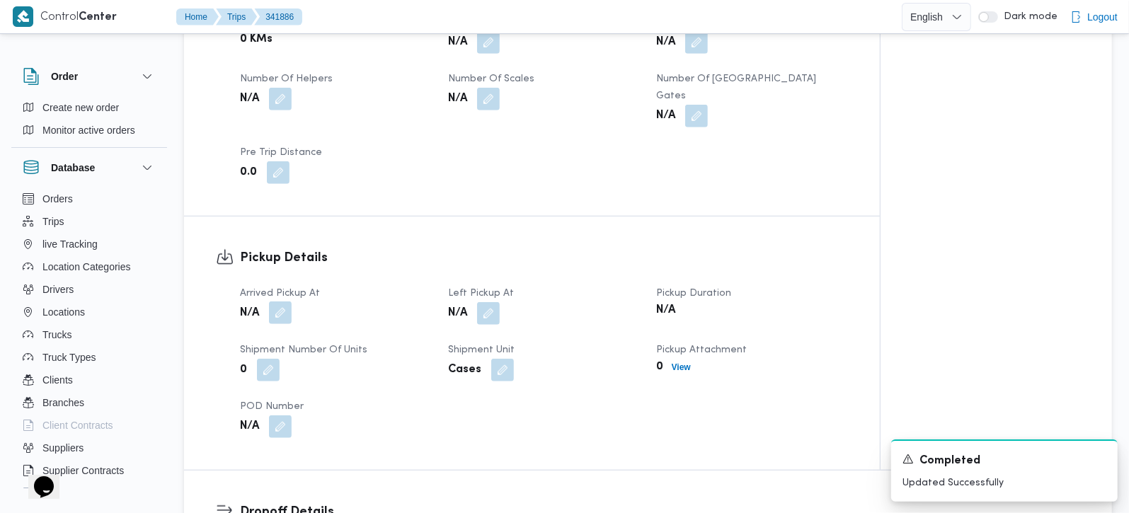
click at [287, 302] on button "button" at bounding box center [280, 313] width 23 height 23
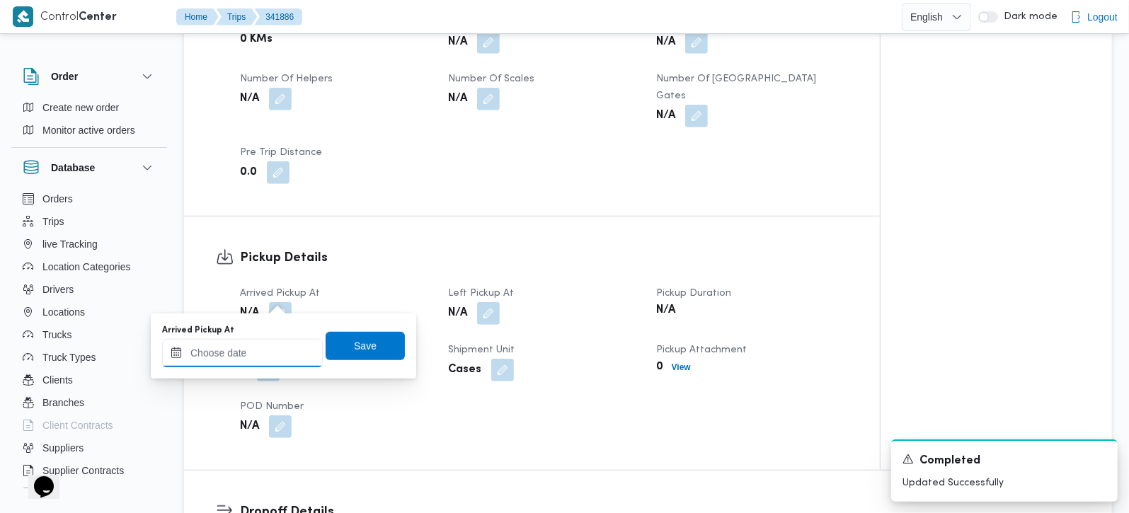
click at [265, 339] on div at bounding box center [242, 353] width 161 height 28
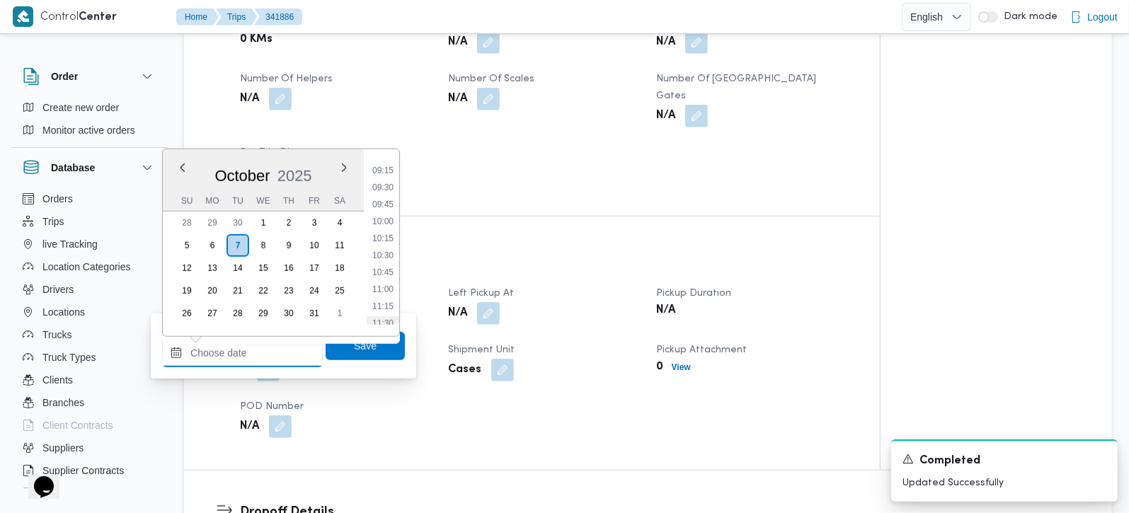
scroll to position [548, 0]
click at [383, 202] on li "08:30" at bounding box center [383, 197] width 33 height 14
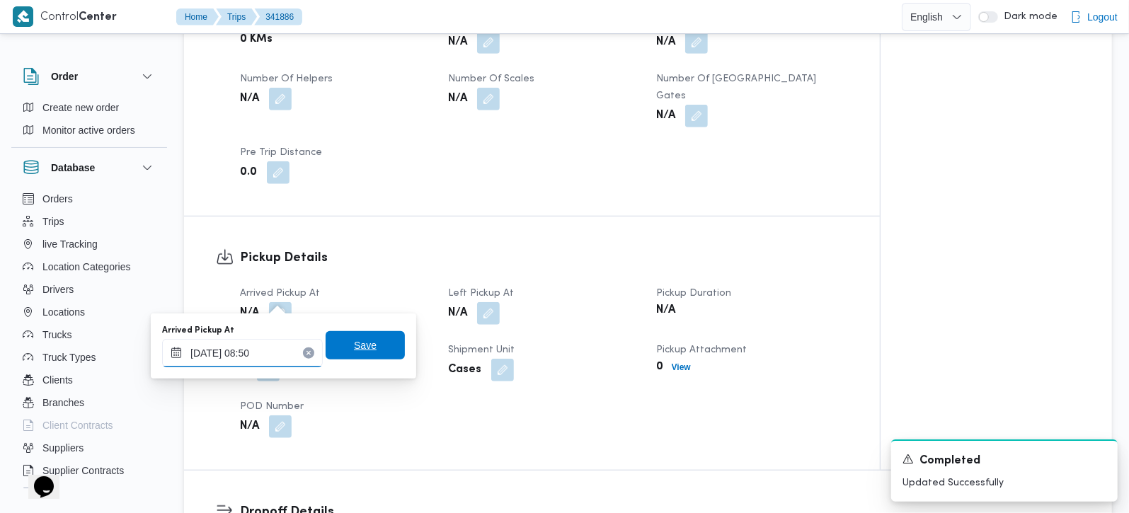
type input "[DATE] 08:50"
click at [369, 346] on span "Save" at bounding box center [365, 345] width 79 height 28
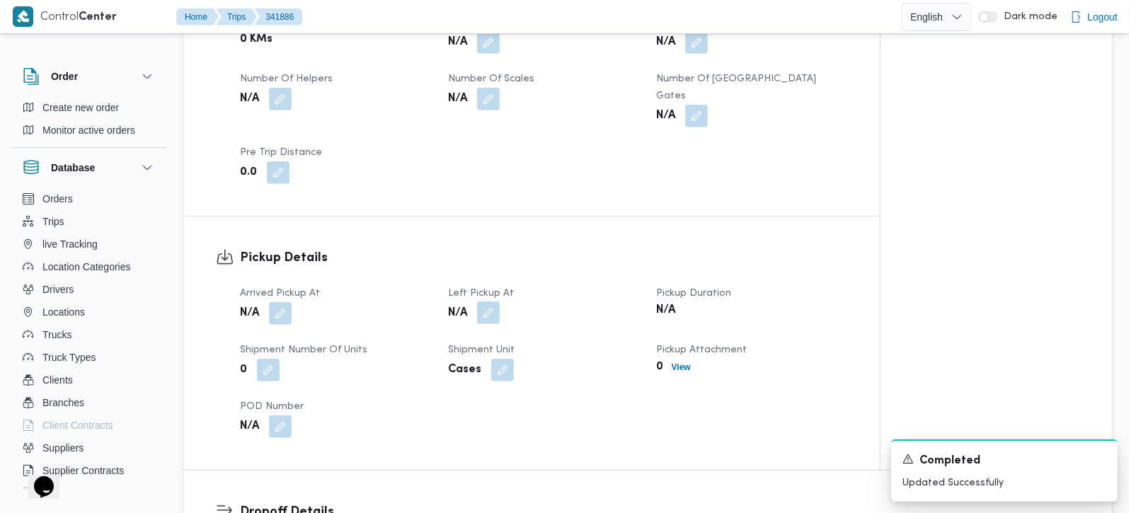
click at [498, 302] on button "button" at bounding box center [488, 313] width 23 height 23
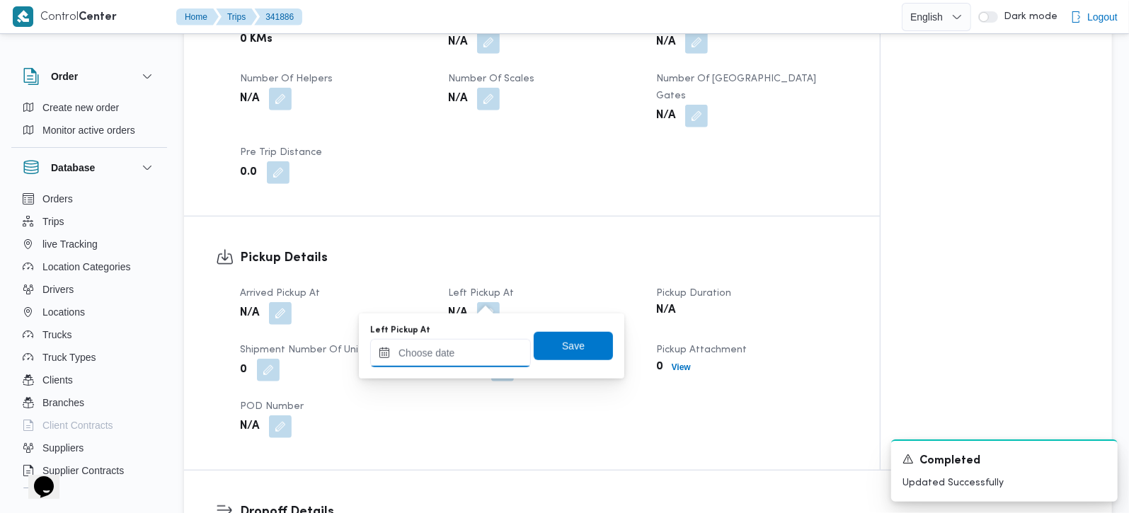
click at [479, 348] on input "Left Pickup At" at bounding box center [450, 353] width 161 height 28
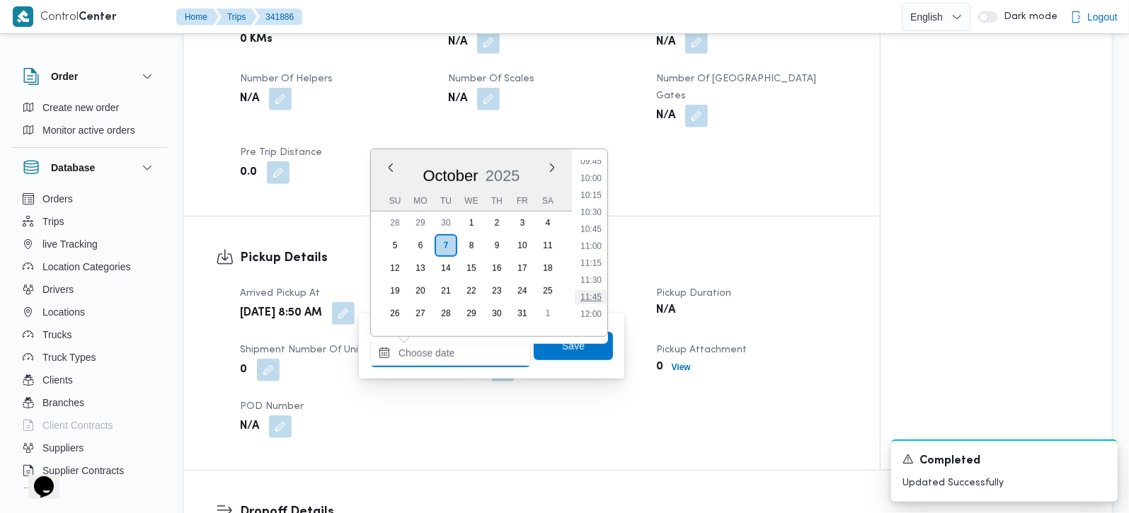
scroll to position [631, 0]
click at [604, 216] on li "10:00" at bounding box center [591, 216] width 33 height 14
type input "[DATE] 10:00"
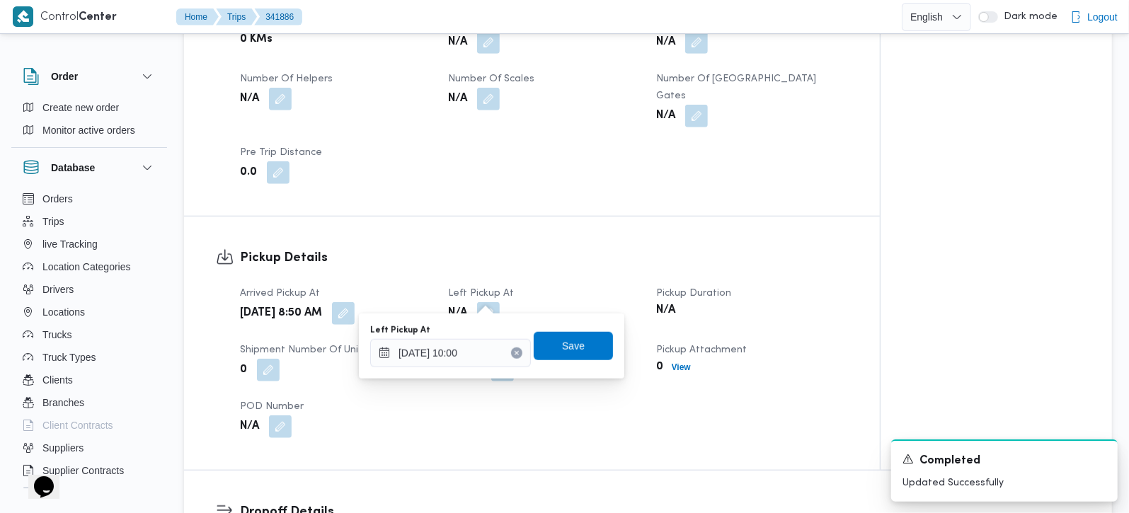
click at [584, 365] on div "Left Pickup At [DATE] 10:00 Save" at bounding box center [492, 345] width 246 height 45
click at [583, 347] on span "Save" at bounding box center [573, 345] width 79 height 28
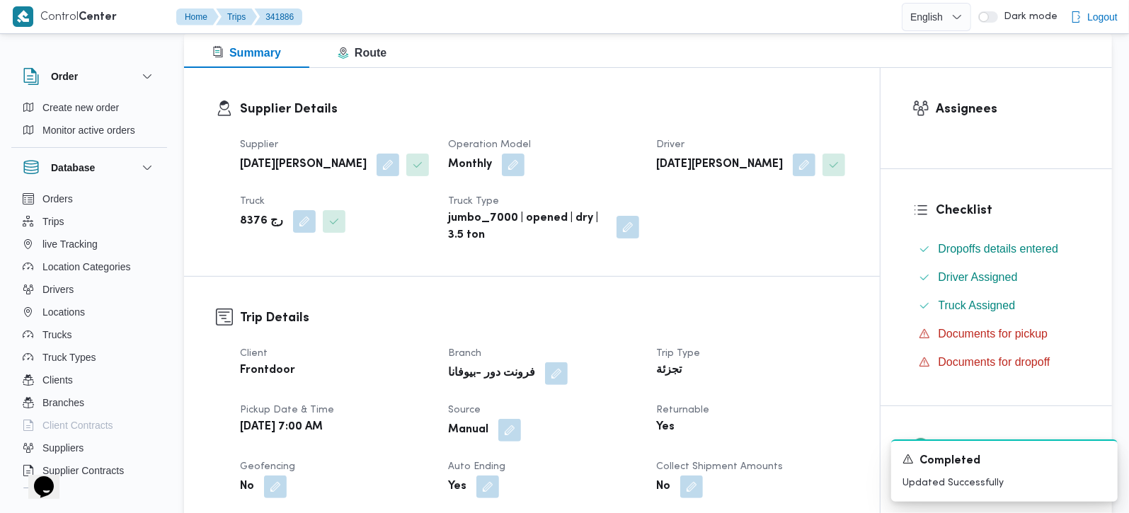
scroll to position [0, 0]
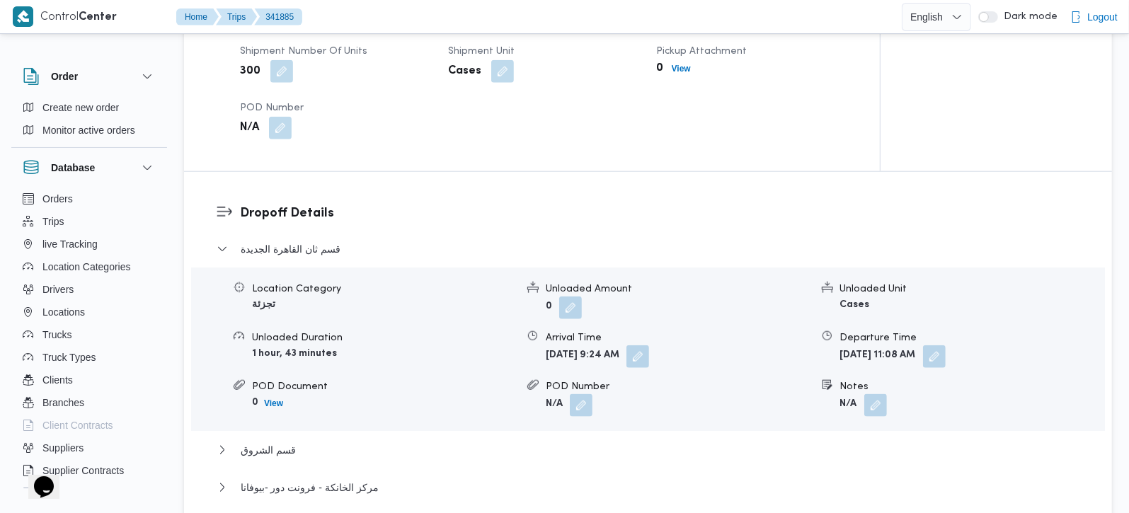
scroll to position [1082, 0]
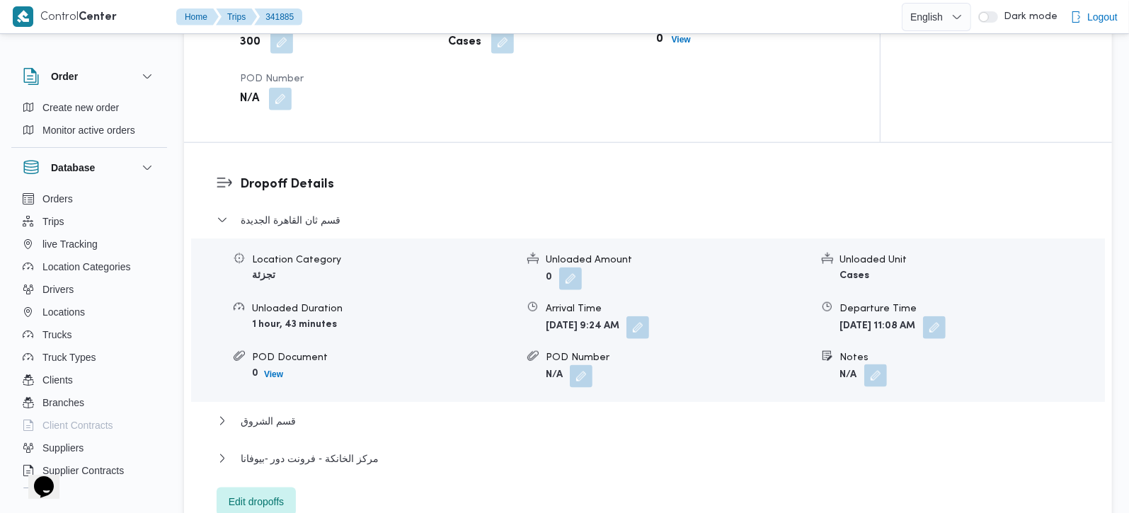
click at [877, 365] on button "button" at bounding box center [875, 376] width 23 height 23
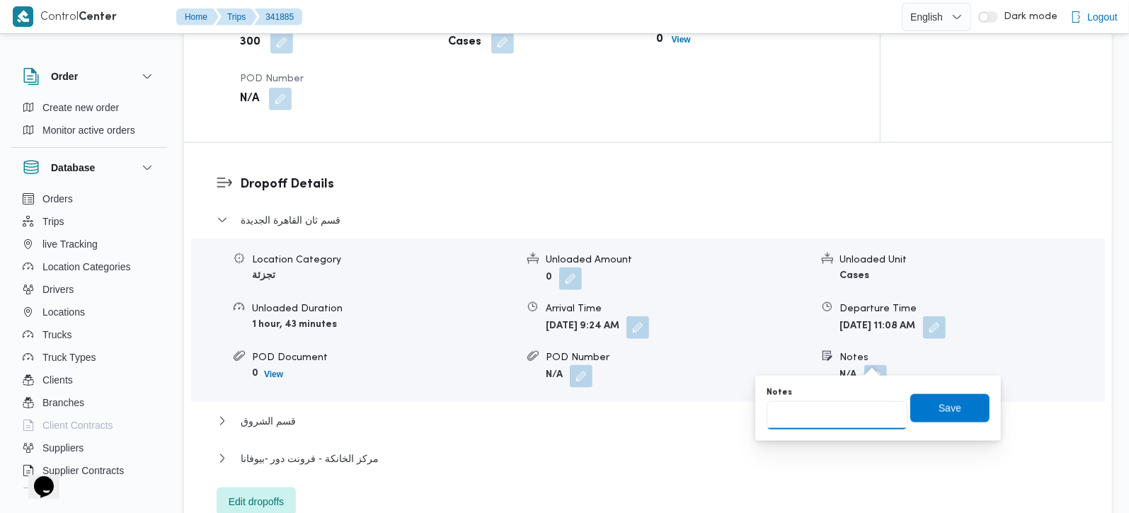
click at [840, 413] on input "Notes" at bounding box center [837, 415] width 141 height 28
paste input "مدينتي"
type input "مدينتي"
click at [951, 412] on span "Save" at bounding box center [949, 408] width 79 height 28
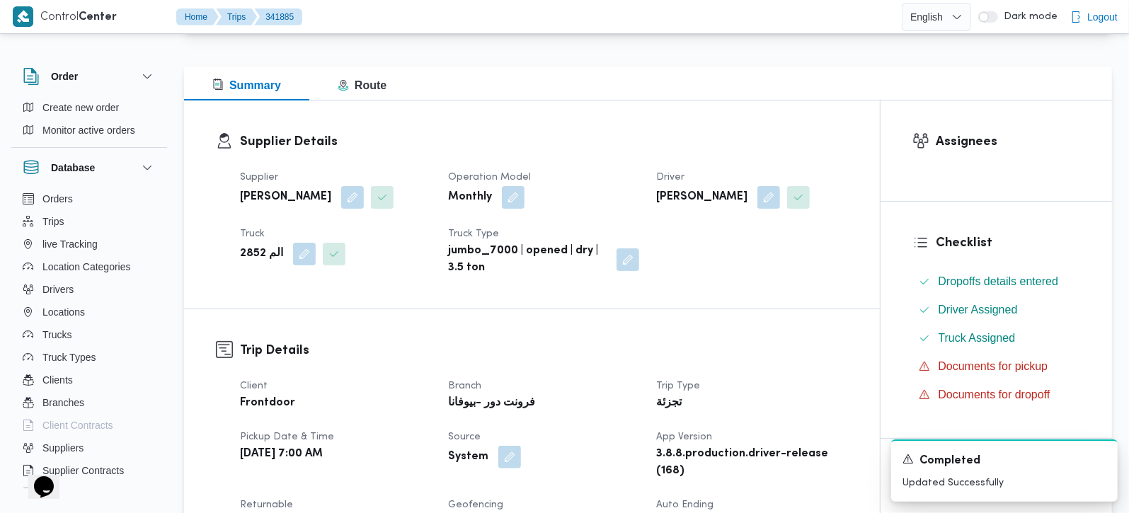
scroll to position [0, 0]
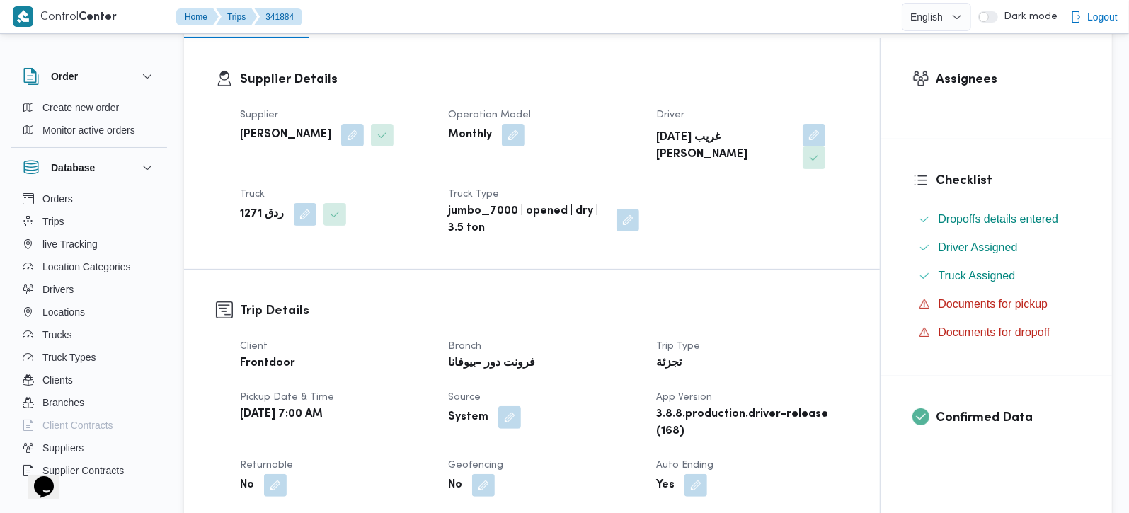
scroll to position [333, 0]
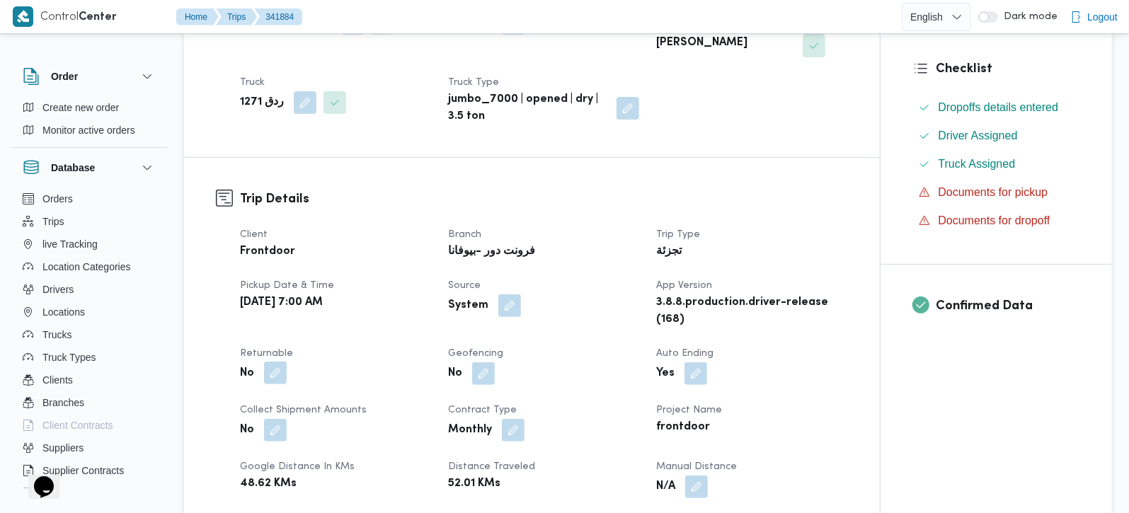
click at [277, 362] on button "button" at bounding box center [275, 373] width 23 height 23
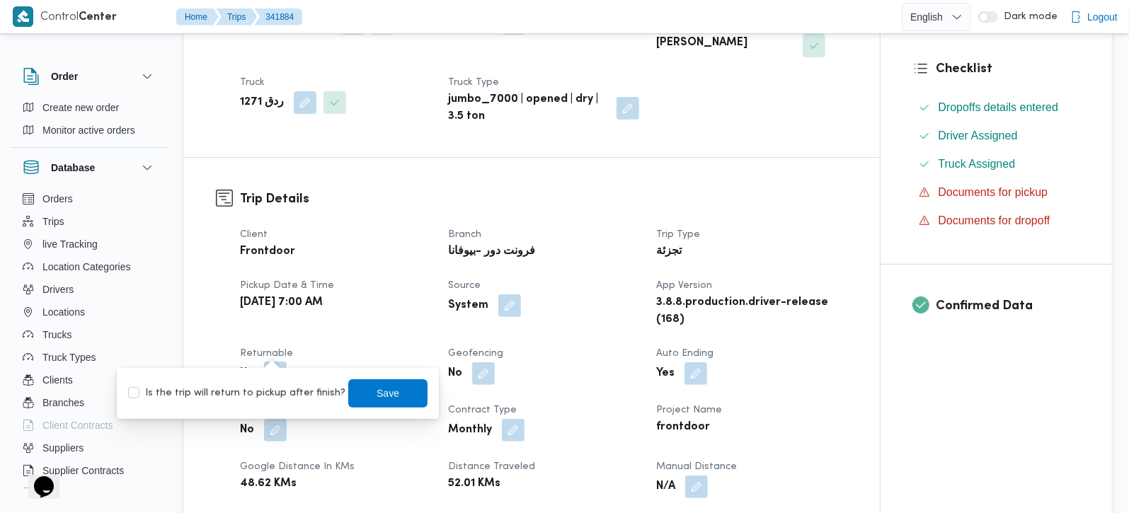
click at [274, 403] on div "Is the trip will return to pickup after finish? Save" at bounding box center [278, 393] width 302 height 31
click at [306, 393] on label "Is the trip will return to pickup after finish?" at bounding box center [236, 393] width 217 height 17
checkbox input "true"
click at [348, 389] on span "Save" at bounding box center [387, 393] width 79 height 28
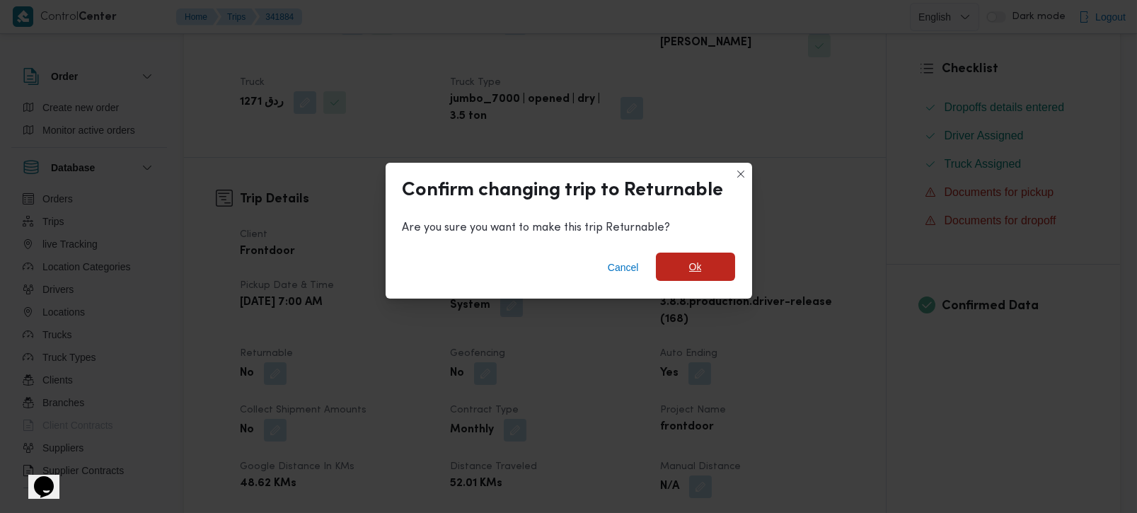
click at [693, 268] on span "Ok" at bounding box center [695, 266] width 13 height 17
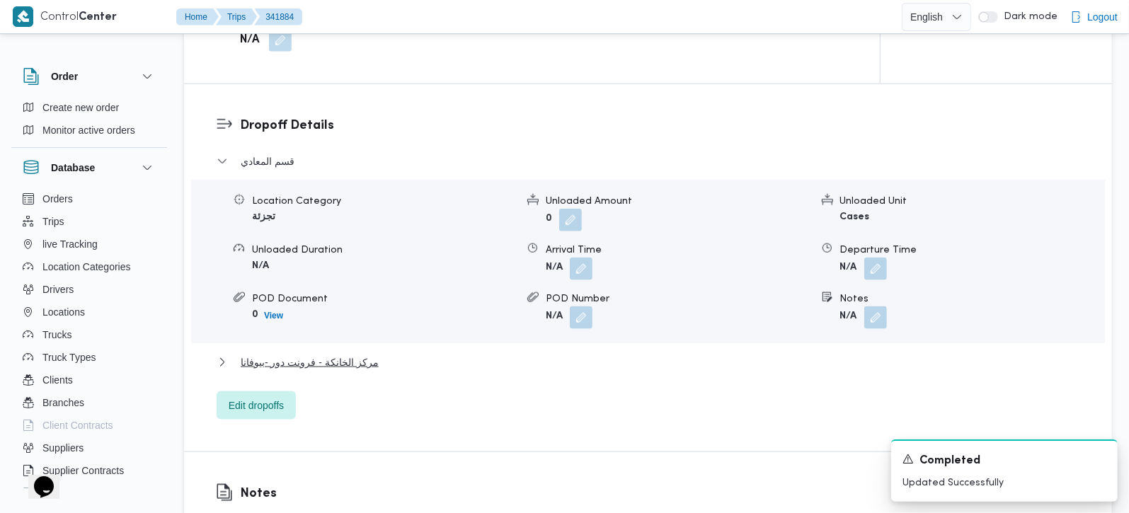
scroll to position [1166, 0]
click at [866, 304] on button "button" at bounding box center [875, 315] width 23 height 23
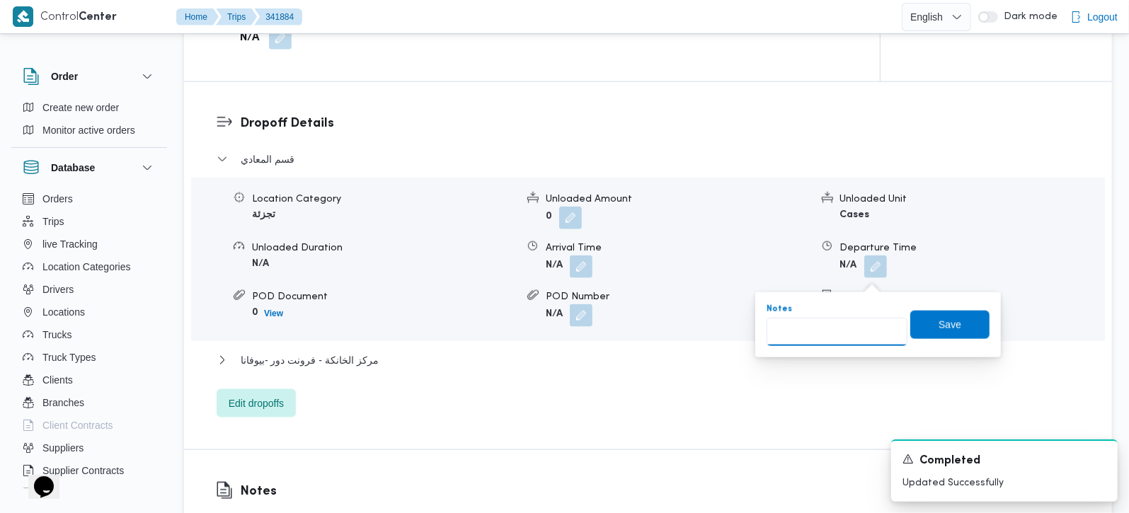
click at [822, 345] on input "Notes" at bounding box center [837, 332] width 141 height 28
paste input "زهراء"
type input "زهراء"
click at [942, 323] on span "Save" at bounding box center [950, 324] width 23 height 17
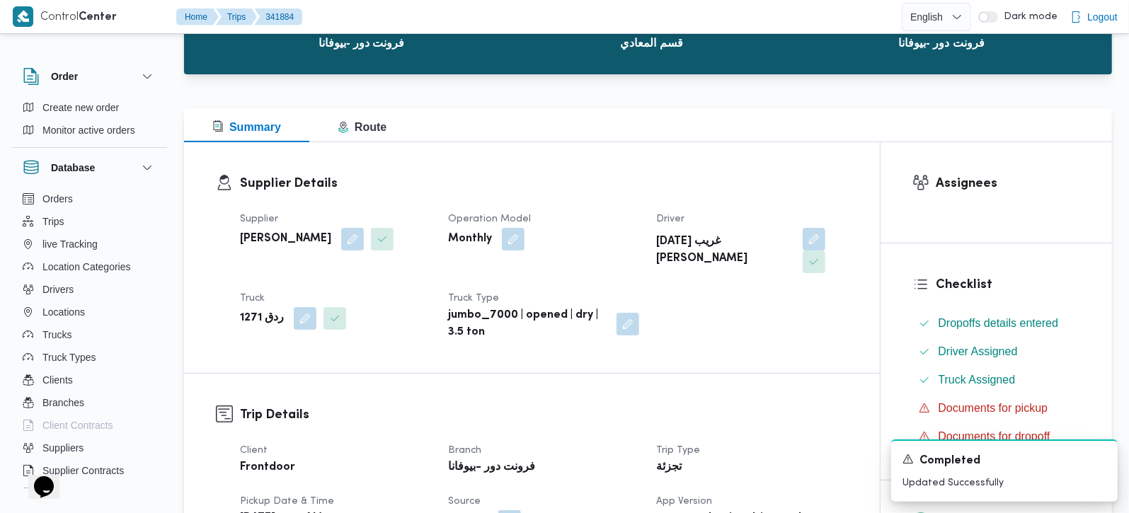
scroll to position [0, 0]
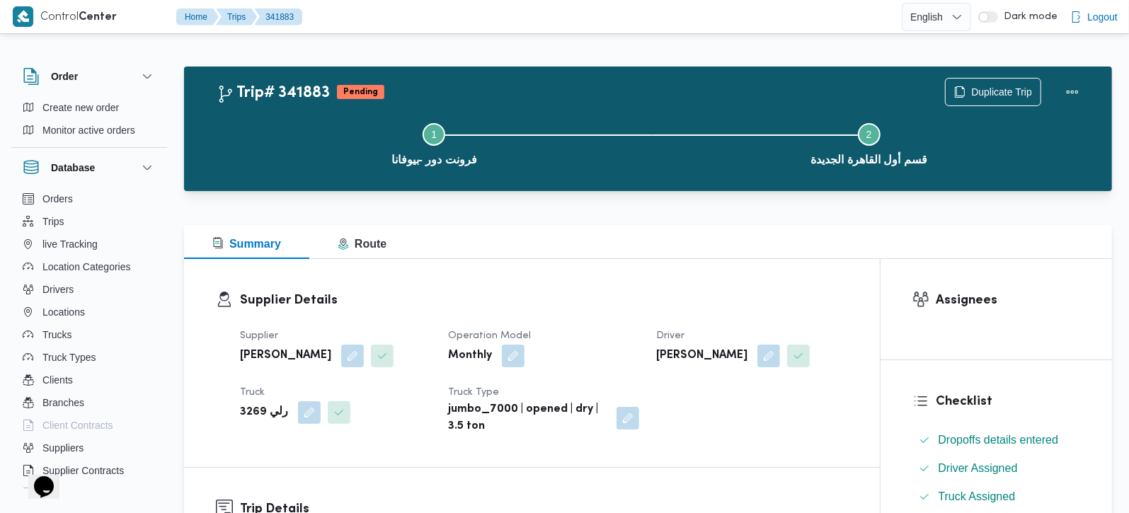
scroll to position [249, 0]
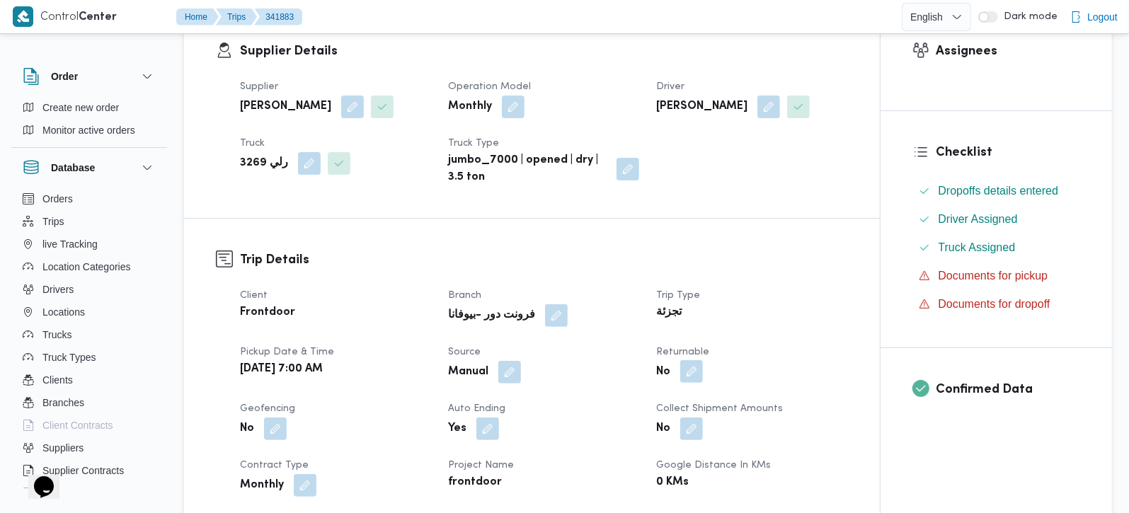
click at [688, 362] on button "button" at bounding box center [691, 371] width 23 height 23
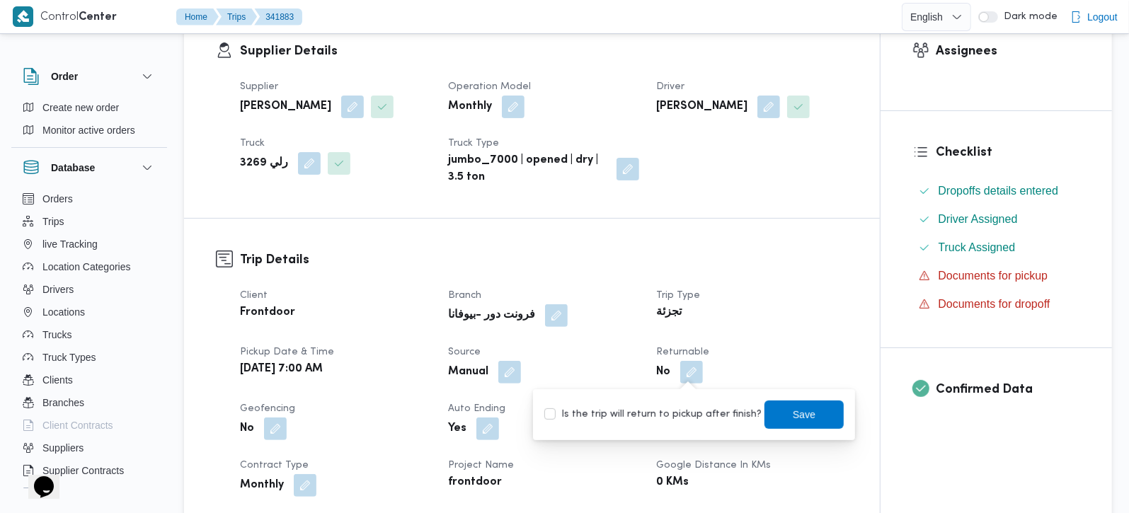
click at [691, 407] on label "Is the trip will return to pickup after finish?" at bounding box center [652, 414] width 217 height 17
checkbox input "true"
click at [764, 405] on span "Save" at bounding box center [803, 414] width 79 height 28
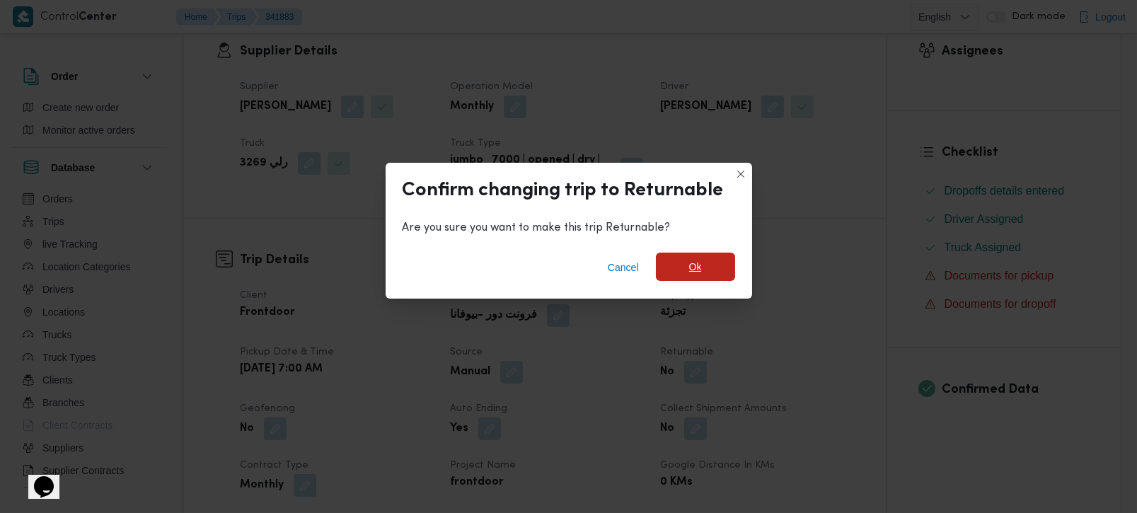
click at [682, 262] on span "Ok" at bounding box center [695, 267] width 79 height 28
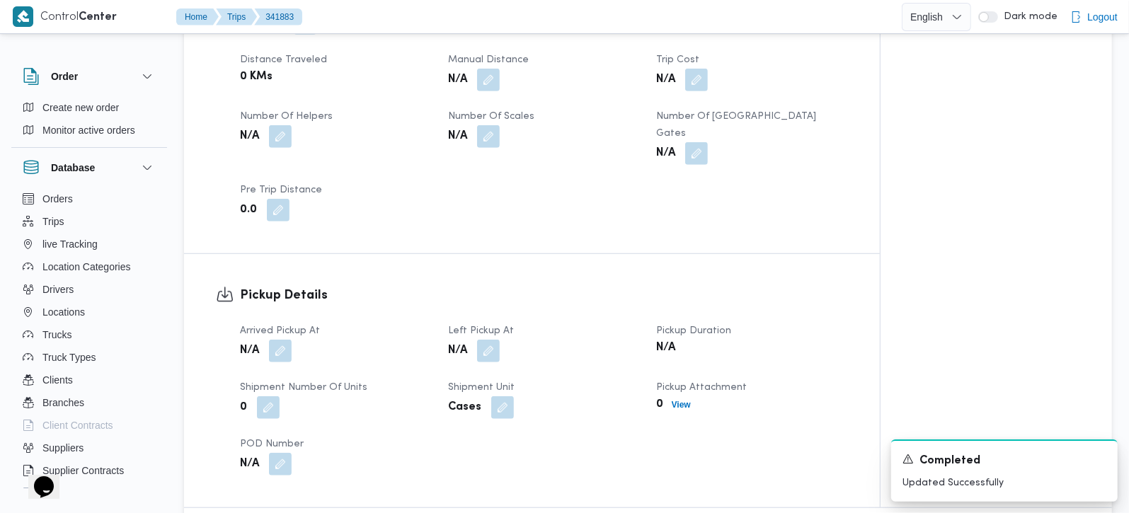
scroll to position [749, 0]
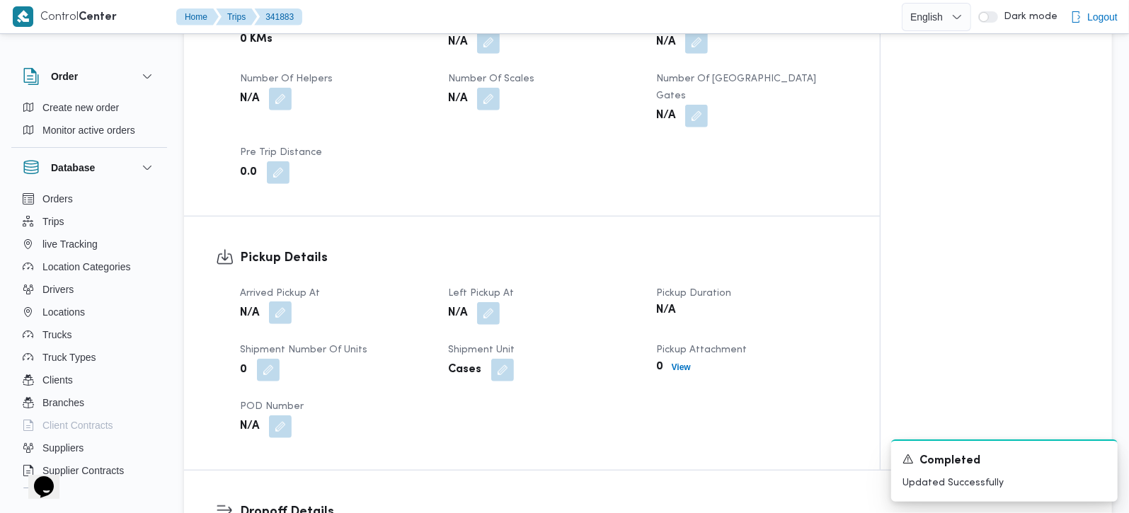
click at [285, 302] on button "button" at bounding box center [280, 313] width 23 height 23
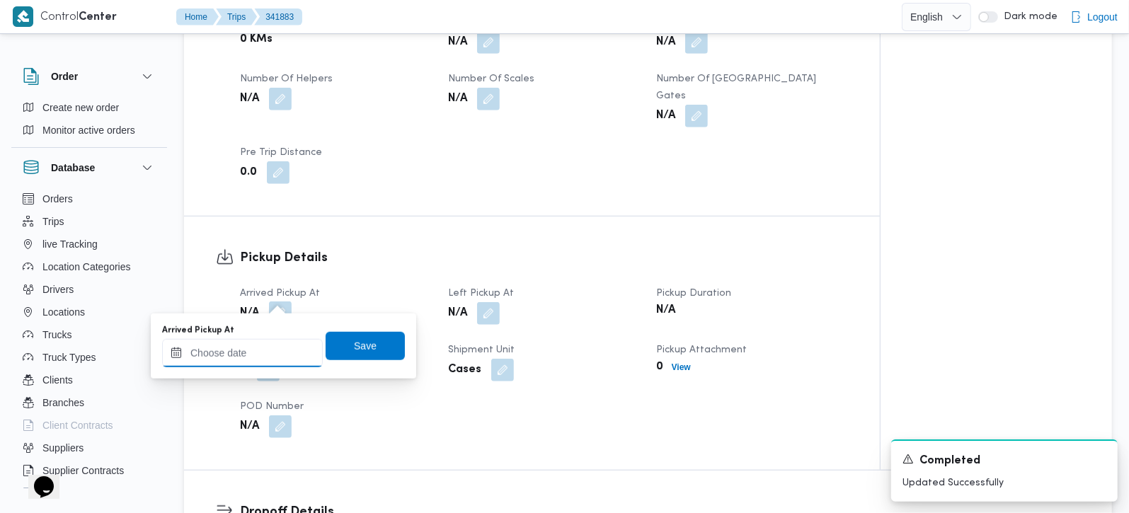
click at [275, 355] on input "Arrived Pickup At" at bounding box center [242, 353] width 161 height 28
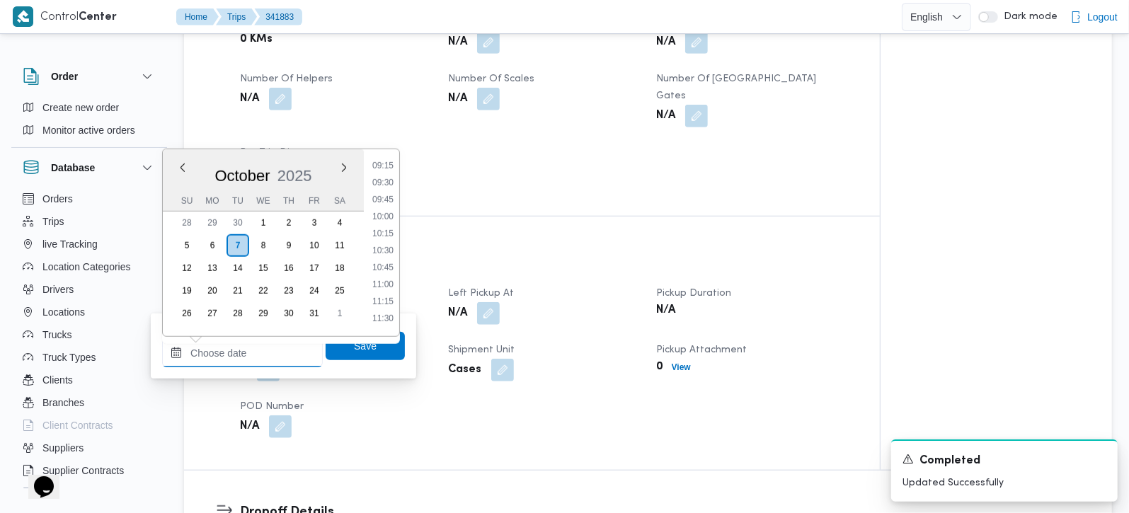
scroll to position [548, 0]
click at [380, 197] on li "08:30" at bounding box center [383, 197] width 33 height 14
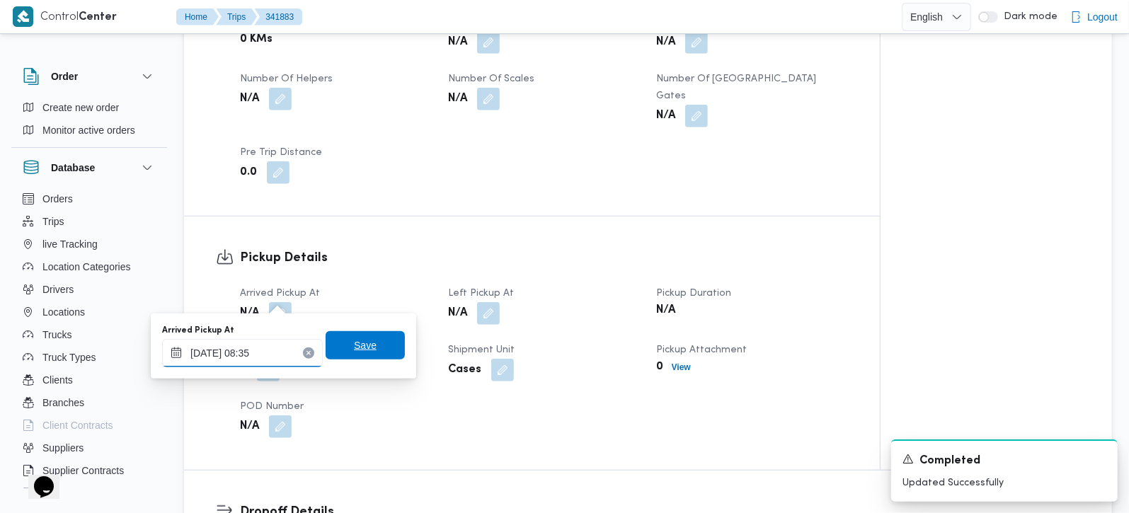
type input "[DATE] 08:35"
click at [354, 340] on span "Save" at bounding box center [365, 345] width 23 height 17
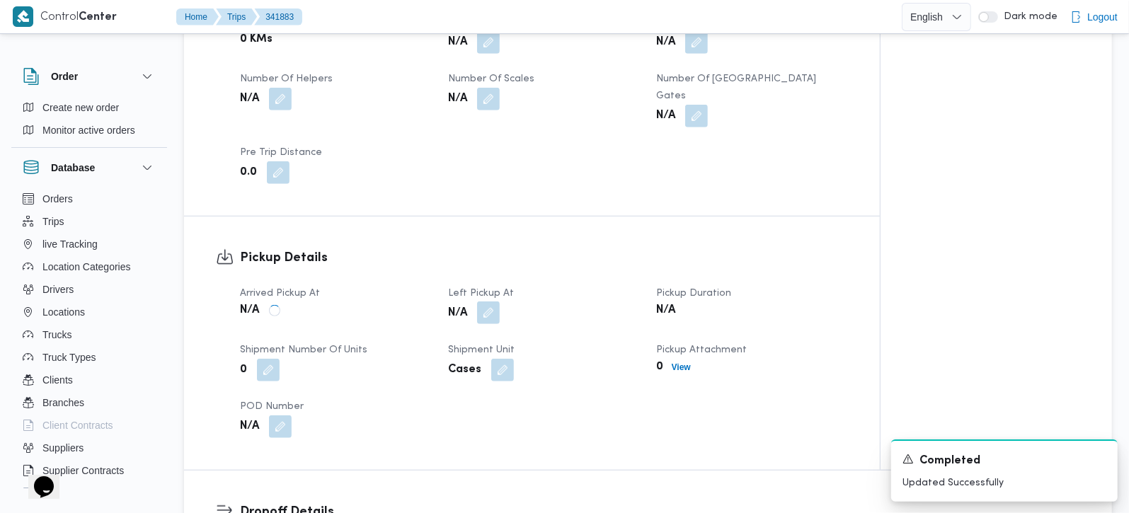
click at [493, 302] on button "button" at bounding box center [488, 313] width 23 height 23
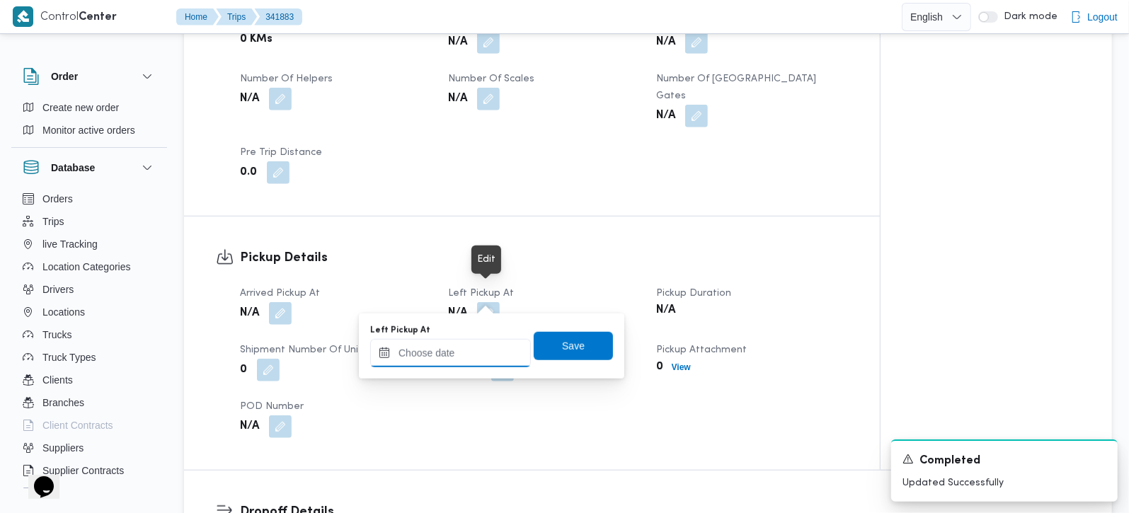
click at [488, 345] on input "Left Pickup At" at bounding box center [450, 353] width 161 height 28
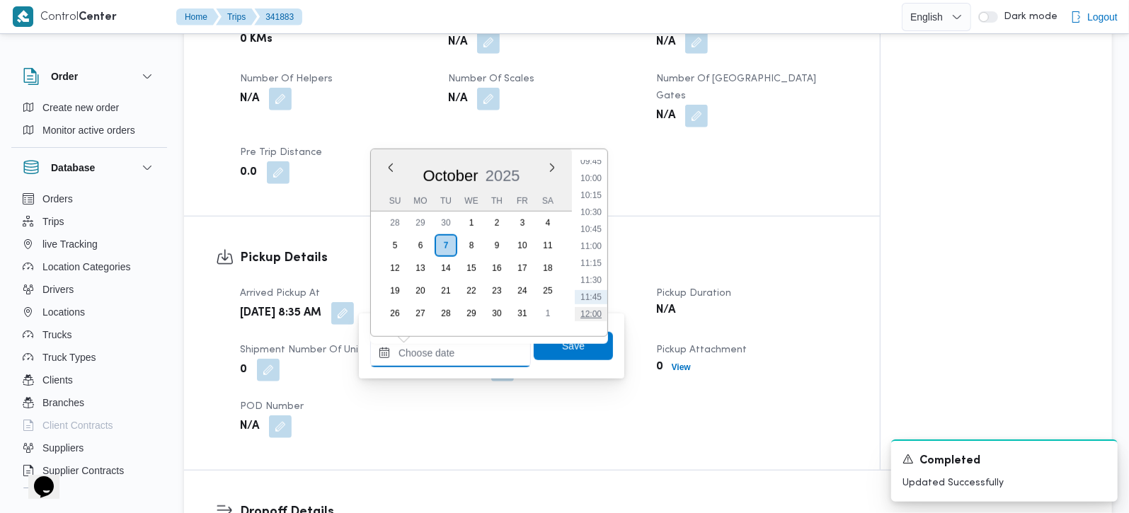
scroll to position [631, 0]
drag, startPoint x: 587, startPoint y: 214, endPoint x: 585, endPoint y: 230, distance: 16.3
click at [587, 214] on li "10:00" at bounding box center [591, 216] width 33 height 14
type input "[DATE] 10:00"
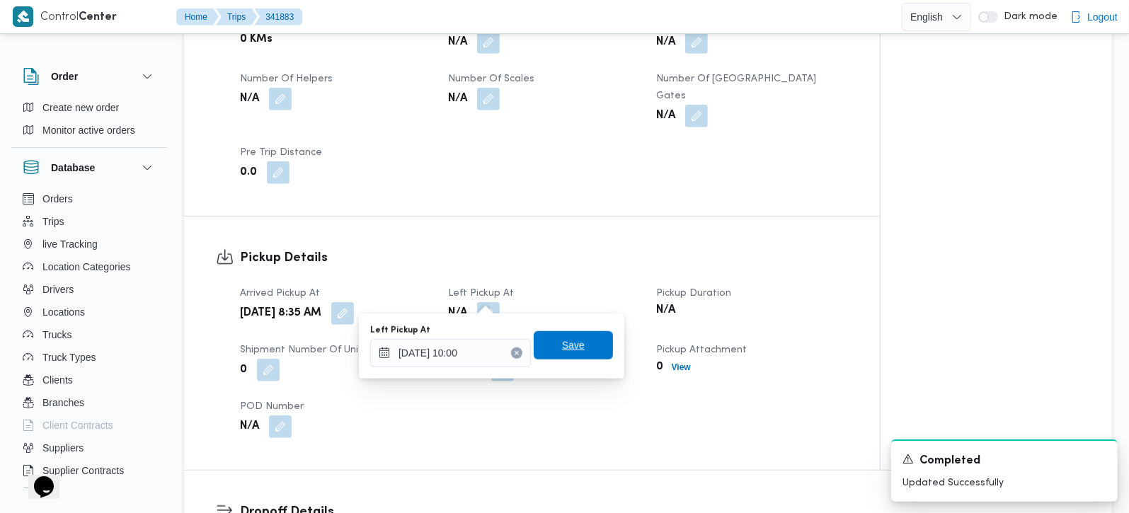
click at [565, 351] on span "Save" at bounding box center [573, 345] width 23 height 17
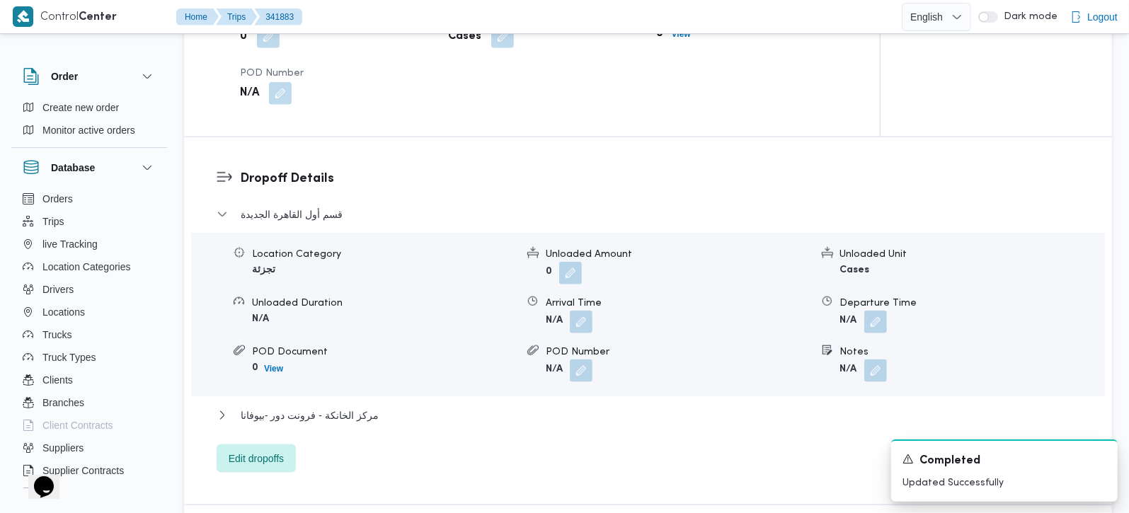
scroll to position [1166, 0]
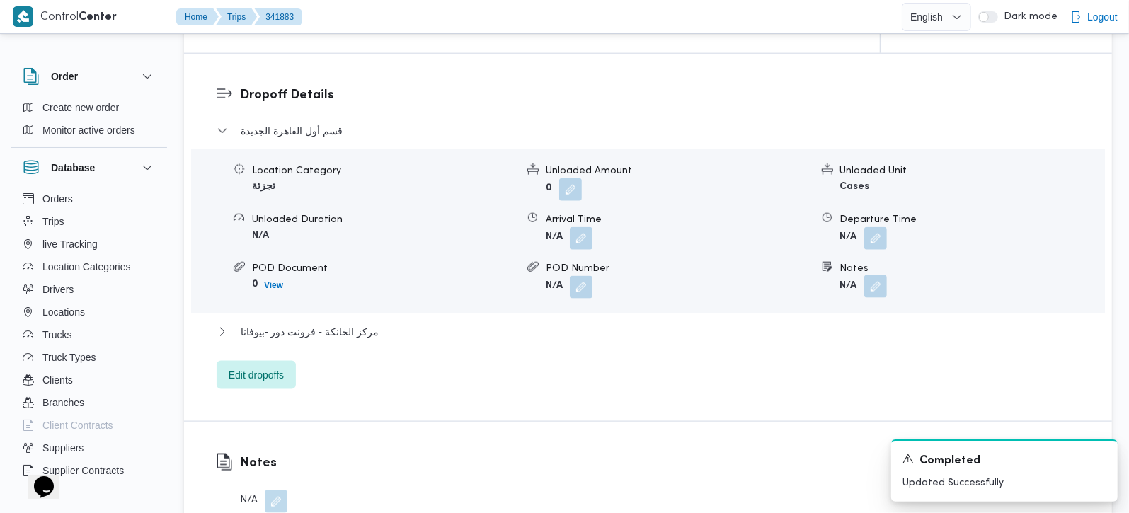
click at [866, 277] on button "button" at bounding box center [875, 286] width 23 height 23
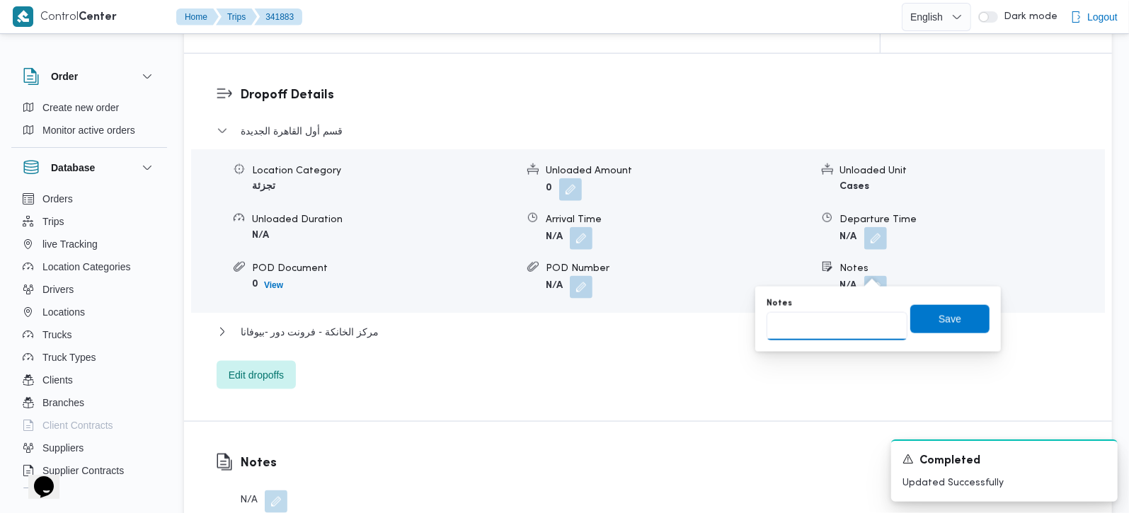
click at [846, 323] on input "Notes" at bounding box center [837, 326] width 141 height 28
paste input "التجمع الخامس"
type input "التجمع الخامس"
click at [926, 314] on span "Save" at bounding box center [949, 318] width 79 height 28
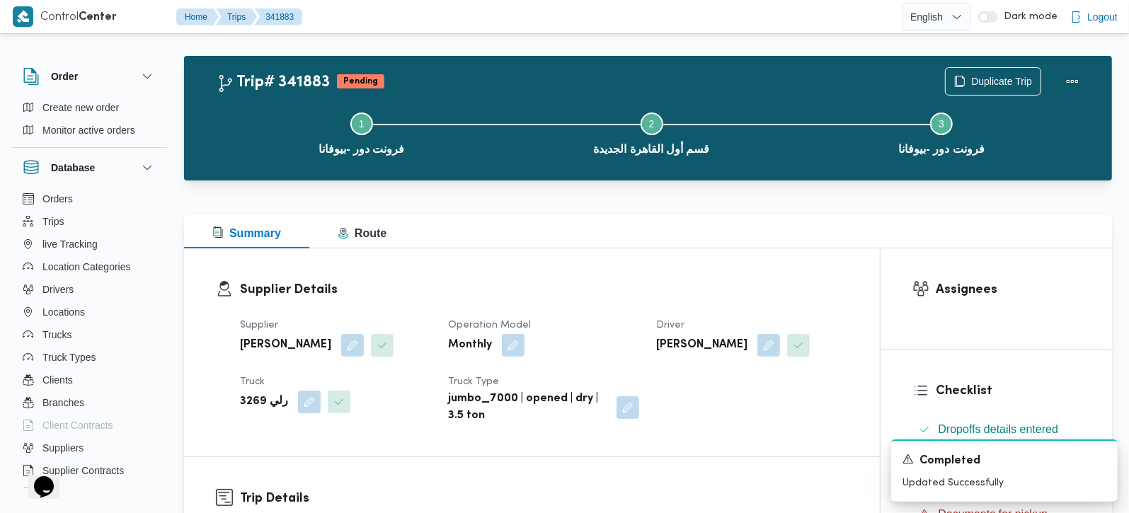
scroll to position [0, 0]
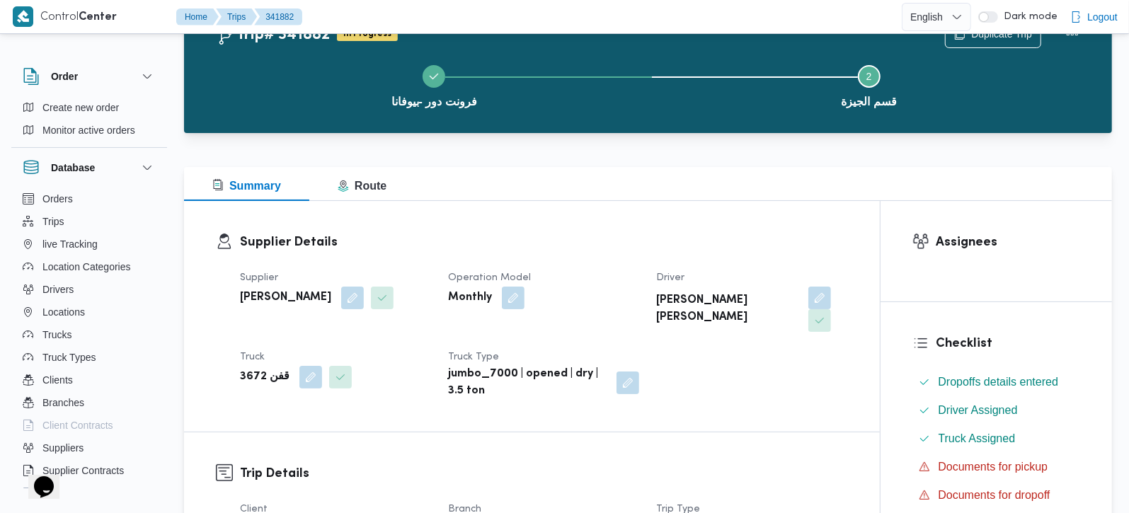
scroll to position [333, 0]
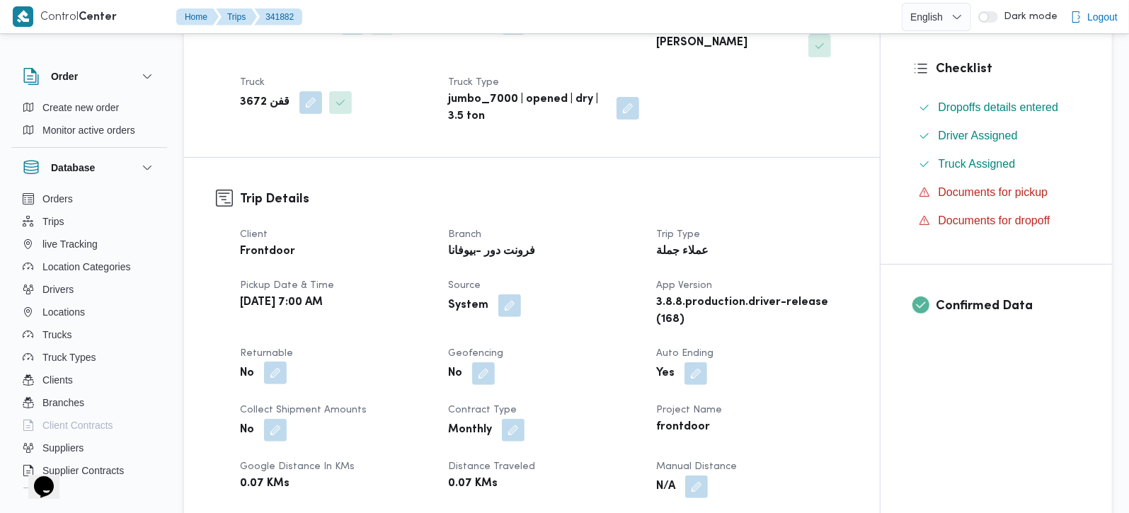
click at [279, 362] on button "button" at bounding box center [275, 373] width 23 height 23
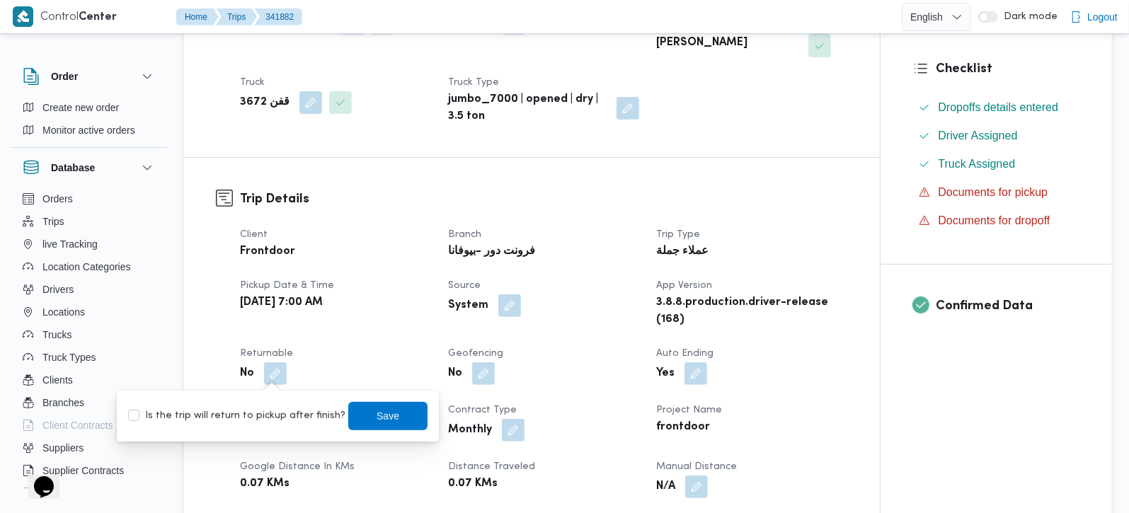
click at [279, 422] on label "Is the trip will return to pickup after finish?" at bounding box center [236, 416] width 217 height 17
checkbox input "true"
click at [386, 413] on span "Save" at bounding box center [387, 415] width 79 height 28
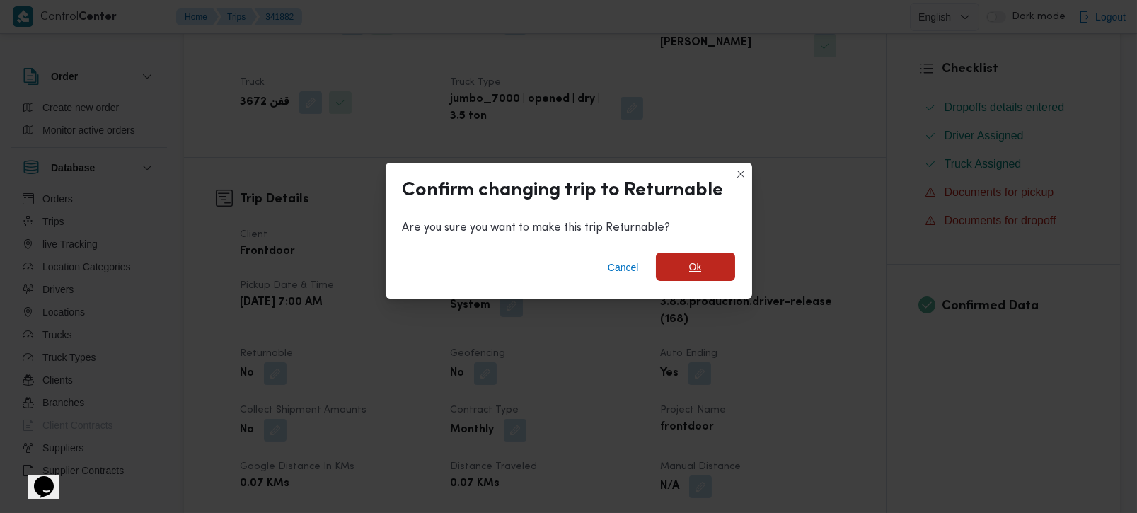
click at [691, 270] on span "Ok" at bounding box center [695, 266] width 13 height 17
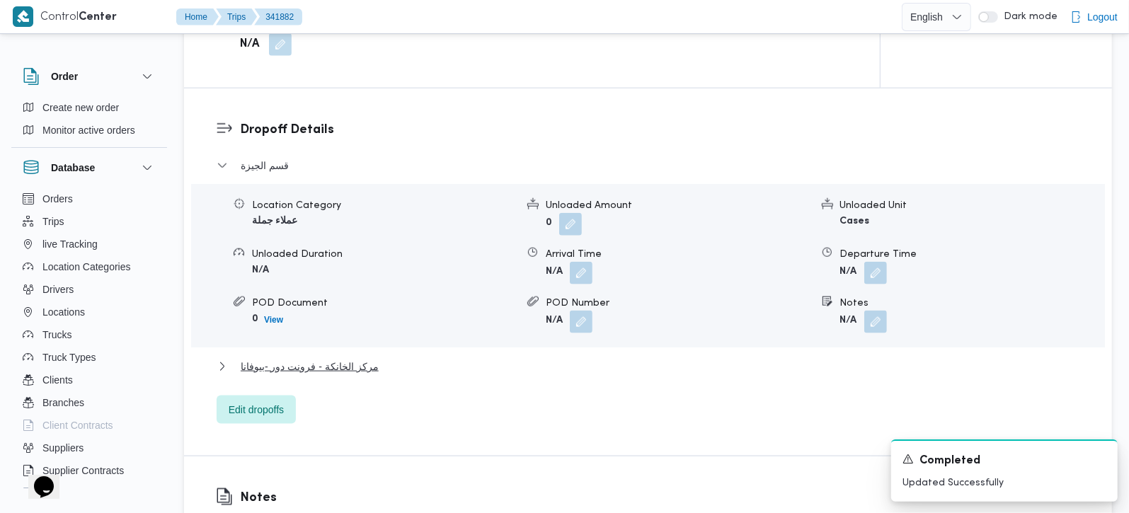
scroll to position [1166, 0]
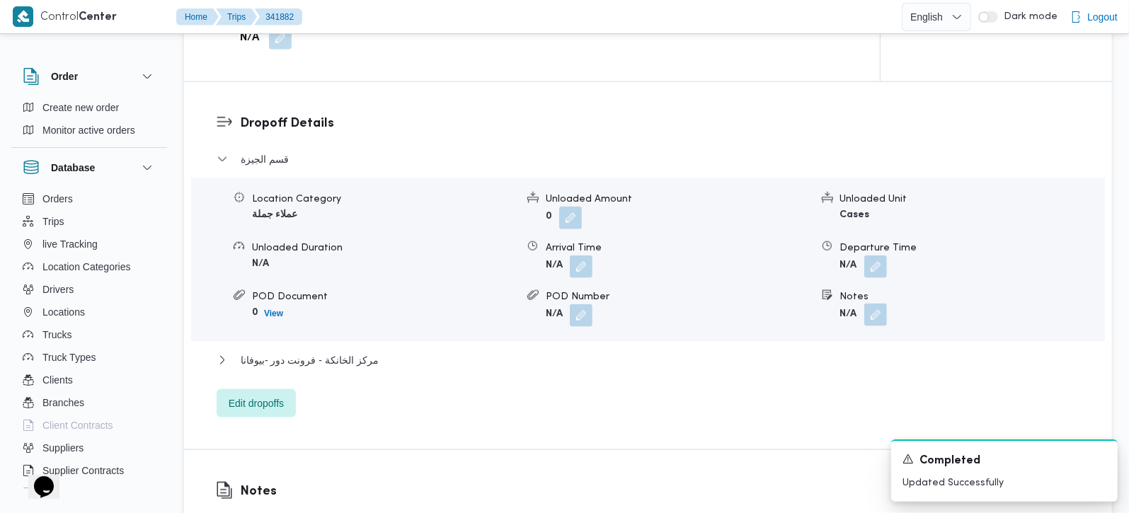
click at [881, 304] on button "button" at bounding box center [875, 315] width 23 height 23
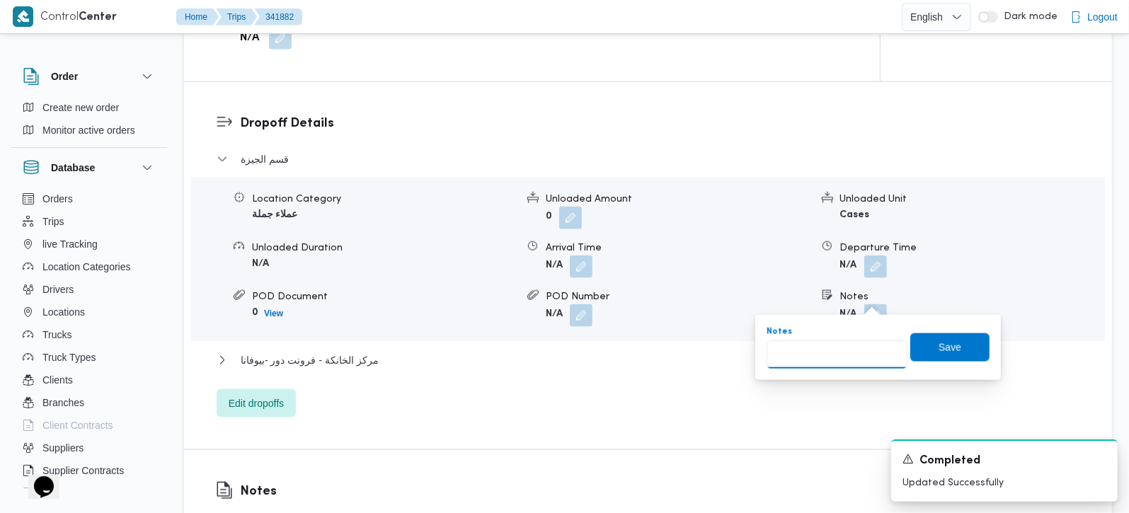
click at [854, 350] on input "Notes" at bounding box center [837, 354] width 141 height 28
paste input "البحر الاعظم"
type input "البحر الاعظم"
click at [927, 357] on span "Save" at bounding box center [949, 347] width 79 height 28
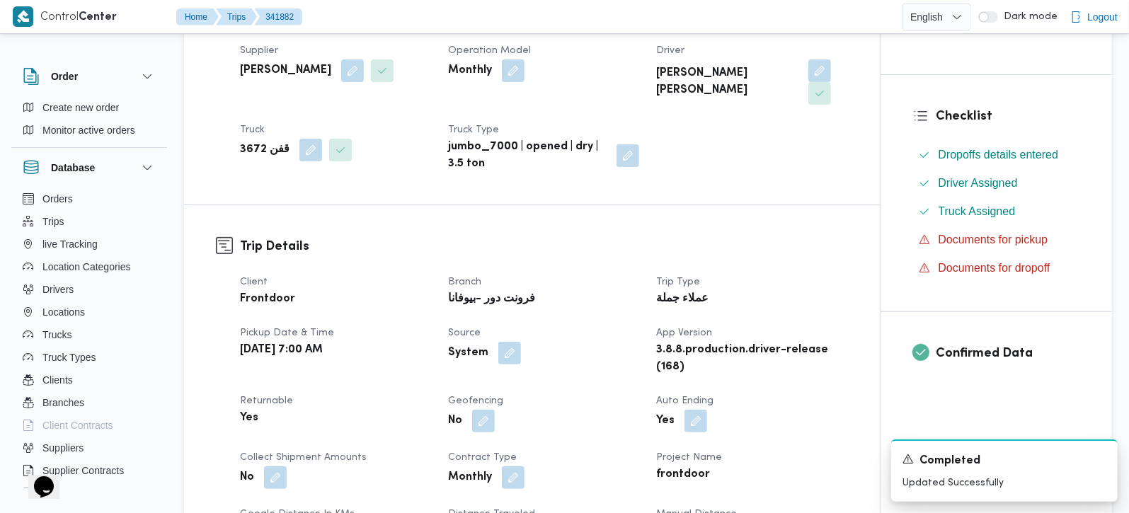
scroll to position [0, 0]
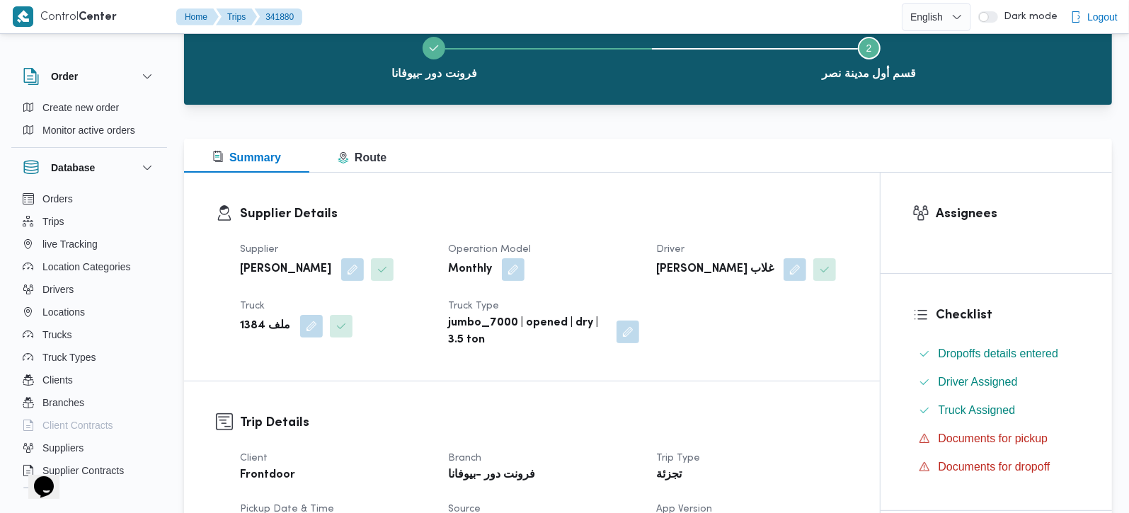
scroll to position [333, 0]
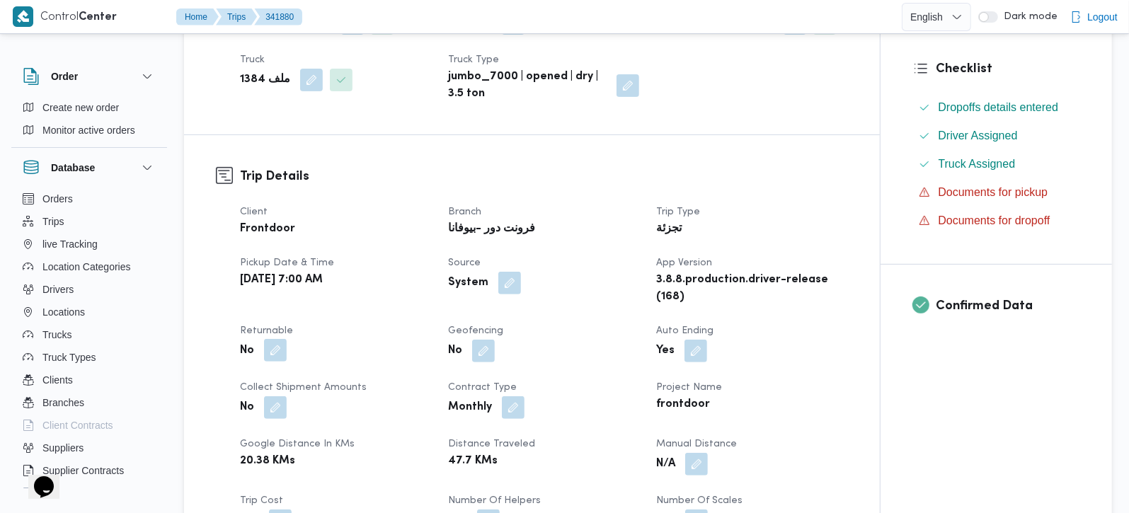
click at [277, 352] on button "button" at bounding box center [275, 350] width 23 height 23
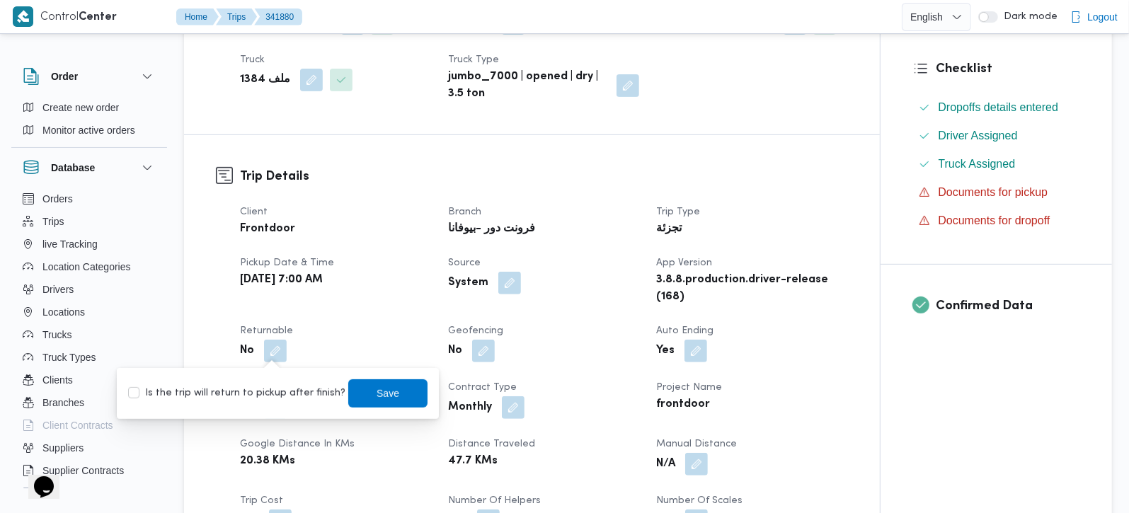
click at [272, 395] on label "Is the trip will return to pickup after finish?" at bounding box center [236, 393] width 217 height 17
checkbox input "true"
click at [380, 391] on span "Save" at bounding box center [388, 392] width 23 height 17
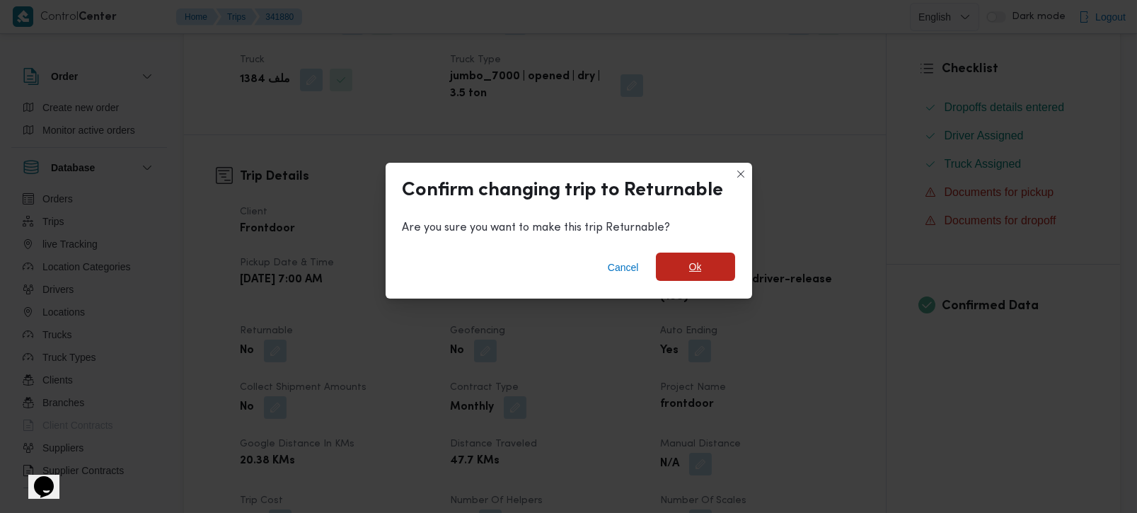
click at [705, 270] on span "Ok" at bounding box center [695, 267] width 79 height 28
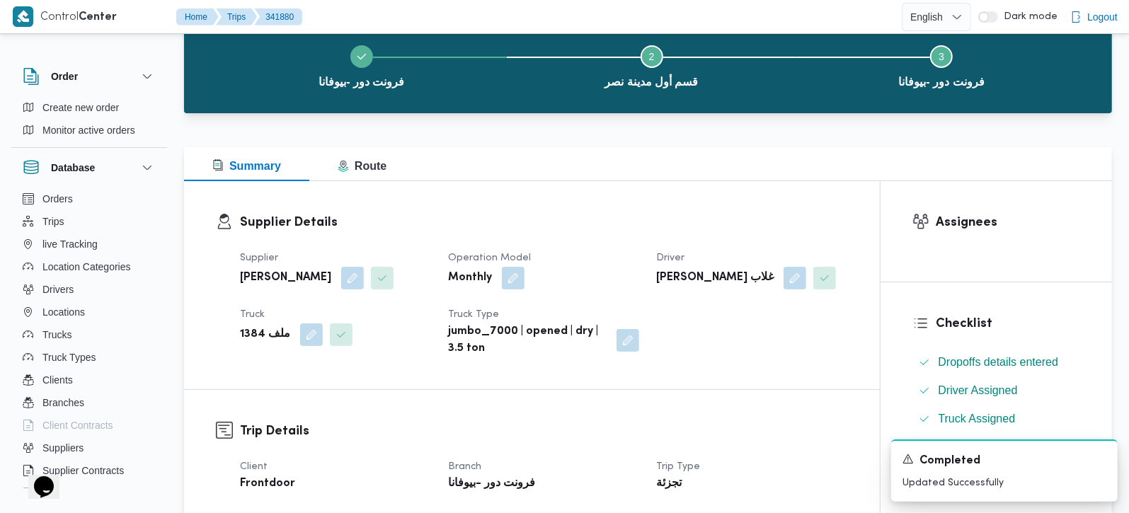
scroll to position [0, 0]
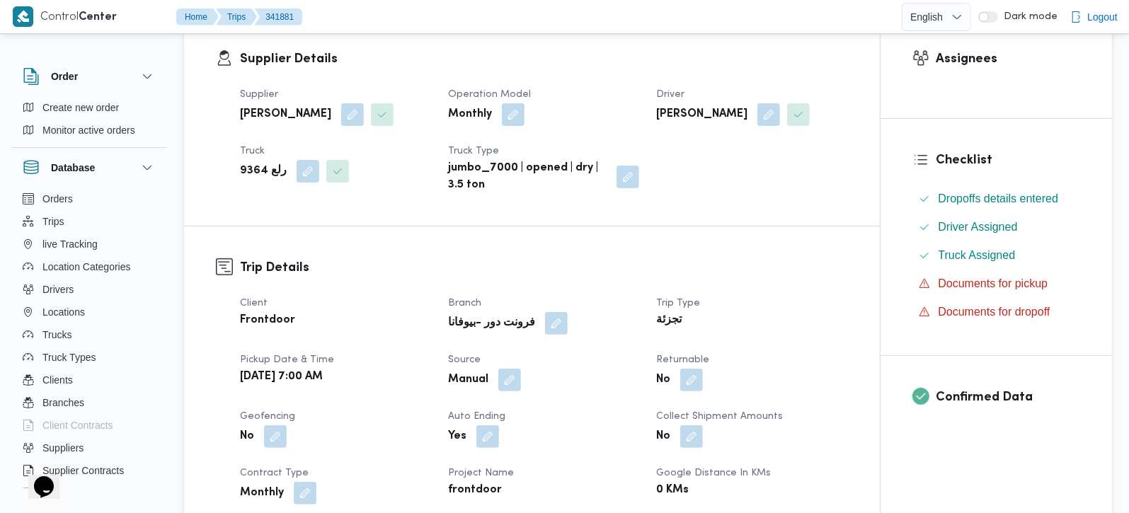
scroll to position [249, 0]
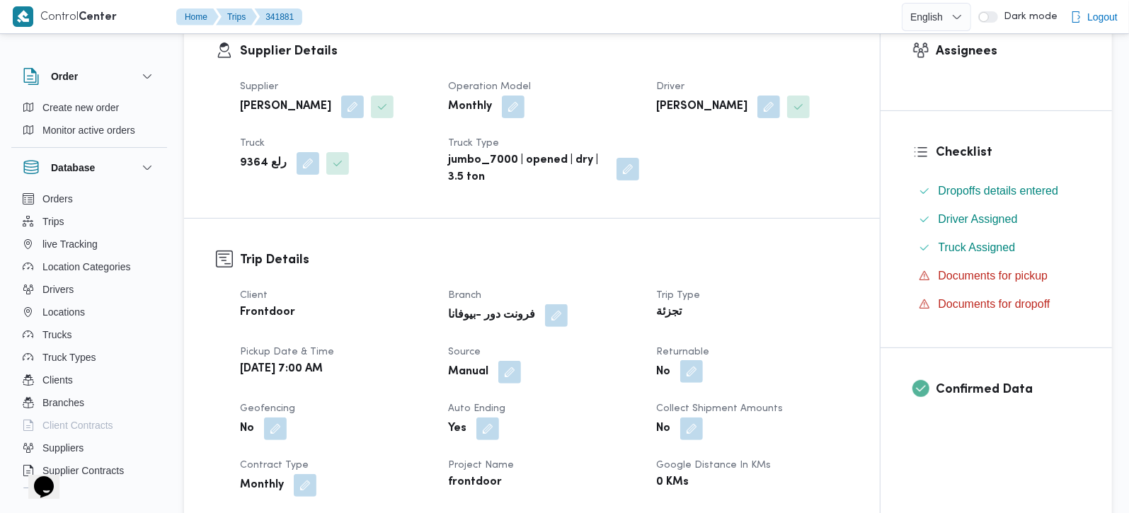
click at [694, 367] on button "button" at bounding box center [691, 371] width 23 height 23
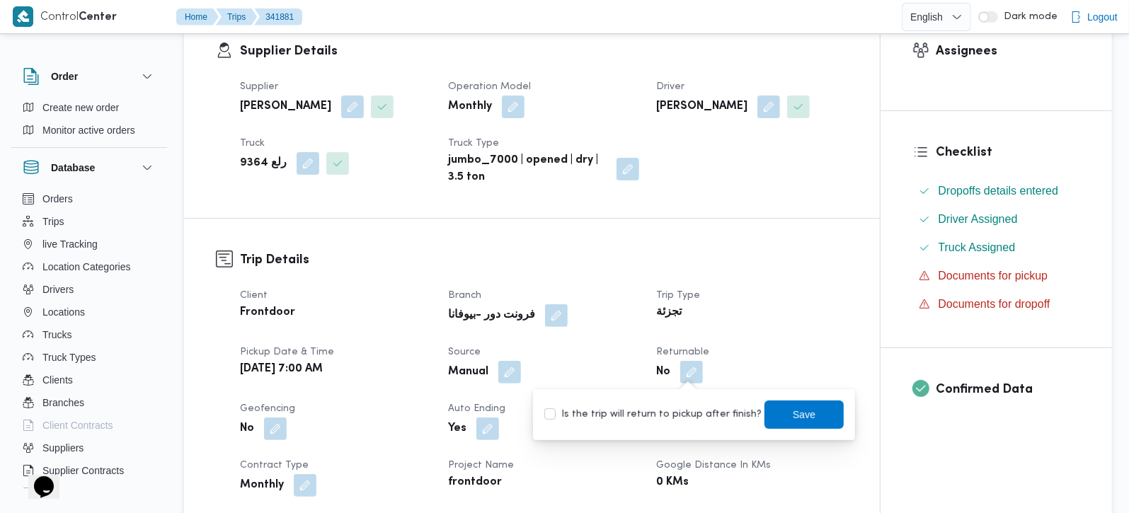
click at [686, 413] on label "Is the trip will return to pickup after finish?" at bounding box center [652, 414] width 217 height 17
checkbox input "true"
click at [793, 407] on span "Save" at bounding box center [804, 414] width 23 height 17
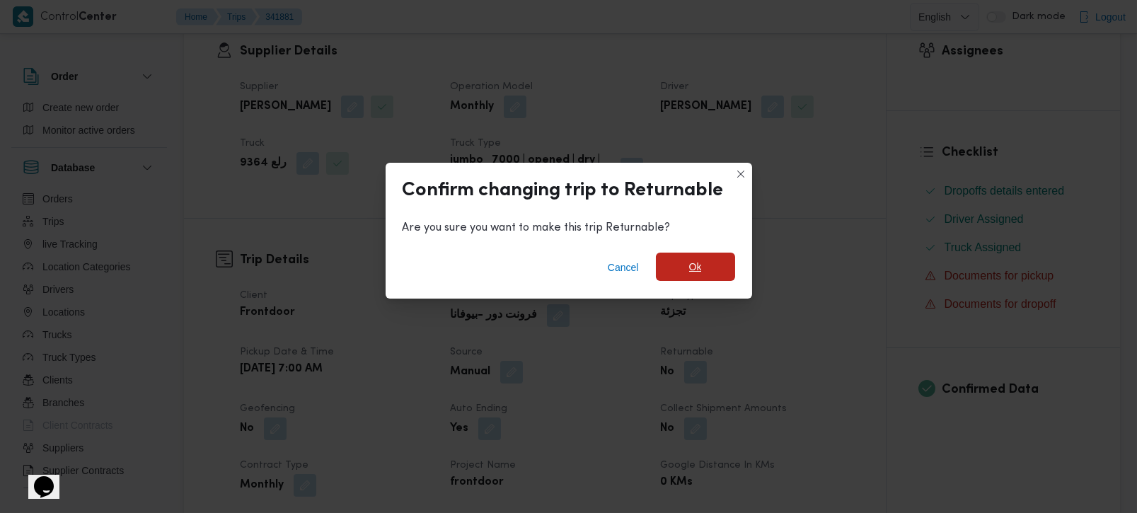
click at [679, 275] on span "Ok" at bounding box center [695, 267] width 79 height 28
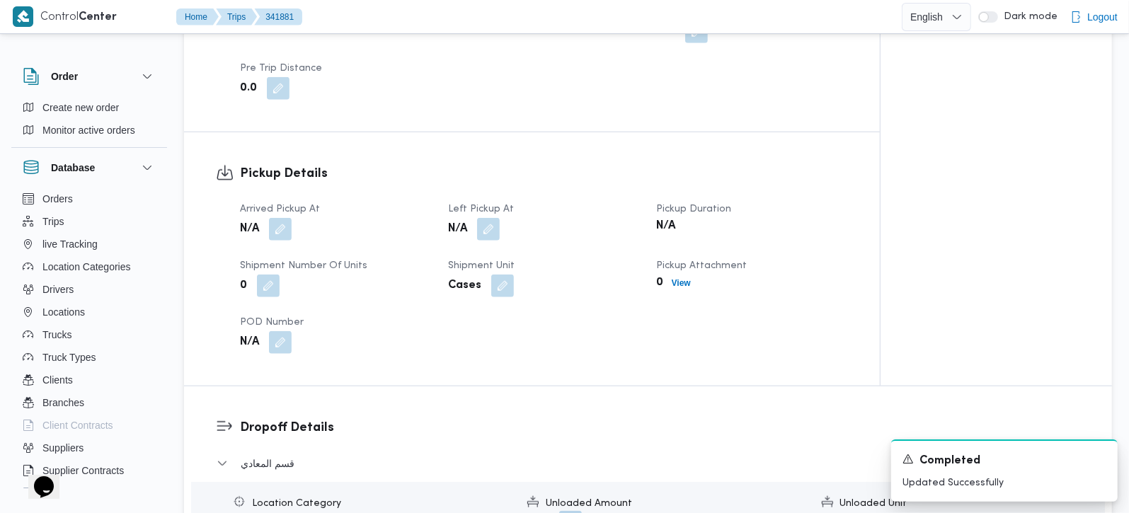
scroll to position [832, 0]
click at [270, 218] on button "button" at bounding box center [280, 229] width 23 height 23
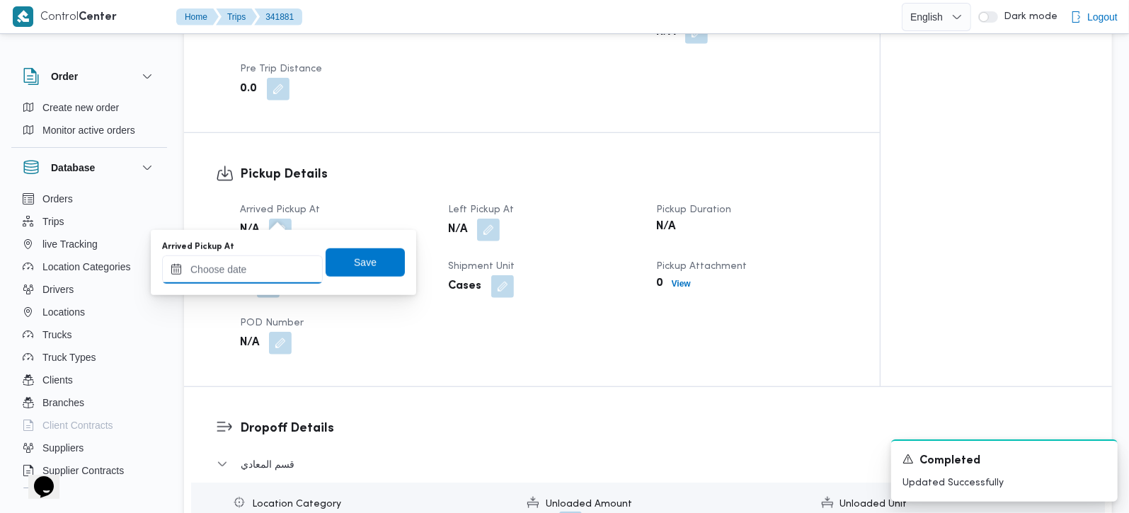
click at [265, 272] on input "Arrived Pickup At" at bounding box center [242, 270] width 161 height 28
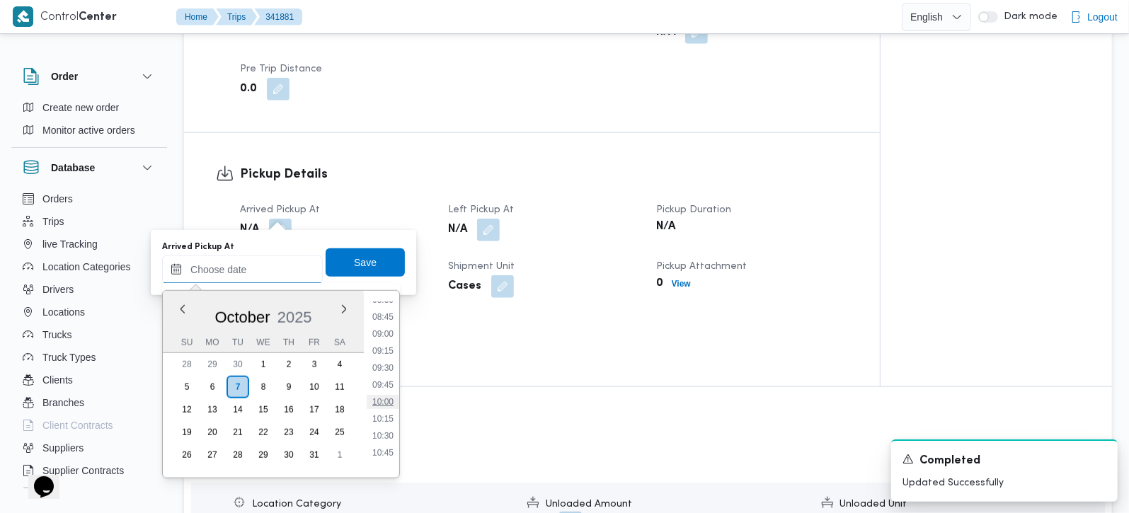
scroll to position [548, 0]
click at [394, 351] on li "08:45" at bounding box center [383, 356] width 33 height 14
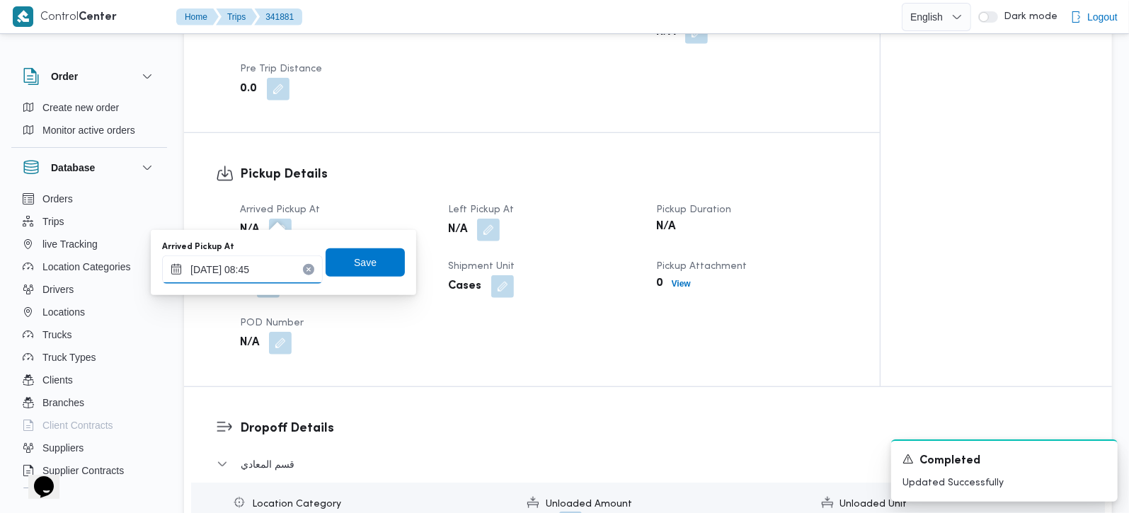
click at [254, 272] on input "07/10/2025 08:45" at bounding box center [242, 270] width 161 height 28
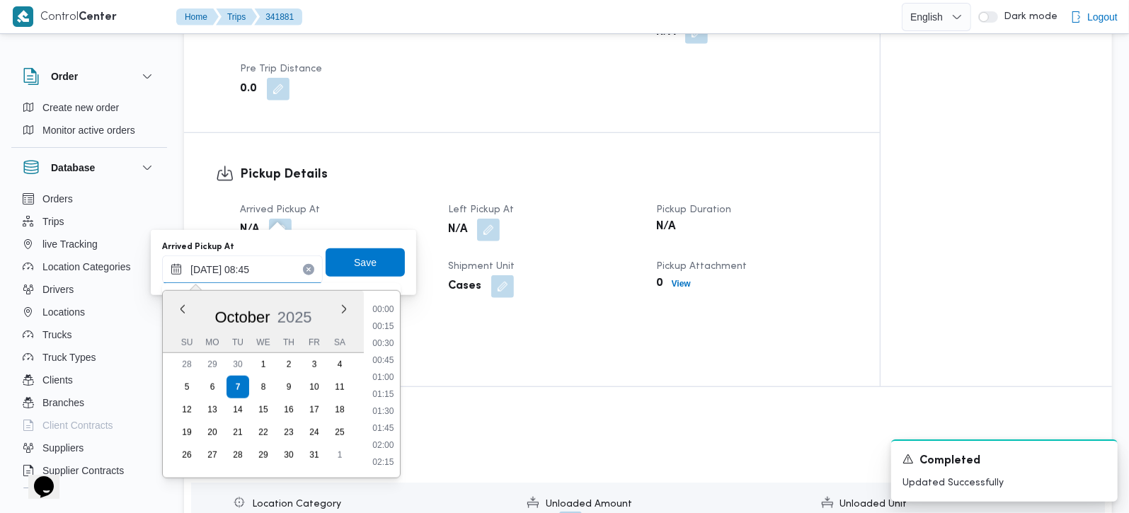
scroll to position [510, 0]
click at [393, 404] on li "09:00" at bounding box center [383, 411] width 33 height 14
type input "[DATE] 09:00"
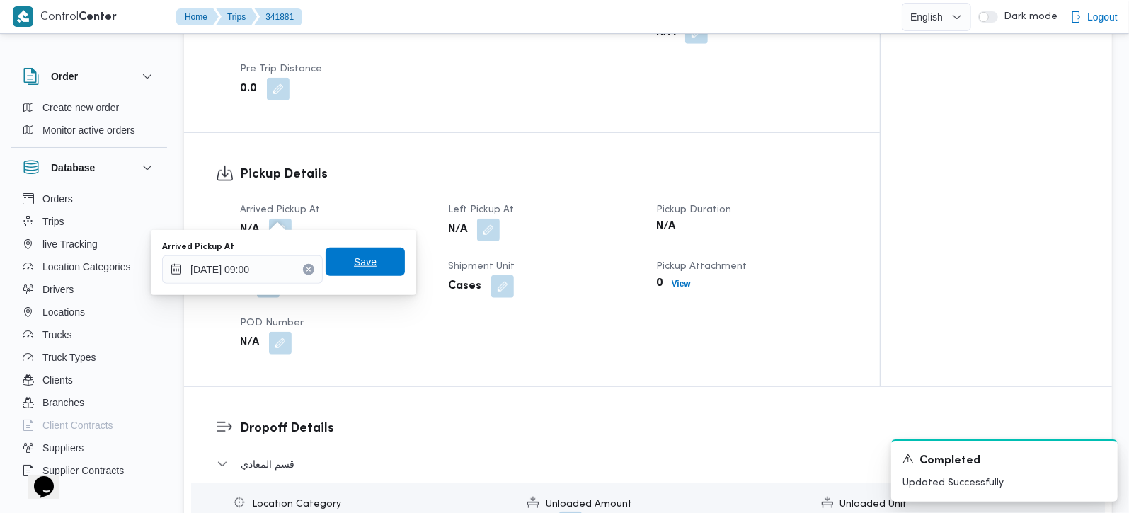
click at [369, 262] on span "Save" at bounding box center [365, 262] width 79 height 28
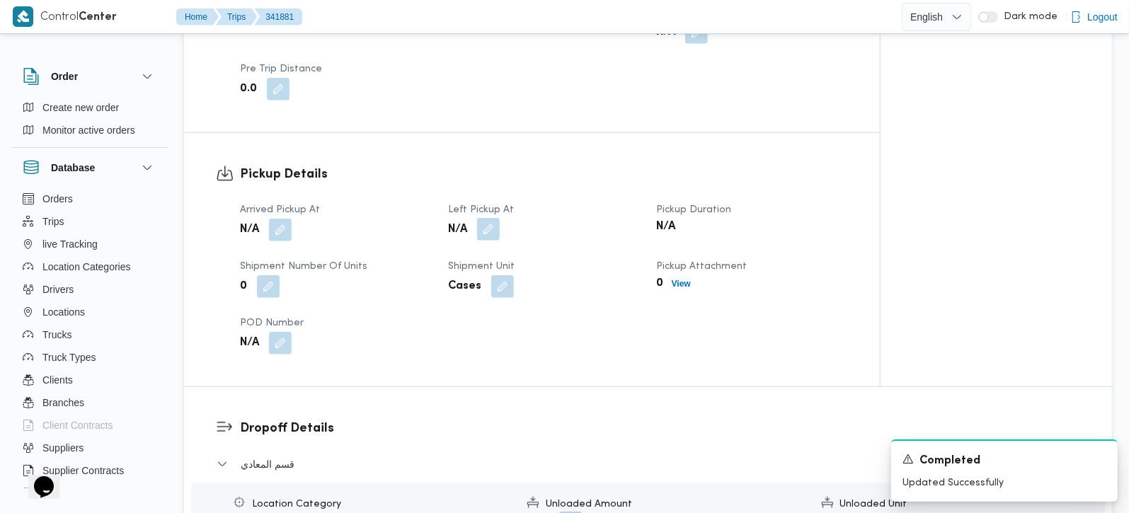
click at [482, 218] on button "button" at bounding box center [488, 229] width 23 height 23
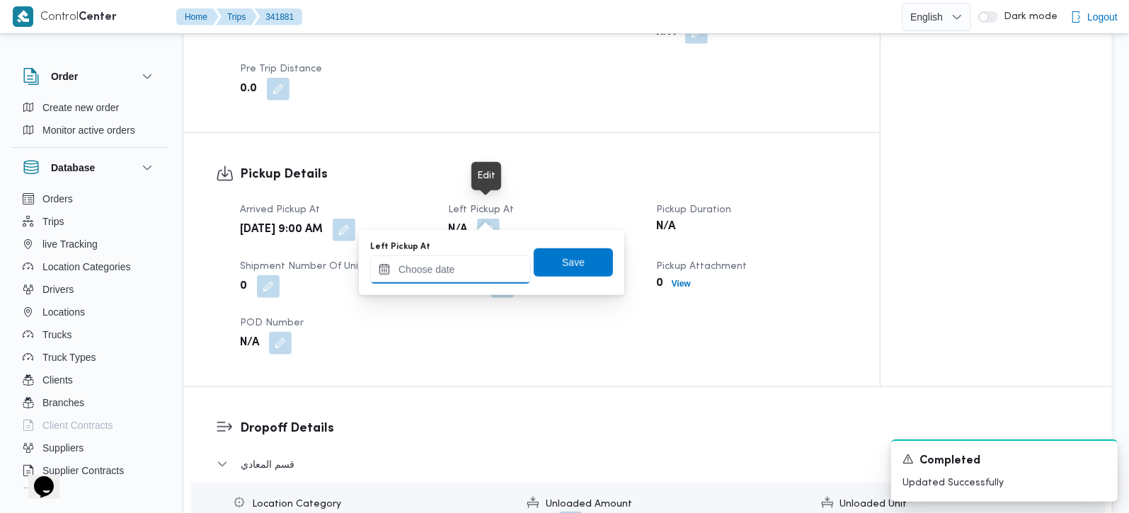
click at [479, 268] on input "Left Pickup At" at bounding box center [450, 270] width 161 height 28
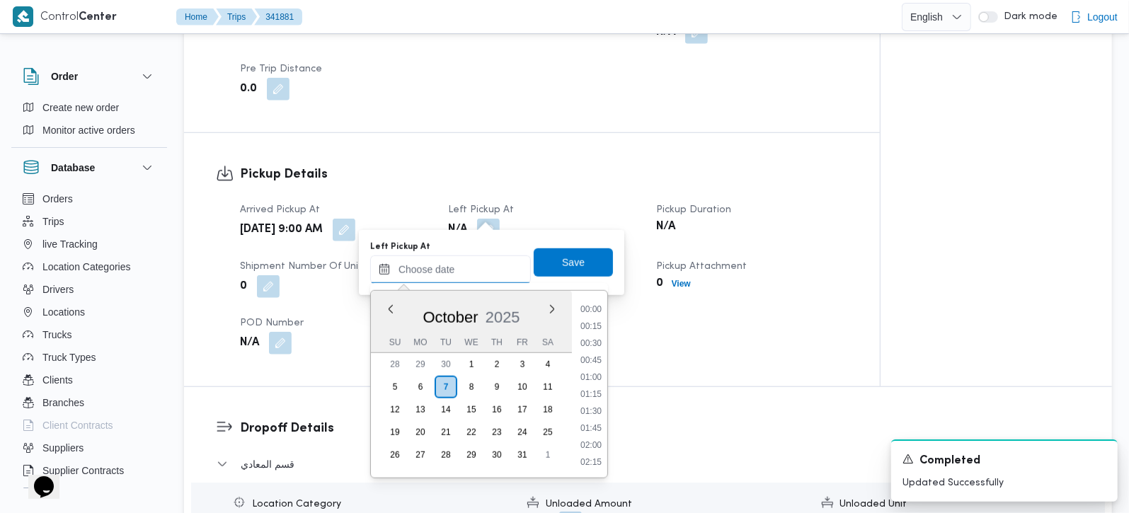
scroll to position [714, 0]
click at [587, 342] on li "11:00" at bounding box center [591, 342] width 33 height 14
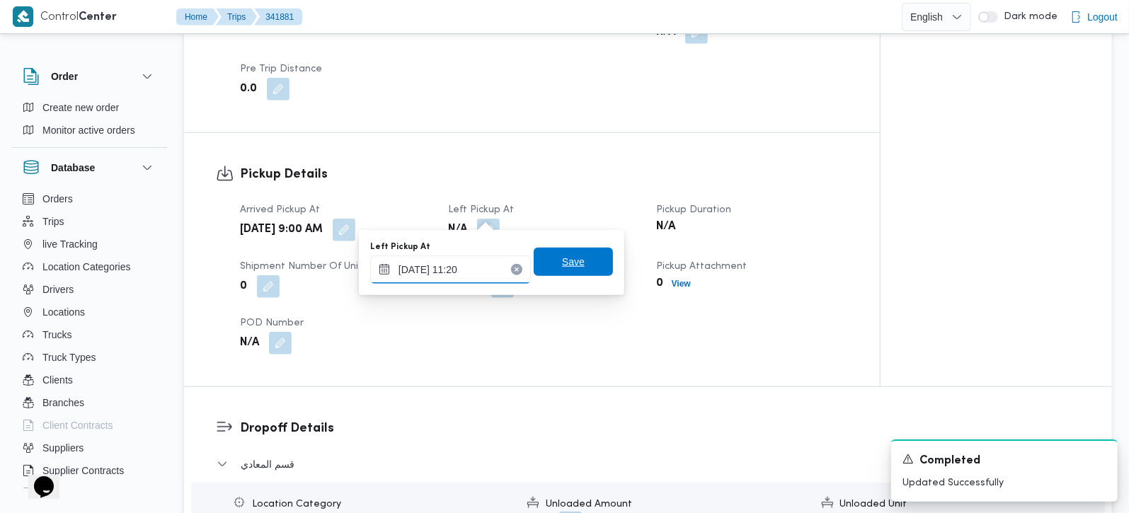
type input "07/10/2025 11:20"
click at [551, 272] on span "Save" at bounding box center [573, 262] width 79 height 28
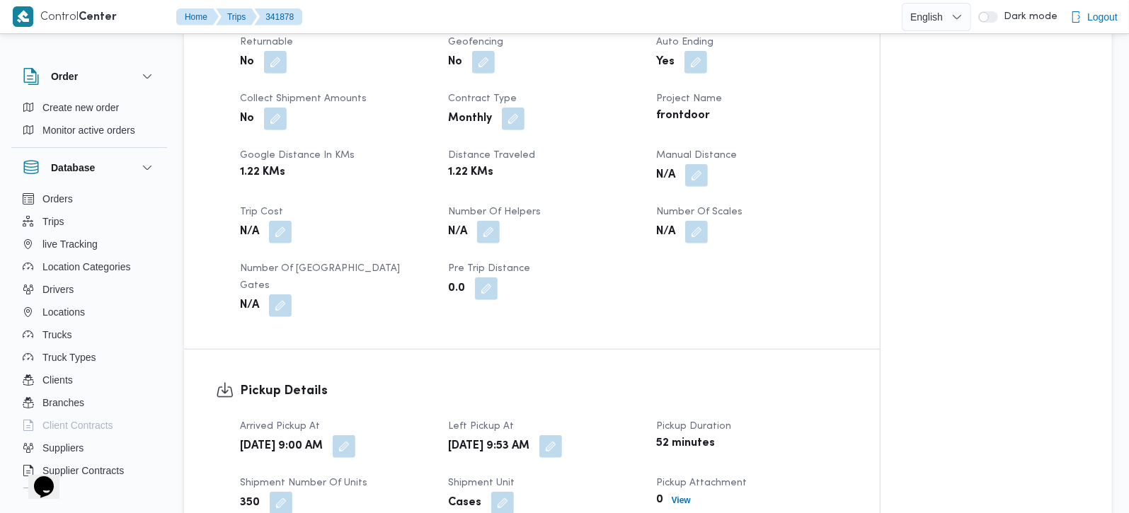
scroll to position [582, 0]
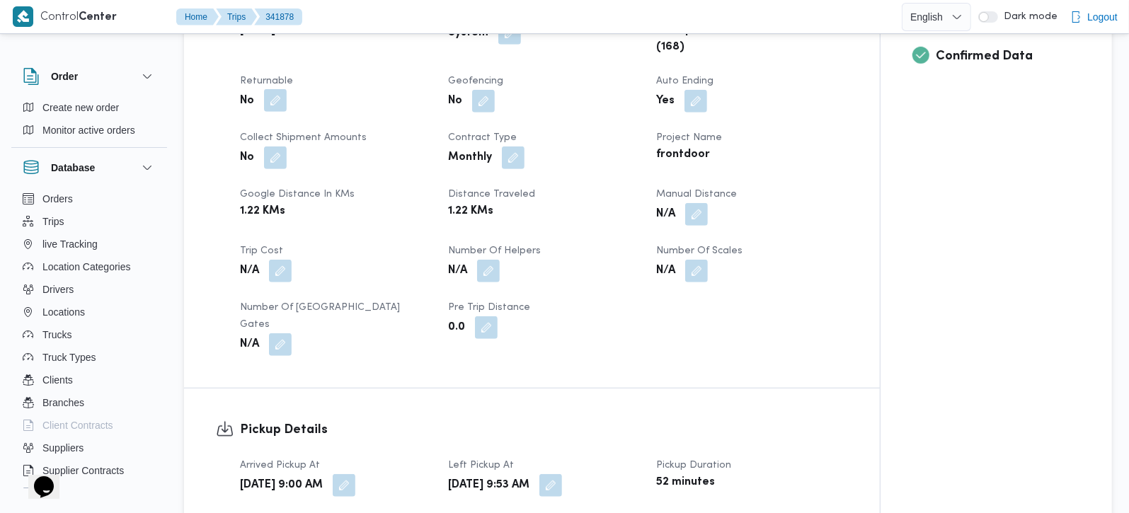
click at [282, 109] on button "button" at bounding box center [275, 100] width 23 height 23
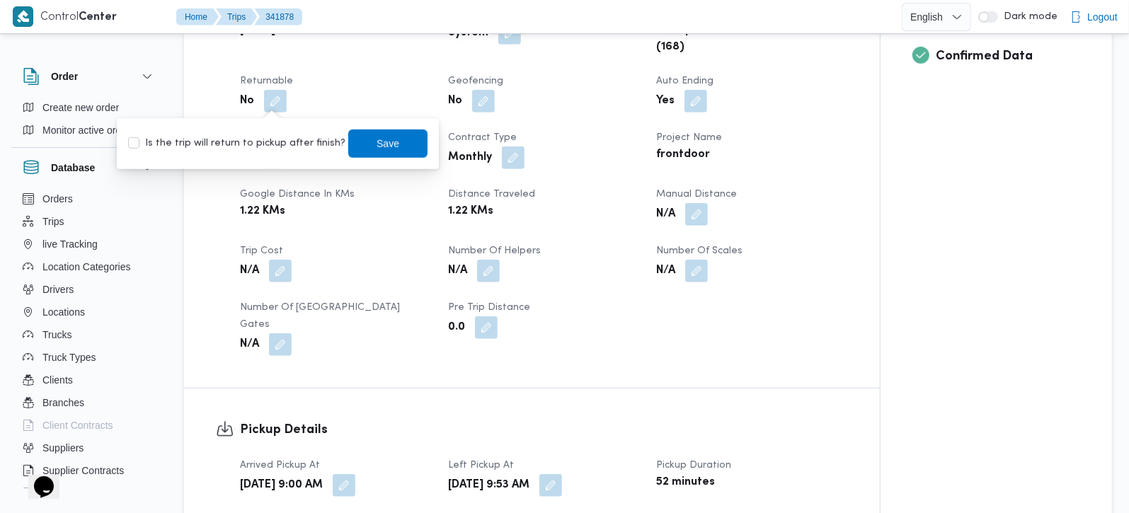
click at [276, 138] on label "Is the trip will return to pickup after finish?" at bounding box center [236, 143] width 217 height 17
checkbox input "true"
click at [398, 148] on span "Save" at bounding box center [387, 143] width 79 height 28
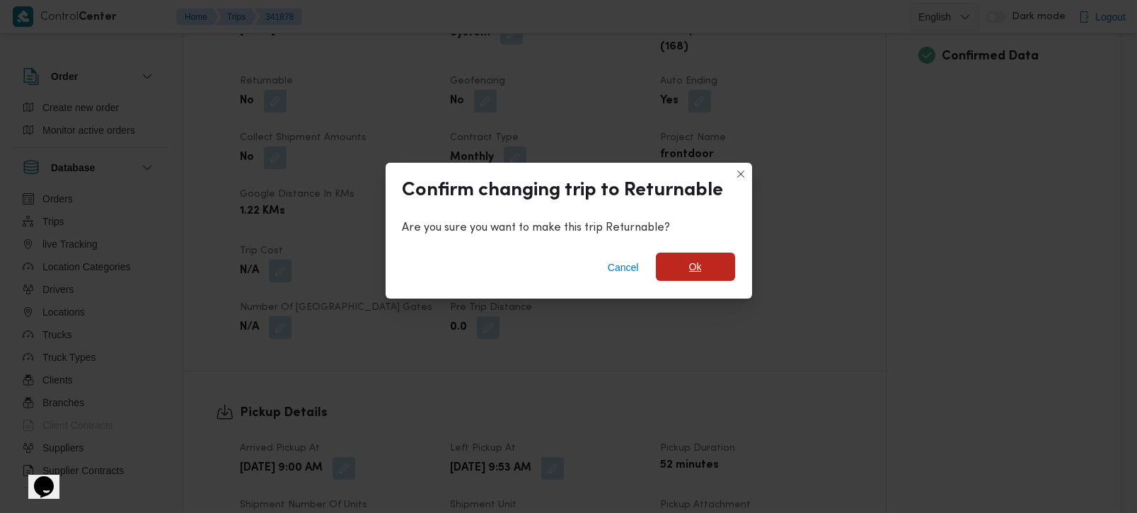
click at [675, 258] on span "Ok" at bounding box center [695, 267] width 79 height 28
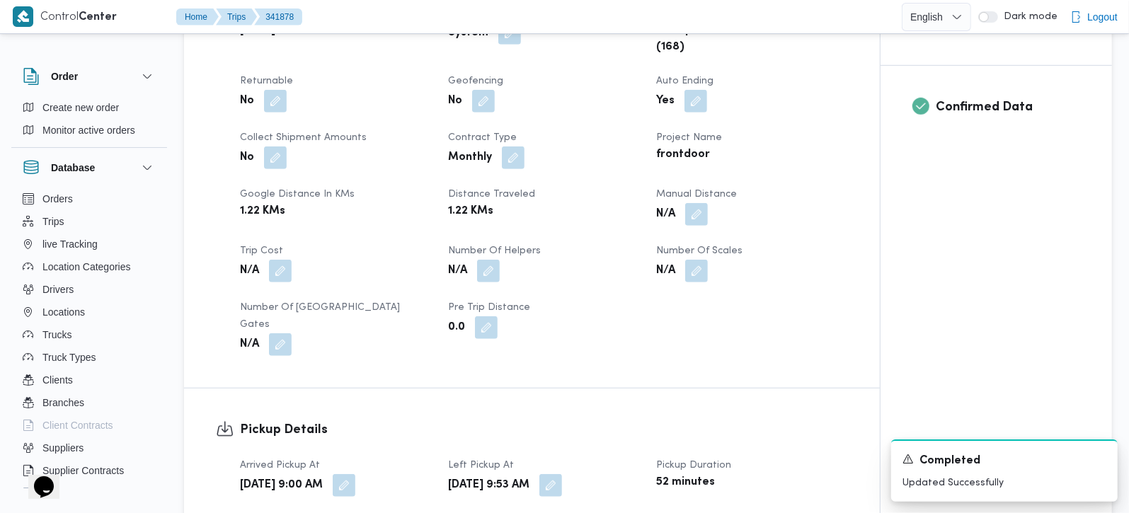
scroll to position [832, 0]
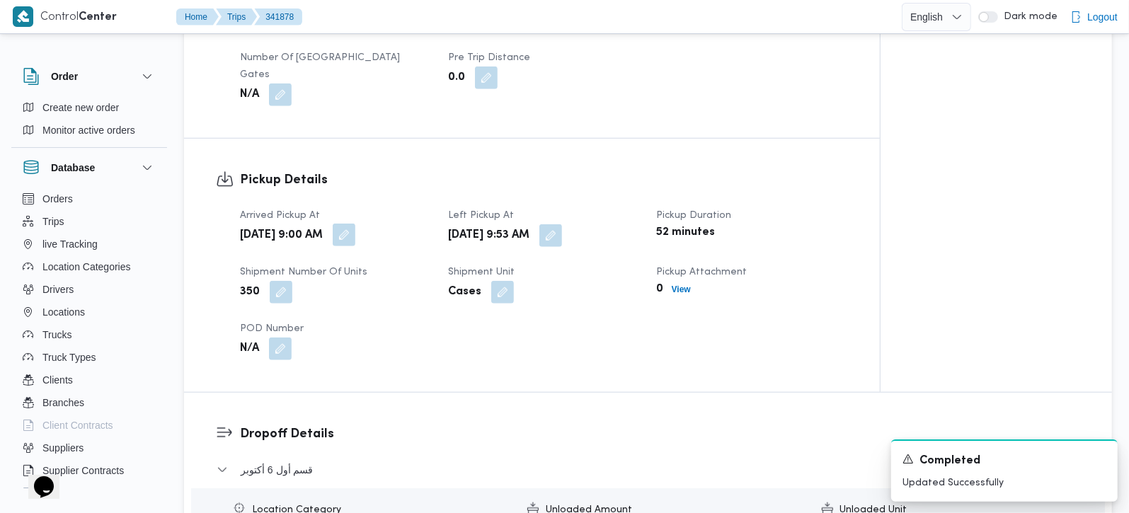
click at [355, 225] on button "button" at bounding box center [344, 235] width 23 height 23
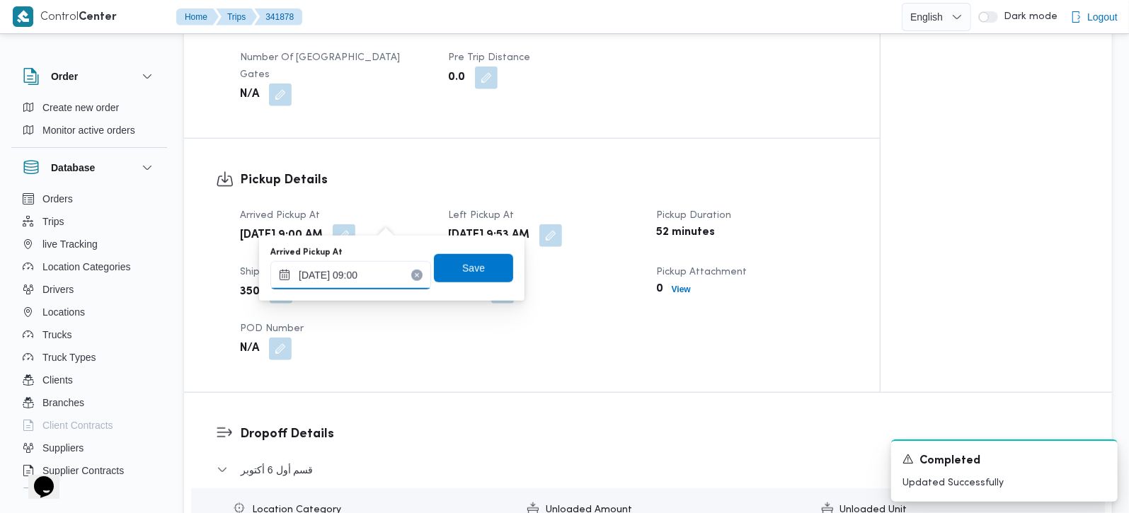
click at [374, 286] on input "07/10/2025 09:00" at bounding box center [350, 275] width 161 height 28
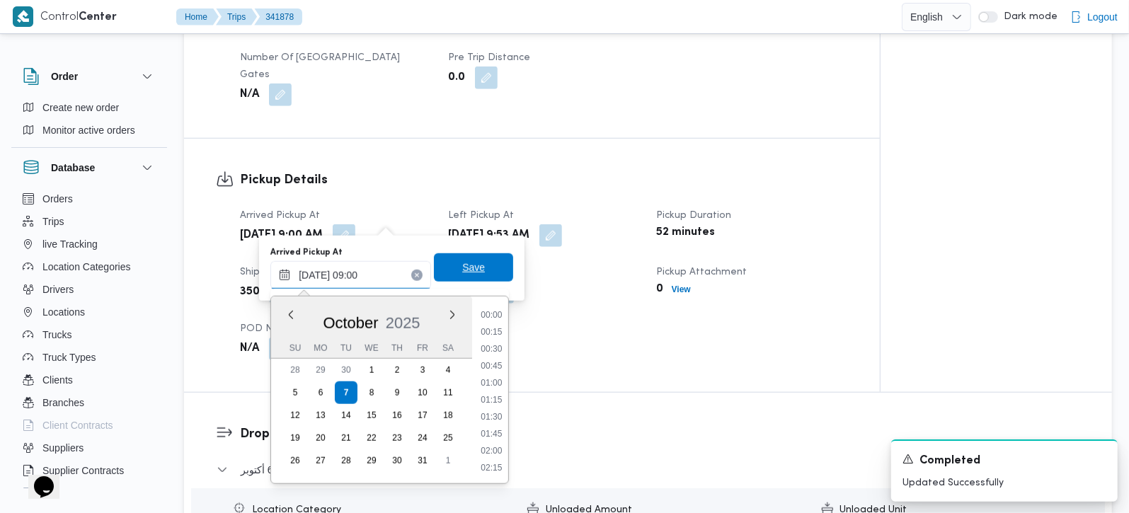
scroll to position [526, 0]
click at [557, 290] on div "Arrived Pickup At Tue, Oct 7, 2025 9:00 AM Left Pickup At Tue, Oct 7, 2025 9:53…" at bounding box center [543, 284] width 625 height 170
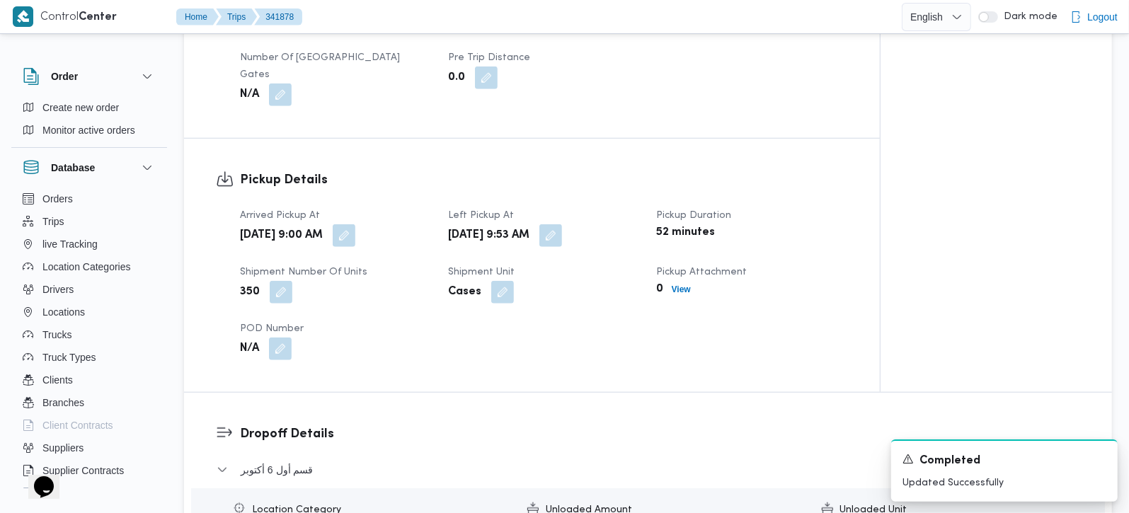
scroll to position [916, 0]
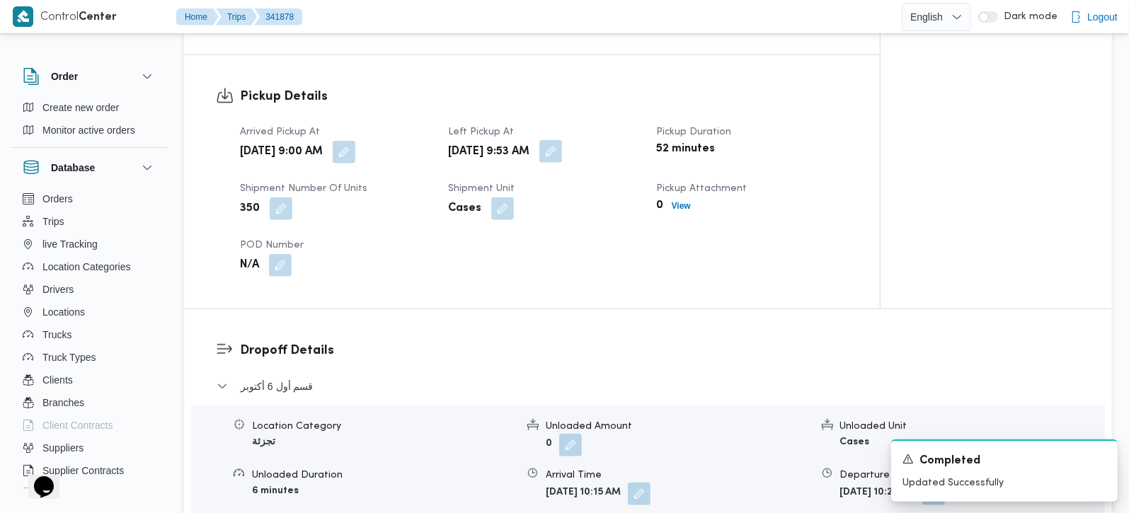
click at [562, 140] on button "button" at bounding box center [550, 151] width 23 height 23
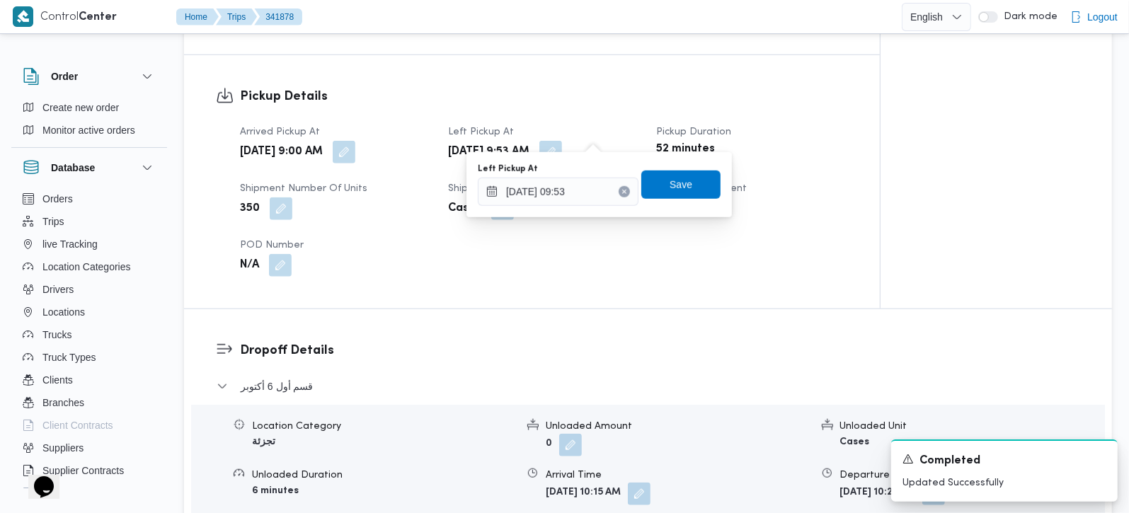
click at [559, 210] on div "You are in a dialog. To close this dialog, hit escape. Left Pickup At 07/10/202…" at bounding box center [598, 184] width 265 height 65
click at [563, 193] on input "07/10/2025 09:53" at bounding box center [558, 192] width 161 height 28
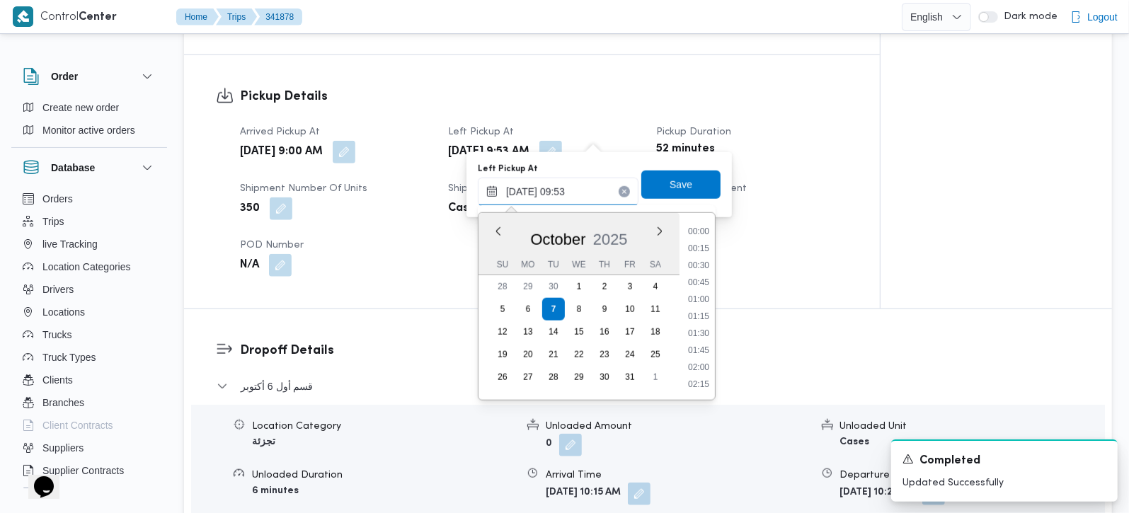
scroll to position [578, 0]
click at [706, 331] on li "10:00" at bounding box center [698, 333] width 33 height 14
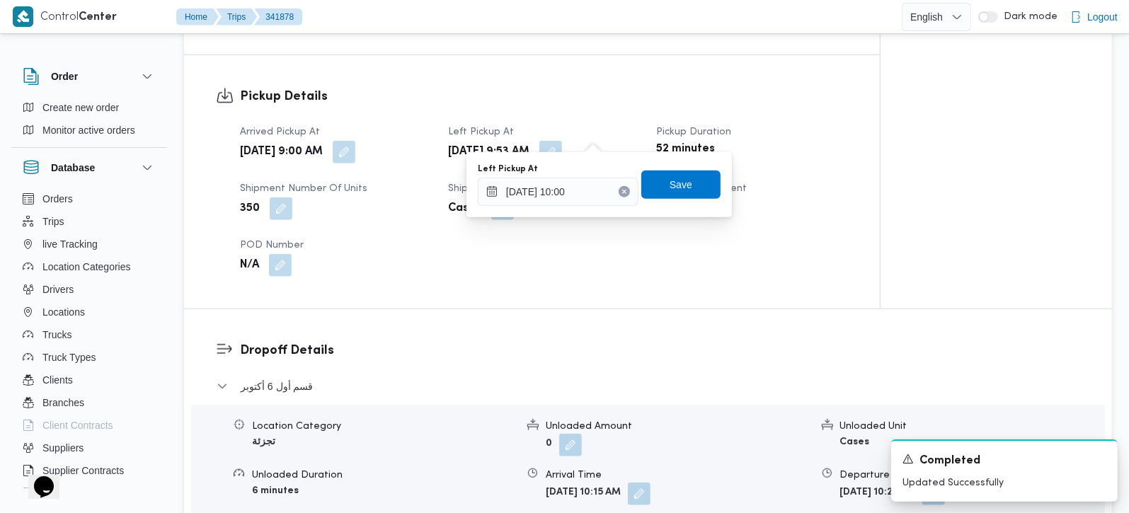
type input "07/10/2025 09:53"
click at [662, 247] on div "Arrived Pickup At Tue, Oct 7, 2025 9:00 AM Left Pickup At Tue, Oct 7, 2025 9:53…" at bounding box center [543, 200] width 625 height 170
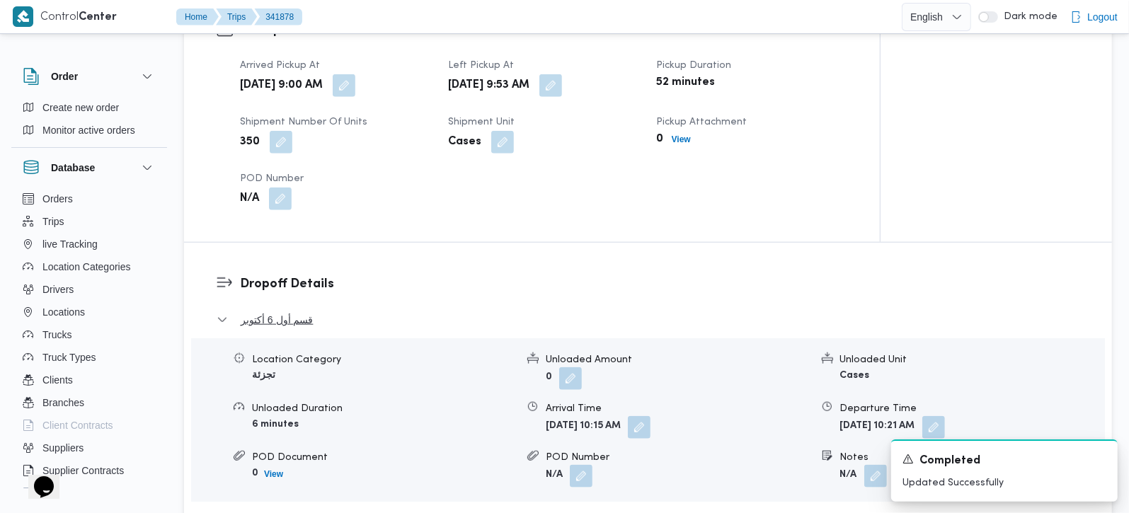
scroll to position [1166, 0]
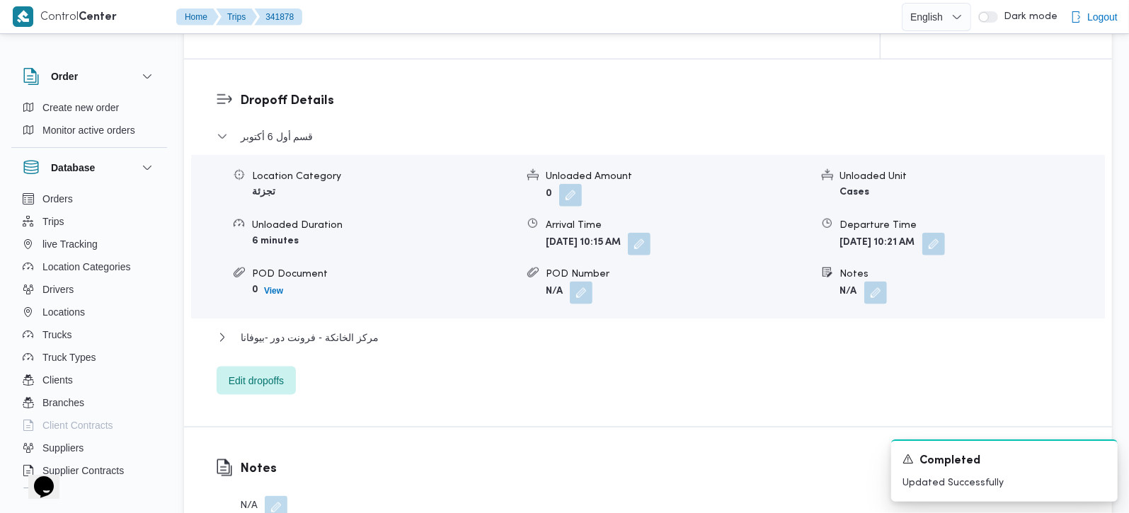
click at [343, 307] on div "قسم أول 6 أكتوبر Location Category تجزئة Unloaded Amount 0 Unloaded Unit Cases …" at bounding box center [648, 261] width 863 height 267
click at [352, 329] on span "مركز الخانكة - فرونت دور -بيوفانا" at bounding box center [310, 337] width 138 height 17
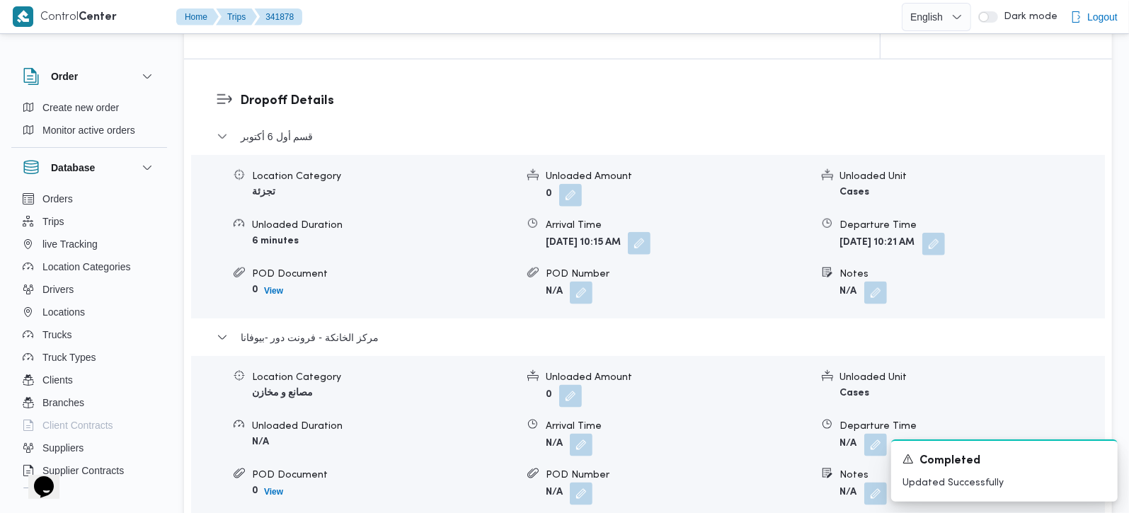
click at [650, 232] on button "button" at bounding box center [639, 243] width 23 height 23
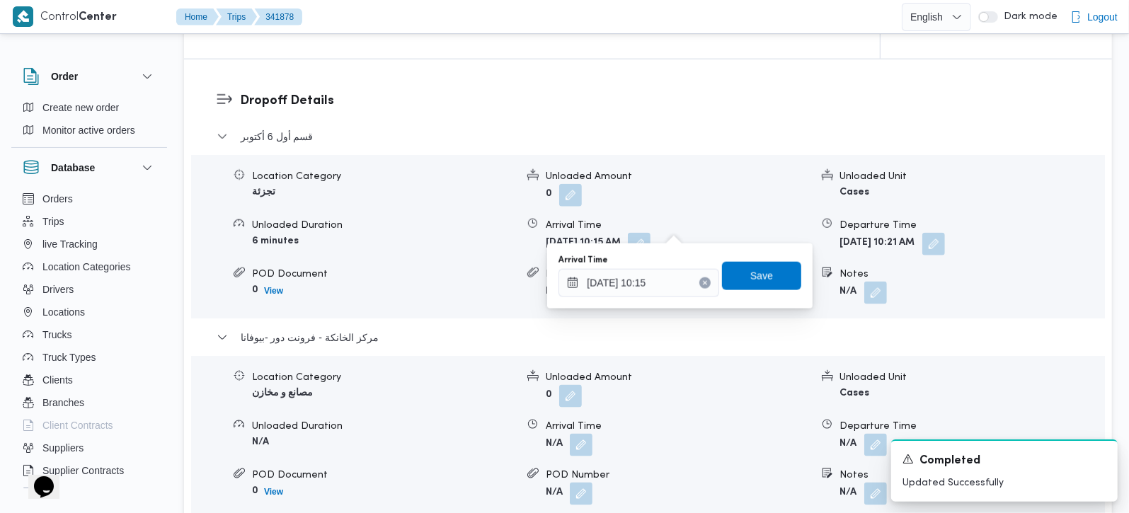
click at [699, 279] on button "Clear input" at bounding box center [704, 282] width 11 height 11
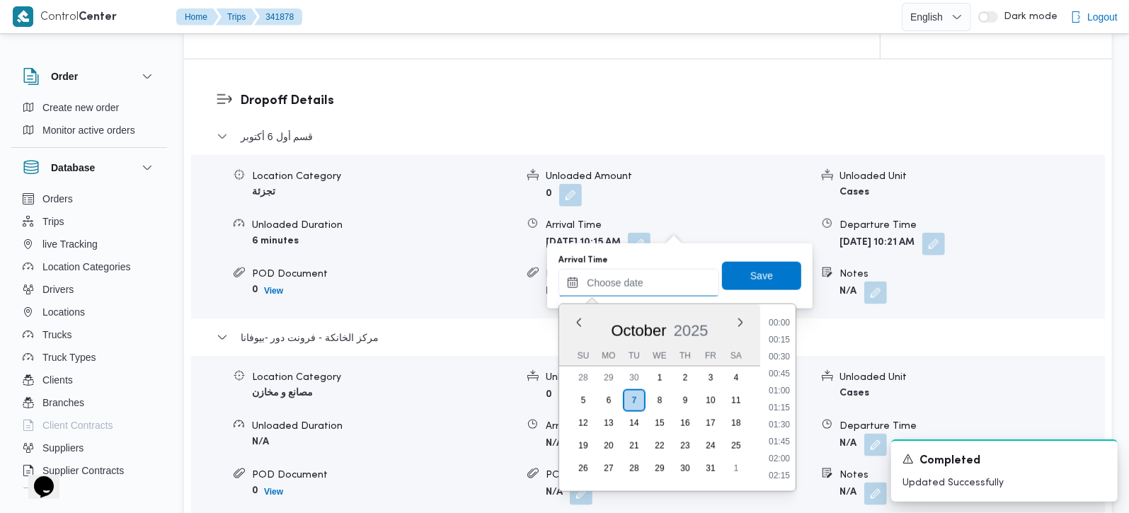
scroll to position [714, 0]
click at [760, 270] on span "Save" at bounding box center [761, 275] width 23 height 17
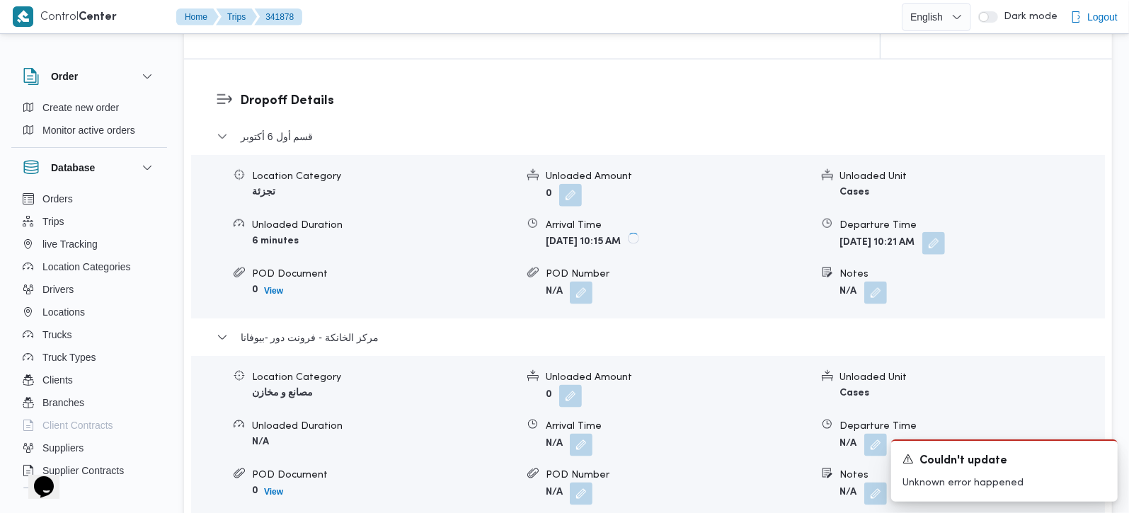
click at [945, 232] on button "button" at bounding box center [933, 243] width 23 height 23
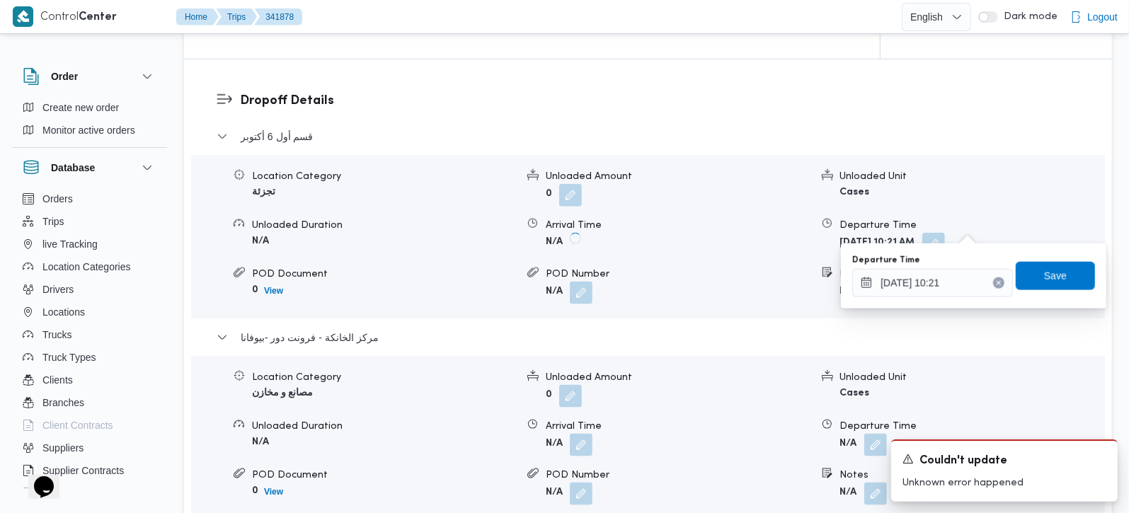
click at [993, 284] on button "Clear input" at bounding box center [998, 282] width 11 height 11
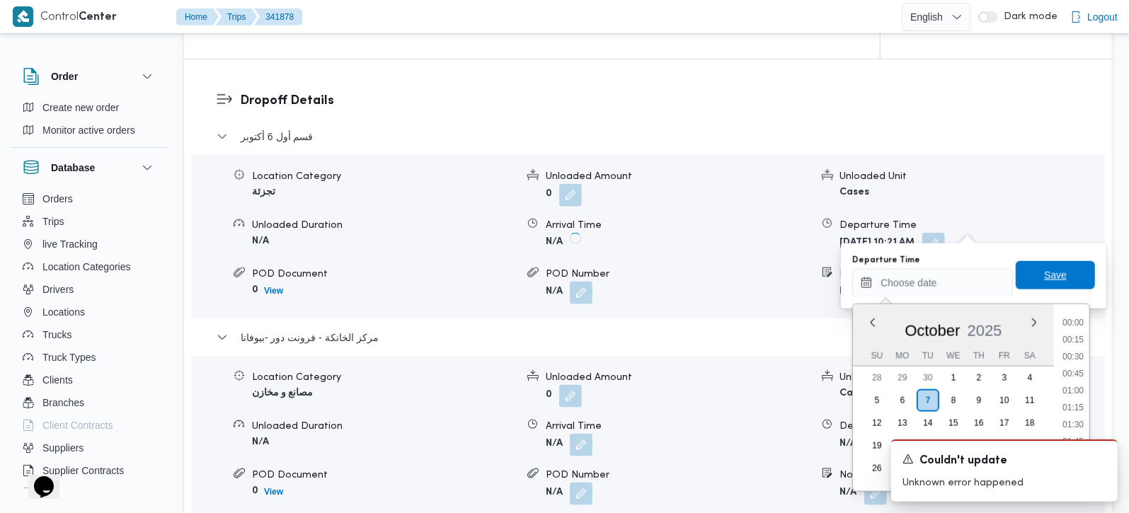
scroll to position [0, 0]
click at [1044, 281] on span "Save" at bounding box center [1055, 275] width 23 height 17
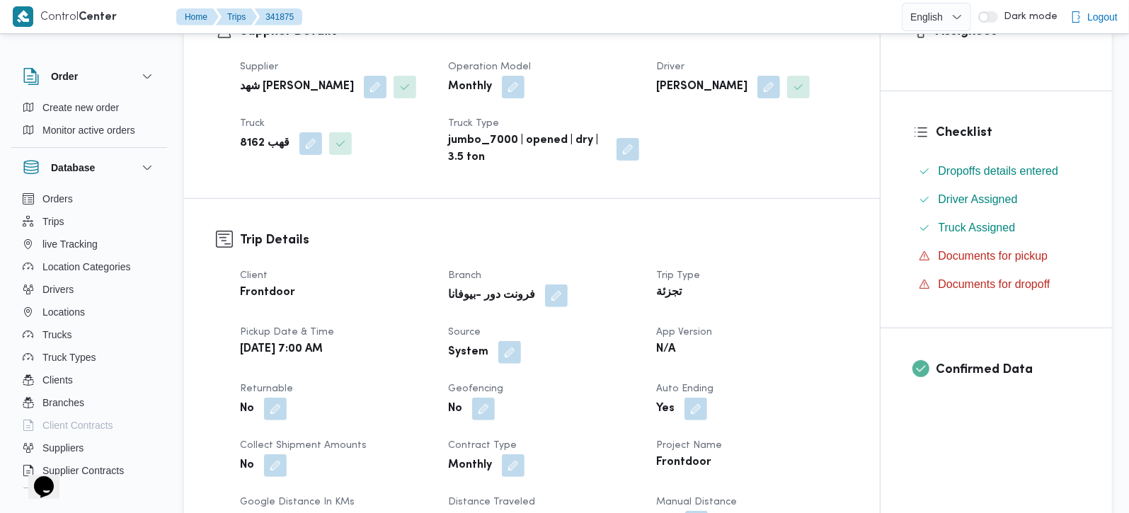
scroll to position [333, 0]
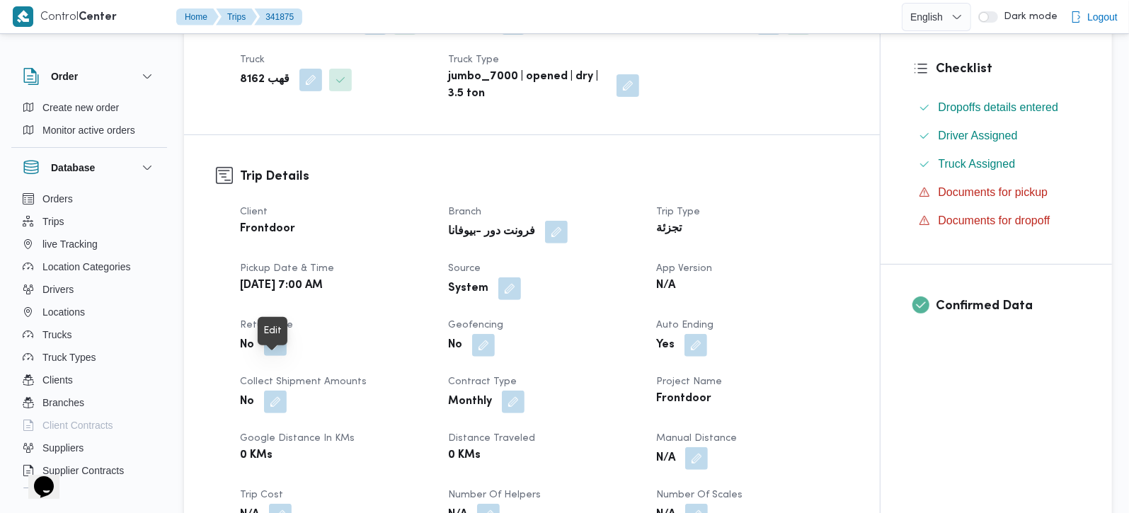
click at [276, 356] on button "button" at bounding box center [275, 344] width 23 height 23
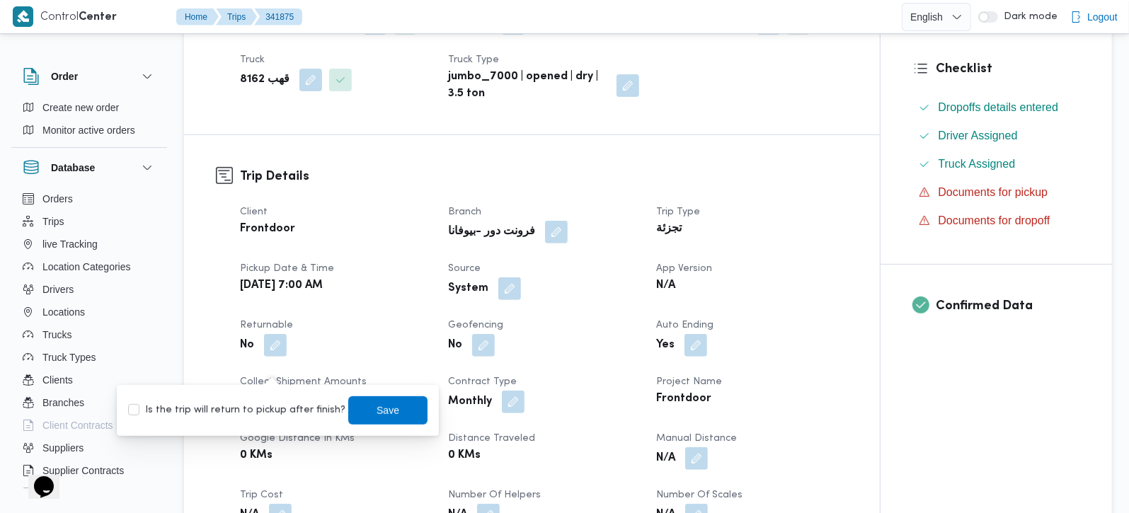
click at [270, 405] on label "Is the trip will return to pickup after finish?" at bounding box center [236, 410] width 217 height 17
checkbox input "true"
click at [359, 406] on span "Save" at bounding box center [387, 410] width 79 height 28
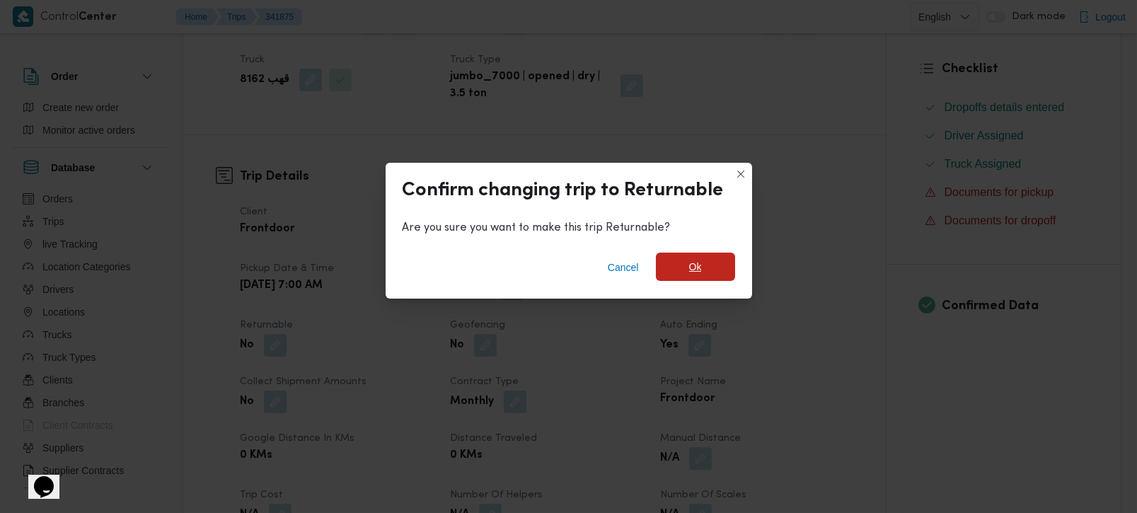
click at [659, 272] on span "Ok" at bounding box center [695, 267] width 79 height 28
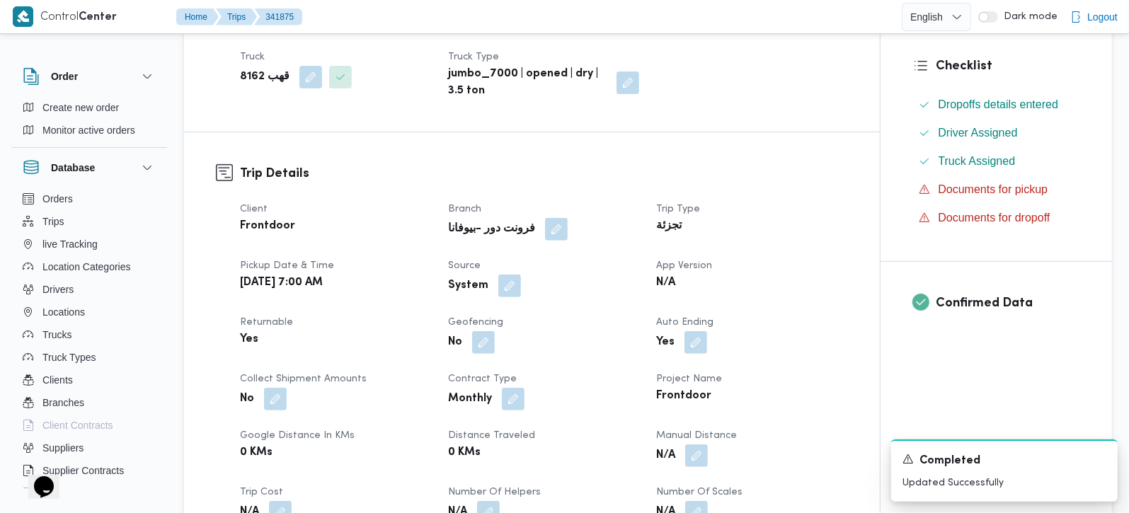
scroll to position [416, 0]
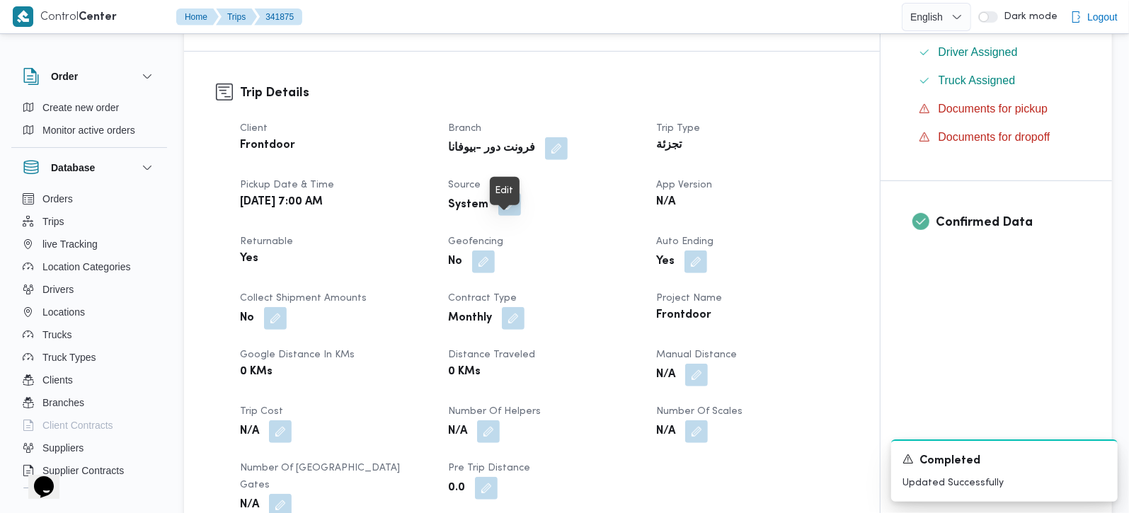
click at [503, 216] on button "button" at bounding box center [509, 204] width 23 height 23
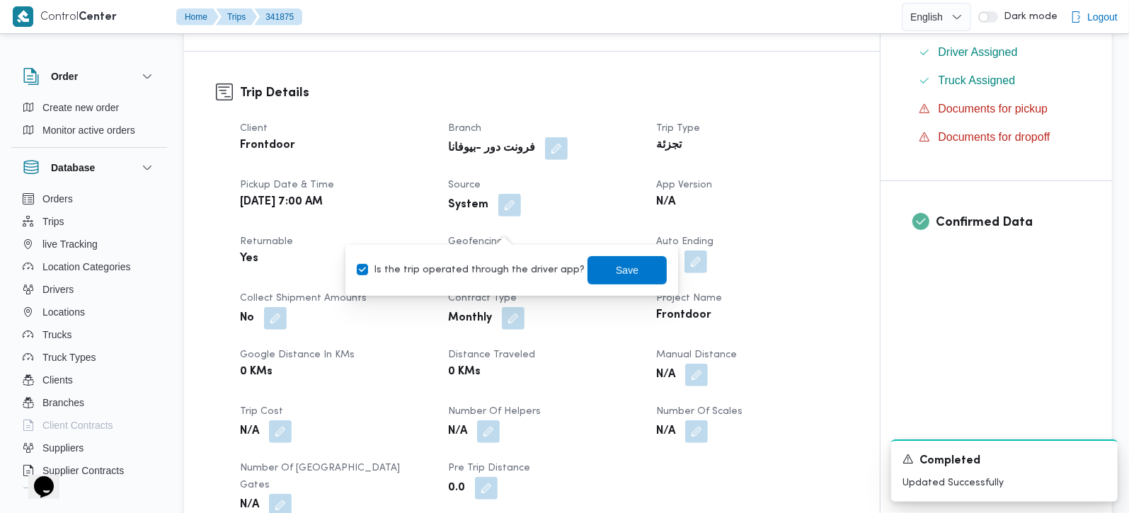
click at [505, 270] on label "Is the trip operated through the driver app?" at bounding box center [471, 270] width 228 height 17
checkbox input "false"
click at [598, 271] on span "Save" at bounding box center [626, 270] width 79 height 28
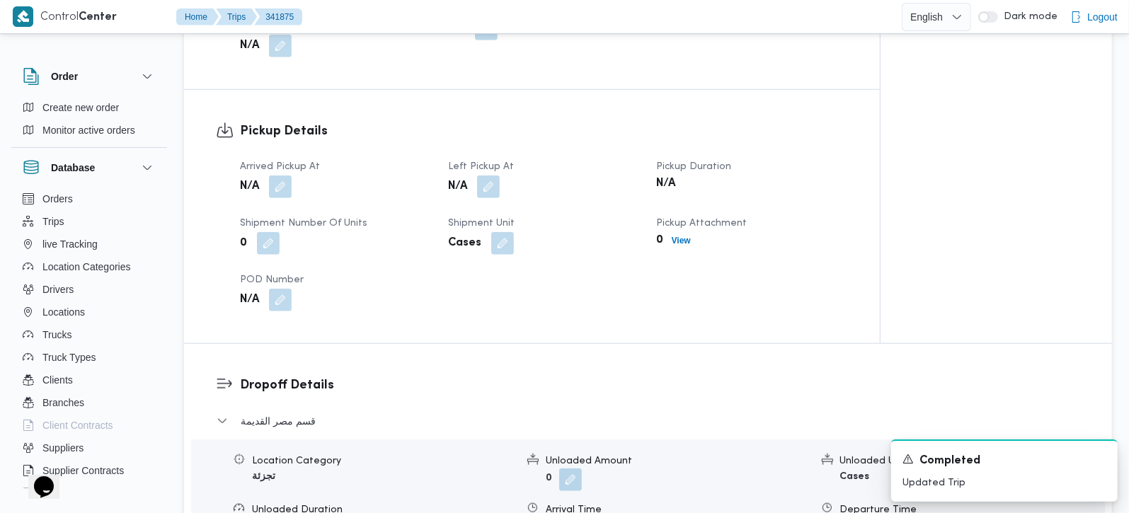
scroll to position [916, 0]
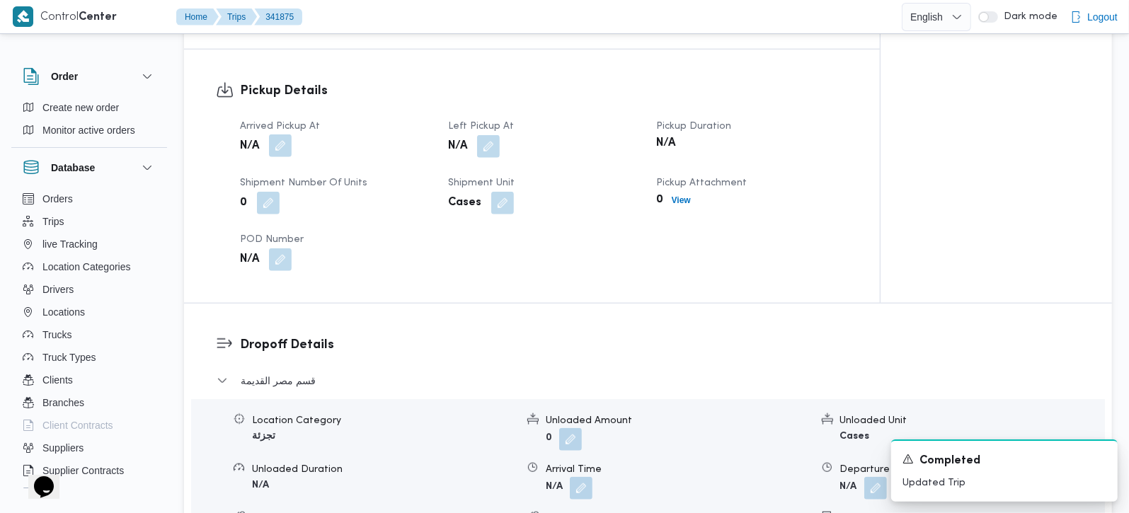
click at [285, 157] on button "button" at bounding box center [280, 145] width 23 height 23
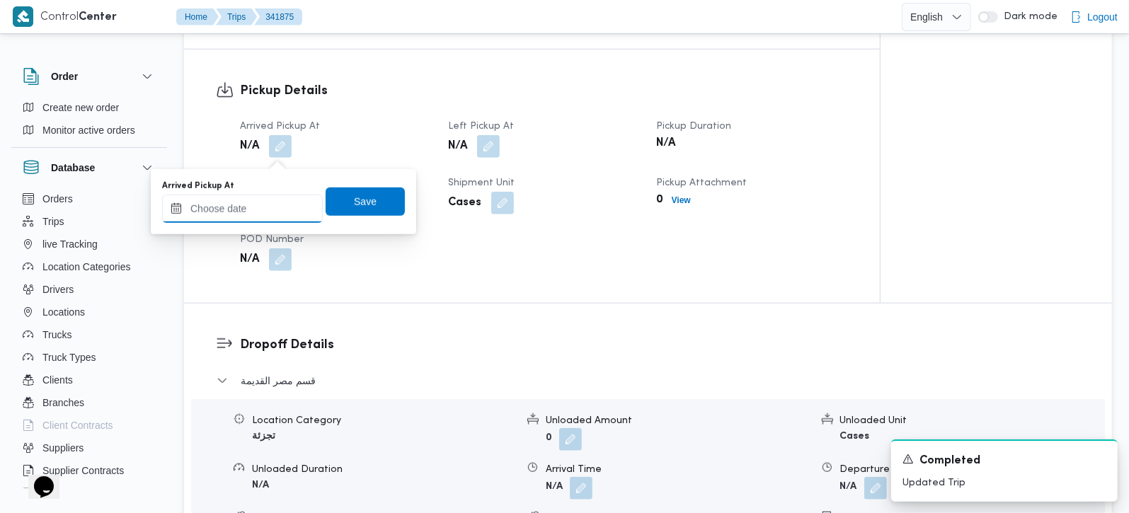
click at [271, 209] on input "Arrived Pickup At" at bounding box center [242, 209] width 161 height 28
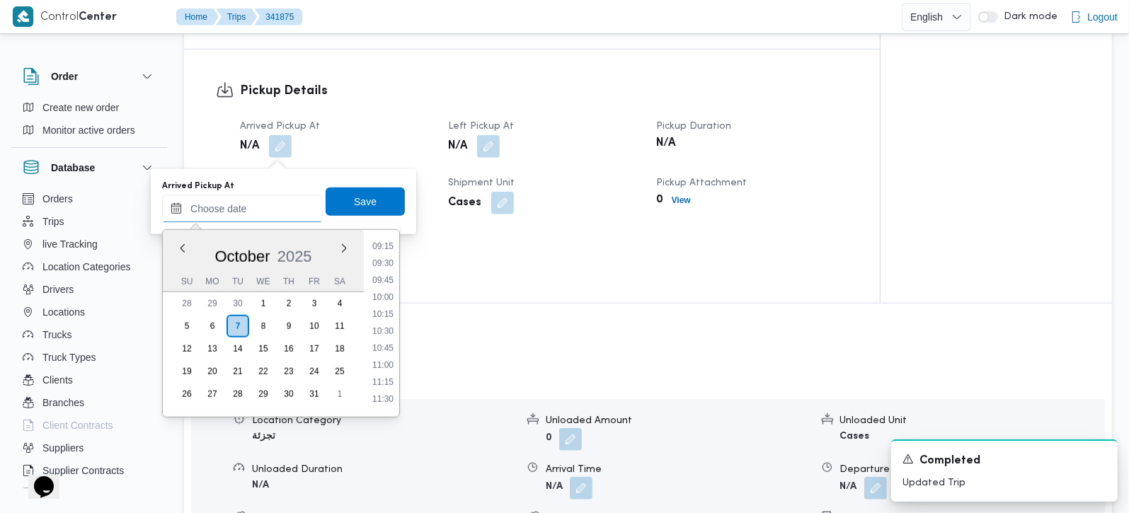
scroll to position [548, 0]
click at [385, 248] on li "08:00" at bounding box center [383, 244] width 33 height 14
type input "[DATE] 08:00"
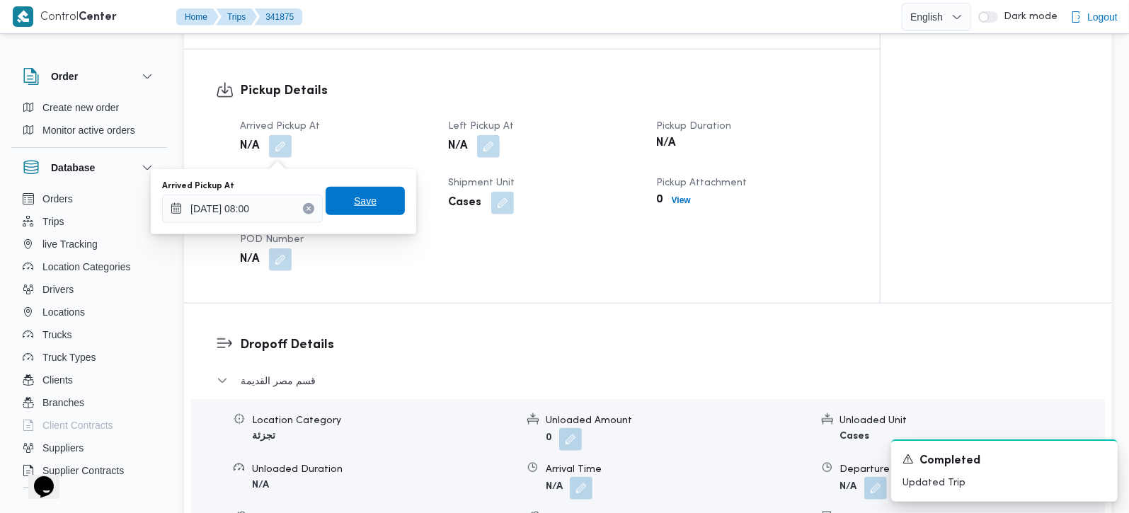
click at [373, 212] on span "Save" at bounding box center [365, 201] width 79 height 28
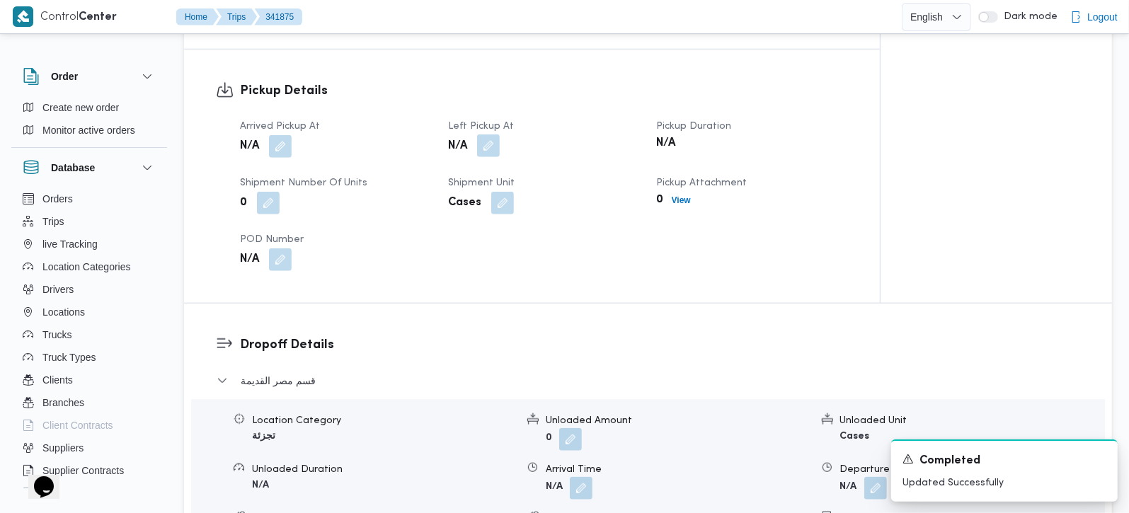
click at [482, 154] on button "button" at bounding box center [488, 145] width 23 height 23
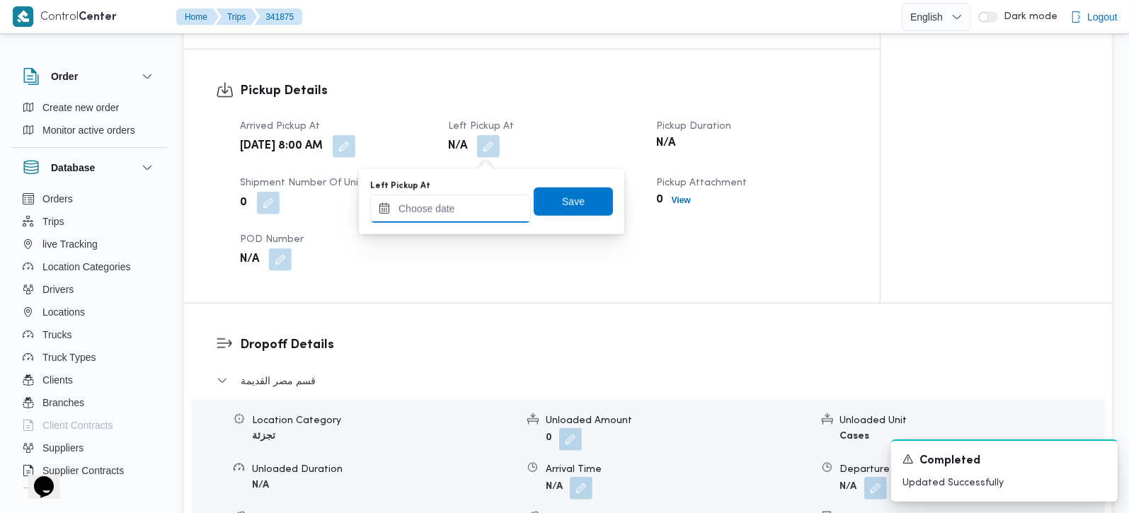
drag, startPoint x: 482, startPoint y: 161, endPoint x: 478, endPoint y: 197, distance: 37.0
click at [478, 197] on input "Left Pickup At" at bounding box center [450, 209] width 161 height 28
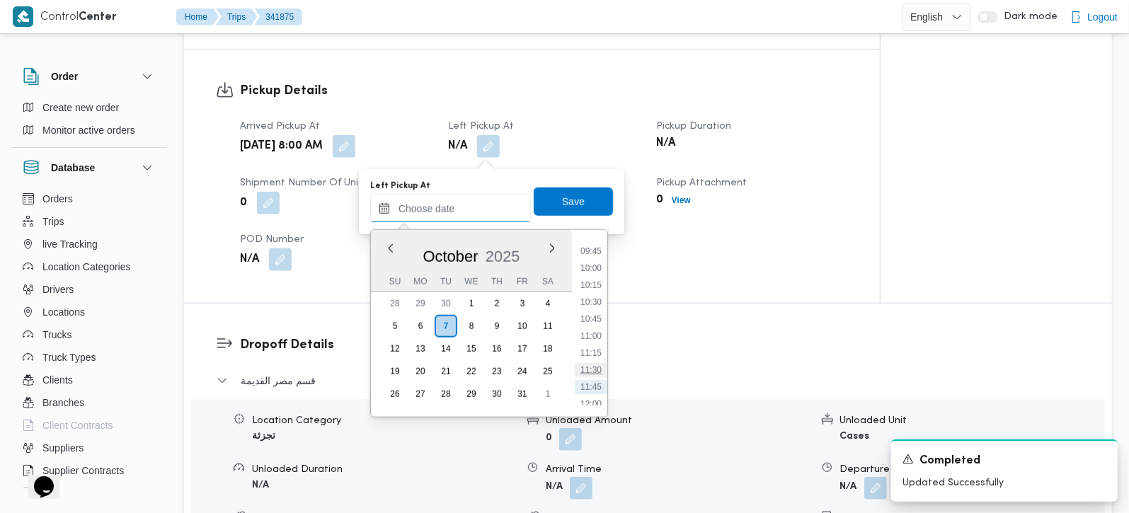
scroll to position [631, 0]
click at [587, 263] on li "09:30" at bounding box center [591, 263] width 33 height 14
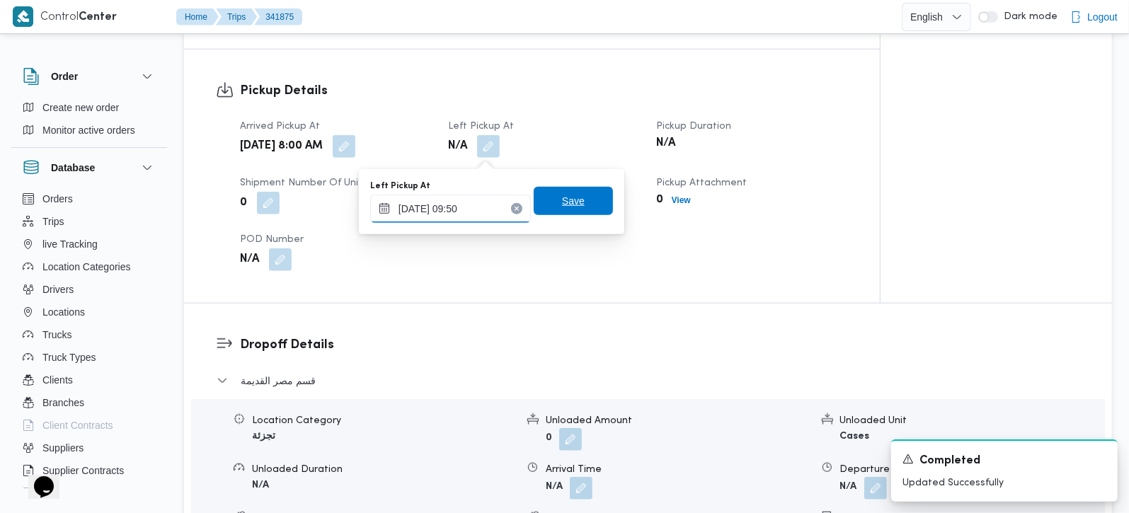
type input "[DATE] 09:50"
click at [589, 213] on span "Save" at bounding box center [573, 201] width 79 height 28
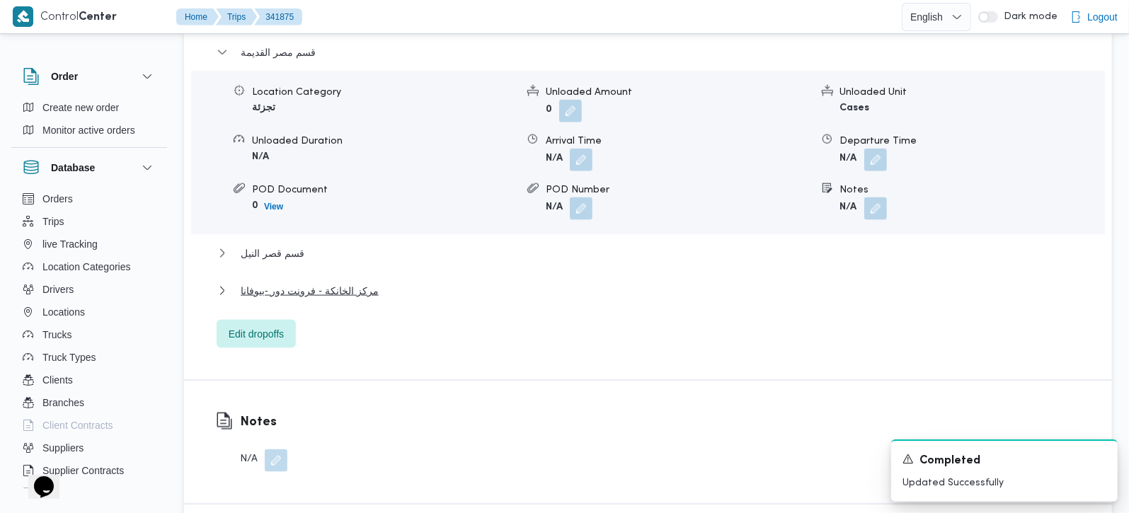
scroll to position [1249, 0]
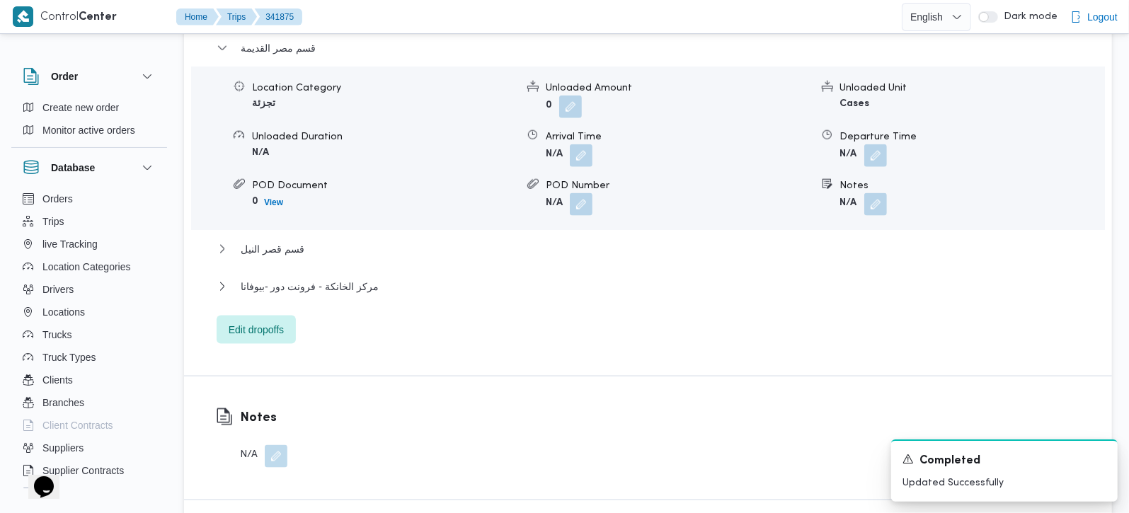
click at [299, 263] on div "قسم قصر النيل" at bounding box center [648, 254] width 863 height 27
click at [295, 258] on span "قسم قصر النيل" at bounding box center [273, 249] width 64 height 17
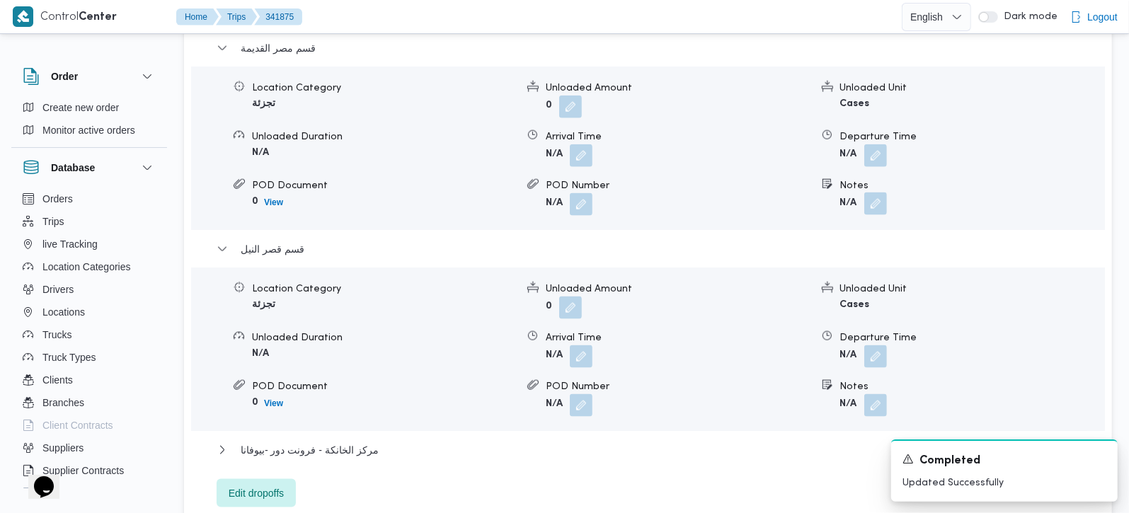
click at [872, 211] on button "button" at bounding box center [875, 204] width 23 height 23
click at [866, 265] on input "Notes" at bounding box center [837, 266] width 141 height 28
paste input "المنيل"
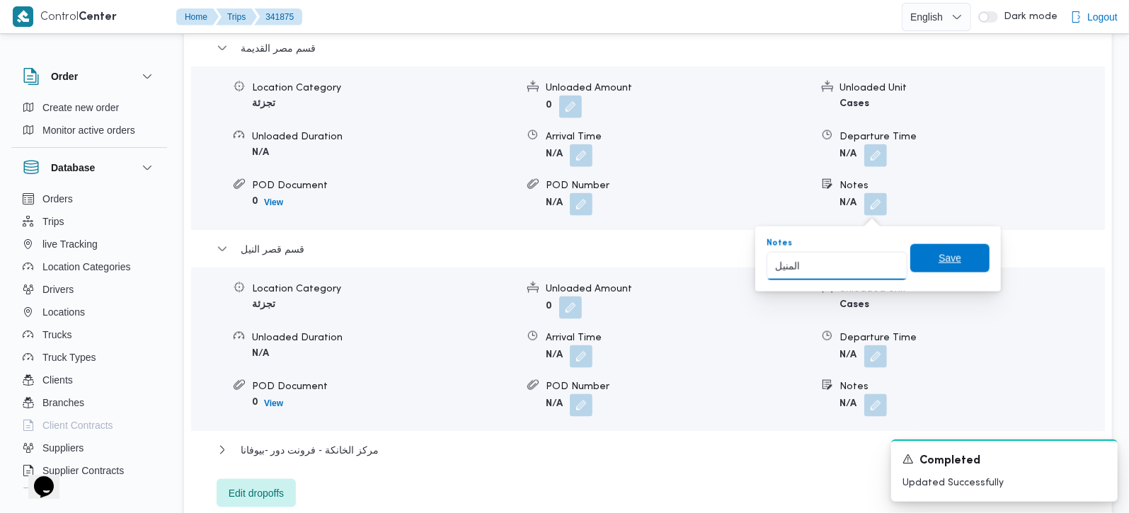
type input "المنيل"
click at [939, 263] on span "Save" at bounding box center [950, 258] width 23 height 17
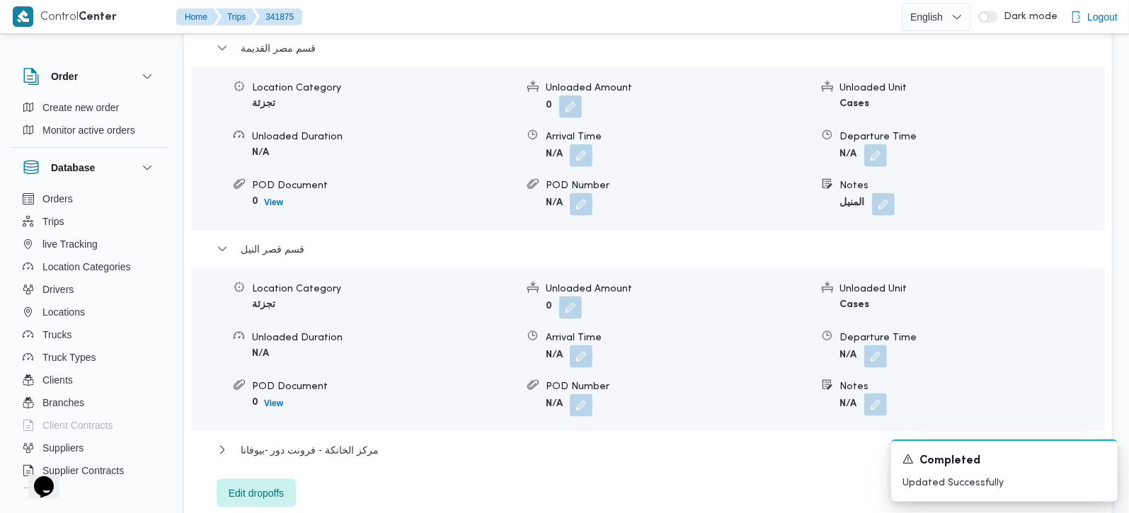
click at [875, 414] on button "button" at bounding box center [875, 405] width 23 height 23
click at [827, 471] on input "Notes" at bounding box center [837, 467] width 141 height 28
paste input "وسط البلد"
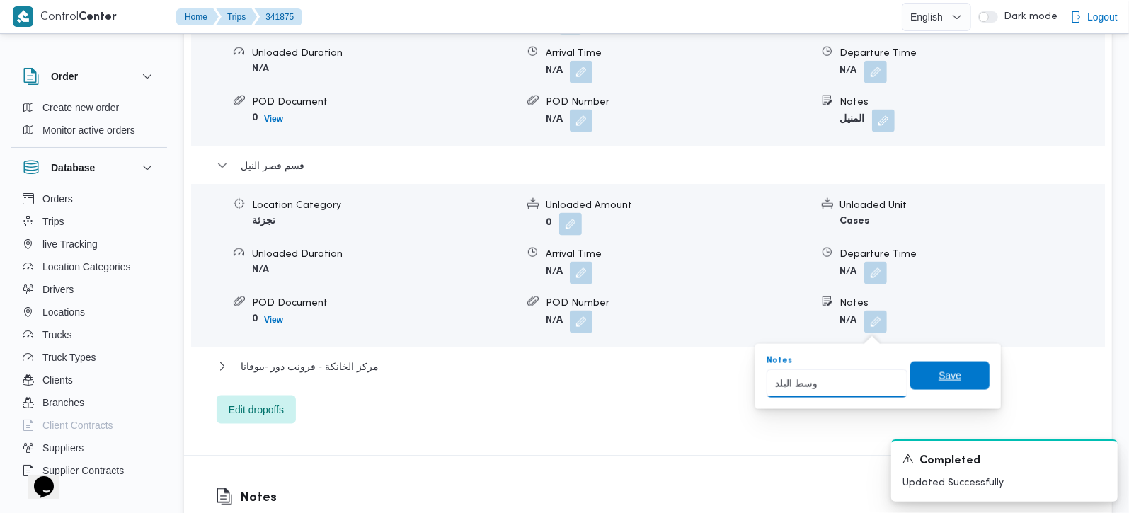
type input "وسط البلد"
click at [940, 367] on span "Save" at bounding box center [950, 375] width 23 height 17
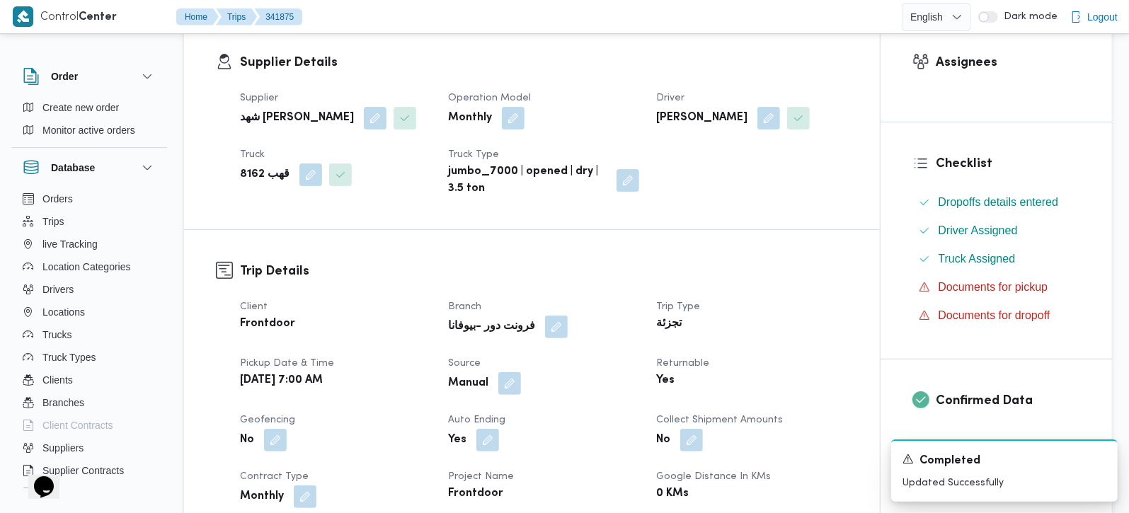
scroll to position [0, 0]
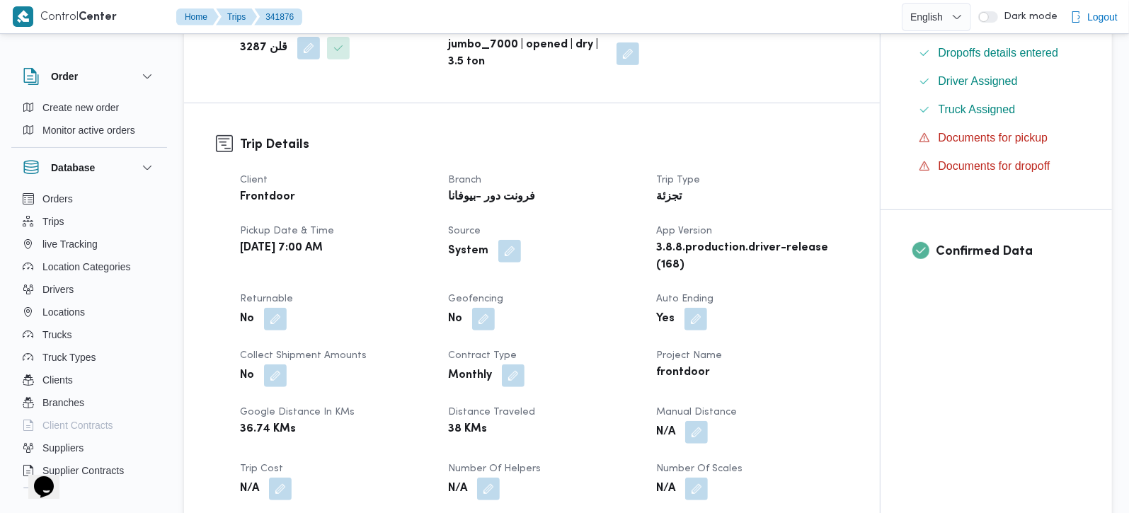
scroll to position [416, 0]
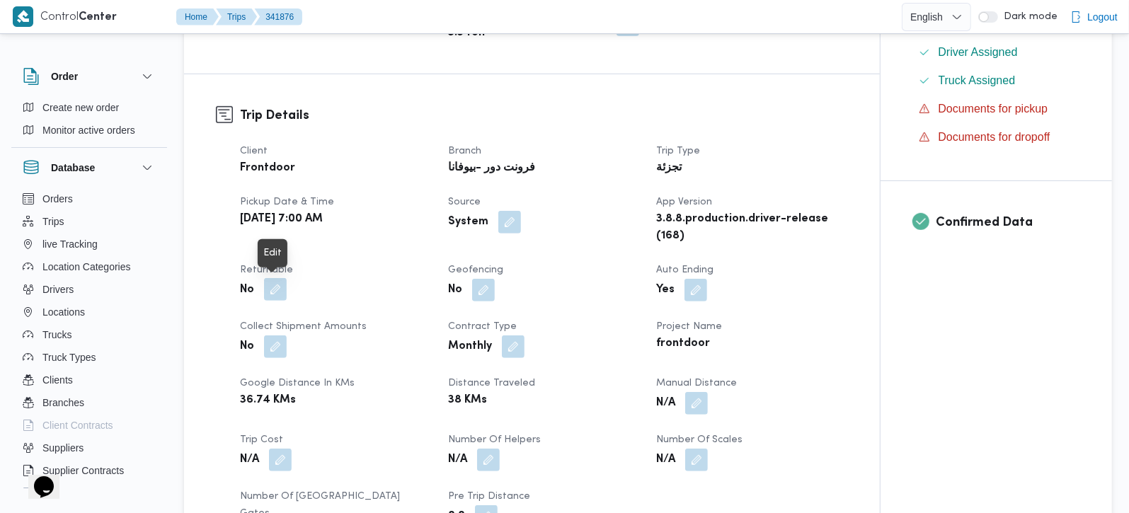
click at [268, 292] on button "button" at bounding box center [275, 289] width 23 height 23
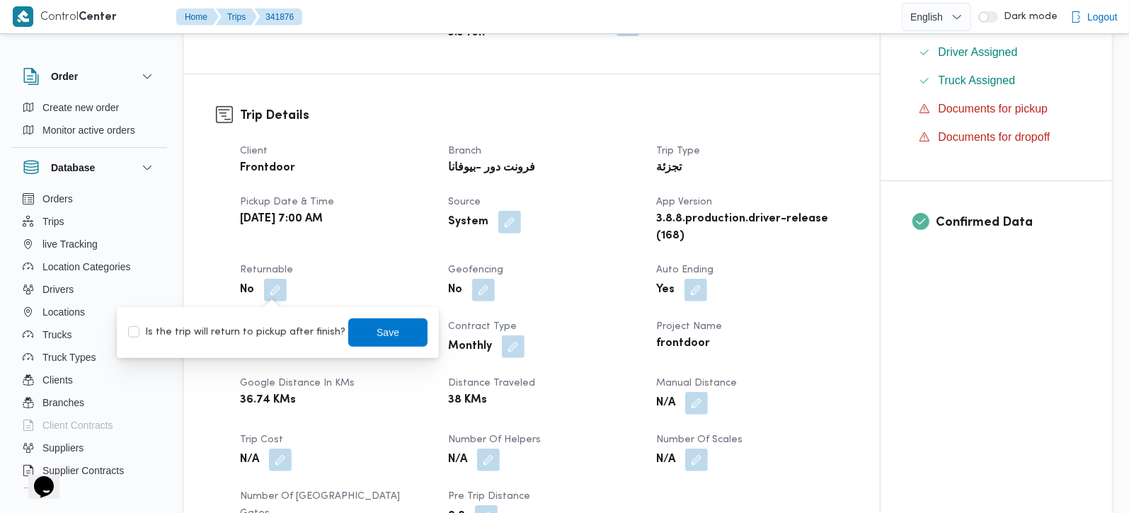
click at [260, 341] on div "Is the trip will return to pickup after finish? Save" at bounding box center [278, 332] width 302 height 31
click at [319, 333] on label "Is the trip will return to pickup after finish?" at bounding box center [236, 332] width 217 height 17
checkbox input "true"
click at [365, 333] on span "Save" at bounding box center [387, 332] width 79 height 28
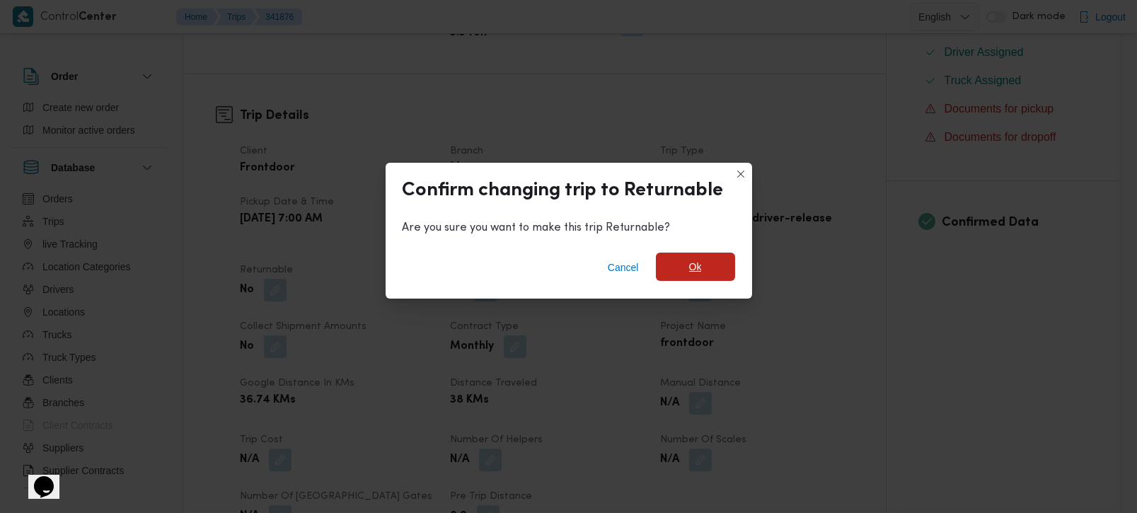
click at [721, 258] on span "Ok" at bounding box center [695, 267] width 79 height 28
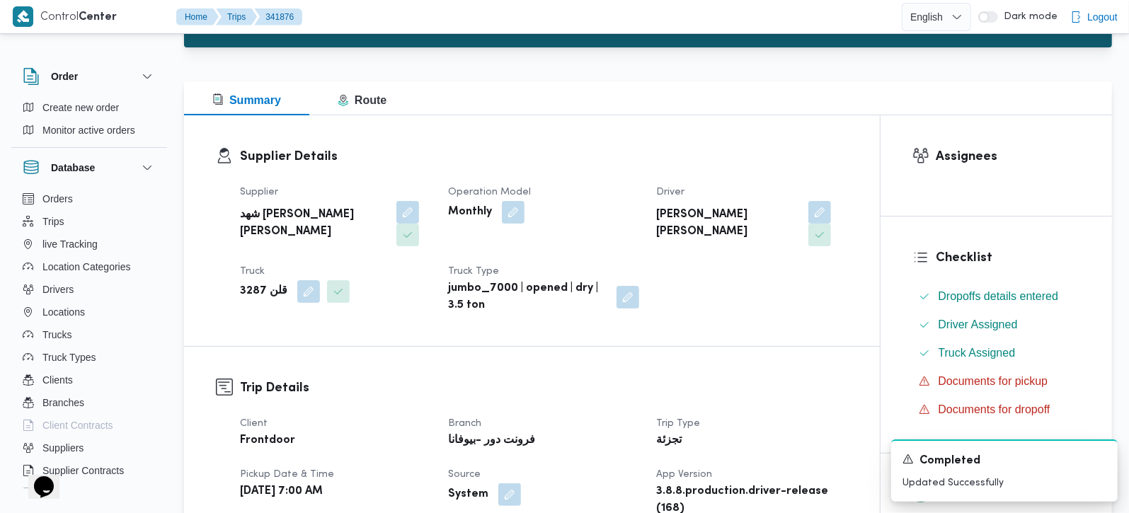
scroll to position [0, 0]
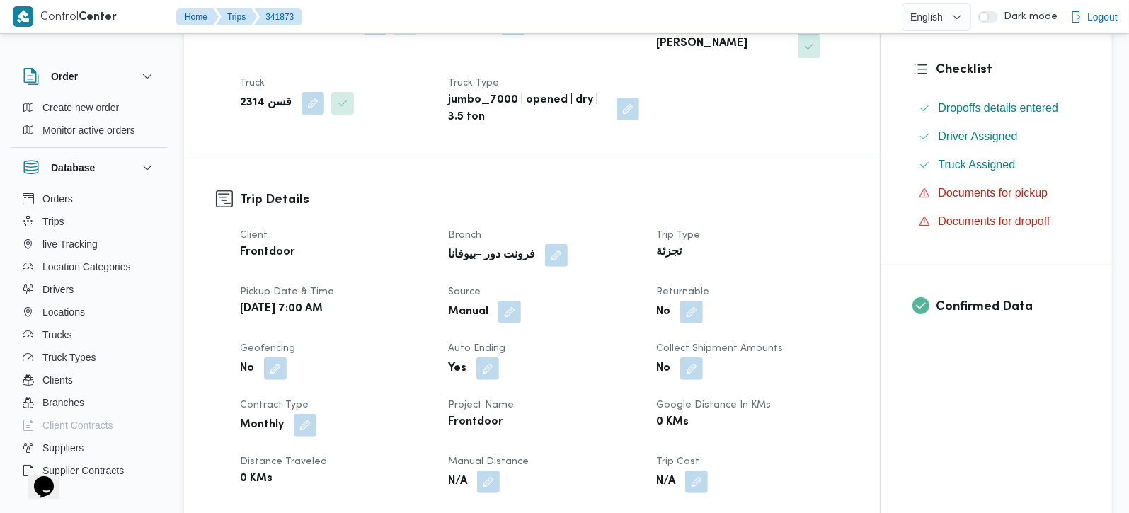
scroll to position [333, 0]
click at [691, 306] on button "button" at bounding box center [691, 310] width 23 height 23
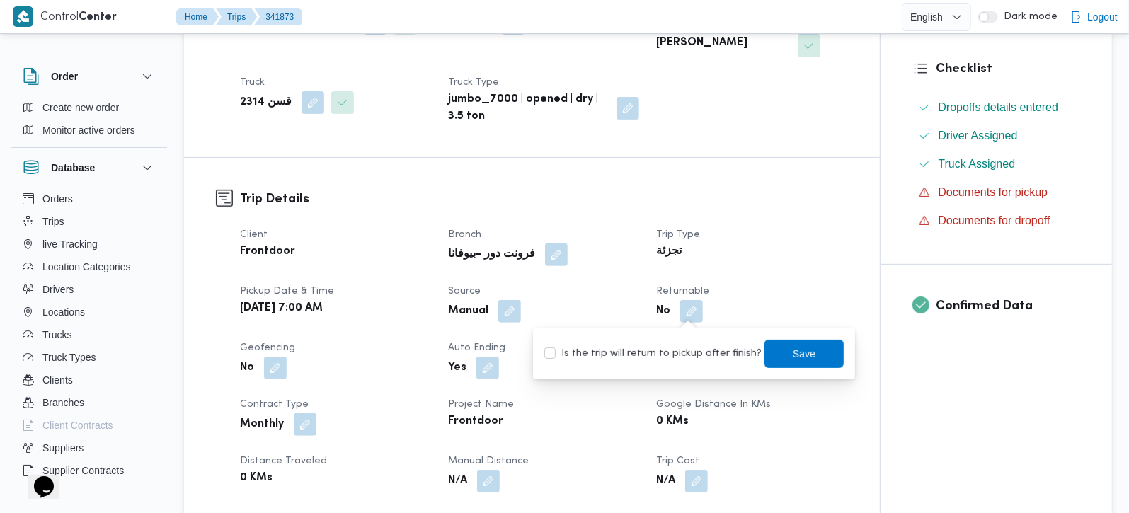
click at [675, 348] on label "Is the trip will return to pickup after finish?" at bounding box center [652, 353] width 217 height 17
checkbox input "true"
click at [776, 346] on span "Save" at bounding box center [803, 353] width 79 height 28
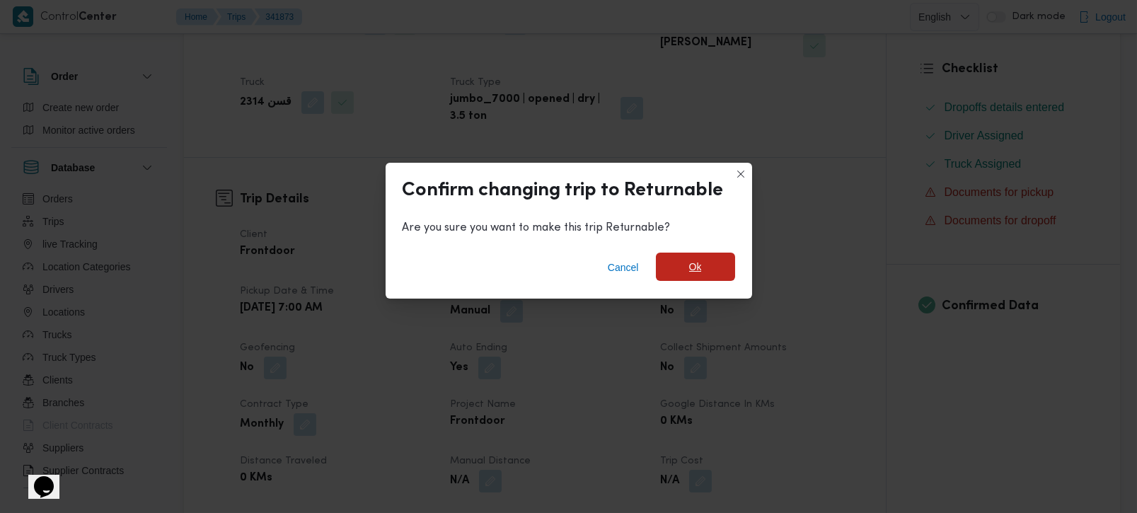
click at [679, 274] on span "Ok" at bounding box center [695, 267] width 79 height 28
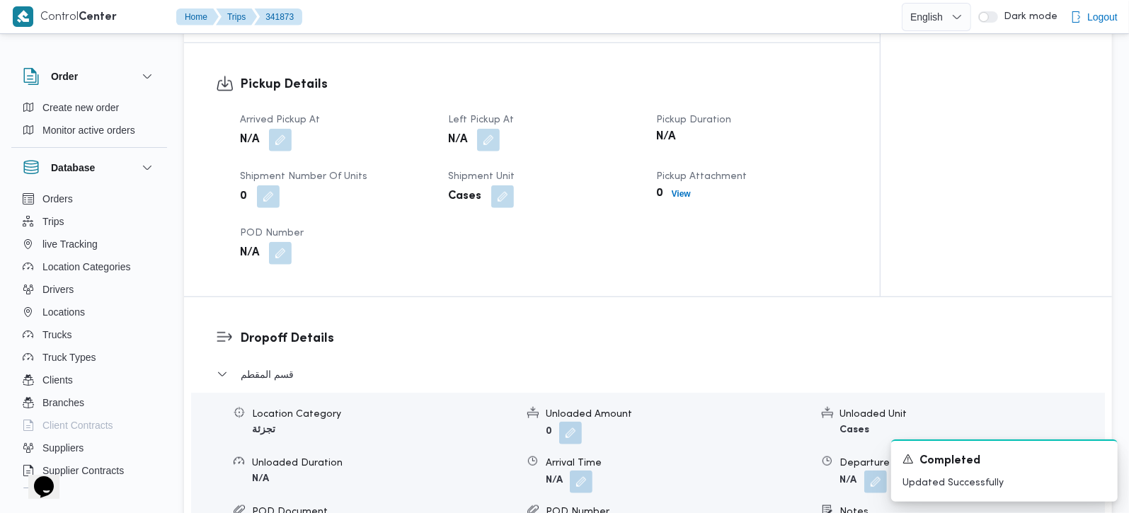
scroll to position [916, 0]
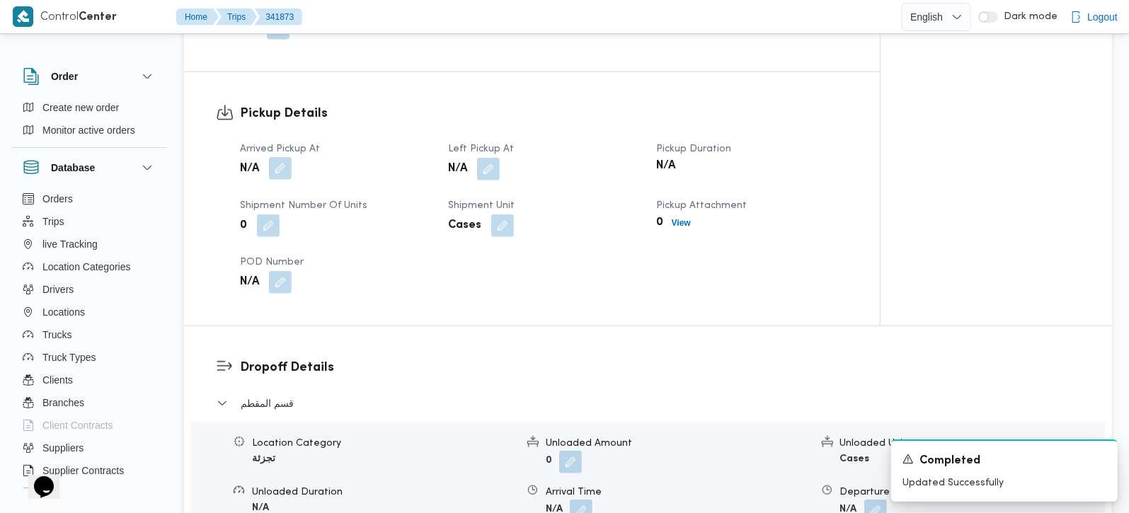
click at [280, 157] on button "button" at bounding box center [280, 168] width 23 height 23
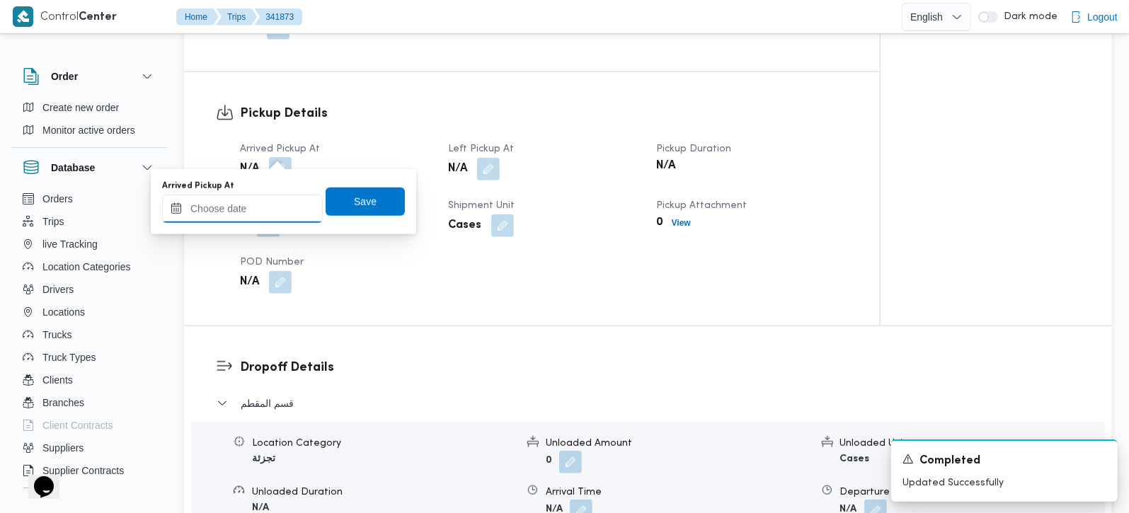
click at [253, 210] on input "Arrived Pickup At" at bounding box center [242, 209] width 161 height 28
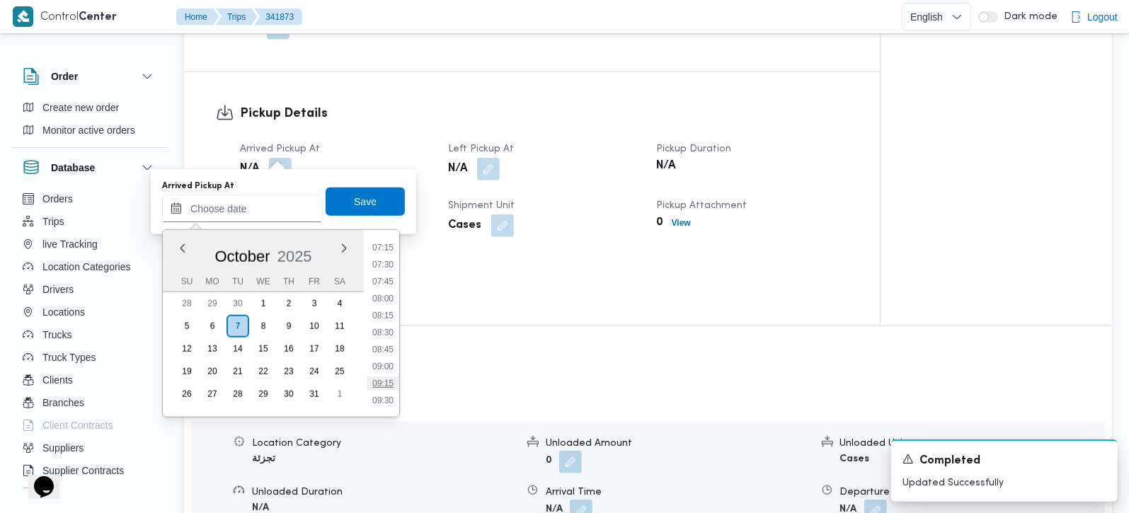
scroll to position [464, 0]
drag, startPoint x: 377, startPoint y: 262, endPoint x: 372, endPoint y: 239, distance: 23.2
click at [377, 262] on li "07:00" at bounding box center [383, 260] width 33 height 14
type input "07/10/2025 07:00"
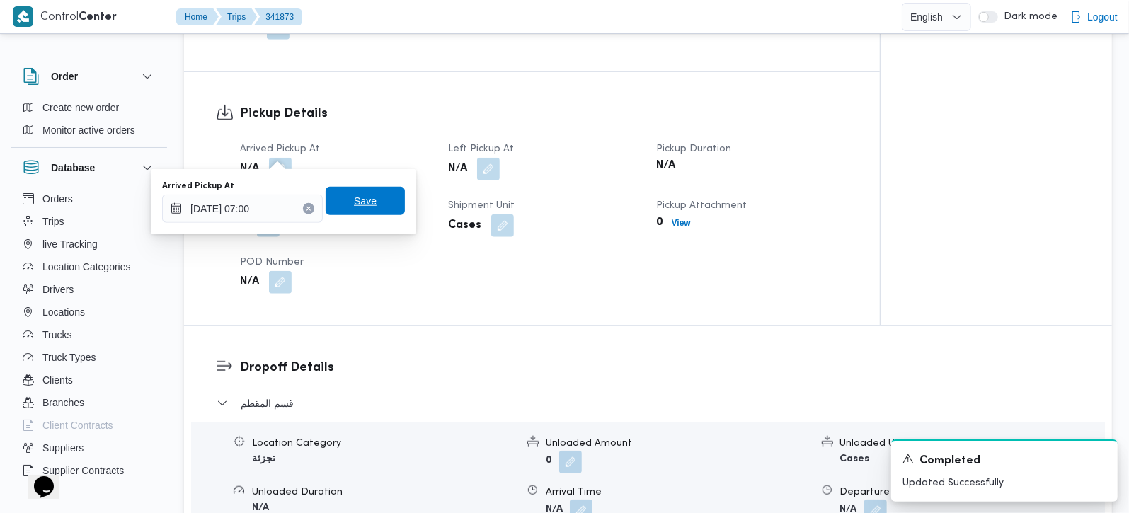
click at [361, 190] on span "Save" at bounding box center [365, 201] width 79 height 28
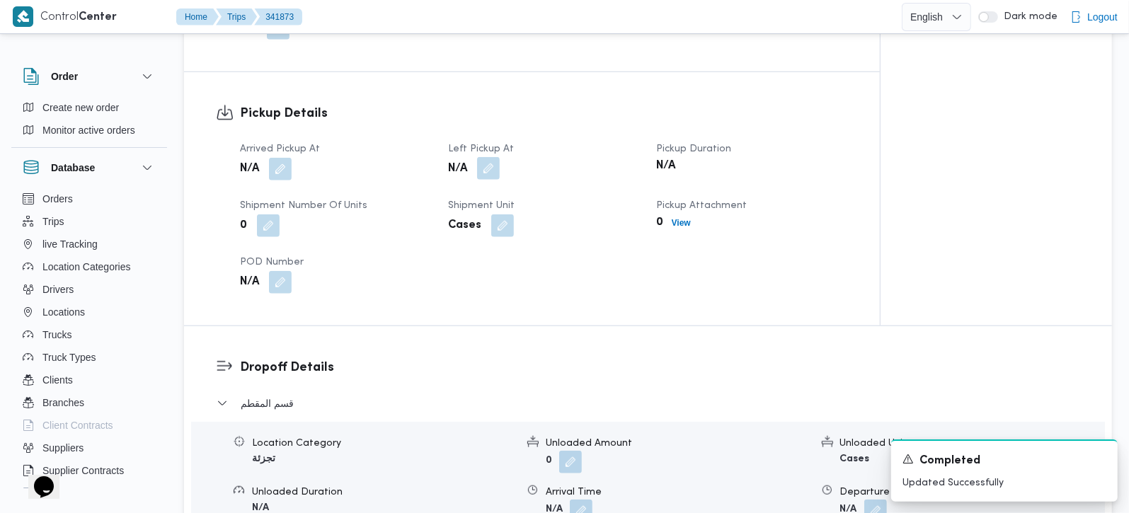
click at [488, 157] on button "button" at bounding box center [488, 168] width 23 height 23
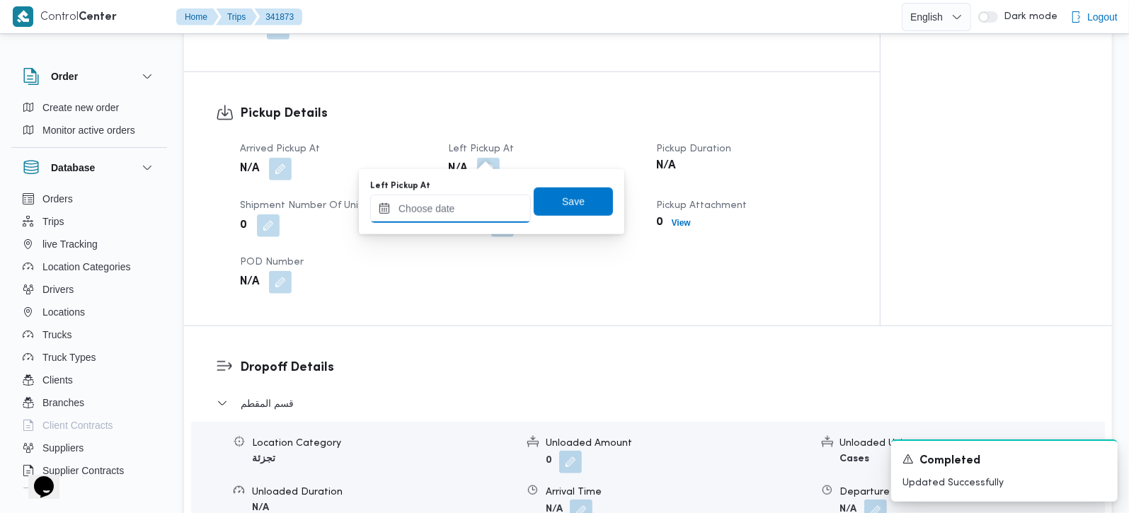
click at [473, 200] on input "Left Pickup At" at bounding box center [450, 209] width 161 height 28
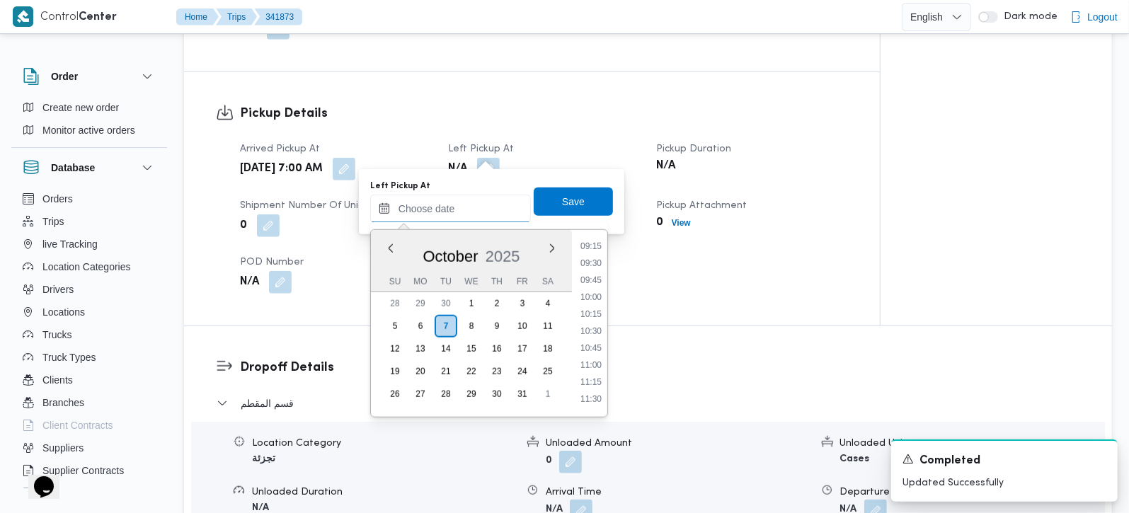
scroll to position [548, 0]
drag, startPoint x: 596, startPoint y: 311, endPoint x: 570, endPoint y: 318, distance: 27.1
click at [596, 311] on li "09:00" at bounding box center [591, 312] width 33 height 14
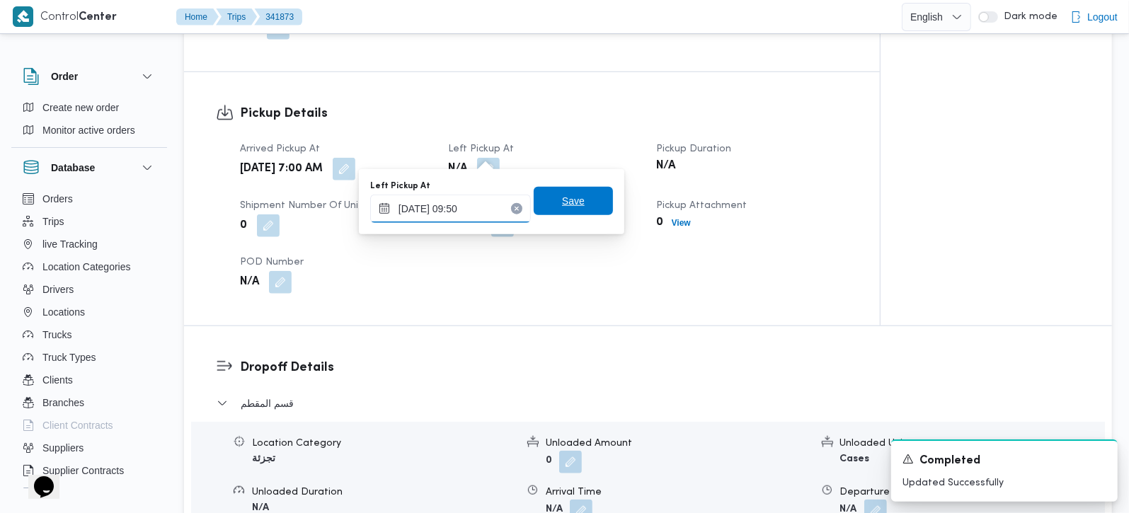
type input "07/10/2025 09:50"
click at [563, 196] on span "Save" at bounding box center [573, 201] width 23 height 17
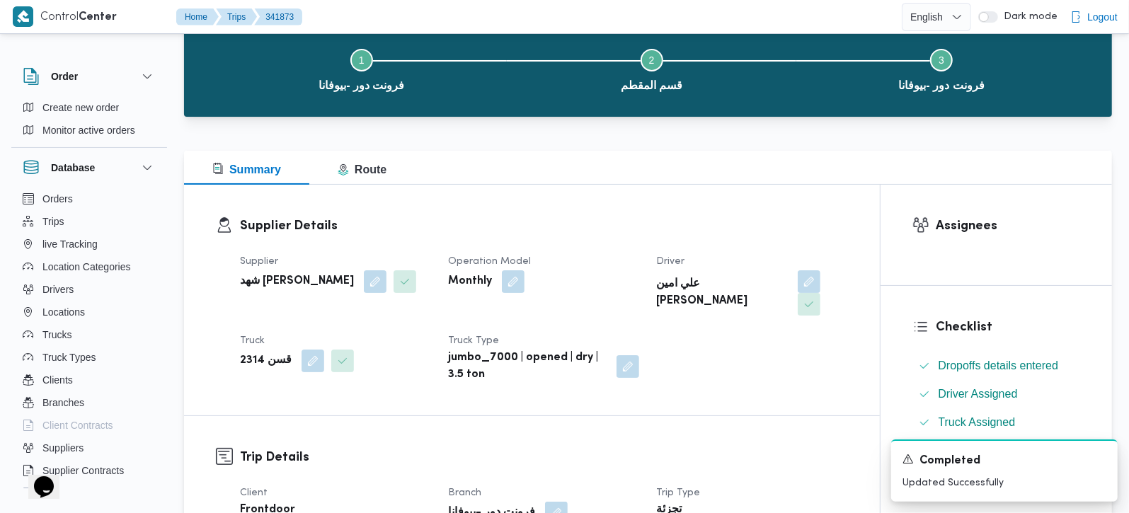
scroll to position [0, 0]
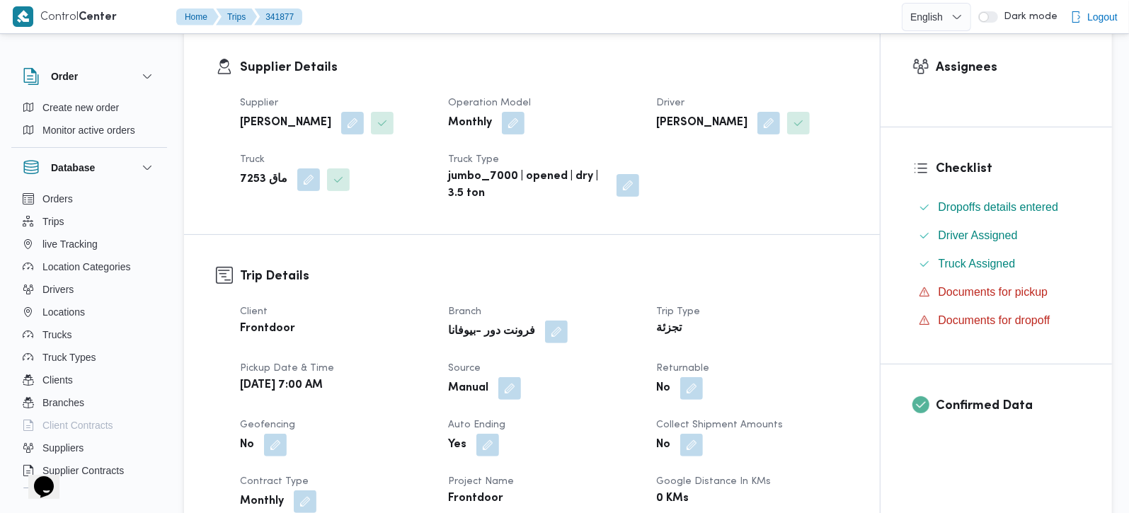
scroll to position [333, 0]
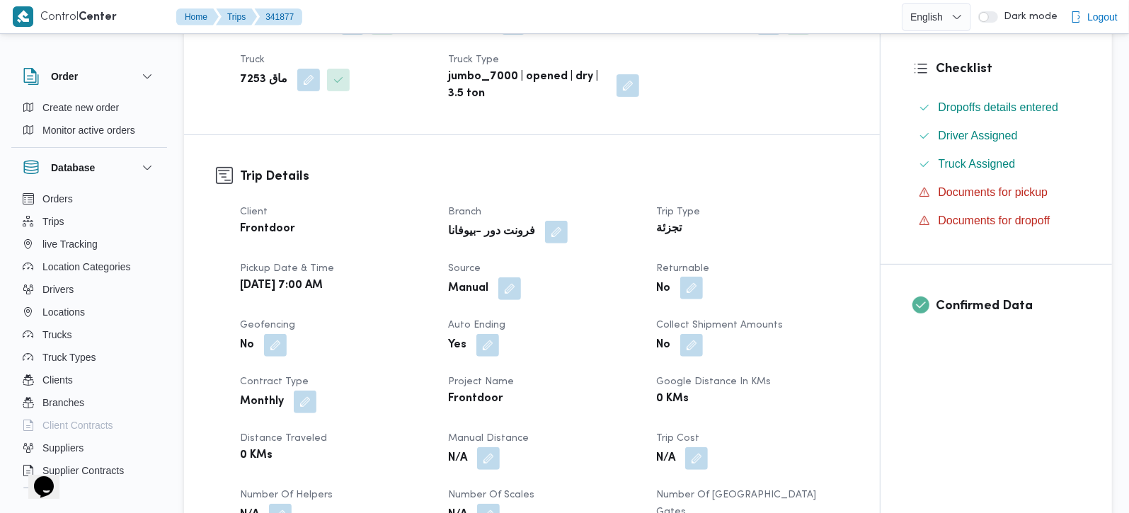
click at [699, 287] on button "button" at bounding box center [691, 288] width 23 height 23
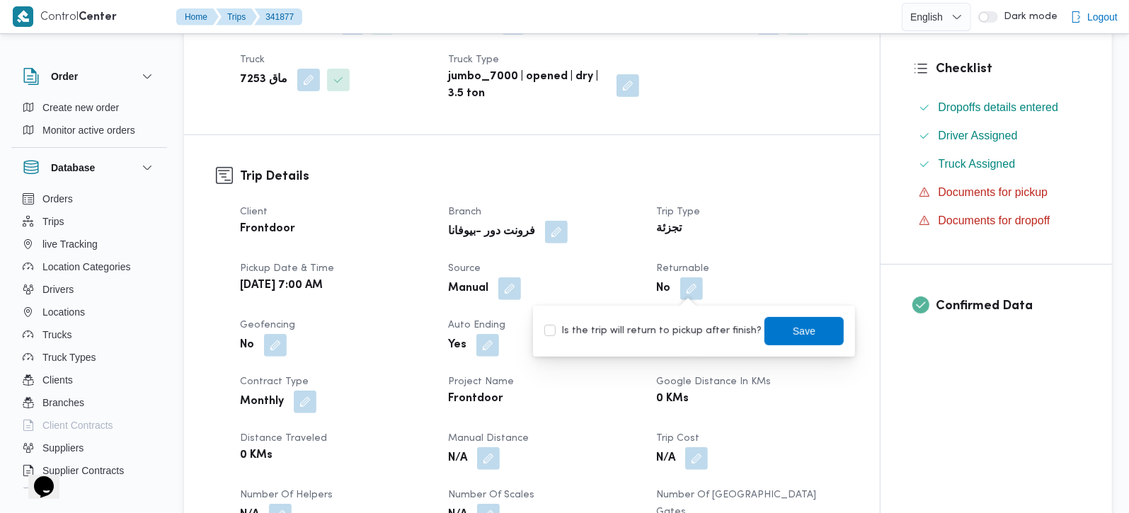
click at [699, 324] on label "Is the trip will return to pickup after finish?" at bounding box center [652, 331] width 217 height 17
checkbox input "true"
click at [778, 323] on span "Save" at bounding box center [803, 330] width 79 height 28
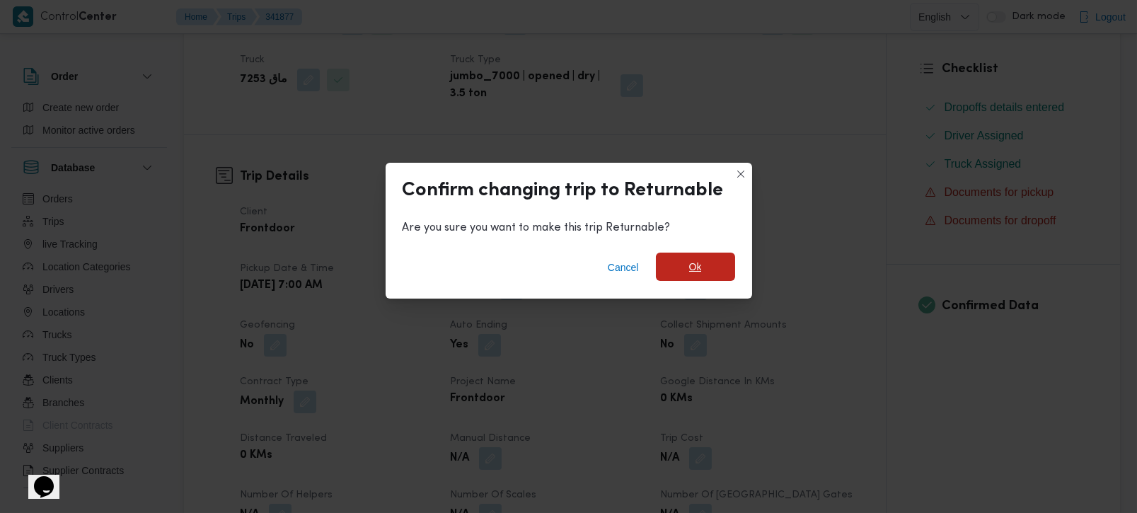
click at [687, 260] on span "Ok" at bounding box center [695, 267] width 79 height 28
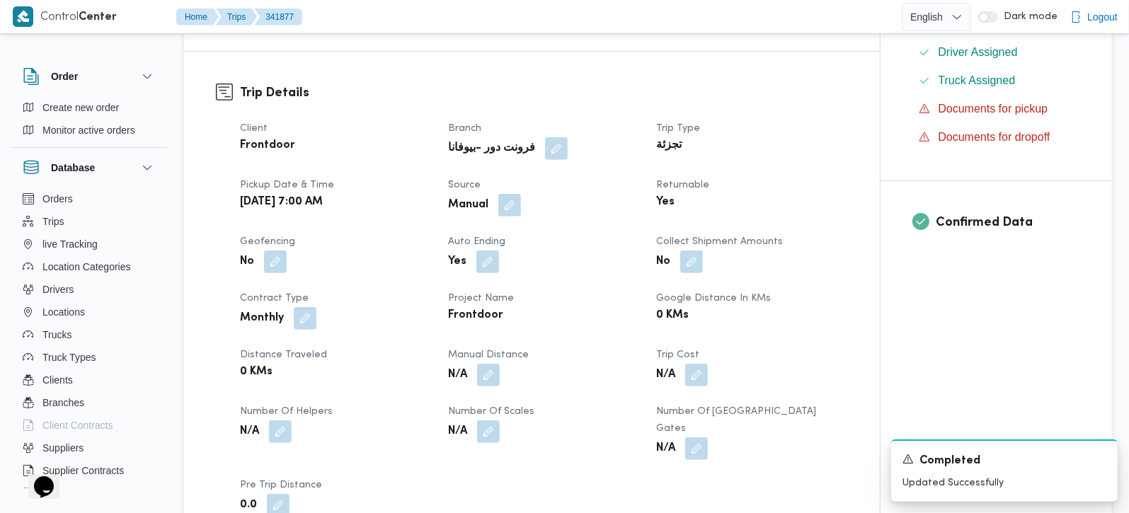
scroll to position [749, 0]
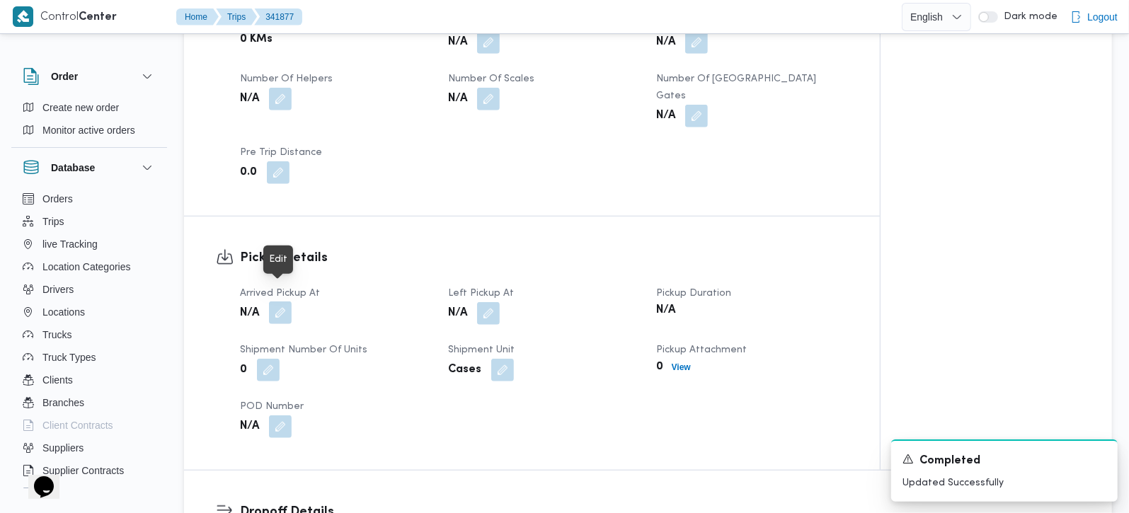
click at [284, 303] on button "button" at bounding box center [280, 313] width 23 height 23
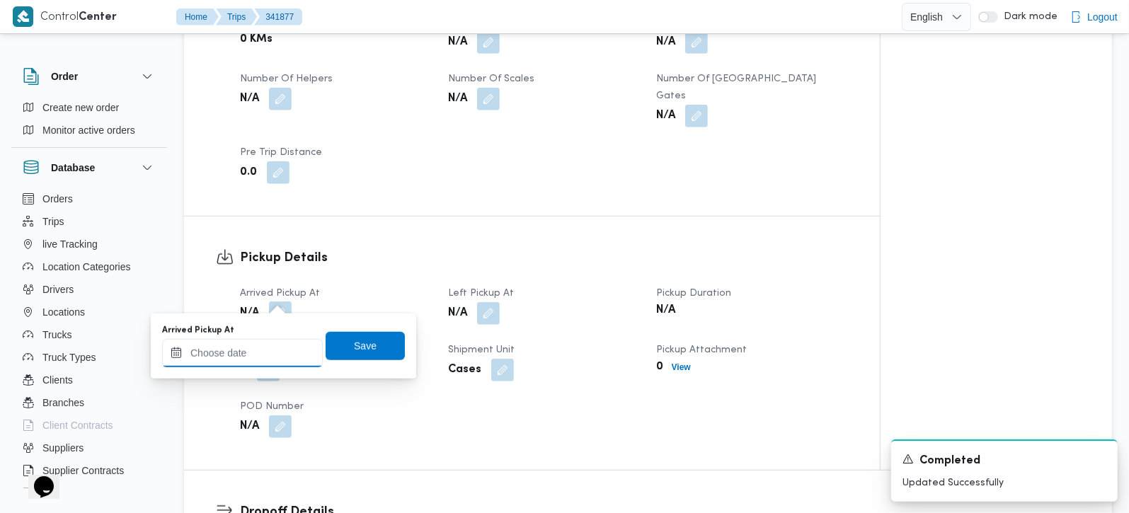
click at [265, 357] on input "Arrived Pickup At" at bounding box center [242, 353] width 161 height 28
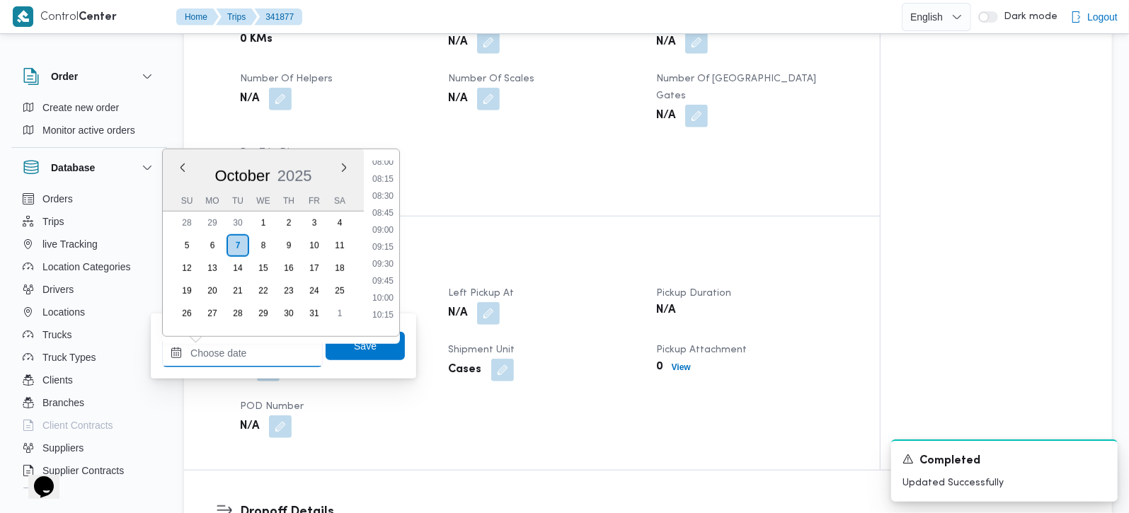
scroll to position [548, 0]
click at [378, 219] on li "08:45" at bounding box center [383, 214] width 33 height 14
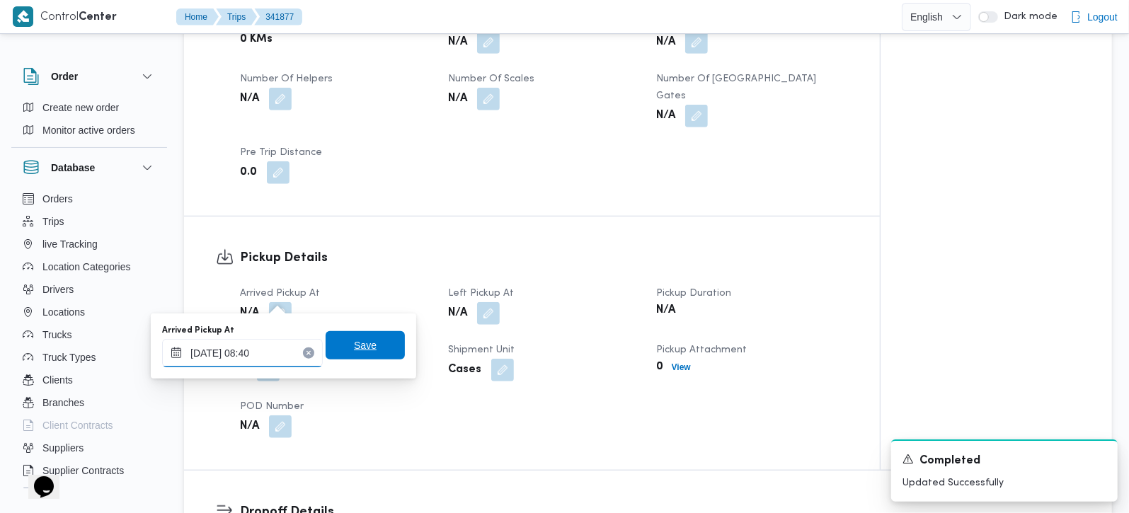
type input "[DATE] 08:40"
click at [366, 343] on span "Save" at bounding box center [365, 345] width 79 height 28
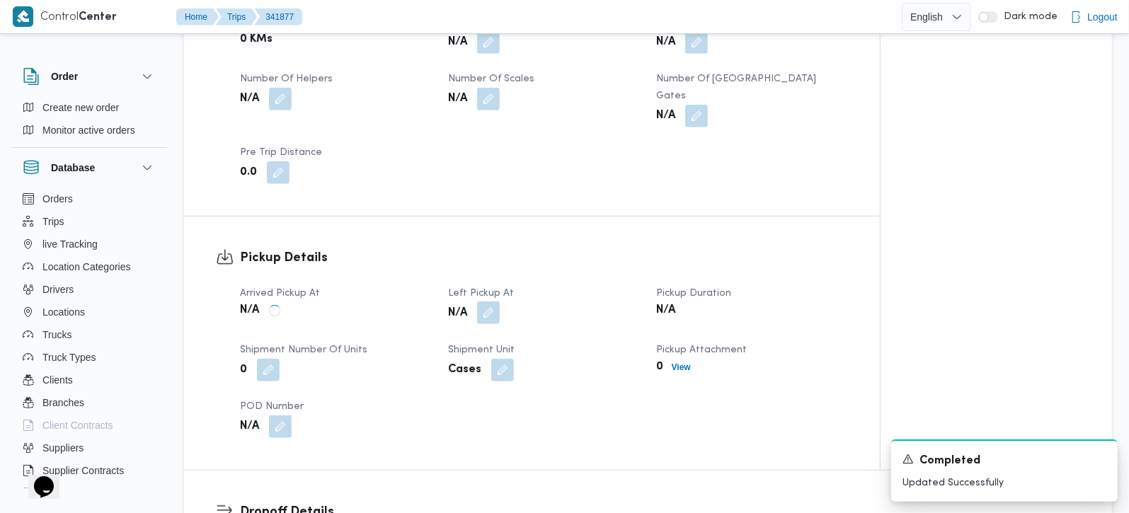
click at [483, 302] on button "button" at bounding box center [488, 313] width 23 height 23
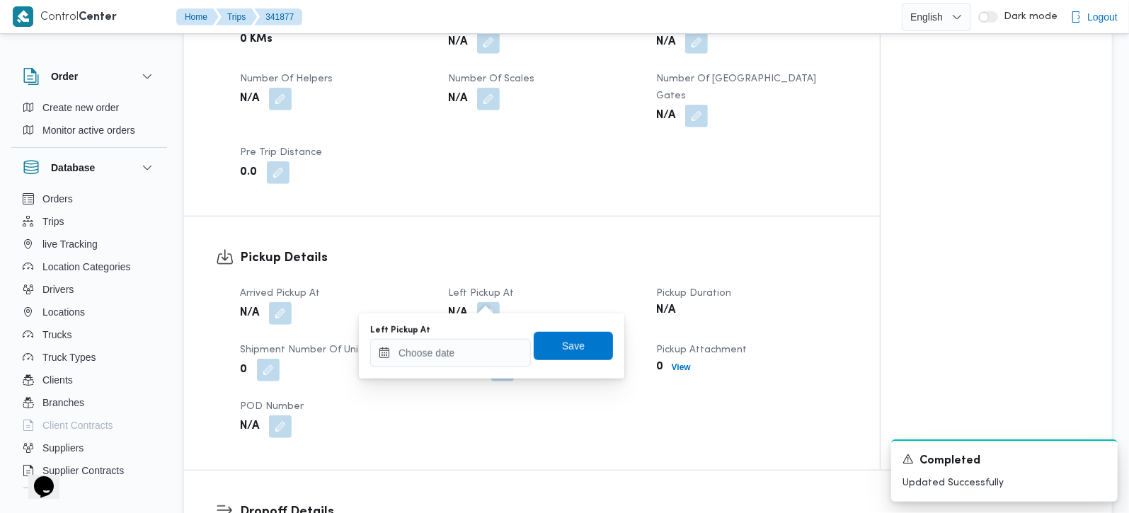
click at [474, 335] on div "Left Pickup At" at bounding box center [450, 346] width 161 height 42
click at [423, 325] on label "Left Pickup At" at bounding box center [400, 330] width 60 height 11
click at [423, 339] on input "Left Pickup At" at bounding box center [450, 353] width 161 height 28
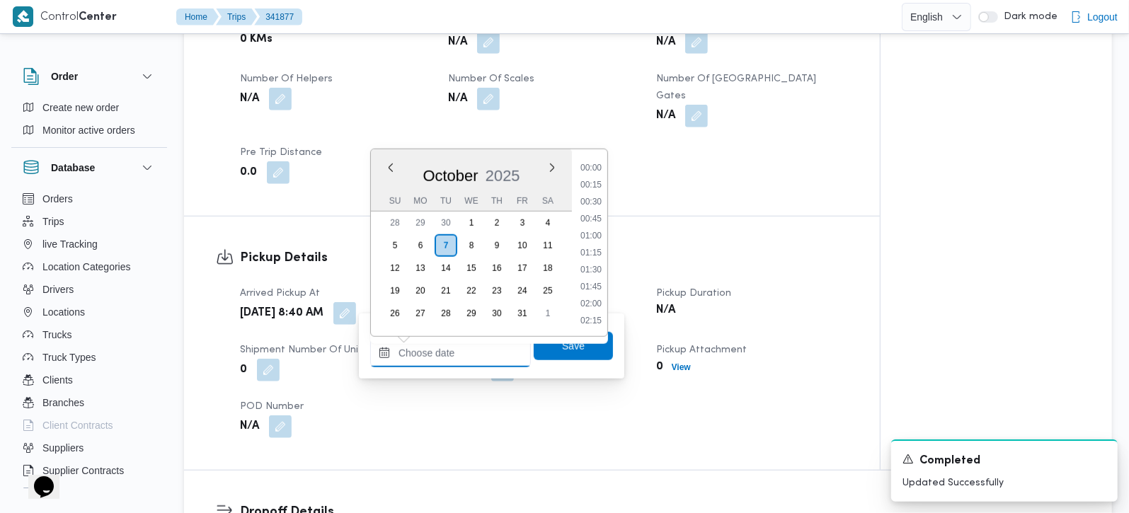
scroll to position [714, 0]
click at [440, 347] on input "Left Pickup At" at bounding box center [450, 353] width 161 height 28
click at [599, 168] on li "10:30" at bounding box center [591, 167] width 33 height 14
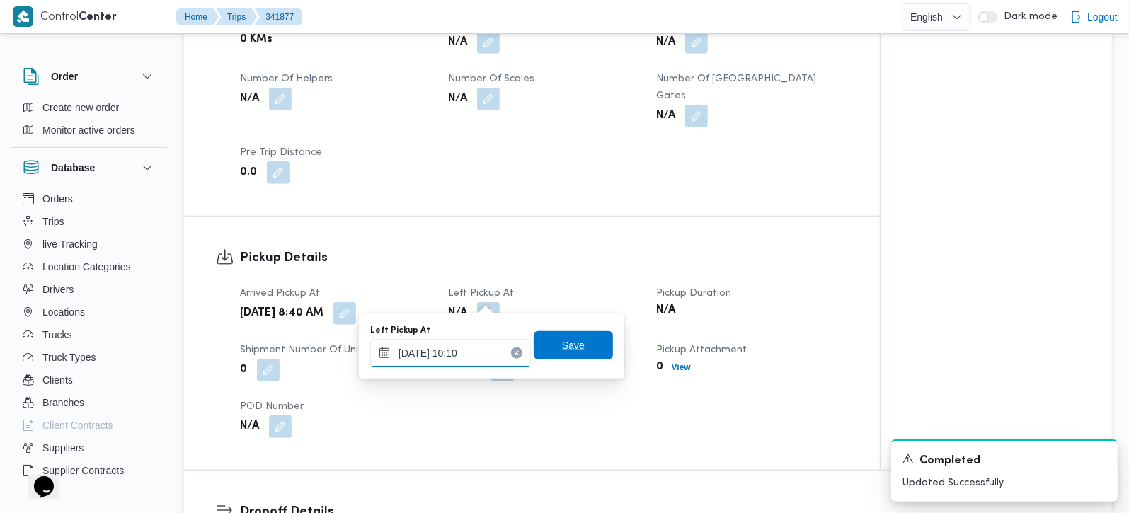
type input "07/10/2025 10:10"
click at [549, 348] on span "Save" at bounding box center [573, 345] width 79 height 28
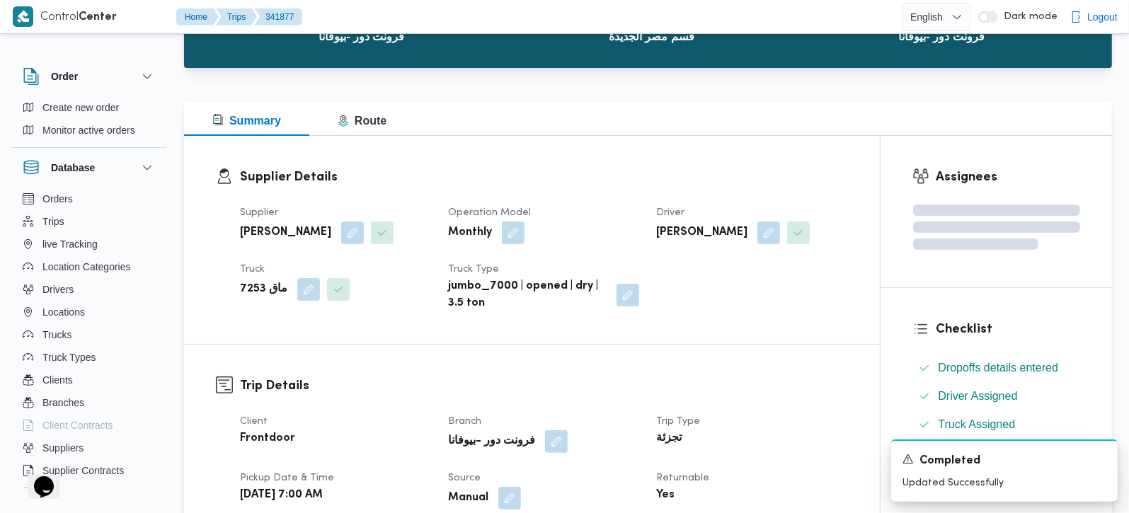
scroll to position [0, 0]
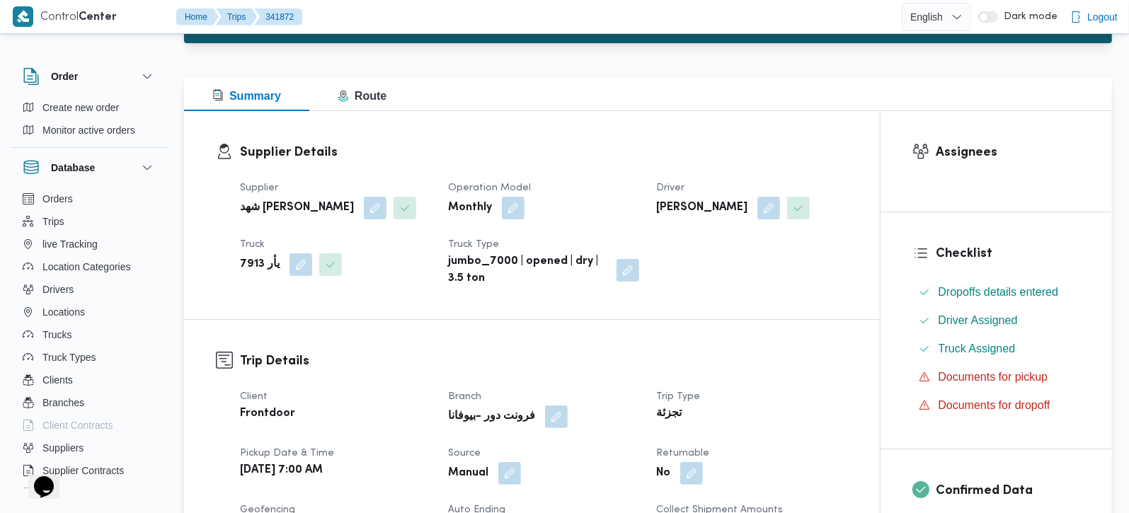
scroll to position [416, 0]
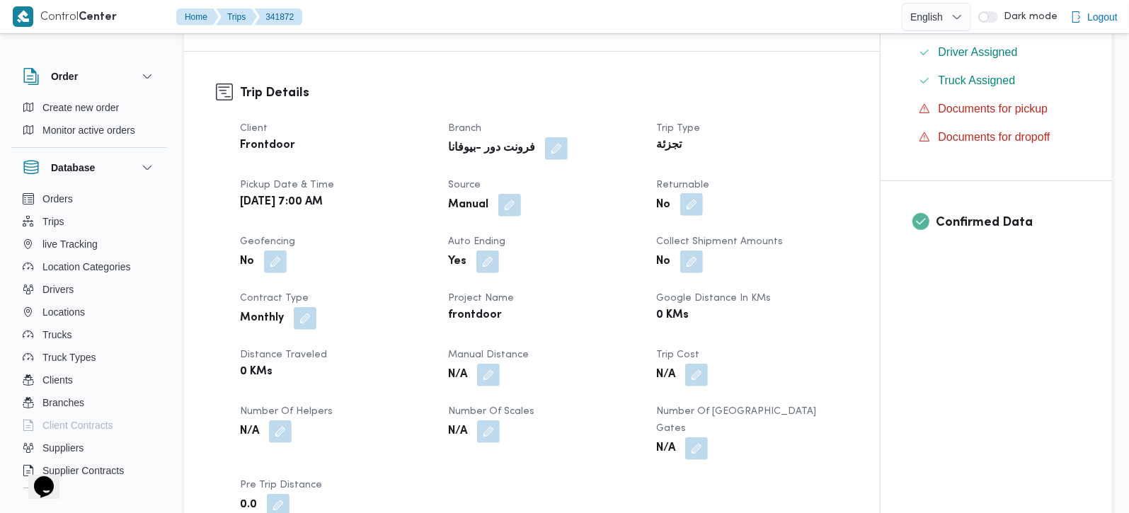
click at [692, 216] on button "button" at bounding box center [691, 204] width 23 height 23
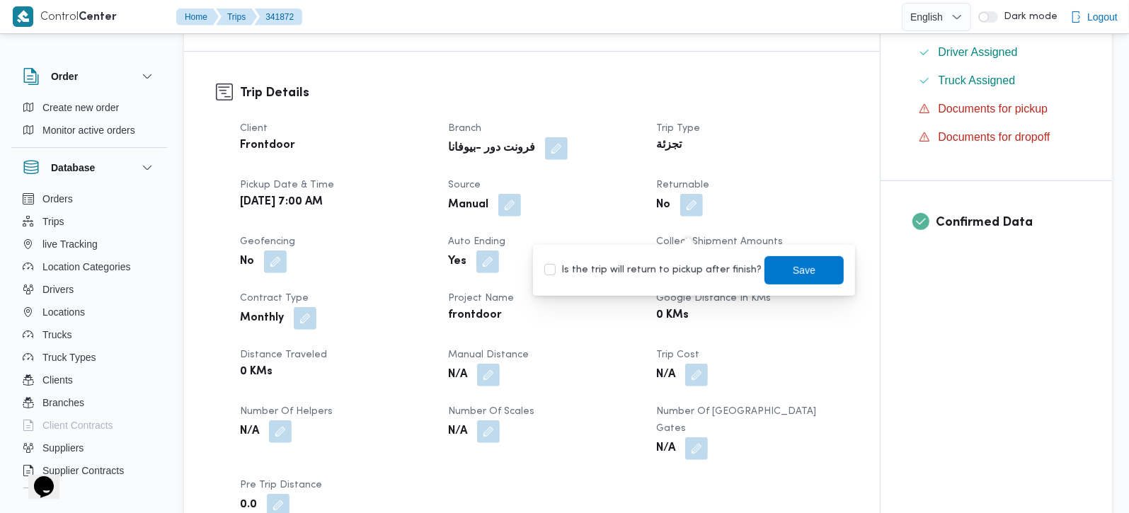
click at [689, 263] on label "Is the trip will return to pickup after finish?" at bounding box center [652, 270] width 217 height 17
checkbox input "true"
click at [771, 268] on span "Save" at bounding box center [803, 270] width 79 height 28
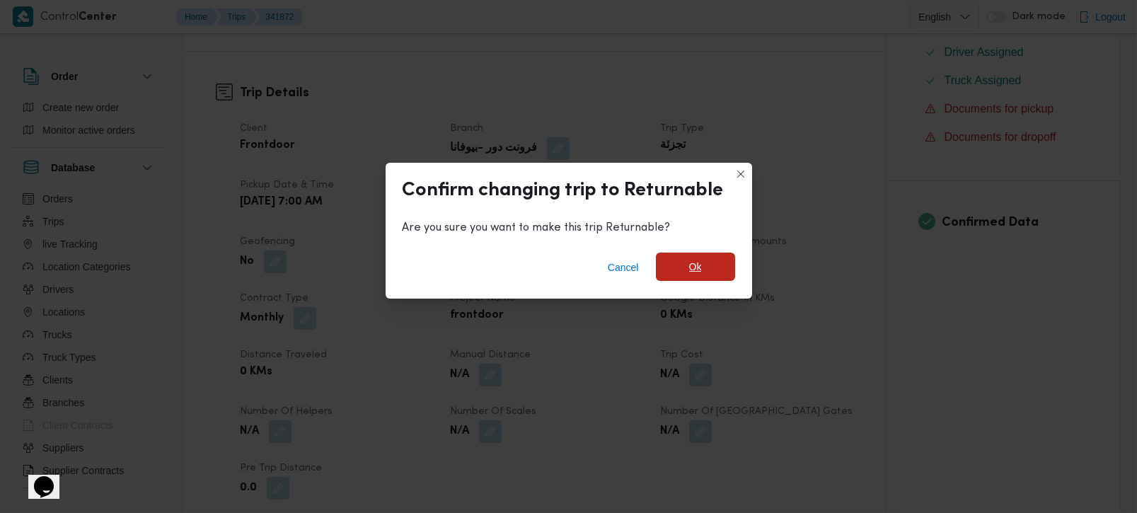
click at [693, 262] on span "Ok" at bounding box center [695, 266] width 13 height 17
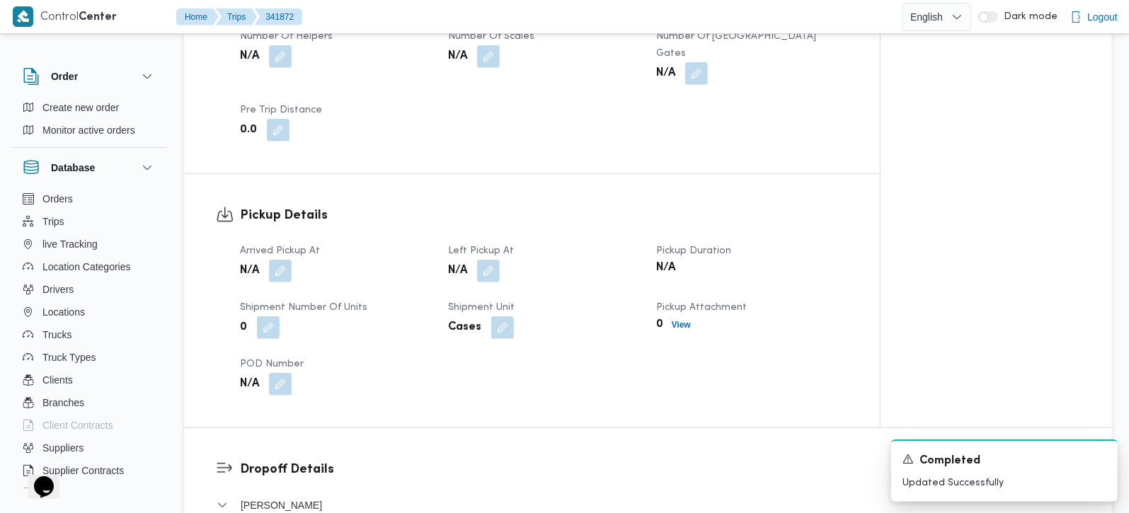
scroll to position [832, 0]
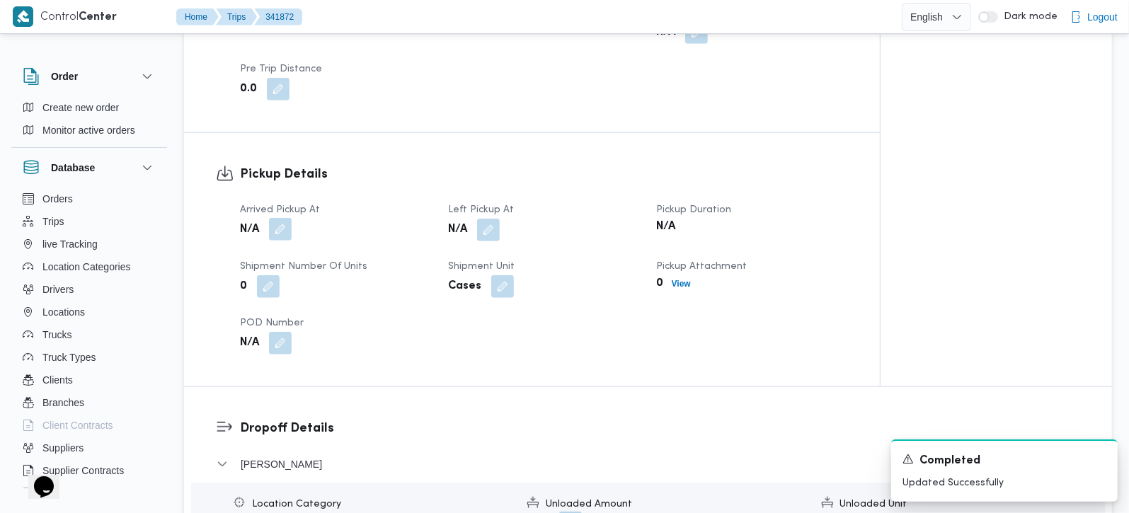
click at [274, 230] on button "button" at bounding box center [280, 229] width 23 height 23
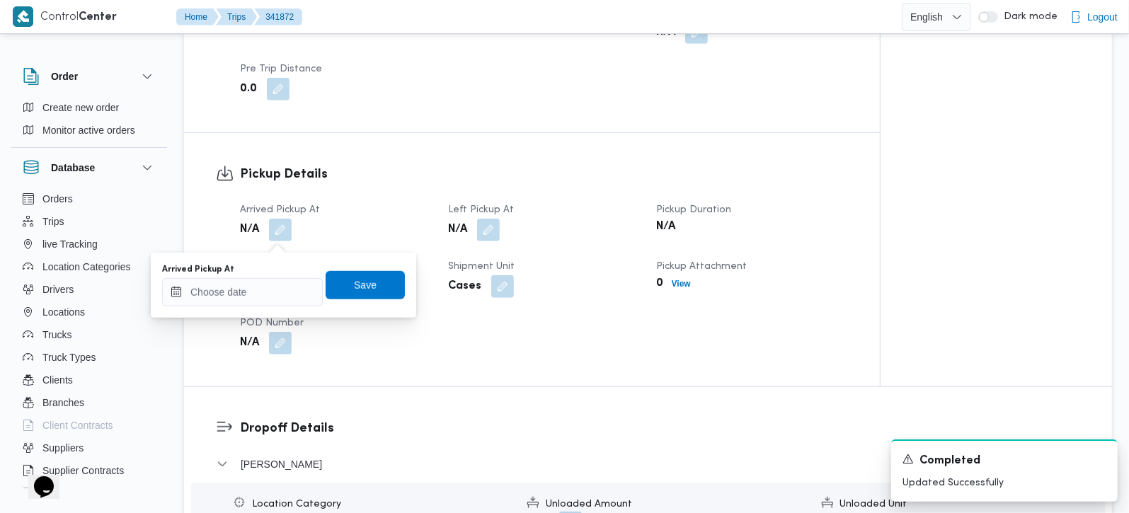
click at [271, 274] on div "Arrived Pickup At" at bounding box center [242, 269] width 161 height 11
click at [270, 286] on input "Arrived Pickup At" at bounding box center [242, 292] width 161 height 28
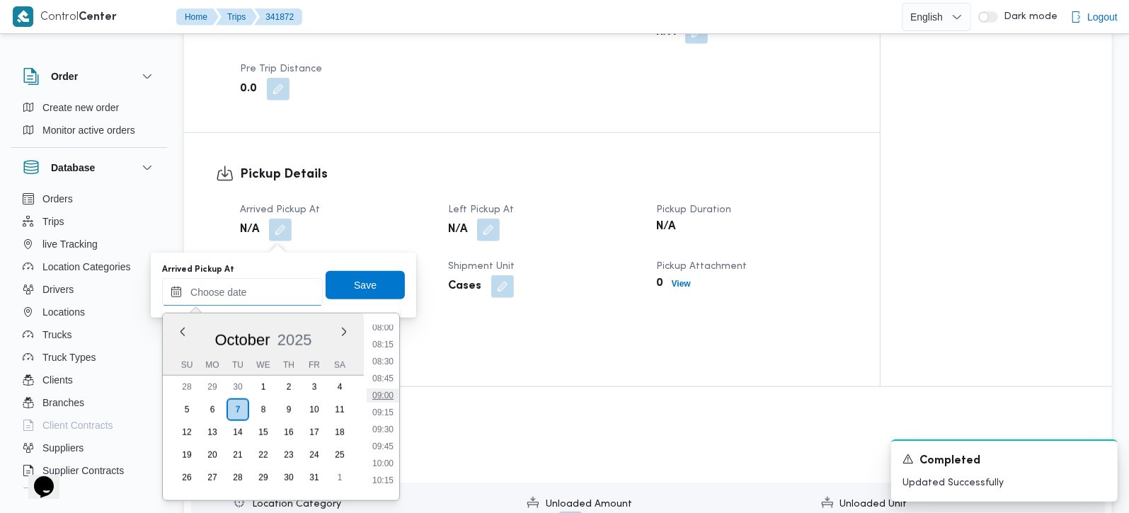
scroll to position [464, 0]
click at [385, 342] on li "07:00" at bounding box center [383, 343] width 33 height 14
type input "07/10/2025 07:00"
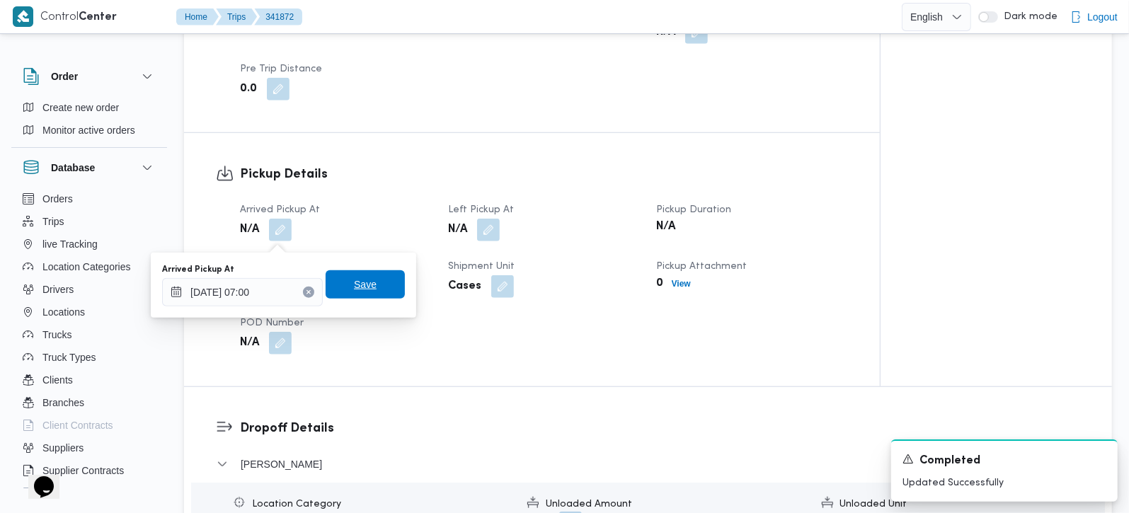
click at [375, 295] on span "Save" at bounding box center [365, 284] width 79 height 28
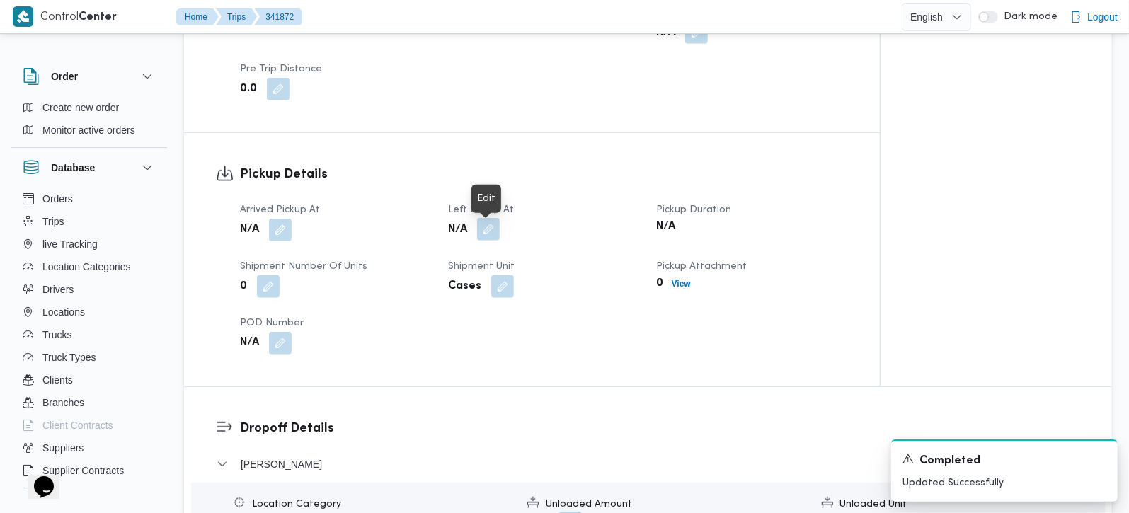
click at [487, 241] on button "button" at bounding box center [488, 229] width 23 height 23
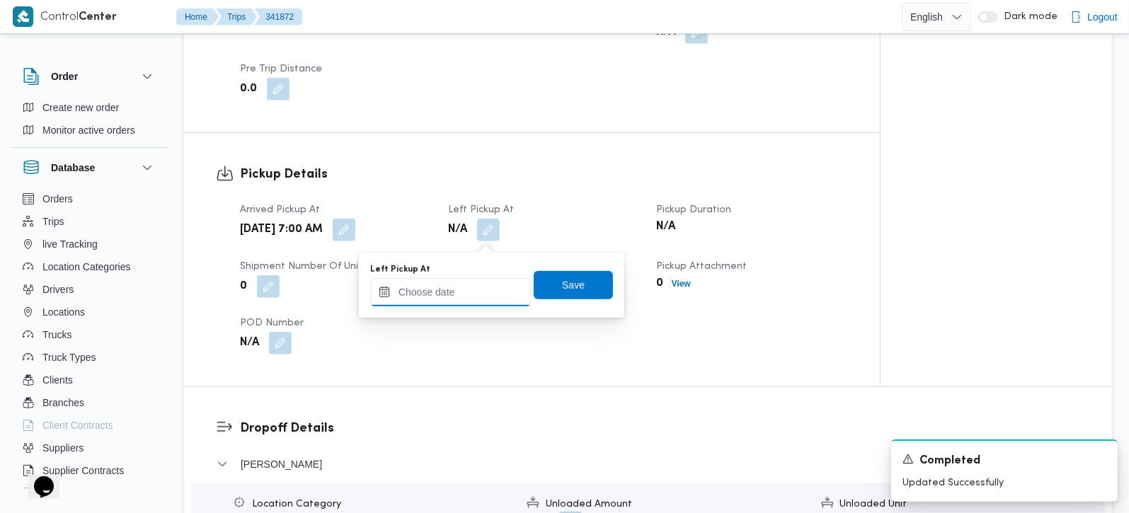
drag, startPoint x: 474, startPoint y: 286, endPoint x: 493, endPoint y: 303, distance: 25.0
click at [474, 286] on input "Left Pickup At" at bounding box center [450, 292] width 161 height 28
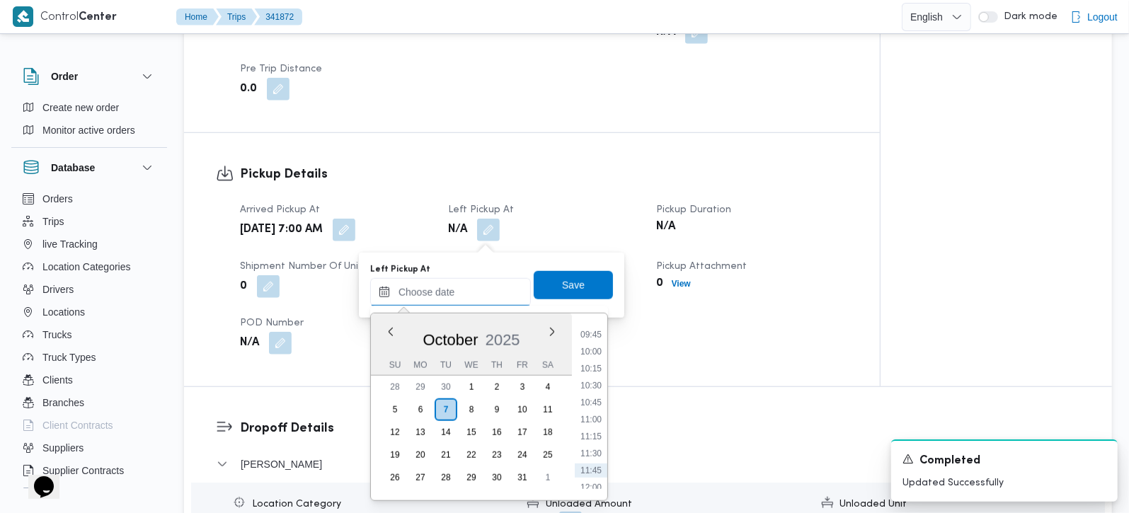
scroll to position [631, 0]
click at [590, 360] on li "09:45" at bounding box center [591, 364] width 33 height 14
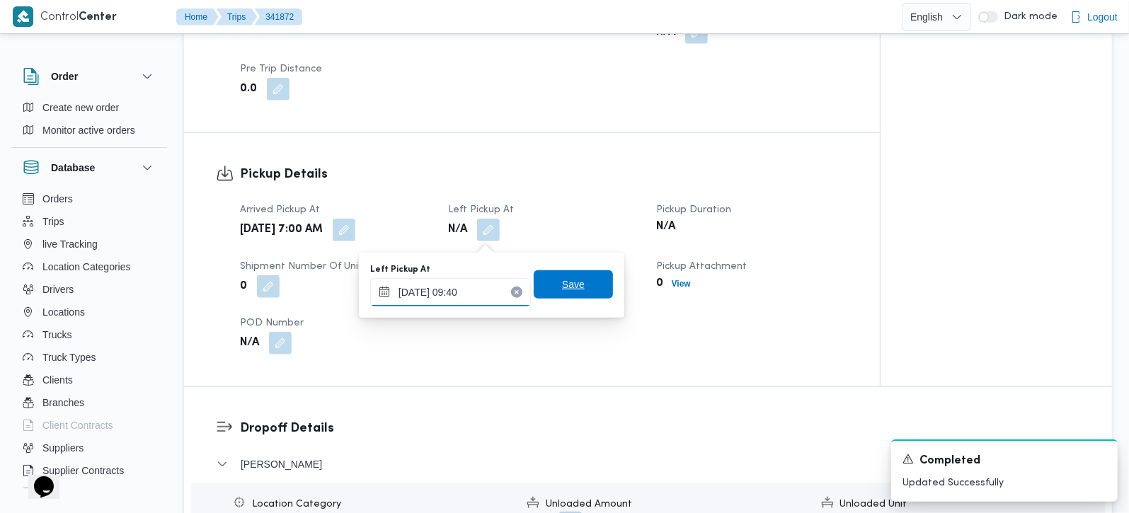
type input "07/10/2025 09:40"
click at [572, 281] on span "Save" at bounding box center [573, 284] width 23 height 17
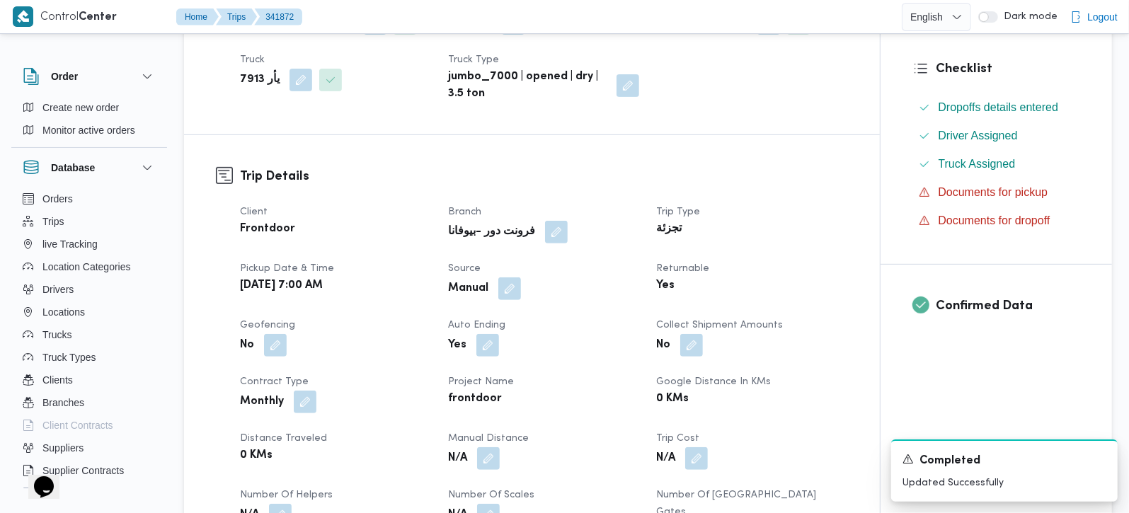
scroll to position [0, 0]
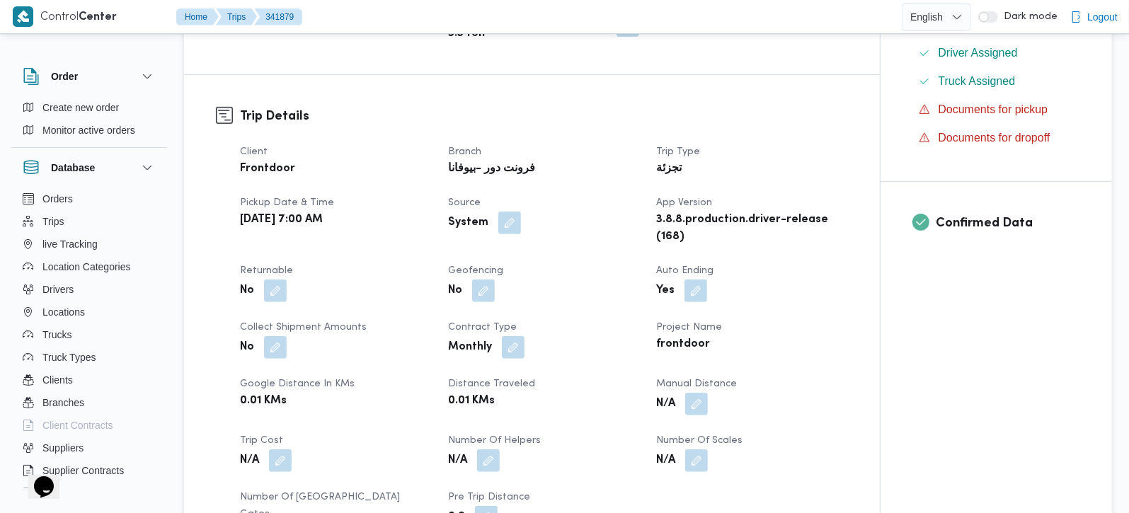
scroll to position [416, 0]
click at [291, 277] on div "No" at bounding box center [336, 289] width 194 height 25
click at [275, 278] on button "button" at bounding box center [275, 289] width 23 height 23
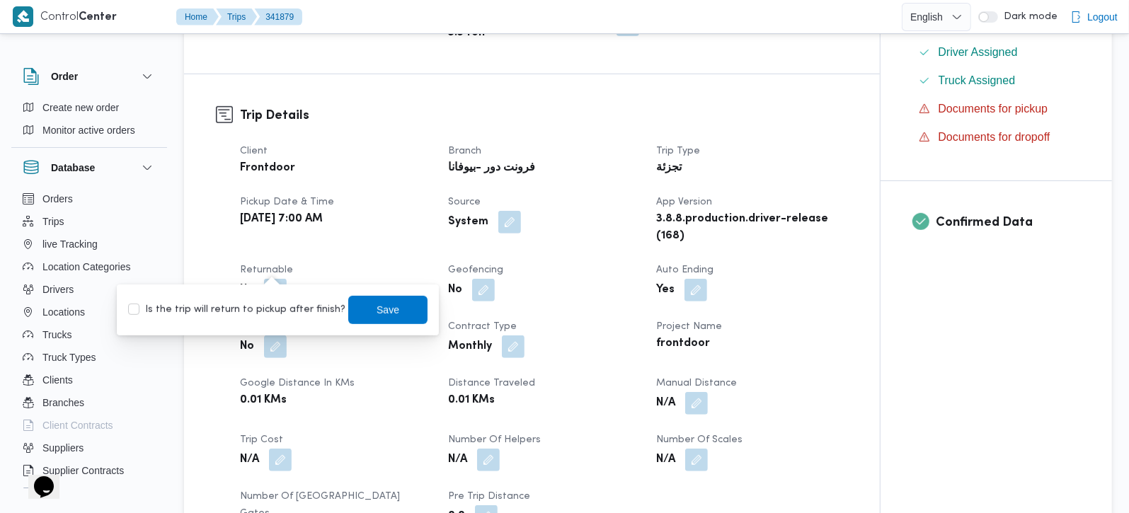
click at [276, 299] on div "Is the trip will return to pickup after finish? Save" at bounding box center [278, 309] width 302 height 31
click at [277, 307] on label "Is the trip will return to pickup after finish?" at bounding box center [236, 310] width 217 height 17
checkbox input "true"
click at [348, 304] on span "Save" at bounding box center [387, 309] width 79 height 28
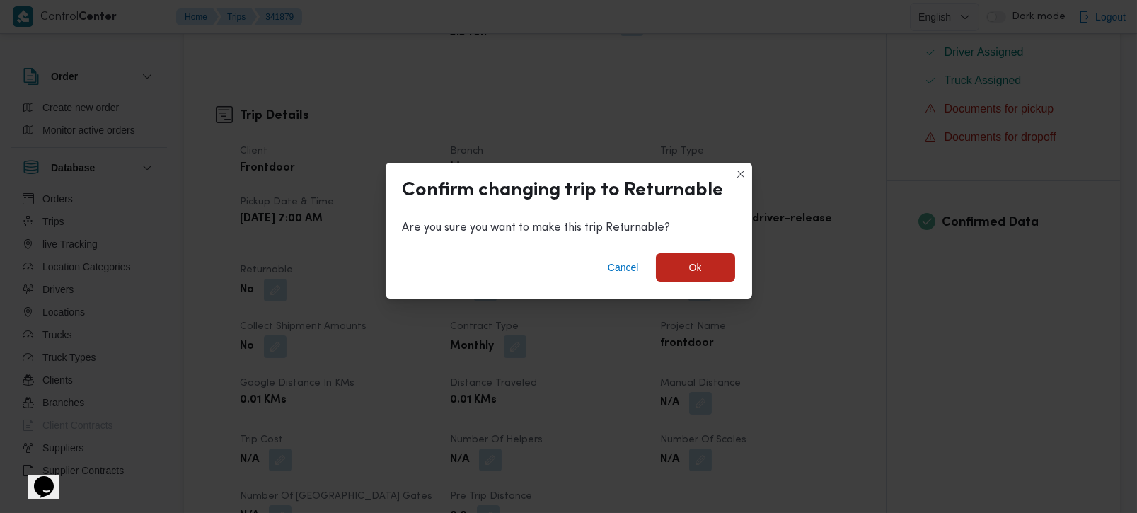
click at [680, 246] on div "Cancel Ok" at bounding box center [569, 270] width 367 height 57
click at [683, 256] on span "Ok" at bounding box center [695, 267] width 79 height 28
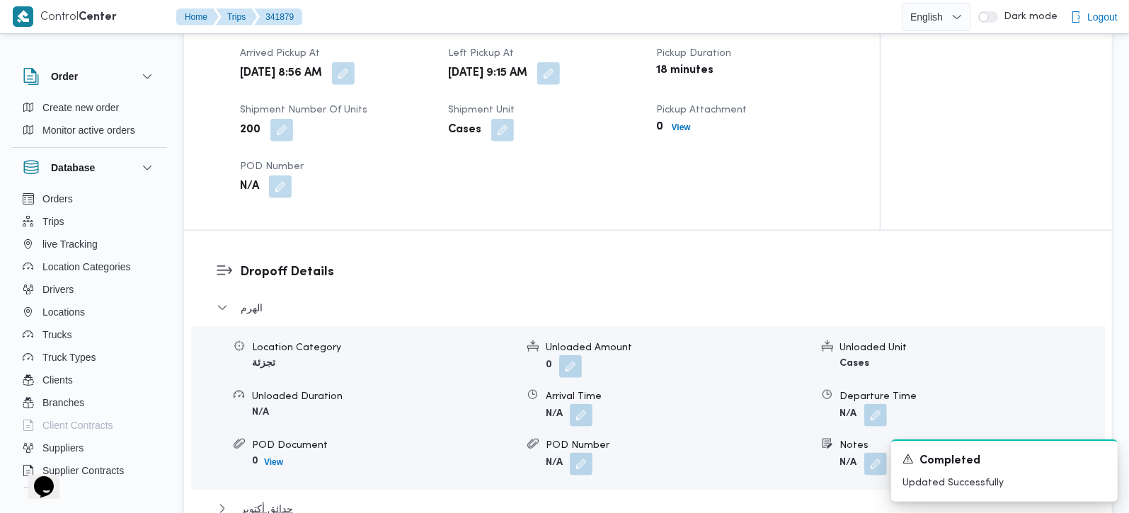
scroll to position [1166, 0]
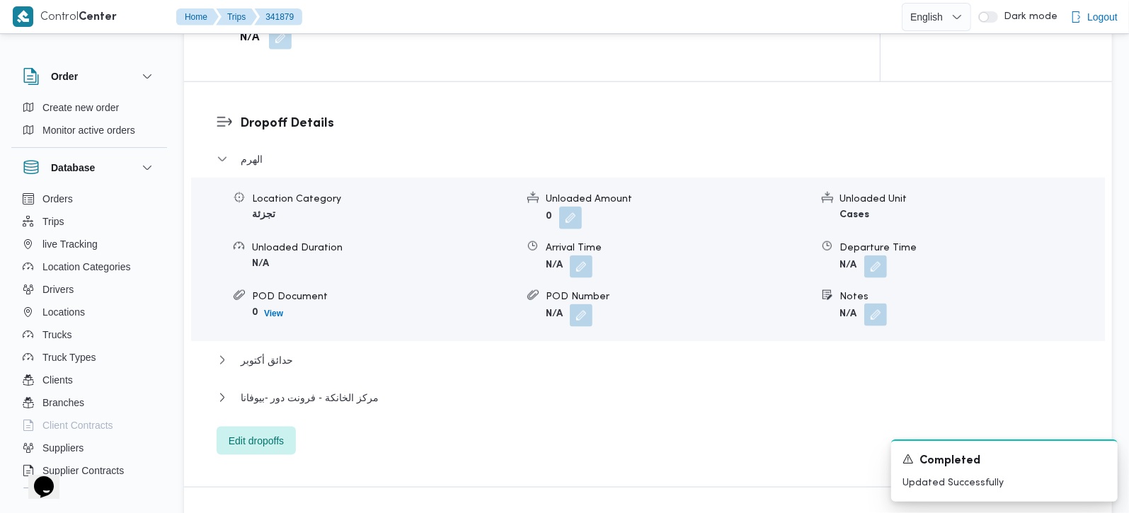
click at [879, 304] on button "button" at bounding box center [875, 315] width 23 height 23
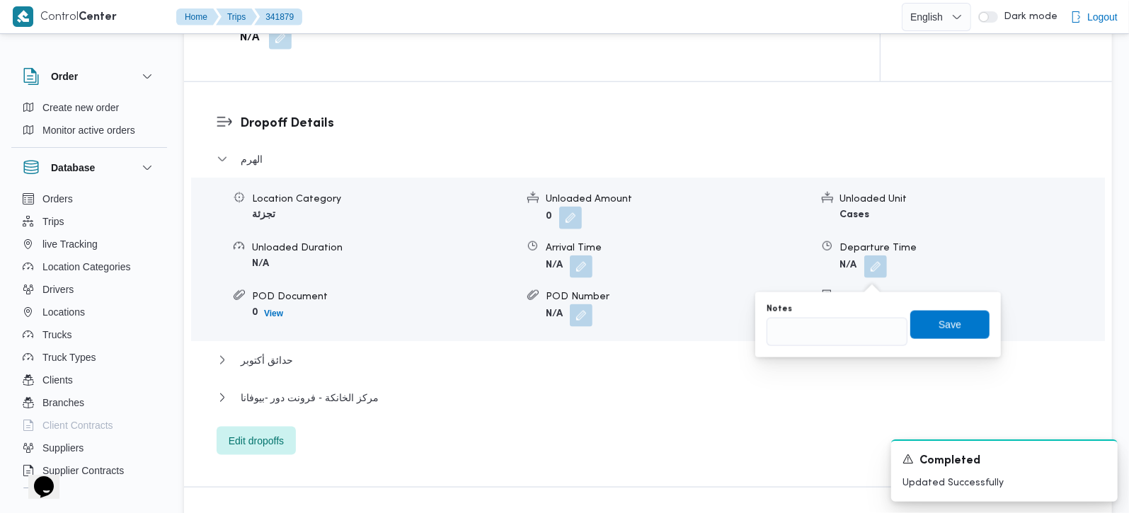
click at [842, 348] on div "You are in a dialog. To close this dialog, hit escape. Notes Save" at bounding box center [878, 324] width 246 height 65
click at [842, 336] on input "Notes" at bounding box center [837, 332] width 141 height 28
paste input "حدائق الاهرام"
type input "حدائق الاهرام"
click at [917, 327] on span "Save" at bounding box center [949, 324] width 79 height 28
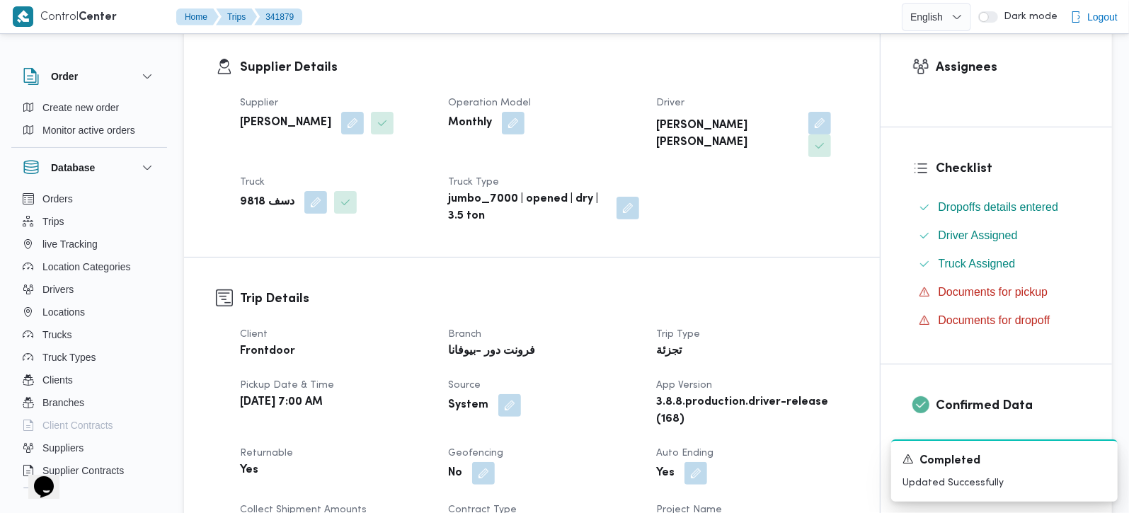
scroll to position [0, 0]
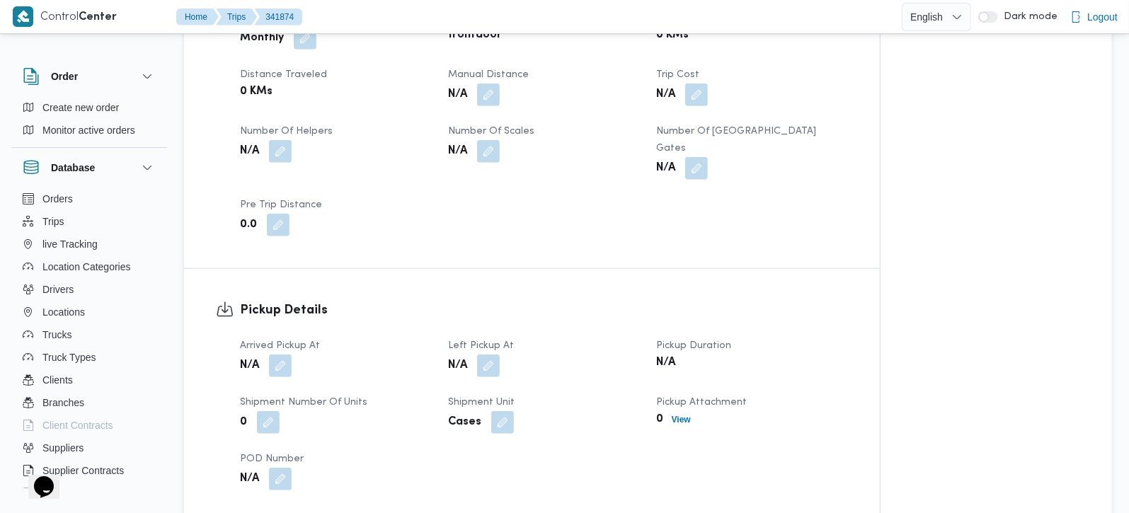
scroll to position [749, 0]
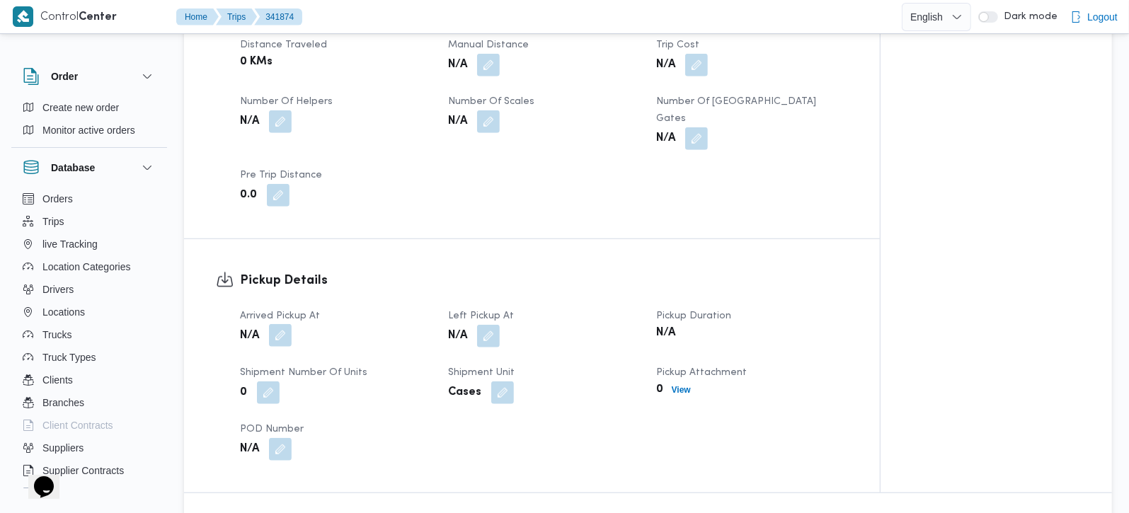
click at [288, 324] on button "button" at bounding box center [280, 335] width 23 height 23
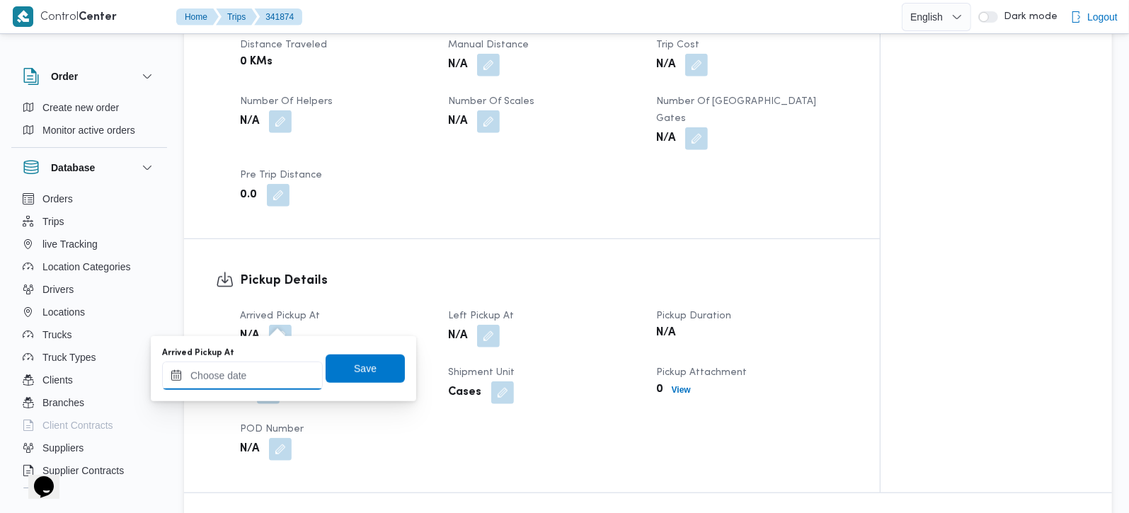
click at [249, 379] on input "Arrived Pickup At" at bounding box center [242, 376] width 161 height 28
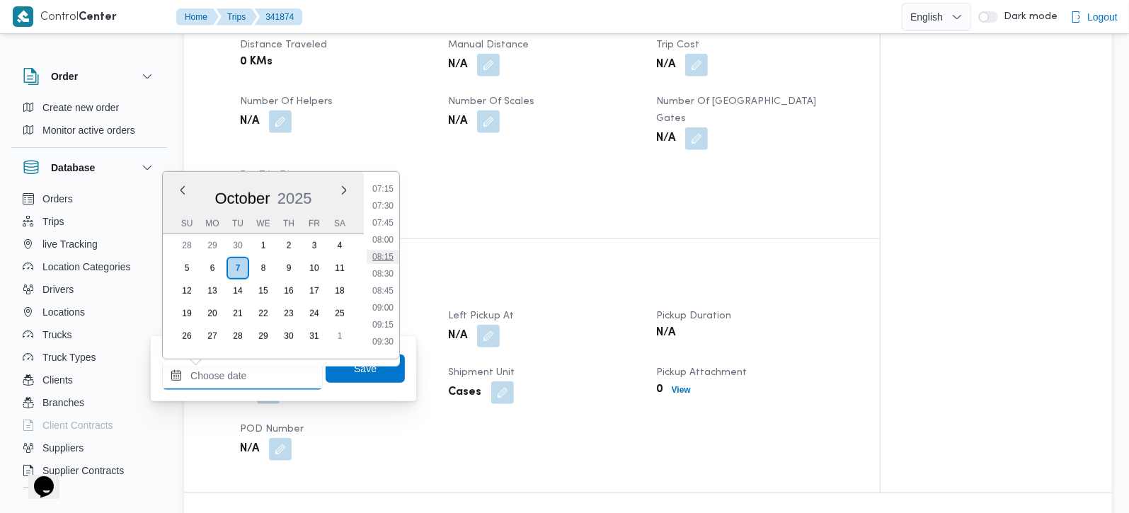
scroll to position [464, 0]
click at [394, 317] on li "08:45" at bounding box center [383, 321] width 33 height 14
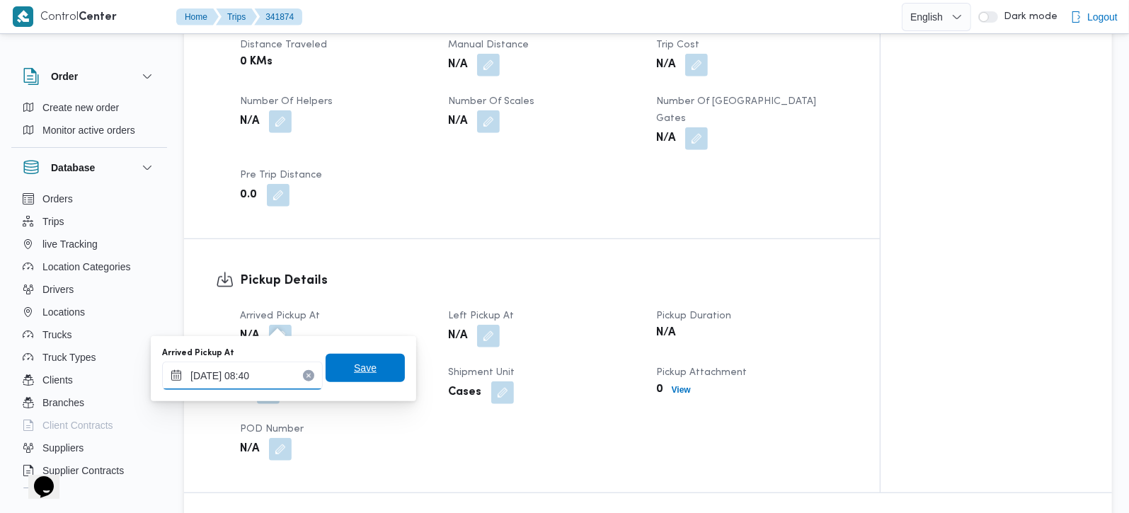
type input "[DATE] 08:40"
click at [370, 357] on span "Save" at bounding box center [365, 368] width 79 height 28
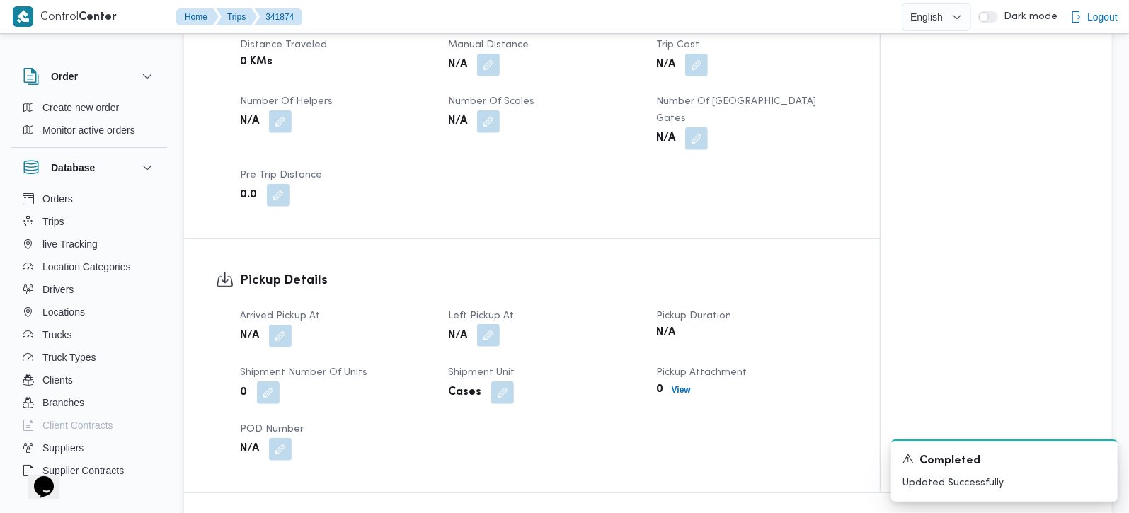
click at [493, 324] on button "button" at bounding box center [488, 335] width 23 height 23
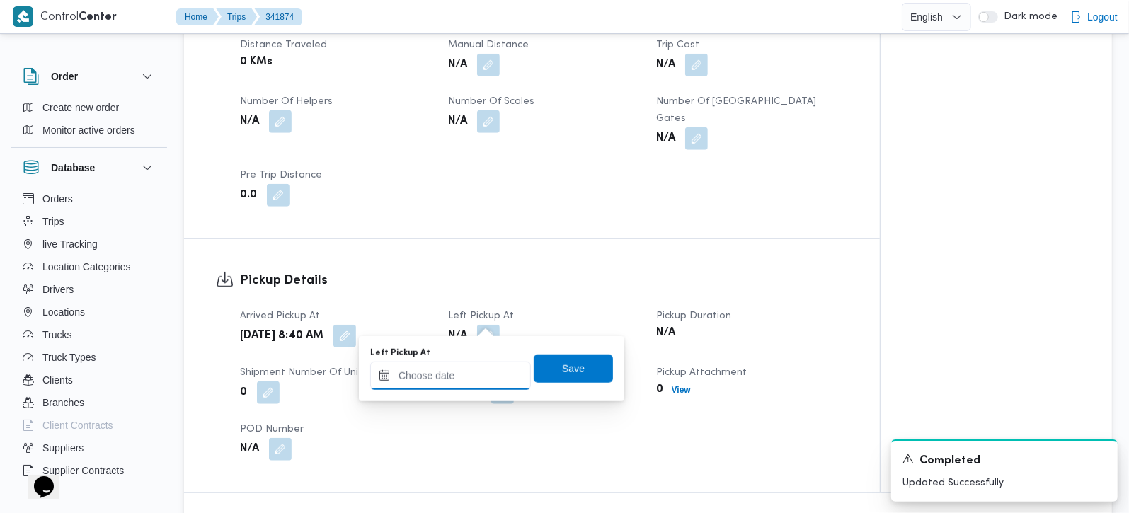
click at [449, 375] on input "Left Pickup At" at bounding box center [450, 376] width 161 height 28
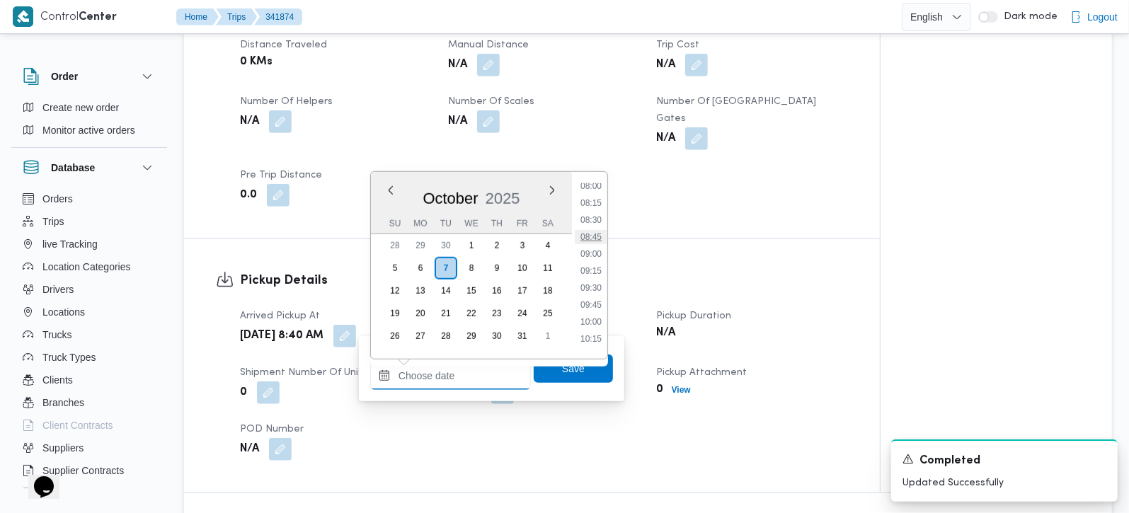
scroll to position [631, 0]
click at [602, 240] on li "10:00" at bounding box center [591, 239] width 33 height 14
type input "[DATE] 10:00"
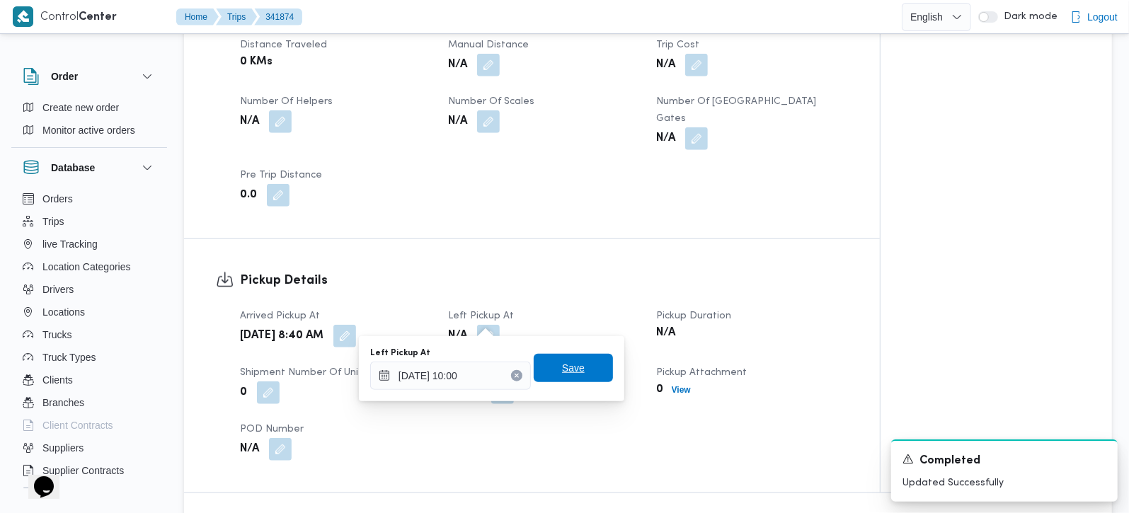
click at [573, 357] on span "Save" at bounding box center [573, 368] width 79 height 28
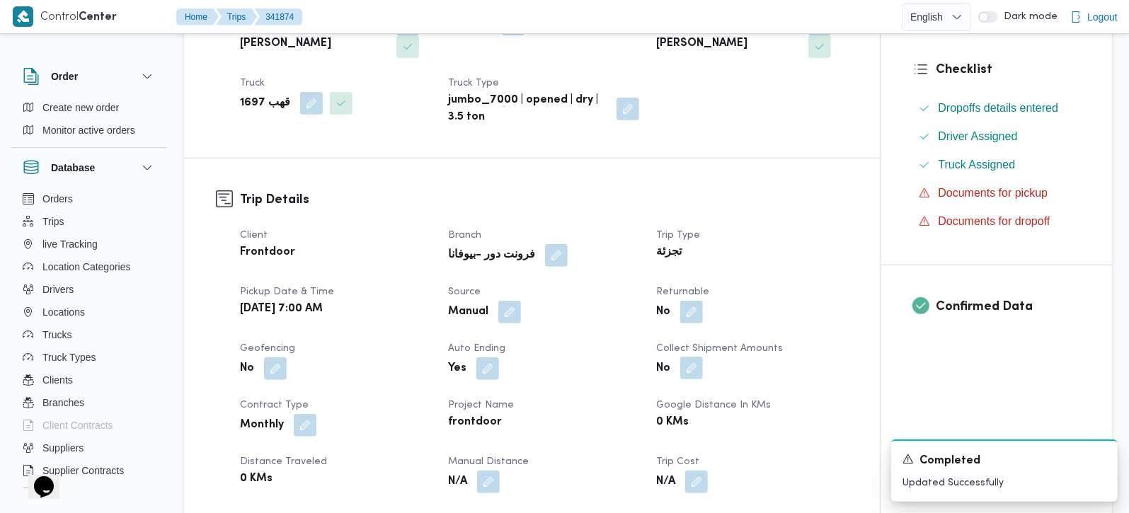
scroll to position [333, 0]
click at [686, 314] on button "button" at bounding box center [691, 310] width 23 height 23
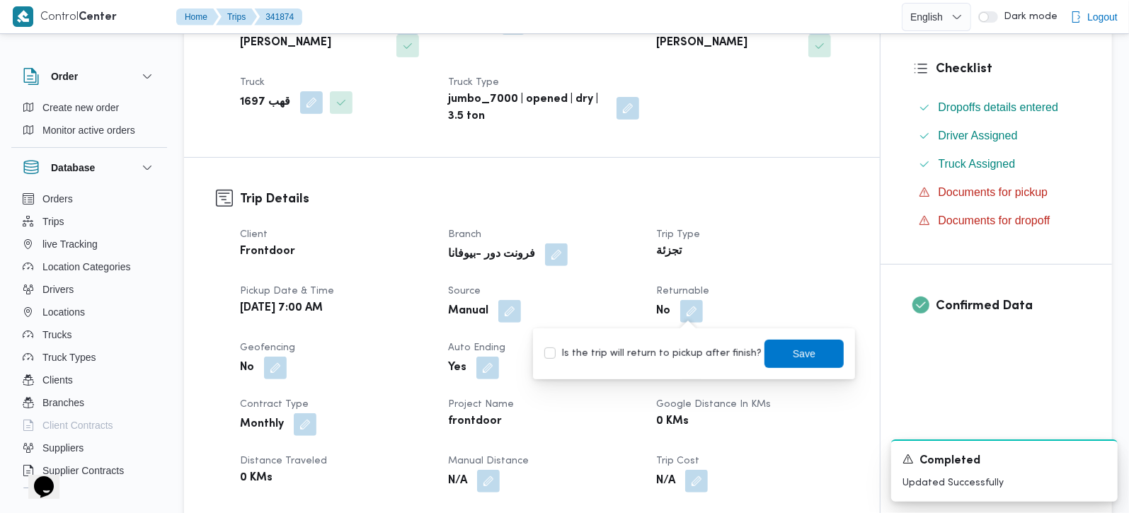
click at [683, 348] on label "Is the trip will return to pickup after finish?" at bounding box center [652, 353] width 217 height 17
checkbox input "true"
click at [774, 352] on span "Save" at bounding box center [803, 353] width 79 height 28
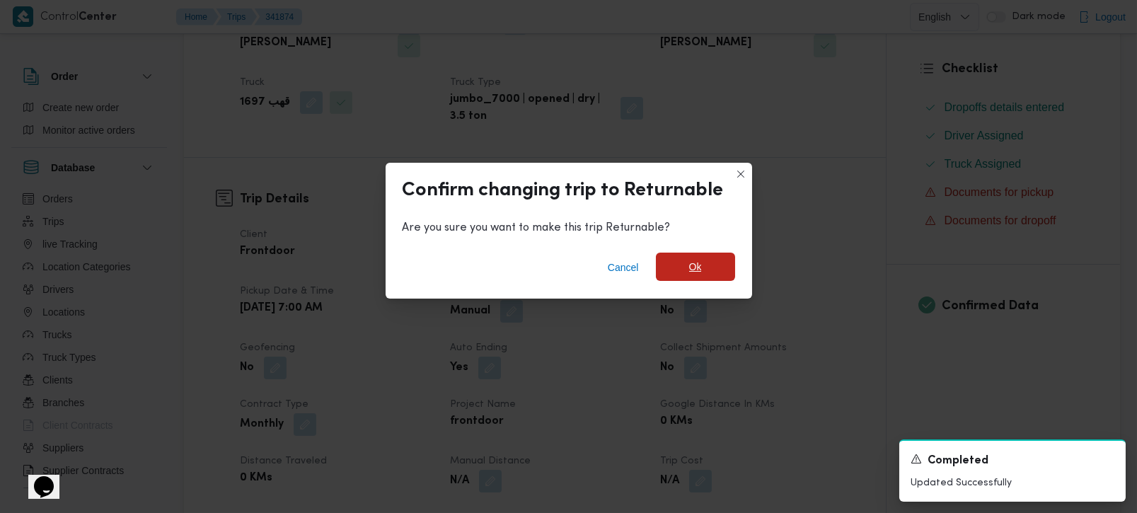
click at [695, 258] on span "Ok" at bounding box center [695, 267] width 79 height 28
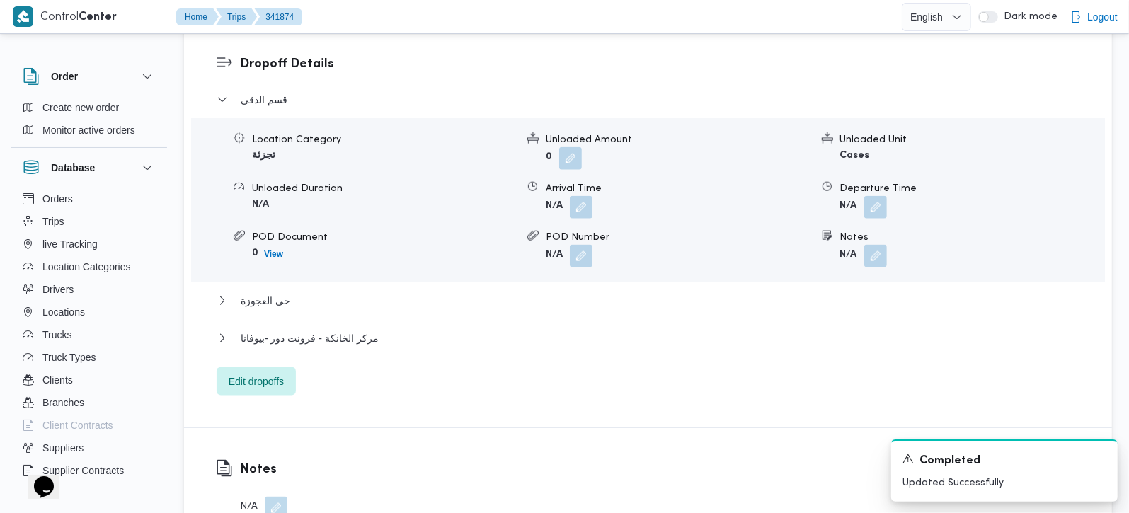
scroll to position [1249, 0]
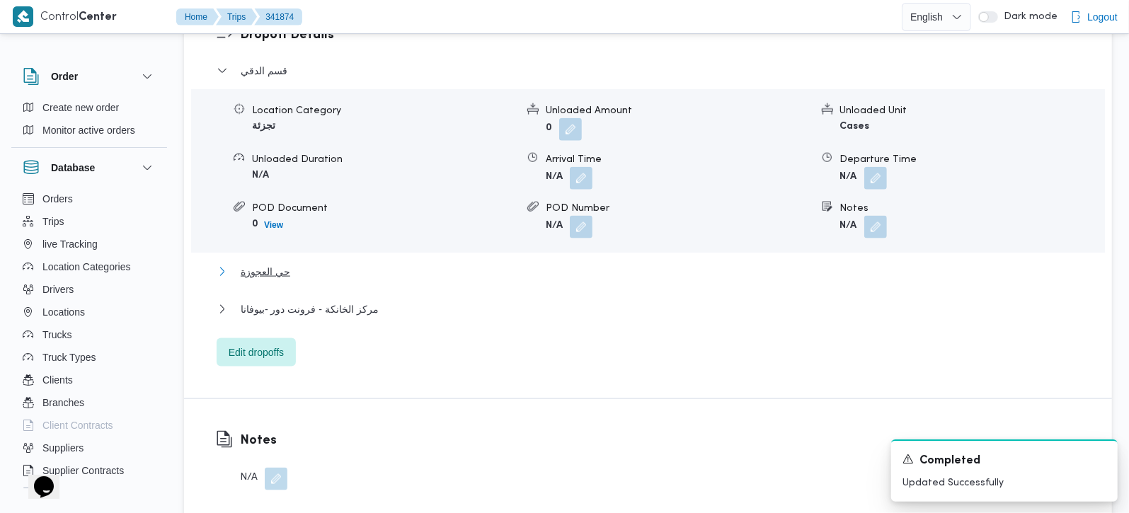
click at [288, 263] on button "حي العجوزة" at bounding box center [648, 271] width 863 height 17
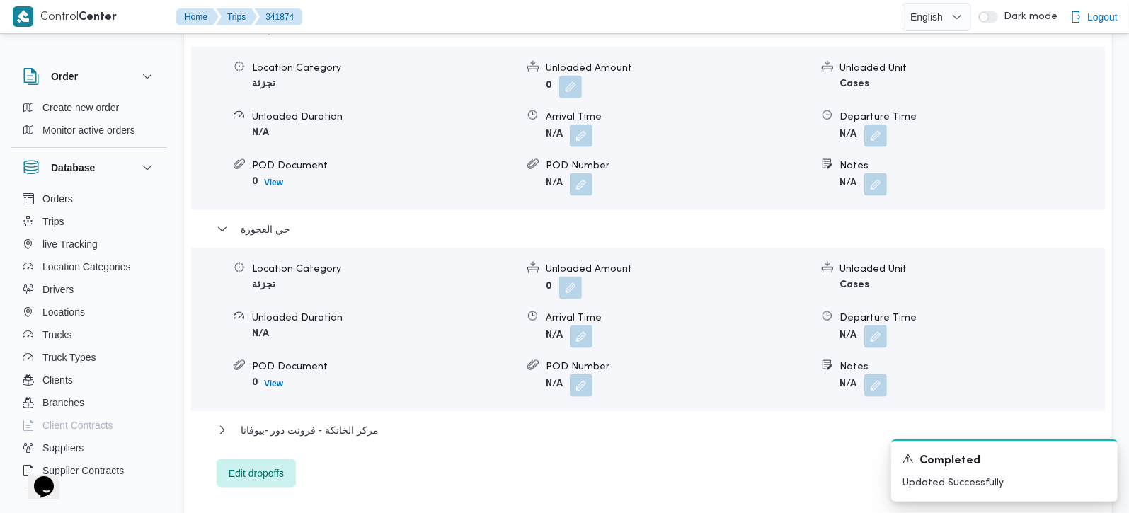
scroll to position [1332, 0]
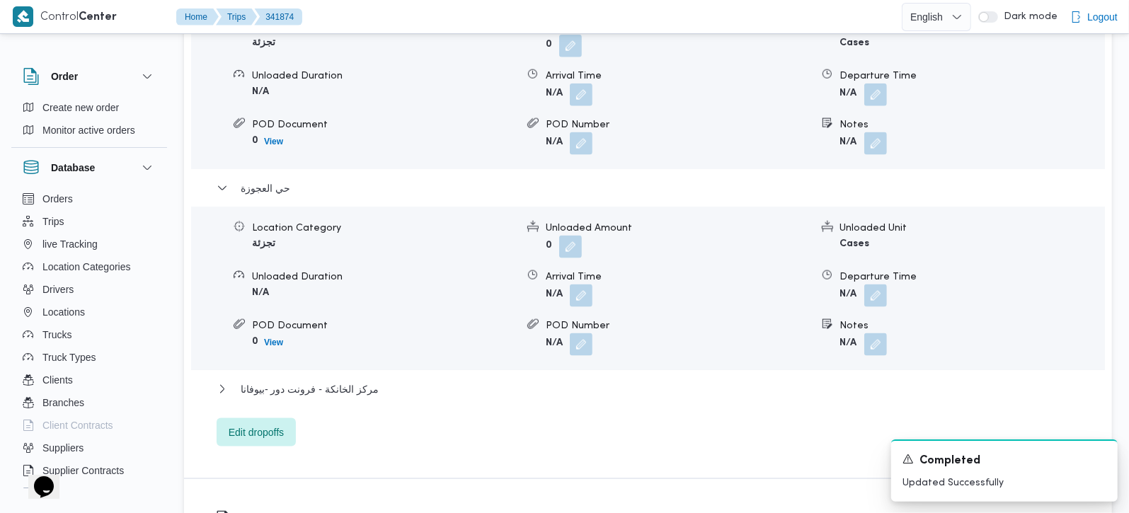
click at [880, 338] on button "button" at bounding box center [875, 344] width 23 height 23
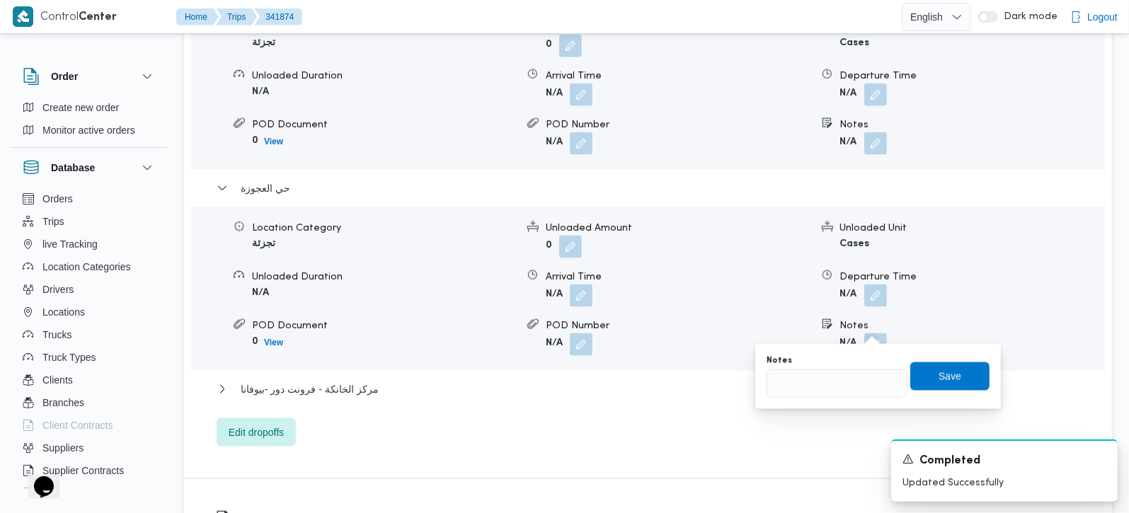
click at [855, 364] on div "Notes" at bounding box center [837, 360] width 141 height 11
click at [847, 379] on input "Notes" at bounding box center [837, 383] width 141 height 28
paste input "مهندسين"
type input "مهندسين"
click at [939, 379] on span "Save" at bounding box center [950, 375] width 23 height 17
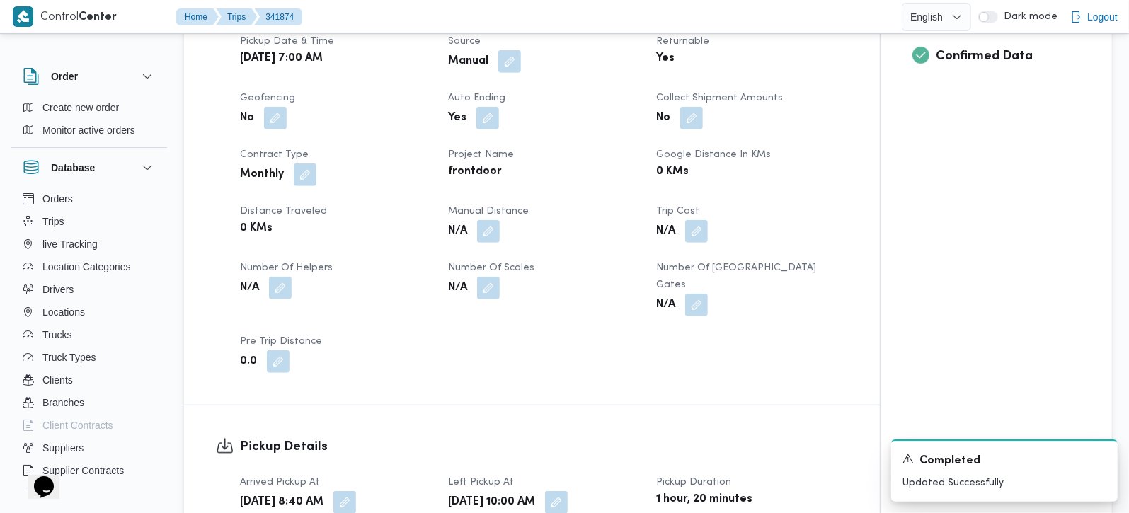
scroll to position [0, 0]
